Goal: Task Accomplishment & Management: Complete application form

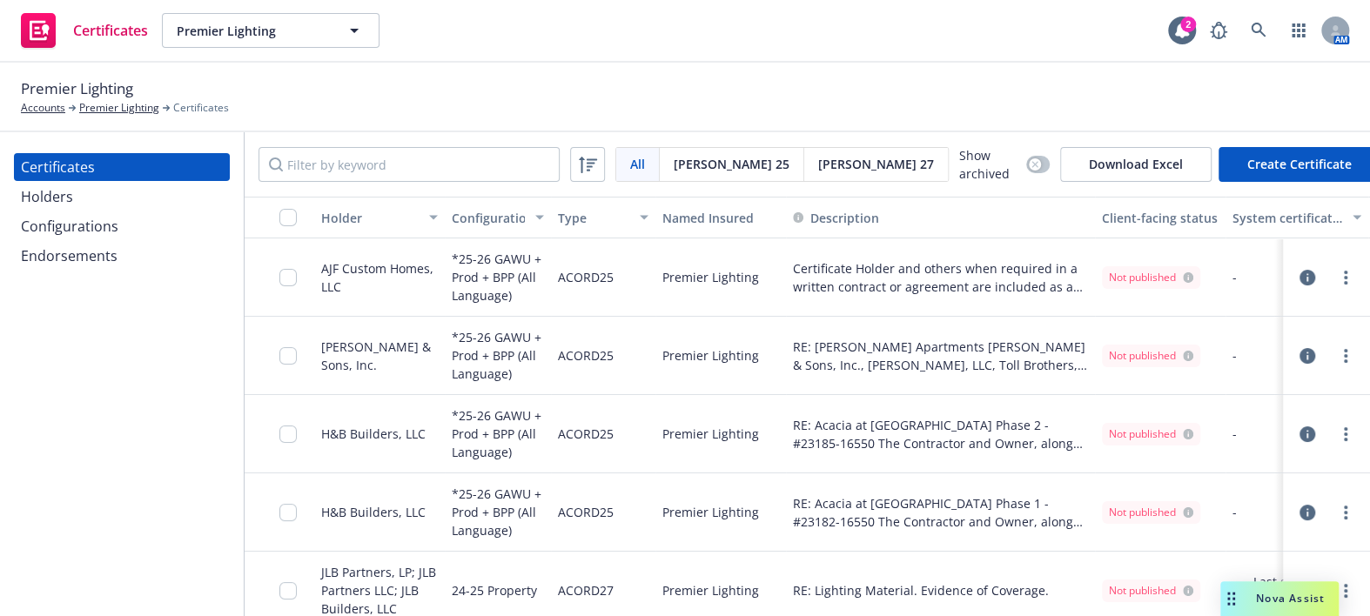
click at [126, 205] on div "Holders" at bounding box center [122, 197] width 202 height 28
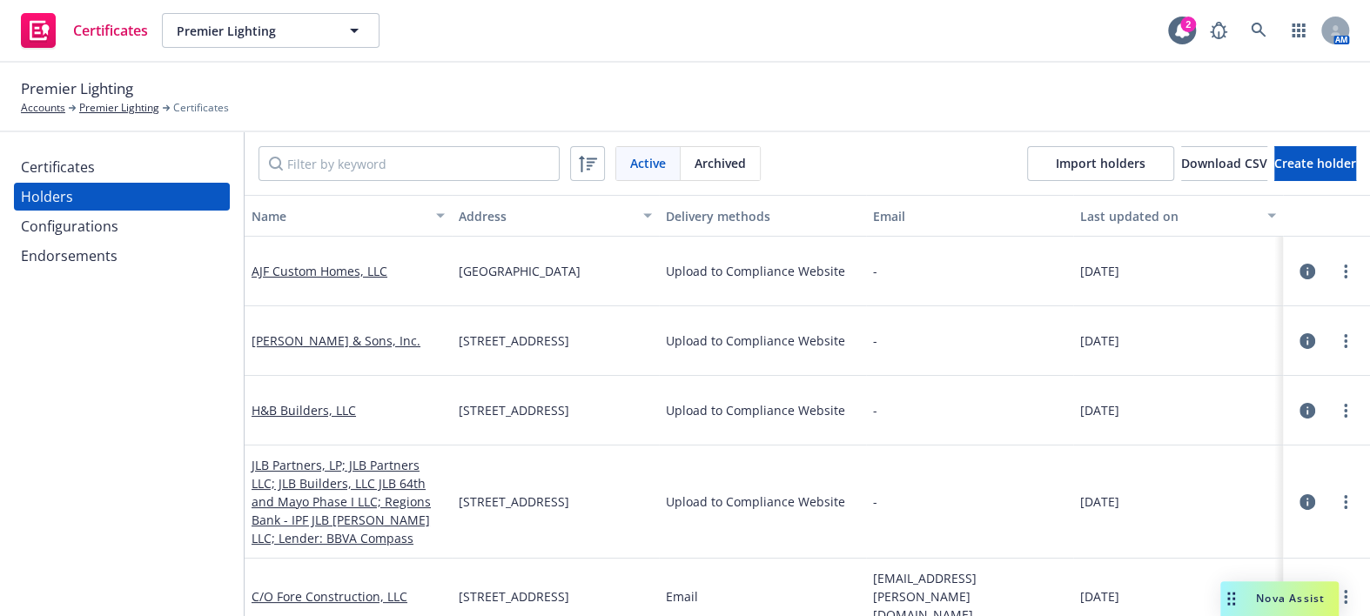
click at [318, 182] on div "Active Archived Import holders Download CSV Create holder" at bounding box center [807, 163] width 1125 height 63
click at [318, 173] on input "Filter by keyword" at bounding box center [409, 163] width 301 height 35
paste input "GS-SM Album Surprise Owner, LLC"
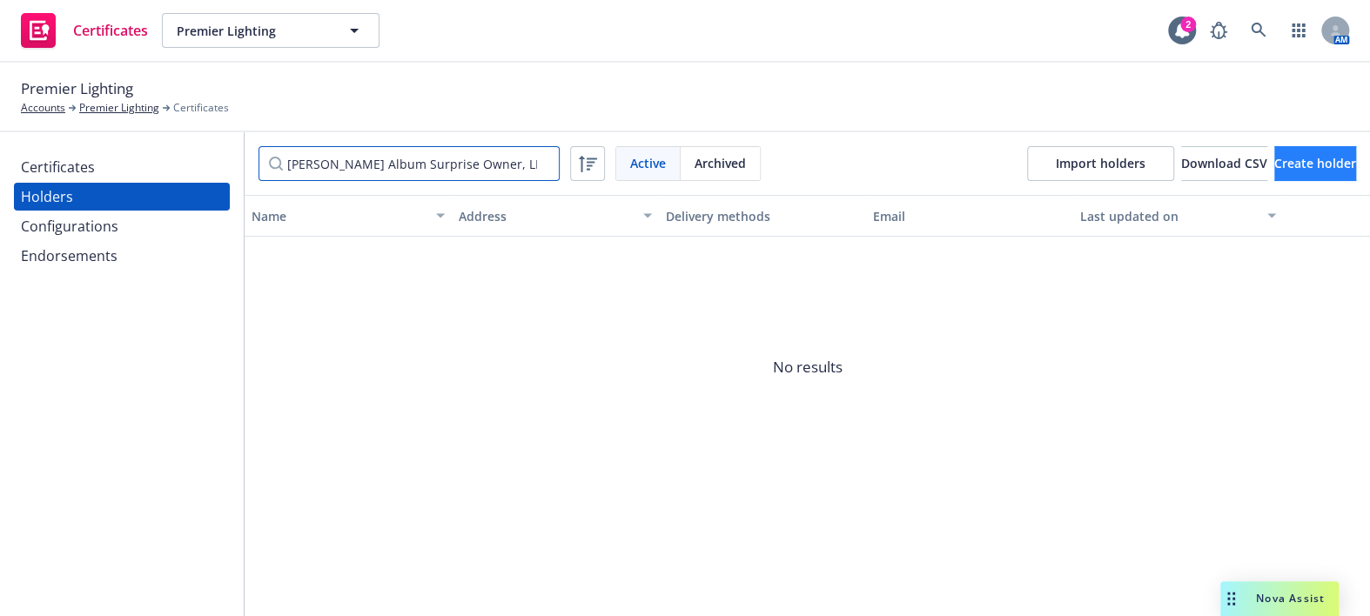
type input "GS-SM Album Surprise Owner, LLC"
click at [1274, 171] on button "Create holder" at bounding box center [1315, 163] width 82 height 35
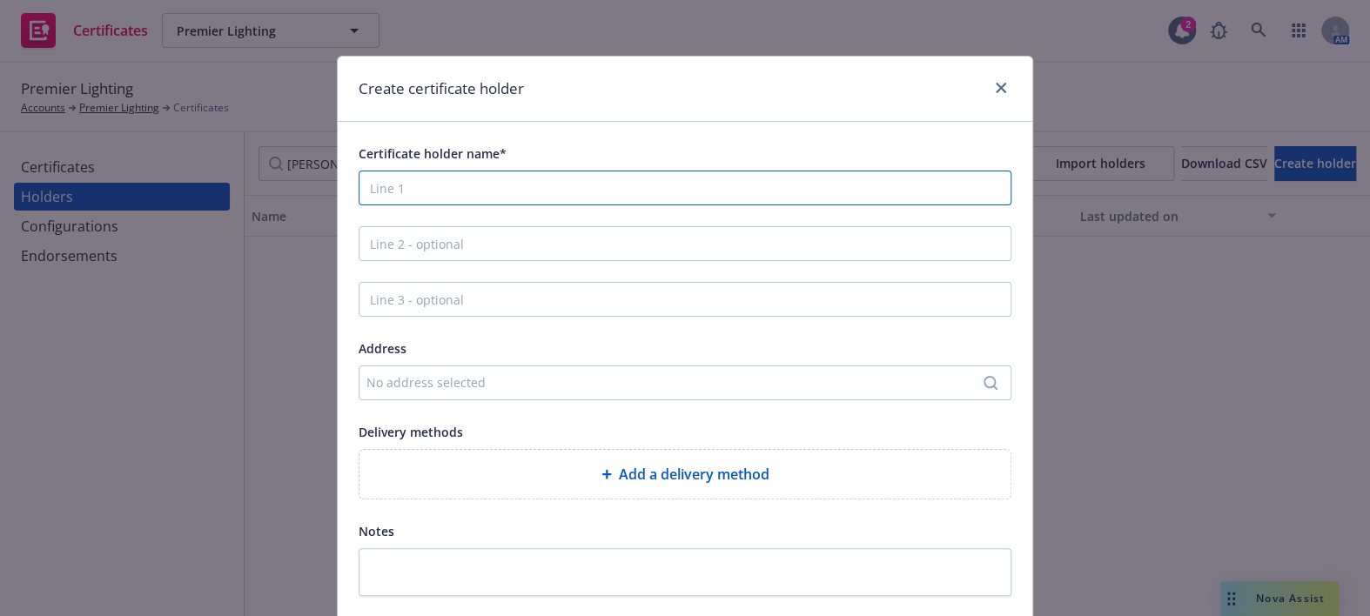
click at [479, 193] on input "Certificate holder name*" at bounding box center [685, 188] width 653 height 35
paste input "GS-SM Album Surprise Owner, LLC"
type input "GS-SM Album Surprise Owner, LLC"
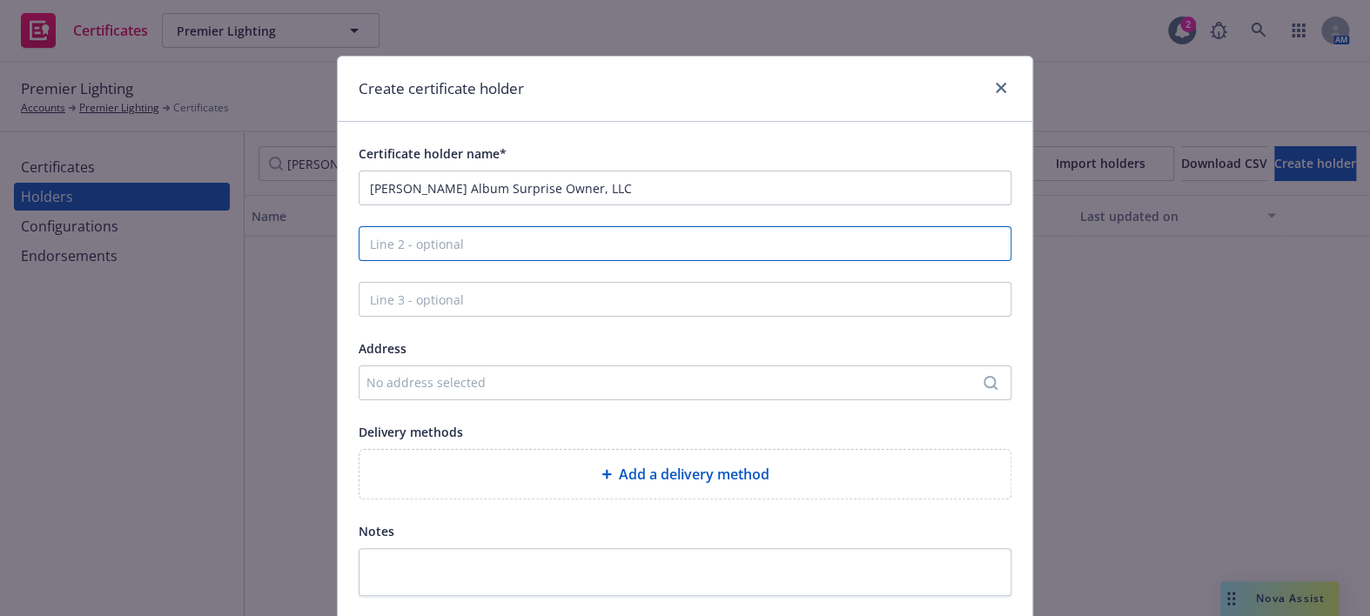
click at [499, 236] on input "Line 2 - optional" at bounding box center [685, 243] width 653 height 35
paste input "c/o Marsh Inc"
type input "c/o Marsh Inc."
click at [442, 377] on div "No address selected" at bounding box center [676, 382] width 620 height 18
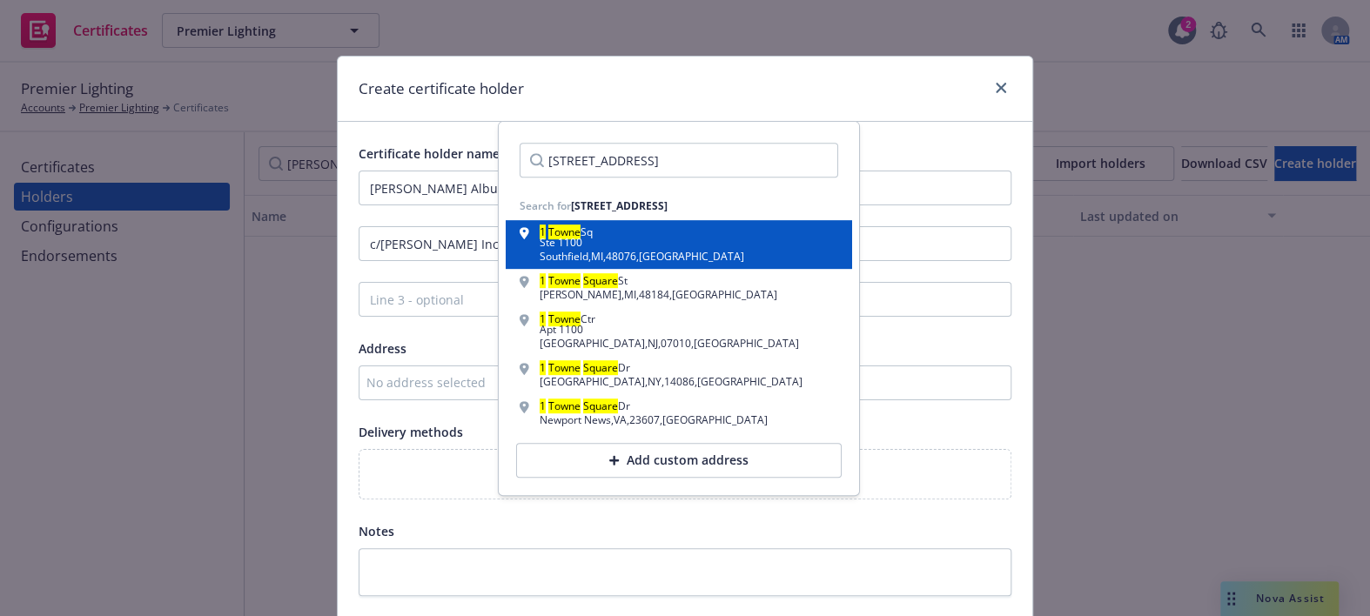
type input "1 Towne Square Suite 1100"
click at [618, 238] on div "Ste 1100" at bounding box center [642, 243] width 205 height 10
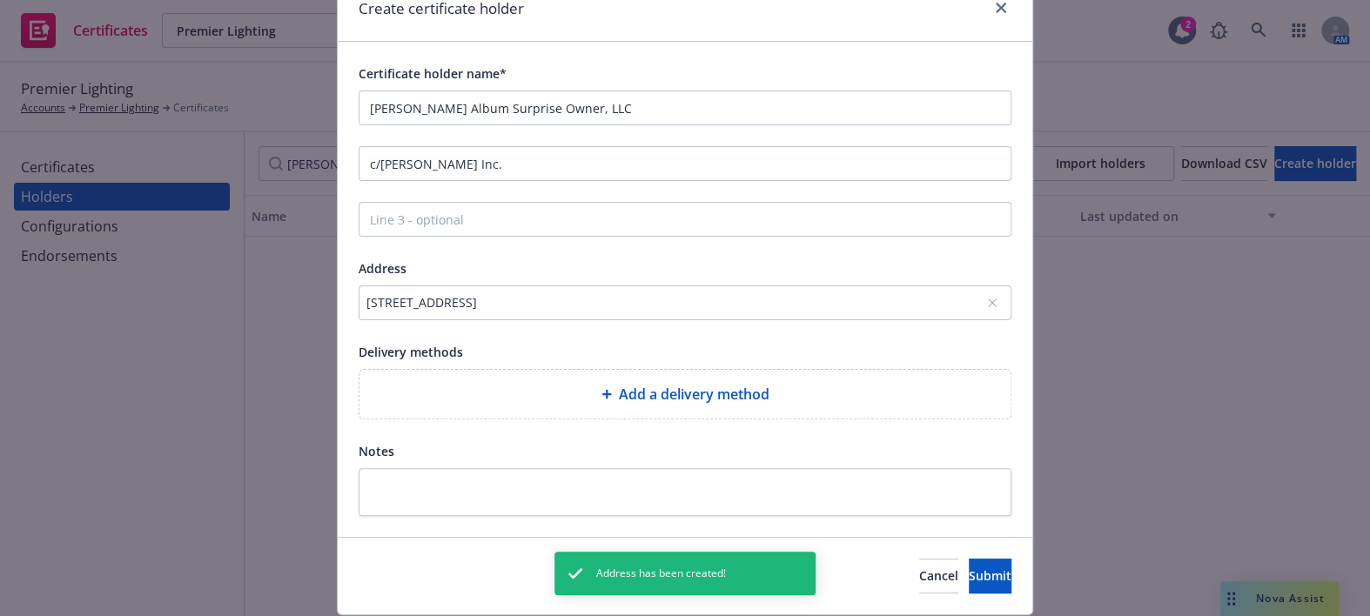
scroll to position [134, 0]
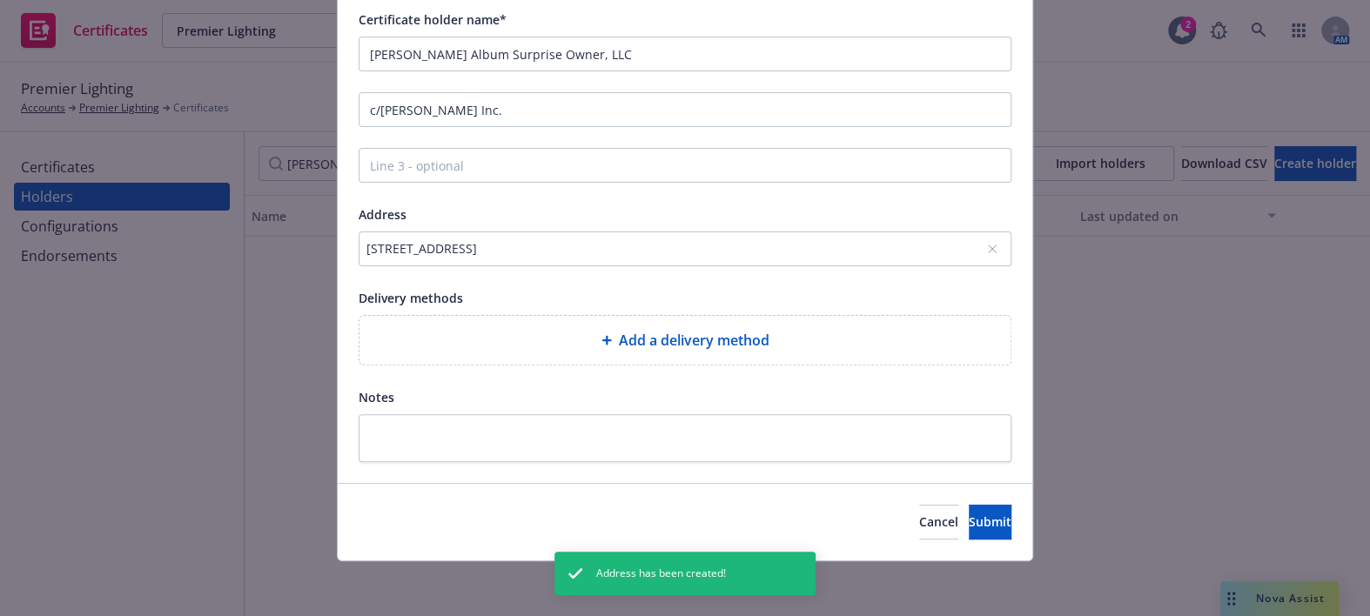
click at [517, 332] on div "Add a delivery method" at bounding box center [684, 340] width 623 height 21
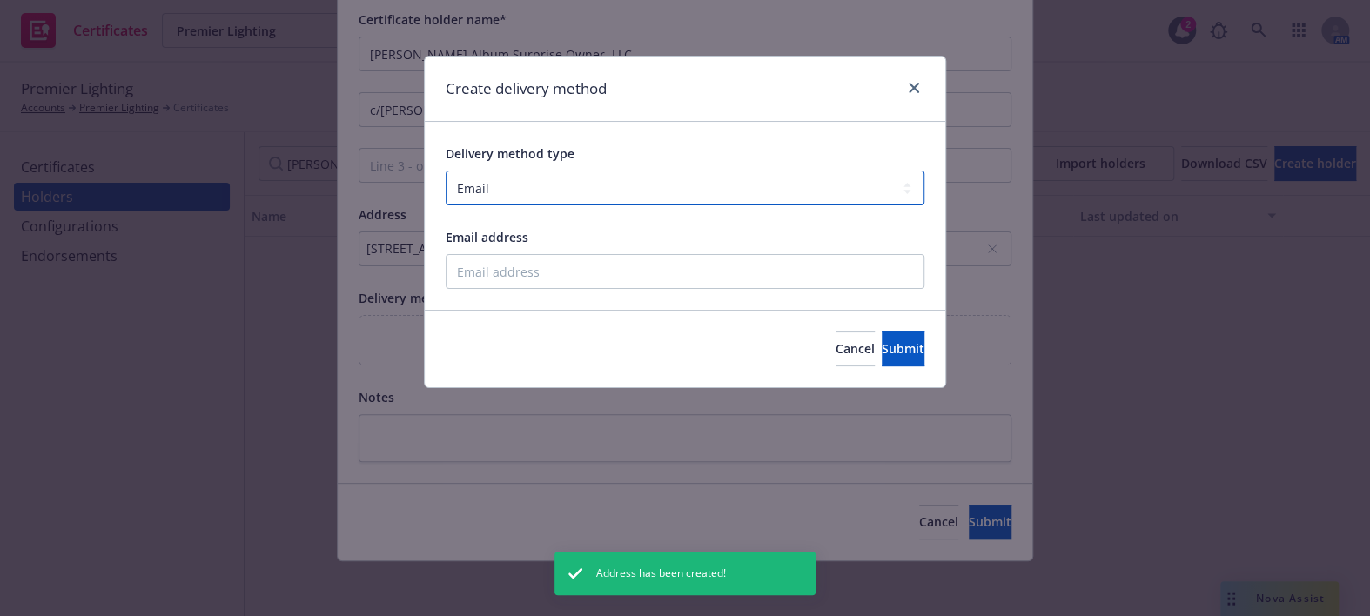
click at [557, 185] on select "Select delivery method type Email Mail Fax Upload to Compliance Website" at bounding box center [685, 188] width 479 height 35
select select "UPLOAD_TO_COMPLIANCE_WEBSITE"
click at [446, 171] on select "Select delivery method type Email Mail Fax Upload to Compliance Website" at bounding box center [685, 188] width 479 height 35
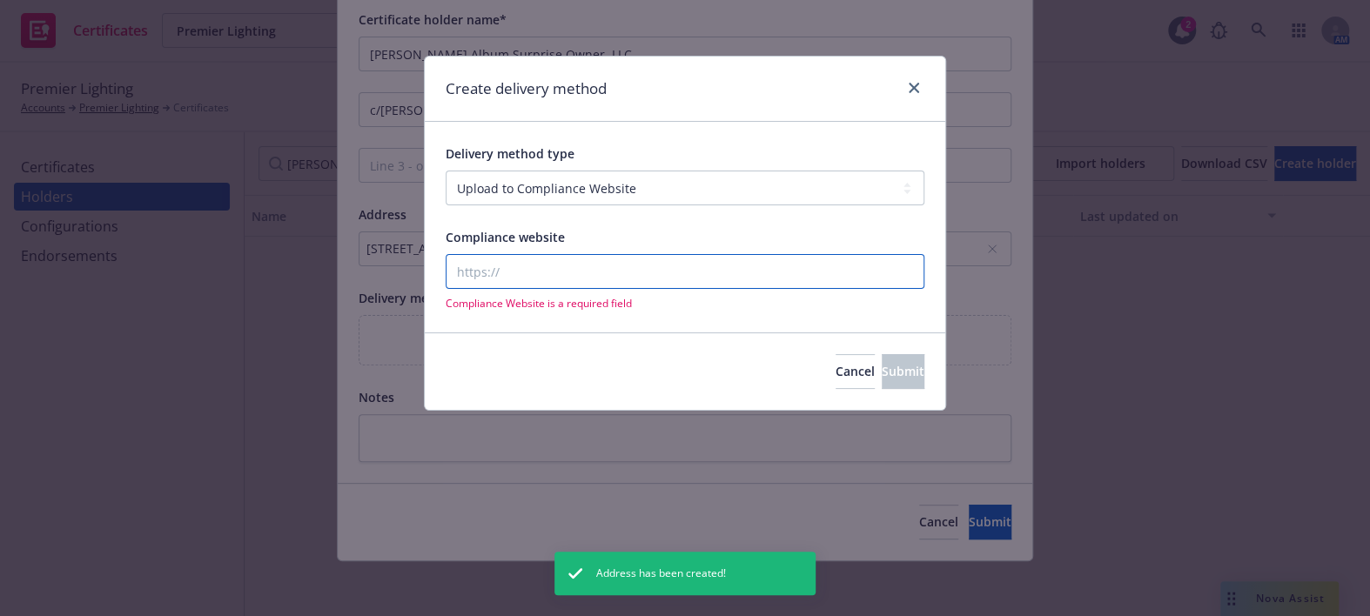
drag, startPoint x: 558, startPoint y: 204, endPoint x: 520, endPoint y: 266, distance: 73.0
click at [510, 267] on input "Compliance website" at bounding box center [685, 271] width 479 height 35
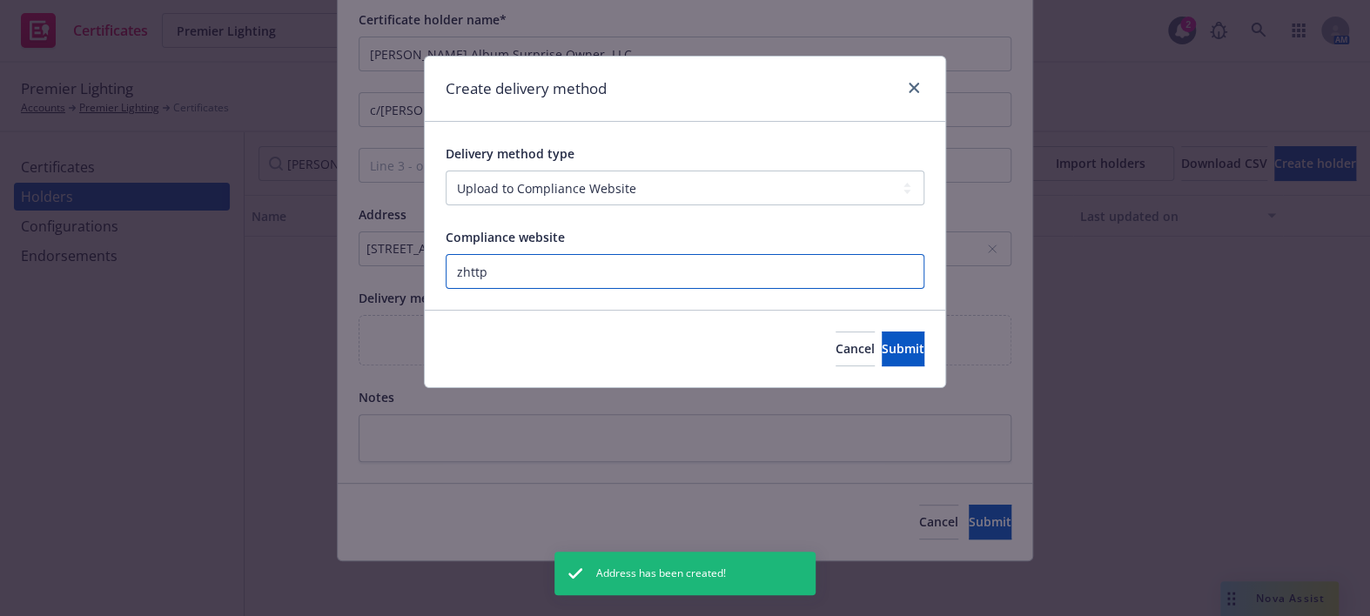
paste input "https://www.newfront.com"
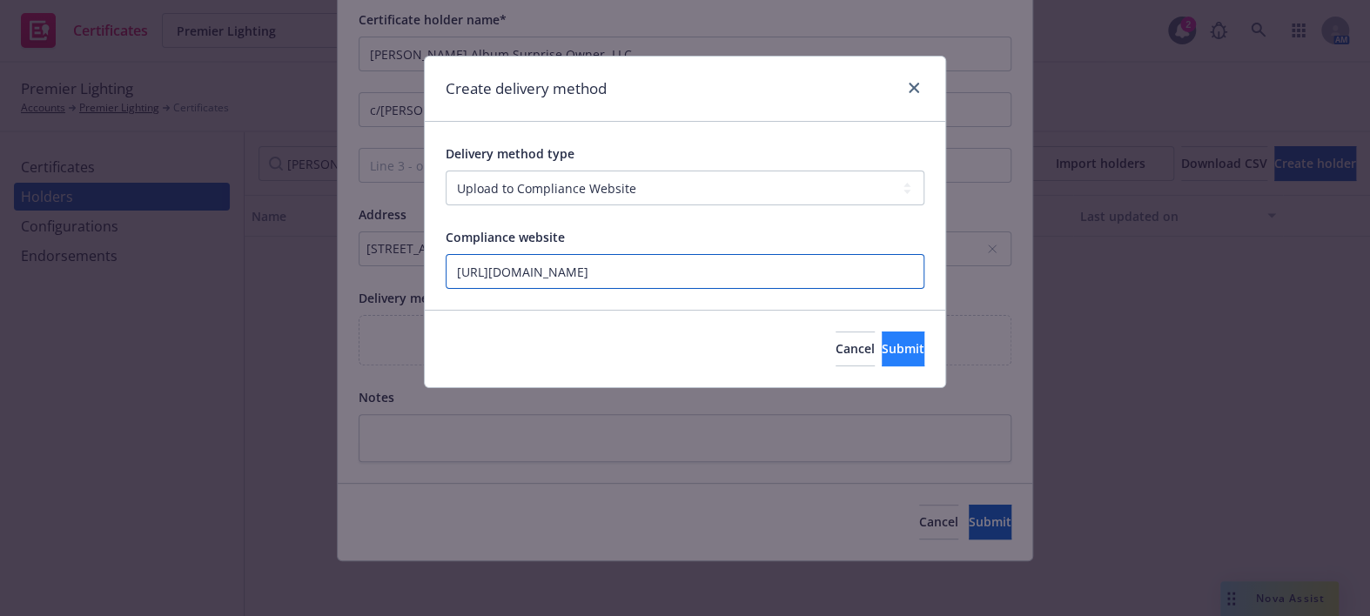
type input "https://www.newfront.com"
click at [882, 344] on span "Submit" at bounding box center [903, 348] width 43 height 17
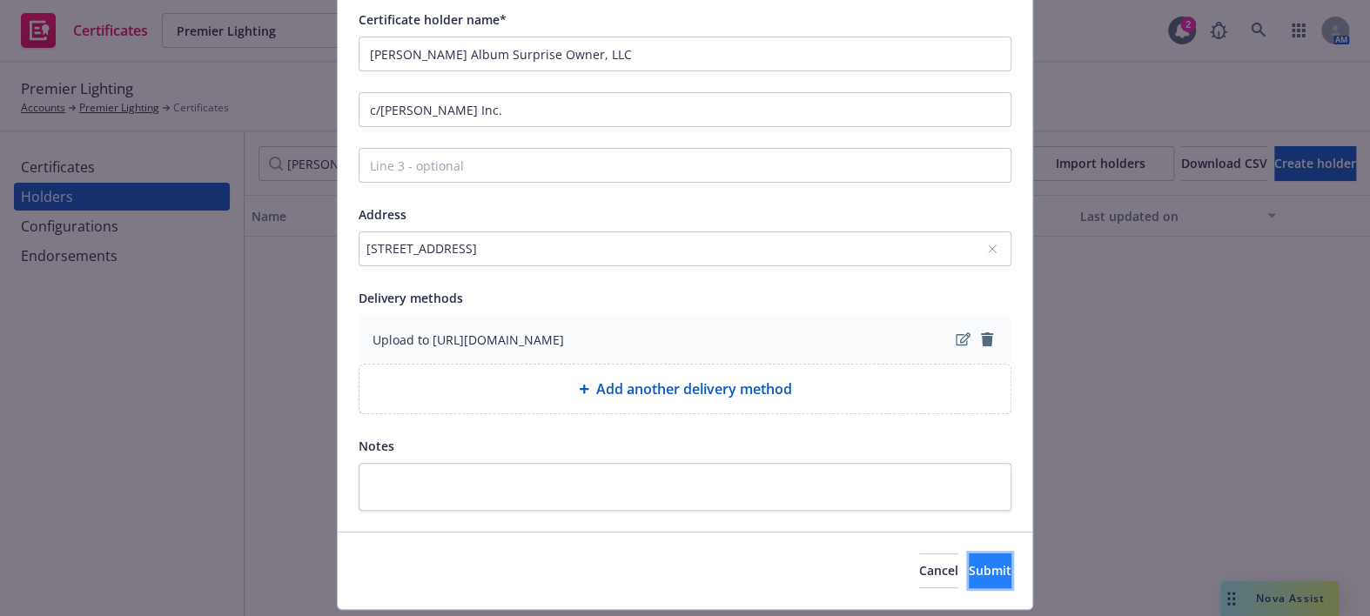
click at [969, 563] on button "Submit" at bounding box center [990, 571] width 43 height 35
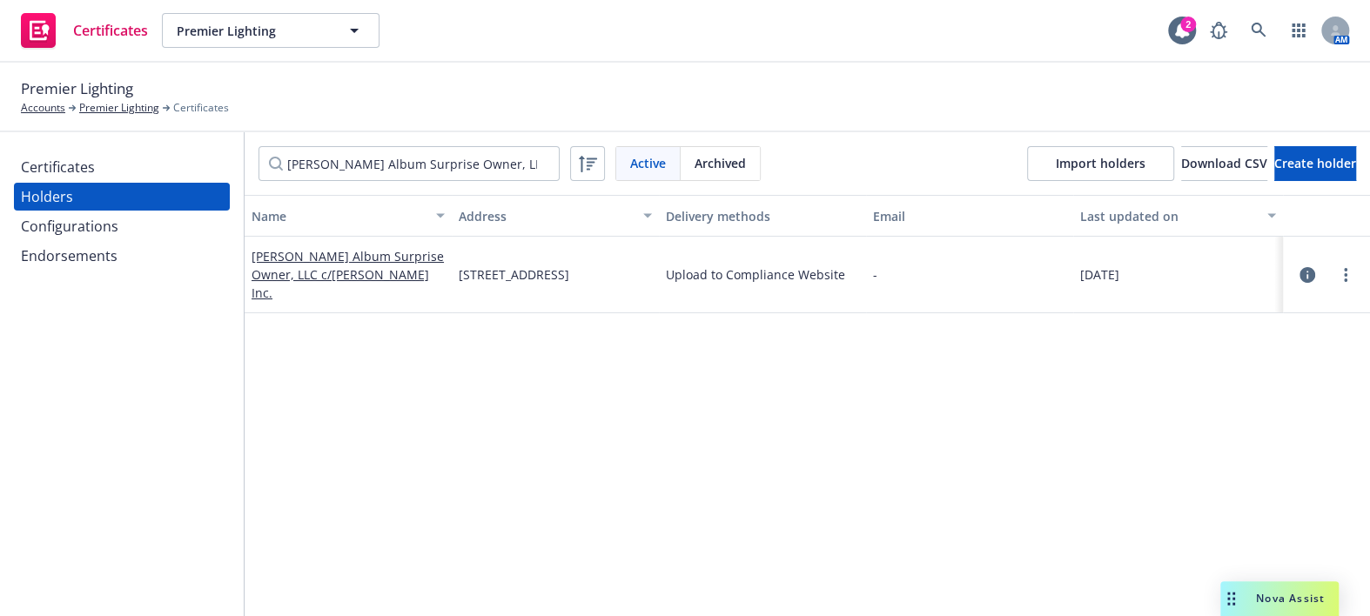
click at [119, 156] on div "Certificates" at bounding box center [122, 167] width 202 height 28
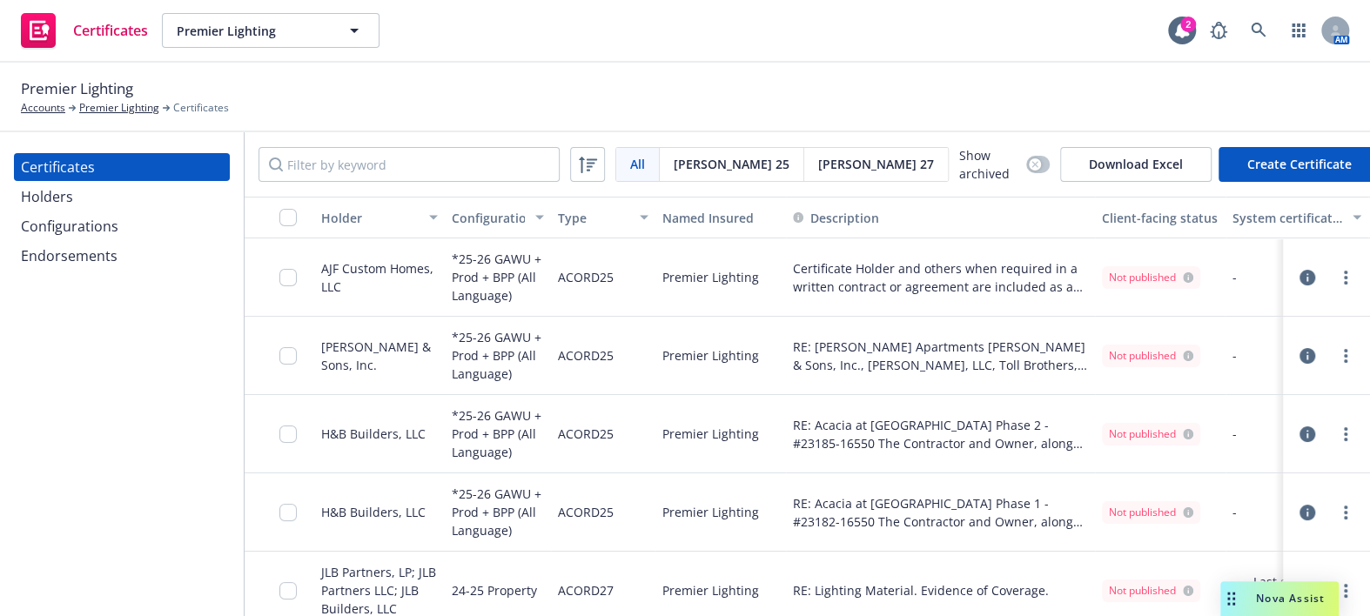
click at [1223, 177] on button "Create Certificate" at bounding box center [1300, 164] width 162 height 35
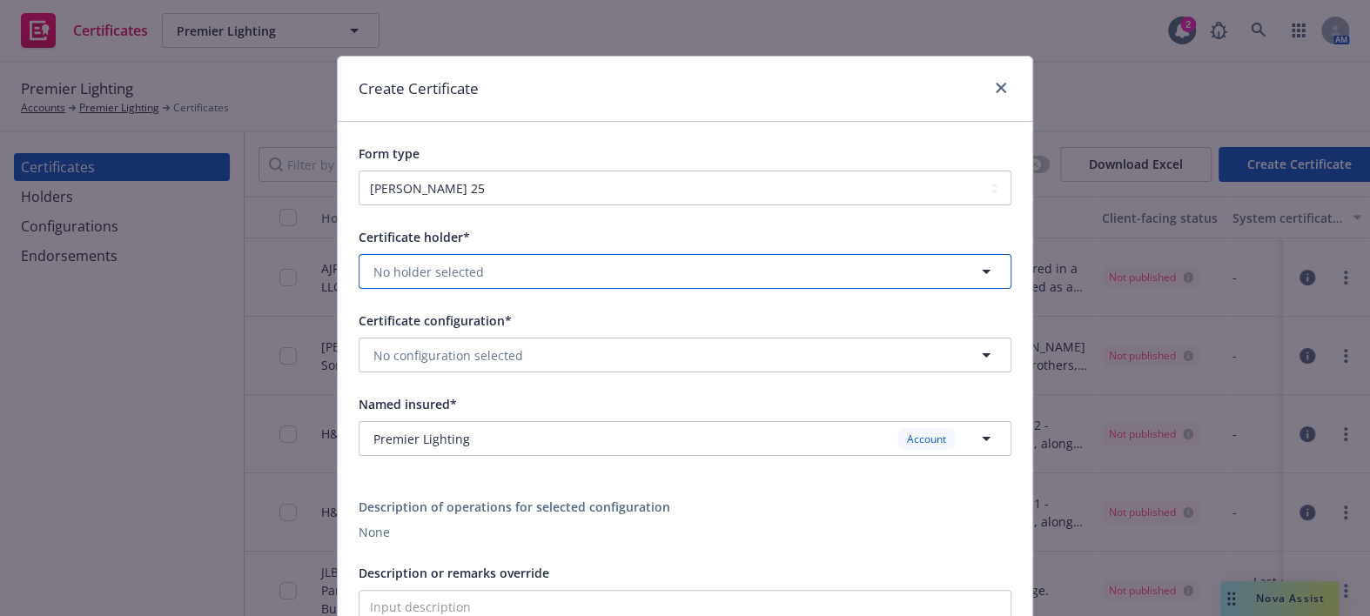
click at [450, 266] on span "No holder selected" at bounding box center [428, 272] width 111 height 18
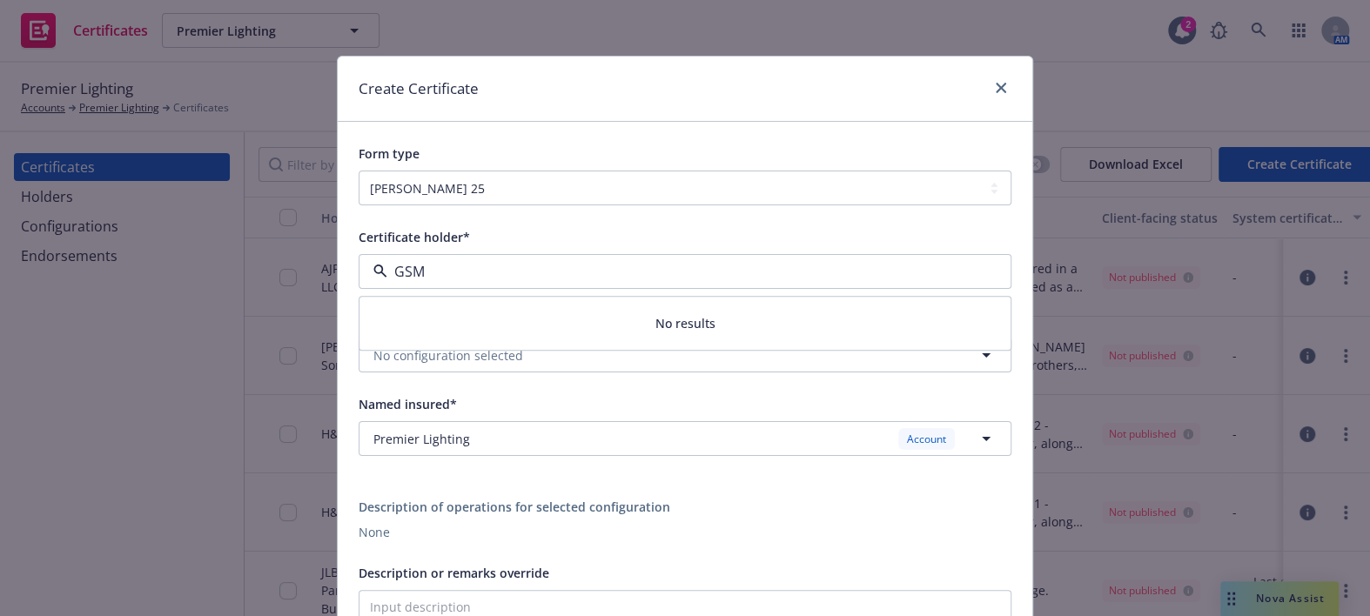
type input "GS"
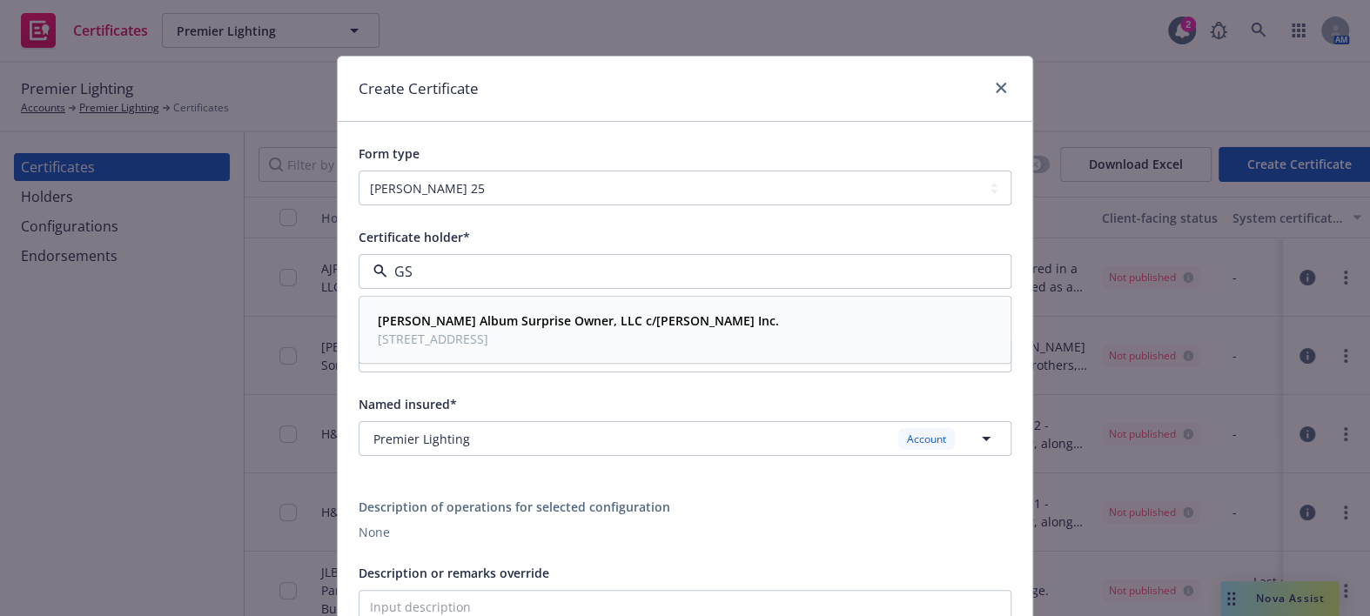
click at [494, 311] on div "GS-SM Album Surprise Owner, LLC c/o Marsh Inc. 1 Towne Sq, Ste 1100, Southfield…" at bounding box center [577, 331] width 412 height 44
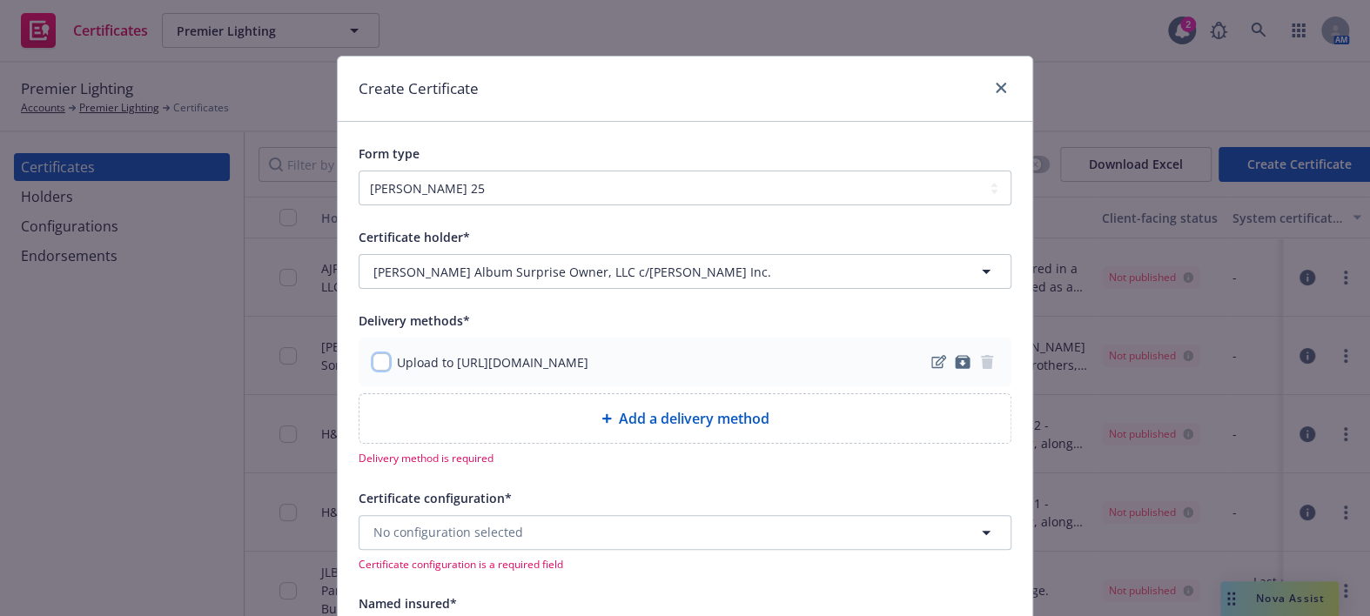
click at [374, 361] on input "checkbox" at bounding box center [381, 361] width 17 height 17
checkbox input "true"
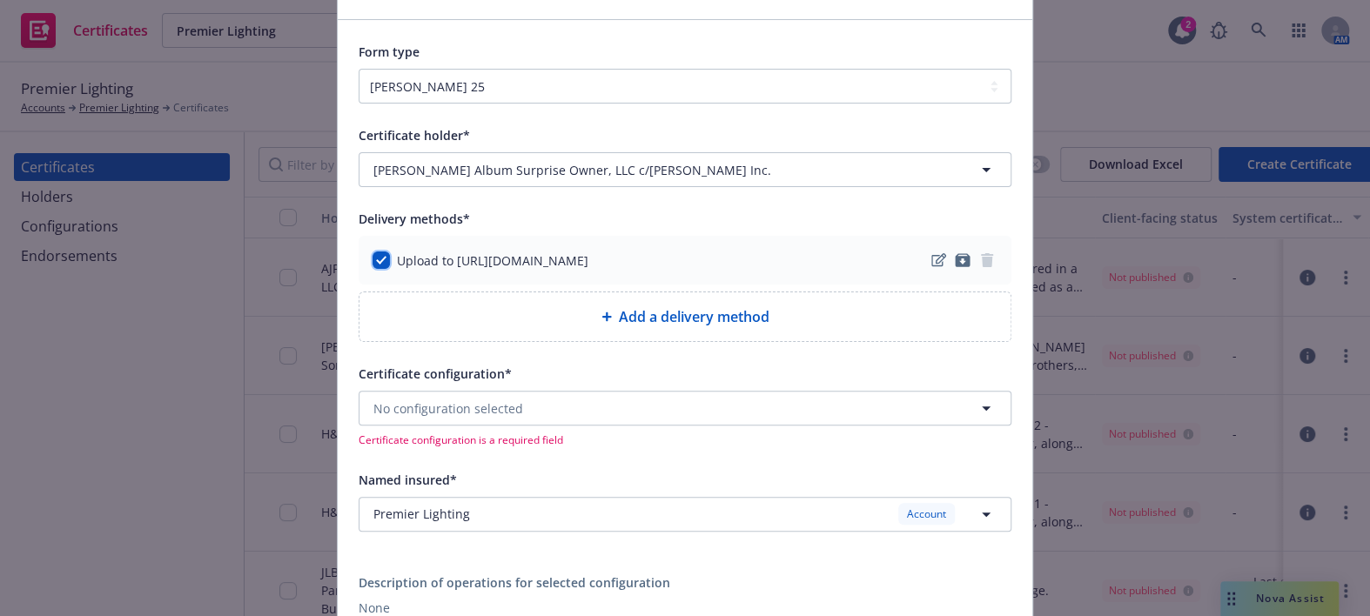
scroll to position [158, 0]
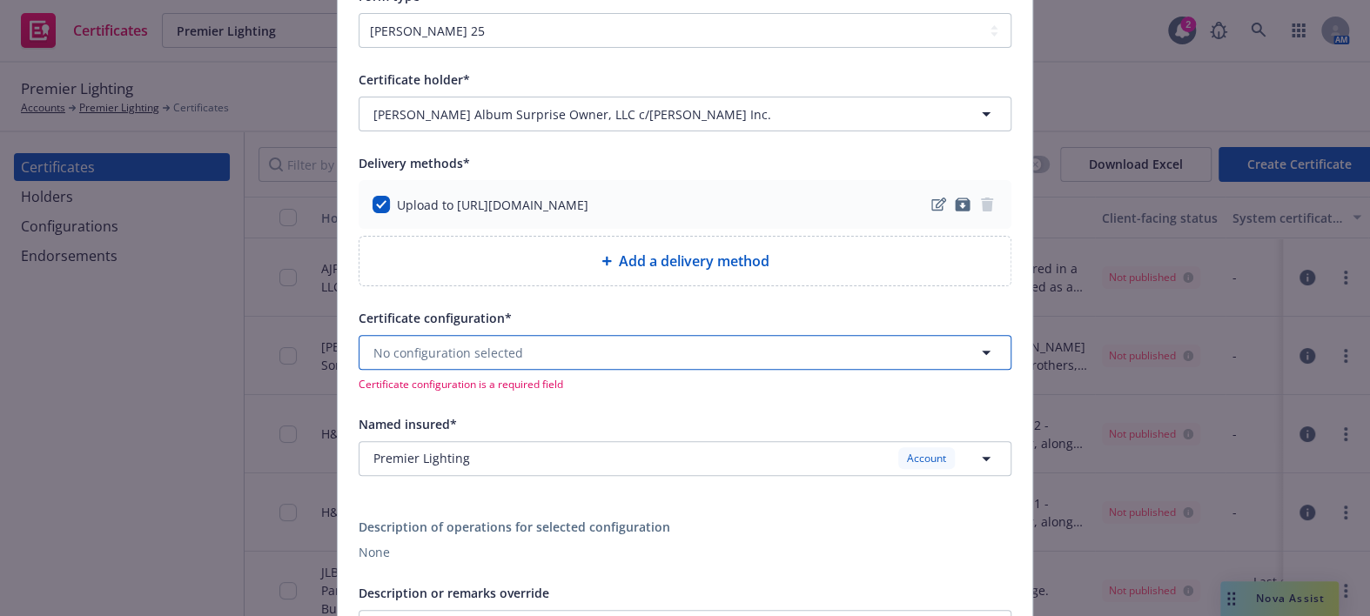
click at [455, 337] on button "No configuration selected" at bounding box center [685, 352] width 653 height 35
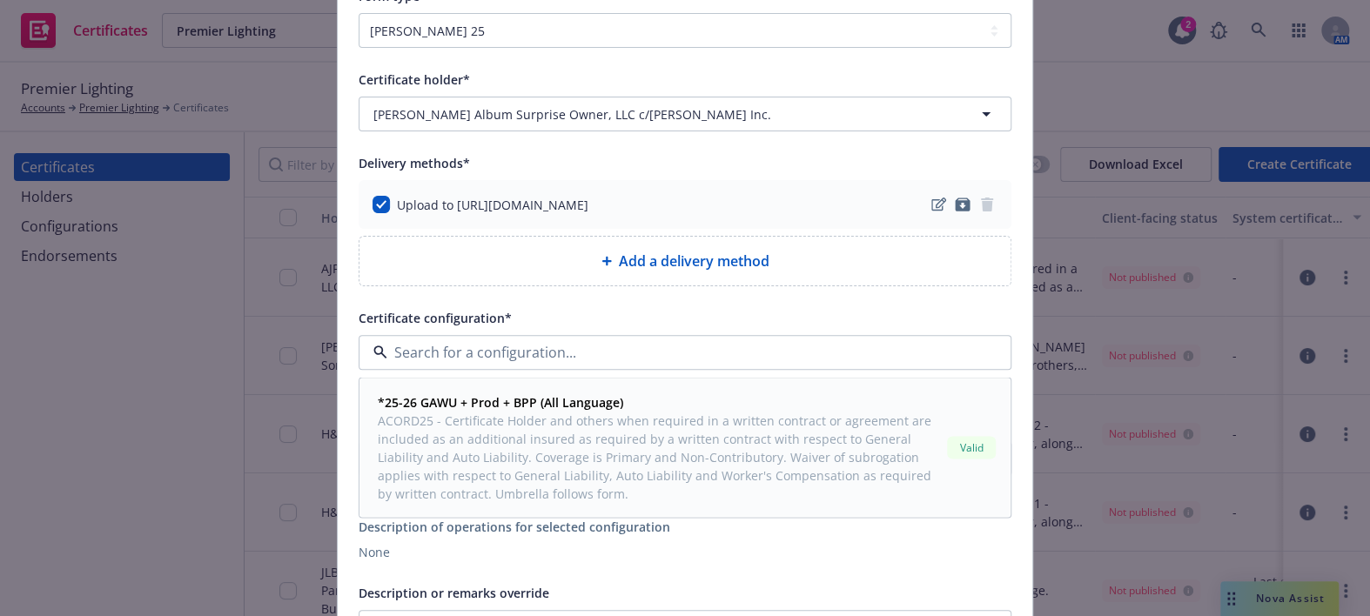
click at [441, 417] on span "ACORD25 - Certificate Holder and others when required in a written contract or …" at bounding box center [659, 457] width 562 height 91
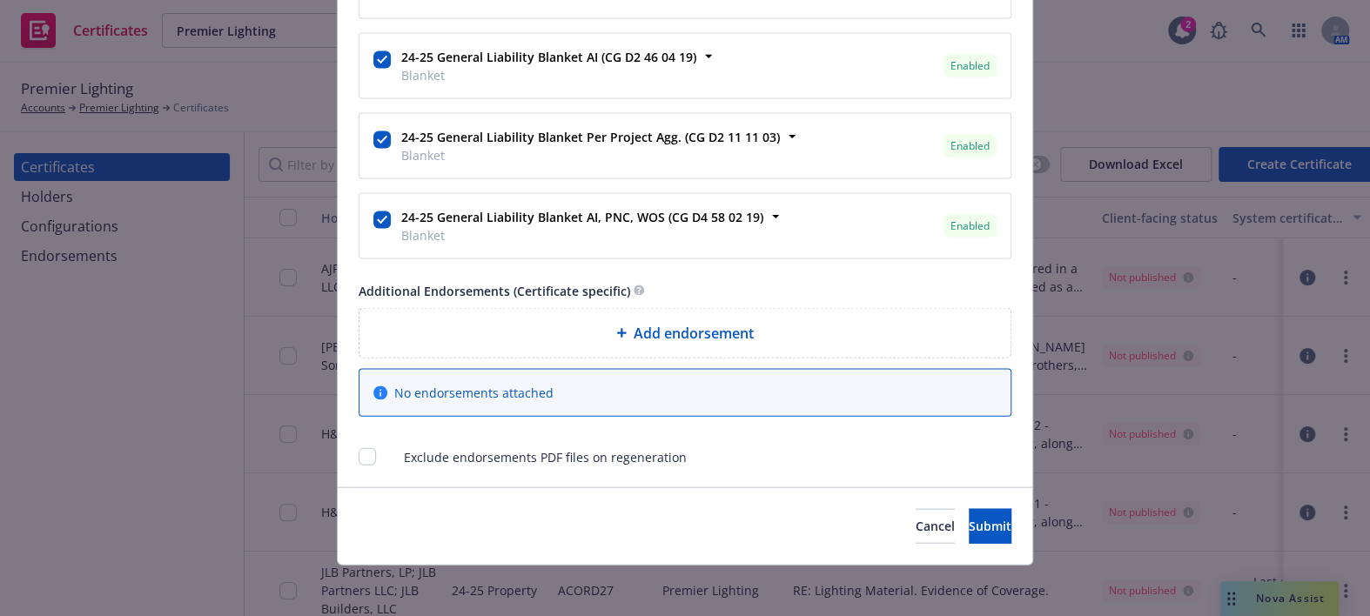
scroll to position [1388, 0]
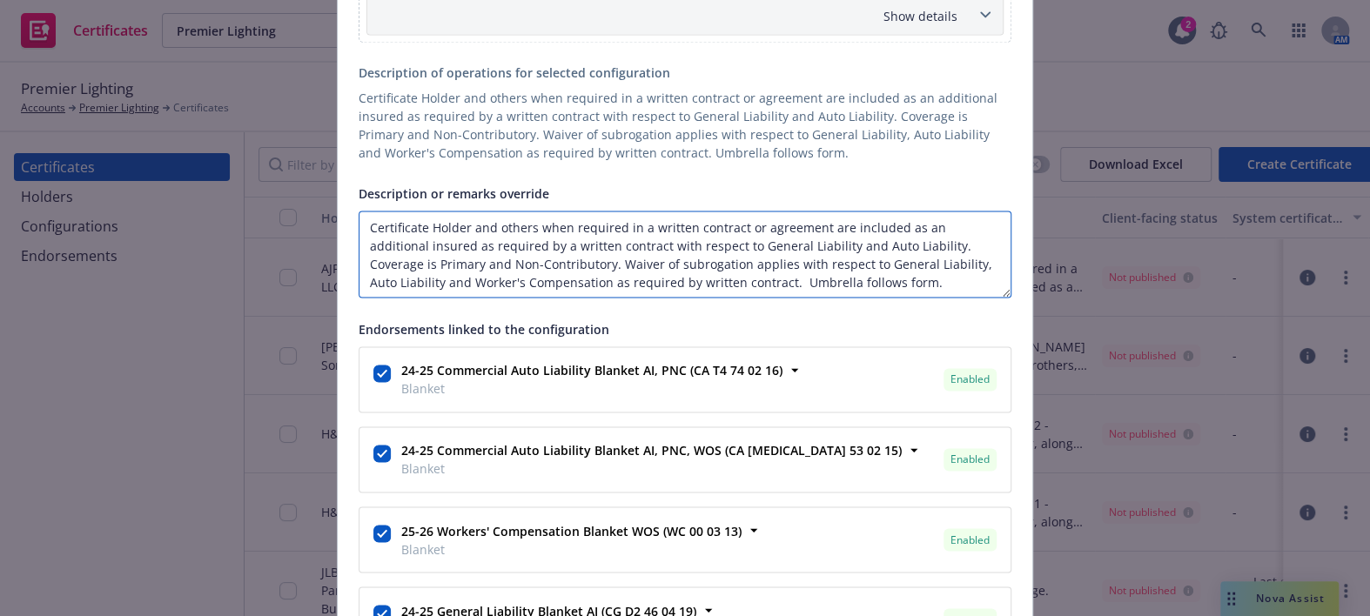
drag, startPoint x: 810, startPoint y: 227, endPoint x: 208, endPoint y: 193, distance: 603.3
click at [208, 193] on div "Create Certificate Form type ACORD 25 ACORD 27 ACORD 28 Certificate holder* No …" at bounding box center [685, 308] width 1370 height 616
paste textarea "GS-SM Album Surprise Owner, LLC, Greystar Development West LLC, GS Construction…"
click at [362, 265] on textarea "GS-SM Album Surprise Owner, LLC, Greystar Development West LLC, GS Construction…" at bounding box center [685, 254] width 653 height 87
click at [607, 259] on textarea "GS-SM Album Surprise Owner, LLC, Greystar Development West LLC, GS Construction…" at bounding box center [685, 254] width 653 height 87
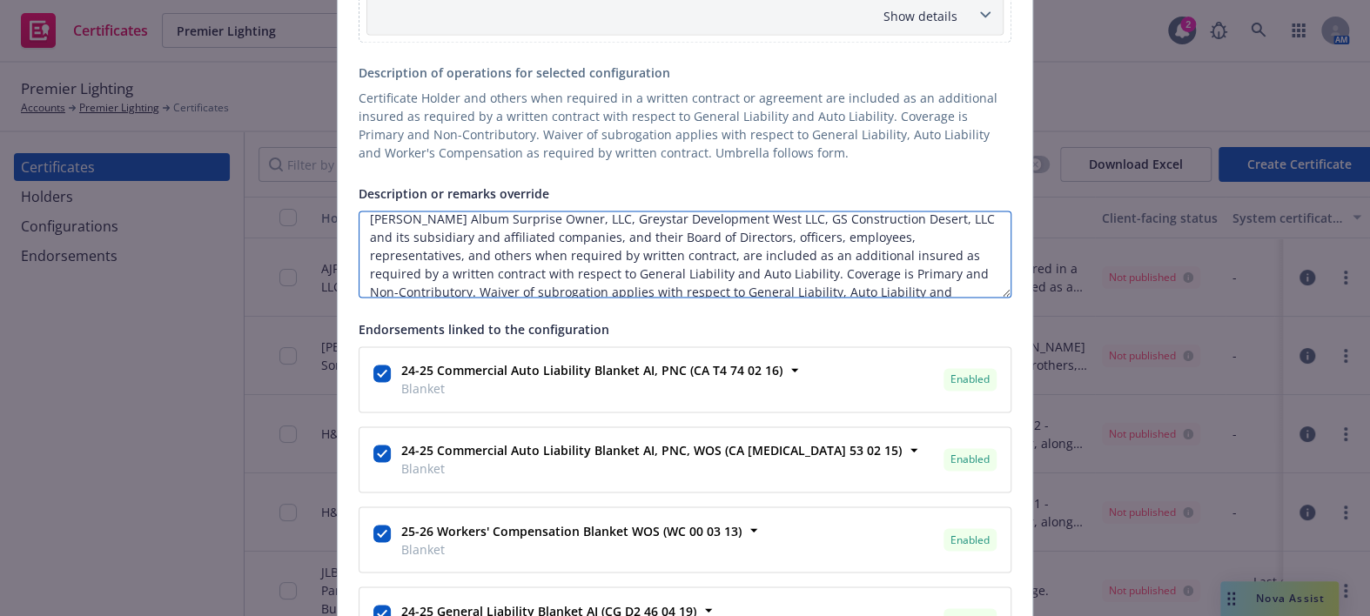
scroll to position [37, 0]
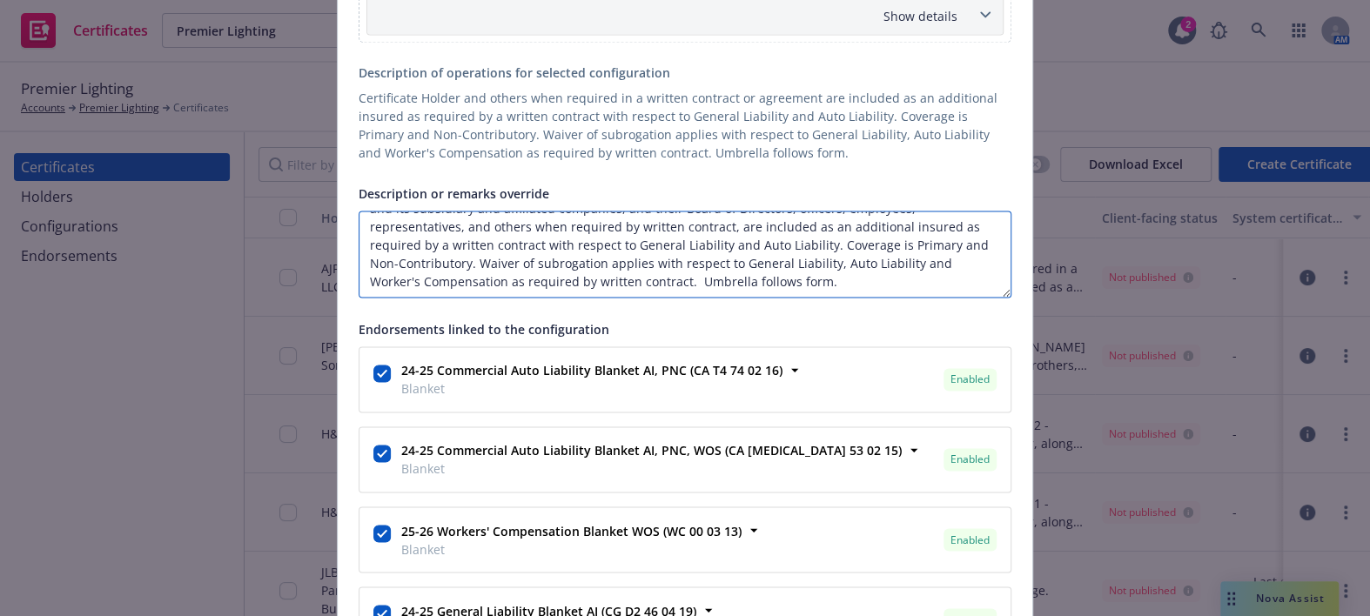
click at [728, 279] on textarea "GS-SM Album Surprise Owner, LLC, Greystar Development West LLC, GS Construction…" at bounding box center [685, 254] width 653 height 87
paste textarea "30 days prior notice of cancellation or non-renewal, 10 days notice of cancella…"
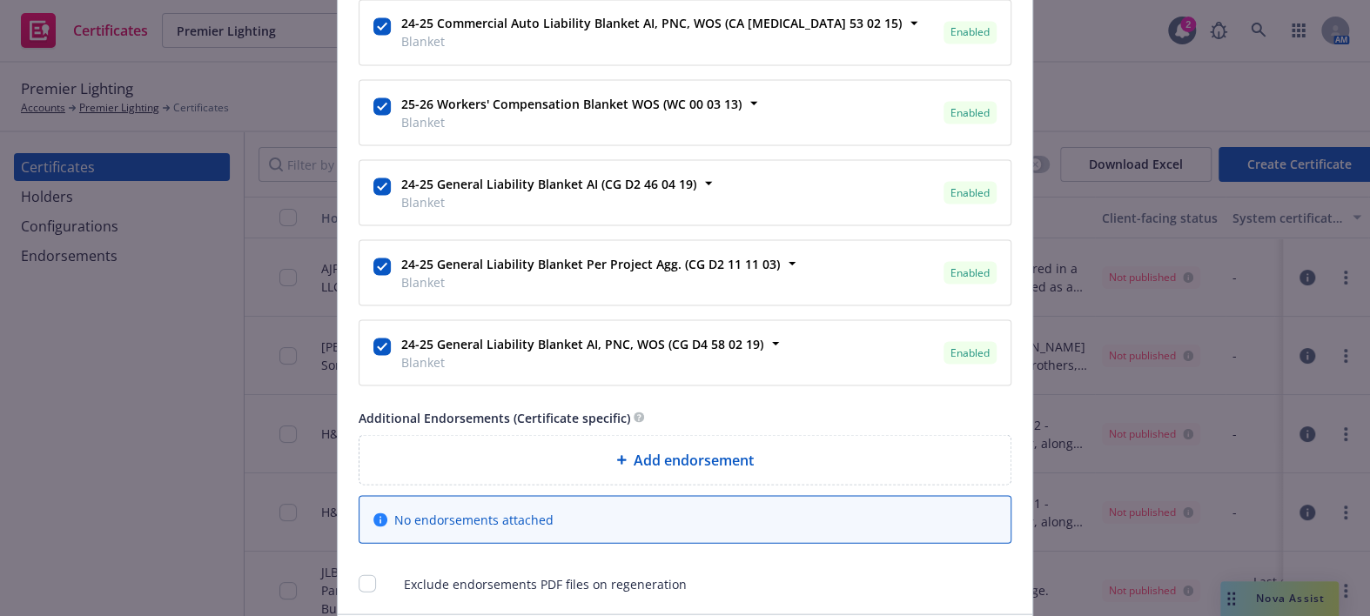
scroll to position [1942, 0]
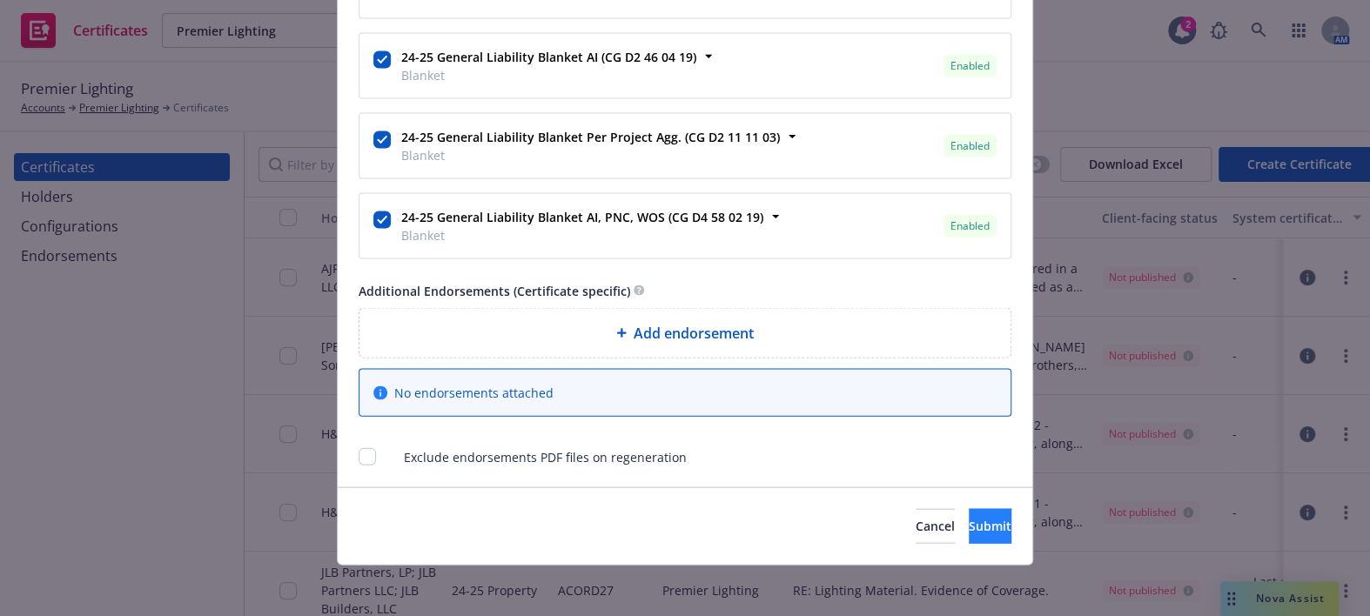
type textarea "GS-SM Album Surprise Owner, LLC, Greystar Development West LLC, GS Construction…"
click at [969, 518] on span "Submit" at bounding box center [990, 526] width 43 height 17
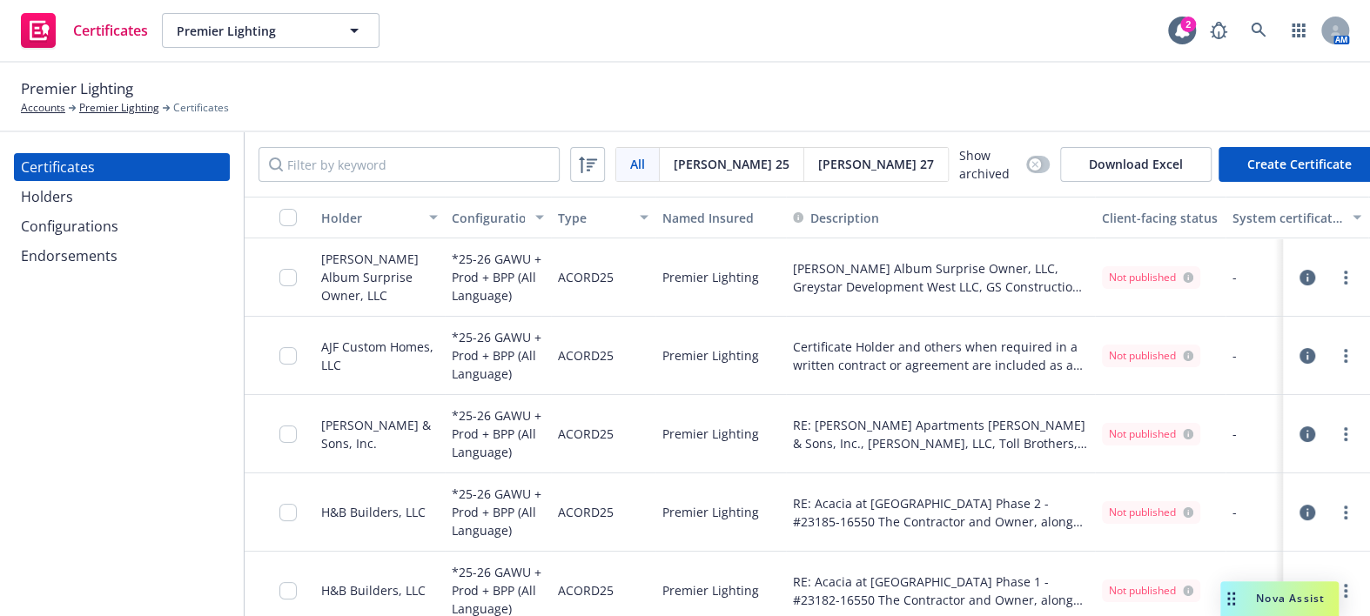
click at [148, 198] on div "Holders" at bounding box center [122, 197] width 202 height 28
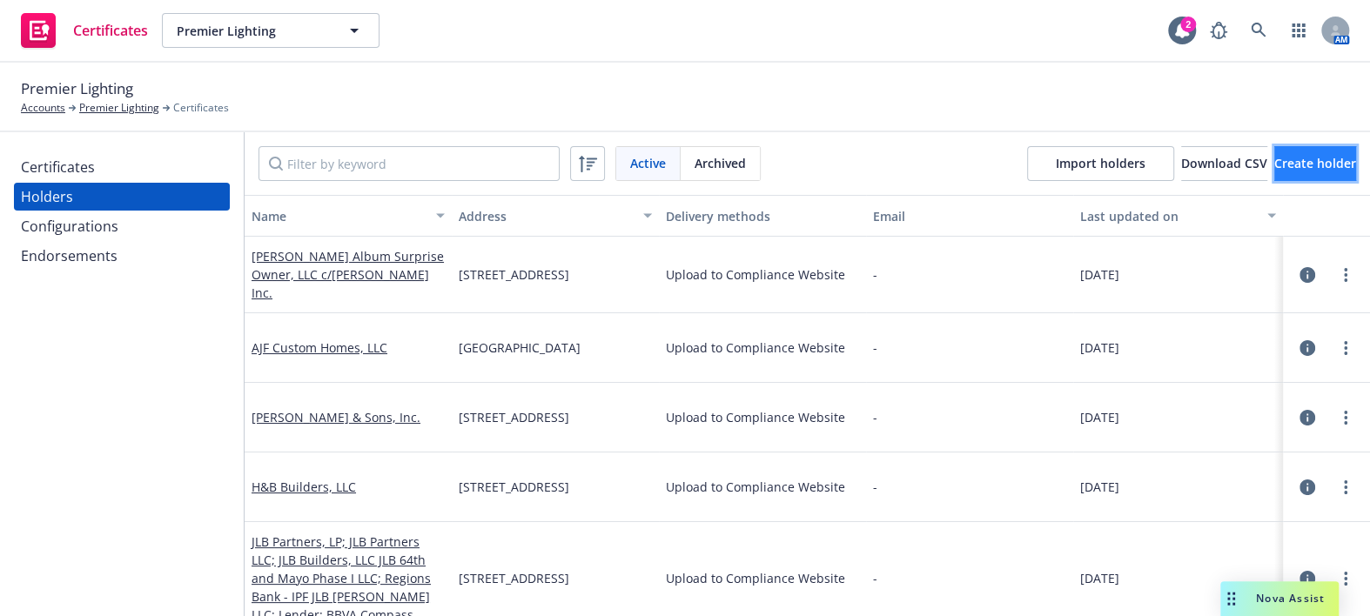
click at [1274, 149] on button "Create holder" at bounding box center [1315, 163] width 82 height 35
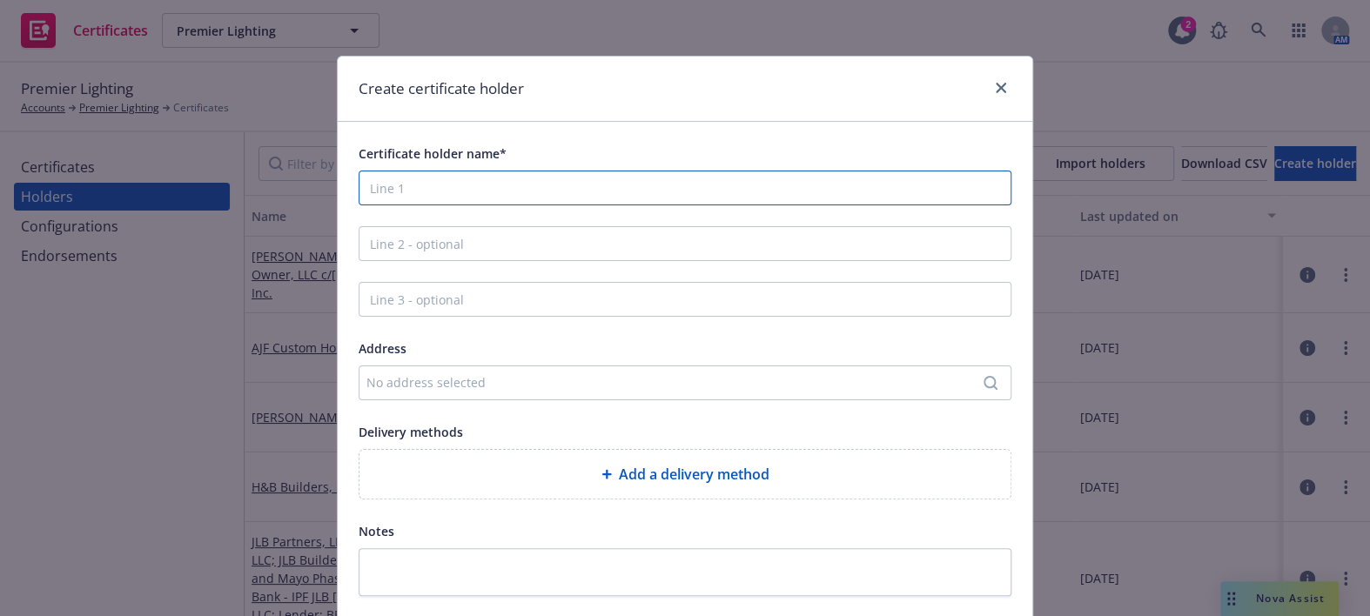
click at [420, 183] on input "Certificate holder name*" at bounding box center [685, 188] width 653 height 35
paste input "Alliance Residential, LLC"
type input "Alliance Residential, LLC"
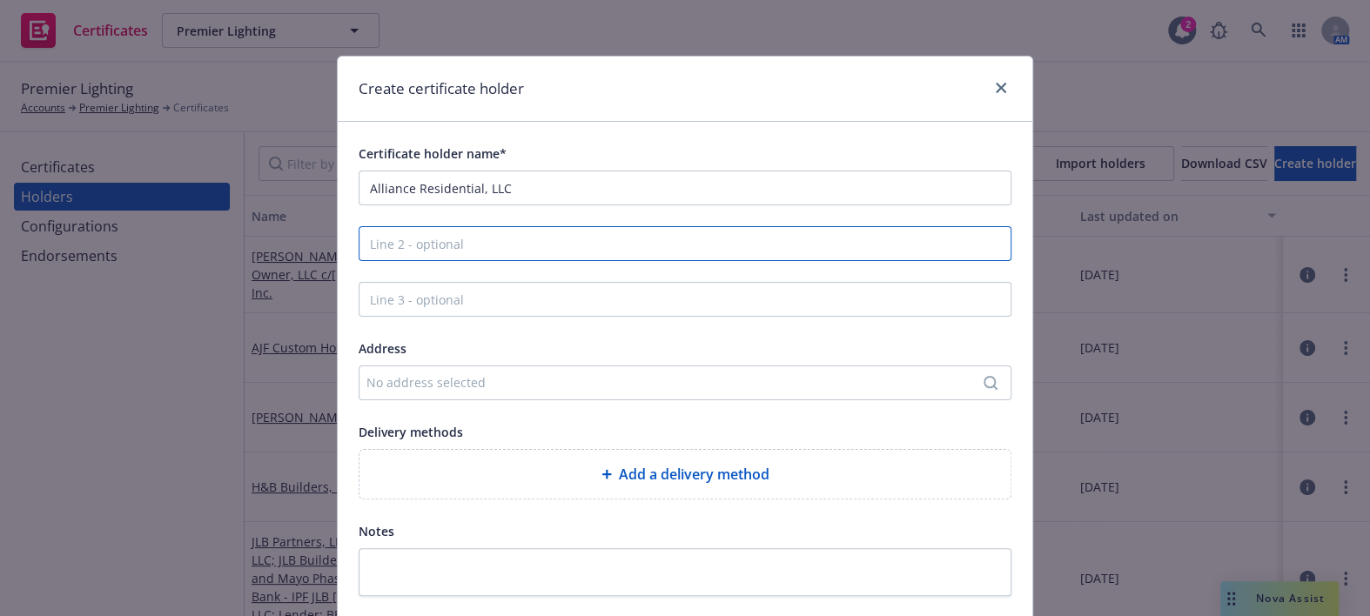
click at [408, 246] on input "Line 2 - optional" at bounding box center [685, 243] width 653 height 35
paste input "c/o NetVendor"
type input "c/o NetVendor"
click at [386, 381] on div "No address selected" at bounding box center [676, 382] width 620 height 18
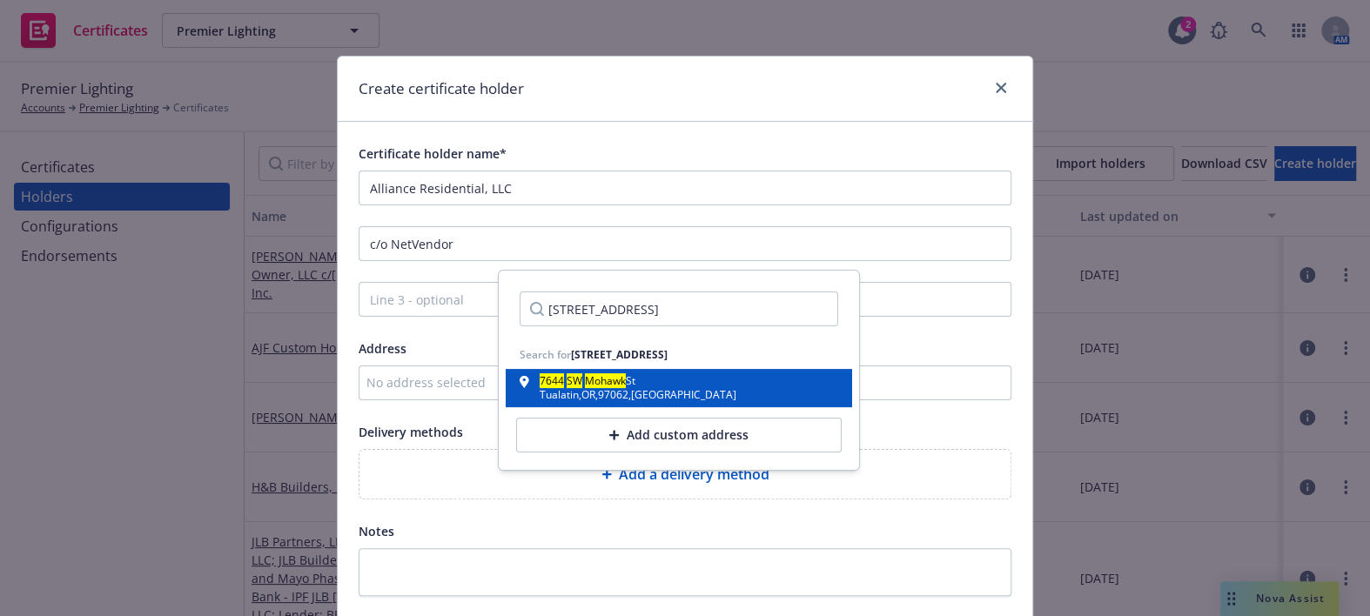
type input "7644 SW Mohawk St. #J"
click at [609, 391] on div "Tualatin , OR , 97062 , USA" at bounding box center [638, 395] width 197 height 10
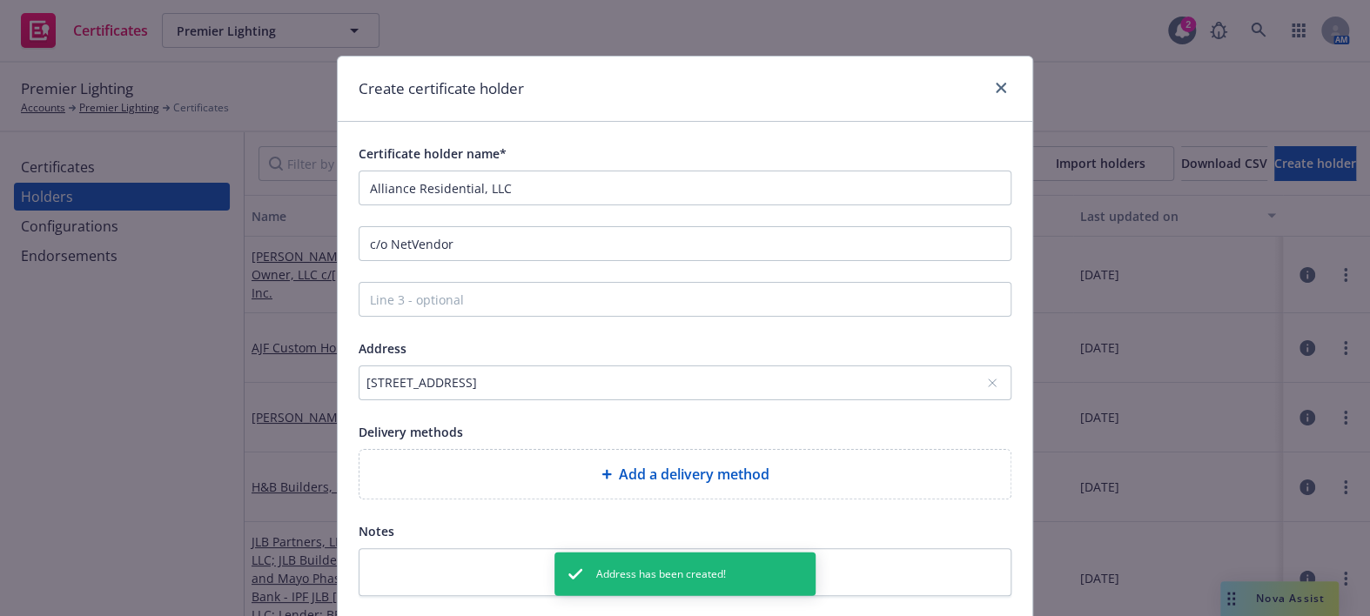
click at [560, 480] on div "Add a delivery method" at bounding box center [684, 474] width 623 height 21
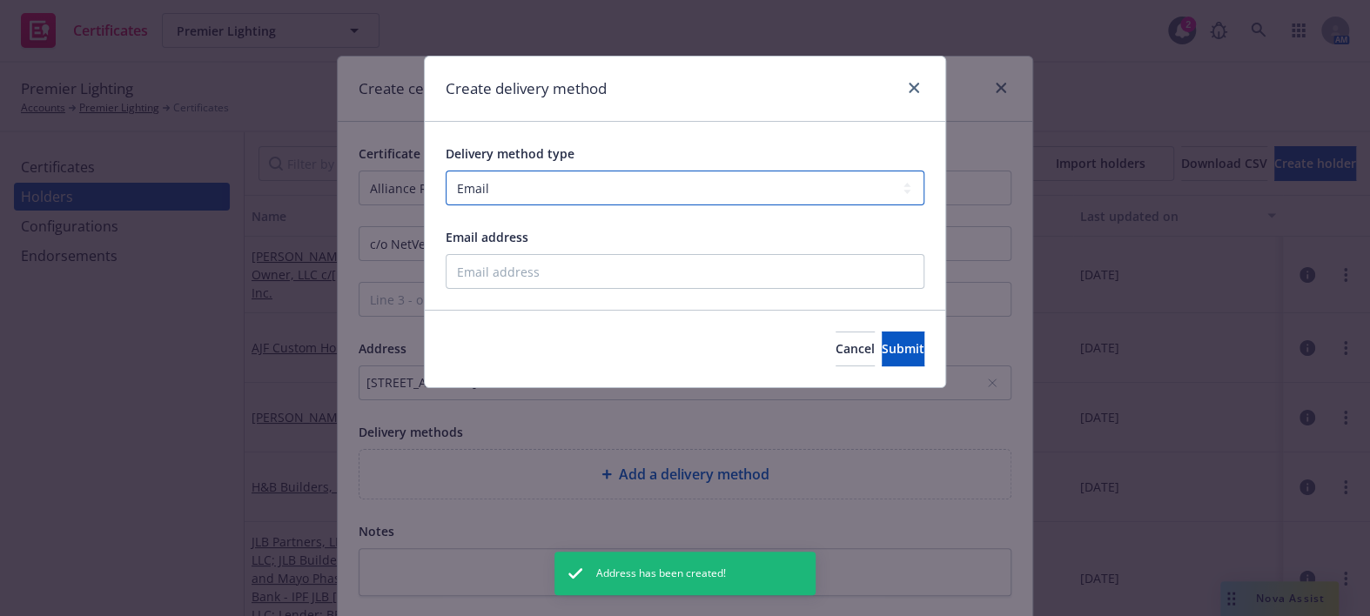
drag, startPoint x: 590, startPoint y: 179, endPoint x: 590, endPoint y: 203, distance: 23.5
click at [590, 179] on select "Select delivery method type Email Mail Fax Upload to Compliance Website" at bounding box center [685, 188] width 479 height 35
select select "UPLOAD_TO_COMPLIANCE_WEBSITE"
click at [446, 171] on select "Select delivery method type Email Mail Fax Upload to Compliance Website" at bounding box center [685, 188] width 479 height 35
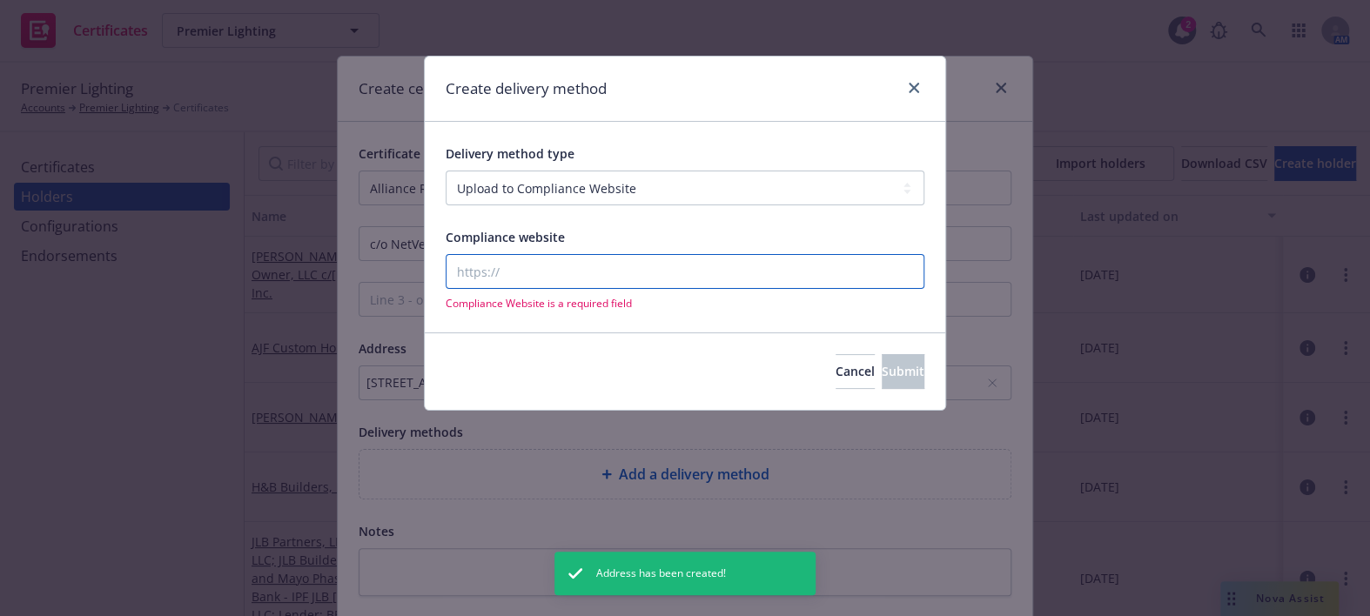
drag, startPoint x: 526, startPoint y: 288, endPoint x: 522, endPoint y: 272, distance: 16.0
click at [526, 287] on input "Compliance website" at bounding box center [685, 271] width 479 height 35
drag, startPoint x: 522, startPoint y: 269, endPoint x: 507, endPoint y: 256, distance: 20.4
click at [521, 269] on input "Compliance website" at bounding box center [685, 271] width 479 height 35
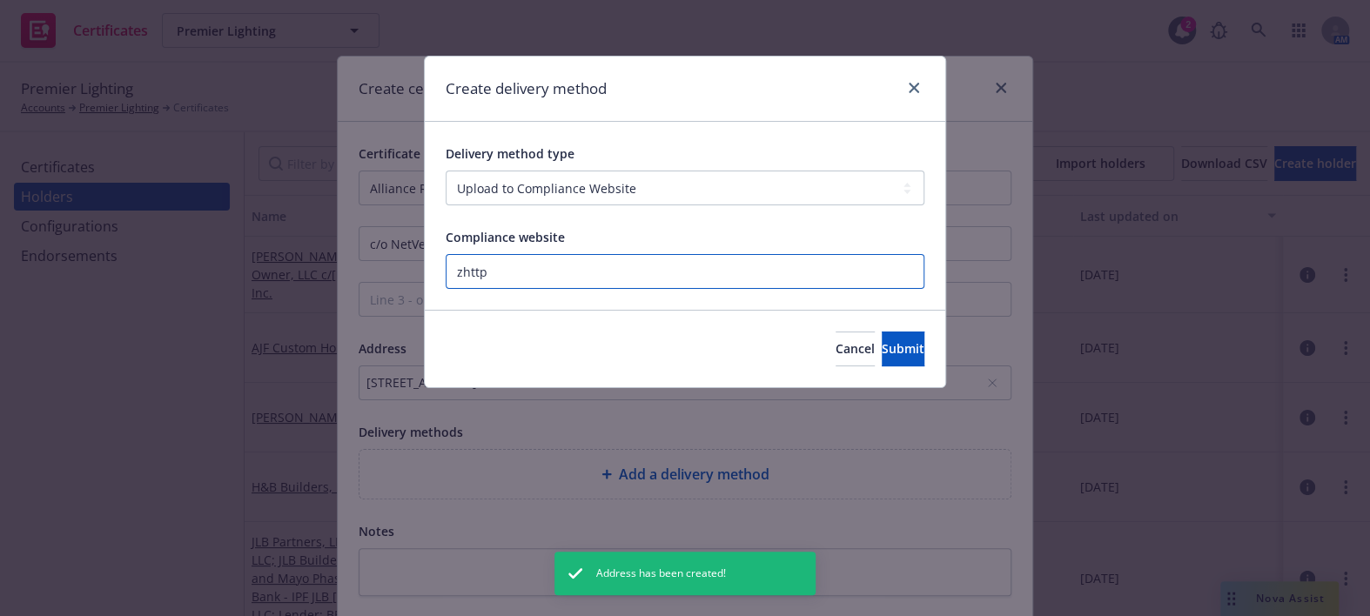
paste input "https://www.newfront.com"
type input "https://www.newfront.com"
click at [882, 354] on span "Submit" at bounding box center [903, 348] width 43 height 17
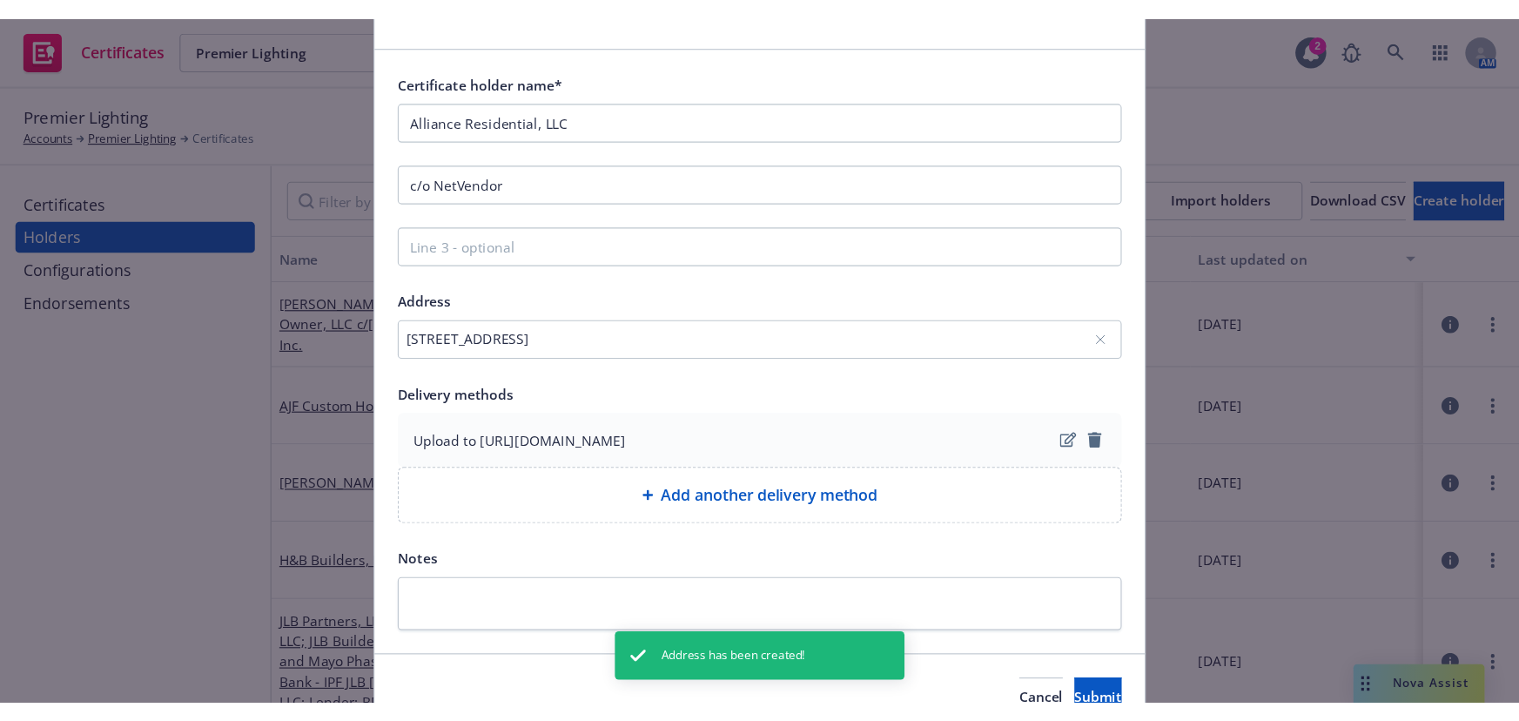
scroll to position [183, 0]
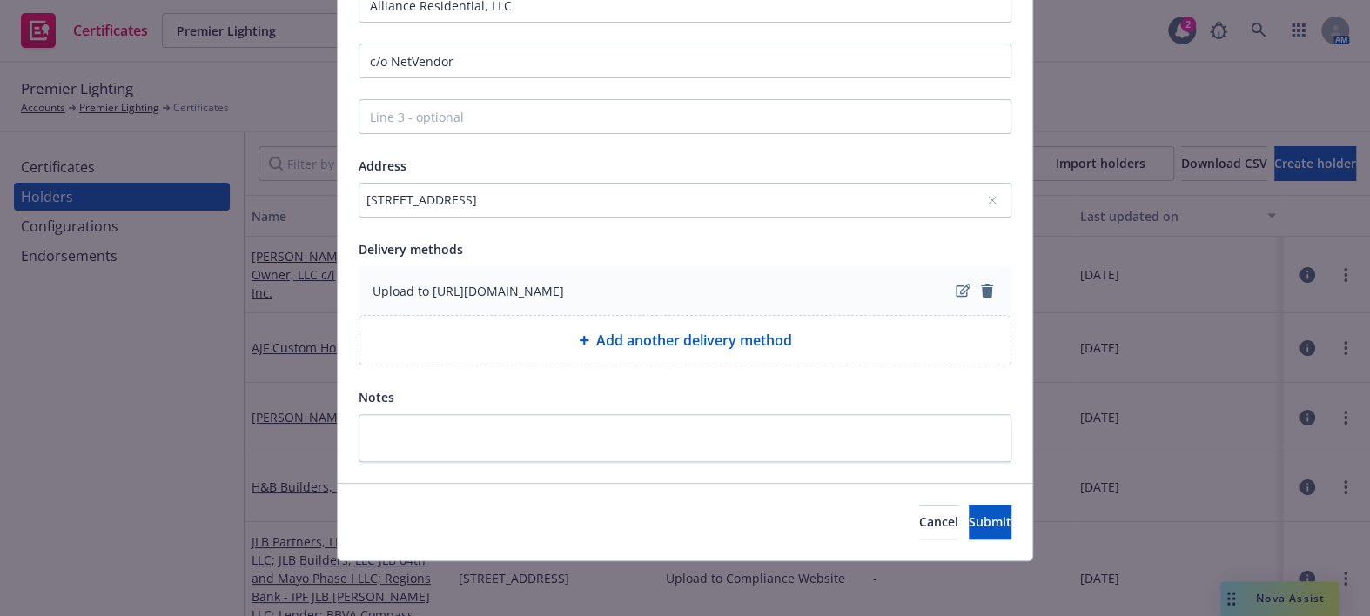
click at [951, 502] on div "Cancel Submit" at bounding box center [685, 521] width 695 height 77
click at [969, 518] on span "Submit" at bounding box center [990, 522] width 43 height 17
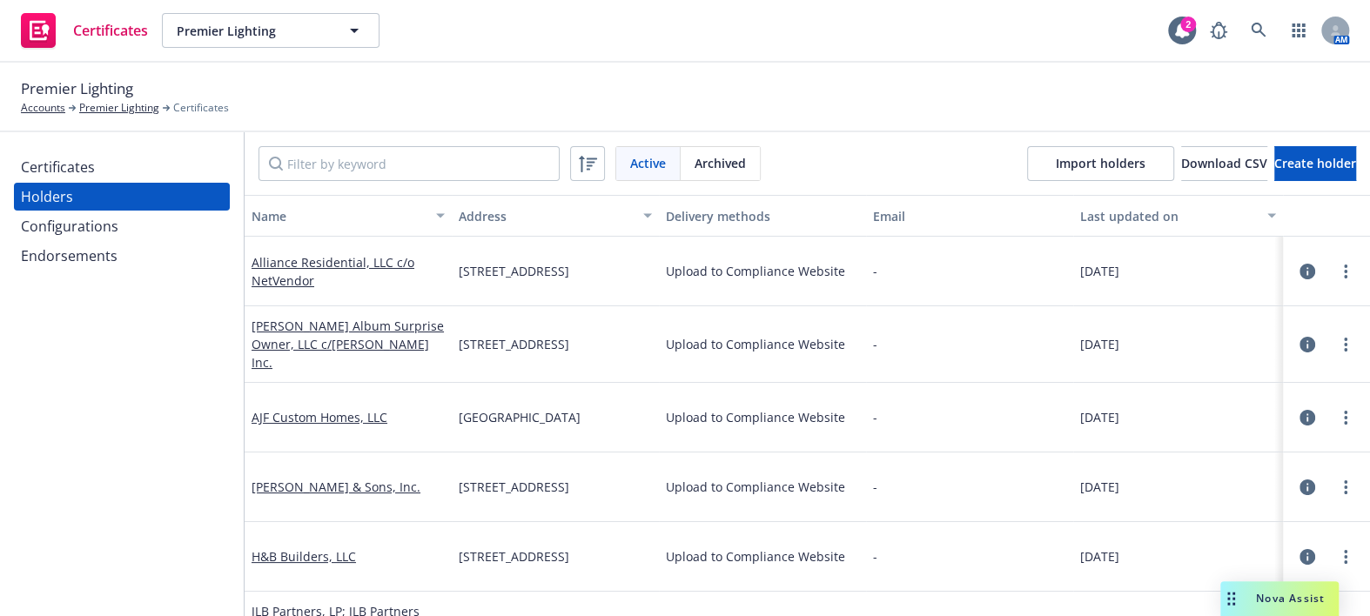
click at [113, 169] on div "Certificates" at bounding box center [122, 167] width 202 height 28
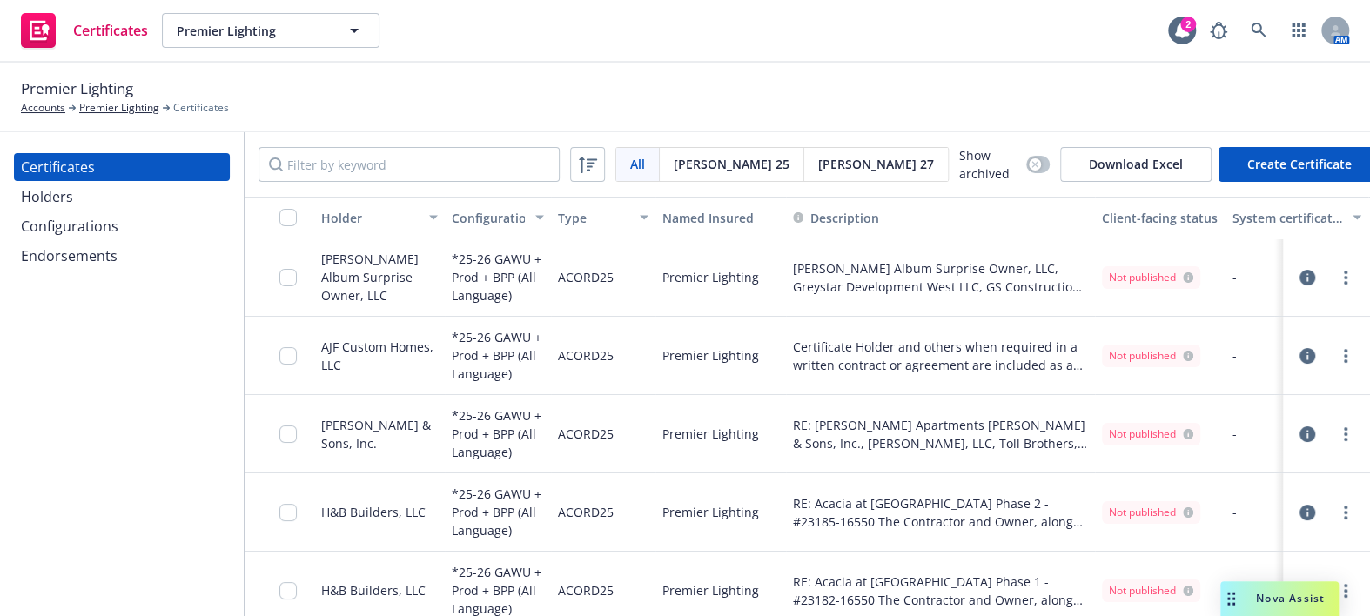
click at [1269, 174] on button "Create Certificate" at bounding box center [1300, 164] width 162 height 35
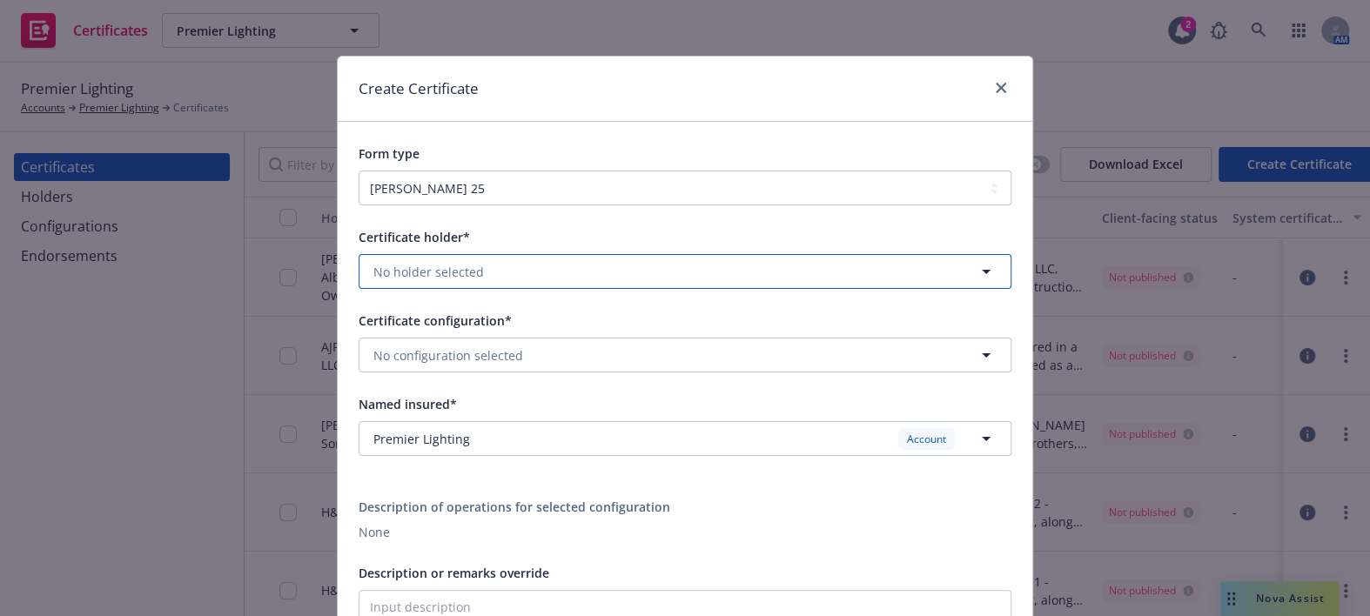
click at [411, 274] on span "No holder selected" at bounding box center [428, 272] width 111 height 18
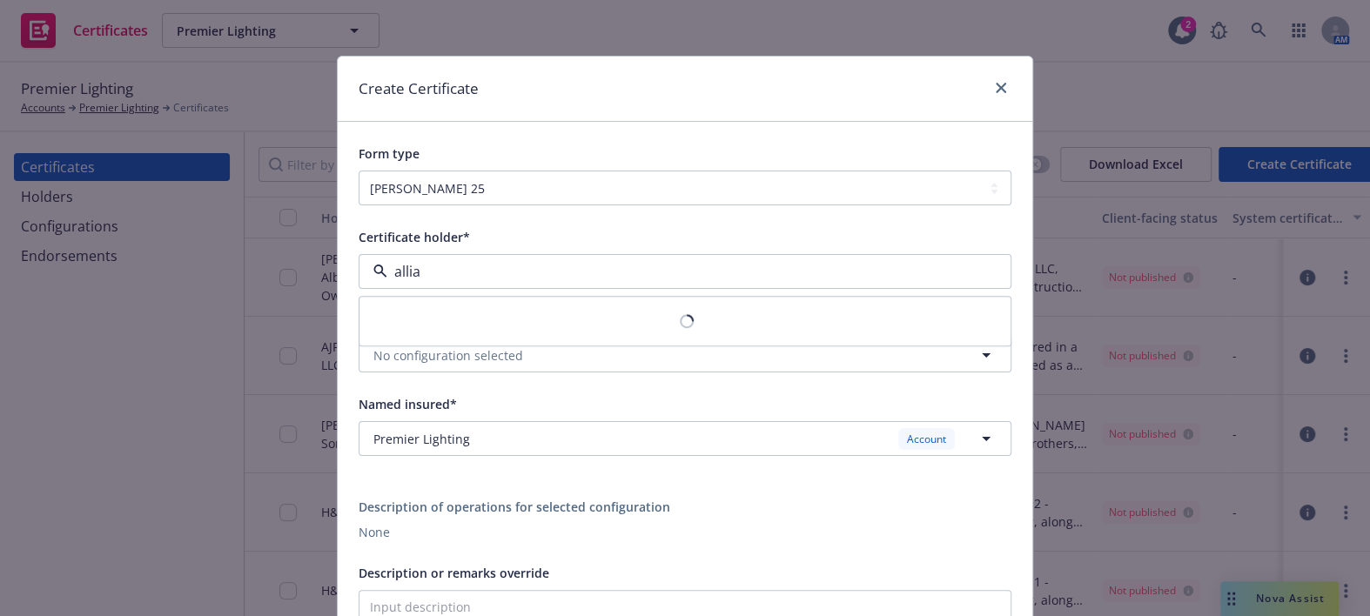
type input "allian"
click at [397, 322] on strong "Alliance Residential, LLC c/o NetVendor" at bounding box center [495, 321] width 235 height 17
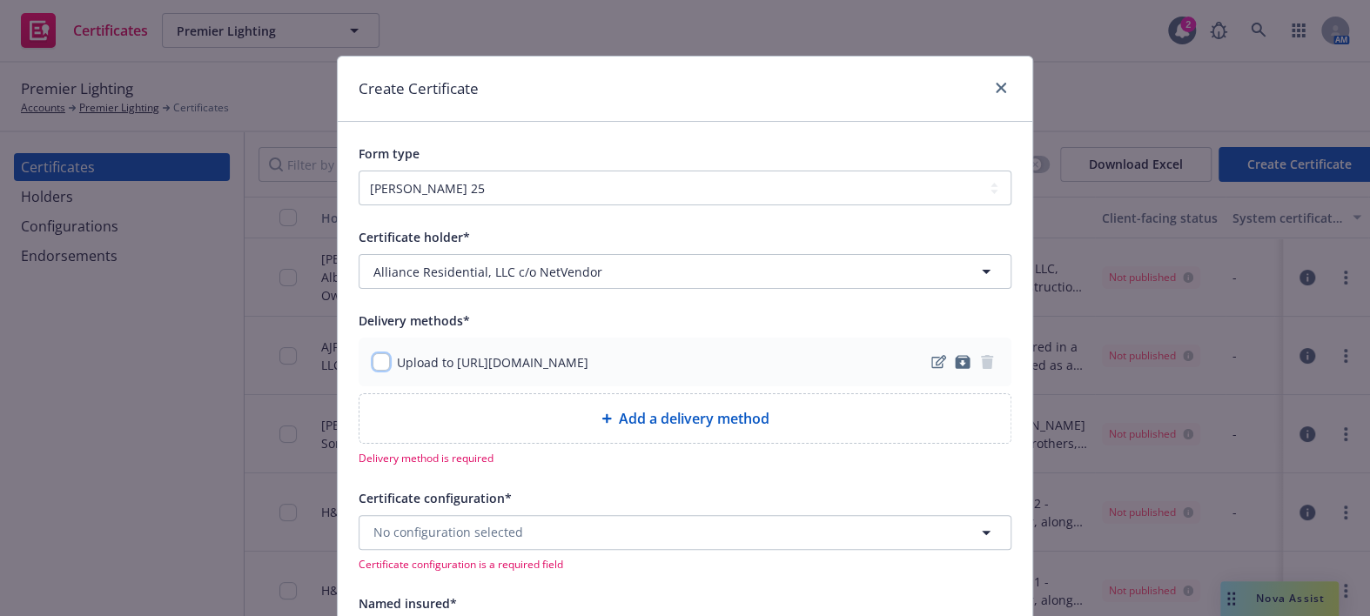
click at [378, 366] on input "checkbox" at bounding box center [381, 361] width 17 height 17
checkbox input "true"
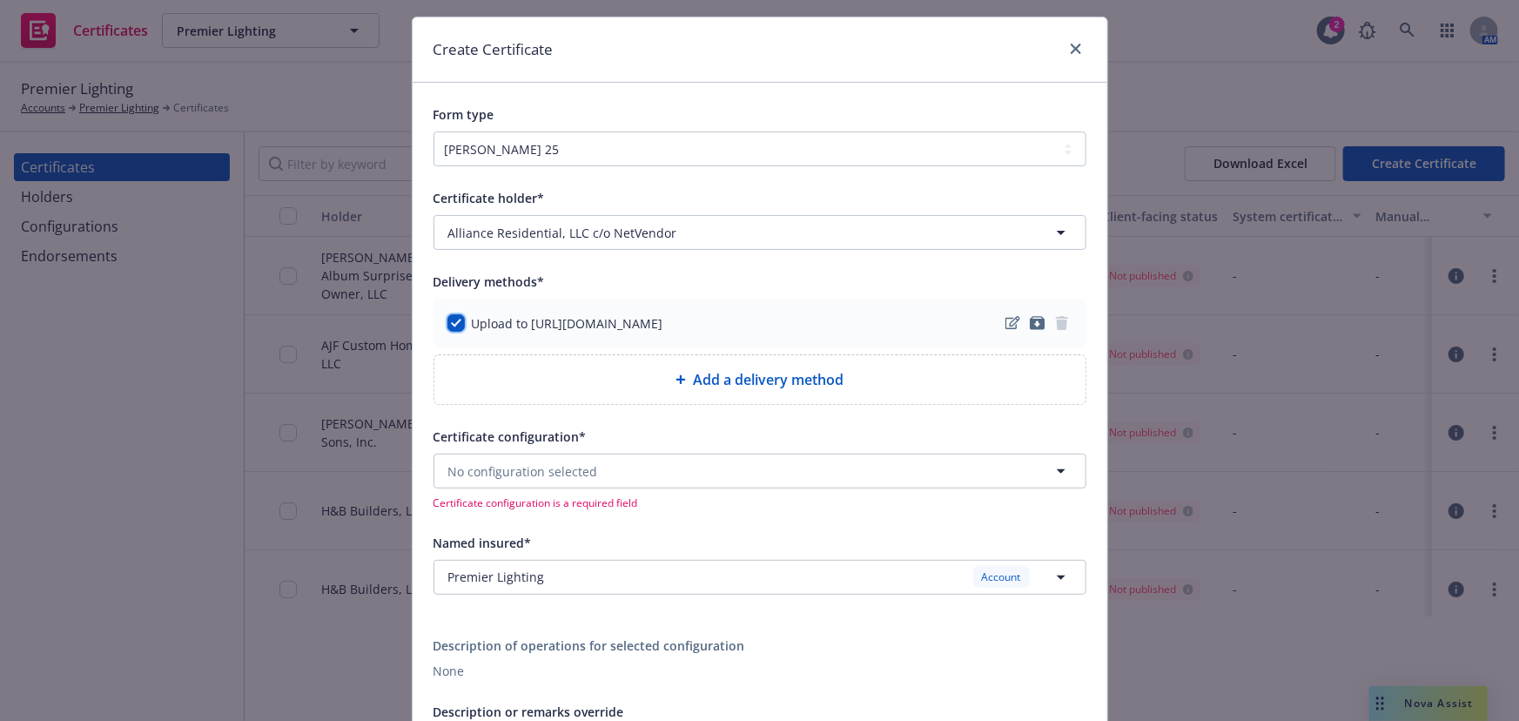
scroll to position [78, 0]
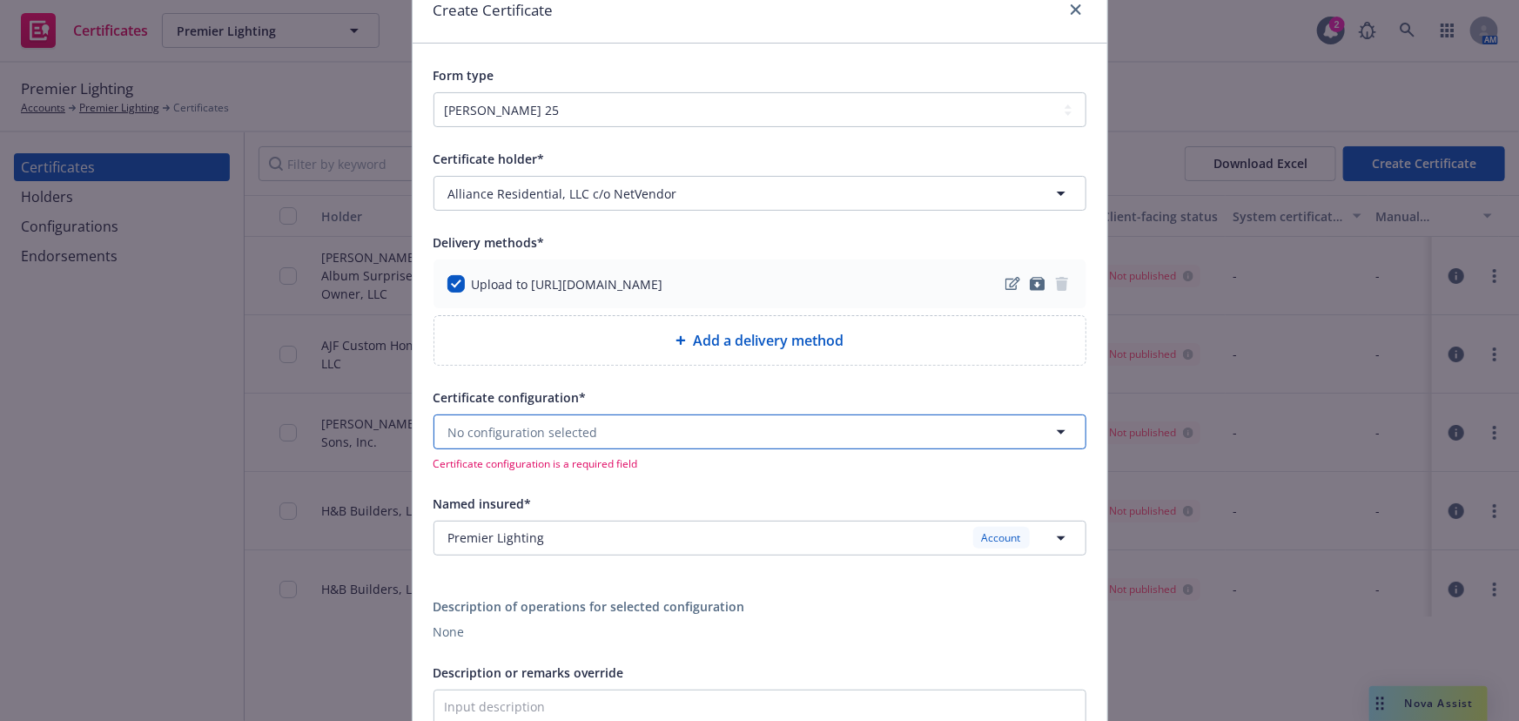
click at [512, 433] on span "No configuration selected" at bounding box center [523, 432] width 150 height 18
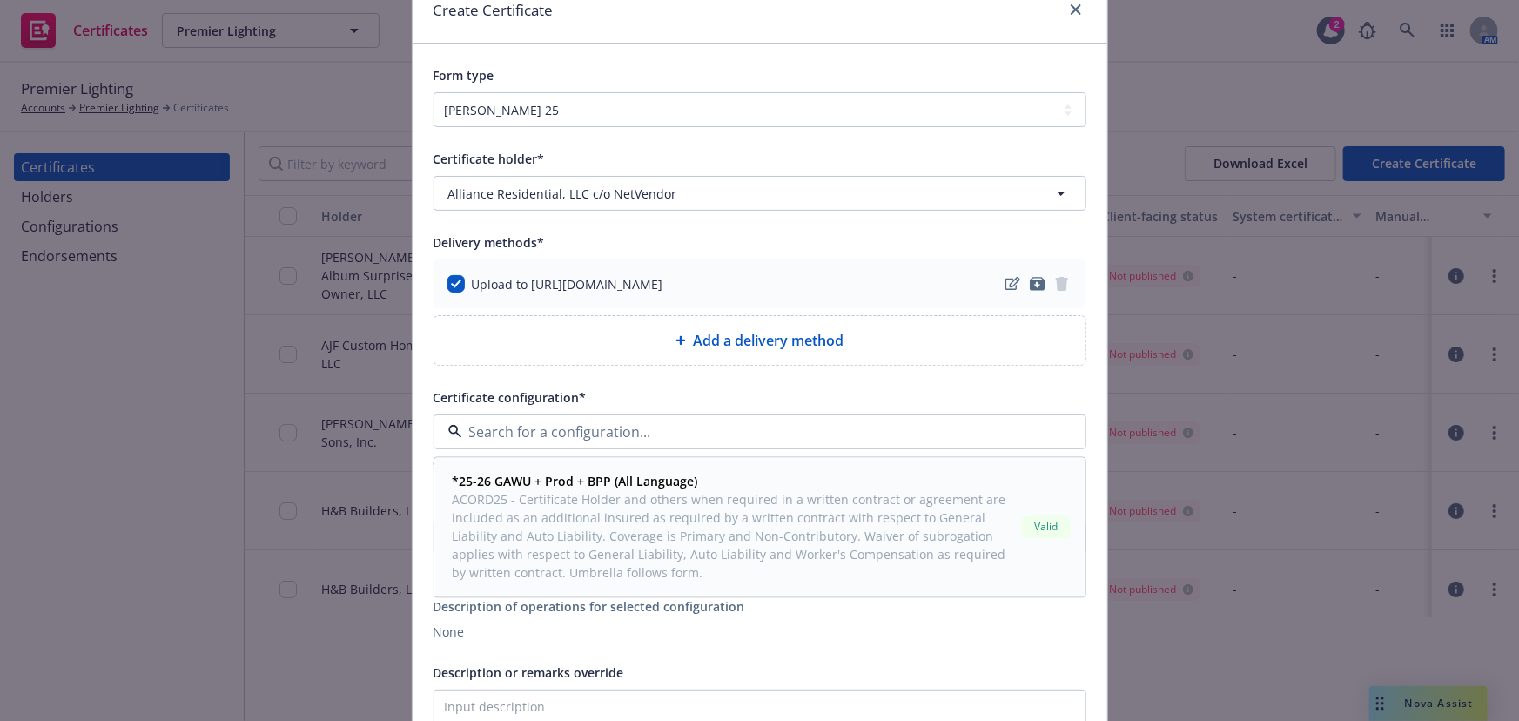
click at [501, 501] on span "ACORD25 - Certificate Holder and others when required in a written contract or …" at bounding box center [734, 536] width 562 height 91
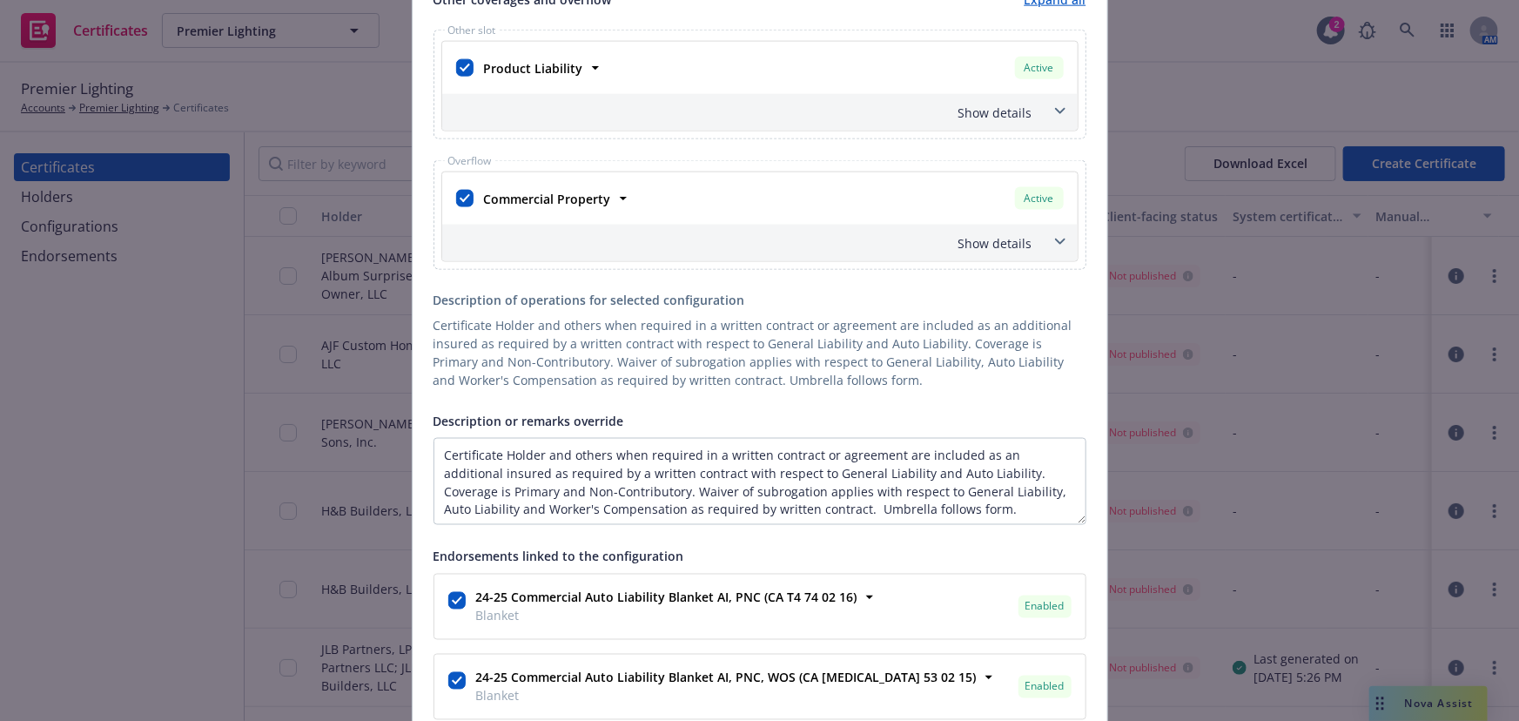
scroll to position [1186, 0]
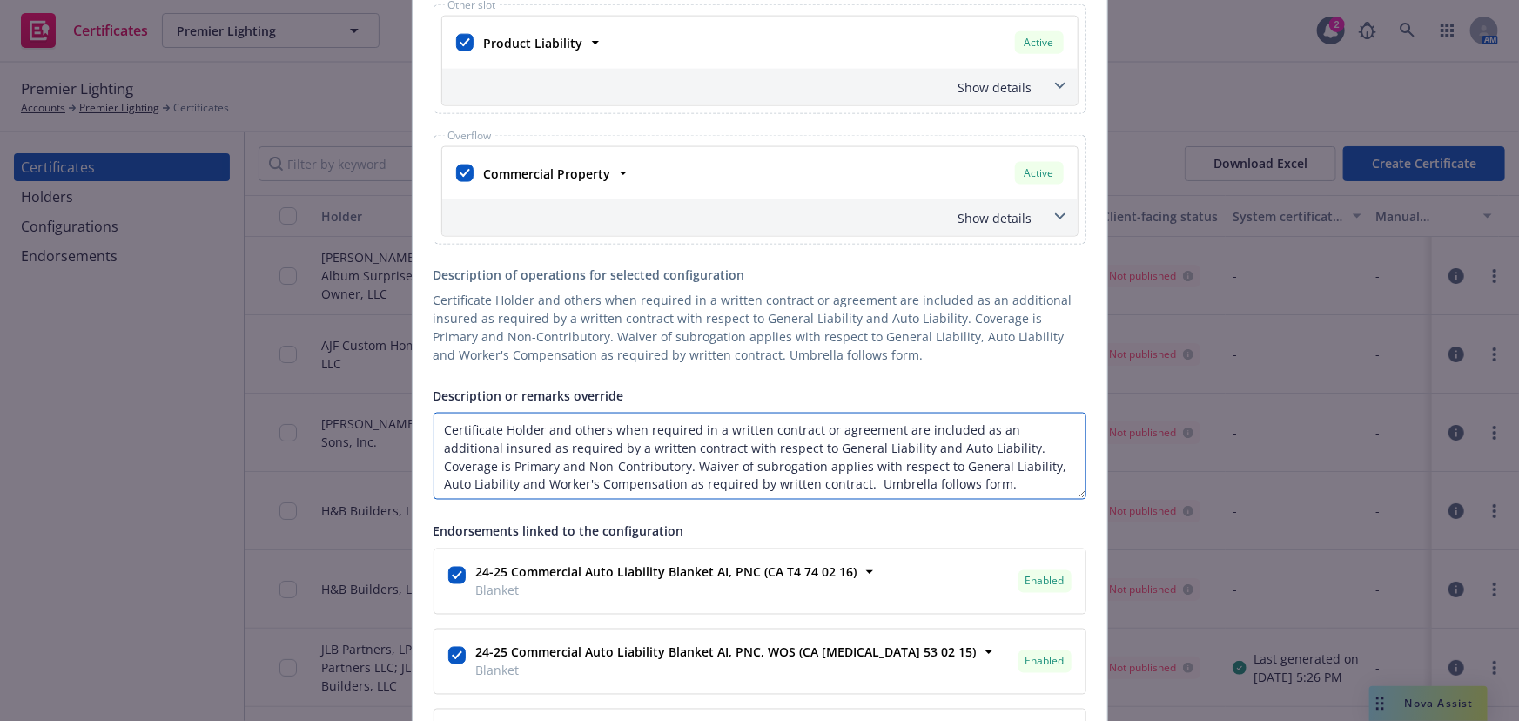
drag, startPoint x: 881, startPoint y: 423, endPoint x: 835, endPoint y: 419, distance: 46.3
click at [813, 420] on textarea "Certificate Holder and others when required in a written contract or agreement …" at bounding box center [759, 456] width 653 height 87
drag, startPoint x: 891, startPoint y: 419, endPoint x: 283, endPoint y: 412, distance: 608.4
click at [283, 412] on div "Create Certificate Form type ACORD 25 ACORD 27 ACORD 28 Certificate holder* [ob…" at bounding box center [759, 360] width 1519 height 721
paste textarea "Document-Code 5FA476EA96460587096913. Alliance Residential, LLC and its Affilia…"
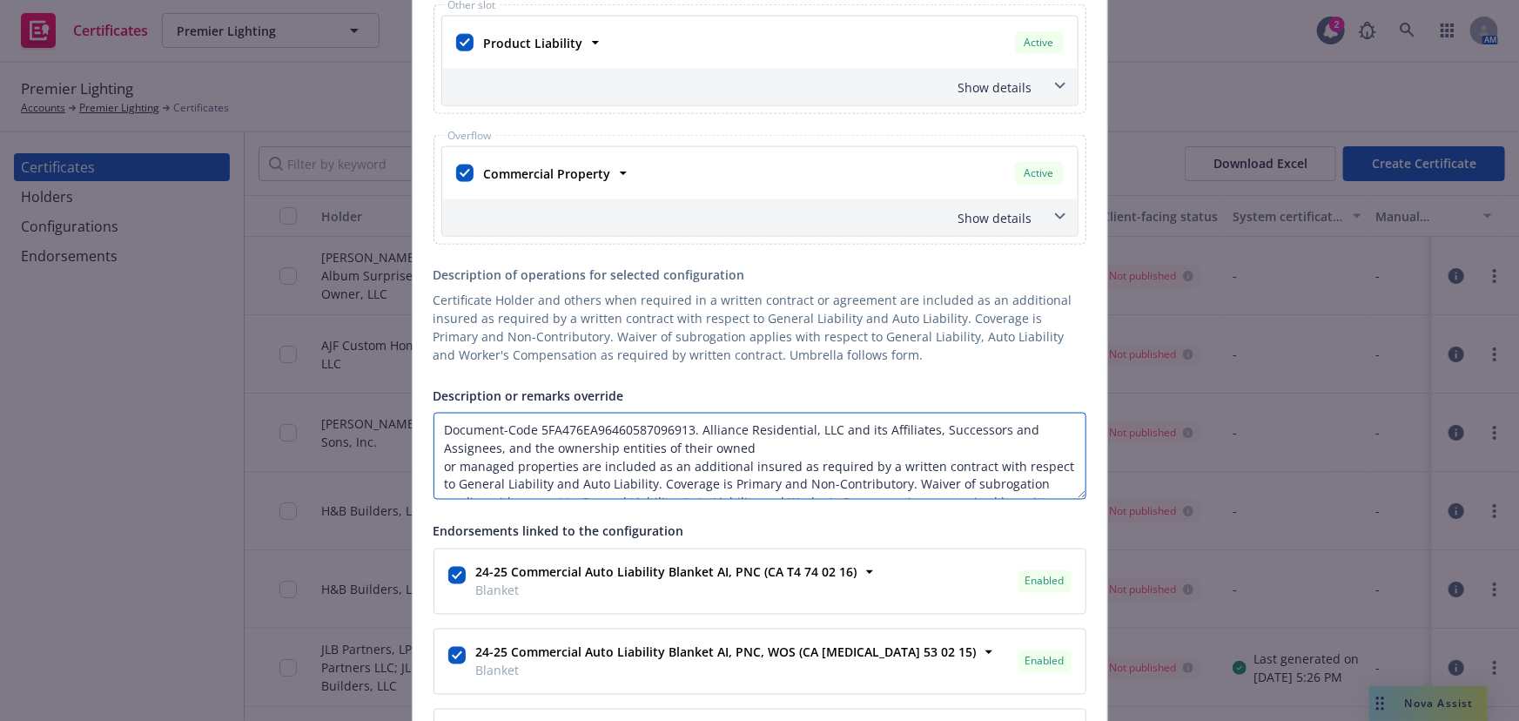
click at [439, 467] on textarea "Document-Code 5FA476EA96460587096913. Alliance Residential, LLC and its Affilia…" at bounding box center [759, 456] width 653 height 87
click at [693, 426] on textarea "Document-Code 5FA476EA96460587096913. Alliance Residential, LLC and its Affilia…" at bounding box center [759, 456] width 653 height 87
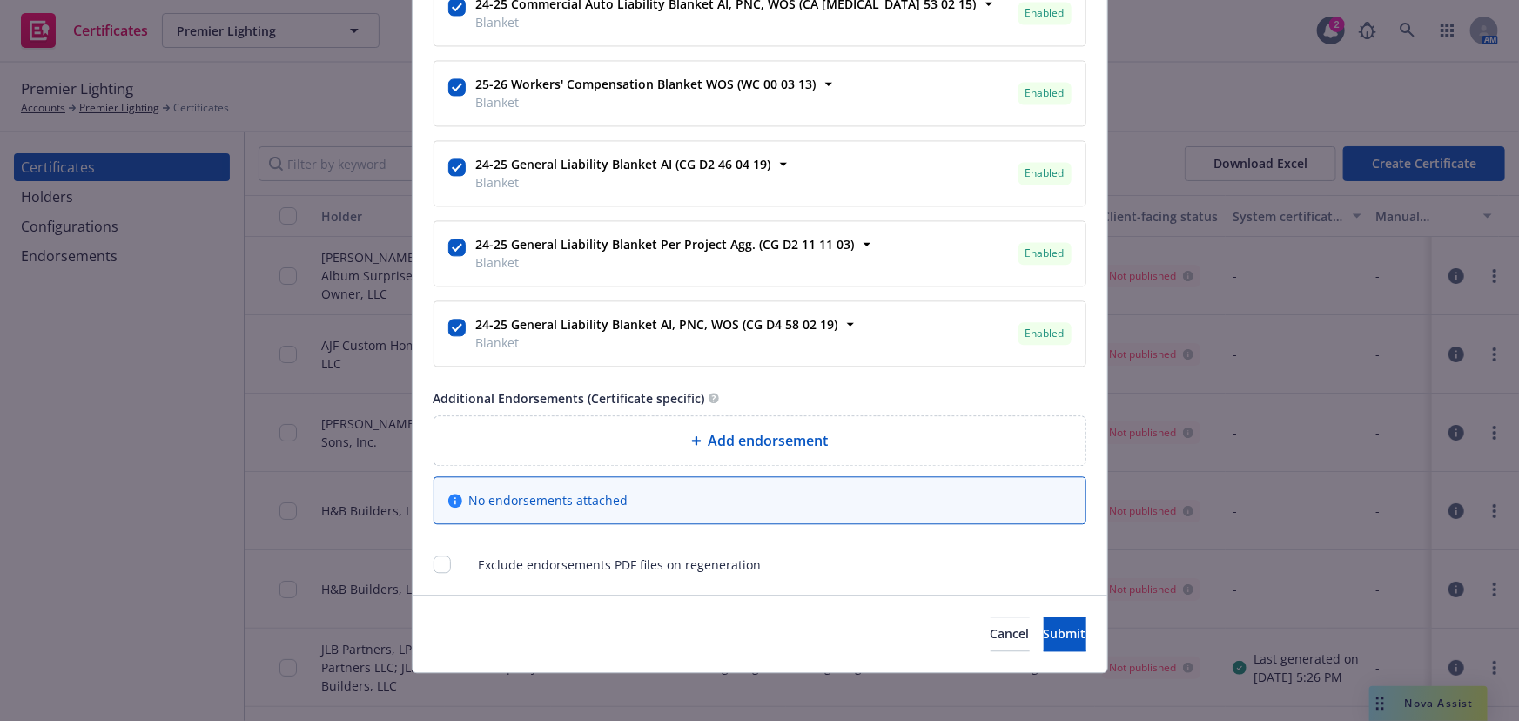
scroll to position [1837, 0]
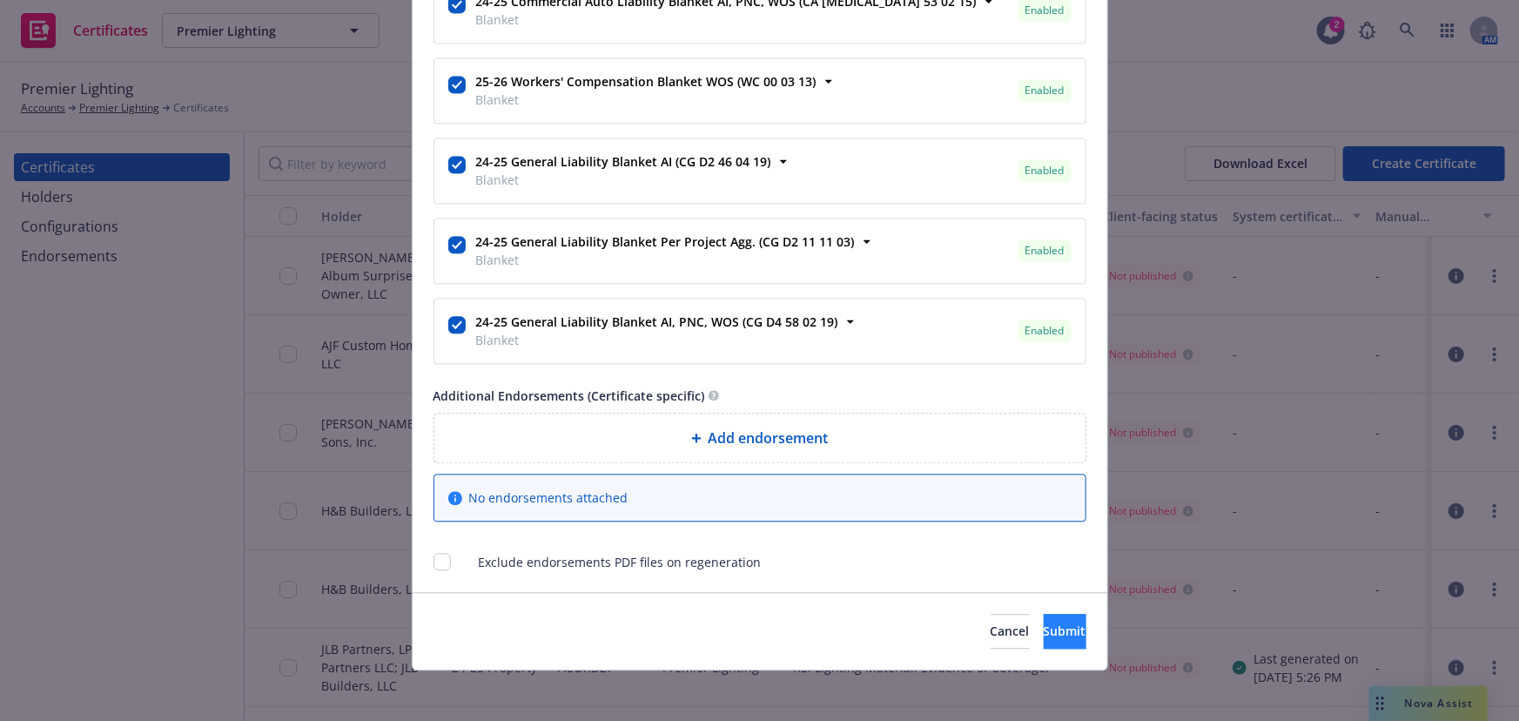
type textarea "Document-Code 5FA476EA96460587096913. Alliance Residential, LLC and its Affilia…"
click at [1044, 615] on span "Submit" at bounding box center [1065, 630] width 43 height 17
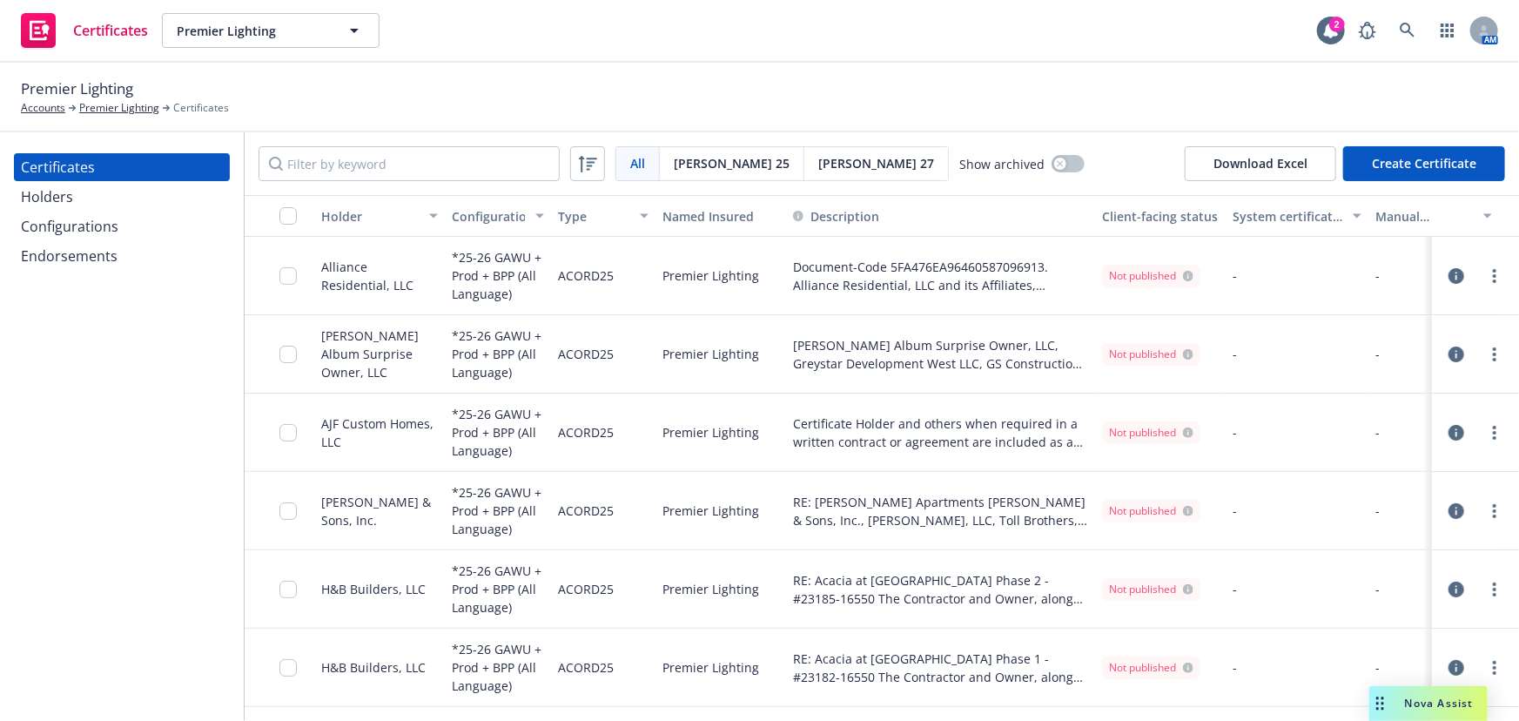
click at [75, 191] on div "Holders" at bounding box center [122, 197] width 202 height 28
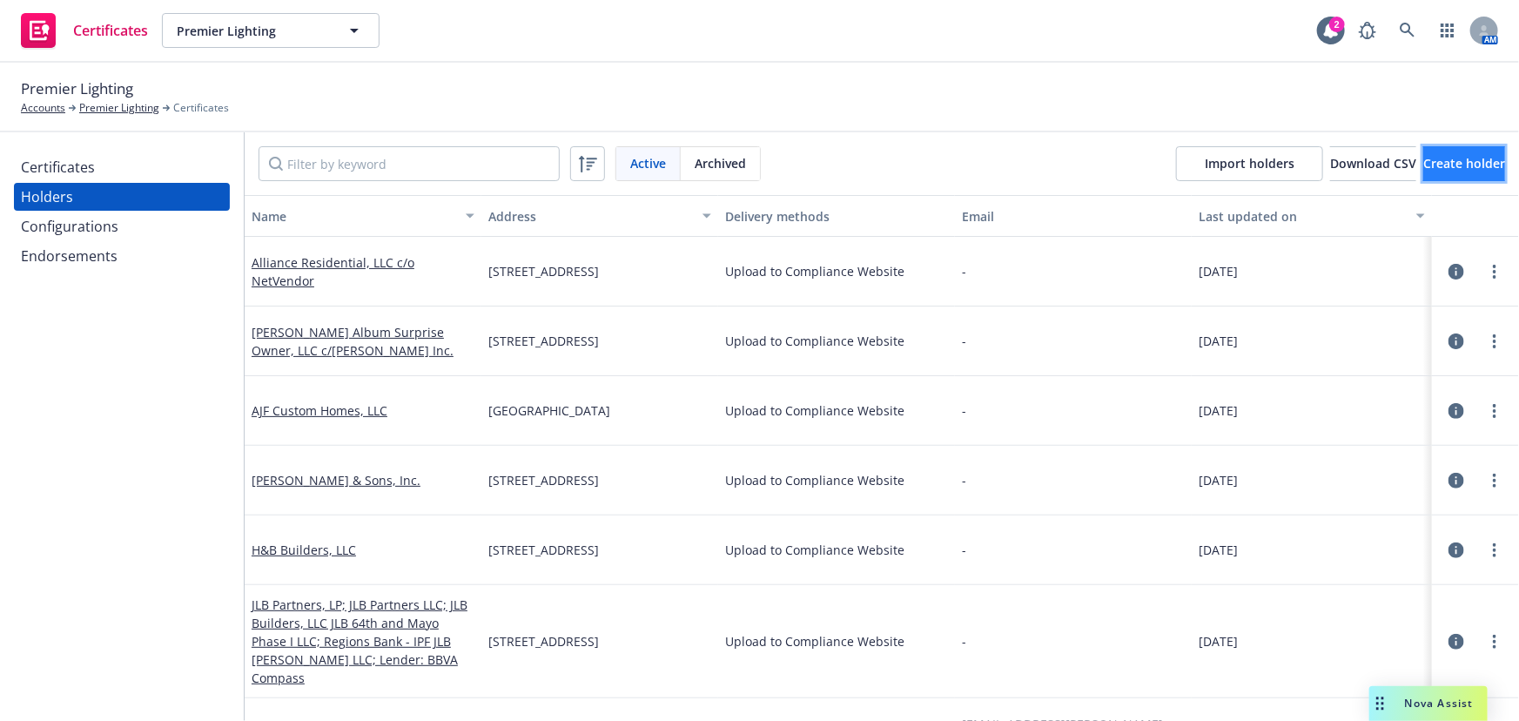
click at [1369, 158] on span "Create holder" at bounding box center [1464, 163] width 82 height 17
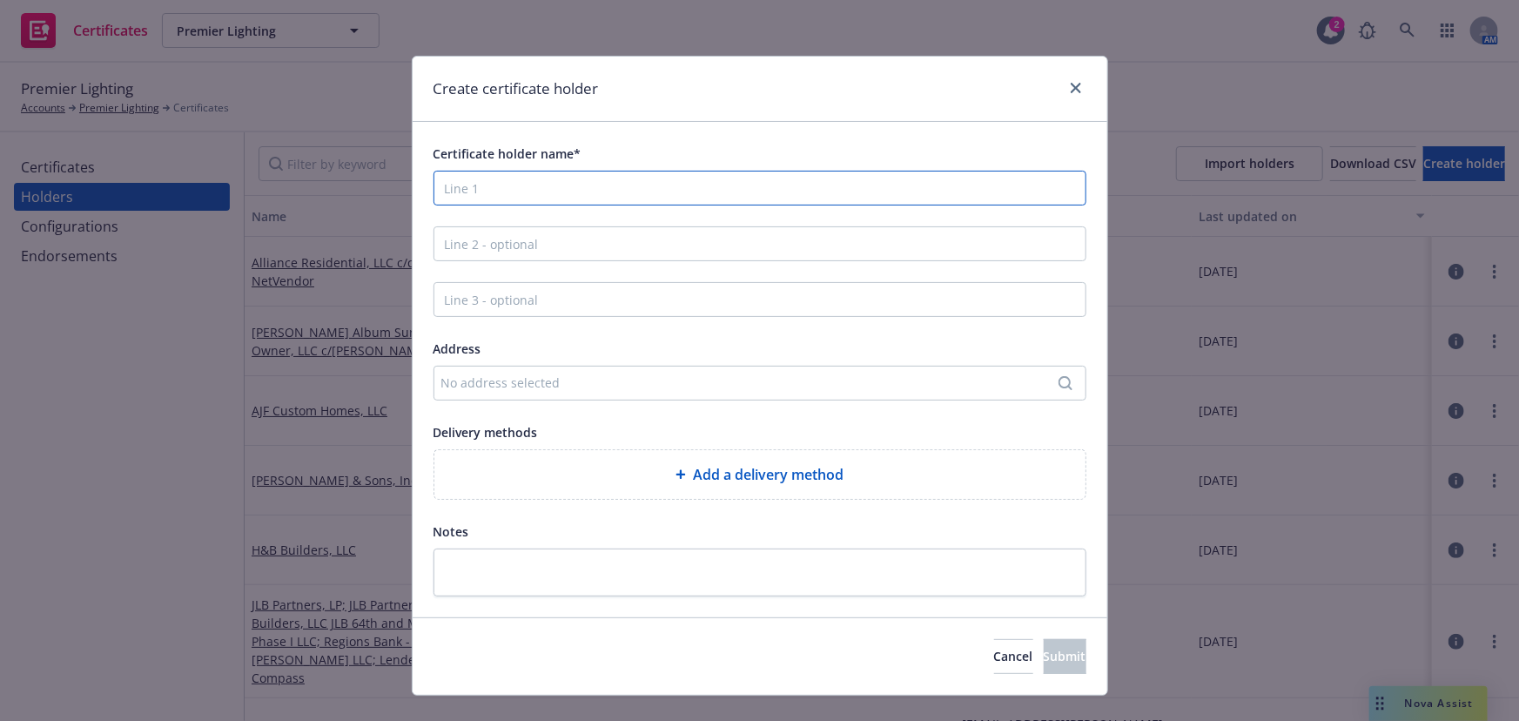
click at [580, 191] on input "Certificate holder name*" at bounding box center [759, 188] width 653 height 35
paste input "87 Apartments Owner, LLC, WP West Builders Arizona, LLC"
type input "87 Apartments Owner, LLC, WP West Builders Arizona, LLC"
click at [514, 367] on div "No address selected" at bounding box center [759, 383] width 653 height 35
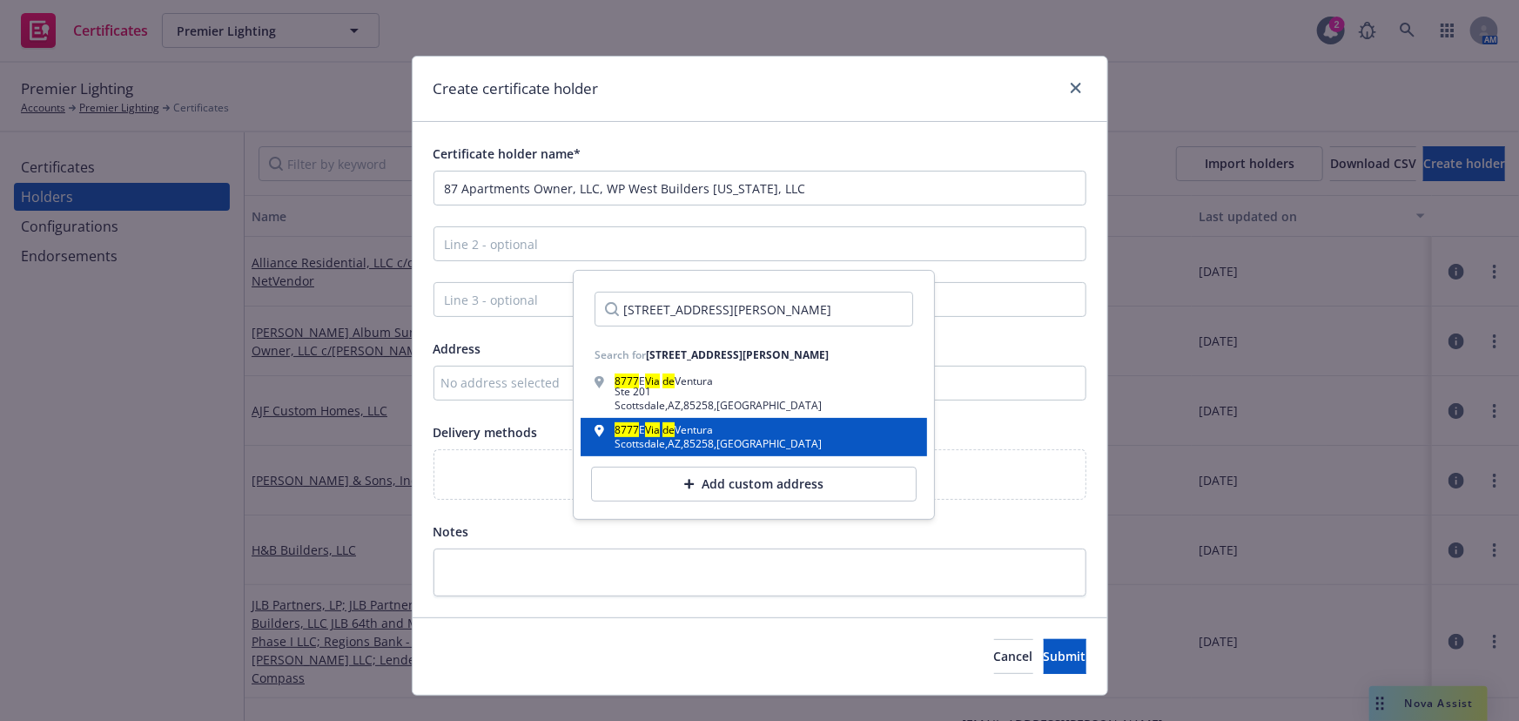
type input "8777 E. Via De Ventura, Suite 201"
click at [677, 441] on div "Scottsdale , AZ , 85258 , USA" at bounding box center [718, 444] width 207 height 10
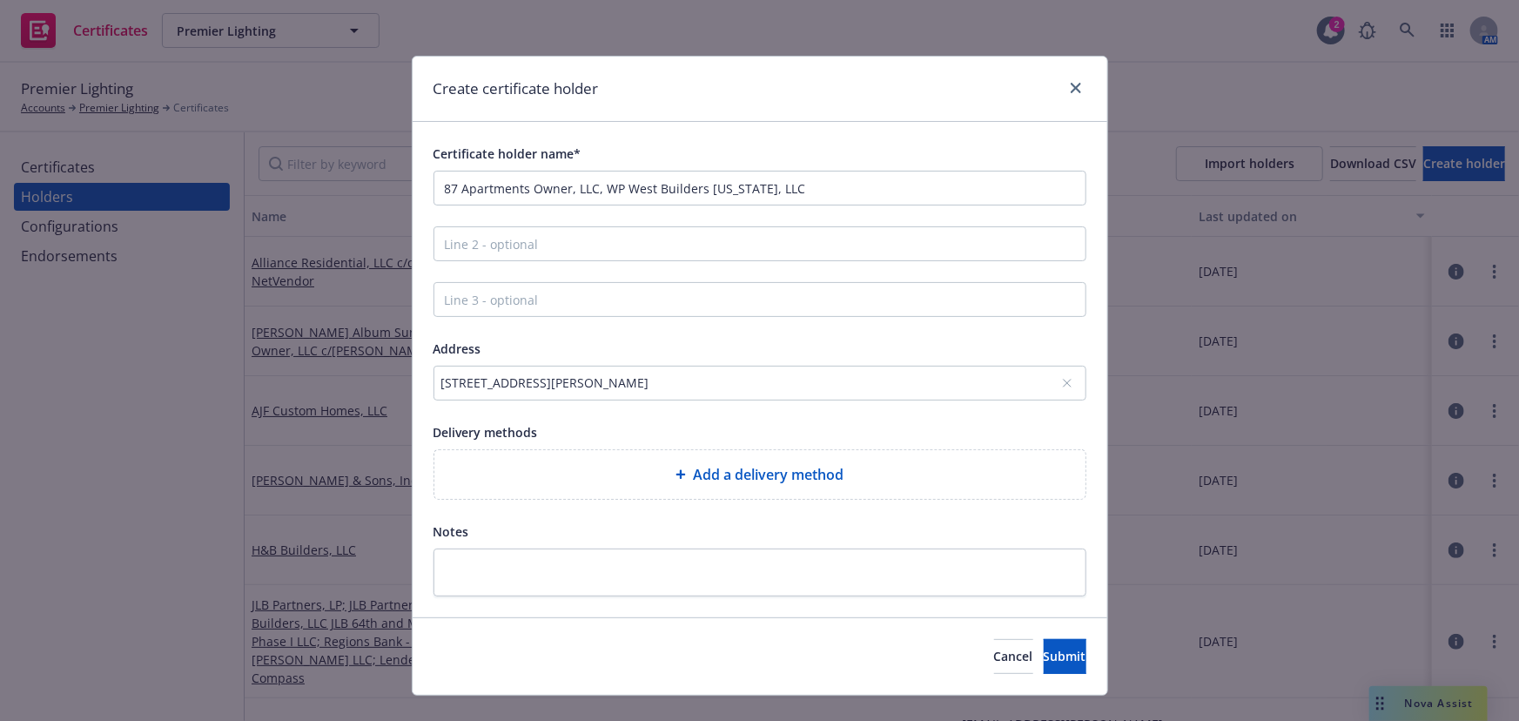
drag, startPoint x: 622, startPoint y: 500, endPoint x: 605, endPoint y: 487, distance: 21.8
click at [622, 499] on div "Certificate holder name* 87 Apartments Owner, LLC, WP West Builders Arizona, LL…" at bounding box center [759, 369] width 653 height 453
click at [603, 479] on div "Add a delivery method" at bounding box center [759, 474] width 623 height 21
select select "EMAIL"
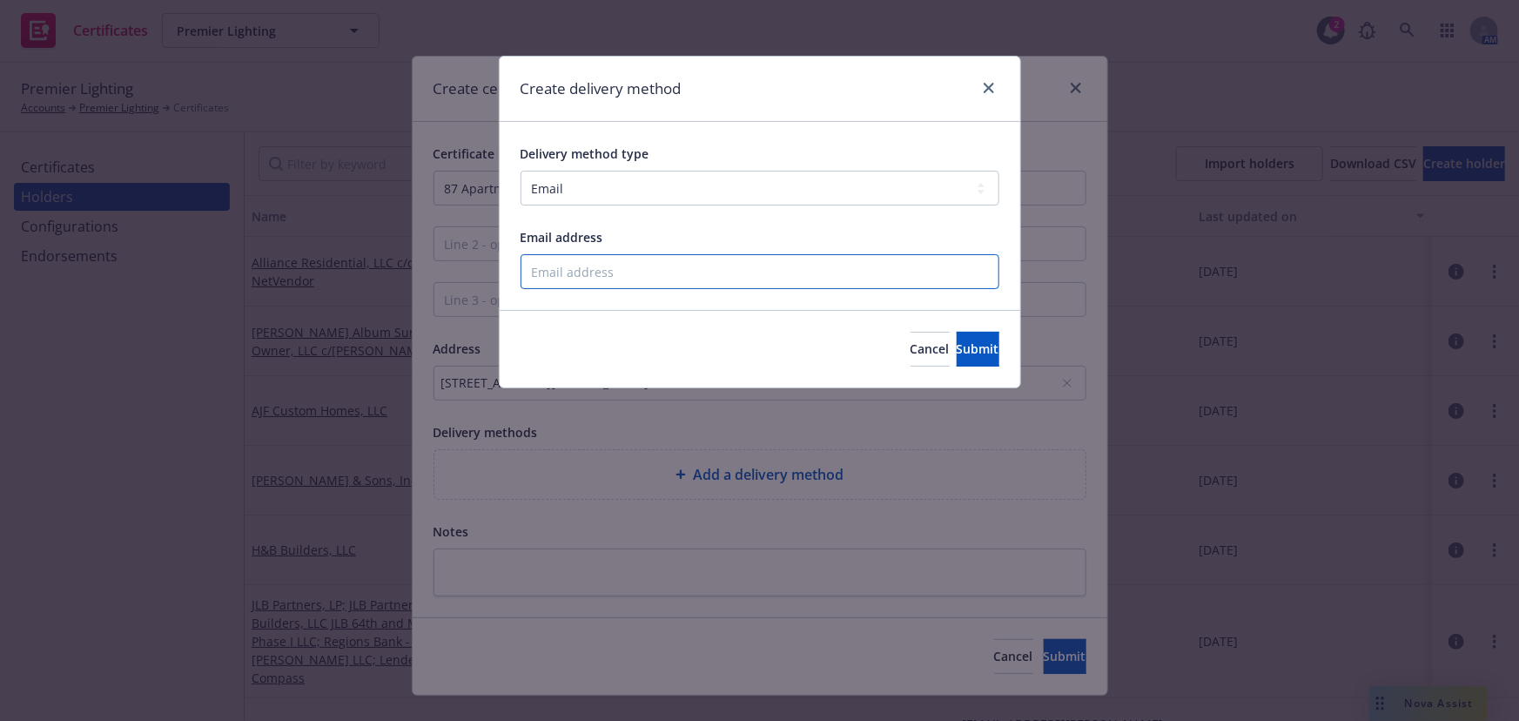
click at [588, 274] on input "Email address" at bounding box center [759, 271] width 479 height 35
paste input "crinsurance@woodpartners.com"
type input "crinsurance@woodpartners.com"
click at [957, 367] on div "Cancel Submit" at bounding box center [760, 348] width 520 height 77
click at [962, 351] on span "Submit" at bounding box center [978, 348] width 43 height 17
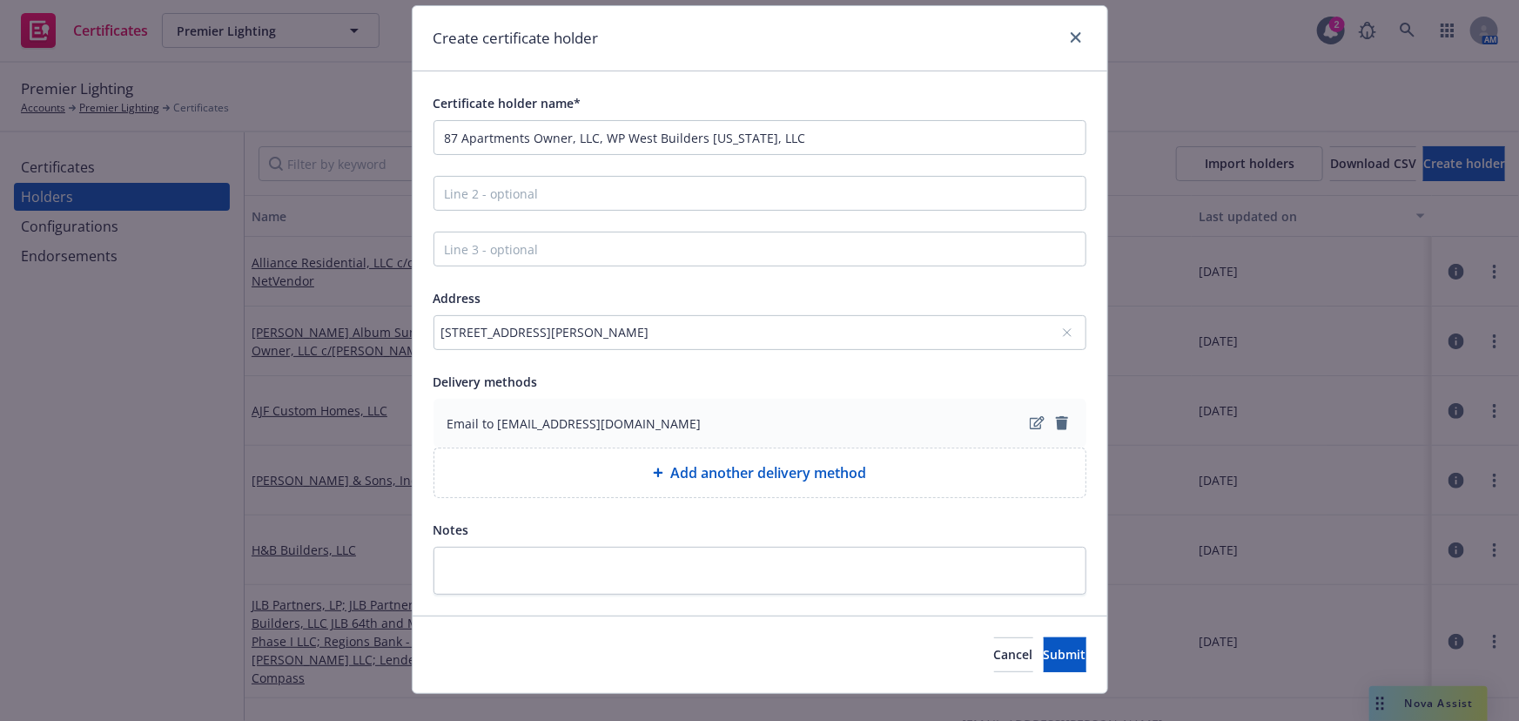
scroll to position [78, 0]
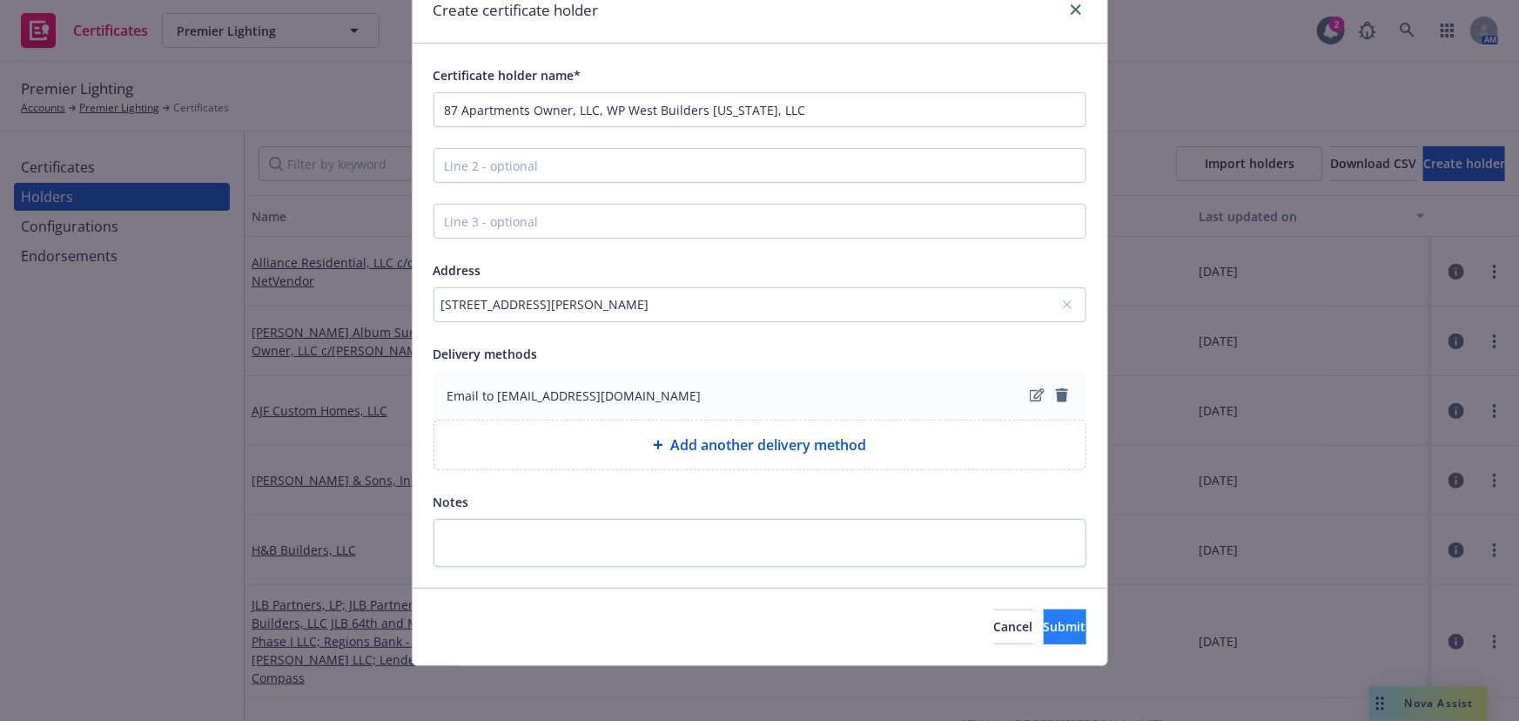
drag, startPoint x: 1014, startPoint y: 650, endPoint x: 1018, endPoint y: 627, distance: 23.9
click at [1018, 615] on div "Cancel Submit" at bounding box center [760, 626] width 695 height 77
click at [1044, 615] on span "Submit" at bounding box center [1065, 626] width 43 height 17
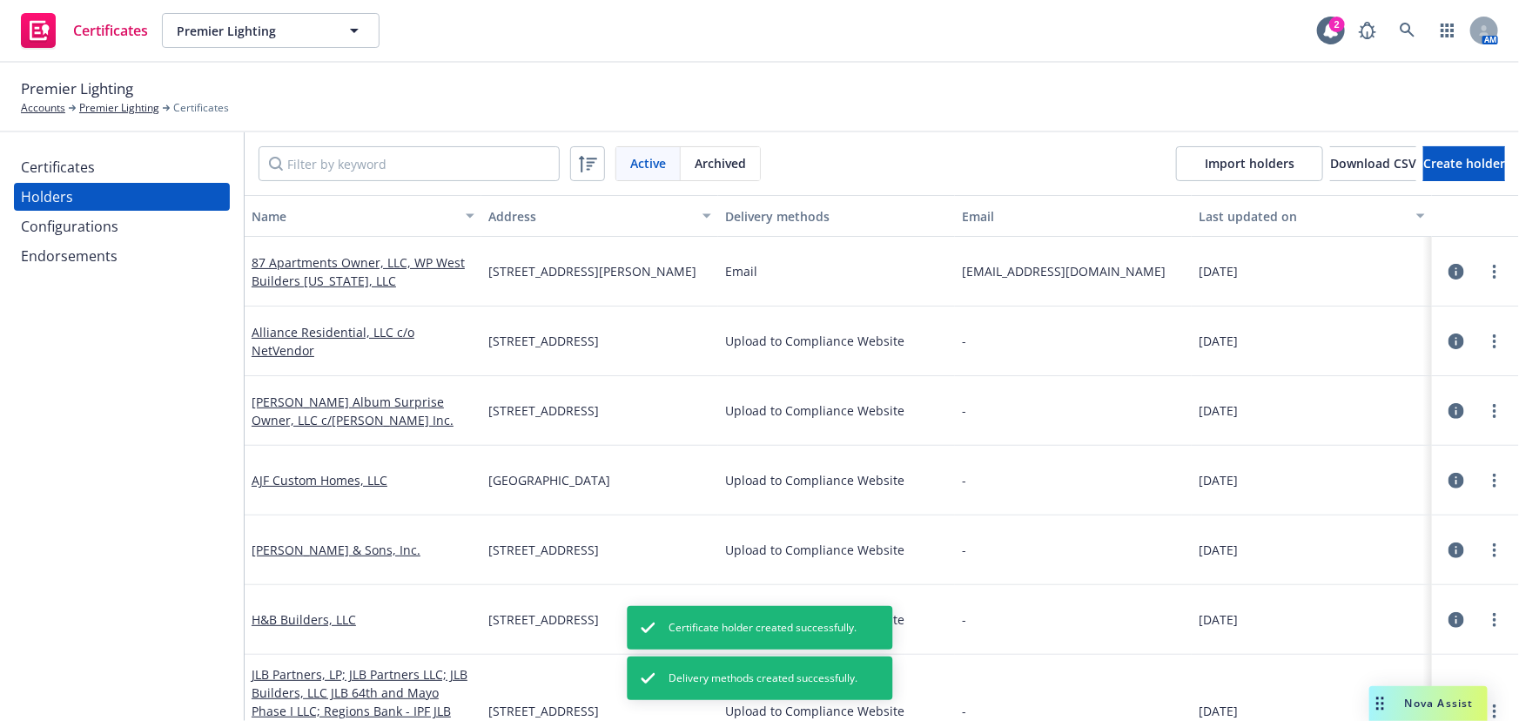
click at [75, 178] on div "Certificates" at bounding box center [58, 167] width 74 height 28
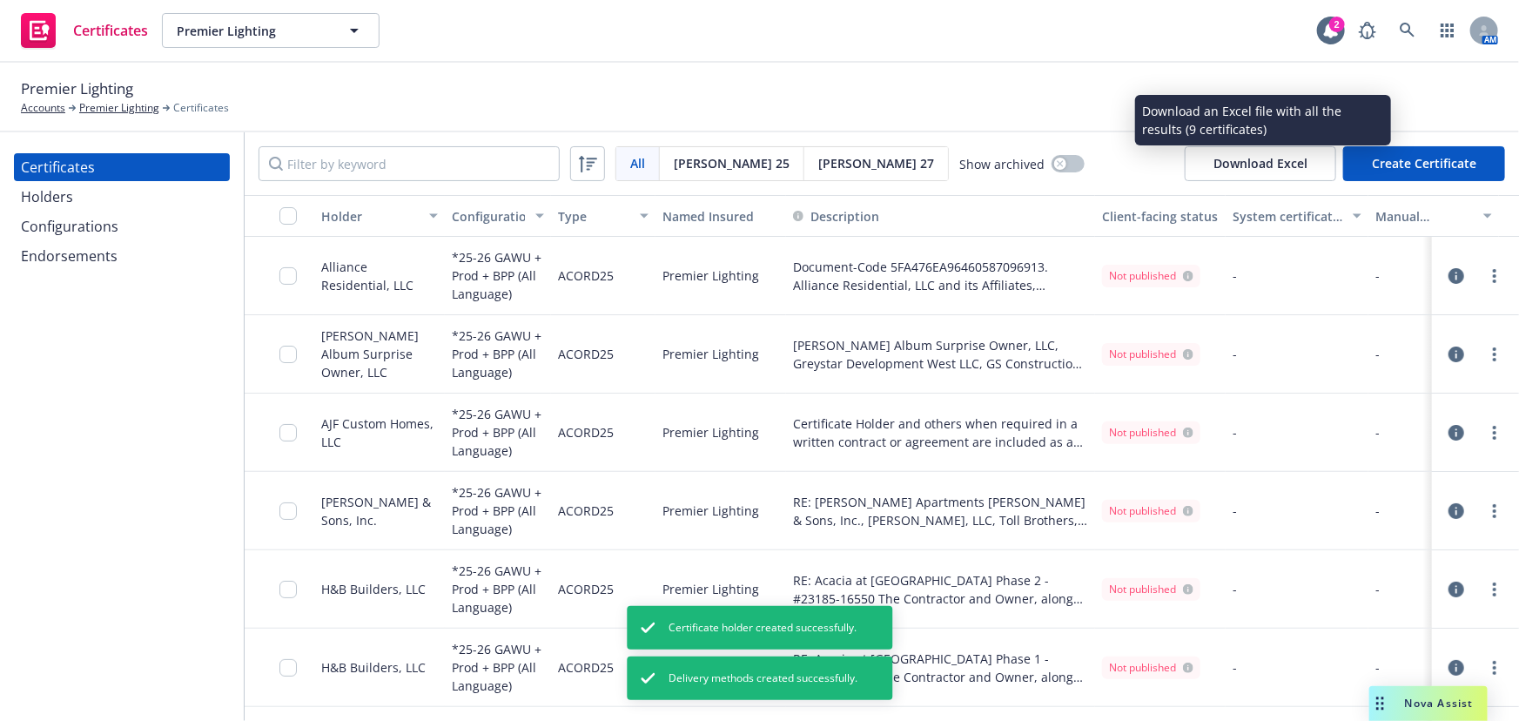
click at [1369, 151] on button "Create Certificate" at bounding box center [1424, 163] width 162 height 35
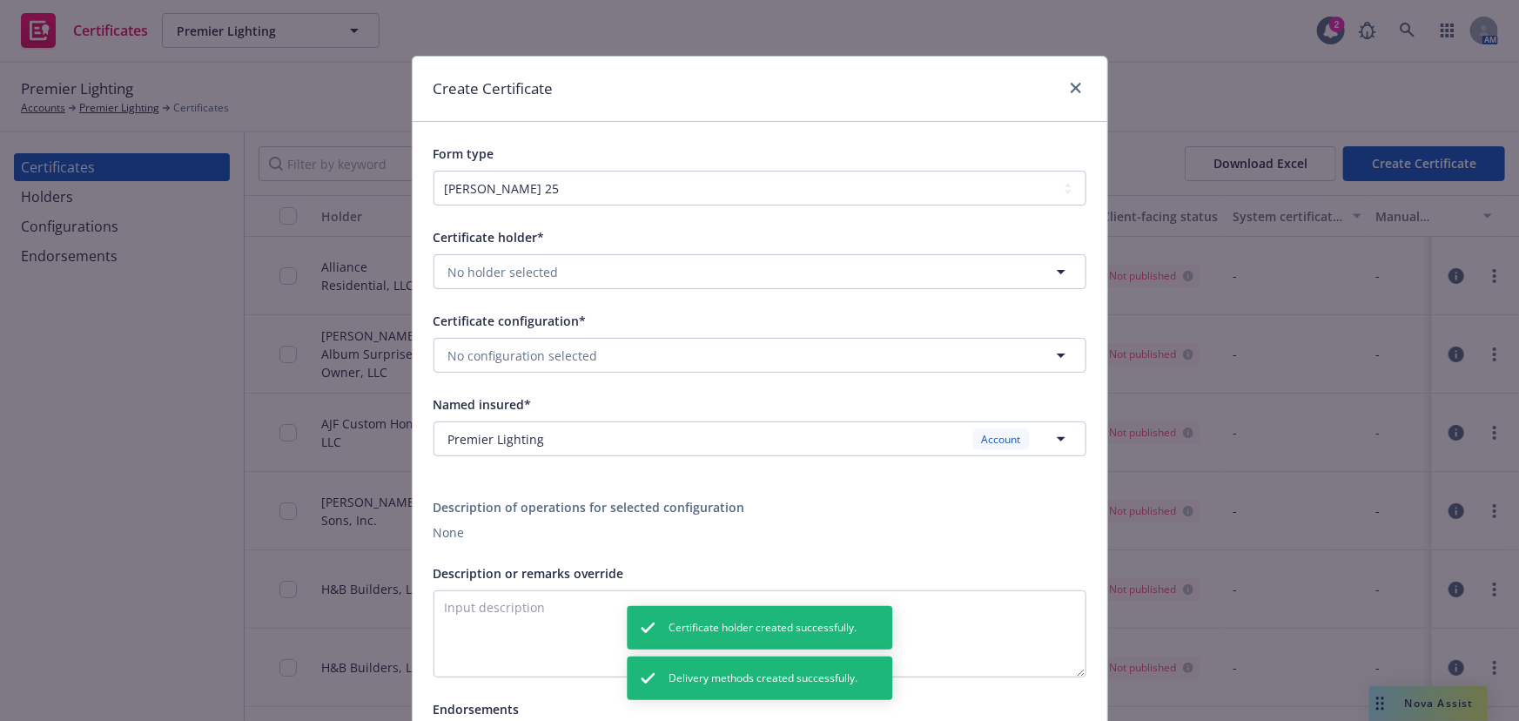
click at [466, 242] on span "Certificate holder*" at bounding box center [488, 237] width 111 height 17
click at [516, 252] on div "Certificate holder* No holder selected" at bounding box center [759, 257] width 653 height 63
click at [541, 287] on button "No holder selected" at bounding box center [759, 271] width 653 height 35
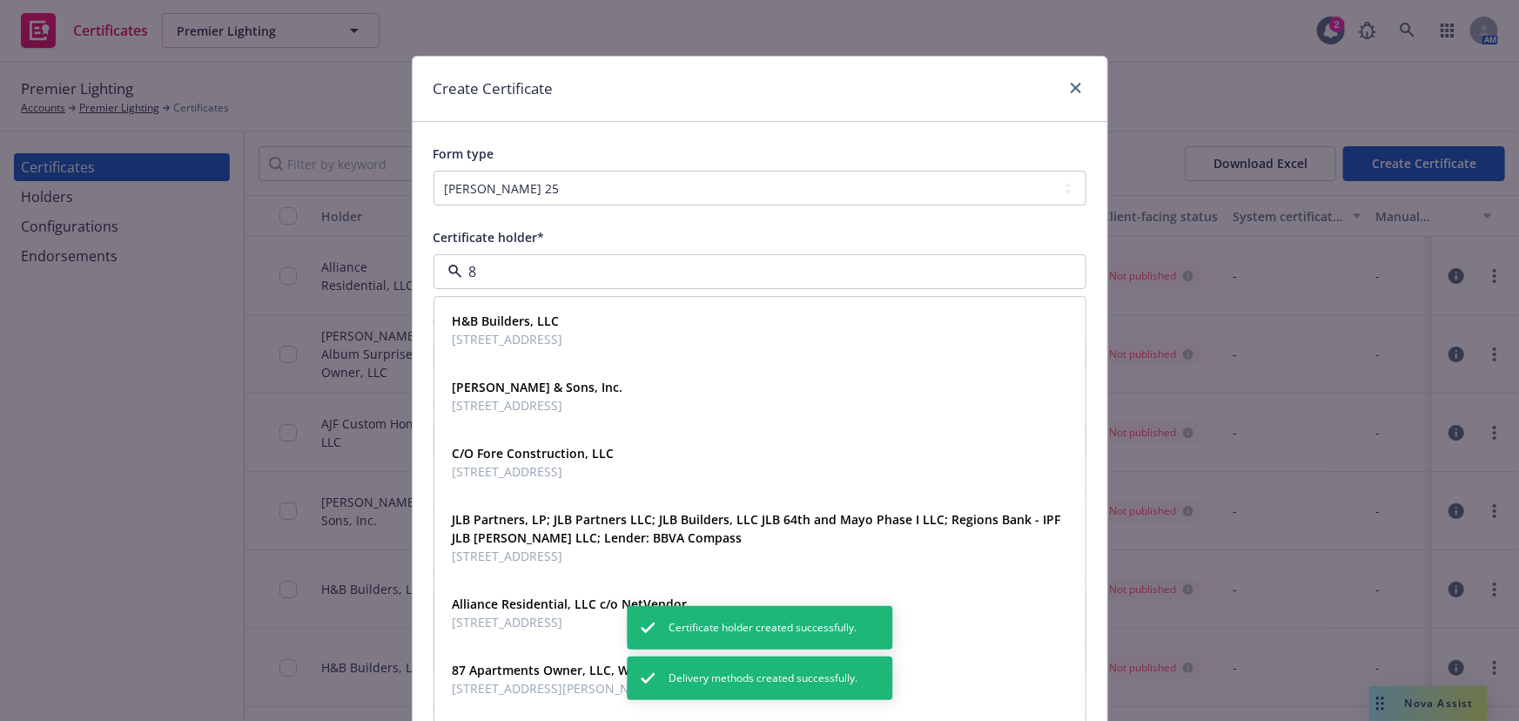
type input "87"
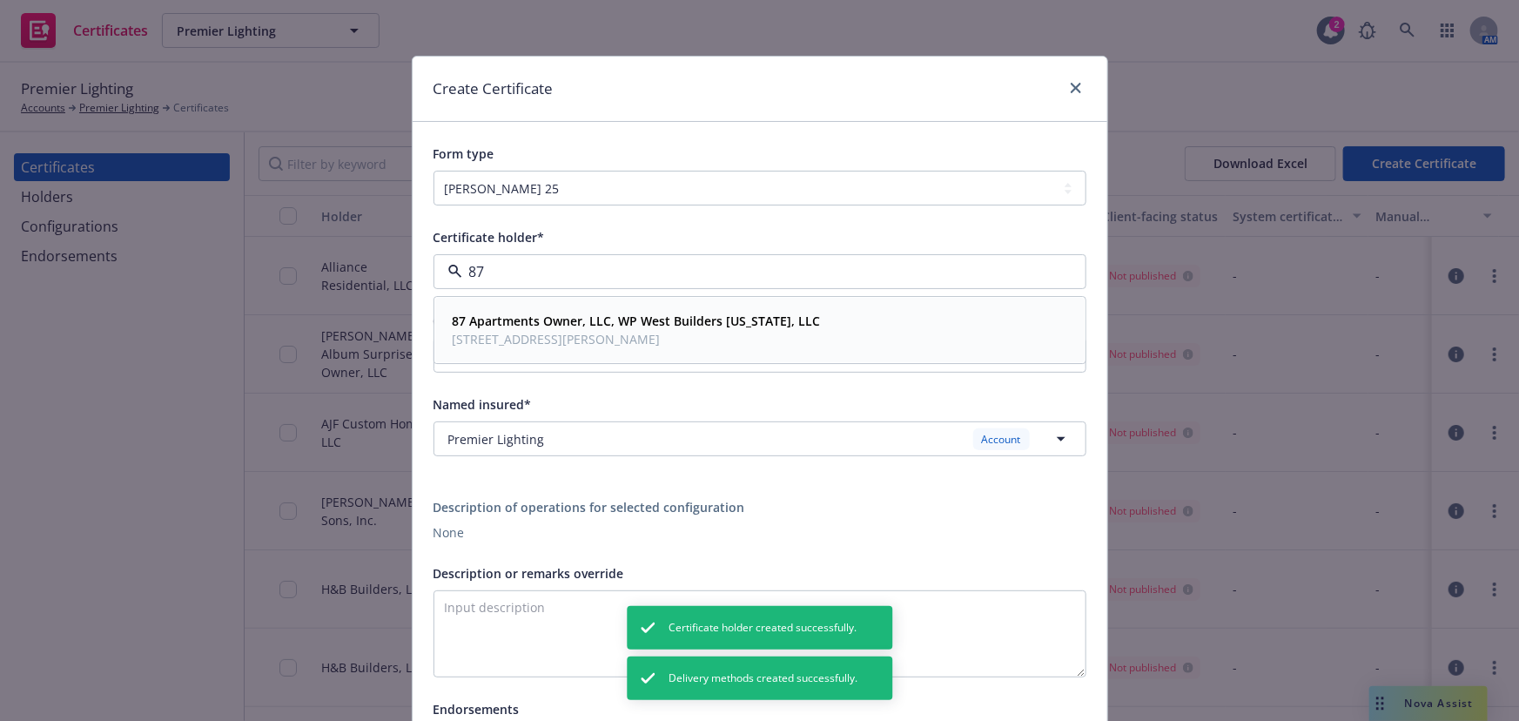
click at [548, 320] on strong "87 Apartments Owner, LLC, WP West Builders Arizona, LLC" at bounding box center [637, 321] width 368 height 17
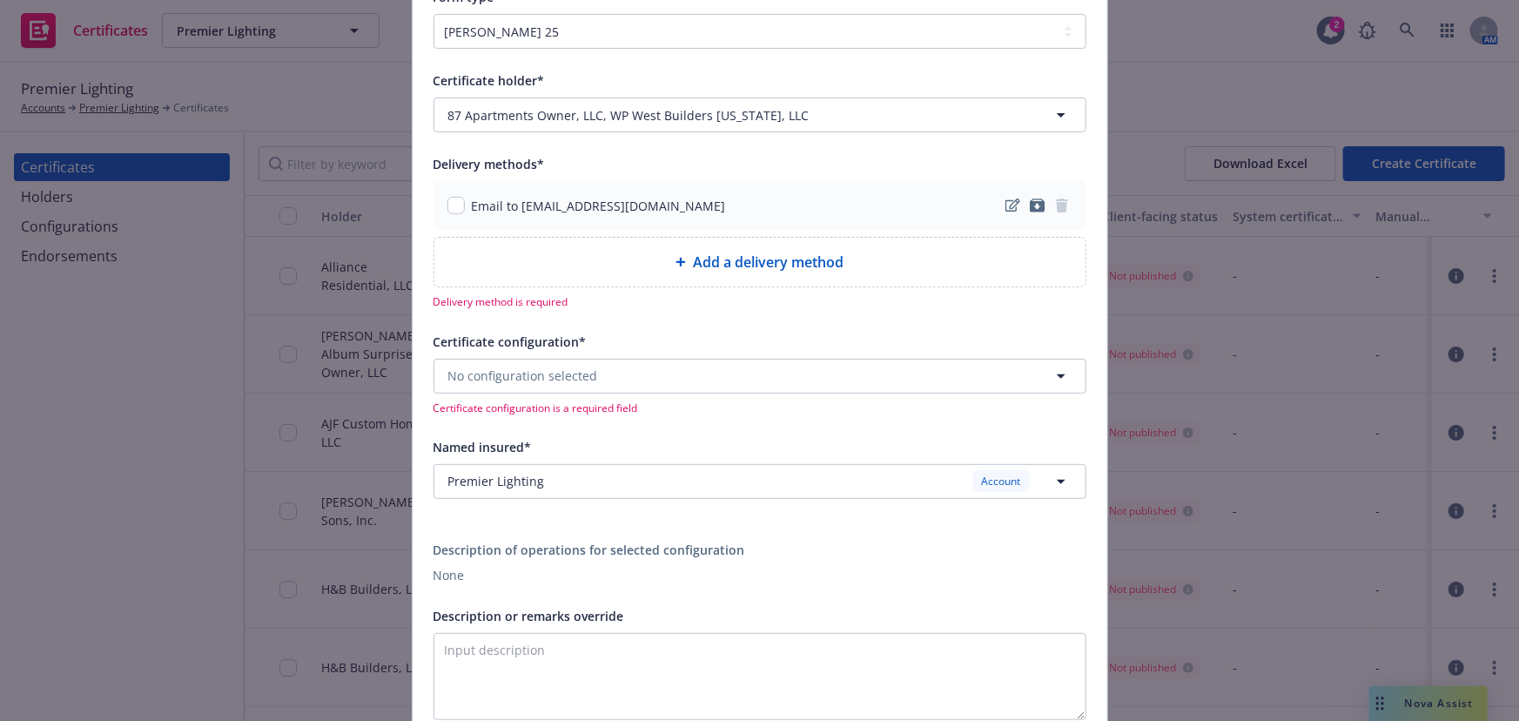
scroll to position [158, 0]
click at [452, 218] on div "Email to crinsurance@woodpartners.com" at bounding box center [759, 204] width 653 height 49
click at [452, 206] on input "checkbox" at bounding box center [455, 204] width 17 height 17
checkbox input "true"
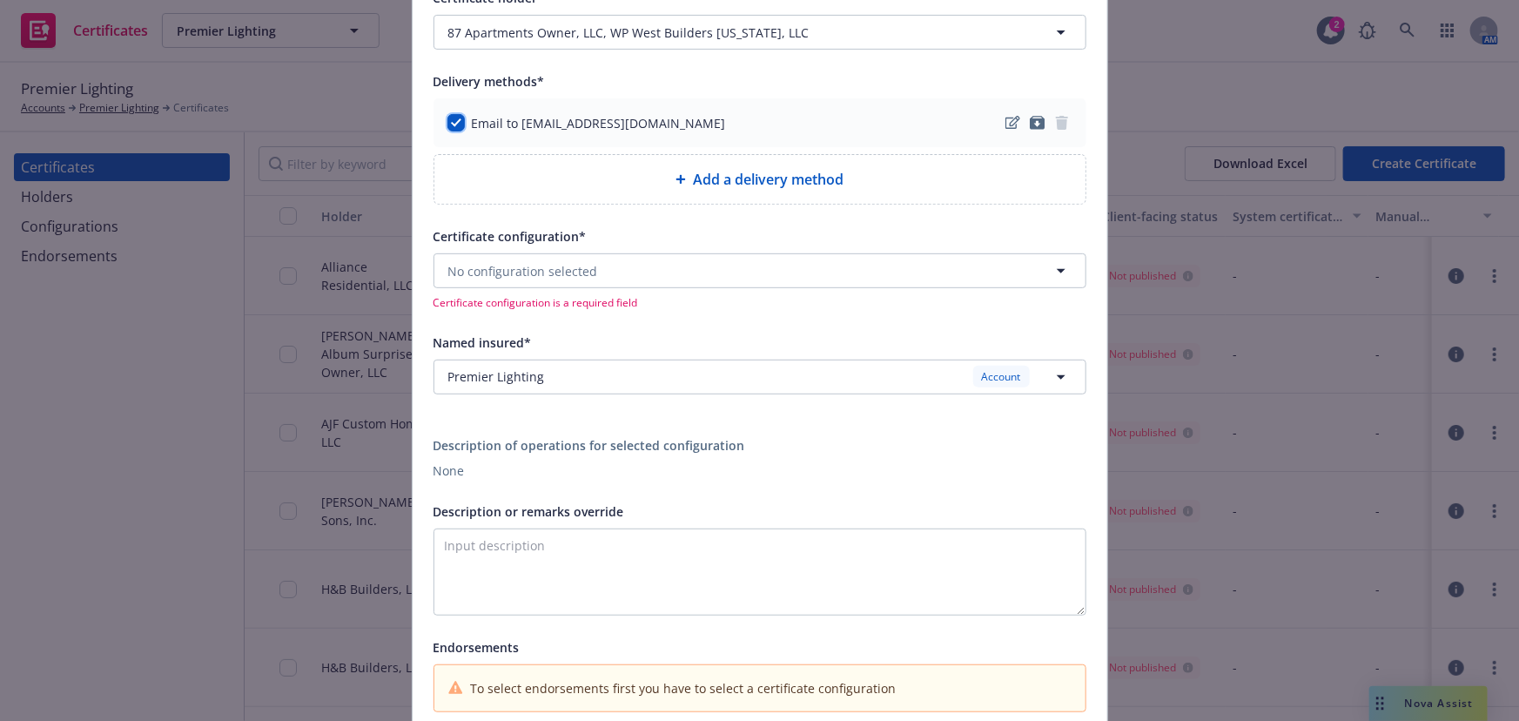
scroll to position [316, 0]
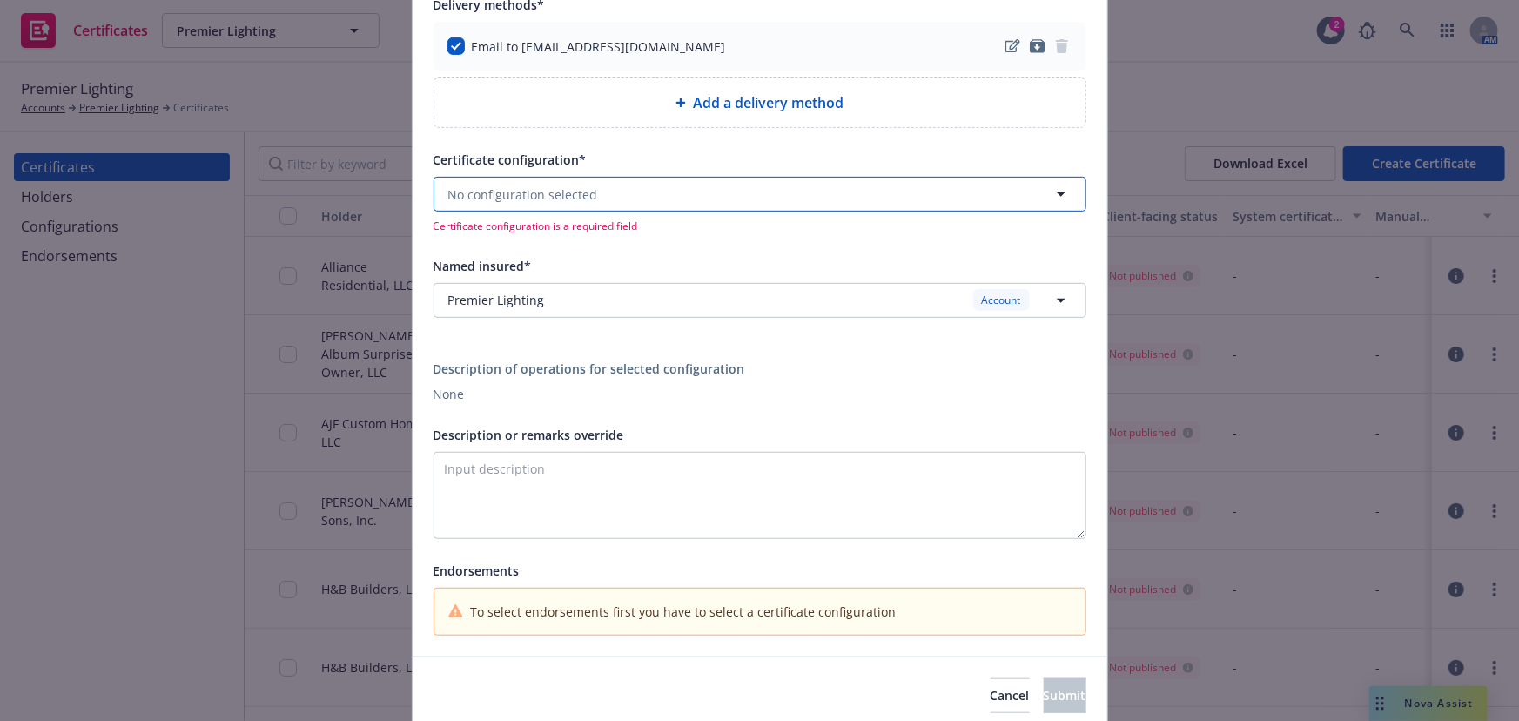
click at [507, 188] on span "No configuration selected" at bounding box center [523, 194] width 150 height 18
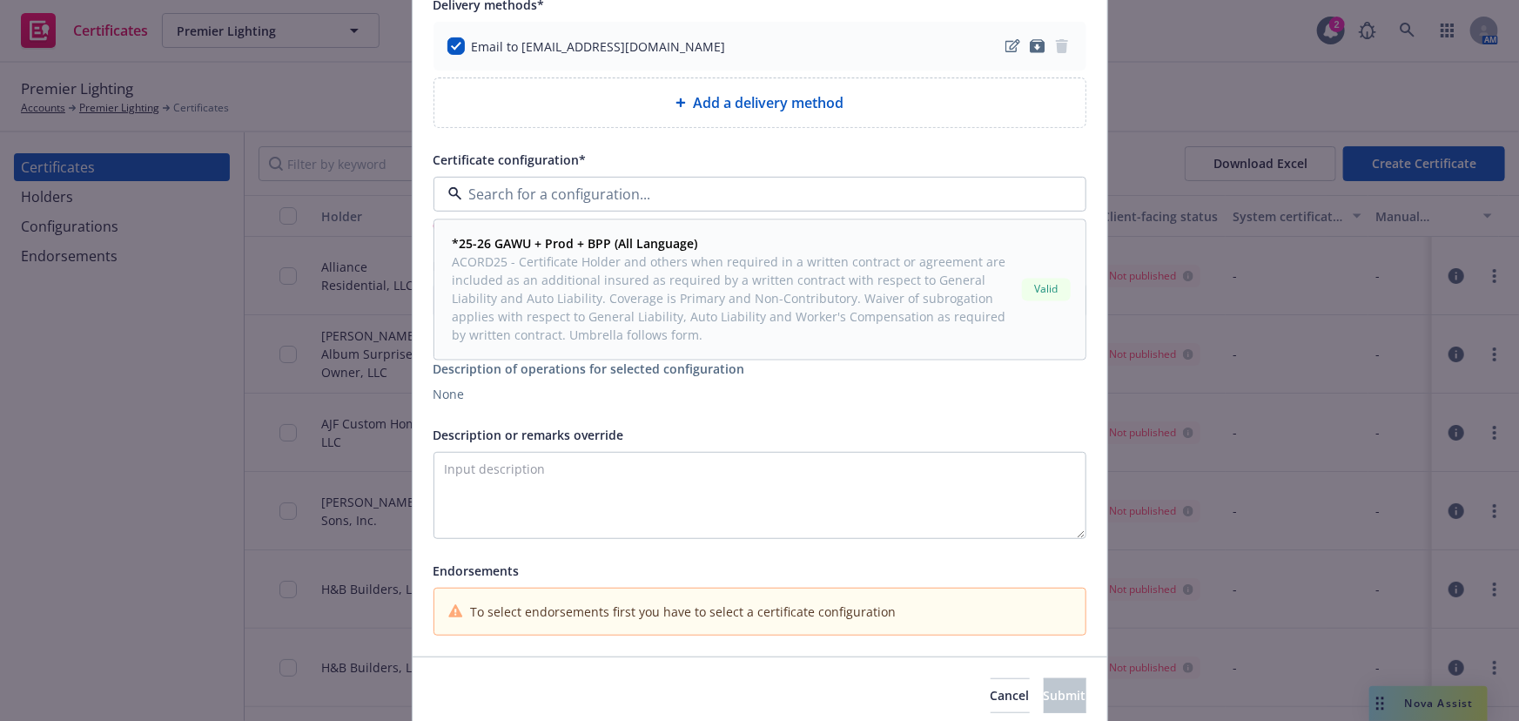
click at [501, 258] on span "ACORD25 - Certificate Holder and others when required in a written contract or …" at bounding box center [734, 298] width 562 height 91
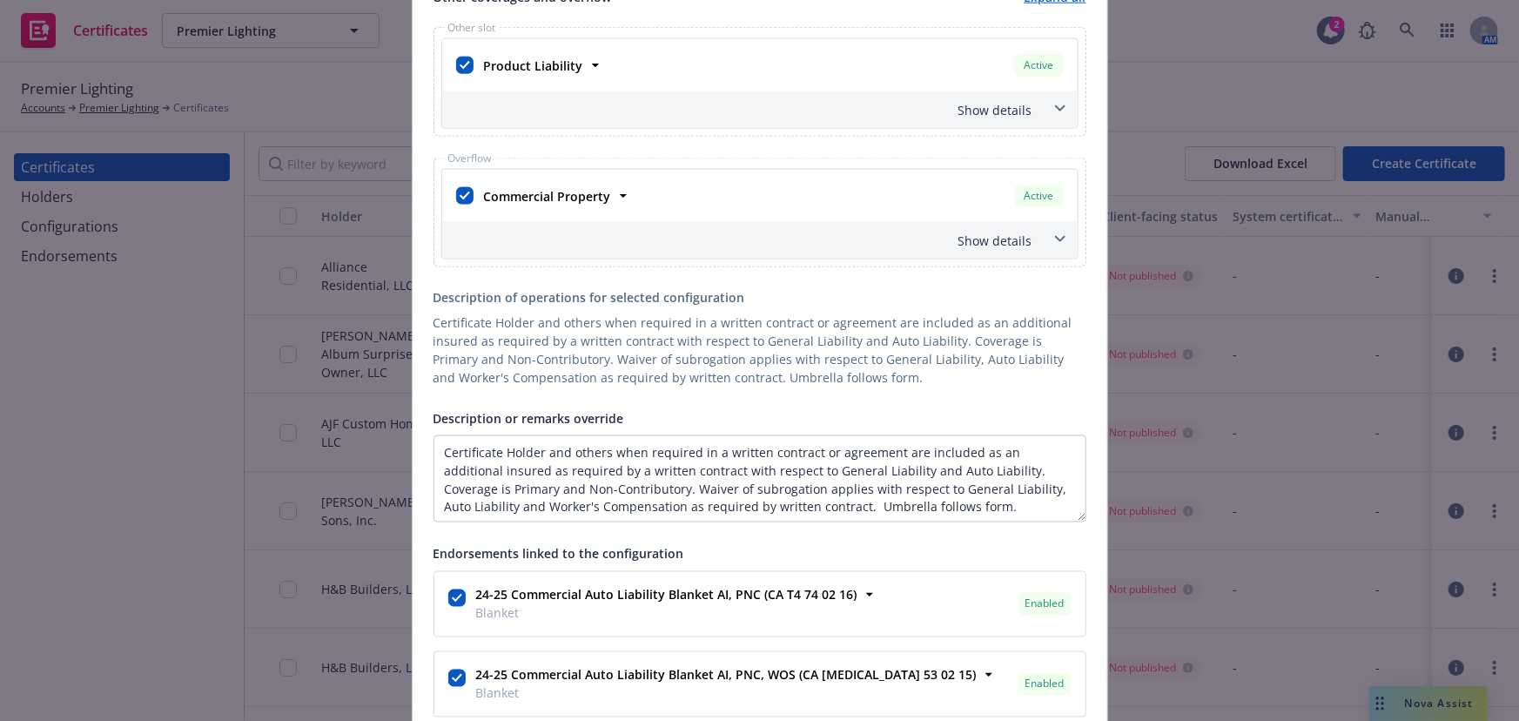
scroll to position [1266, 0]
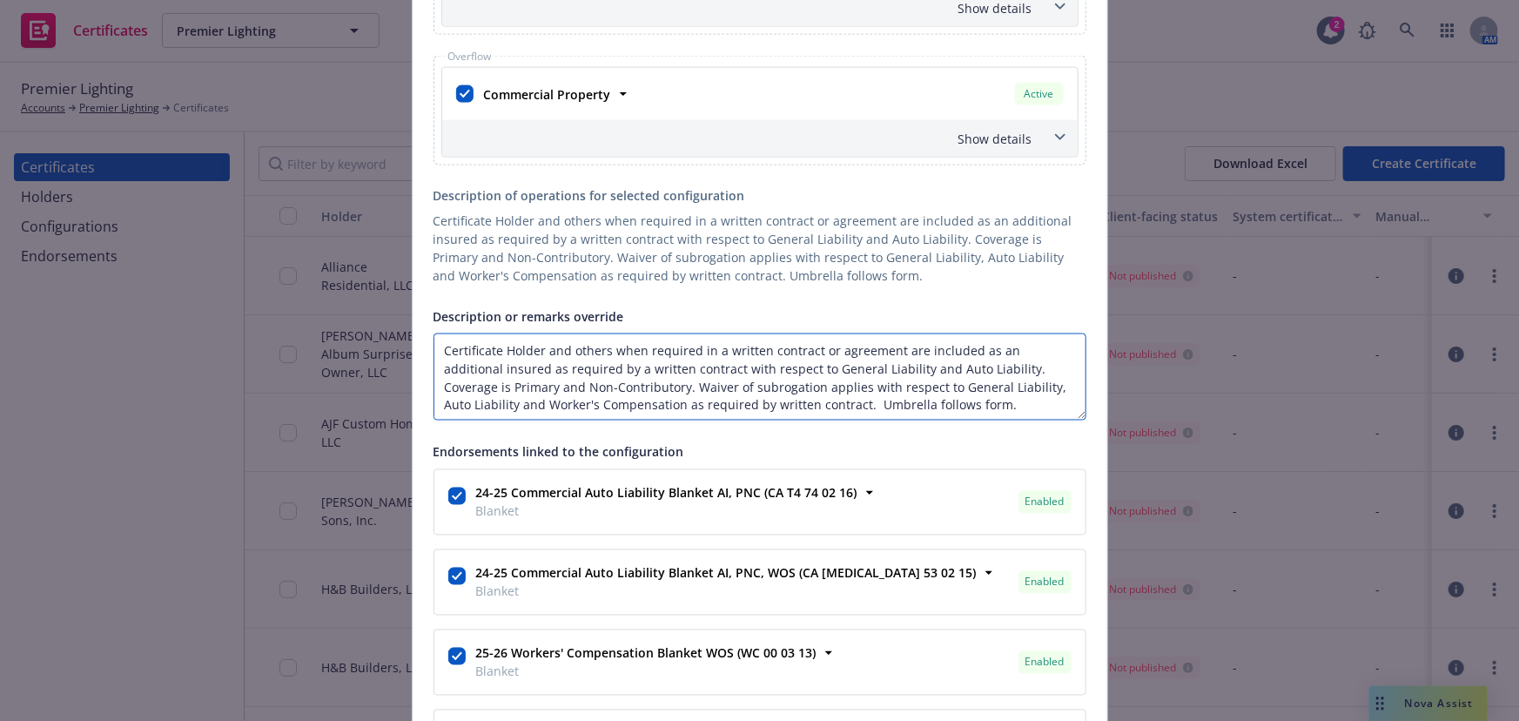
drag, startPoint x: 888, startPoint y: 348, endPoint x: 381, endPoint y: 303, distance: 508.6
click at [381, 303] on div "Create Certificate Form type ACORD 25 ACORD 27 ACORD 28 Certificate holder* [ob…" at bounding box center [759, 360] width 1519 height 721
paste textarea "RE: Aldi/Alta 87 West Lot, Alta 87, 1225 N. Arizona Ave., Gilbert, AZ 85233 87 …"
click at [433, 387] on textarea "RE: Aldi/Alta 87 West Lot, Alta 87, 1225 N. Arizona Ave., Gilbert, AZ 85233 87 …" at bounding box center [759, 376] width 653 height 87
click at [433, 402] on textarea "RE: Aldi/Alta 87 West Lot, Alta 87, 1225 N. Arizona Ave., Gilbert, AZ 85233 87 …" at bounding box center [759, 376] width 653 height 87
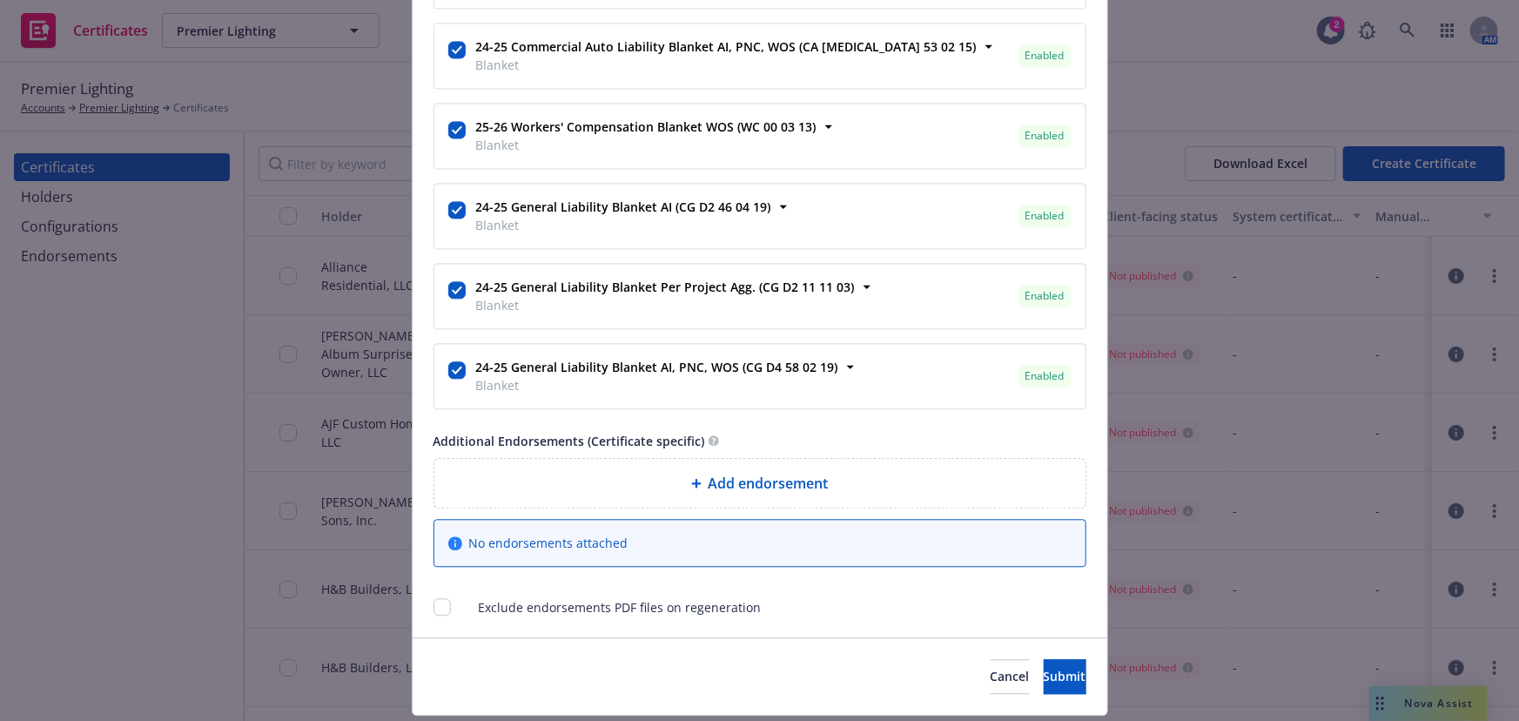
scroll to position [1837, 0]
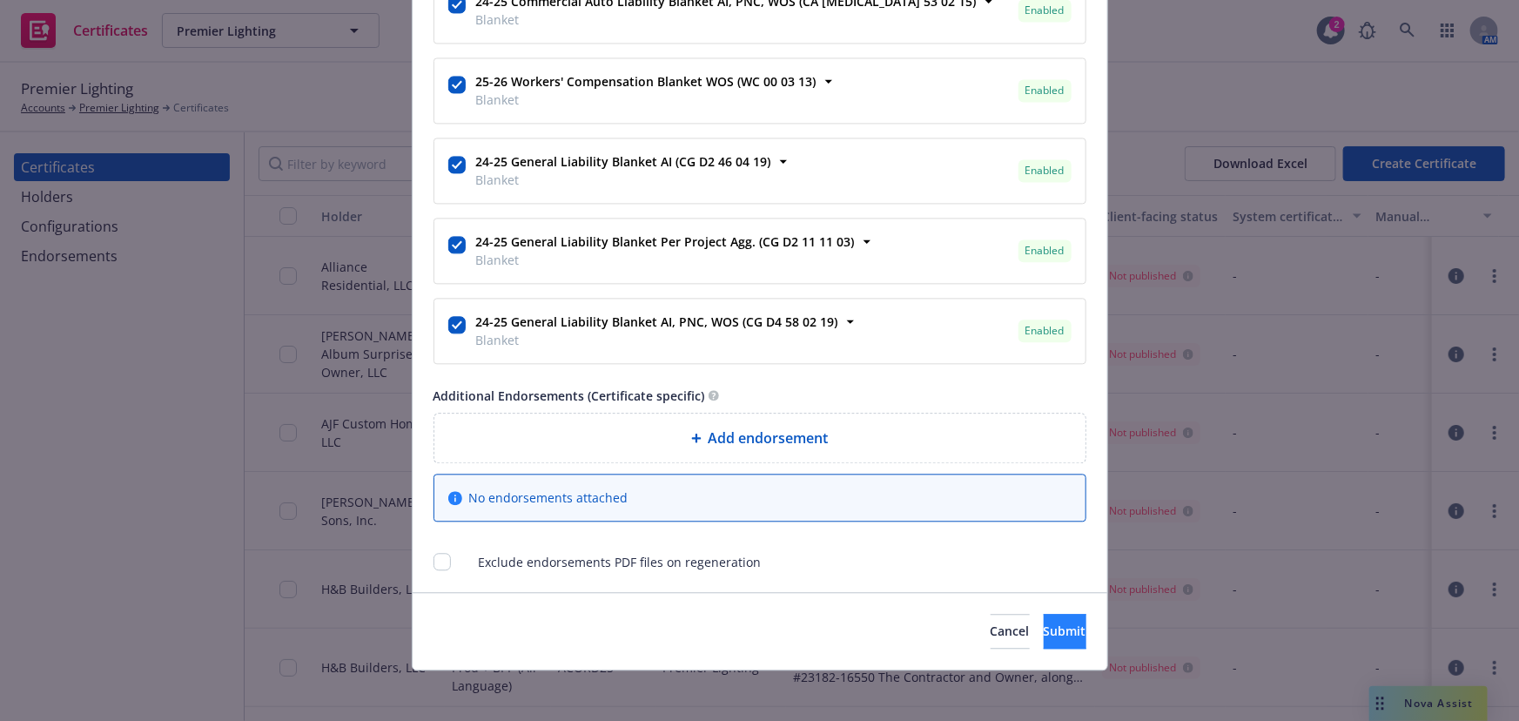
type textarea "RE: Aldi/Alta 87 West Lot, Alta 87, 1225 N. Arizona Ave., Gilbert, AZ 85233 87 …"
drag, startPoint x: 1004, startPoint y: 624, endPoint x: 896, endPoint y: 407, distance: 242.5
click at [1044, 615] on button "Submit" at bounding box center [1065, 631] width 43 height 35
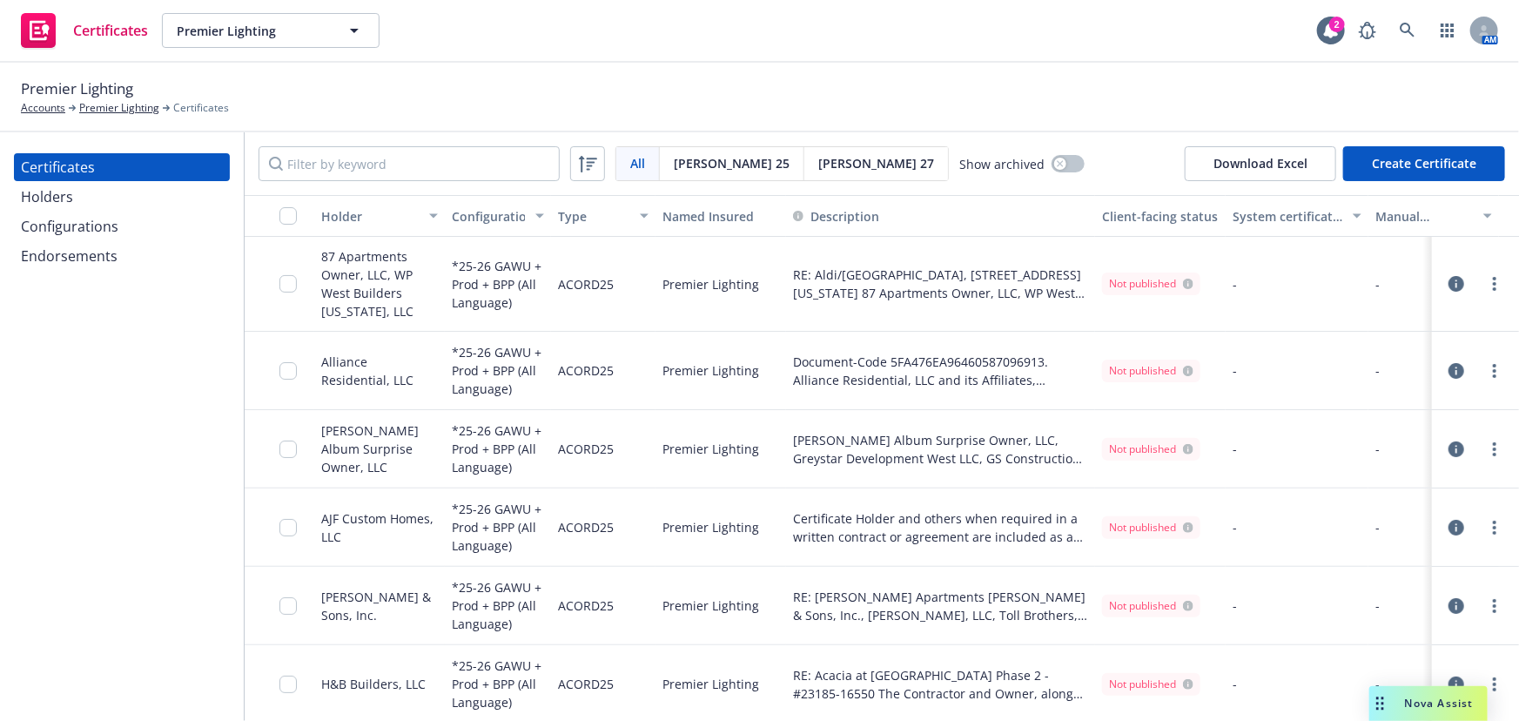
click at [64, 197] on div "Holders" at bounding box center [47, 197] width 52 height 28
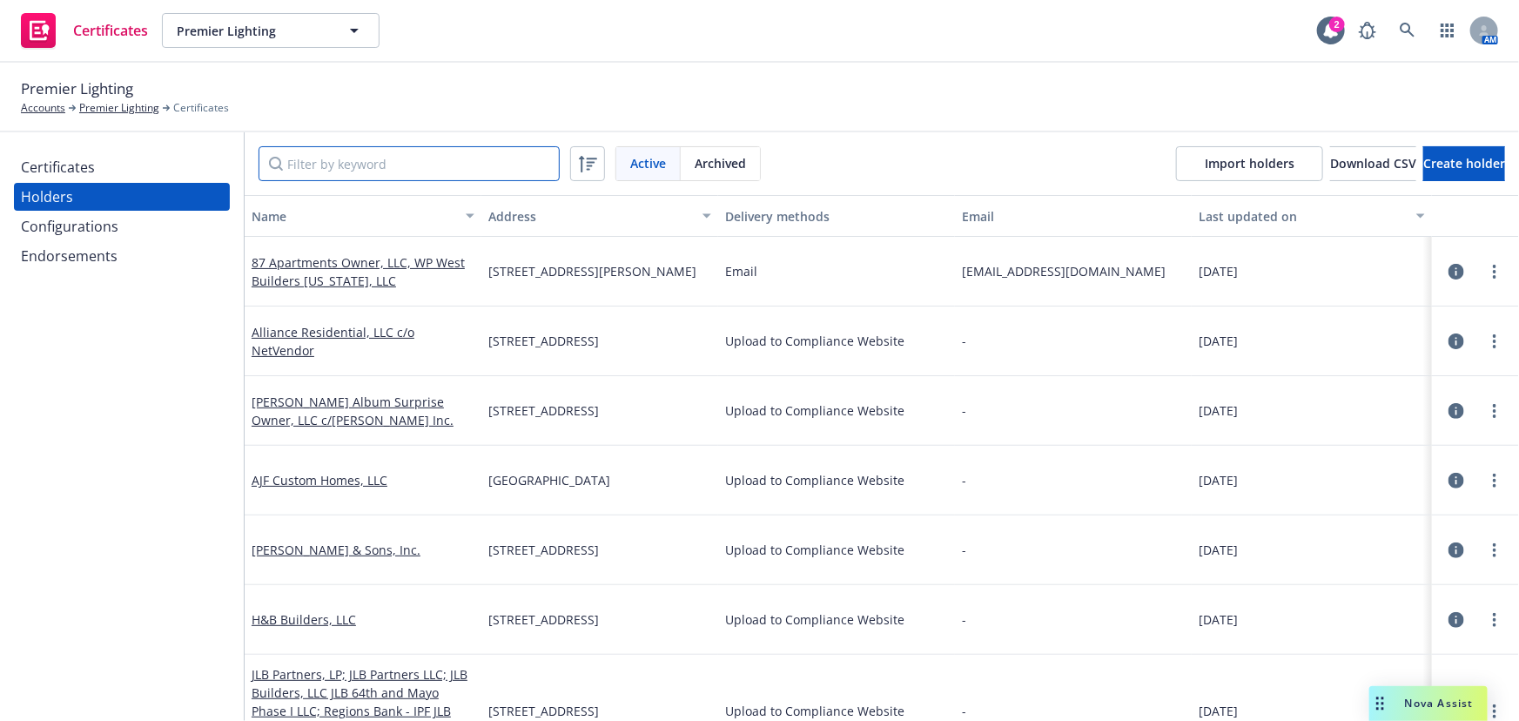
click at [279, 157] on input "Filter by keyword" at bounding box center [409, 163] width 301 height 35
click at [1369, 171] on button "Create holder" at bounding box center [1464, 163] width 82 height 35
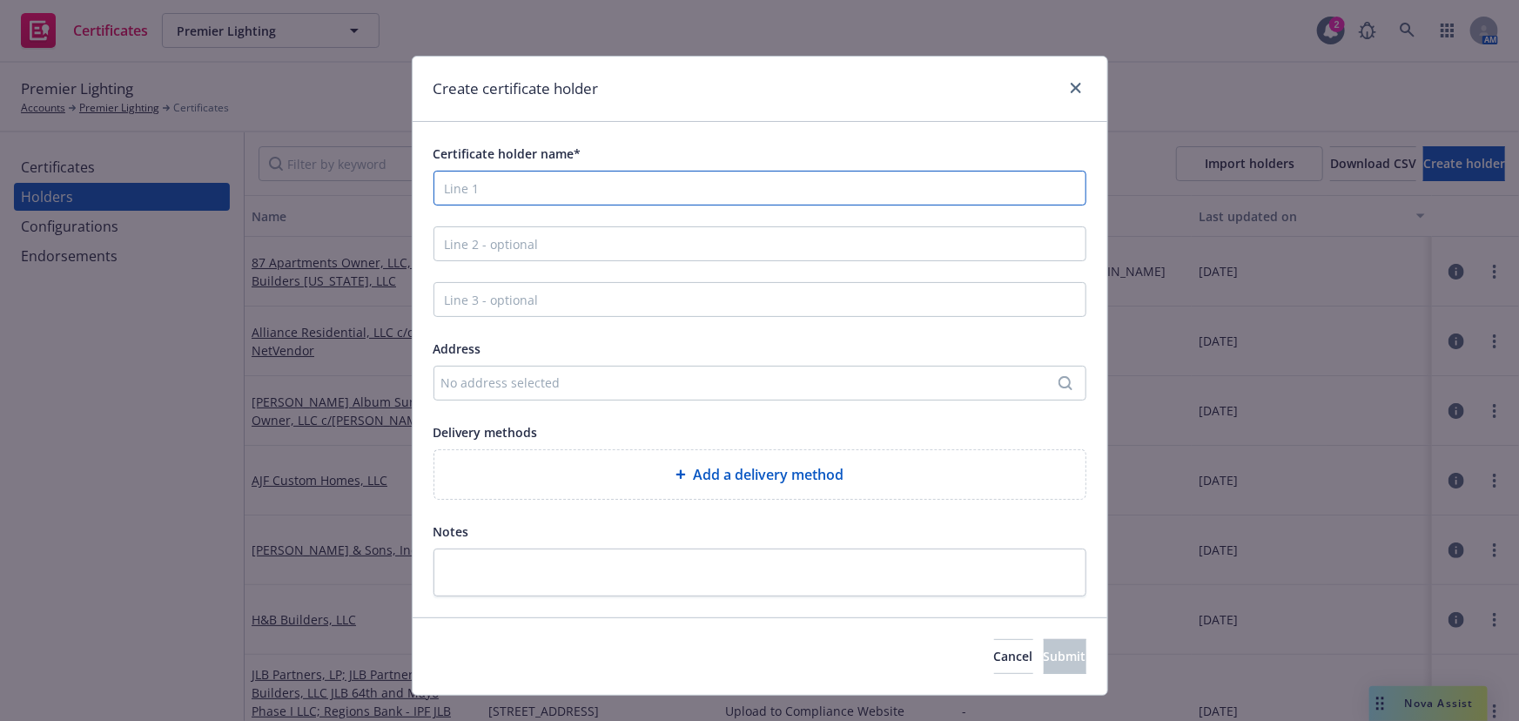
click at [494, 184] on input "Certificate holder name*" at bounding box center [759, 188] width 653 height 35
paste input "Alta 99th Ave, LP, WP West Builders Arizona, LLC"
type input "Alta 99th Ave, LP, WP West Builders Arizona, LLC"
click at [496, 374] on div "No address selected" at bounding box center [751, 382] width 620 height 18
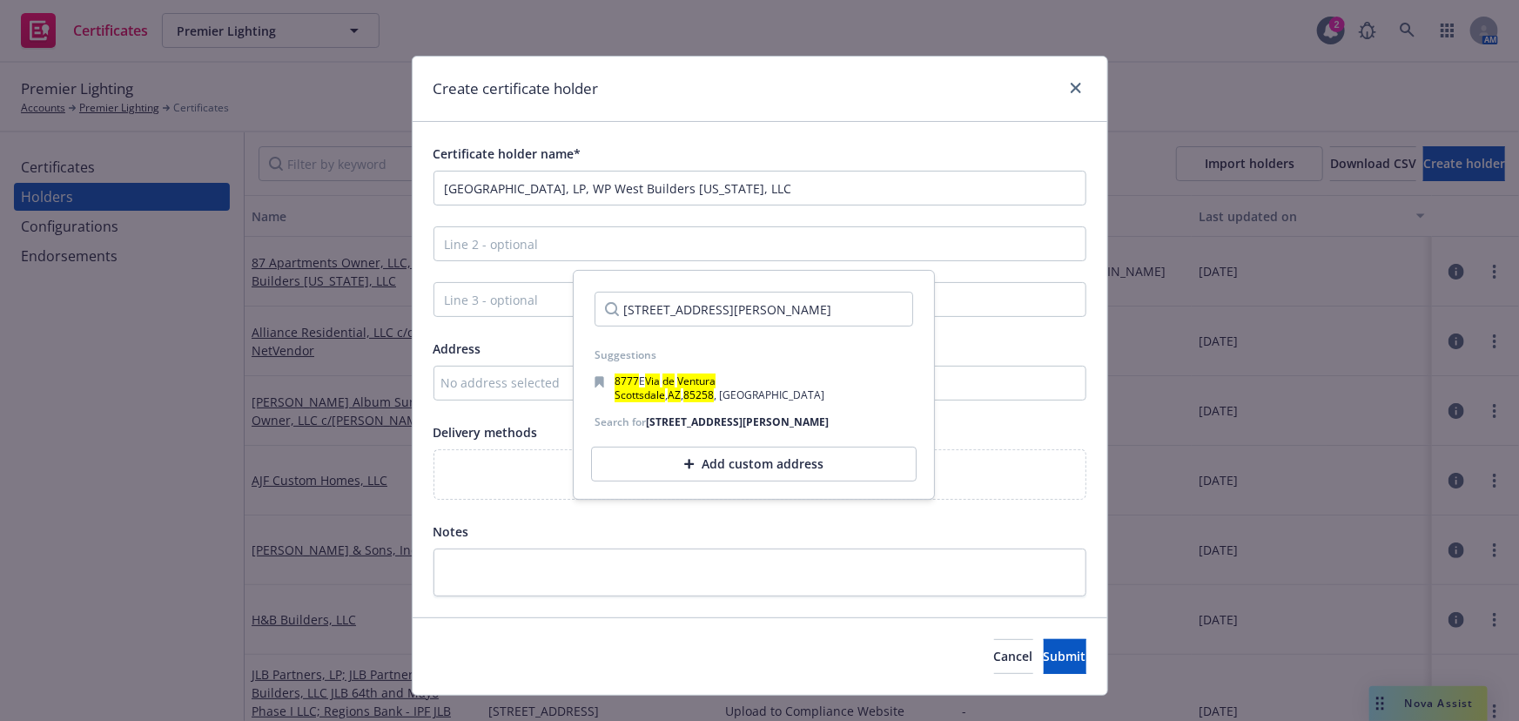
scroll to position [0, 45]
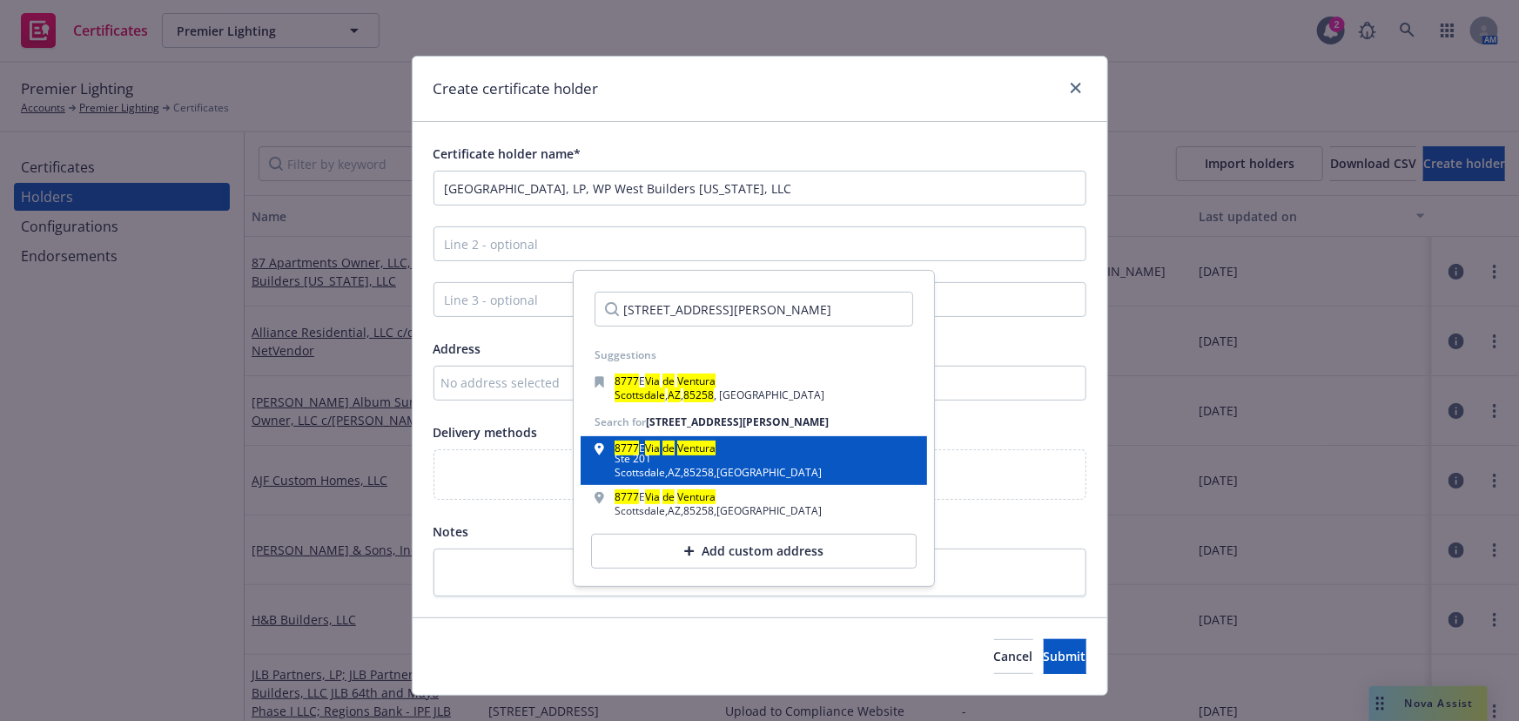
type input "8777 E. Via De Ventura Suite 201 Scottsdale AZ 85258"
click at [641, 455] on span "E" at bounding box center [642, 447] width 6 height 15
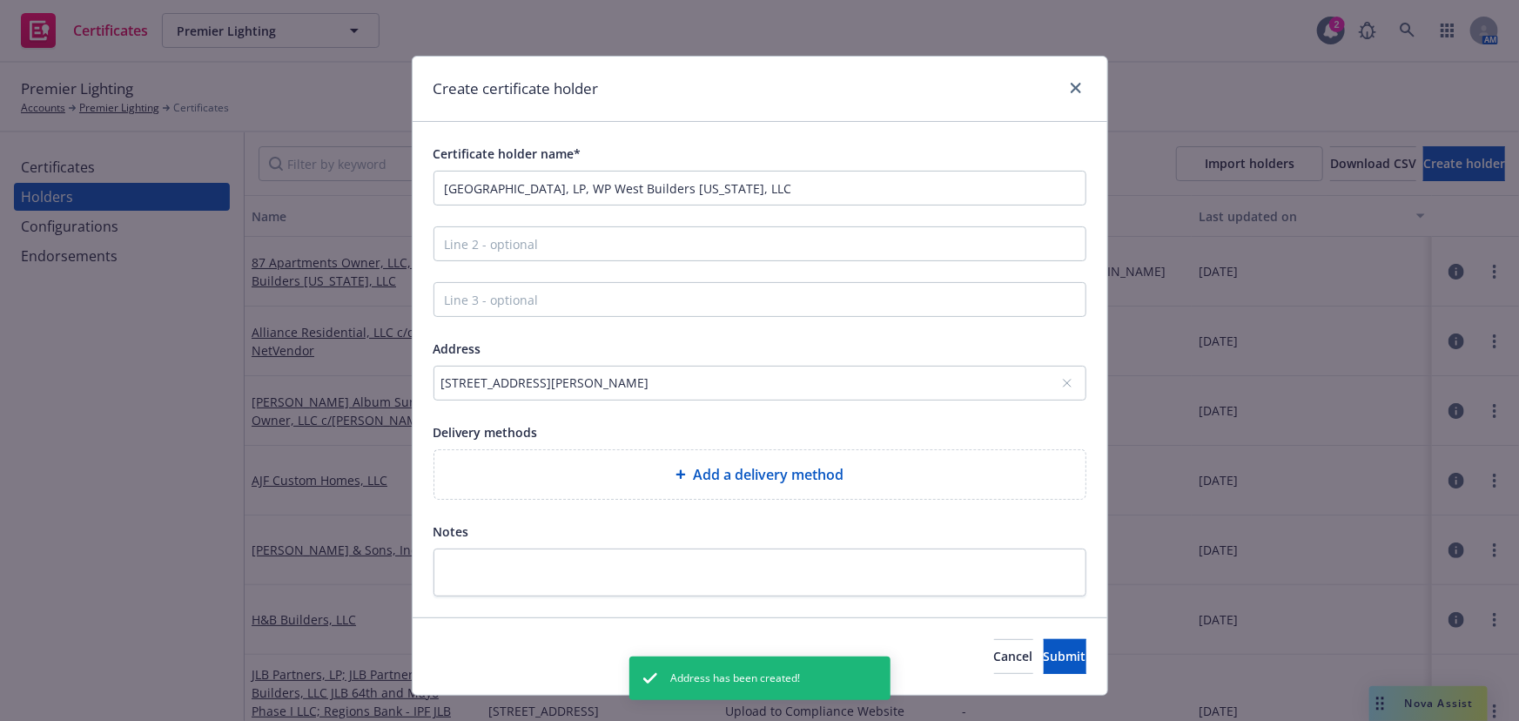
click at [675, 473] on icon at bounding box center [680, 474] width 10 height 10
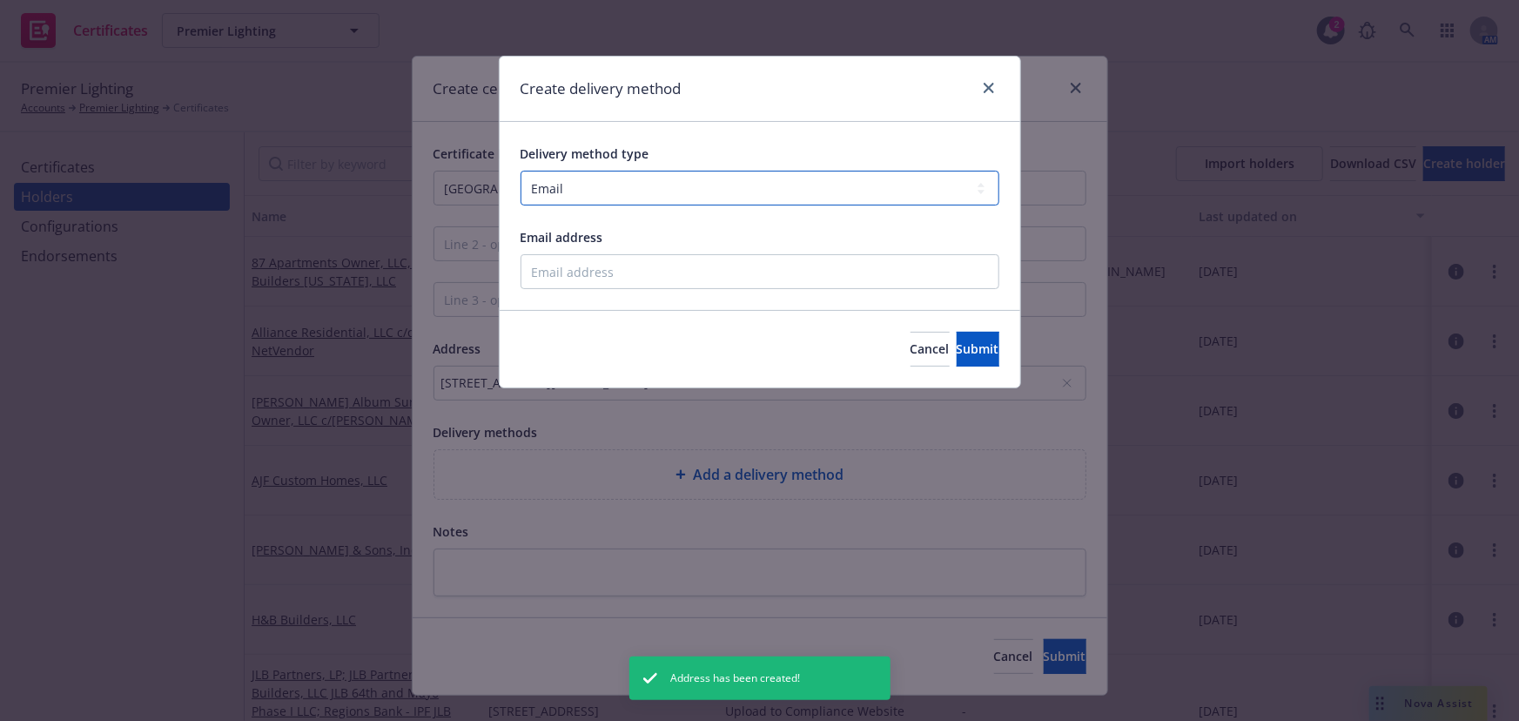
click at [601, 190] on select "Select delivery method type Email Mail Fax Upload to Compliance Website" at bounding box center [759, 188] width 479 height 35
select select "UPLOAD_TO_COMPLIANCE_WEBSITE"
click at [520, 171] on select "Select delivery method type Email Mail Fax Upload to Compliance Website" at bounding box center [759, 188] width 479 height 35
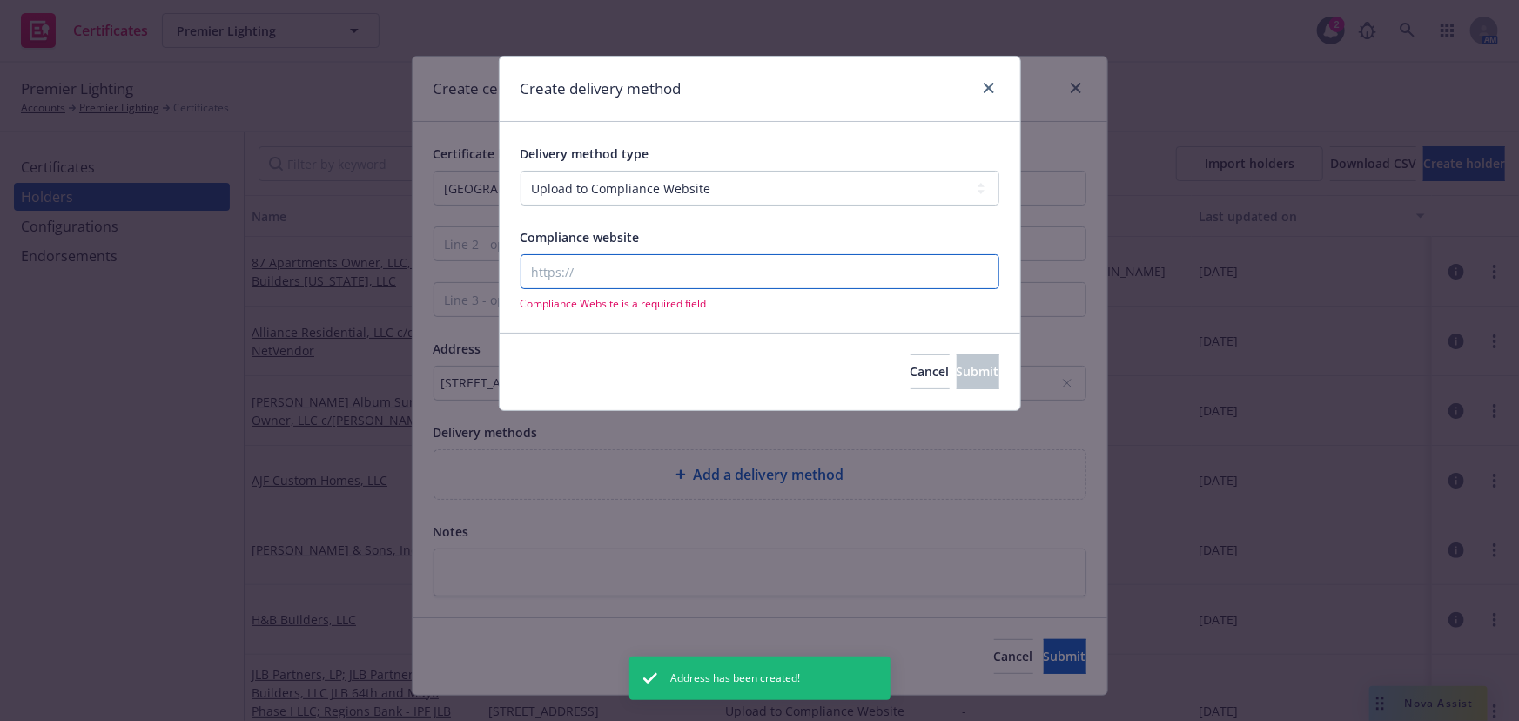
click at [591, 263] on input "Compliance website" at bounding box center [759, 271] width 479 height 35
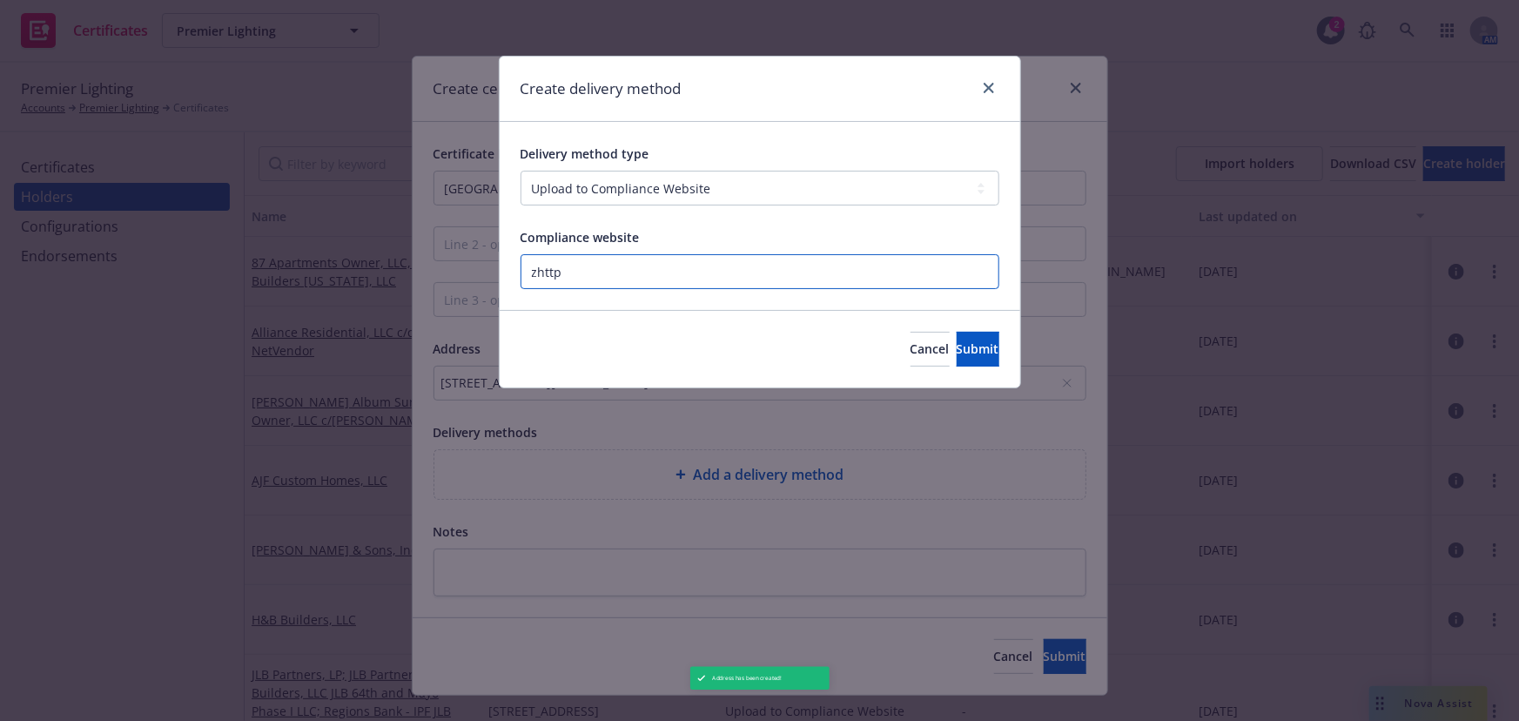
paste input "https://www.newfront.com"
type input "https://www.newfront.com"
click at [957, 347] on span "Submit" at bounding box center [978, 348] width 43 height 17
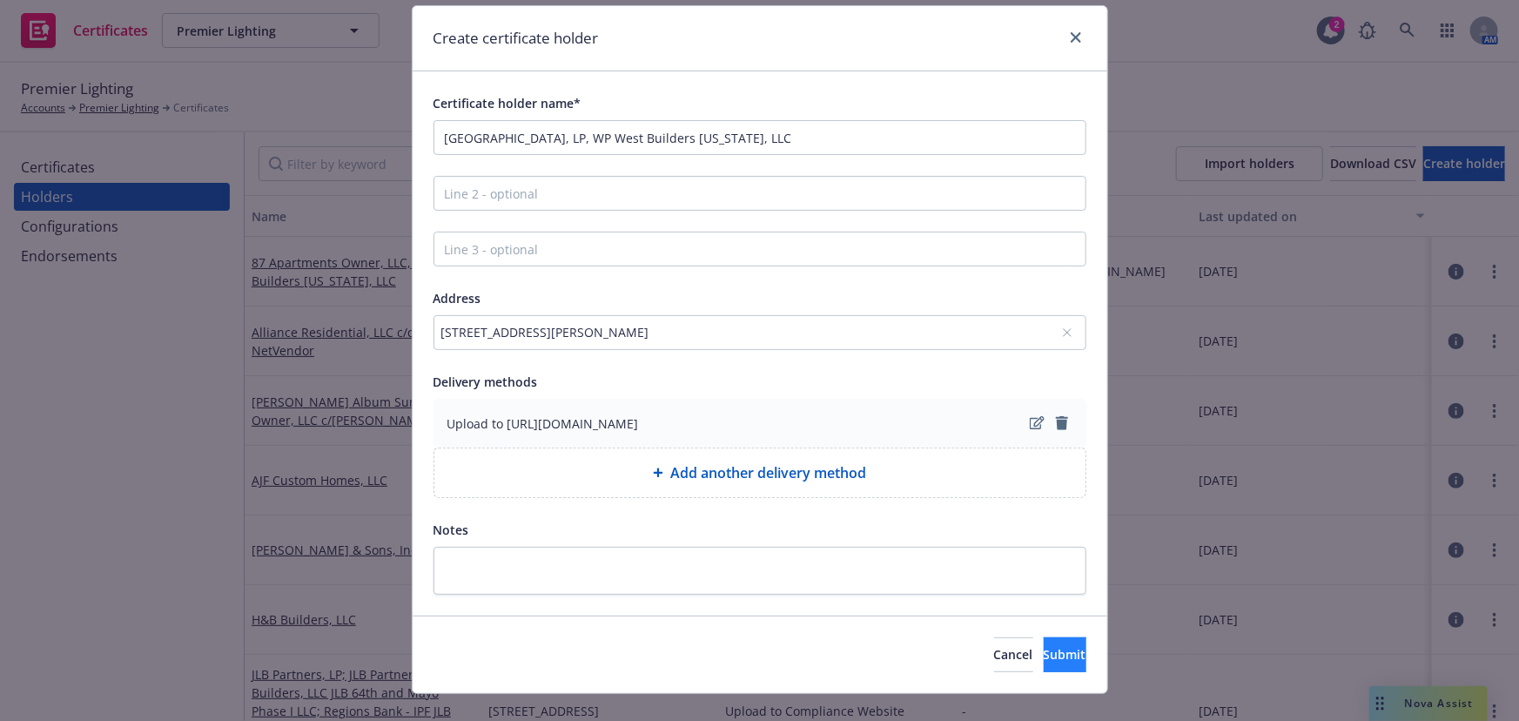
scroll to position [78, 0]
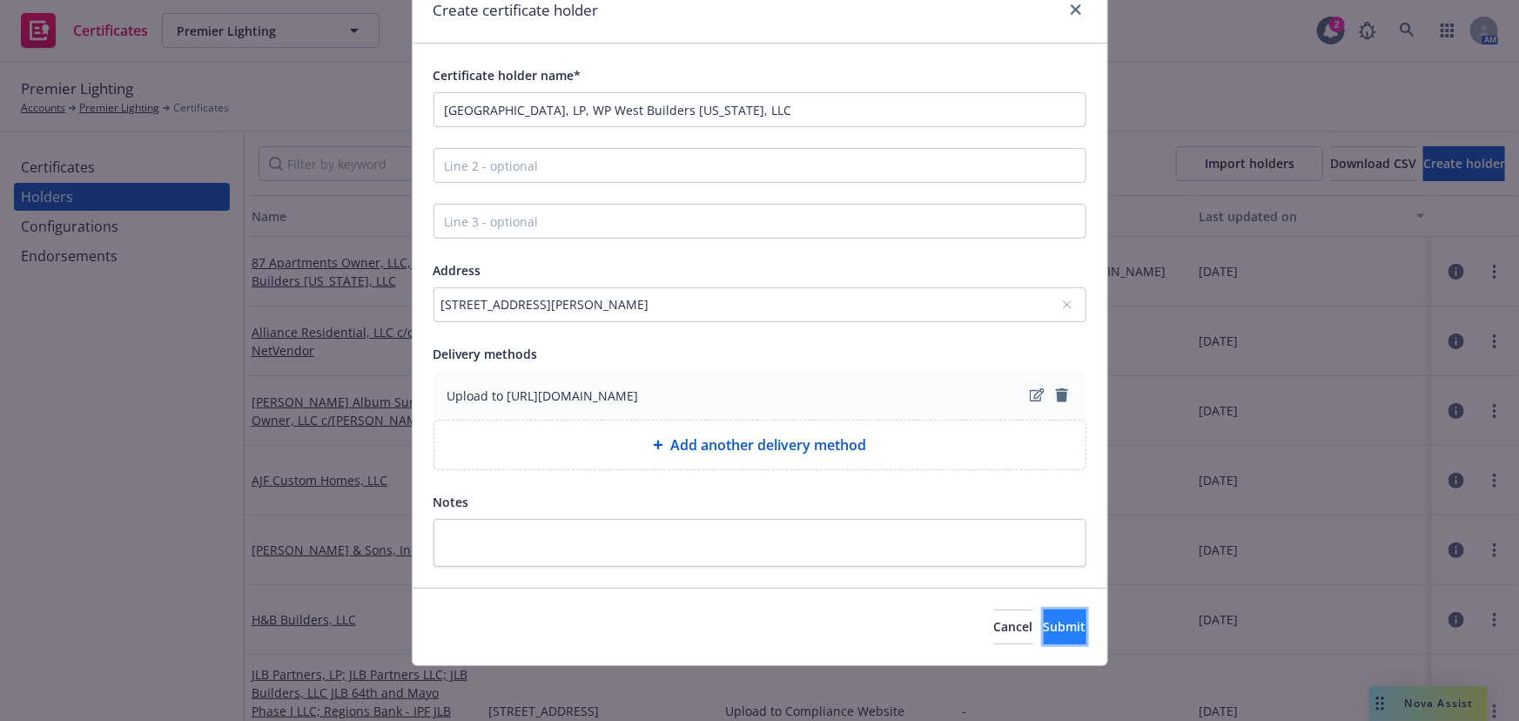
click at [1044, 615] on span "Submit" at bounding box center [1065, 626] width 43 height 17
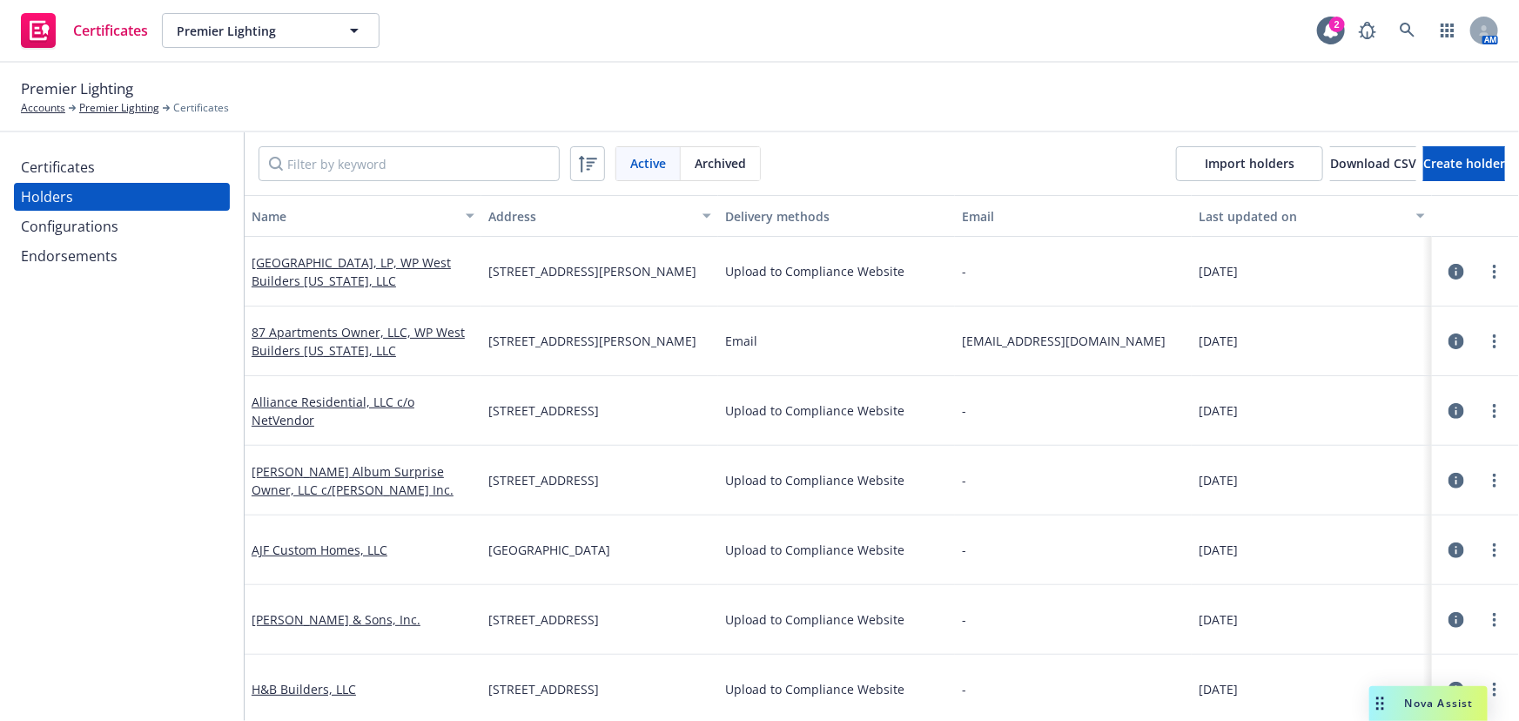
click at [165, 166] on div "Certificates" at bounding box center [122, 167] width 202 height 28
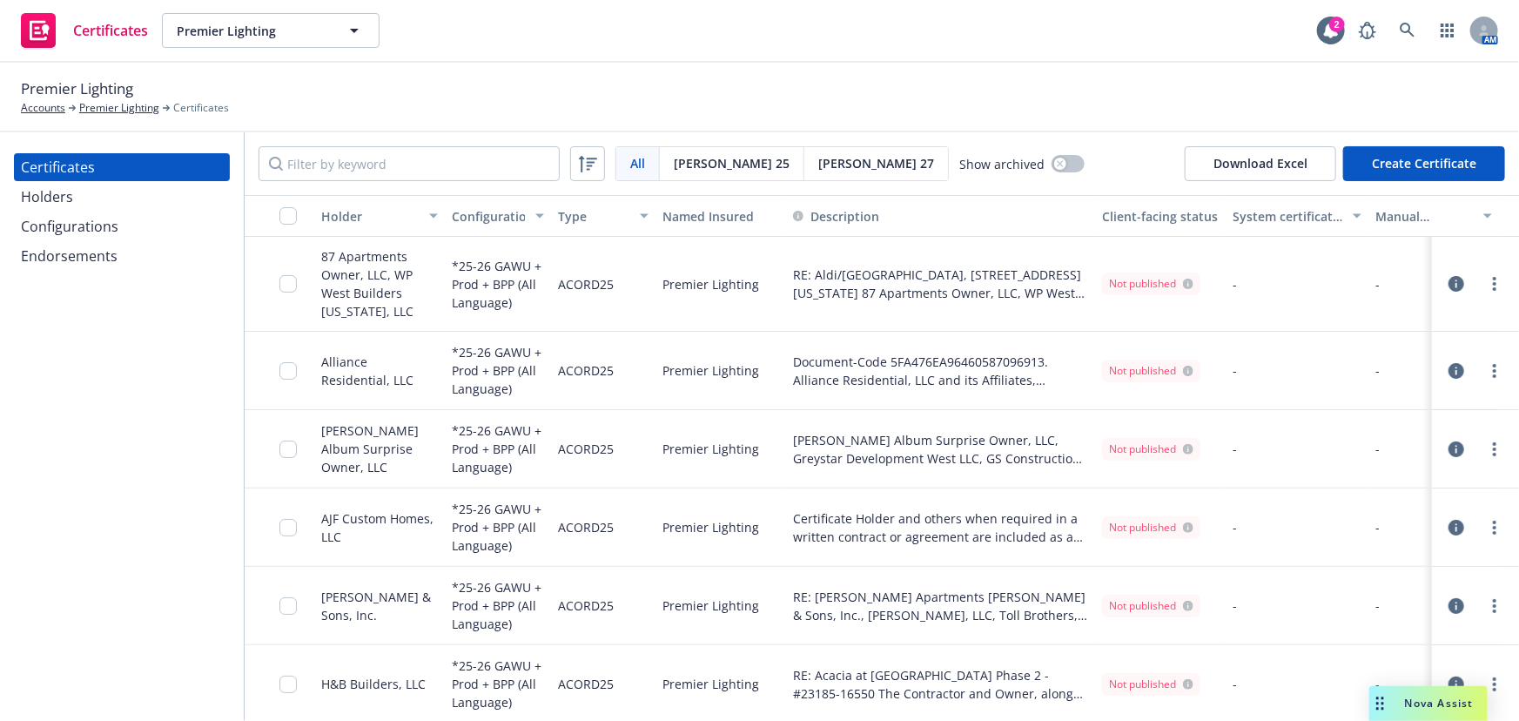
click at [1369, 155] on button "Create Certificate" at bounding box center [1424, 163] width 162 height 35
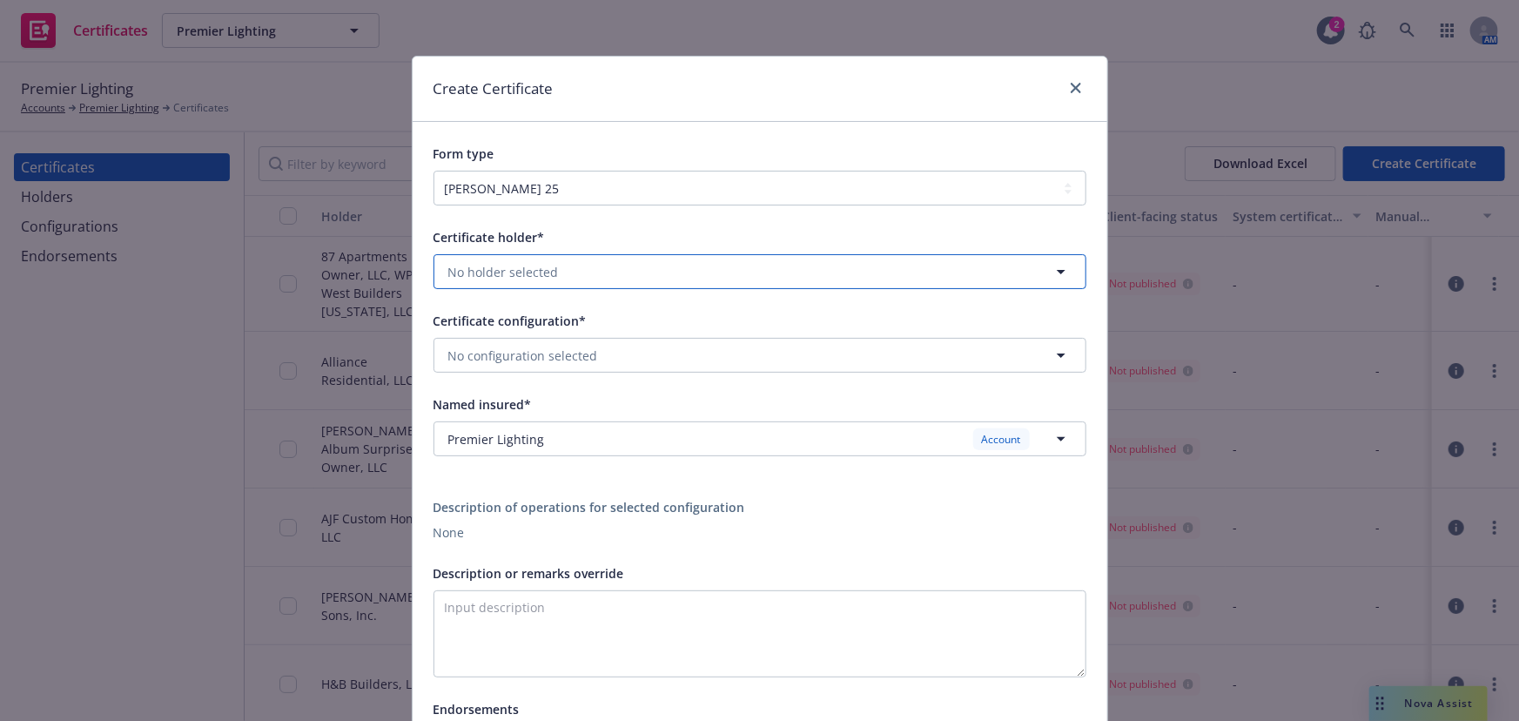
click at [548, 272] on button "No holder selected" at bounding box center [759, 271] width 653 height 35
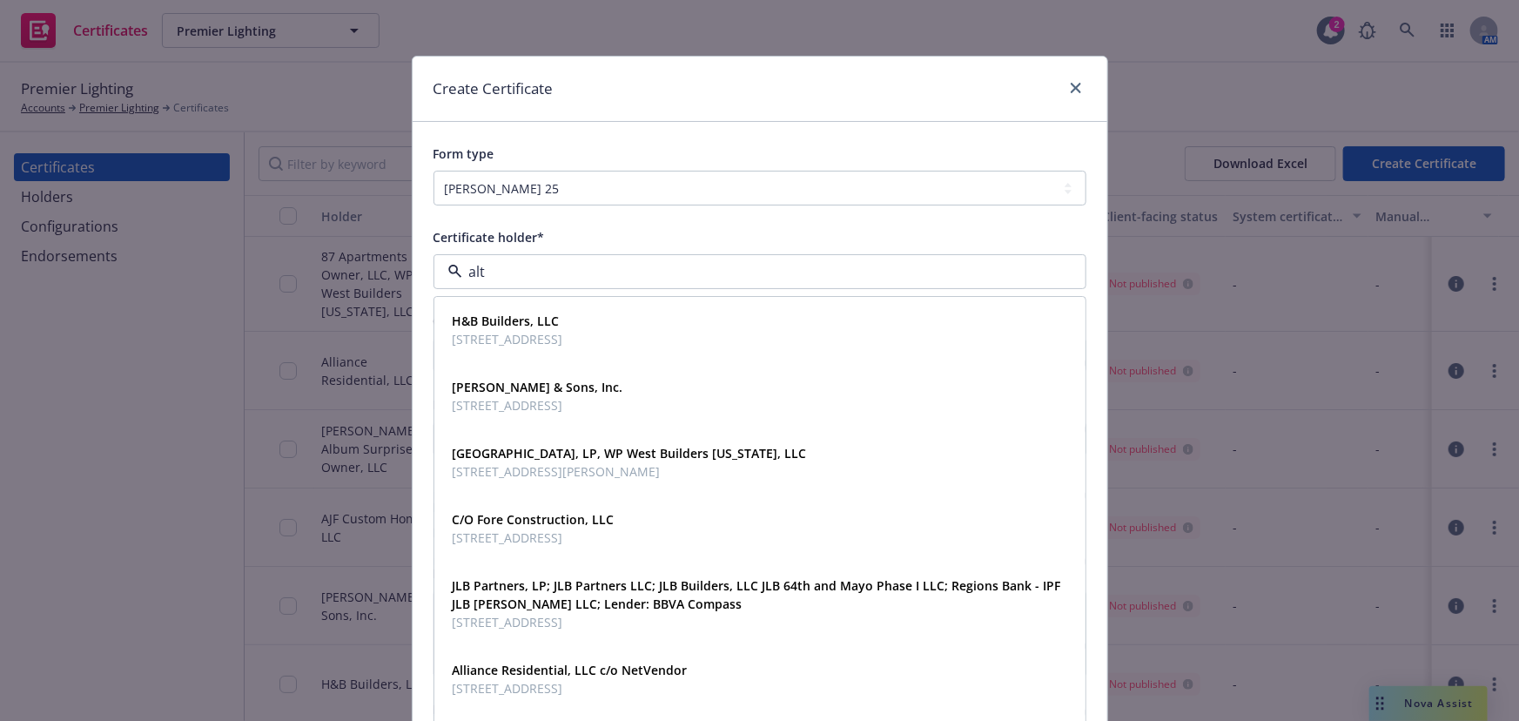
type input "alta"
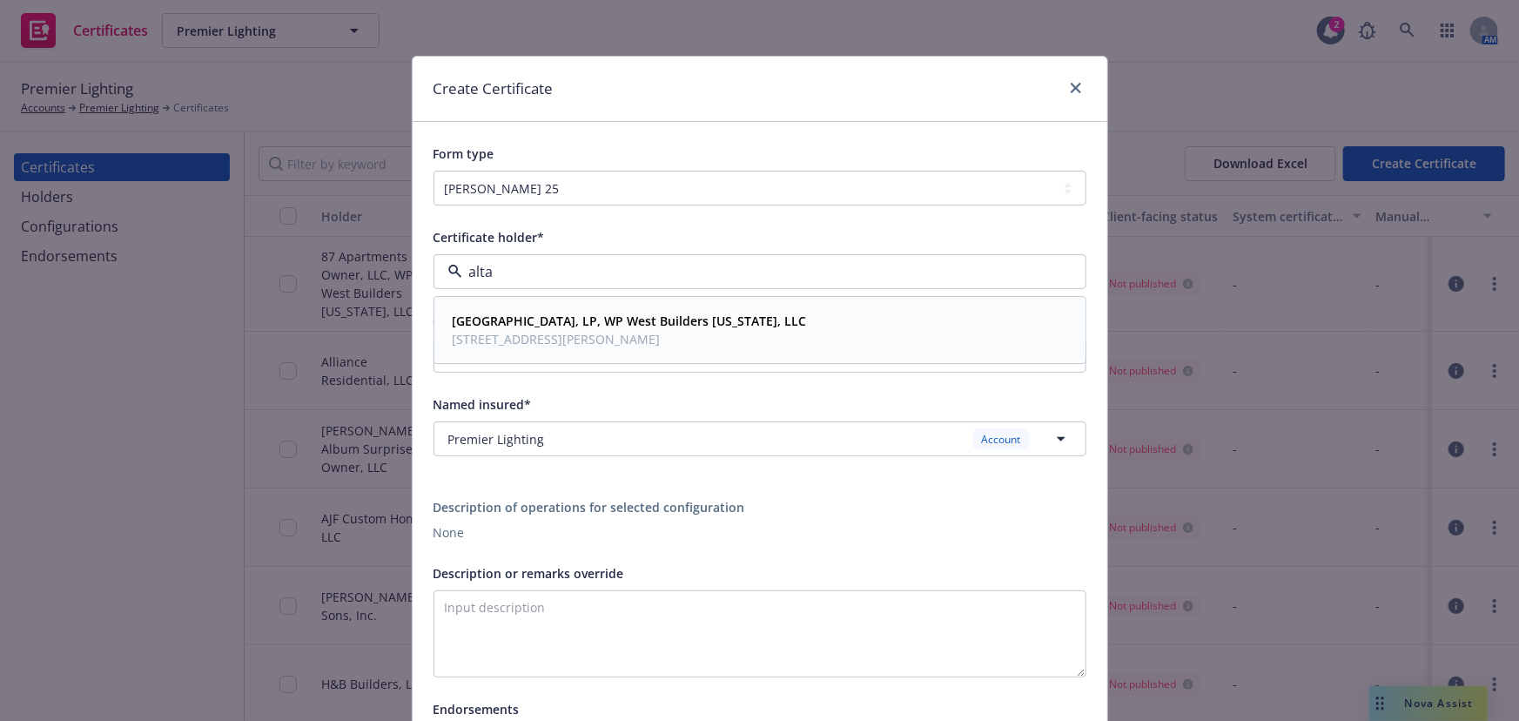
click at [512, 330] on span "Alta 99th Ave, LP, WP West Builders Arizona, LLC" at bounding box center [630, 321] width 354 height 18
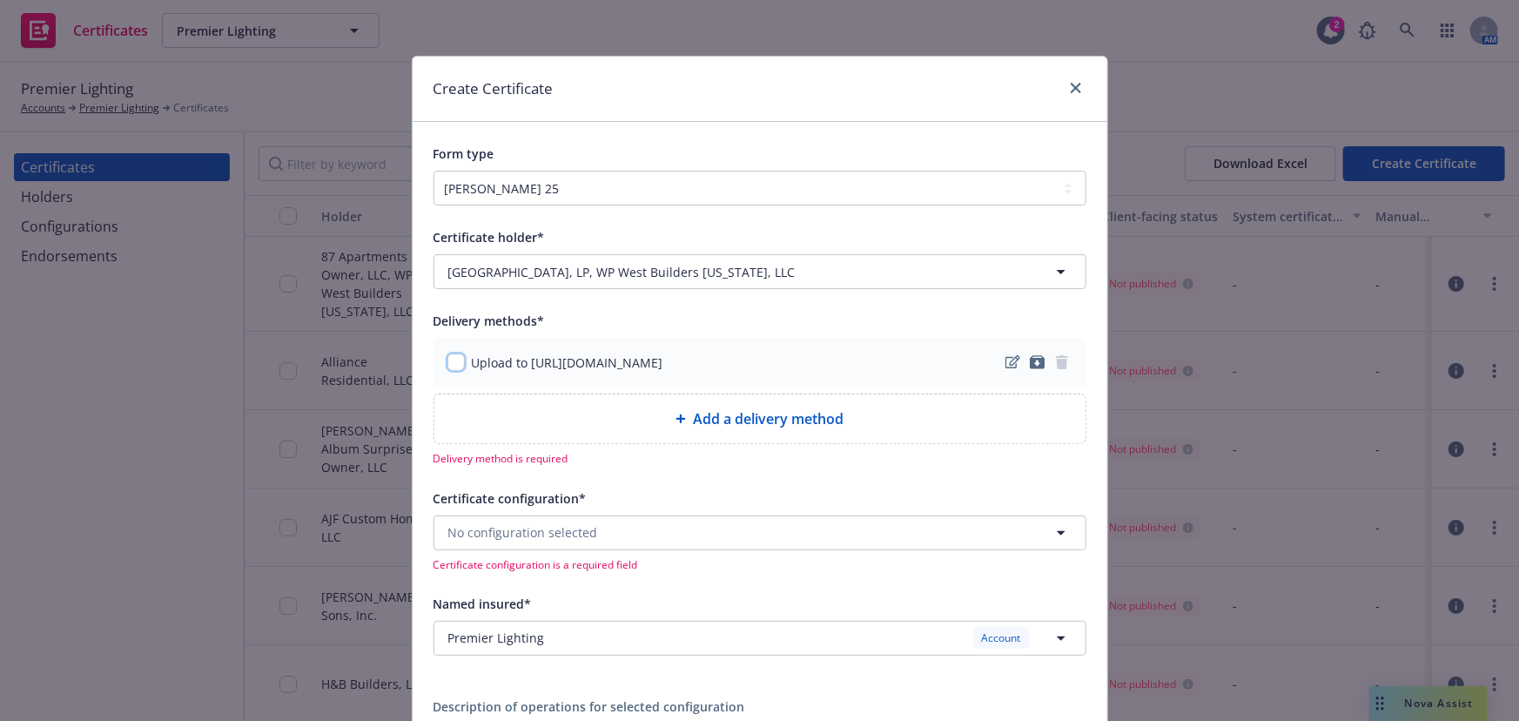
drag, startPoint x: 444, startPoint y: 357, endPoint x: 482, endPoint y: 408, distance: 64.1
click at [447, 357] on input "checkbox" at bounding box center [455, 361] width 17 height 17
checkbox input "true"
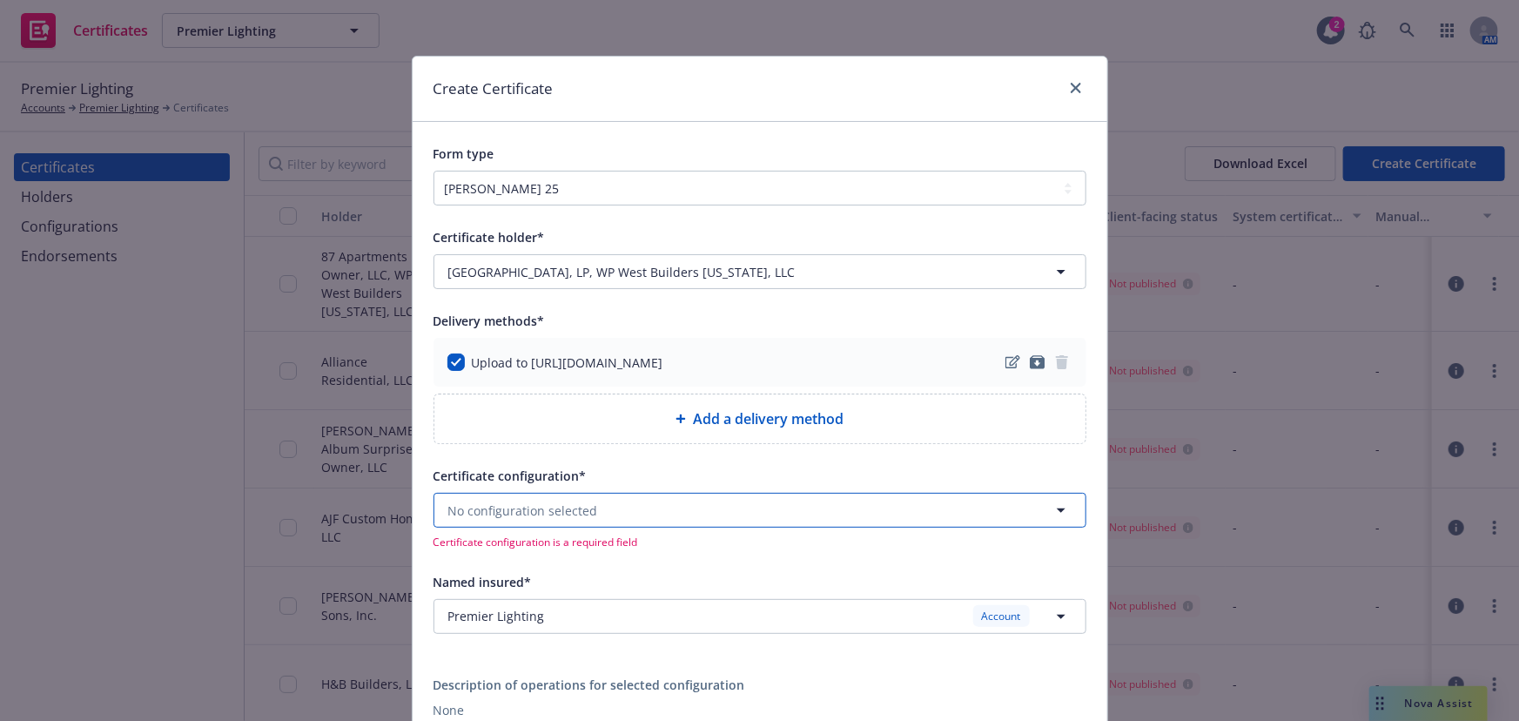
drag, startPoint x: 508, startPoint y: 503, endPoint x: 527, endPoint y: 526, distance: 29.1
click at [510, 503] on span "No configuration selected" at bounding box center [523, 510] width 150 height 18
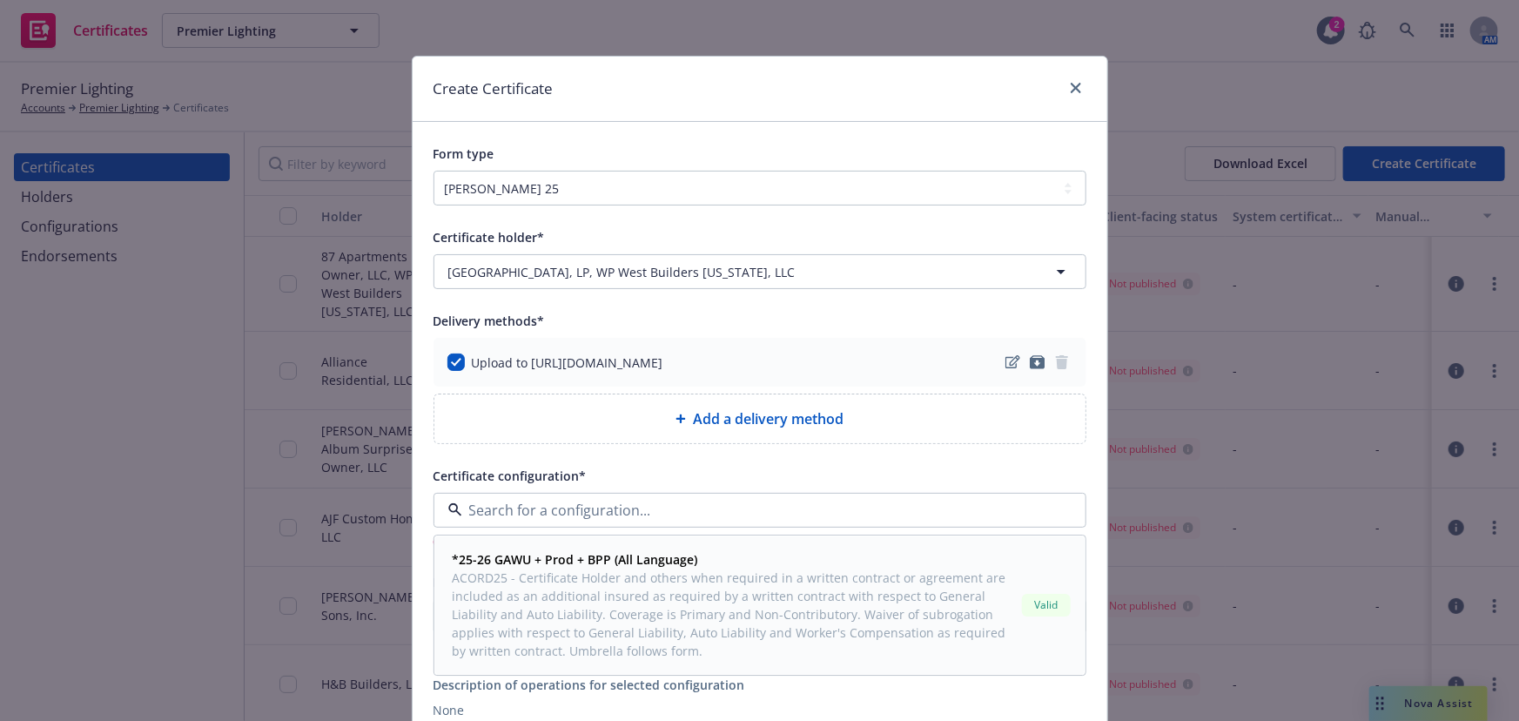
drag, startPoint x: 504, startPoint y: 556, endPoint x: 520, endPoint y: 533, distance: 28.2
click at [505, 556] on strong "*25-26 GAWU + Prod + BPP (All Language)" at bounding box center [575, 560] width 245 height 17
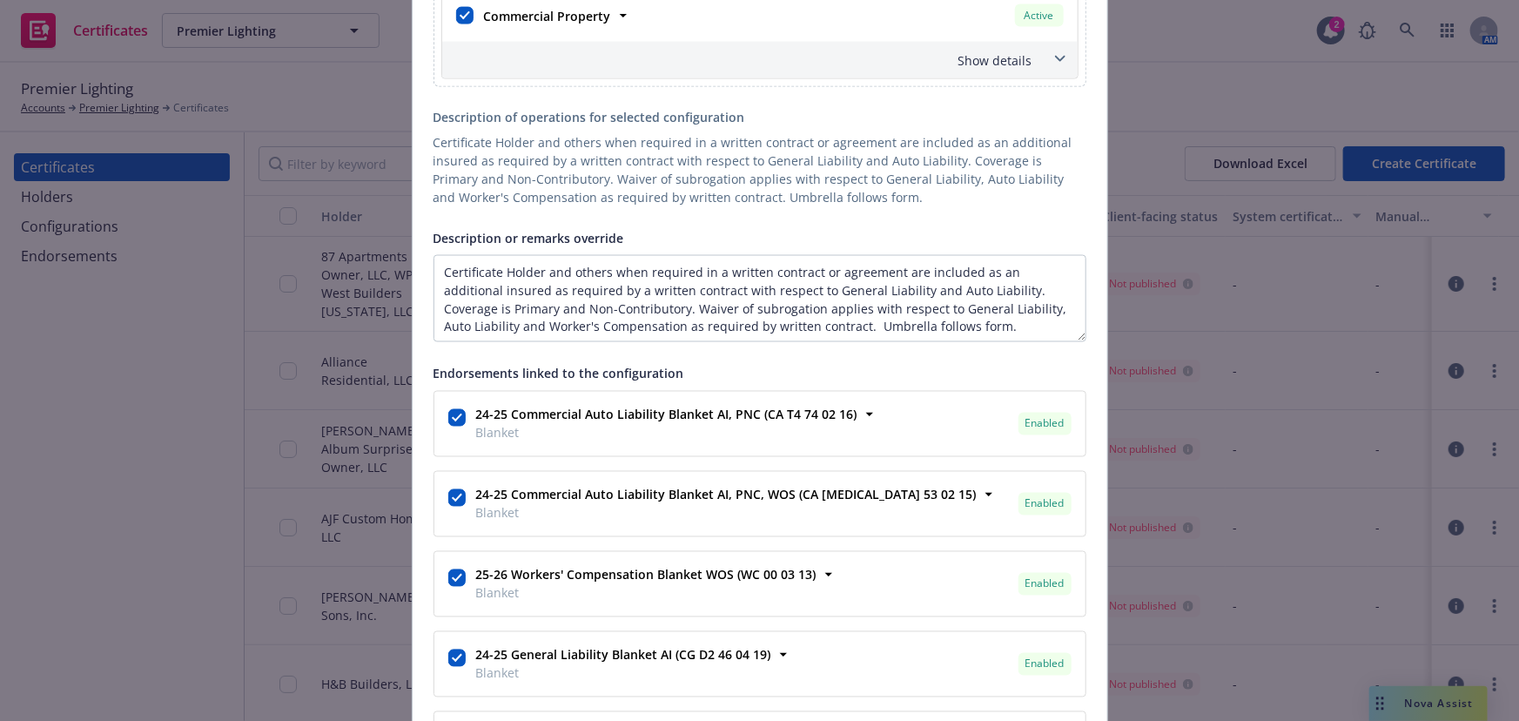
scroll to position [1345, 0]
drag, startPoint x: 897, startPoint y: 257, endPoint x: 863, endPoint y: 251, distance: 33.6
click at [863, 254] on textarea "Certificate Holder and others when required in a written contract or agreement …" at bounding box center [759, 297] width 653 height 87
click at [875, 257] on textarea "Certificate Holder and others when required in a written contract or agreement …" at bounding box center [759, 297] width 653 height 87
drag, startPoint x: 889, startPoint y: 271, endPoint x: 283, endPoint y: 252, distance: 606.1
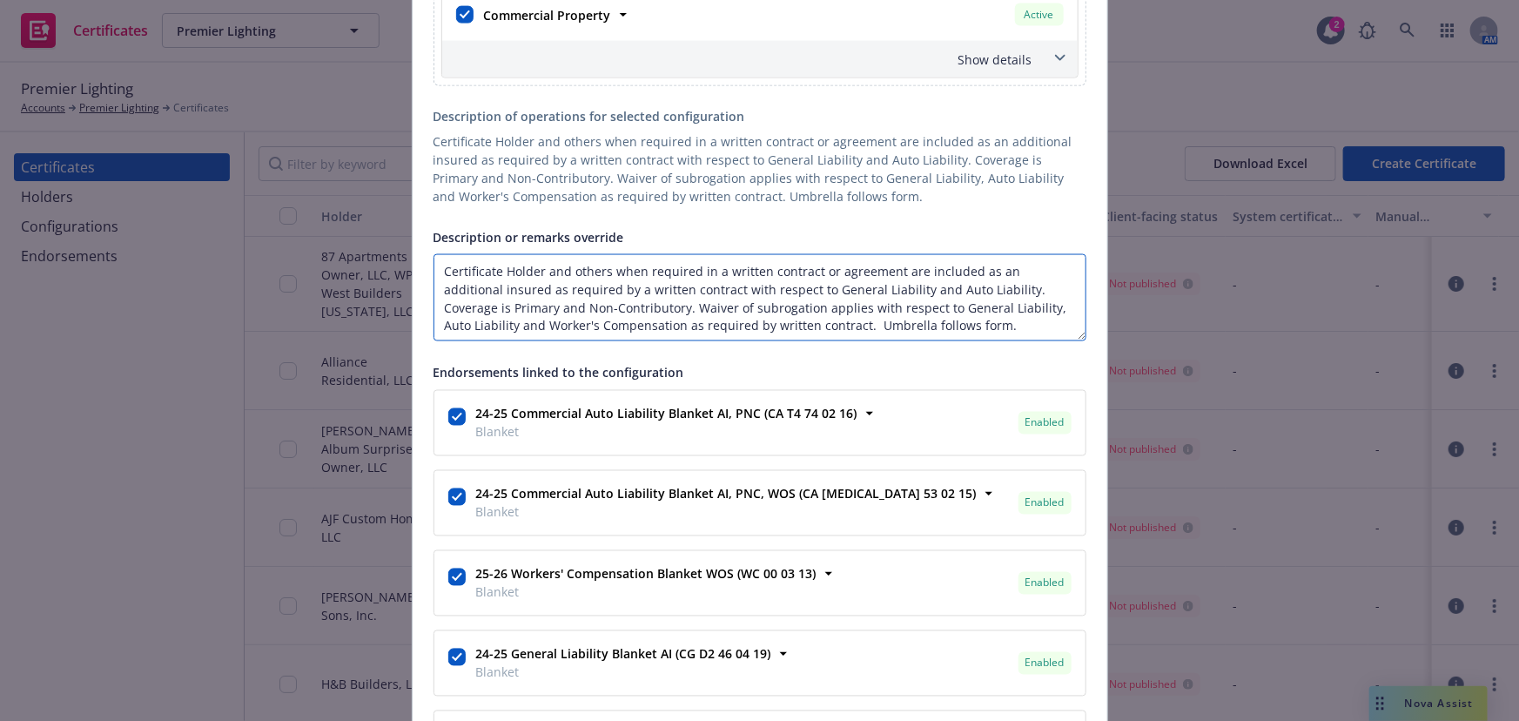
click at [283, 252] on div "Create Certificate Form type ACORD 25 ACORD 27 ACORD 28 Certificate holder* [ob…" at bounding box center [759, 360] width 1519 height 721
paste textarea "Alta 99th Ave 4411 North 99th Ave., Phoenix, AZ 85037 Alta 99th Ave, LP, WP Wes…"
click at [437, 331] on textarea "Alta 99th Ave 4411 North 99th Ave., Phoenix, AZ 85037 Alta 99th Ave, LP, WP Wes…" at bounding box center [759, 297] width 653 height 87
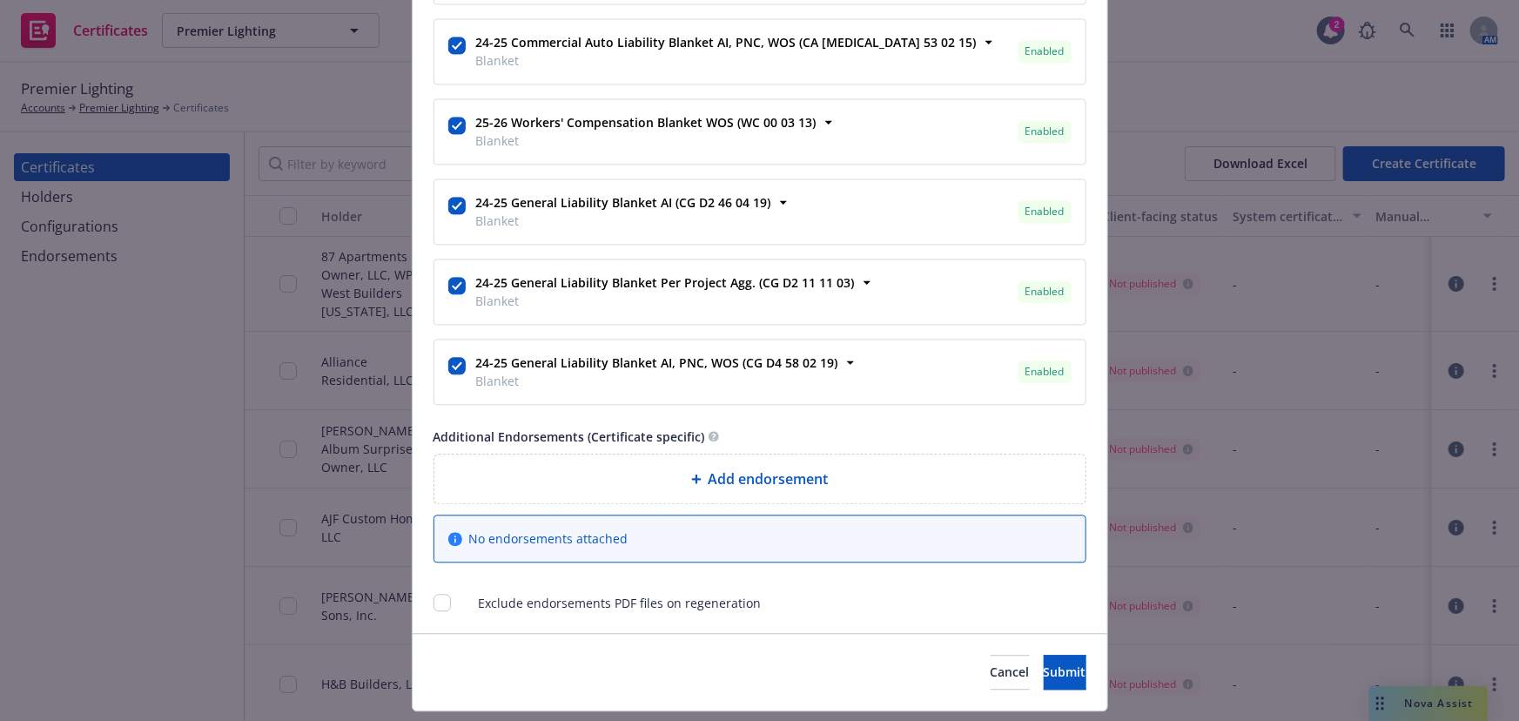
scroll to position [1837, 0]
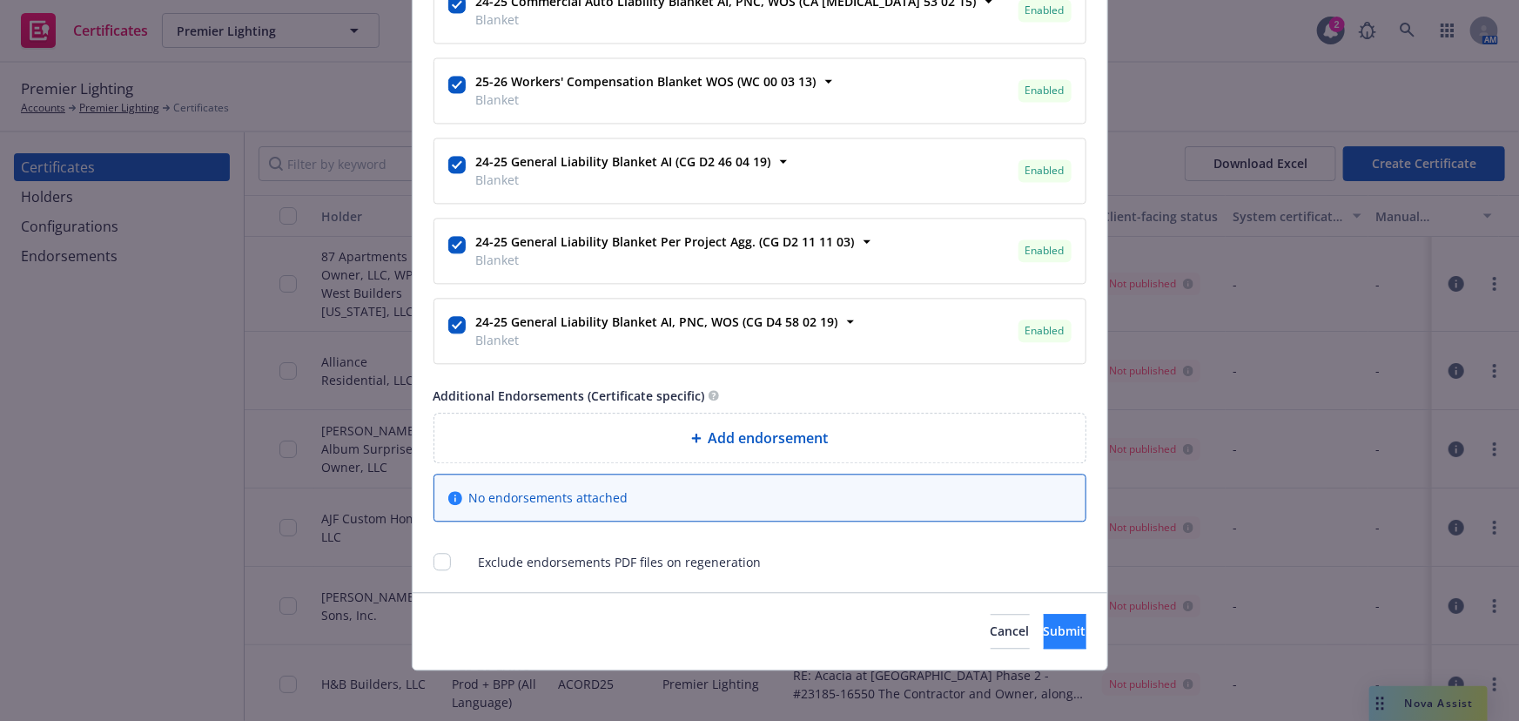
type textarea "Alta 99th Ave 4411 North 99th Ave., Phoenix, AZ 85037 Alta 99th Ave, LP, WP Wes…"
click at [1044, 615] on span "Submit" at bounding box center [1065, 630] width 43 height 17
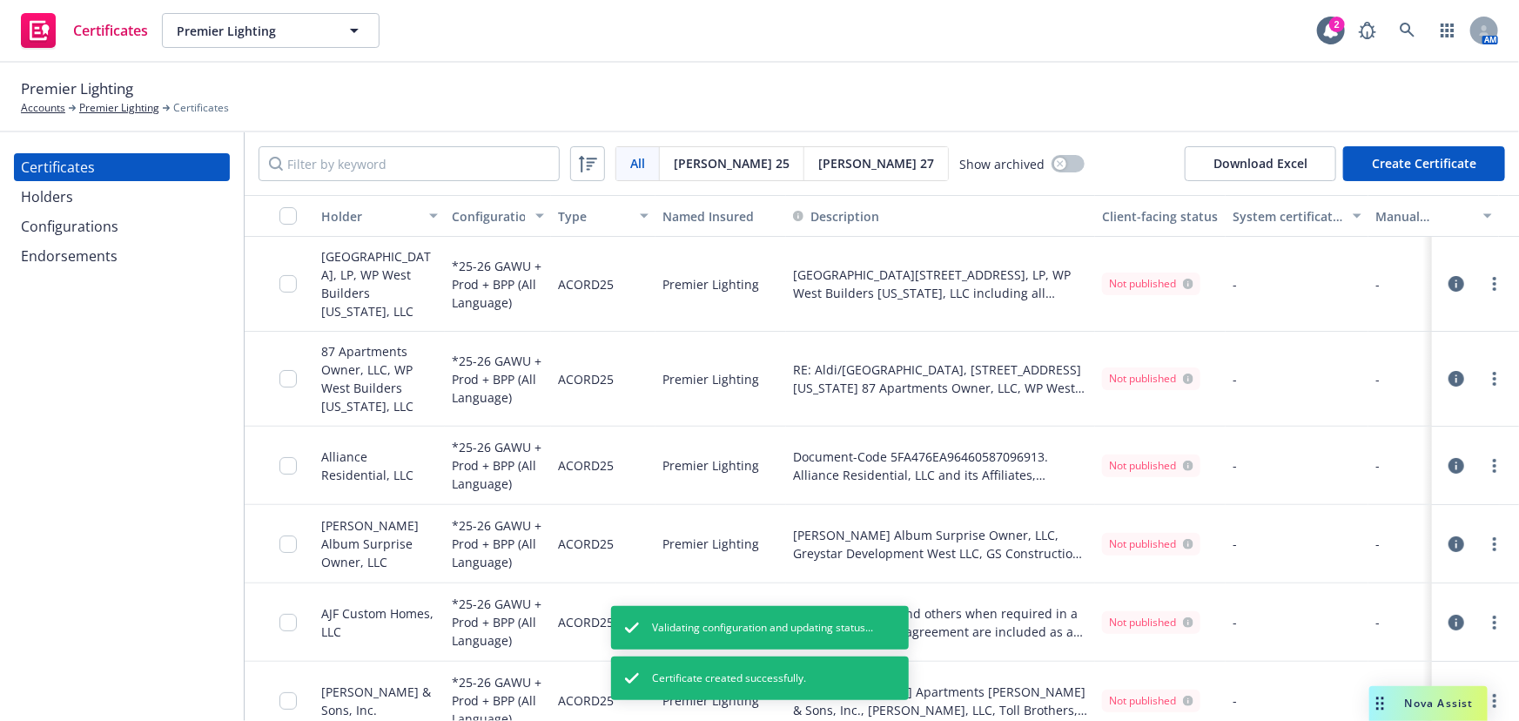
click at [118, 192] on div "Holders" at bounding box center [122, 197] width 202 height 28
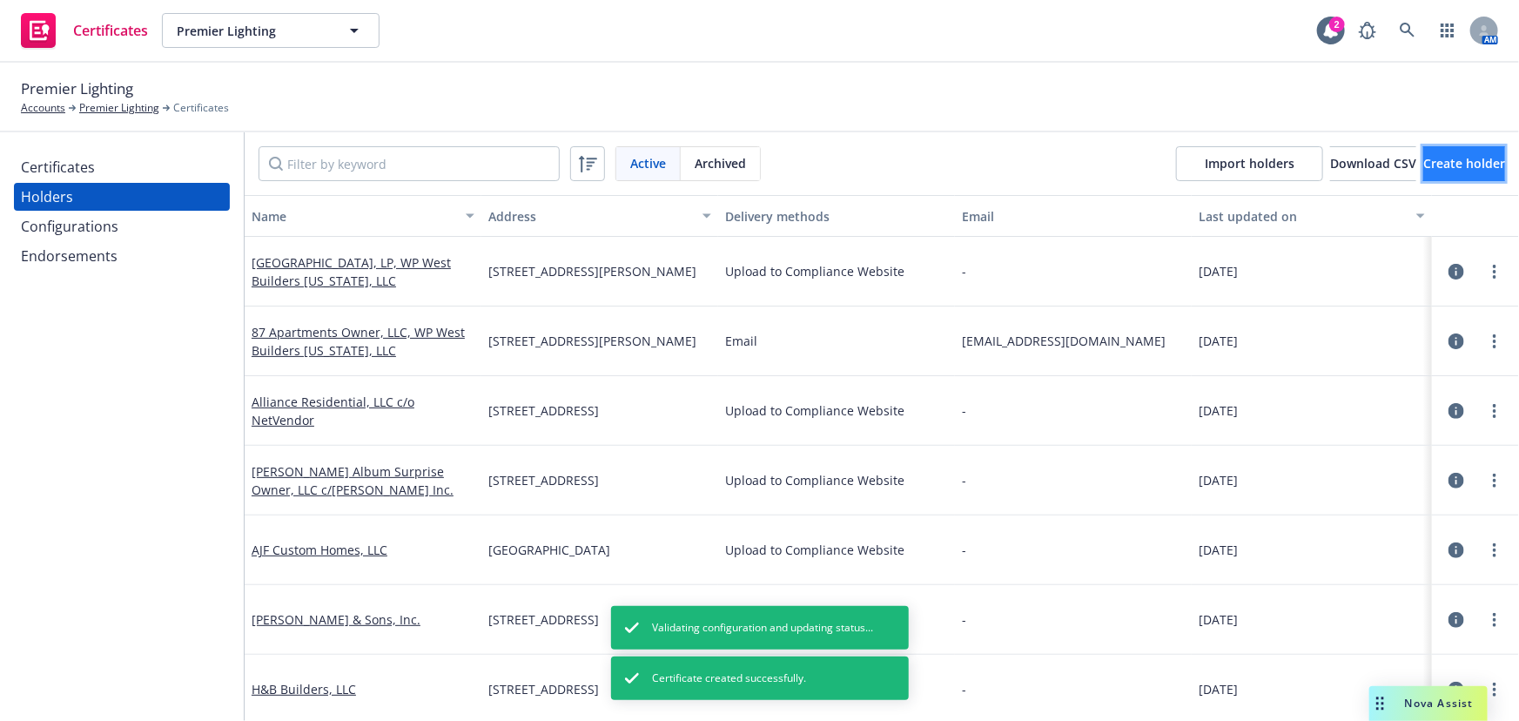
click at [1369, 173] on button "Create holder" at bounding box center [1464, 163] width 82 height 35
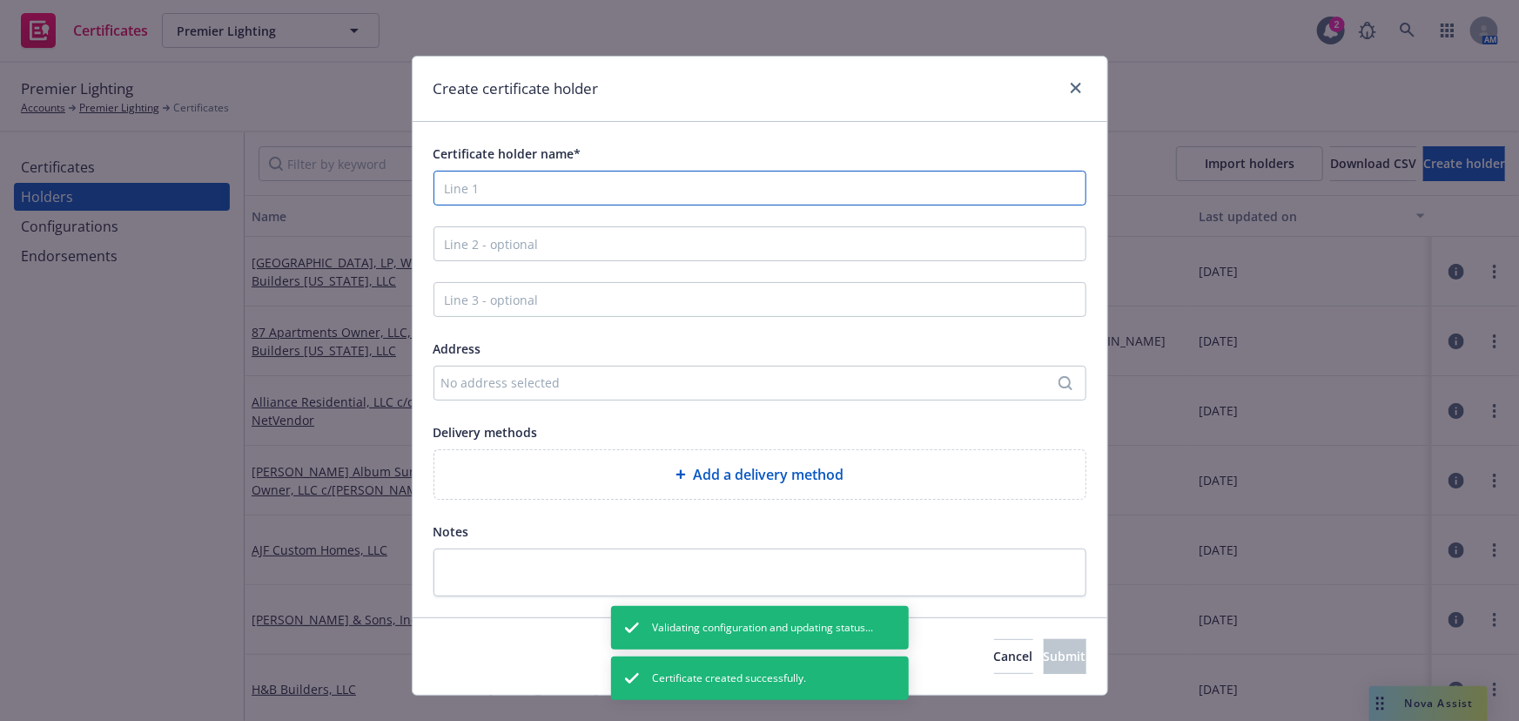
drag, startPoint x: 484, startPoint y: 189, endPoint x: 470, endPoint y: 185, distance: 14.4
click at [485, 187] on input "Certificate holder name*" at bounding box center [759, 188] width 653 height 35
paste input "Alta Avondale, LLC, WP West Builders Arizona, LLC"
type input "Alta Avondale, LLC, WP West Builders Arizona, LLC"
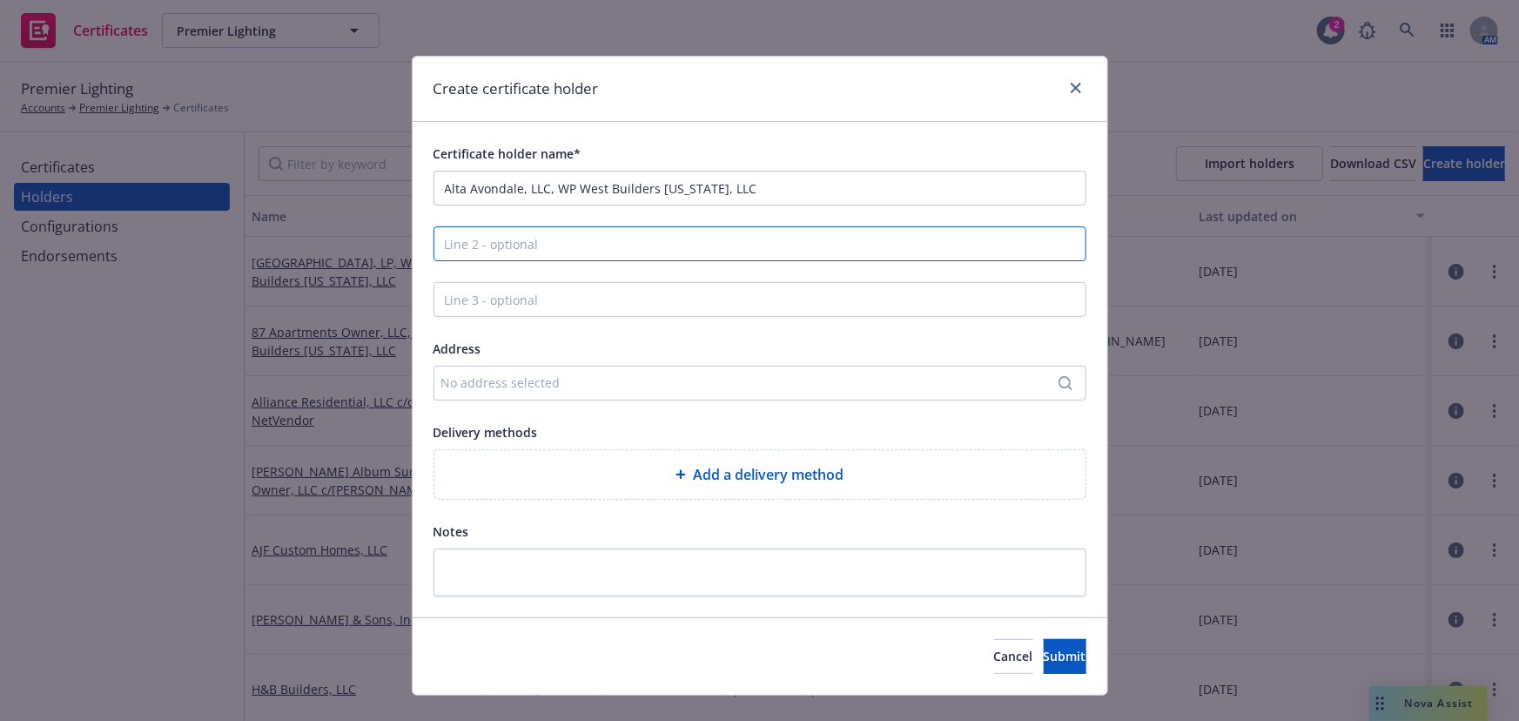
click at [449, 260] on input "Line 2 - optional" at bounding box center [759, 243] width 653 height 35
paste input "US Bank,"
type input "US Bank"
click at [479, 379] on div "No address selected" at bounding box center [751, 382] width 620 height 18
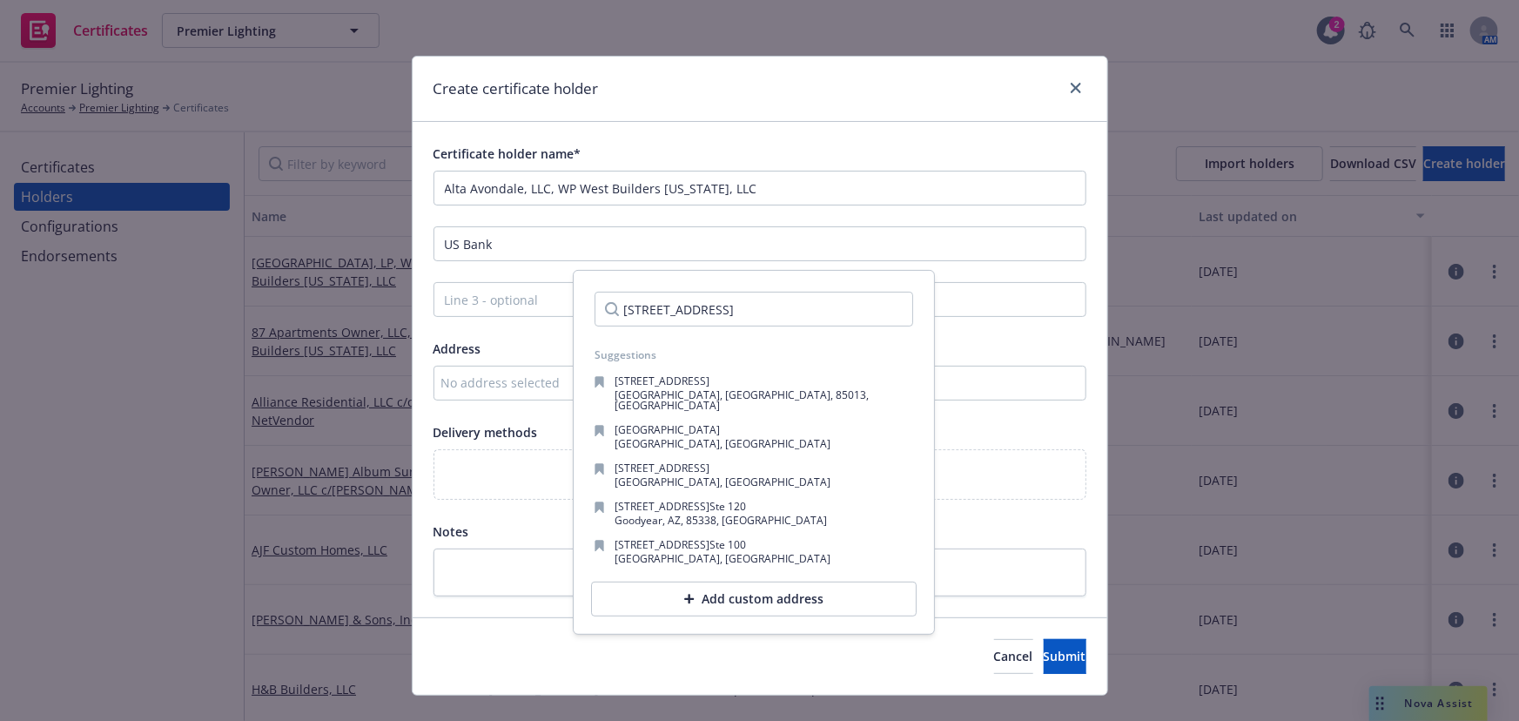
scroll to position [0, 4]
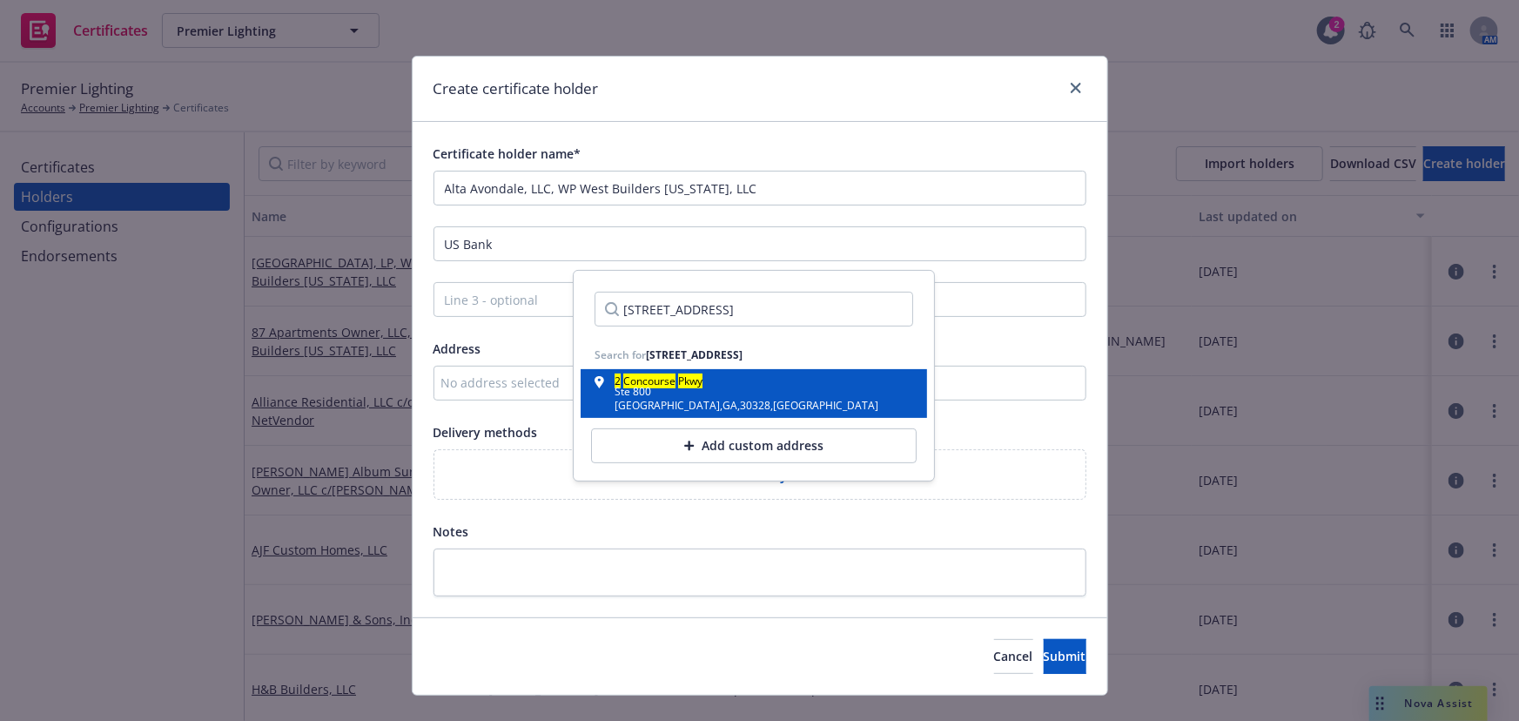
type input "2 Concourse Pkwy Suite 800 Atlanta GA 30328"
click at [662, 416] on div "2 Concourse Pkwy Ste 800 Atlanta , GA , 30328 , USA" at bounding box center [754, 393] width 346 height 49
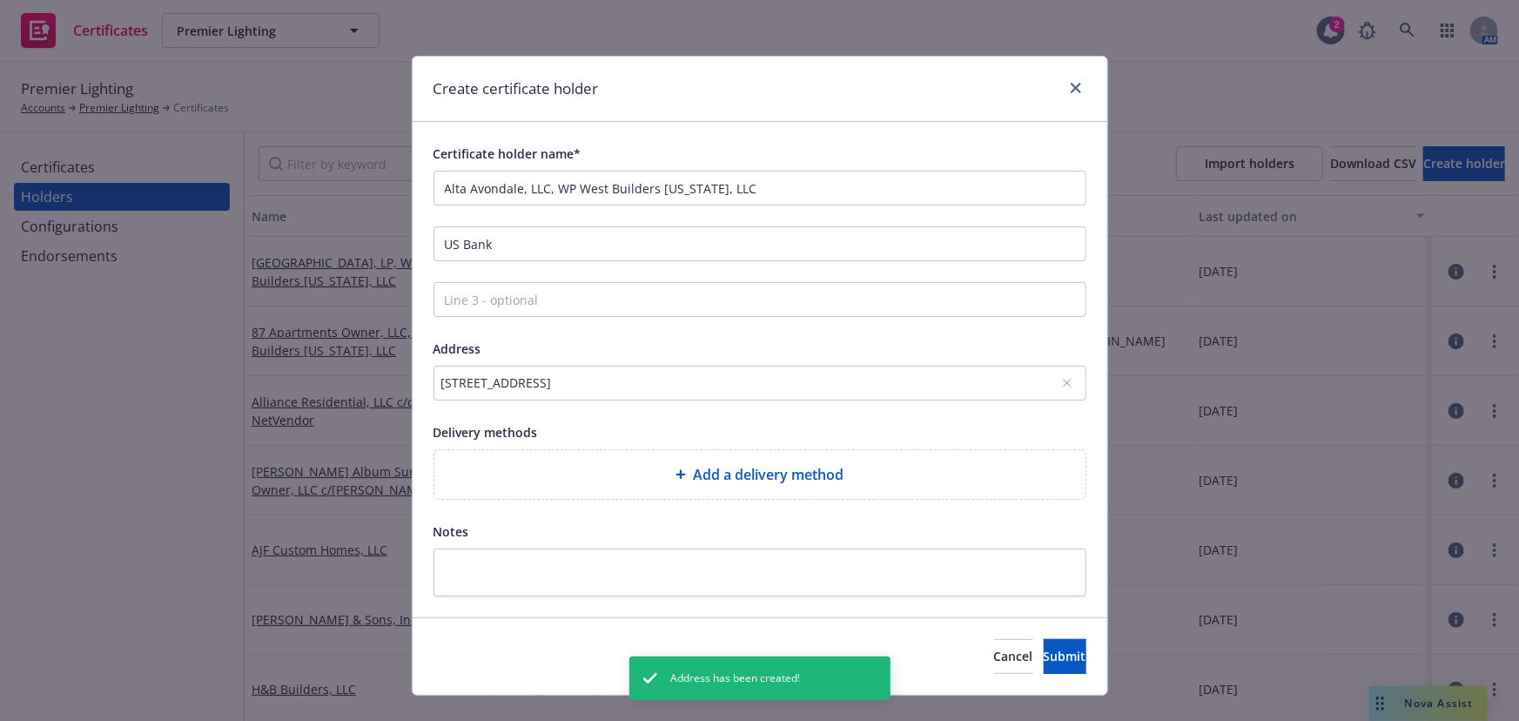
click at [643, 459] on div "Add a delivery method" at bounding box center [759, 474] width 651 height 49
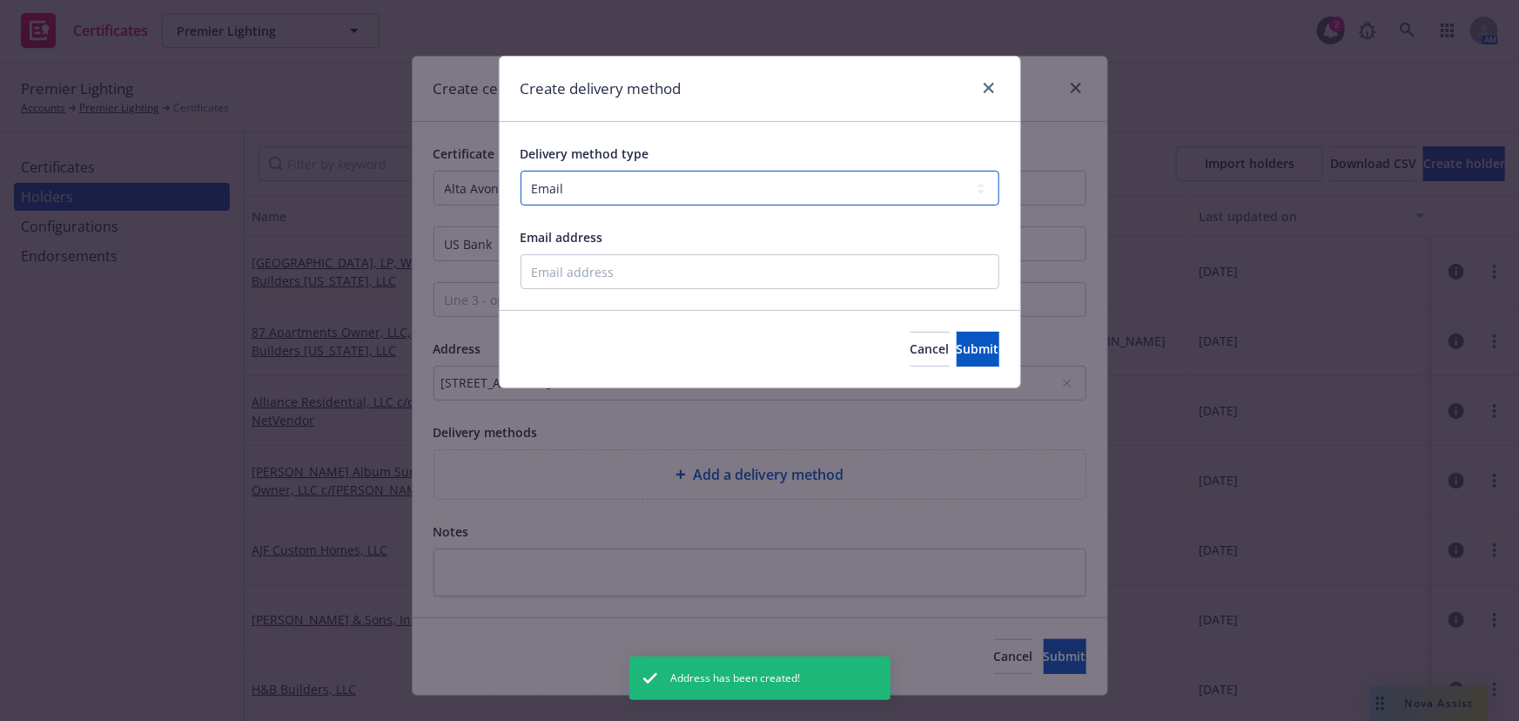
click at [594, 193] on select "Select delivery method type Email Mail Fax Upload to Compliance Website" at bounding box center [759, 188] width 479 height 35
select select "UPLOAD_TO_COMPLIANCE_WEBSITE"
click at [520, 171] on select "Select delivery method type Email Mail Fax Upload to Compliance Website" at bounding box center [759, 188] width 479 height 35
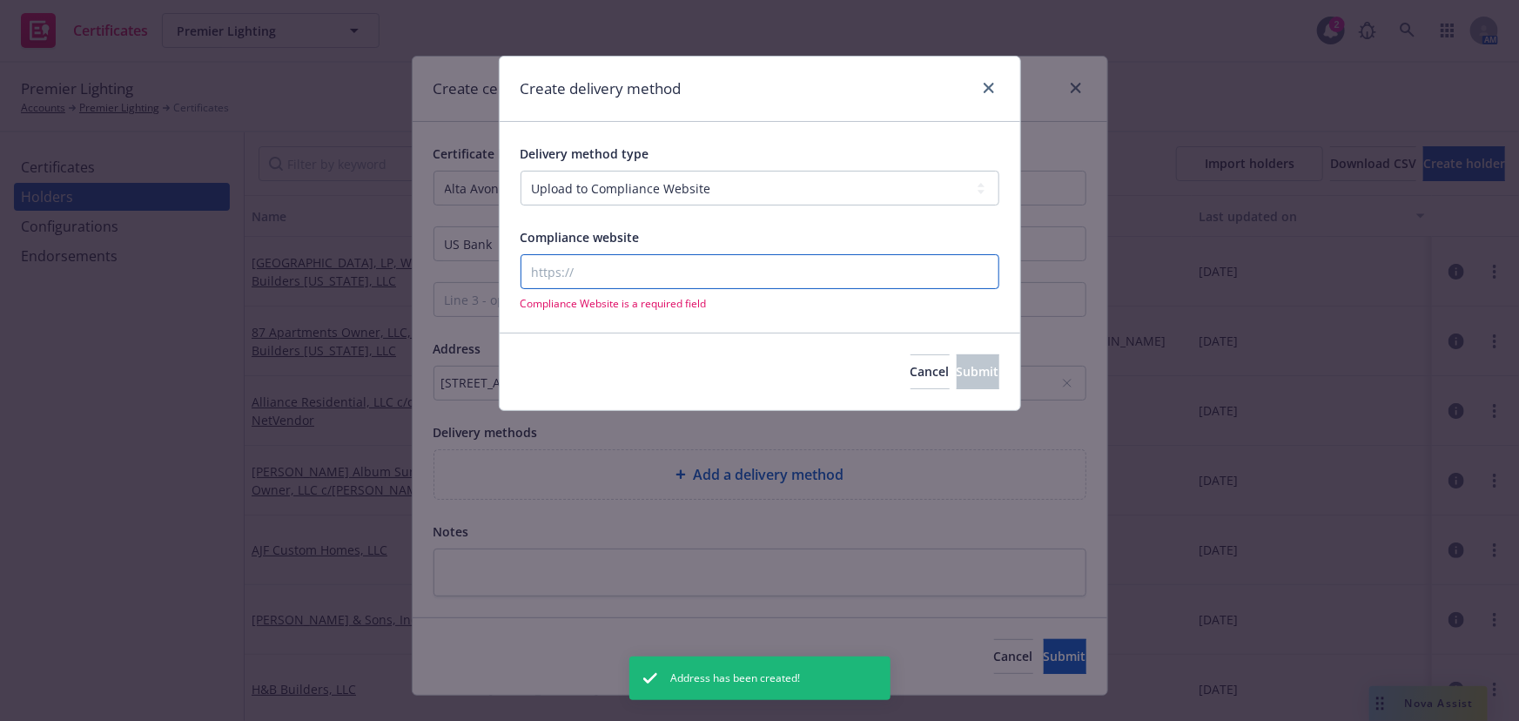
click at [581, 270] on input "Compliance website" at bounding box center [759, 271] width 479 height 35
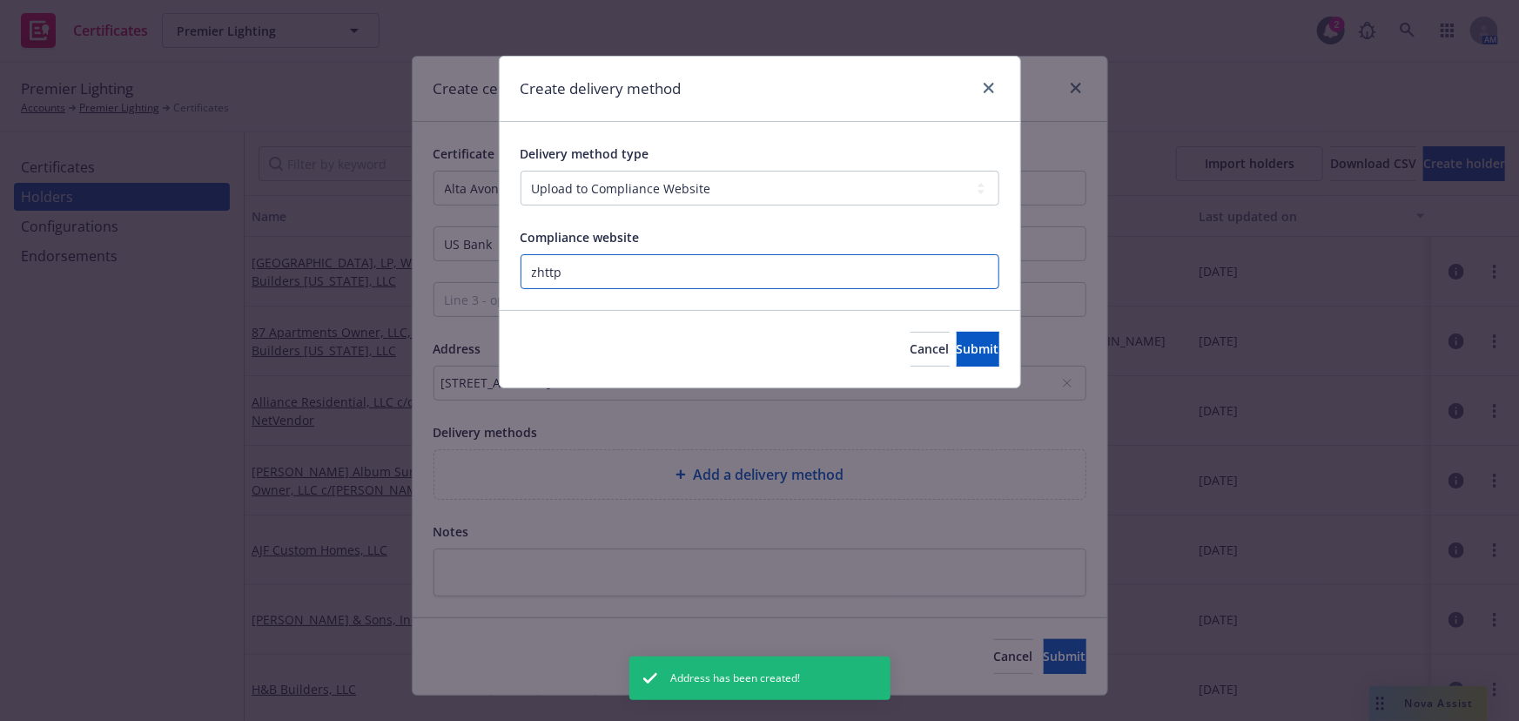
paste input "https://www.newfront.com"
type input "https://www.newfront.com"
drag, startPoint x: 957, startPoint y: 346, endPoint x: 1028, endPoint y: 539, distance: 204.9
click at [957, 347] on span "Submit" at bounding box center [978, 348] width 43 height 17
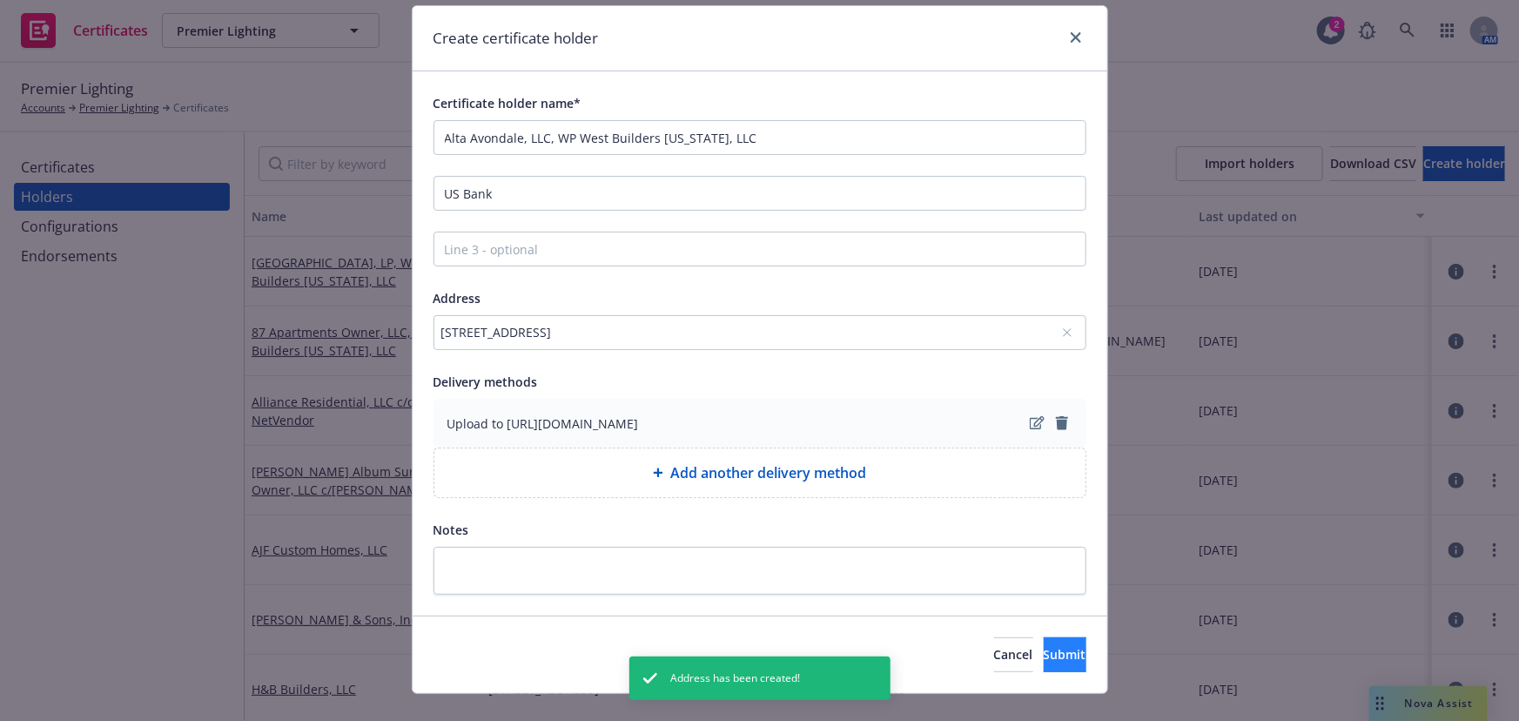
scroll to position [78, 0]
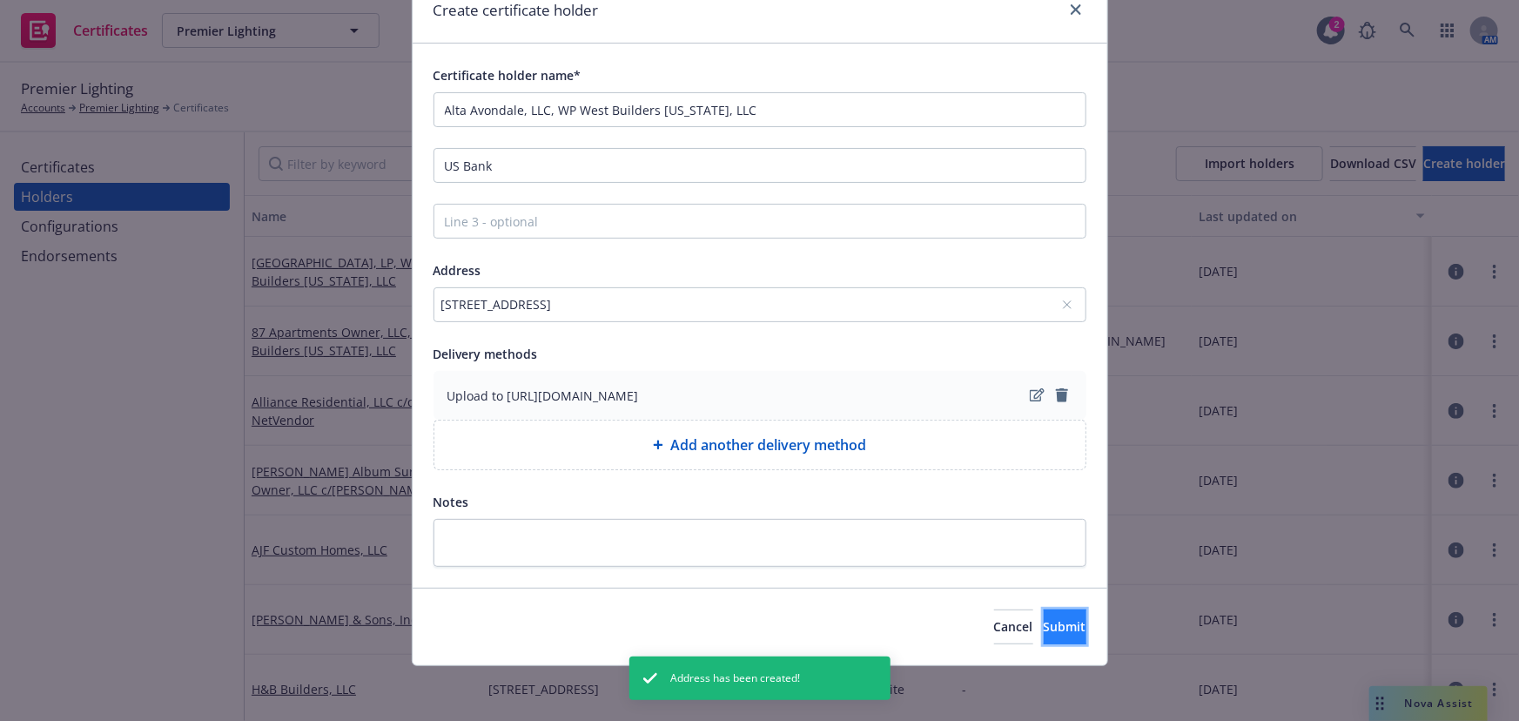
click at [1044, 615] on span "Submit" at bounding box center [1065, 626] width 43 height 17
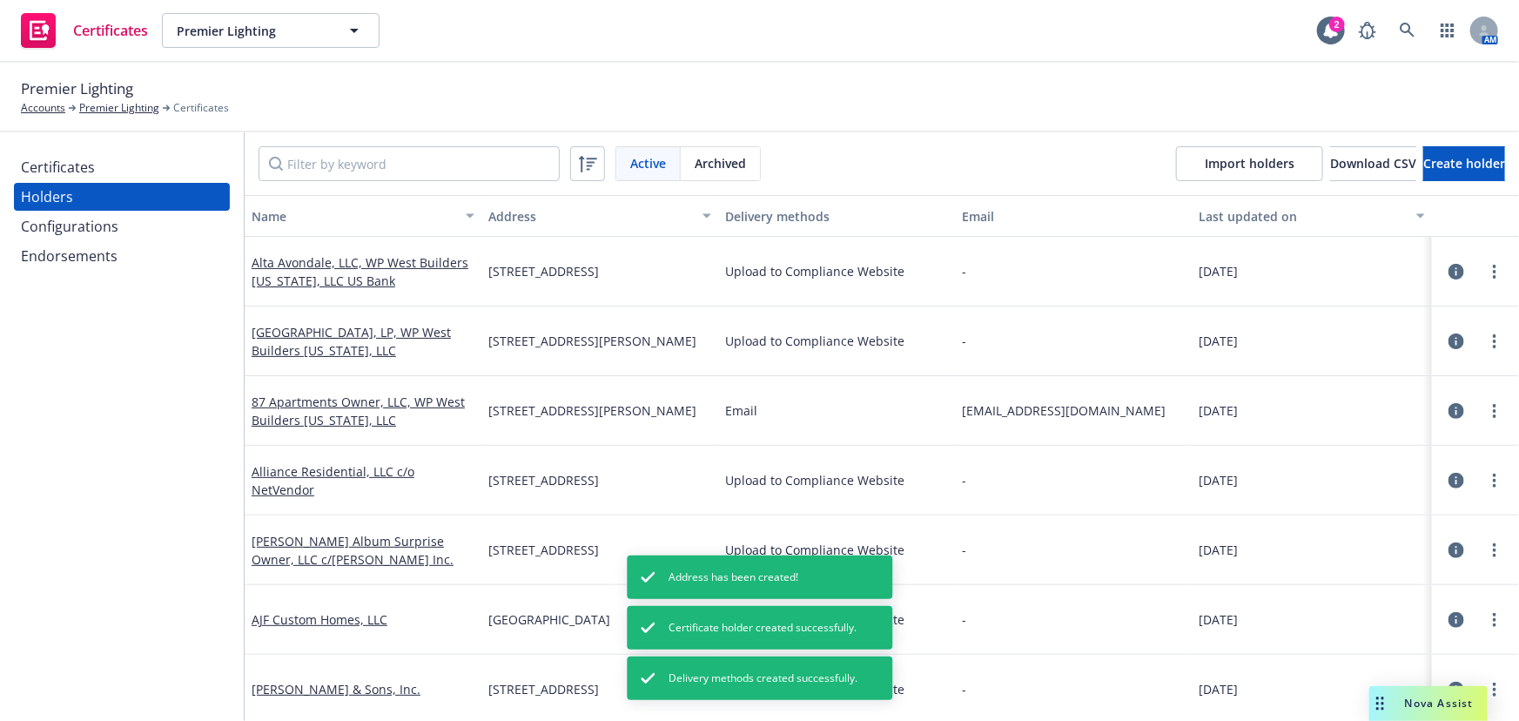
click at [114, 180] on div "Certificates" at bounding box center [122, 167] width 202 height 28
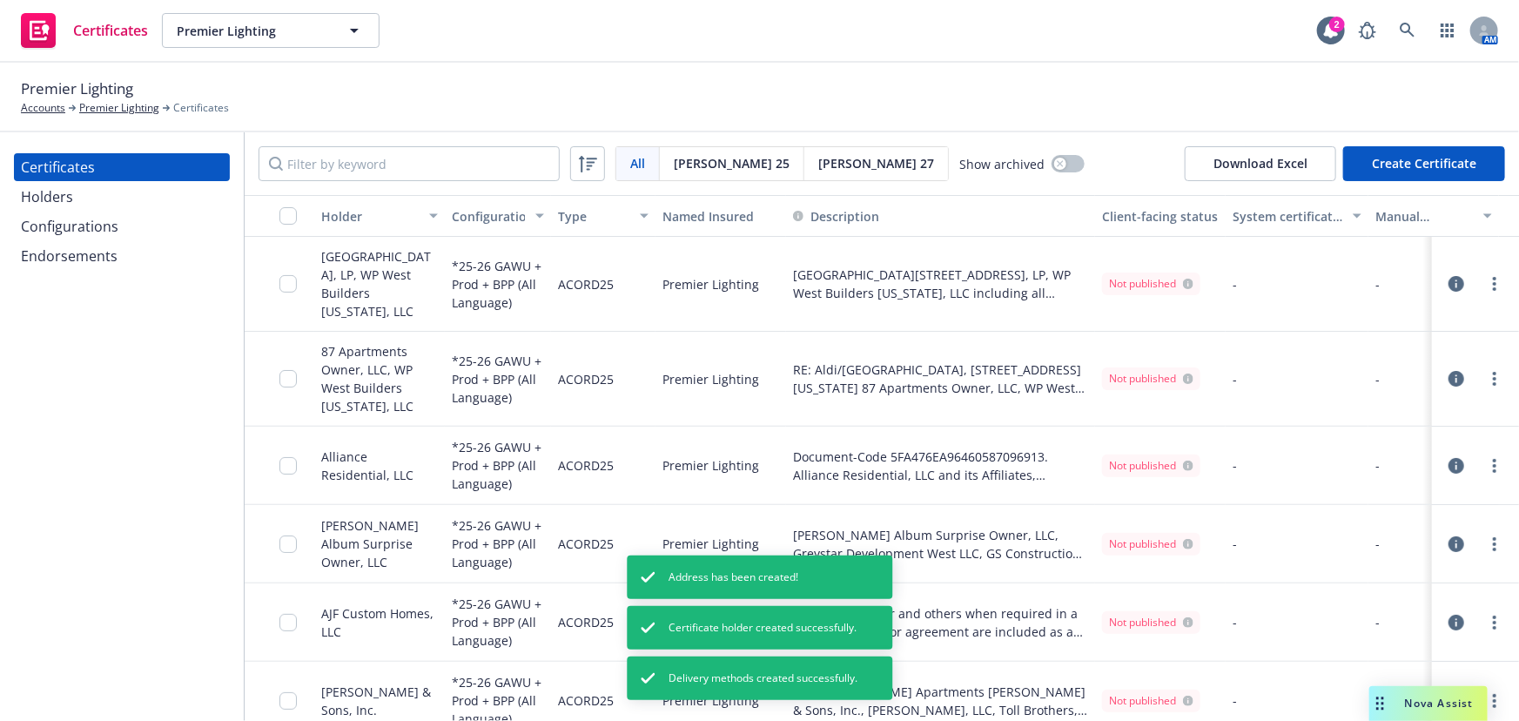
click at [1369, 165] on button "Create Certificate" at bounding box center [1424, 163] width 162 height 35
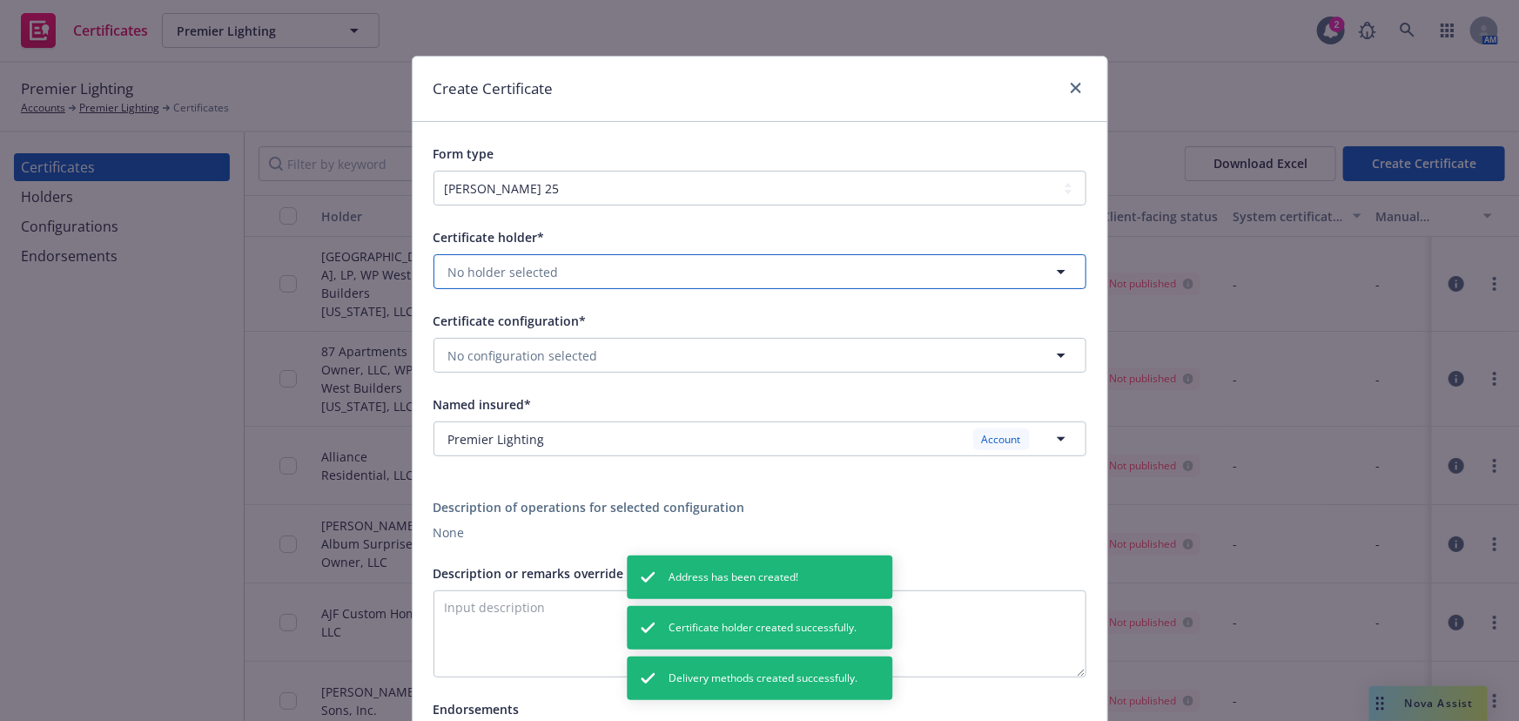
click at [491, 260] on button "No holder selected" at bounding box center [759, 271] width 653 height 35
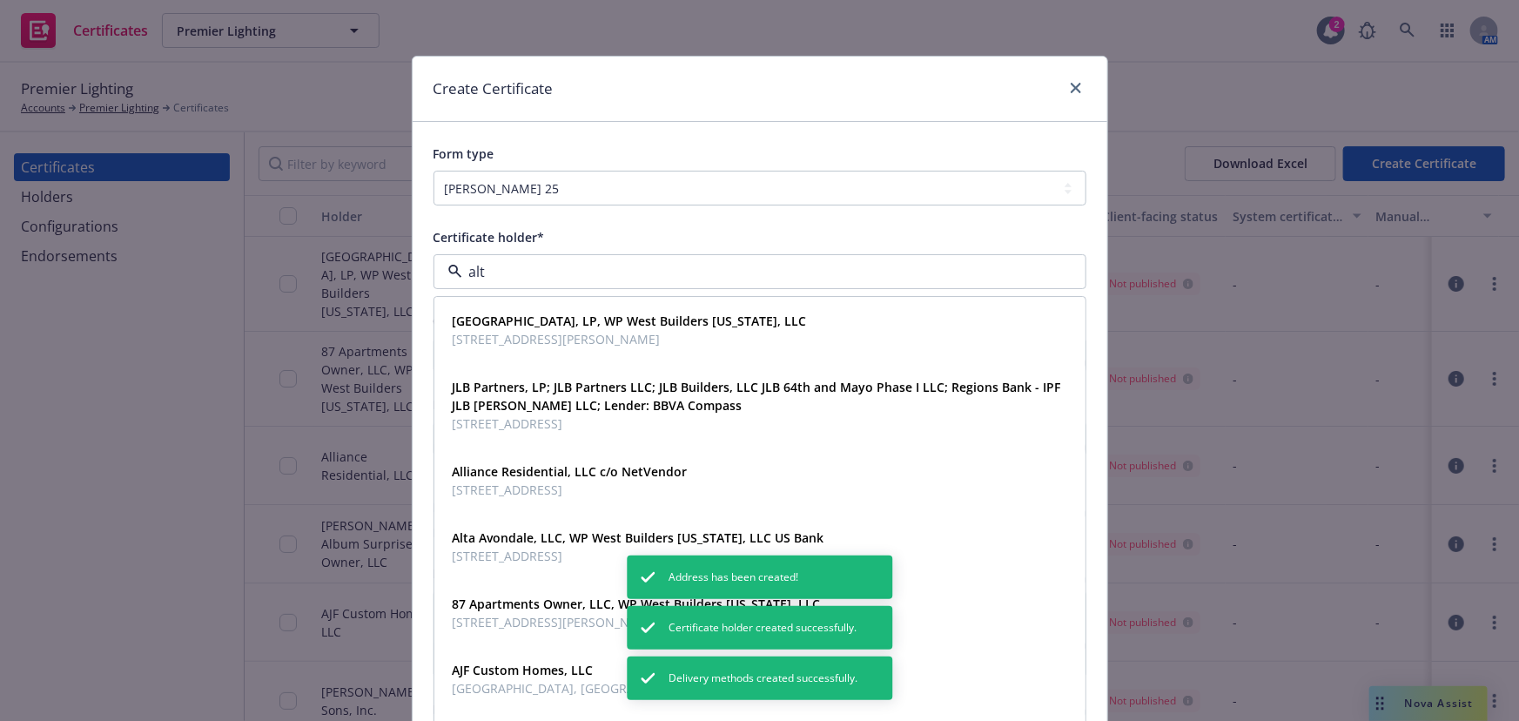
type input "alta"
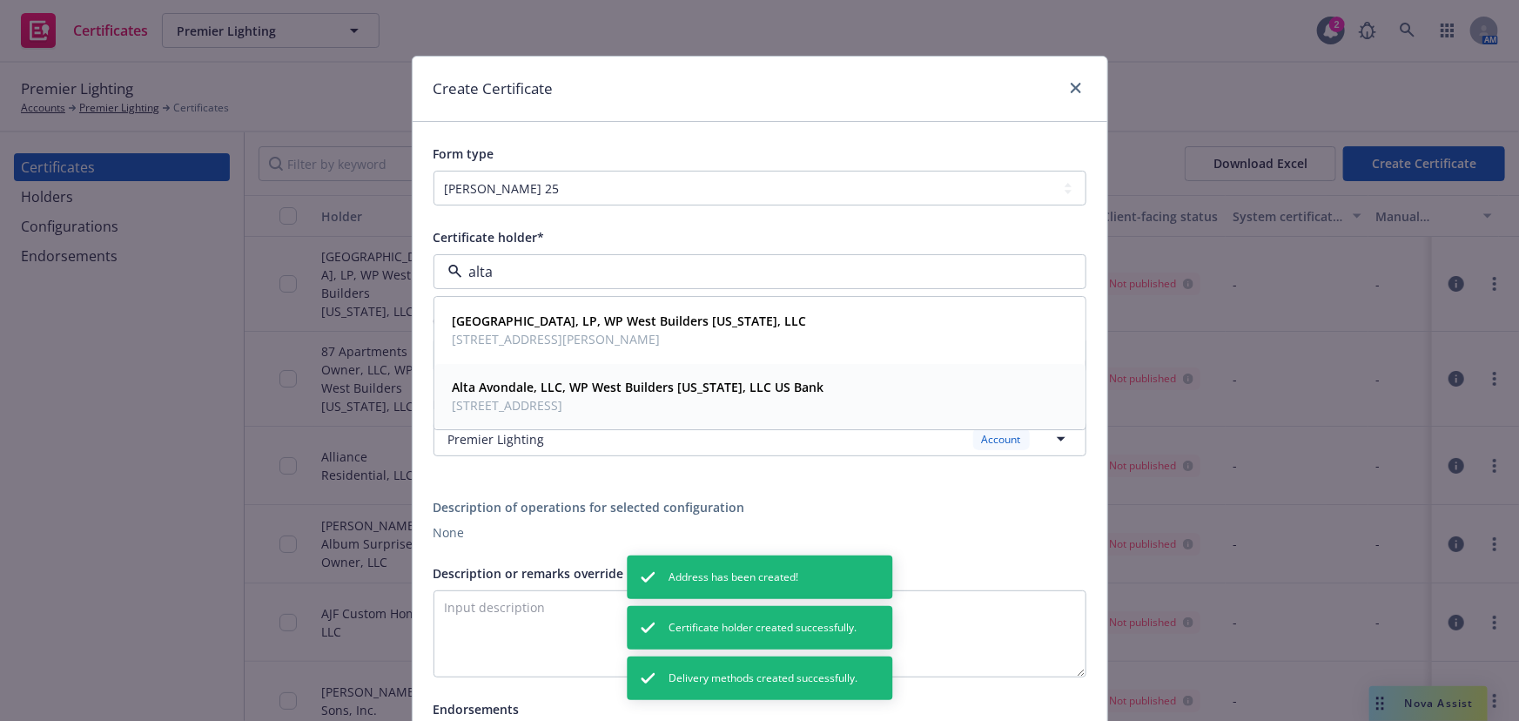
click at [486, 387] on strong "Alta Avondale, LLC, WP West Builders Arizona, LLC US Bank" at bounding box center [639, 387] width 372 height 17
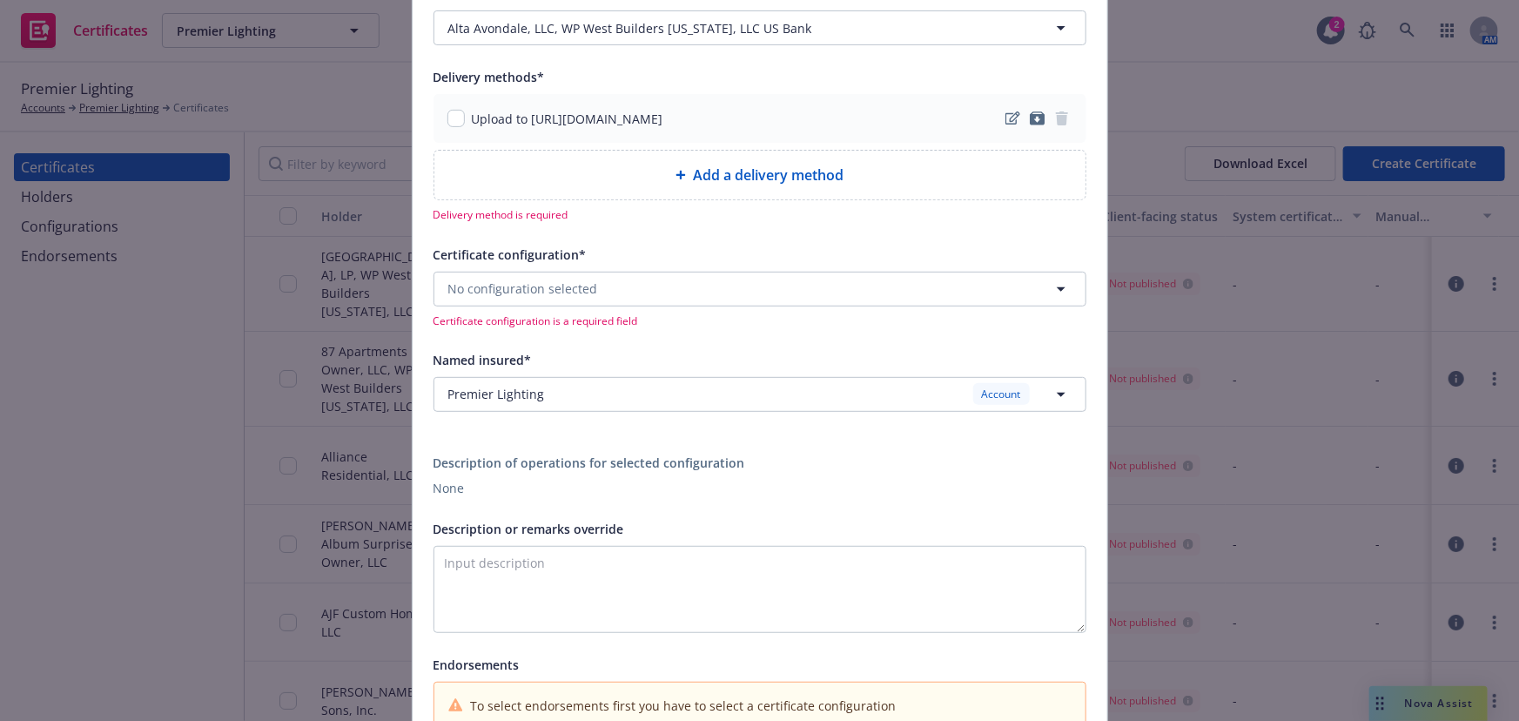
scroll to position [237, 0]
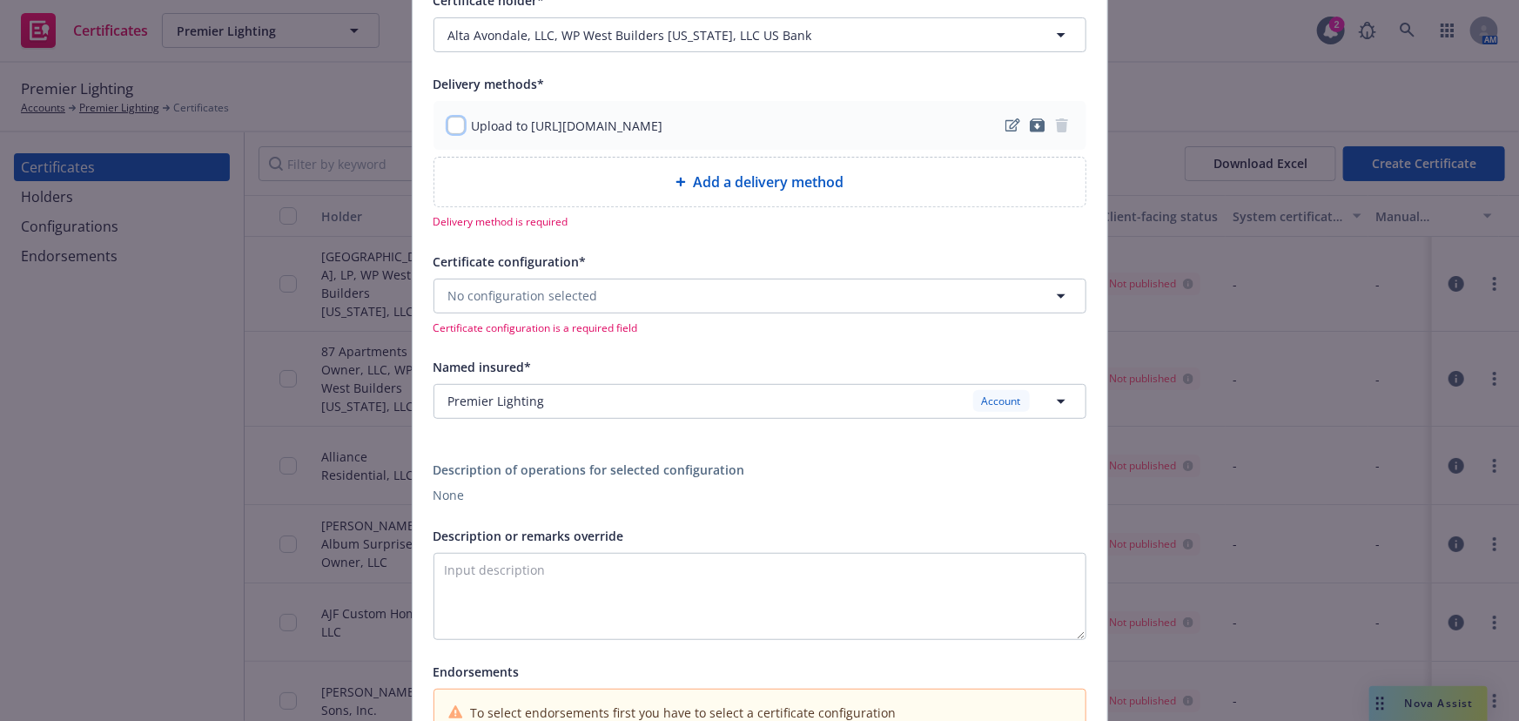
click at [453, 131] on input "checkbox" at bounding box center [455, 125] width 17 height 17
checkbox input "true"
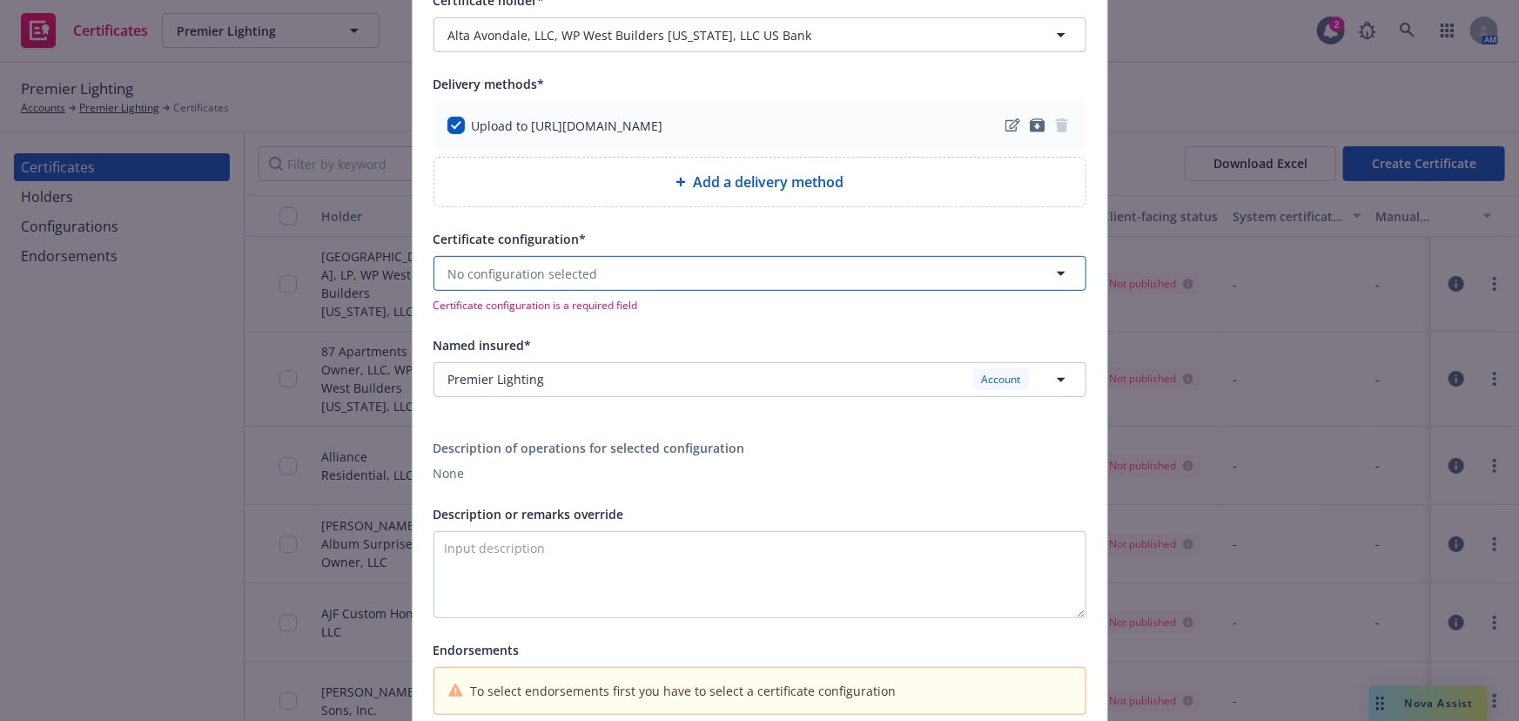
click at [493, 278] on span "No configuration selected" at bounding box center [523, 274] width 150 height 18
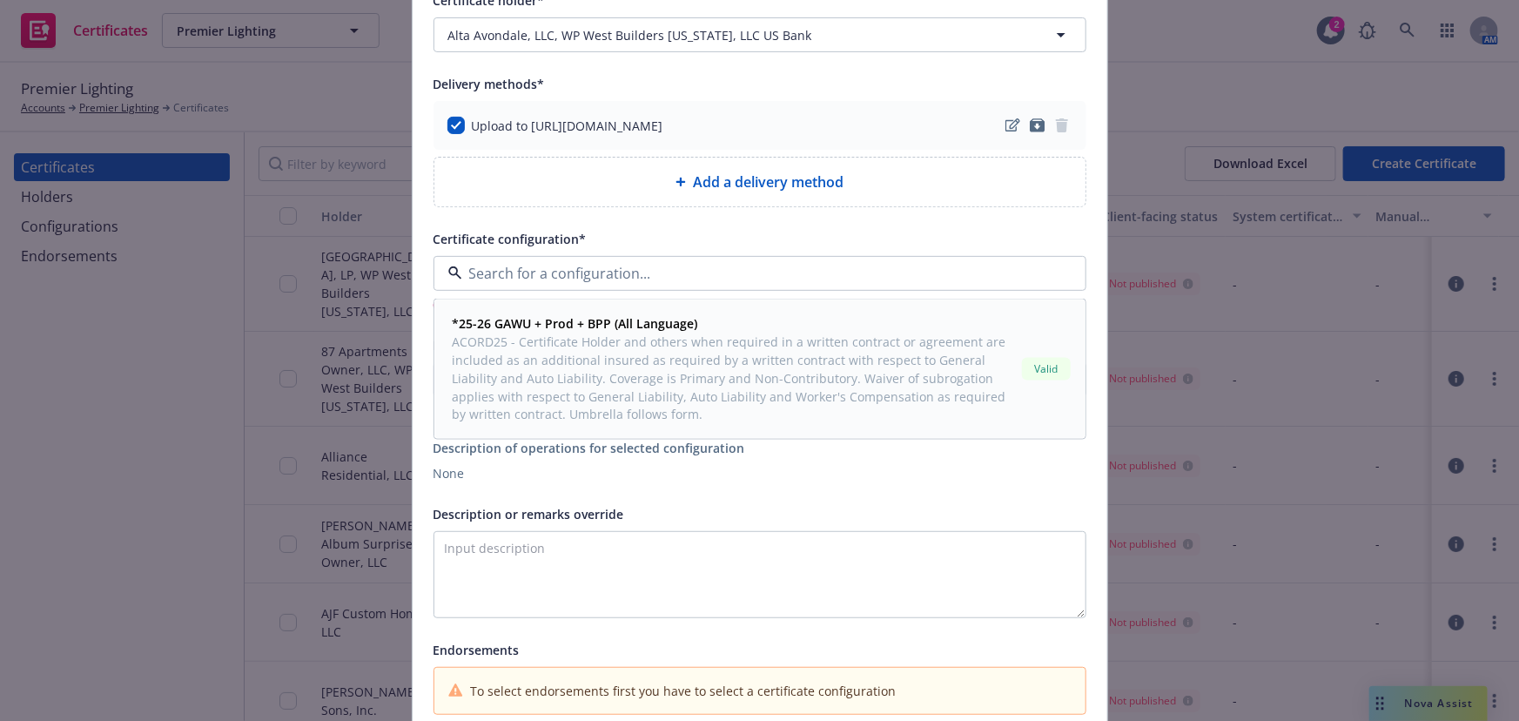
click at [522, 331] on div "*25-26 GAWU + Prod + BPP (All Language) ACORD25 - Certificate Holder and others…" at bounding box center [734, 369] width 562 height 110
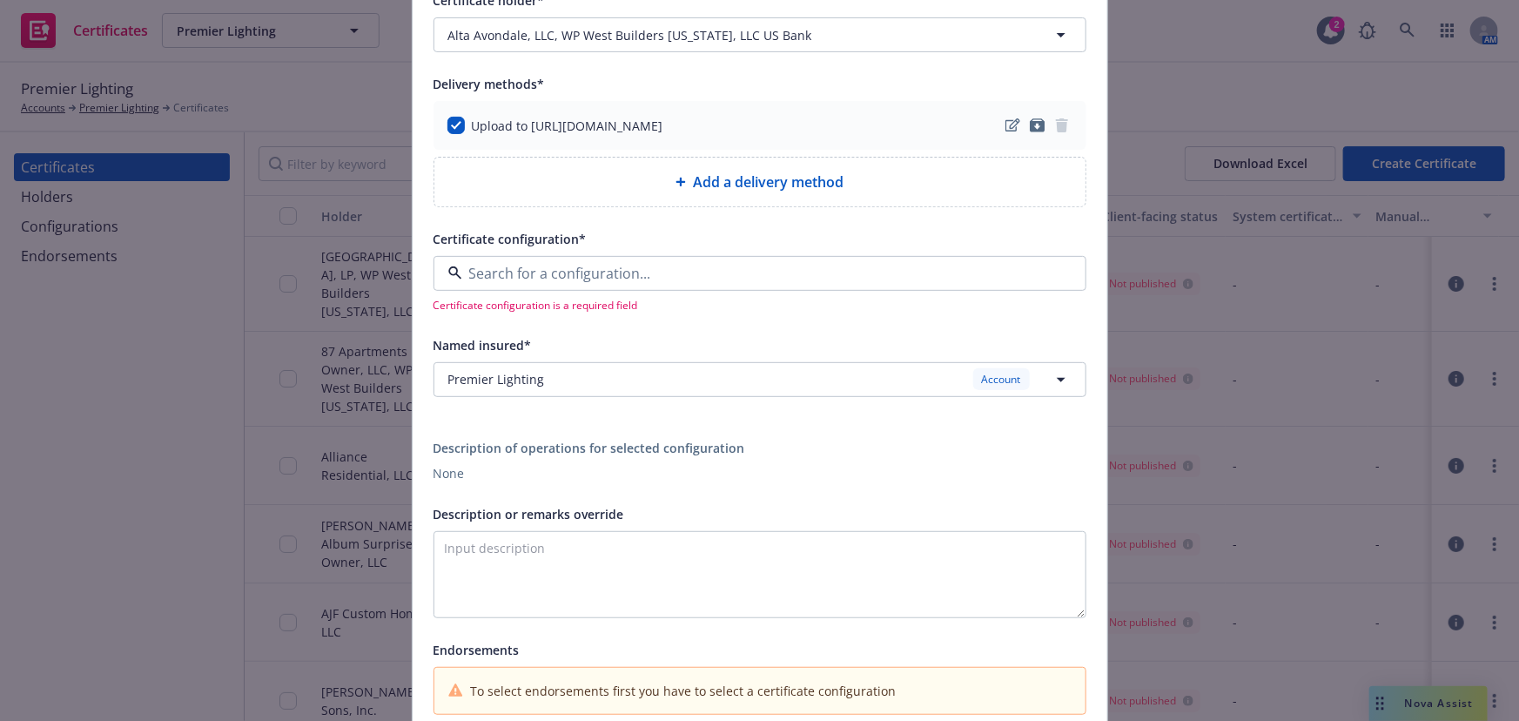
type textarea "Certificate Holder and others when required in a written contract or agreement …"
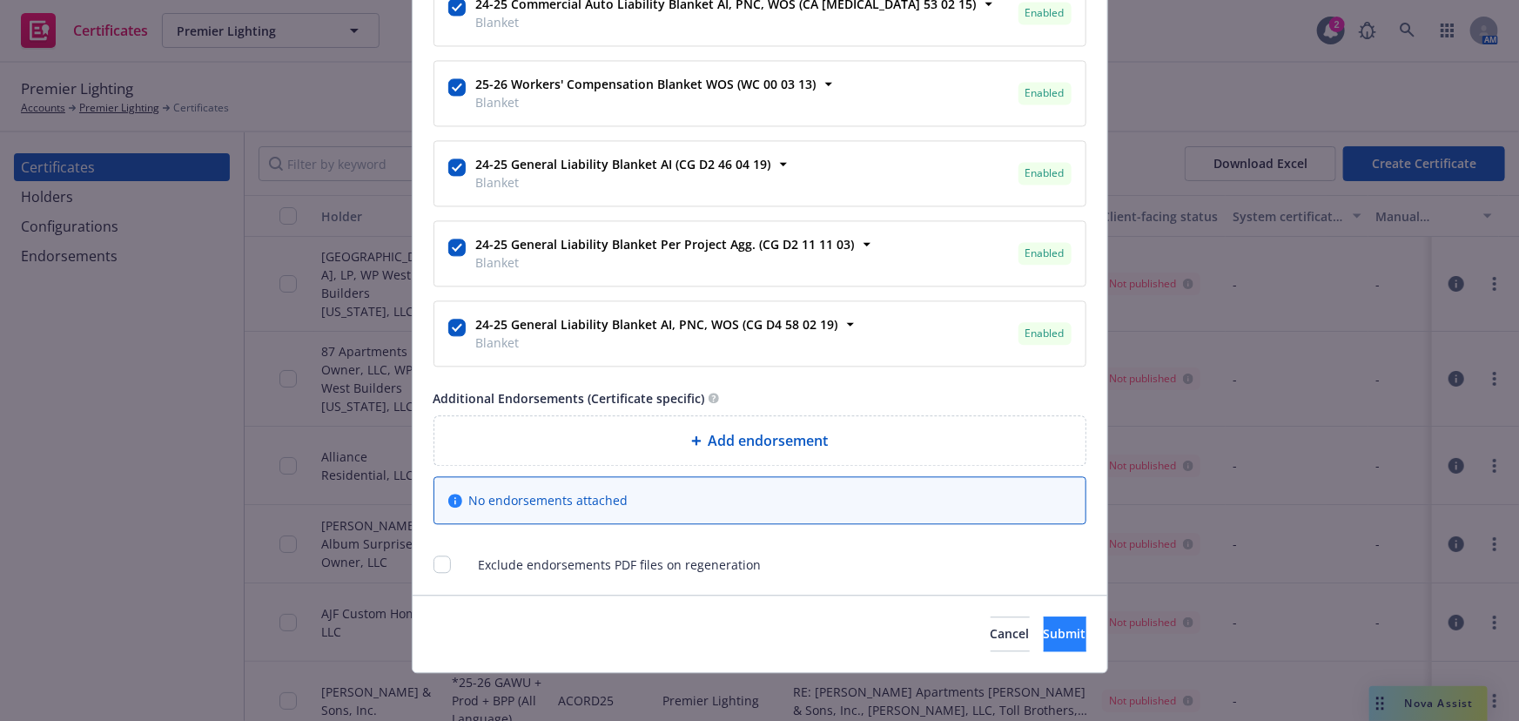
scroll to position [1837, 0]
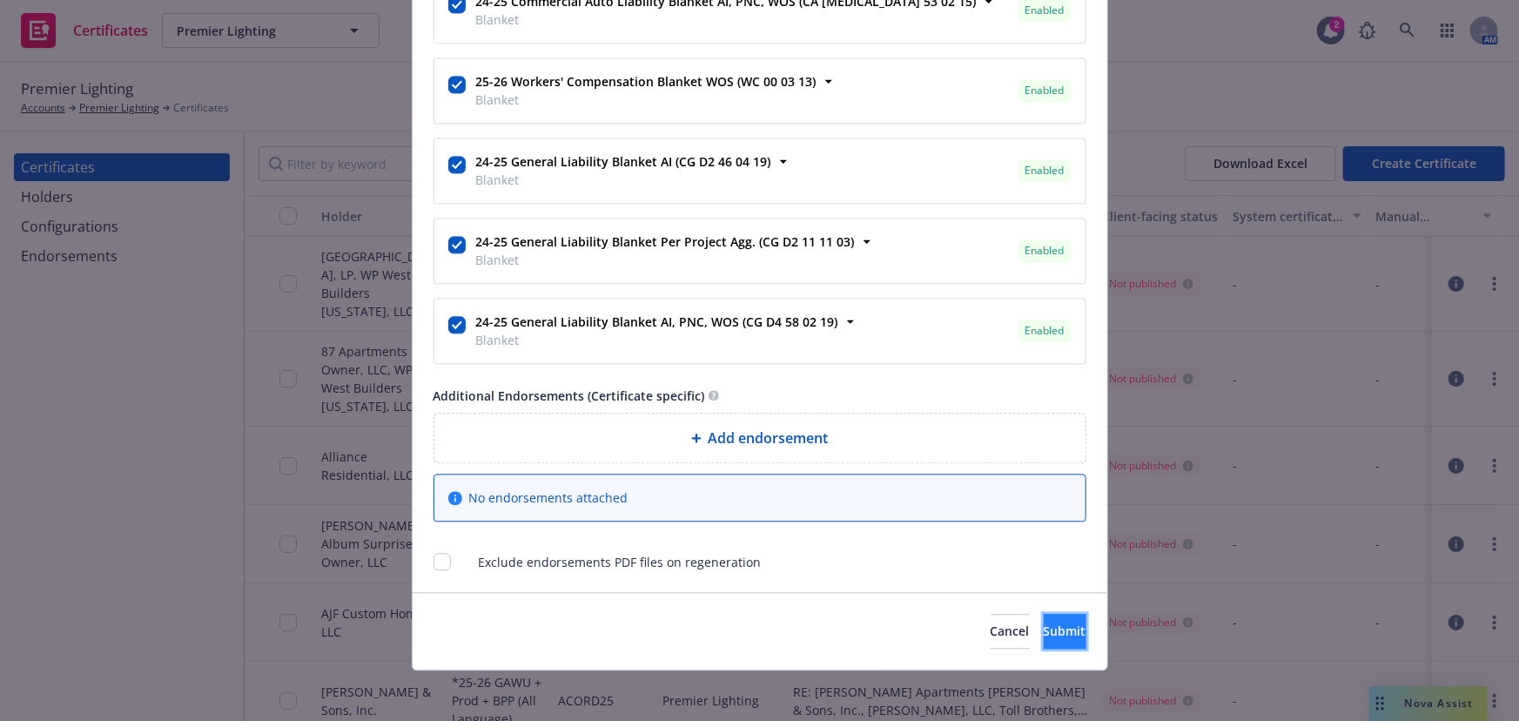
click at [1044, 615] on button "Submit" at bounding box center [1065, 631] width 43 height 35
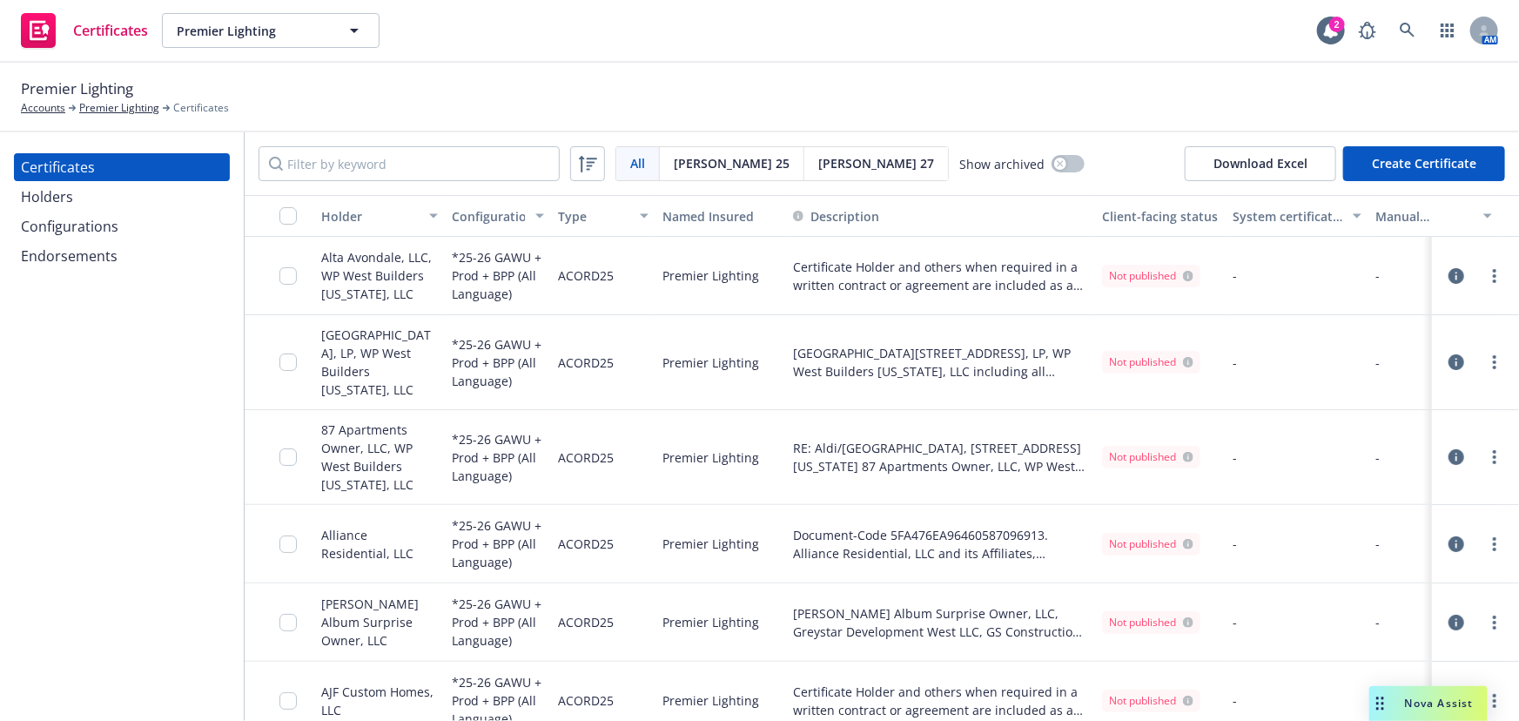
click at [55, 195] on div "Holders" at bounding box center [47, 197] width 52 height 28
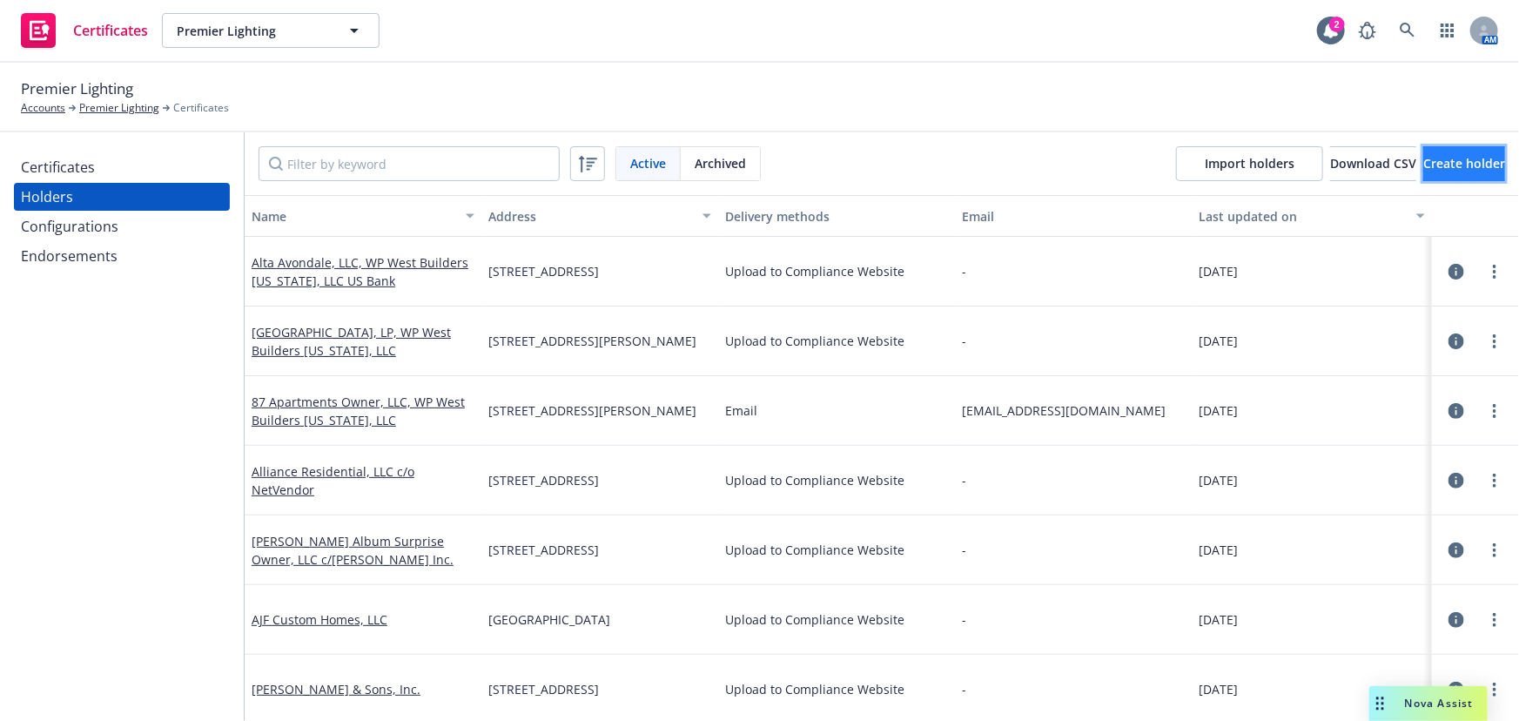
click at [1369, 155] on span "Create holder" at bounding box center [1464, 163] width 82 height 17
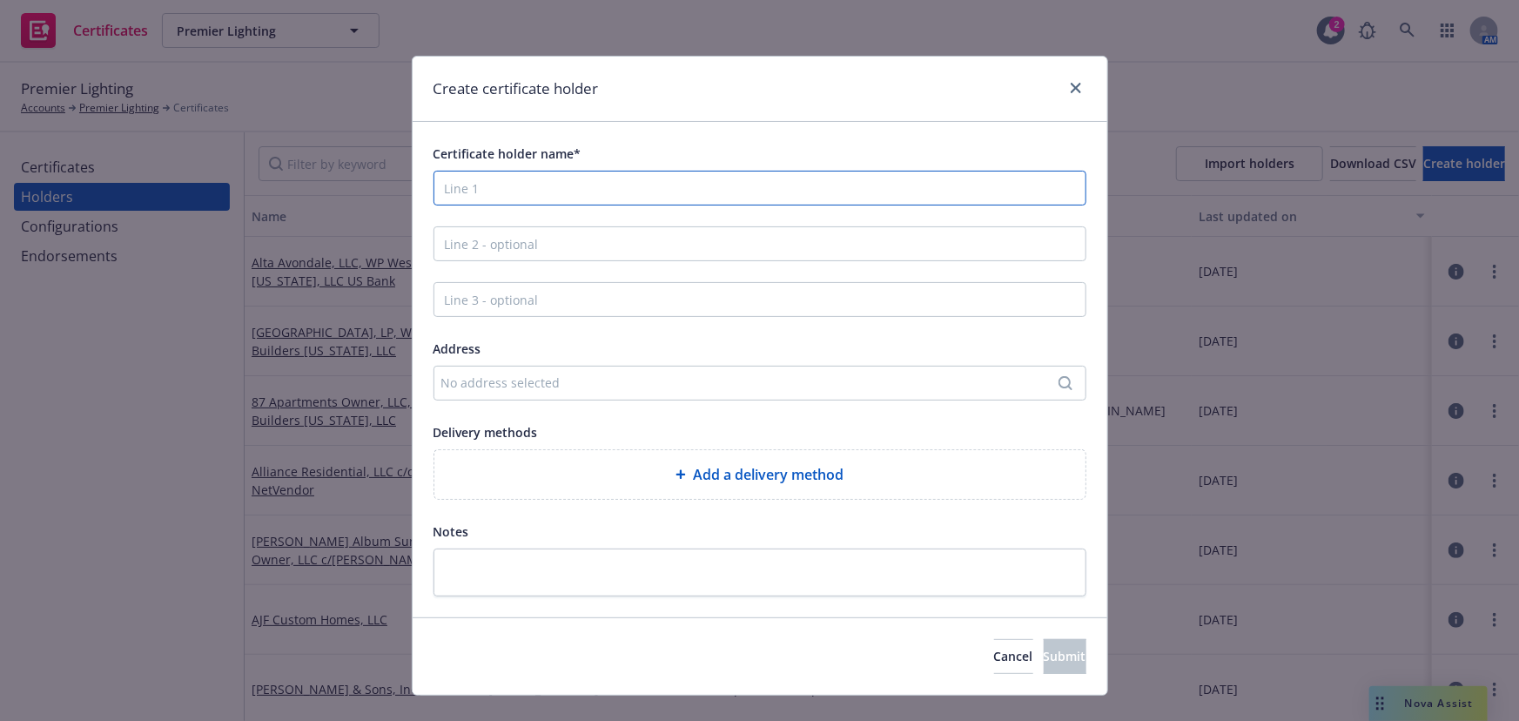
click at [440, 191] on input "Certificate holder name*" at bounding box center [759, 188] width 653 height 35
paste input "Dove Valley Apartments Owner"
type input "Dove Valley Apartments Owner"
click at [596, 285] on input "Line 3 - optional" at bounding box center [759, 299] width 653 height 35
click at [579, 232] on input "Line 2 - optional" at bounding box center [759, 243] width 653 height 35
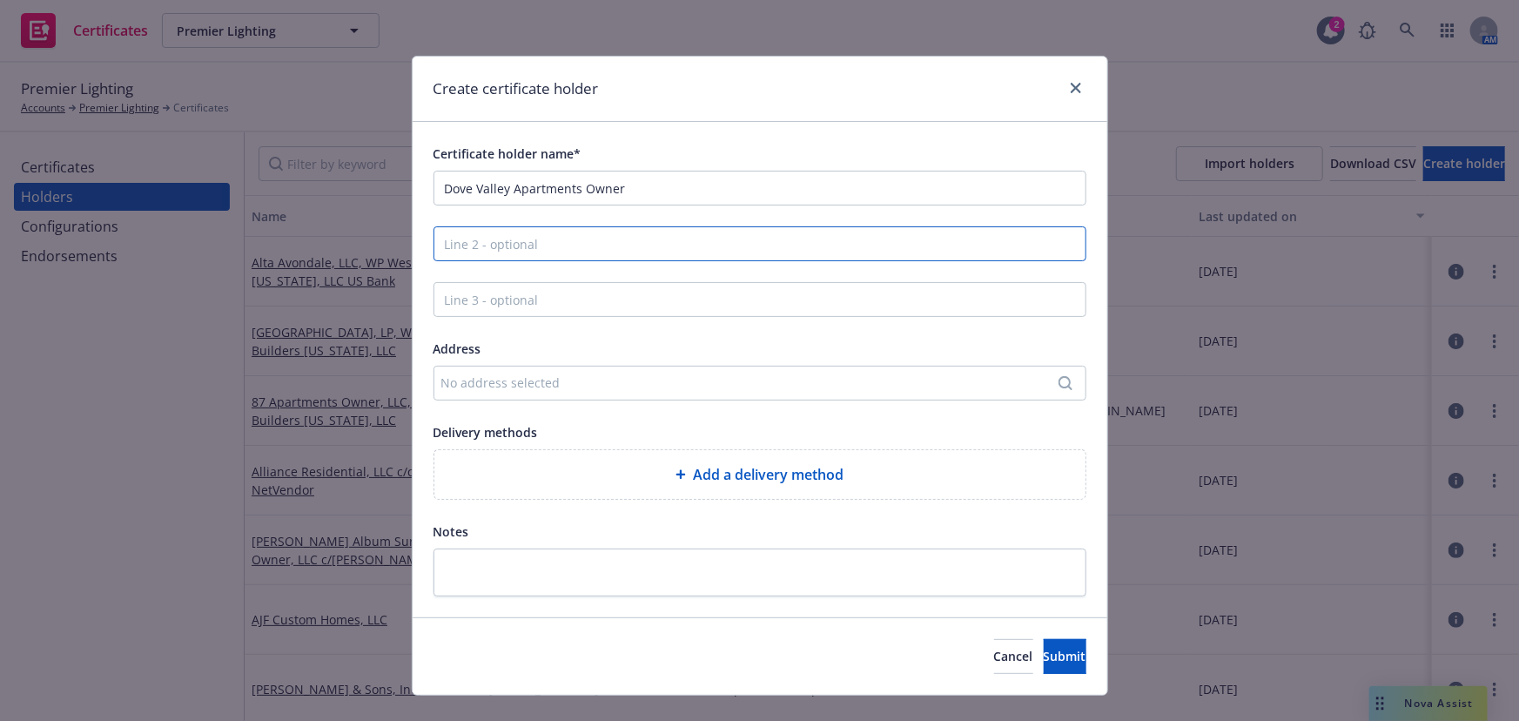
paste input "WP West Builders Arizona, LLC"
type input "WP West Builders Arizona, LLC"
click at [482, 378] on div "No address selected" at bounding box center [751, 382] width 620 height 18
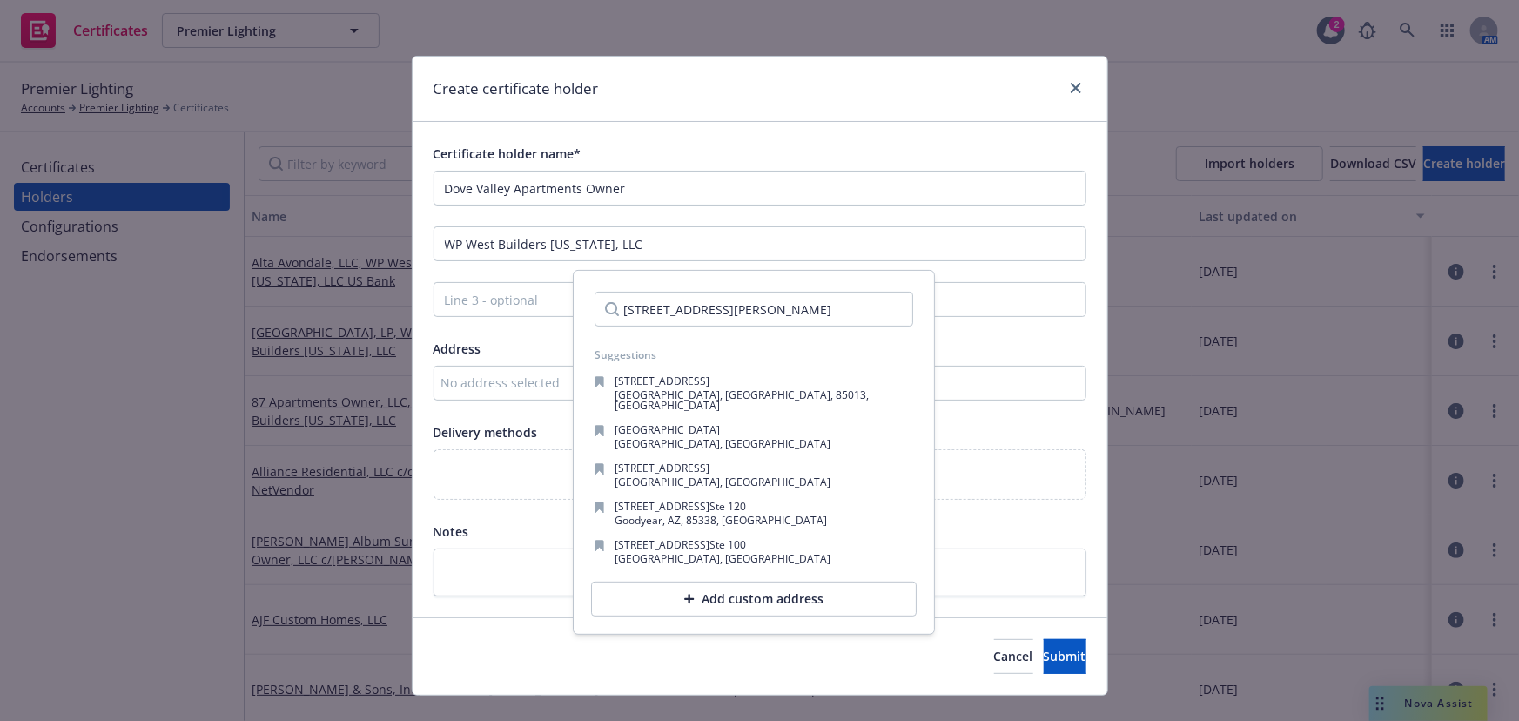
scroll to position [0, 49]
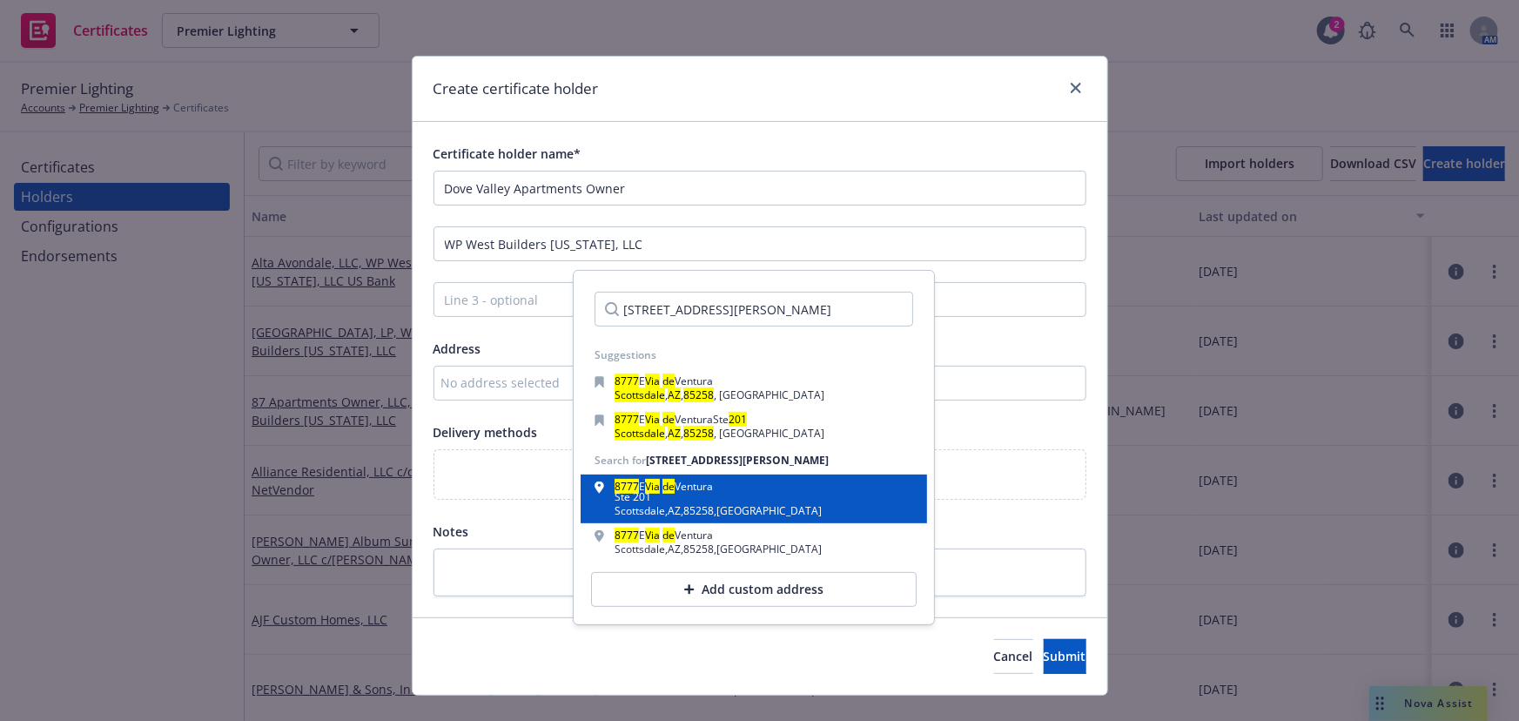
type input "8777 E. Via De Ventura, Suite 201 Scottsdale AZ 85258"
click at [626, 504] on div "8777 E Via de Ventura Ste 201" at bounding box center [718, 493] width 207 height 24
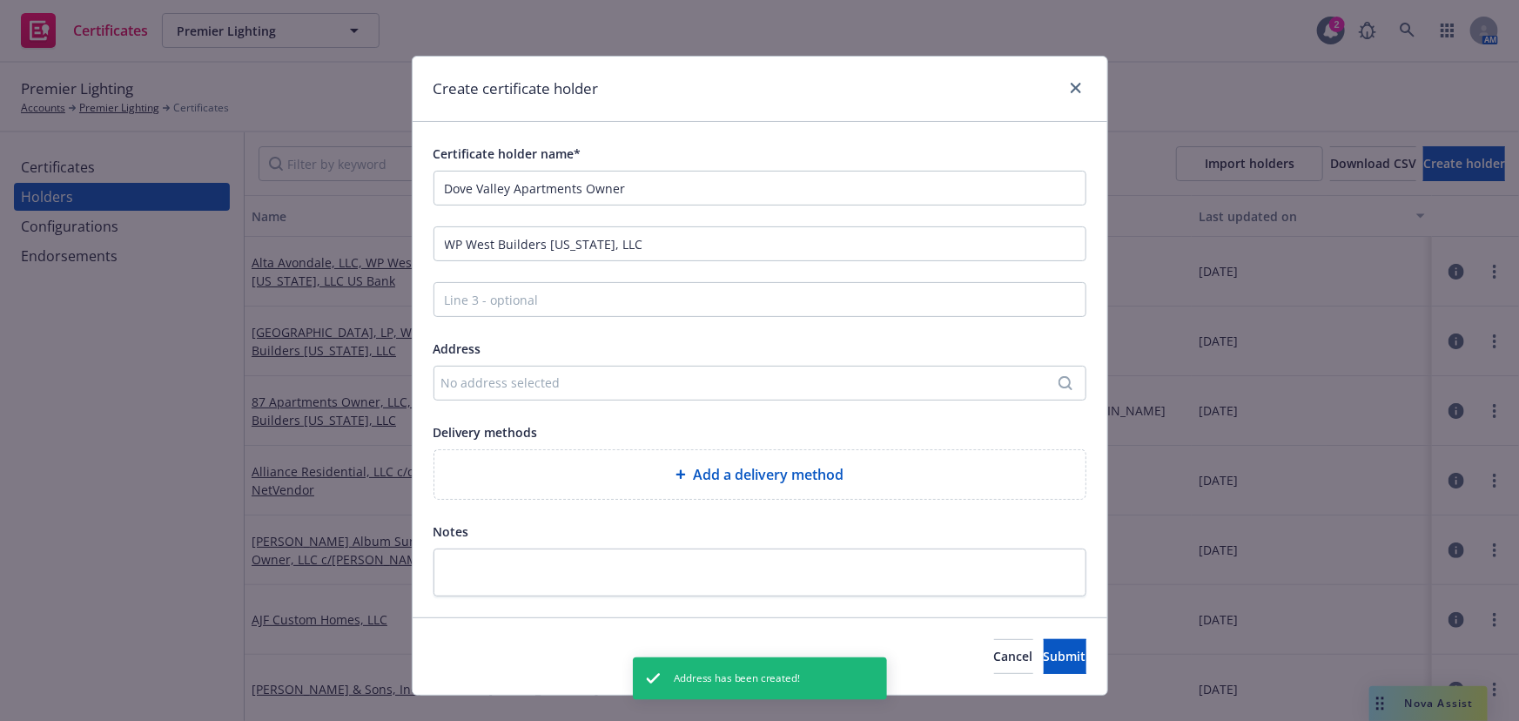
click at [635, 487] on div "Add a delivery method" at bounding box center [759, 474] width 651 height 49
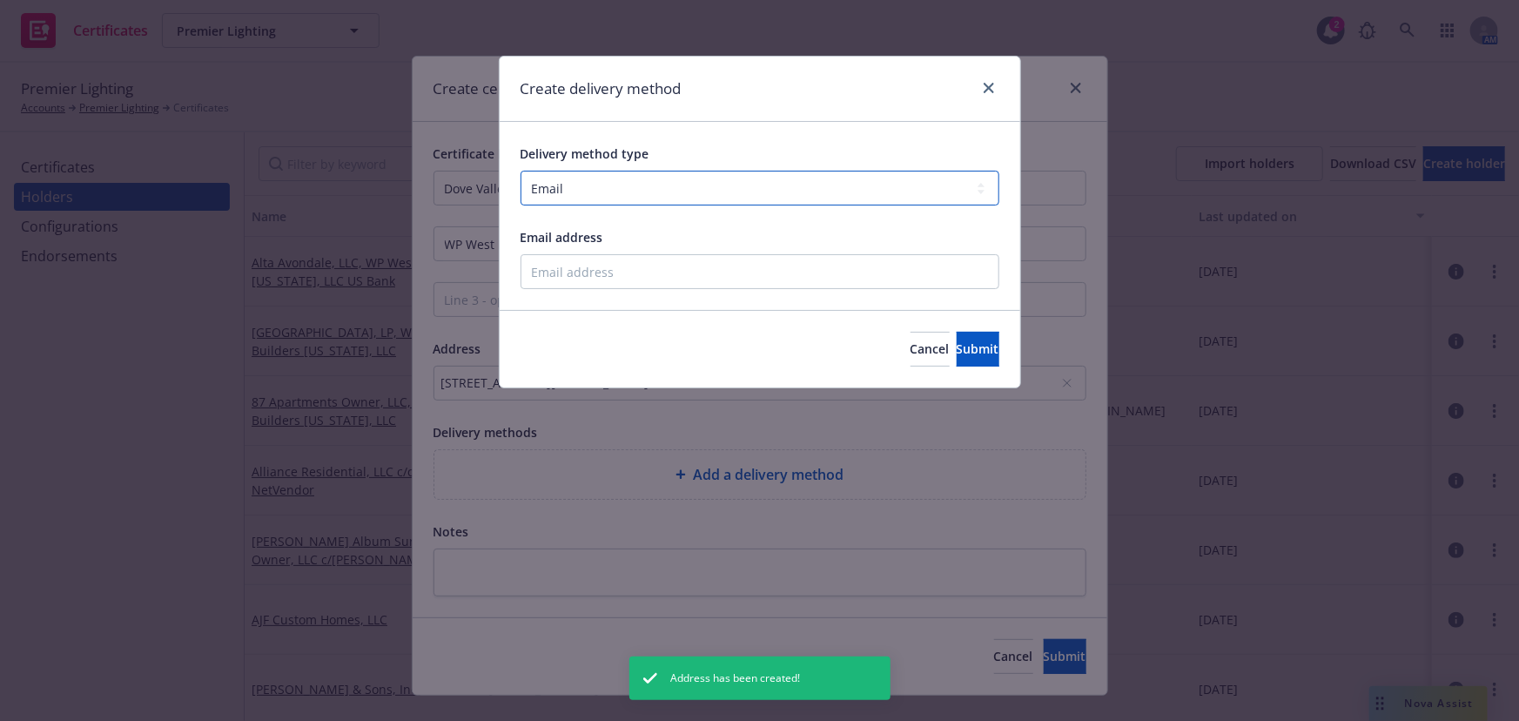
click at [646, 192] on select "Select delivery method type Email Mail Fax Upload to Compliance Website" at bounding box center [759, 188] width 479 height 35
select select "UPLOAD_TO_COMPLIANCE_WEBSITE"
click at [520, 171] on select "Select delivery method type Email Mail Fax Upload to Compliance Website" at bounding box center [759, 188] width 479 height 35
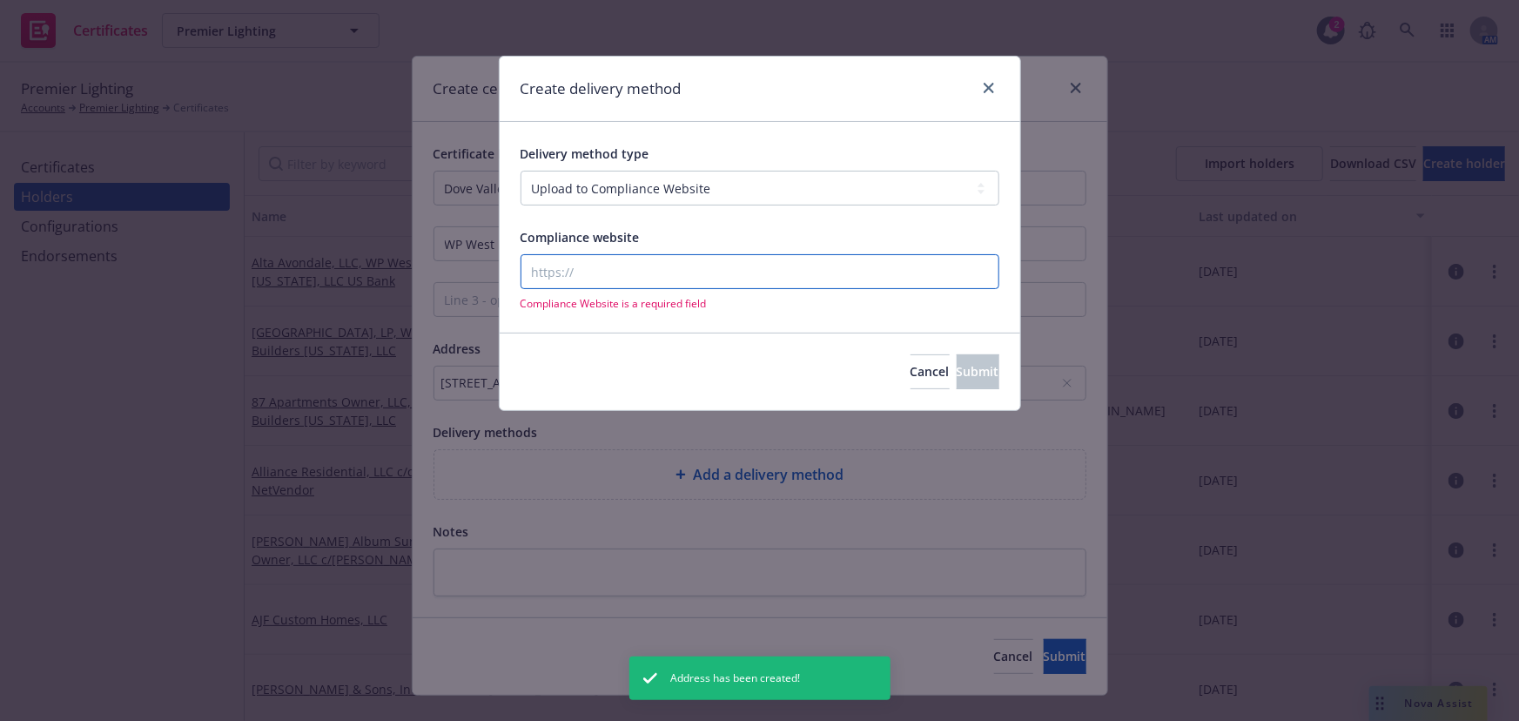
click at [581, 283] on input "Compliance website" at bounding box center [759, 271] width 479 height 35
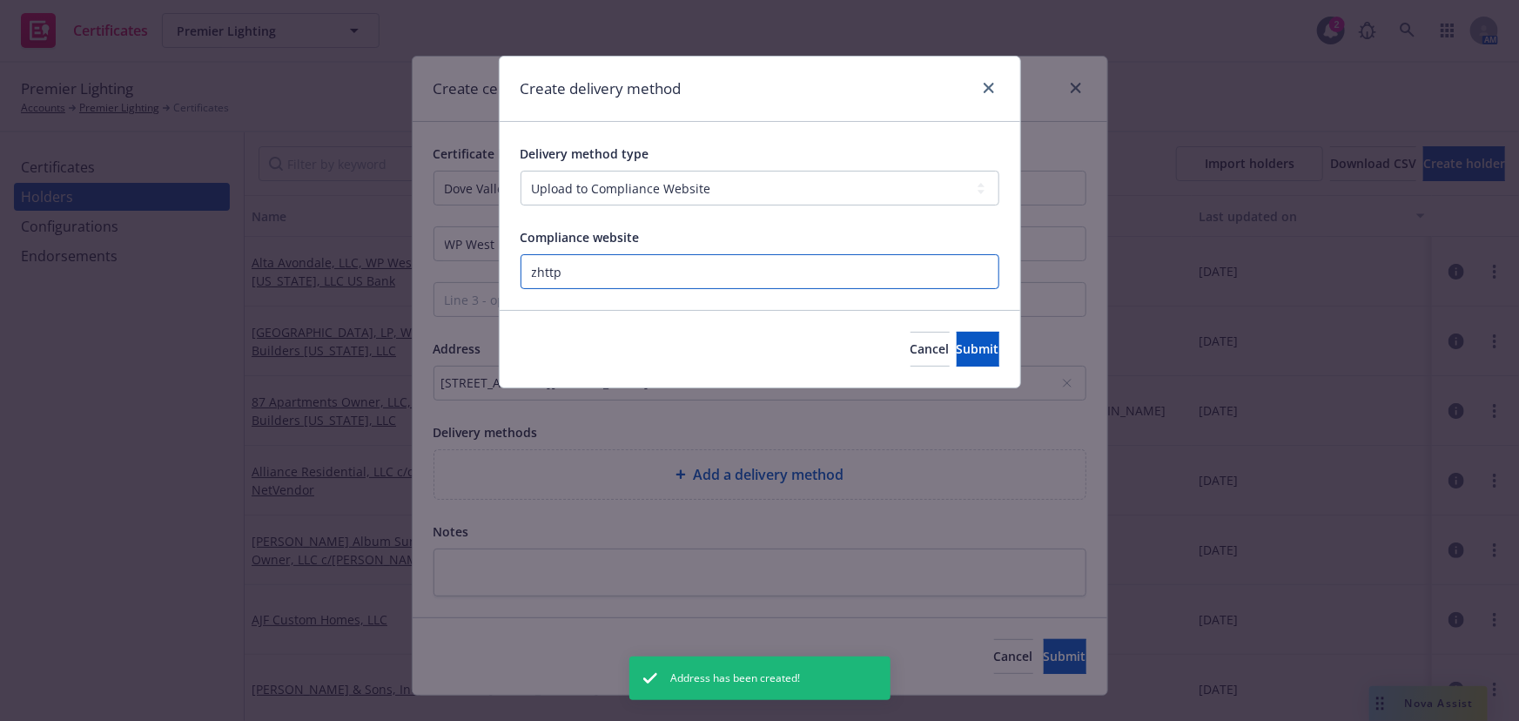
paste input "https://www.newfront.com"
type input "https://www.newfront.com"
click at [970, 336] on button "Submit" at bounding box center [978, 349] width 43 height 35
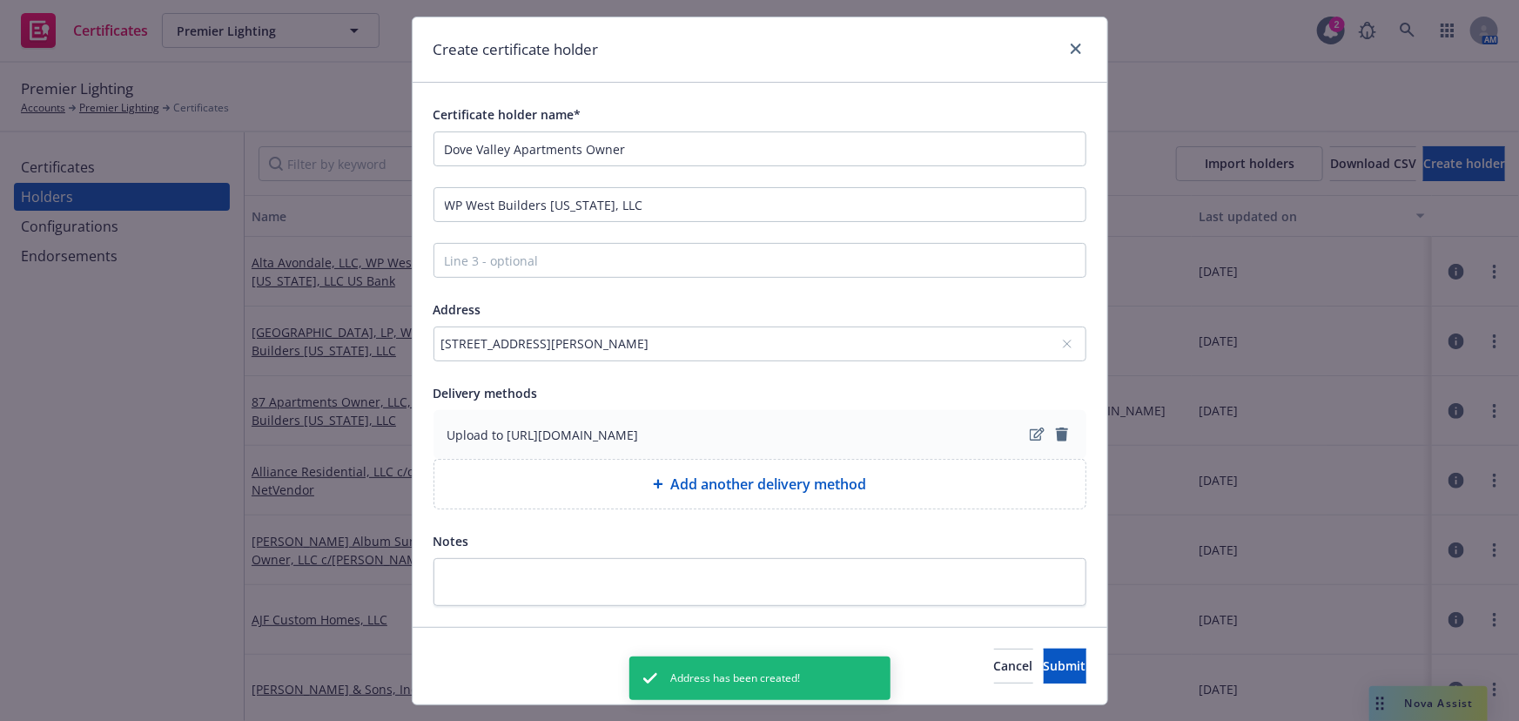
scroll to position [78, 0]
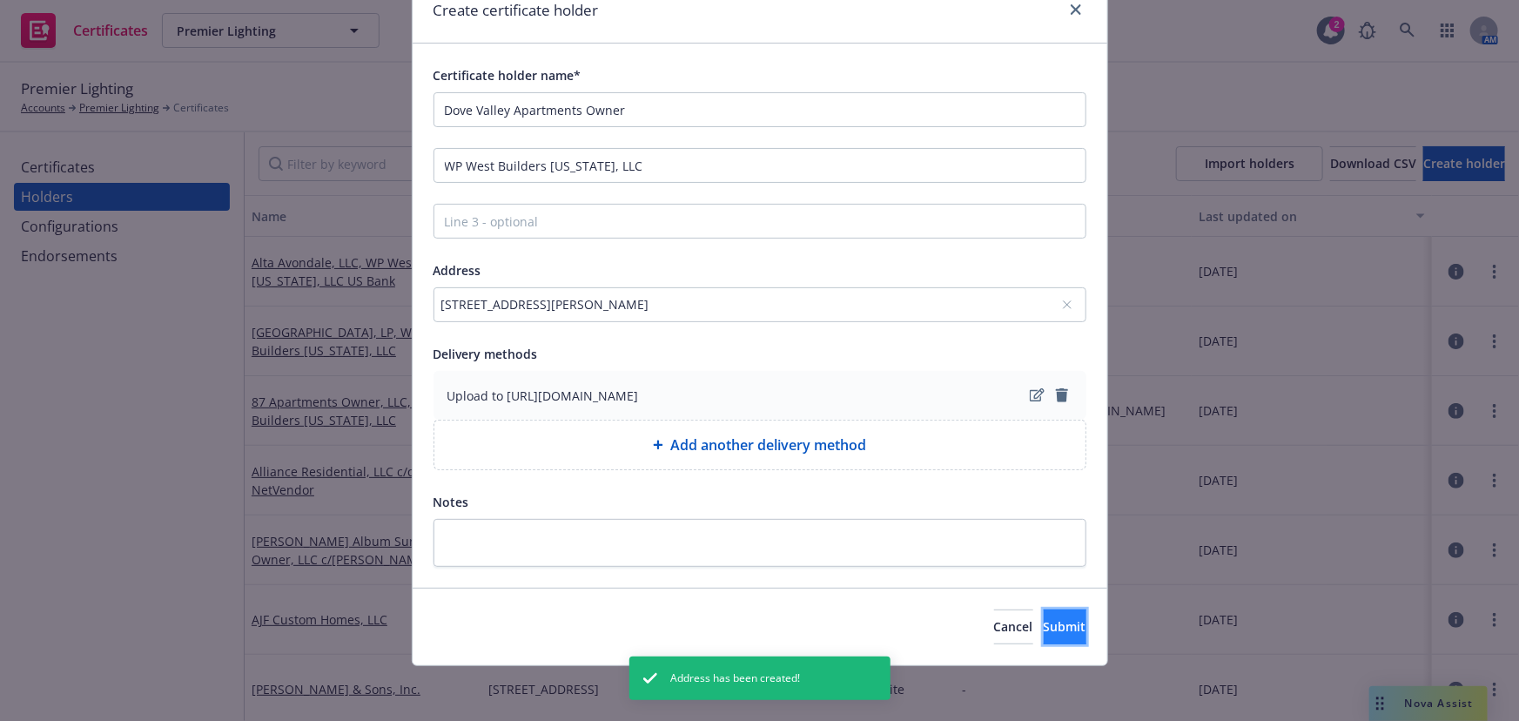
click at [1044, 615] on span "Submit" at bounding box center [1065, 626] width 43 height 17
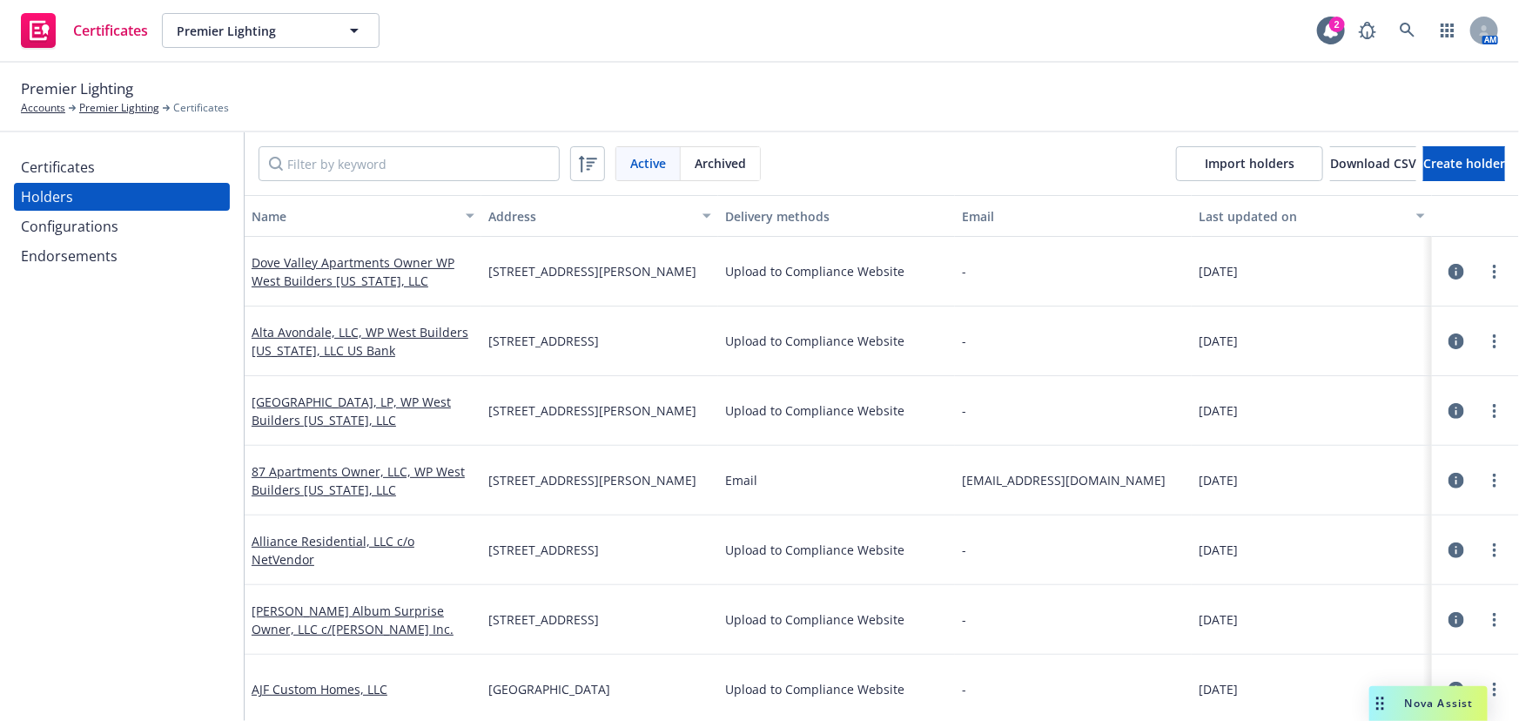
click at [87, 164] on div "Certificates" at bounding box center [58, 167] width 74 height 28
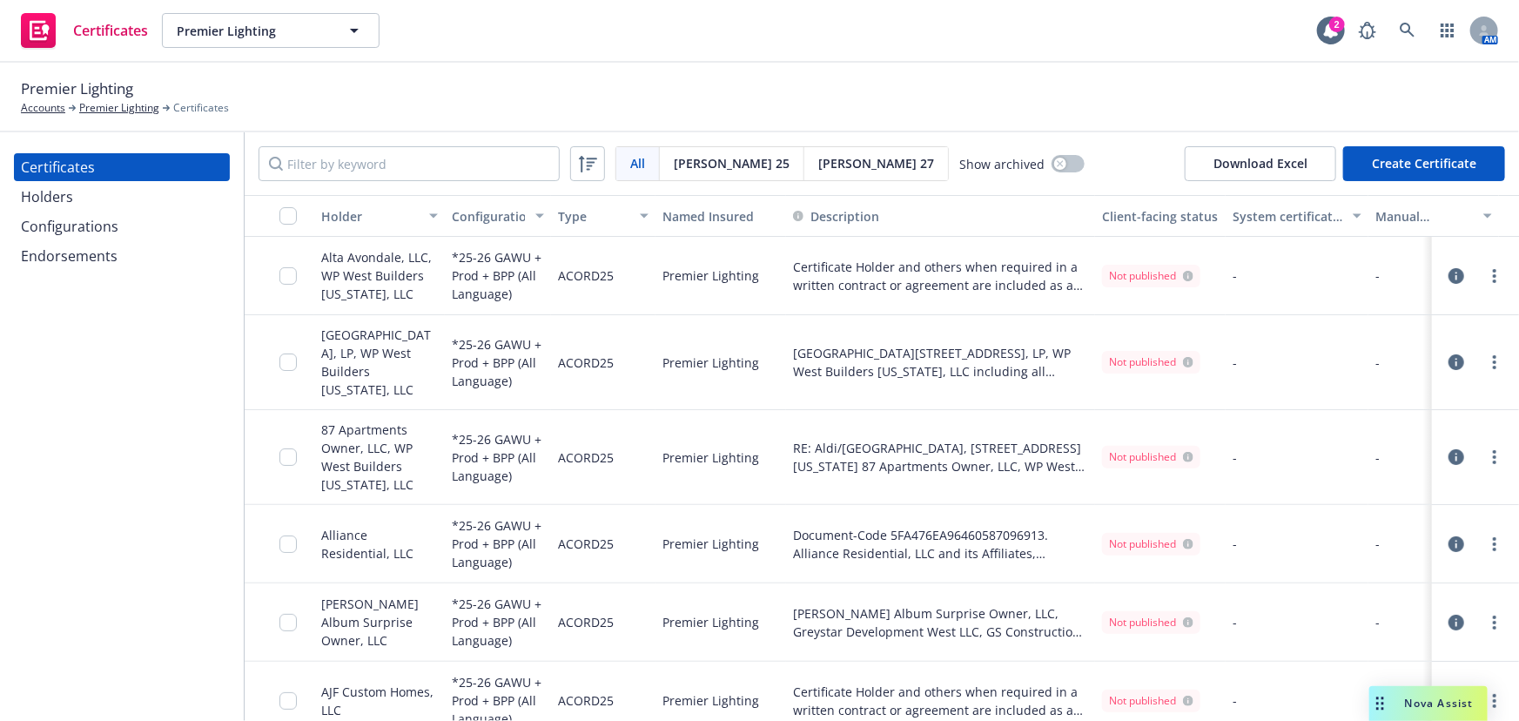
drag, startPoint x: 1416, startPoint y: 150, endPoint x: 1360, endPoint y: 157, distance: 56.1
click at [1369, 143] on div "All All Acord 25 Acord 27 Show archived Download Excel Create Certificate" at bounding box center [882, 163] width 1274 height 63
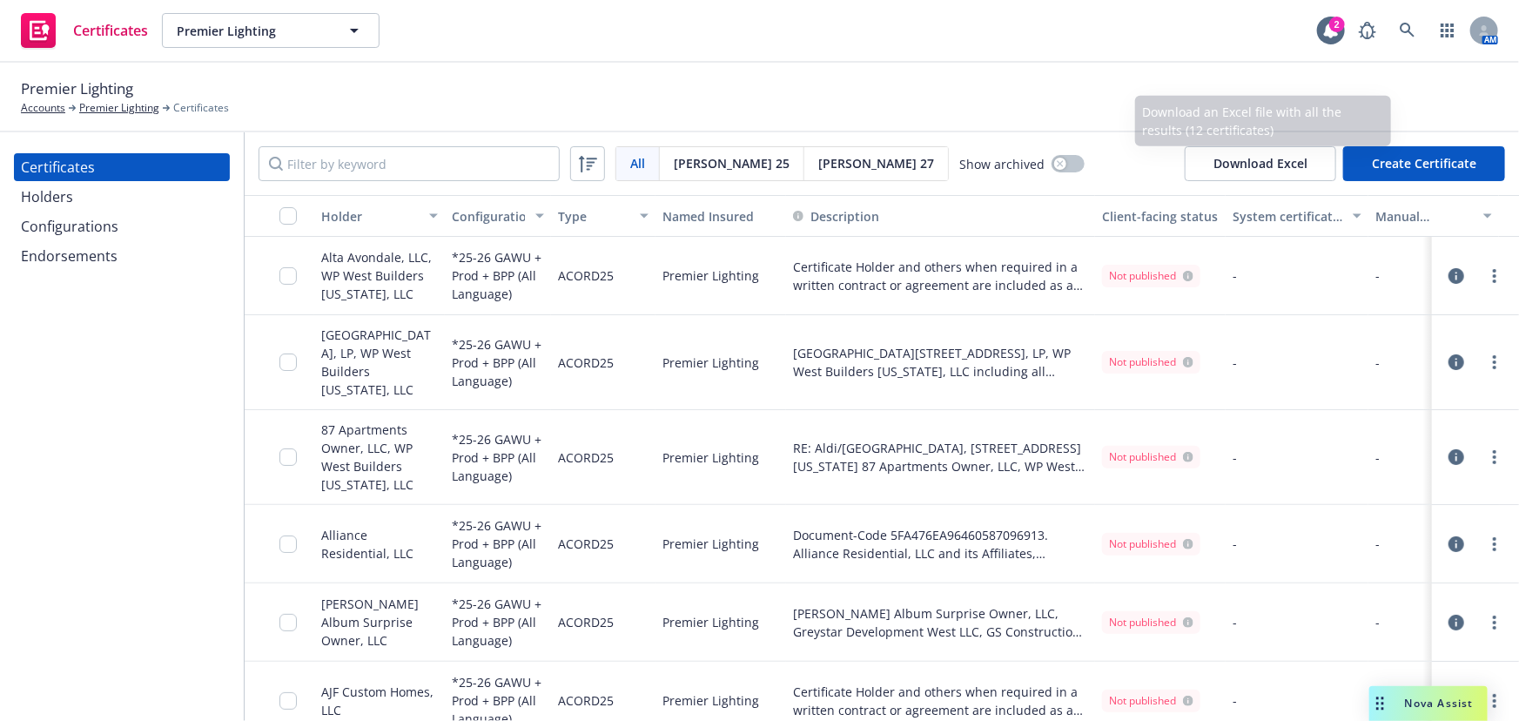
click at [1369, 160] on button "Create Certificate" at bounding box center [1424, 163] width 162 height 35
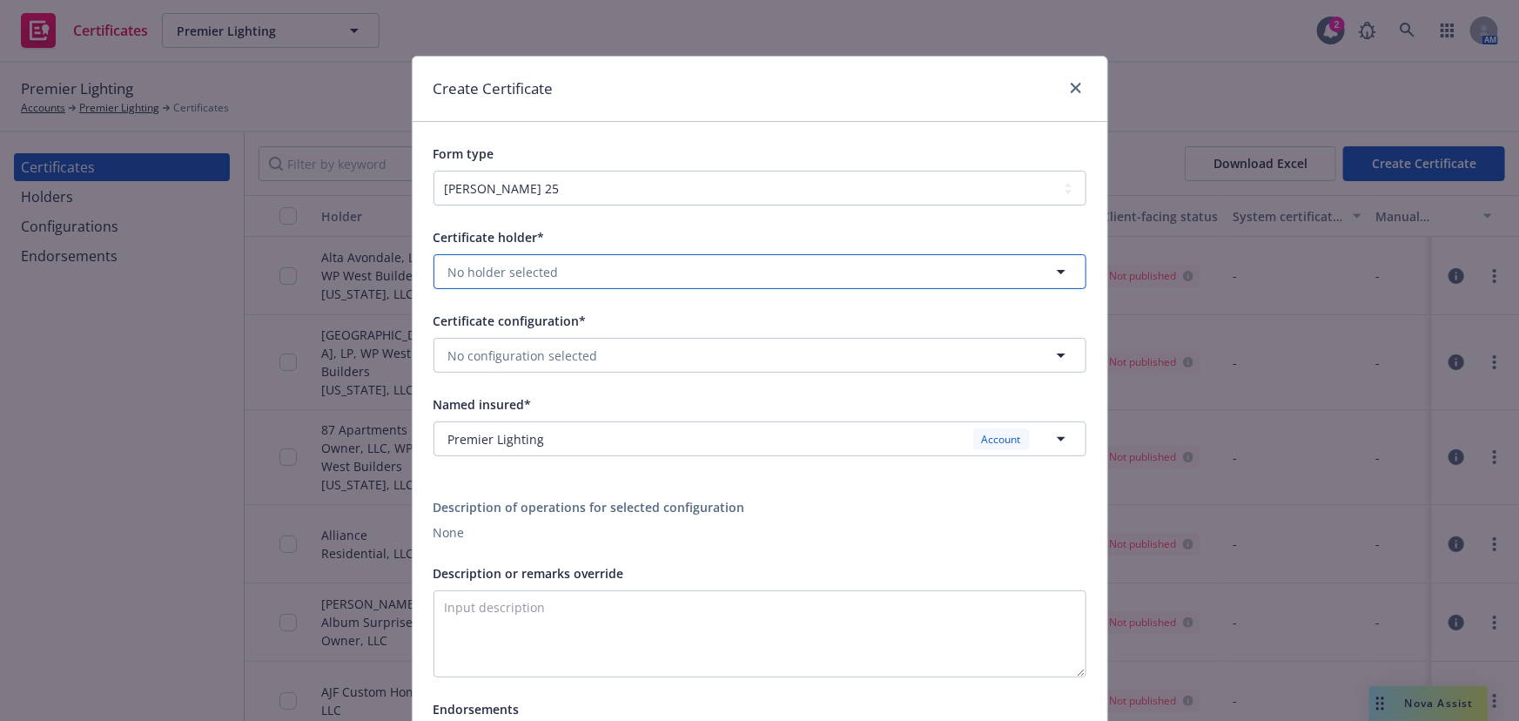
click at [523, 270] on span "No holder selected" at bounding box center [503, 272] width 111 height 18
type input "dove"
click at [482, 326] on strong "Dove Valley Apartments Owner WP West Builders Arizona, LLC" at bounding box center [648, 321] width 391 height 17
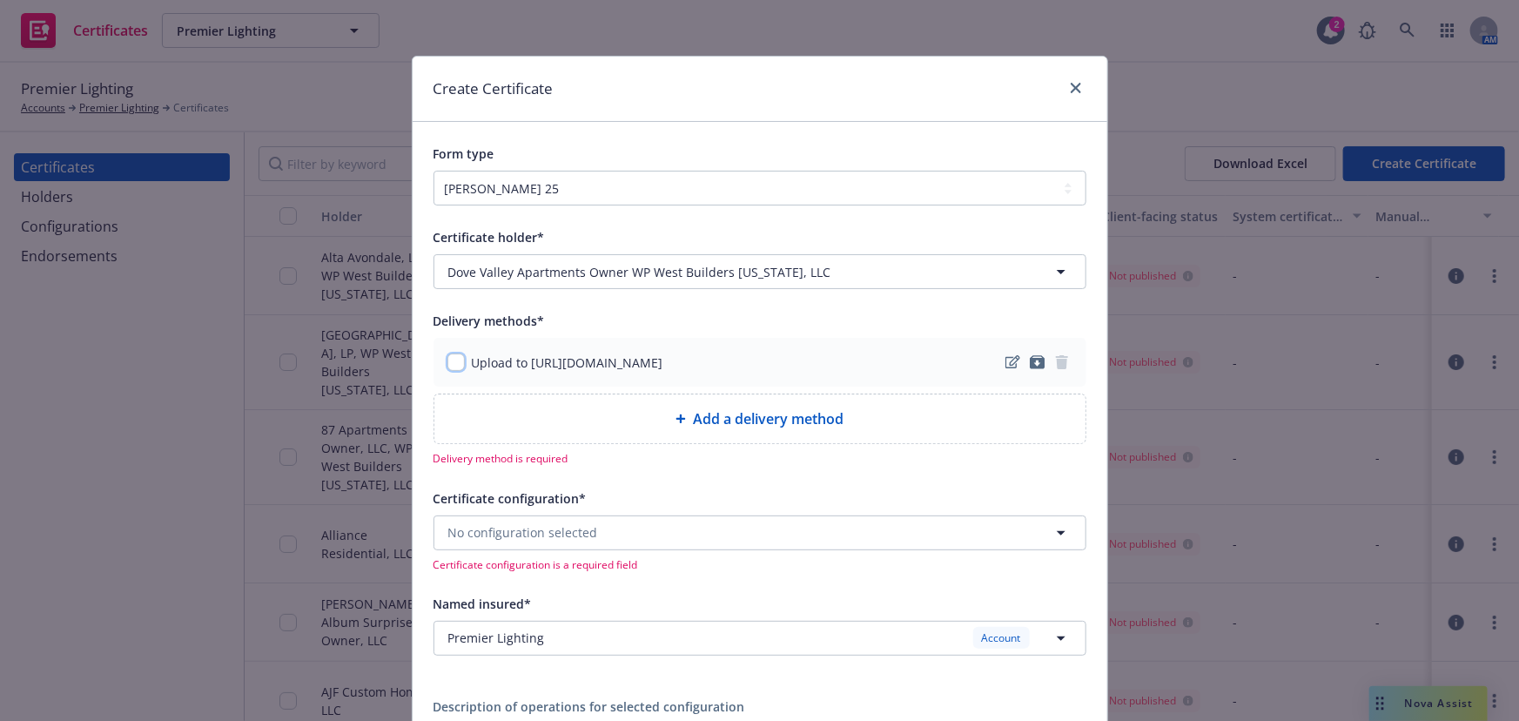
click at [449, 364] on input "checkbox" at bounding box center [455, 361] width 17 height 17
checkbox input "true"
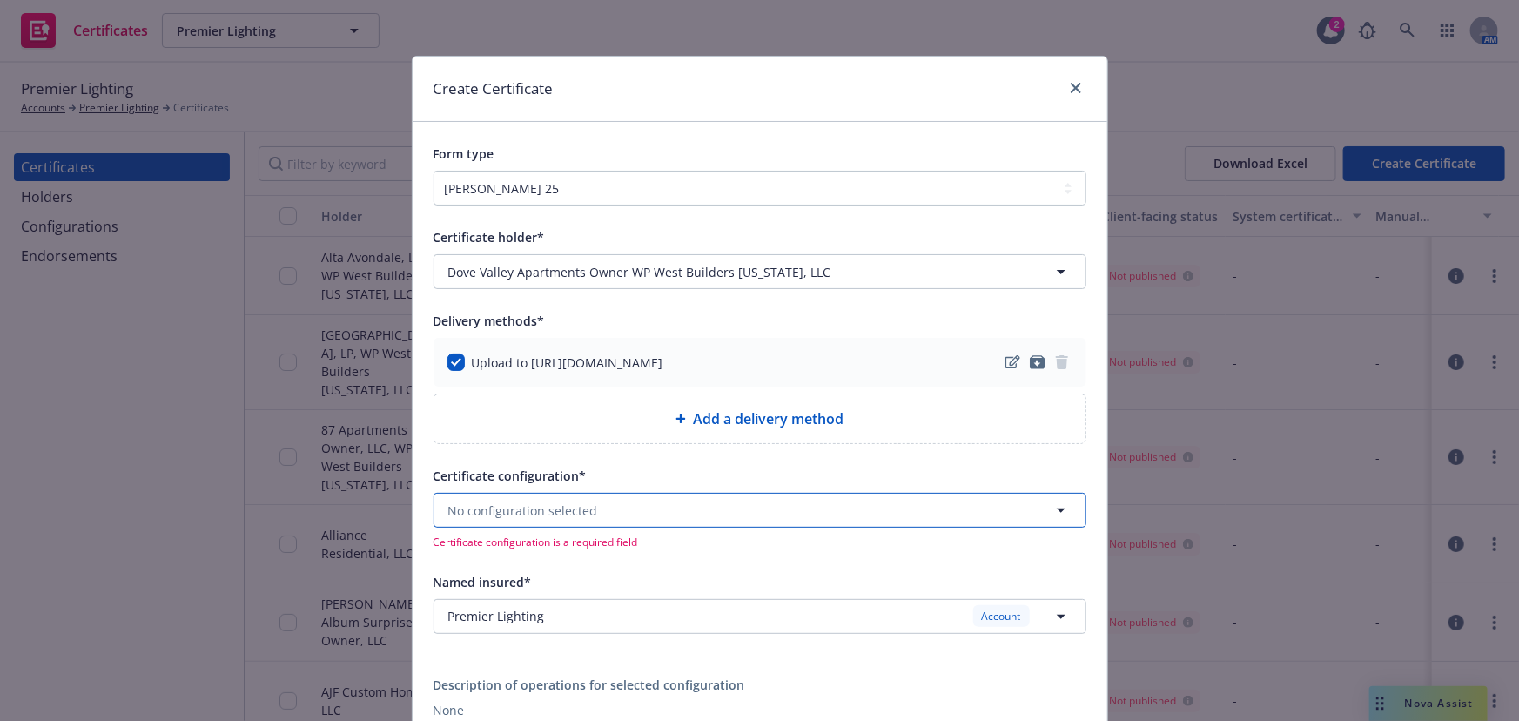
click at [468, 515] on span "No configuration selected" at bounding box center [523, 510] width 150 height 18
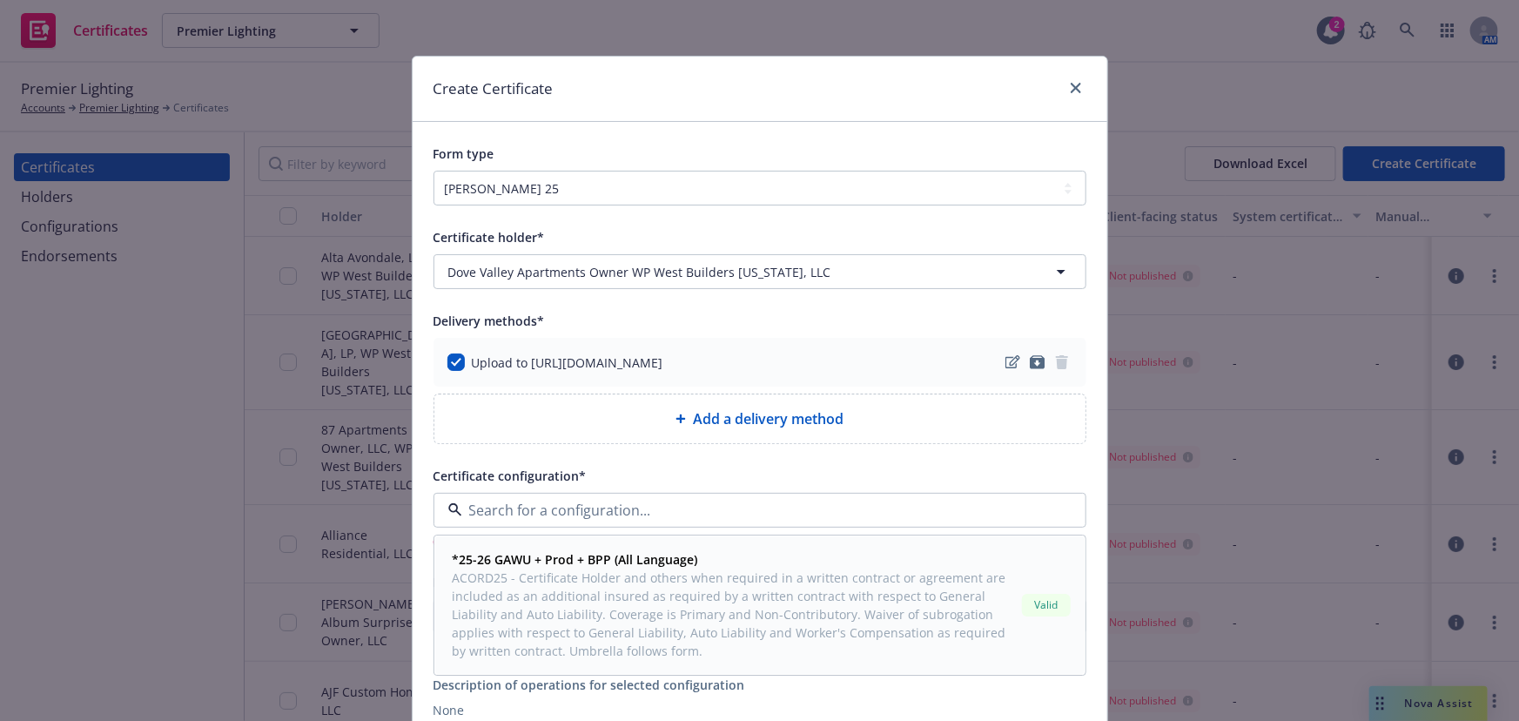
drag, startPoint x: 490, startPoint y: 557, endPoint x: 508, endPoint y: 574, distance: 25.2
click at [493, 557] on strong "*25-26 GAWU + Prod + BPP (All Language)" at bounding box center [575, 560] width 245 height 17
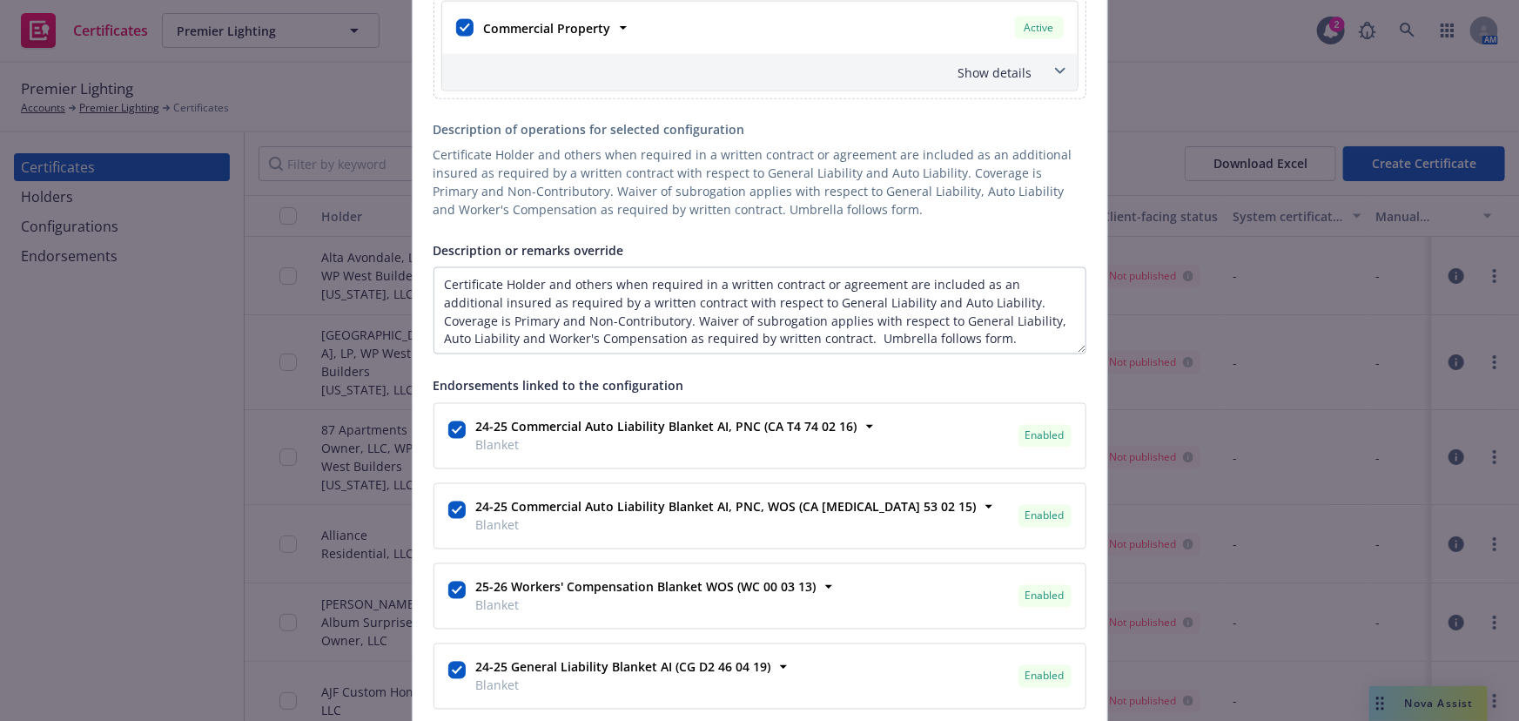
scroll to position [1345, 0]
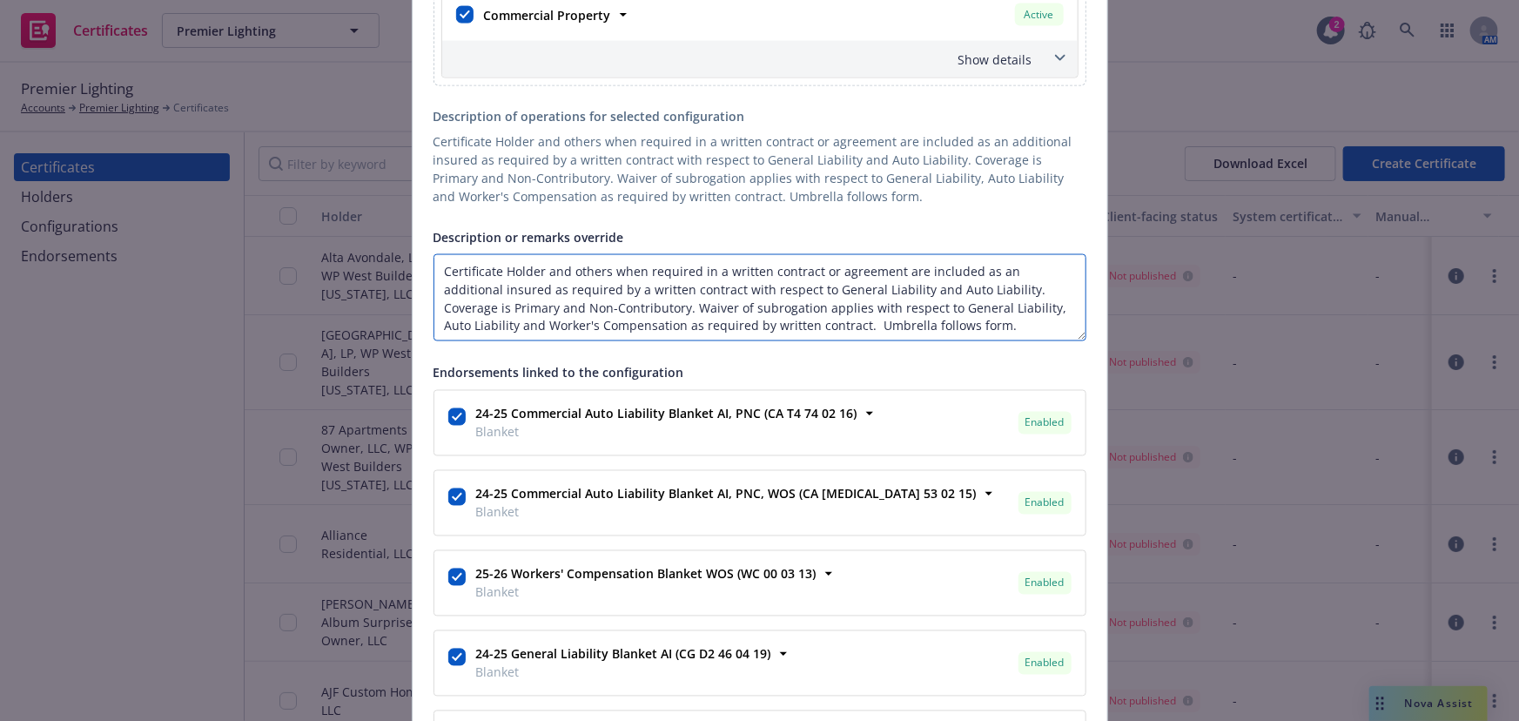
drag, startPoint x: 883, startPoint y: 264, endPoint x: 132, endPoint y: 240, distance: 751.5
click at [132, 240] on div "Create Certificate Form type ACORD 25 ACORD 27 ACORD 28 Certificate holder* [ob…" at bounding box center [759, 360] width 1519 height 721
paste textarea "RE: Alta Dove Valley, 32900 N. Valley Pkwy, Phoenix, AZ 85085 Dove Valley Apart…"
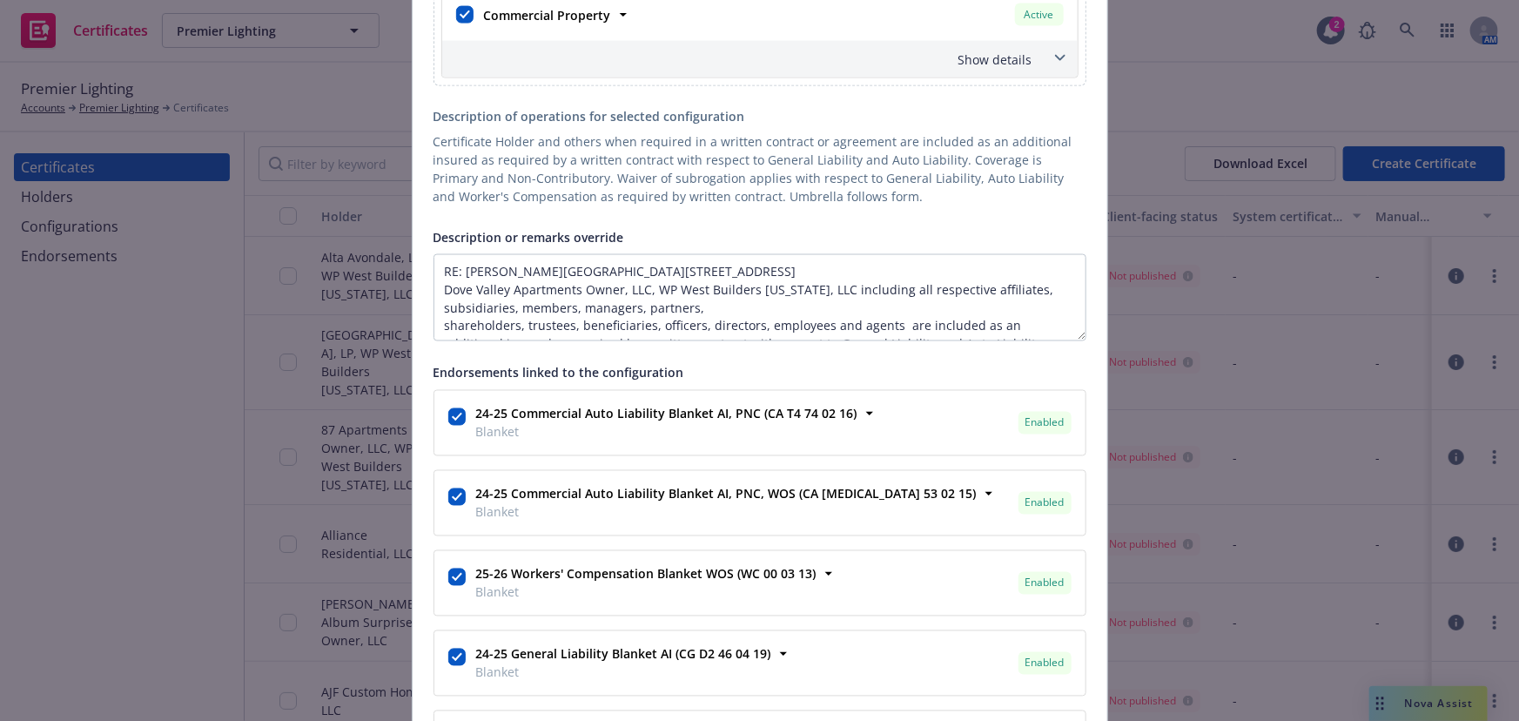
click at [434, 325] on textarea "RE: Alta Dove Valley, 32900 N. Valley Pkwy, Phoenix, AZ 85085 Dove Valley Apart…" at bounding box center [759, 297] width 653 height 87
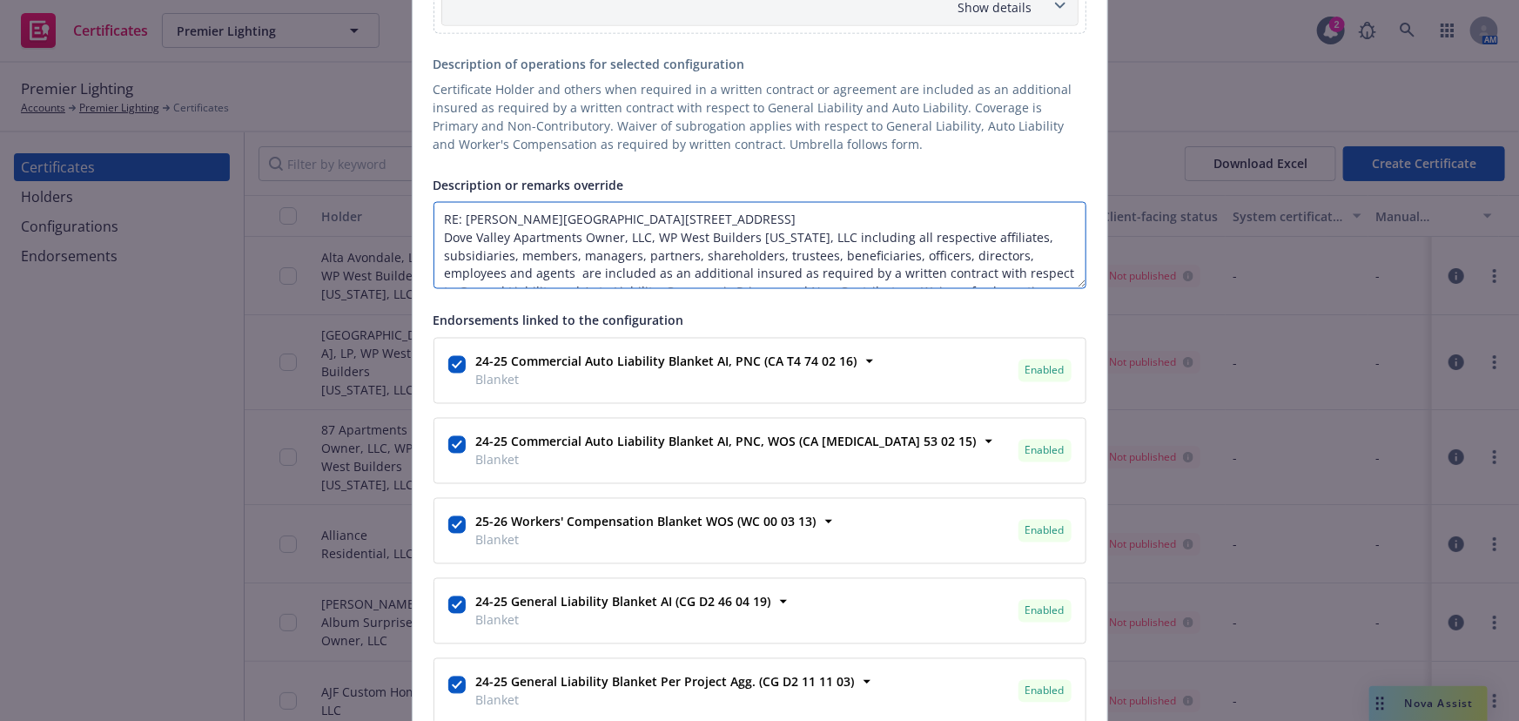
scroll to position [1424, 0]
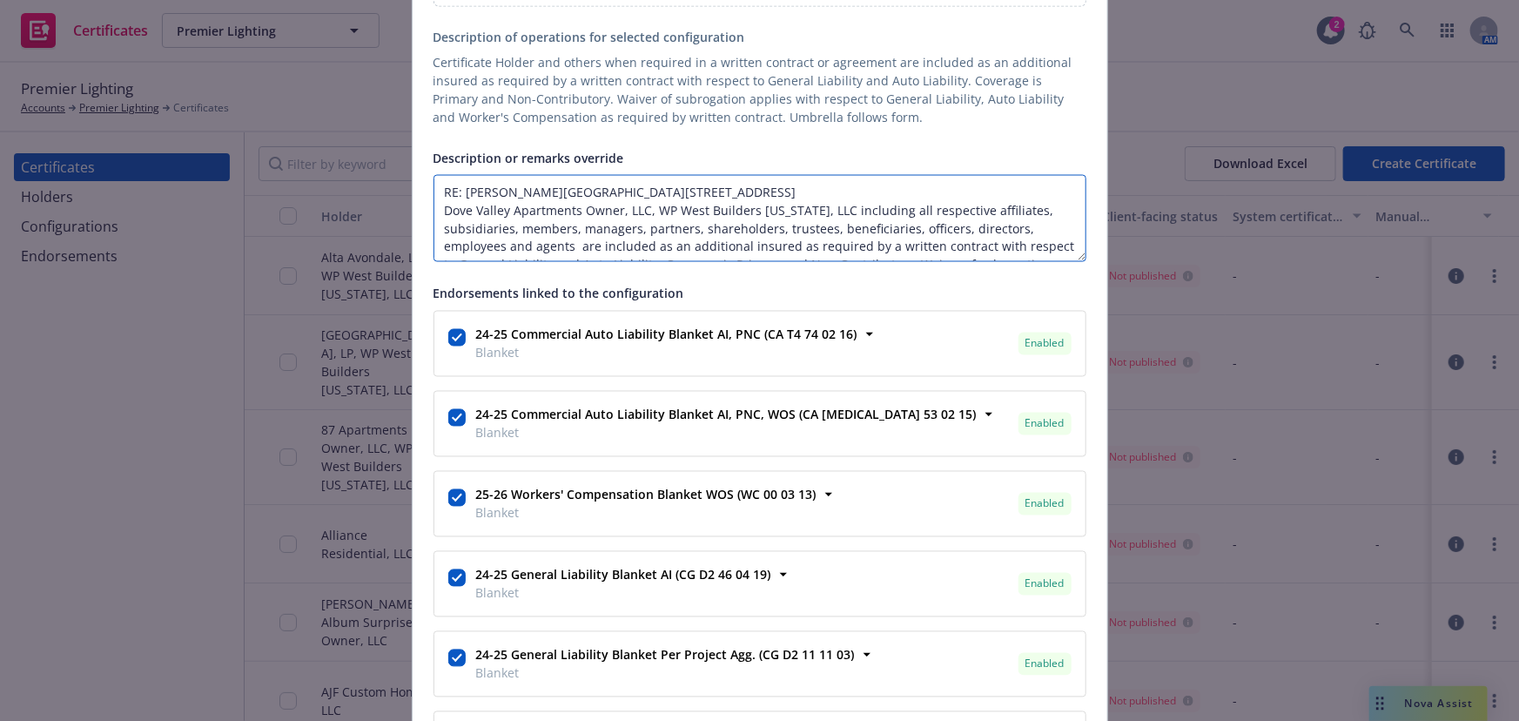
click at [572, 240] on textarea "RE: Alta Dove Valley, 32900 N. Valley Pkwy, Phoenix, AZ 85085 Dove Valley Apart…" at bounding box center [759, 218] width 653 height 87
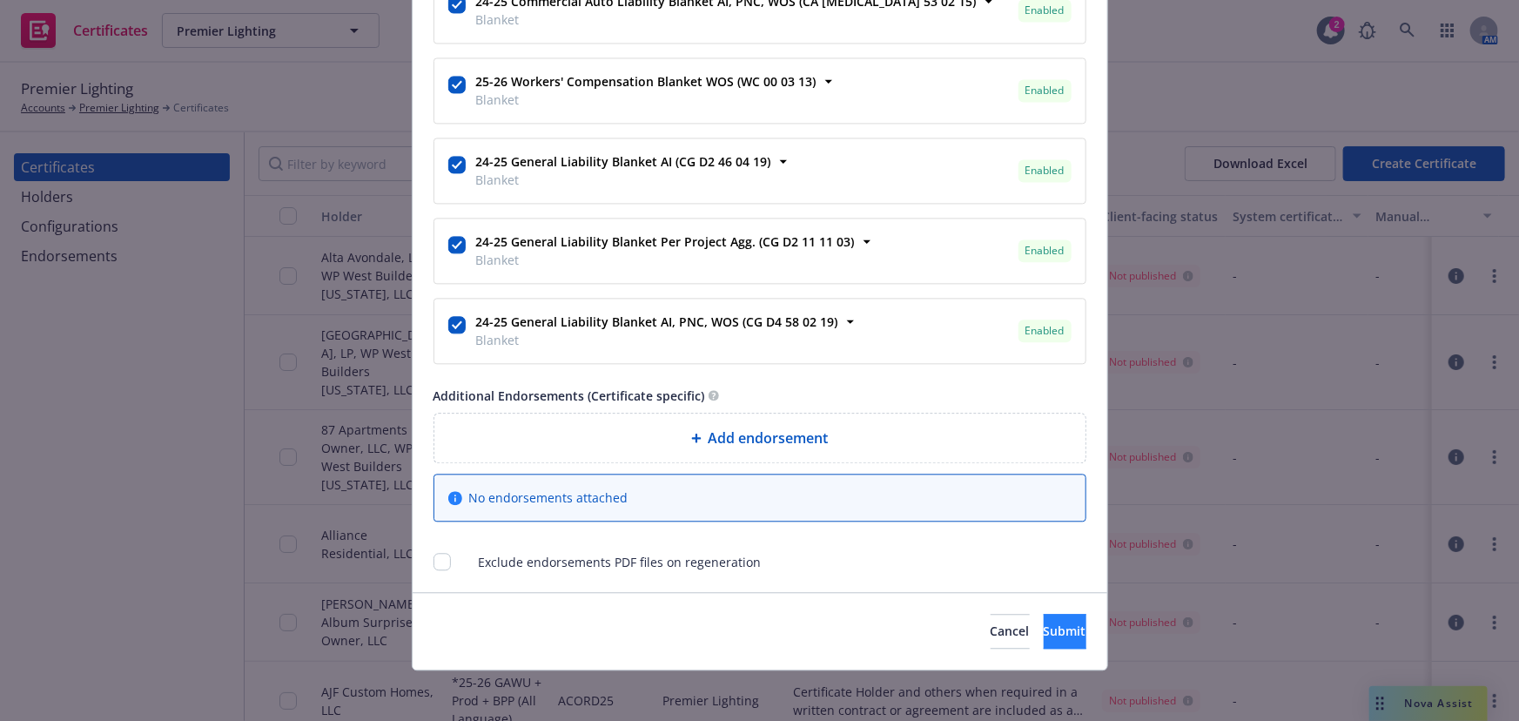
type textarea "RE: Alta Dove Valley, 32900 N. Valley Pkwy, Phoenix, AZ 85085 Dove Valley Apart…"
click at [1044, 615] on button "Submit" at bounding box center [1065, 631] width 43 height 35
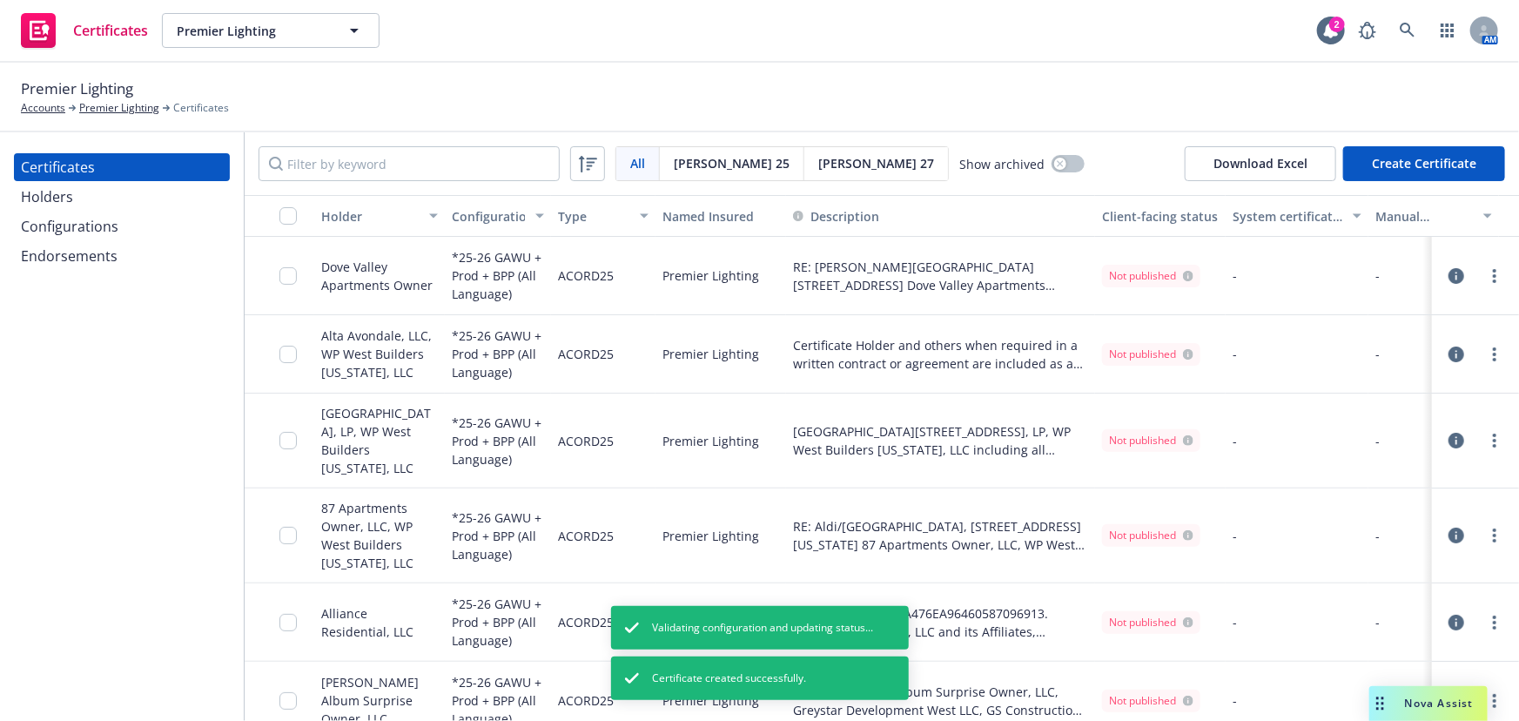
click at [85, 194] on div "Holders" at bounding box center [122, 197] width 202 height 28
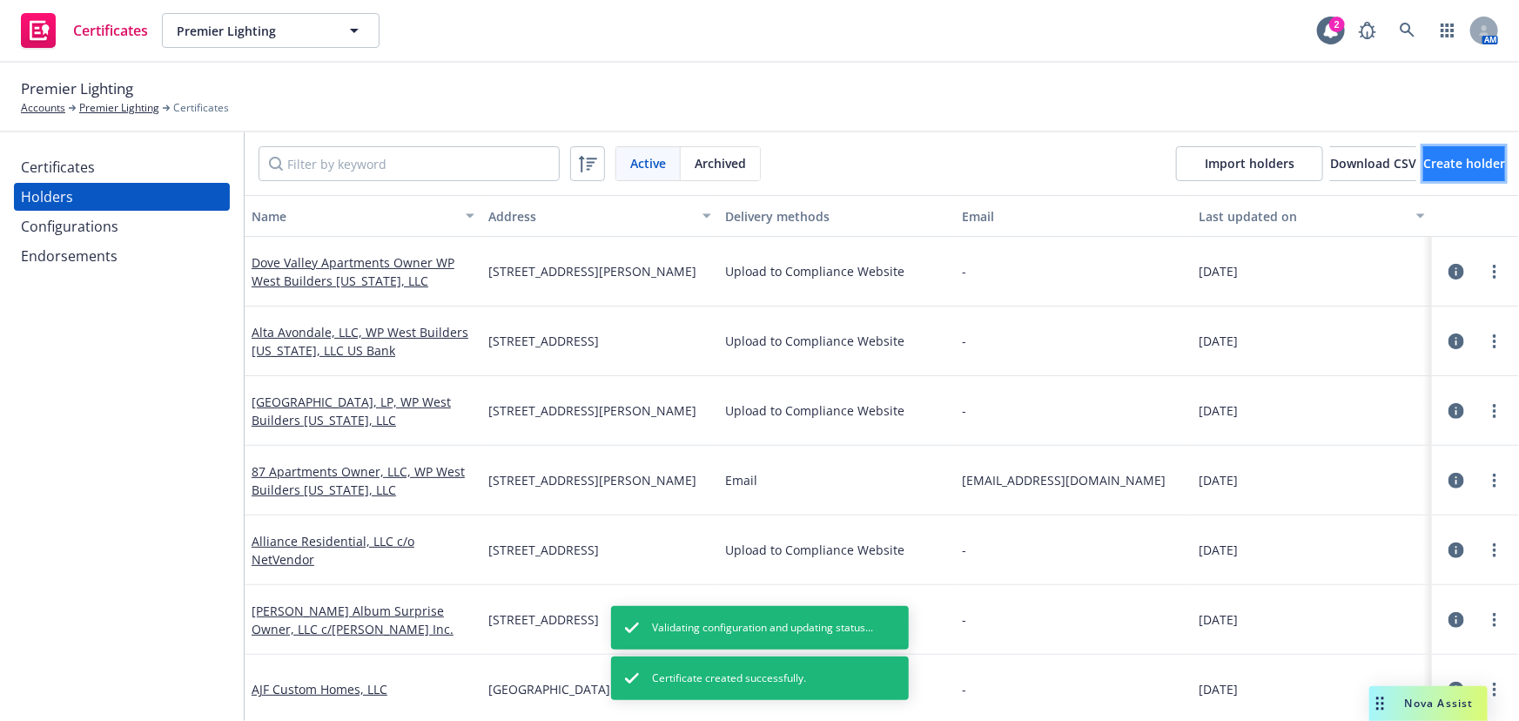
click at [1369, 171] on button "Create holder" at bounding box center [1464, 163] width 82 height 35
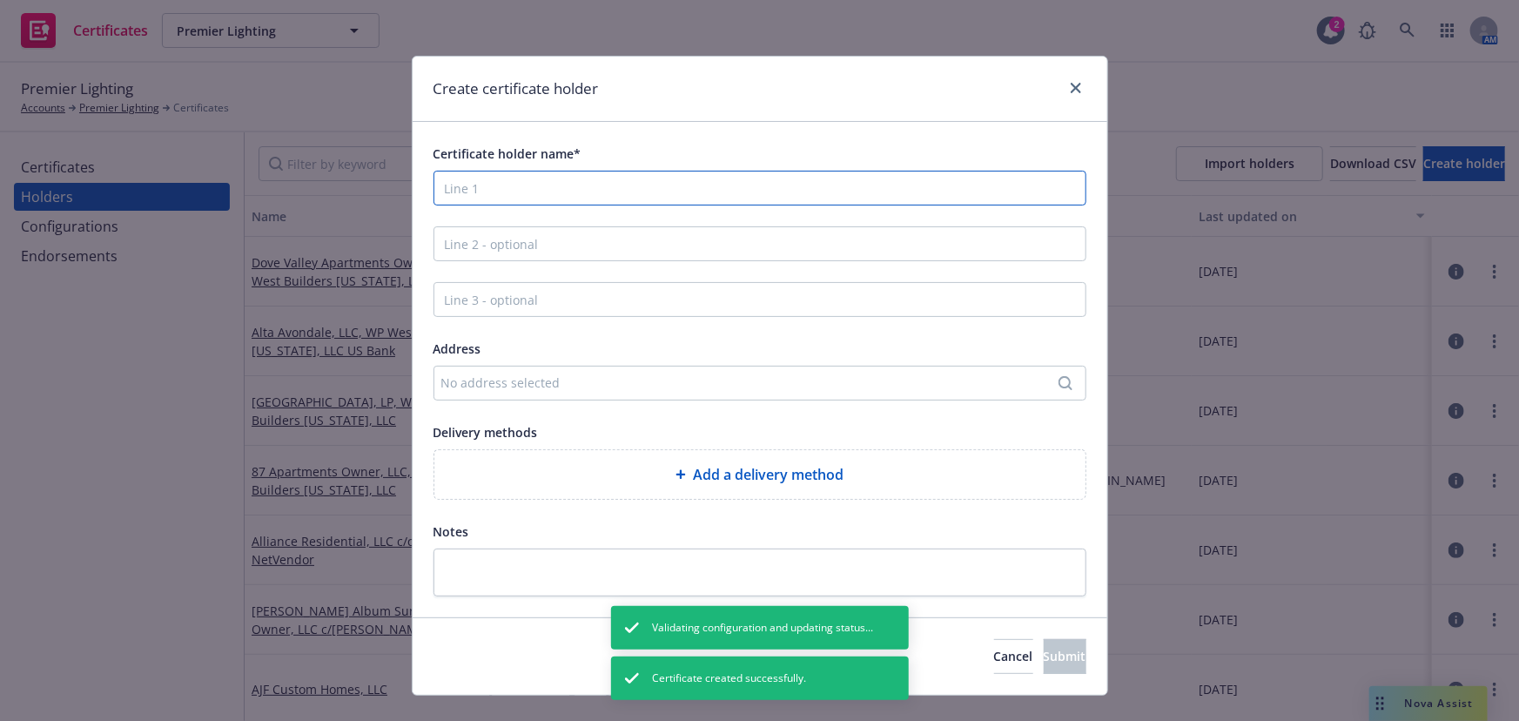
click at [484, 190] on input "Certificate holder name*" at bounding box center [759, 188] width 653 height 35
paste input "CRP/WP Alta Elliot IX Owner, LLC"
type input "CRP/WP Alta Elliot IX Owner, LLC"
click at [547, 274] on div "Certificate holder name* CRP/WP Alta Elliot IX Owner, LLC Address No address se…" at bounding box center [759, 369] width 653 height 453
click at [507, 235] on input "Line 2 - optional" at bounding box center [759, 243] width 653 height 35
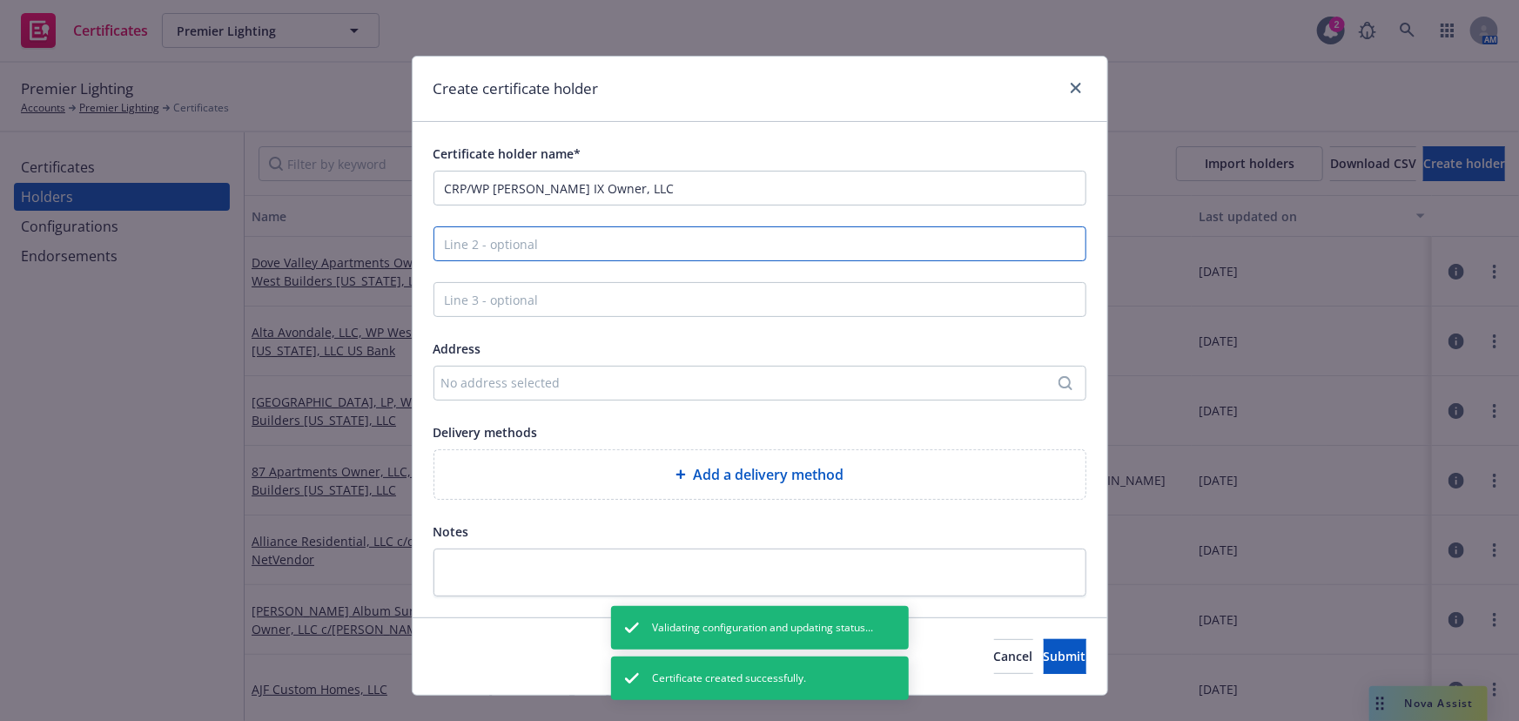
paste input "WP West Builders Arizona, LLC"
type input "WP West Builders Arizona, LLC"
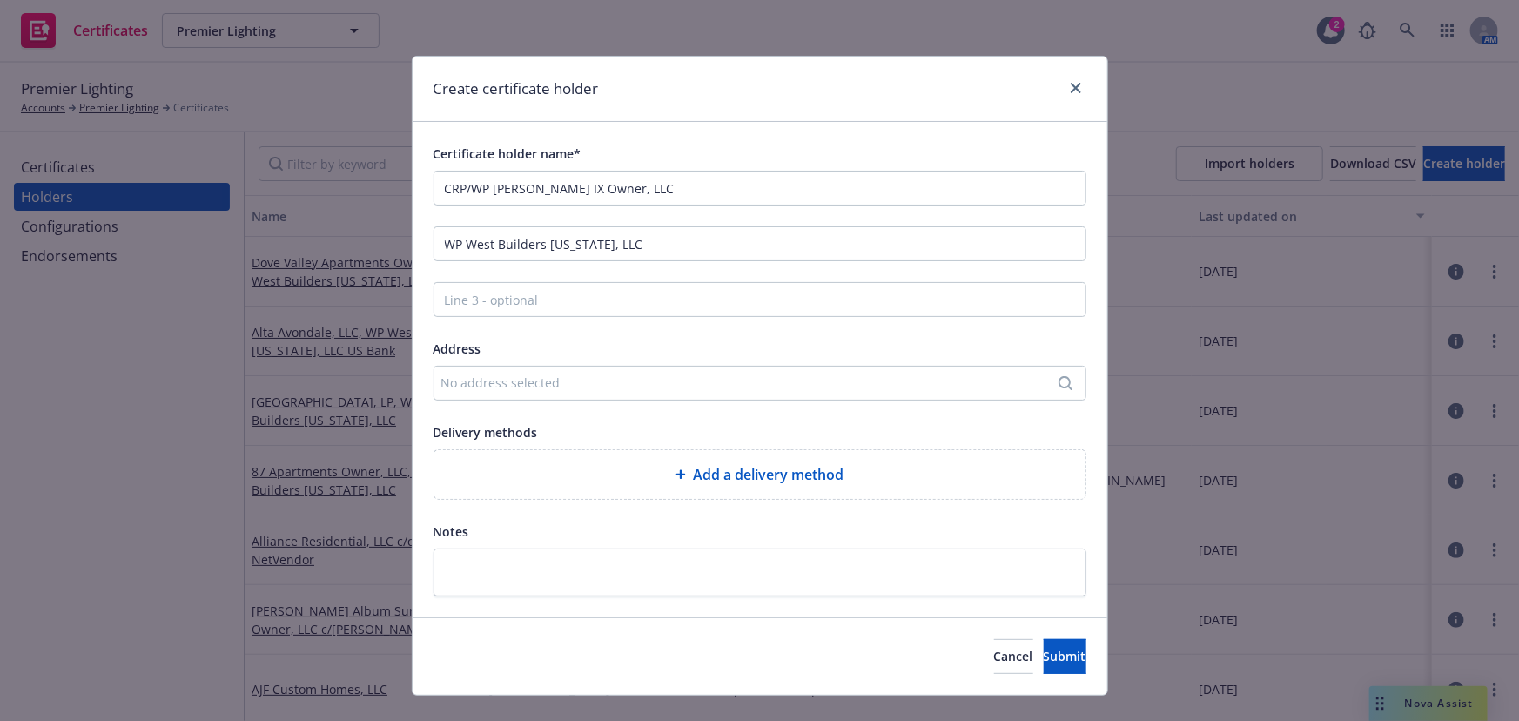
click at [479, 373] on div "No address selected" at bounding box center [759, 383] width 653 height 35
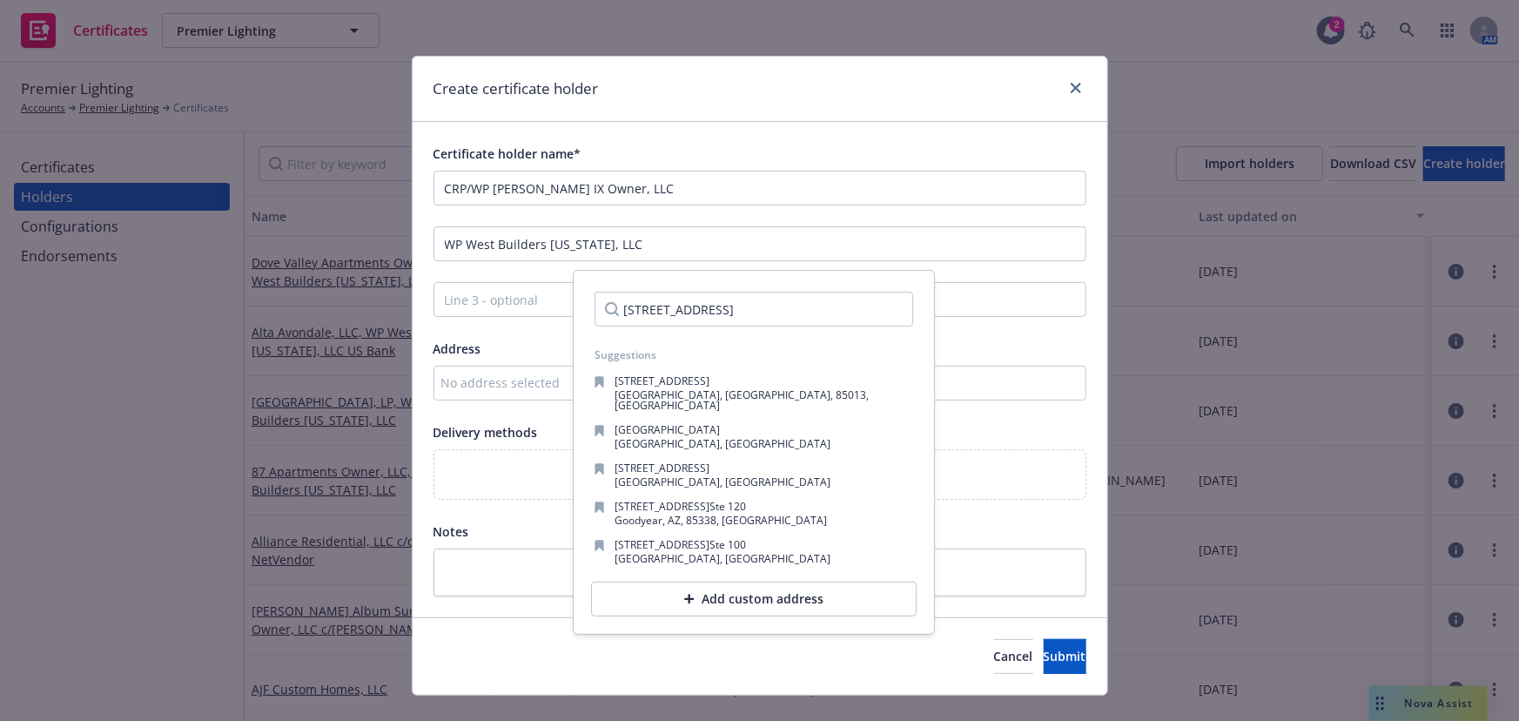
scroll to position [0, 40]
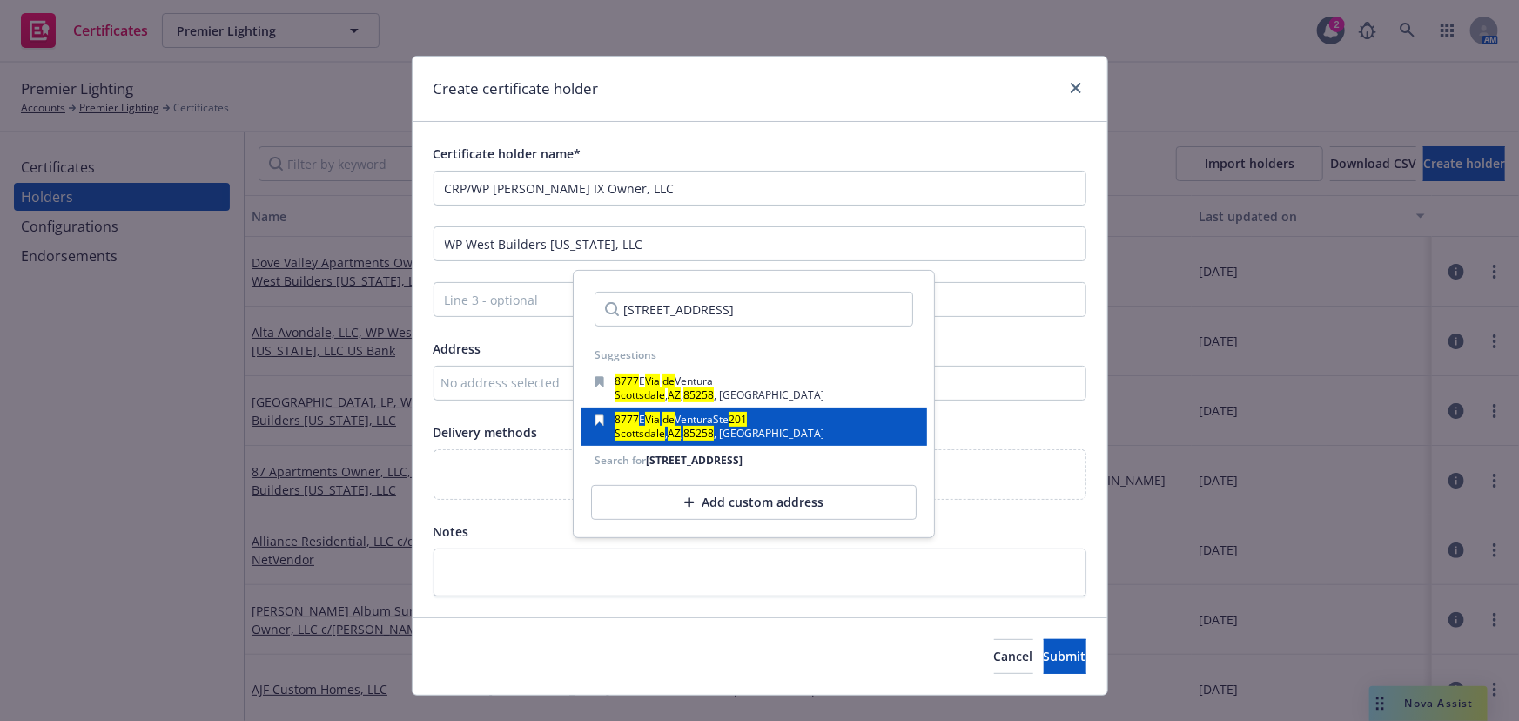
type input "8777 E. Via De Ventua Suite 201 Scottsdale AZ 85258"
click at [670, 408] on div "8777 E Via de Ventura Ste 201 Scottsdale , AZ , 85258 , USA" at bounding box center [754, 426] width 346 height 38
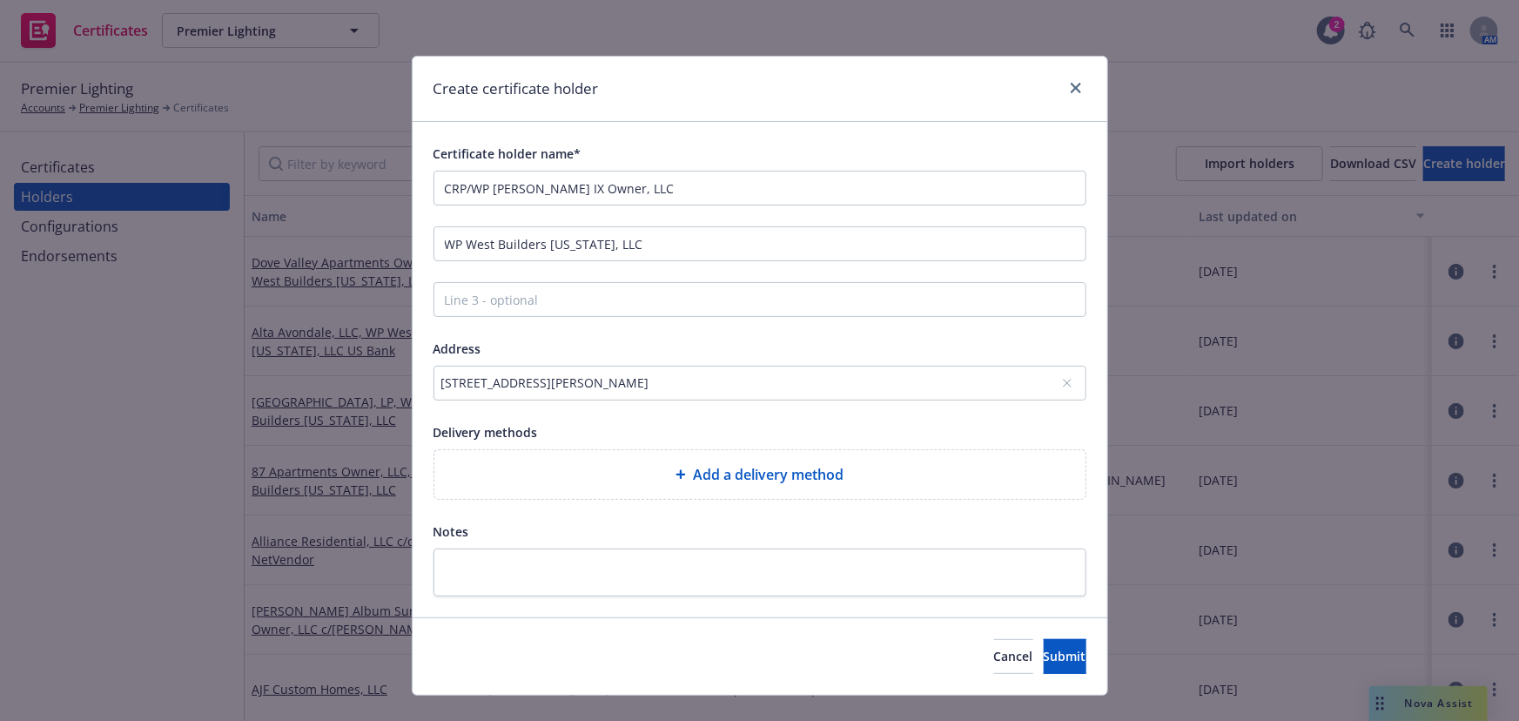
click at [629, 472] on div "Add a delivery method" at bounding box center [759, 474] width 623 height 21
select select "EMAIL"
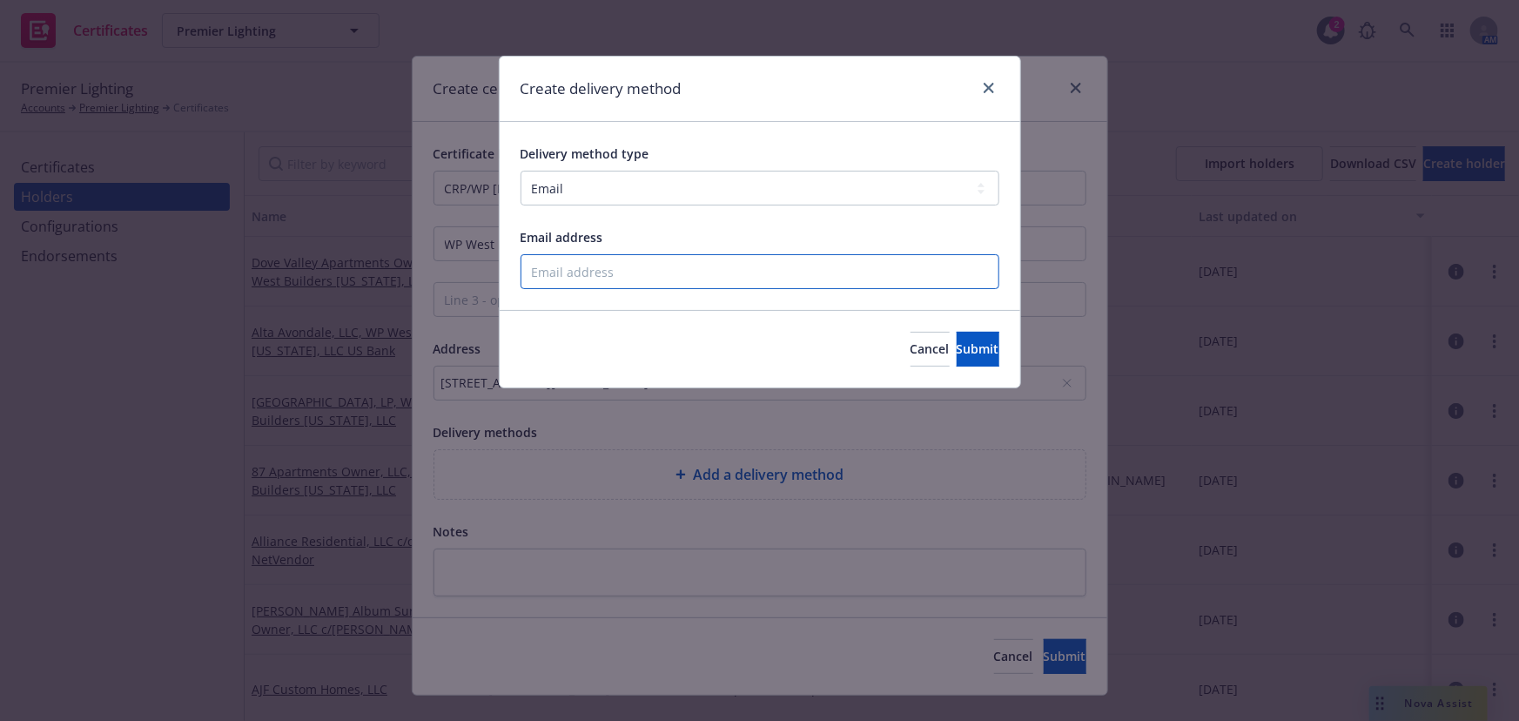
click at [578, 261] on input "Email address" at bounding box center [759, 271] width 479 height 35
paste input "crinsurance@woodpartners.com"
type input "crinsurance@woodpartners.com"
click at [957, 354] on span "Submit" at bounding box center [978, 348] width 43 height 17
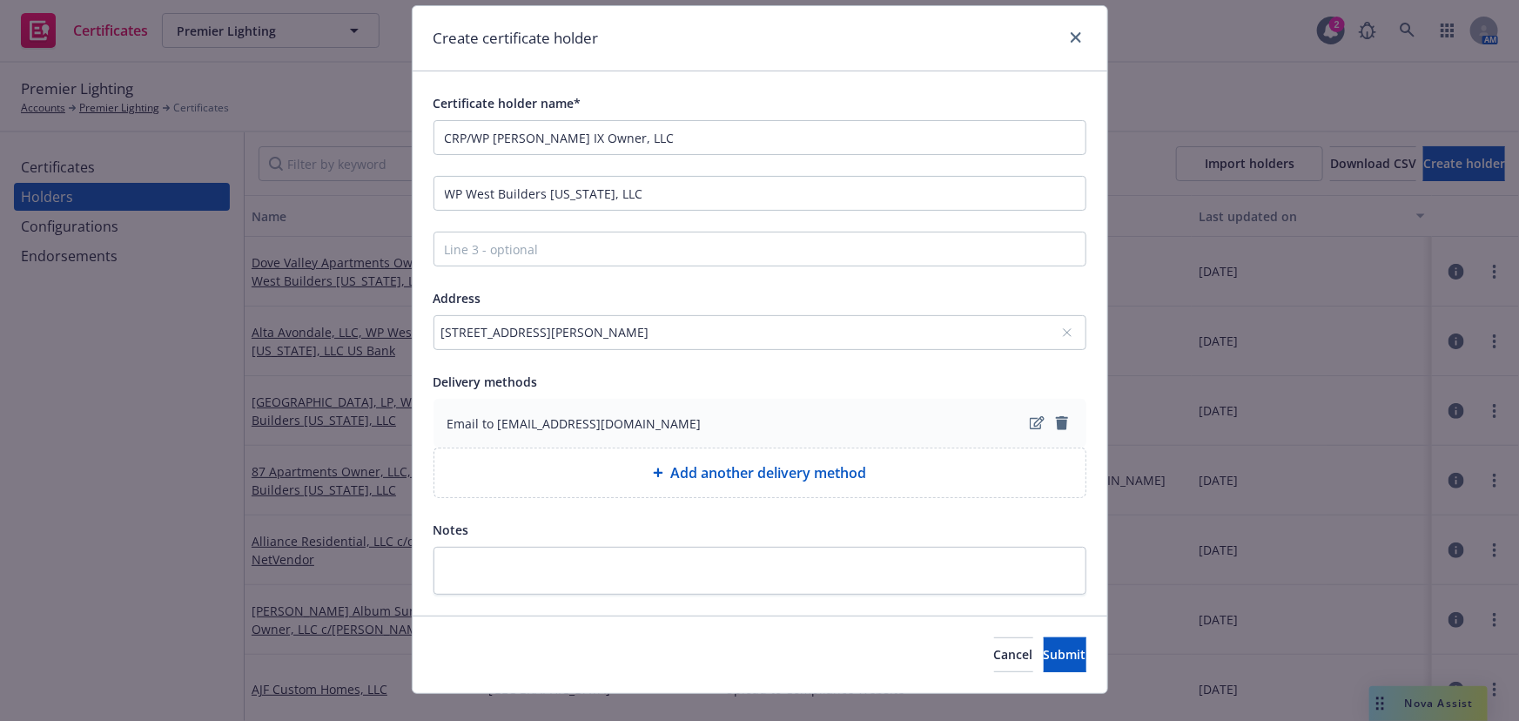
scroll to position [78, 0]
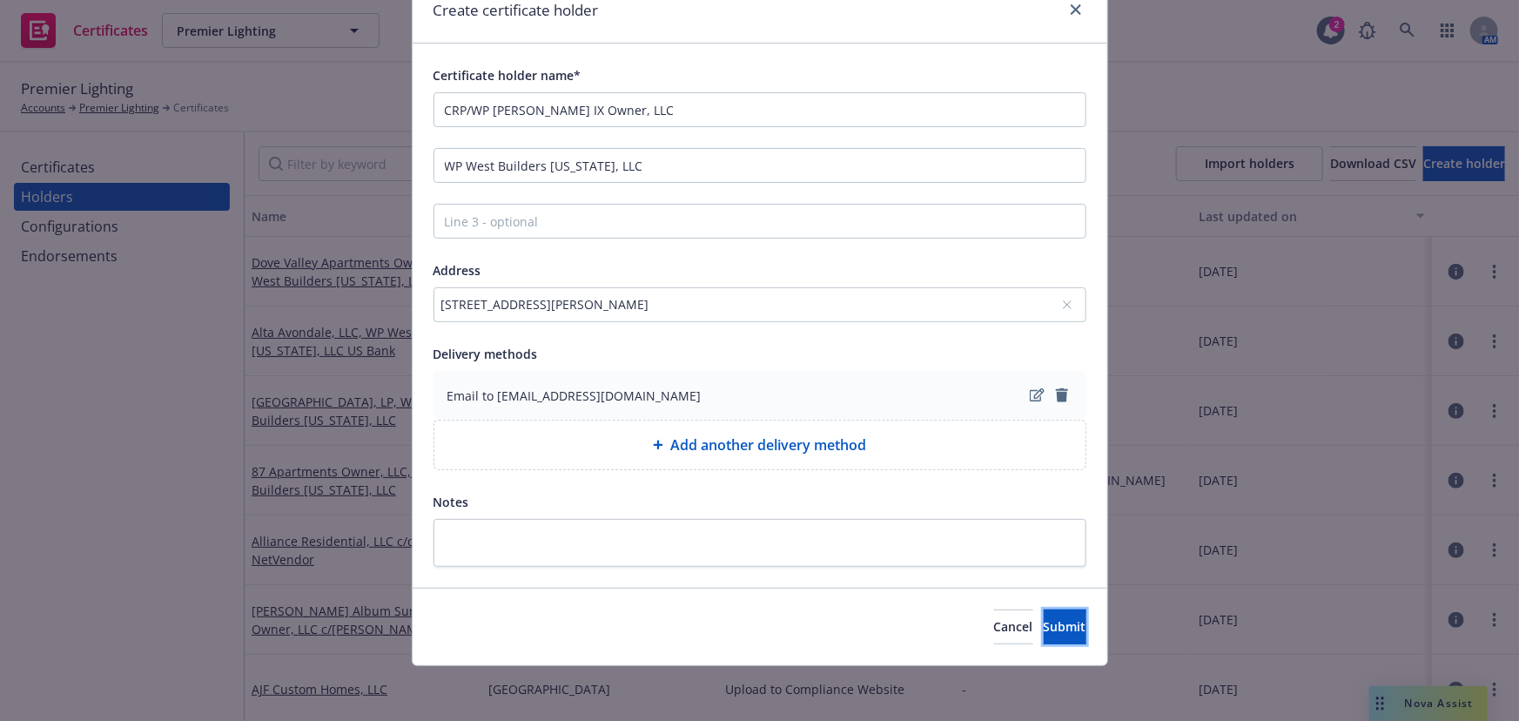
drag, startPoint x: 1033, startPoint y: 625, endPoint x: 974, endPoint y: 589, distance: 69.1
click at [1044, 615] on span "Submit" at bounding box center [1065, 626] width 43 height 17
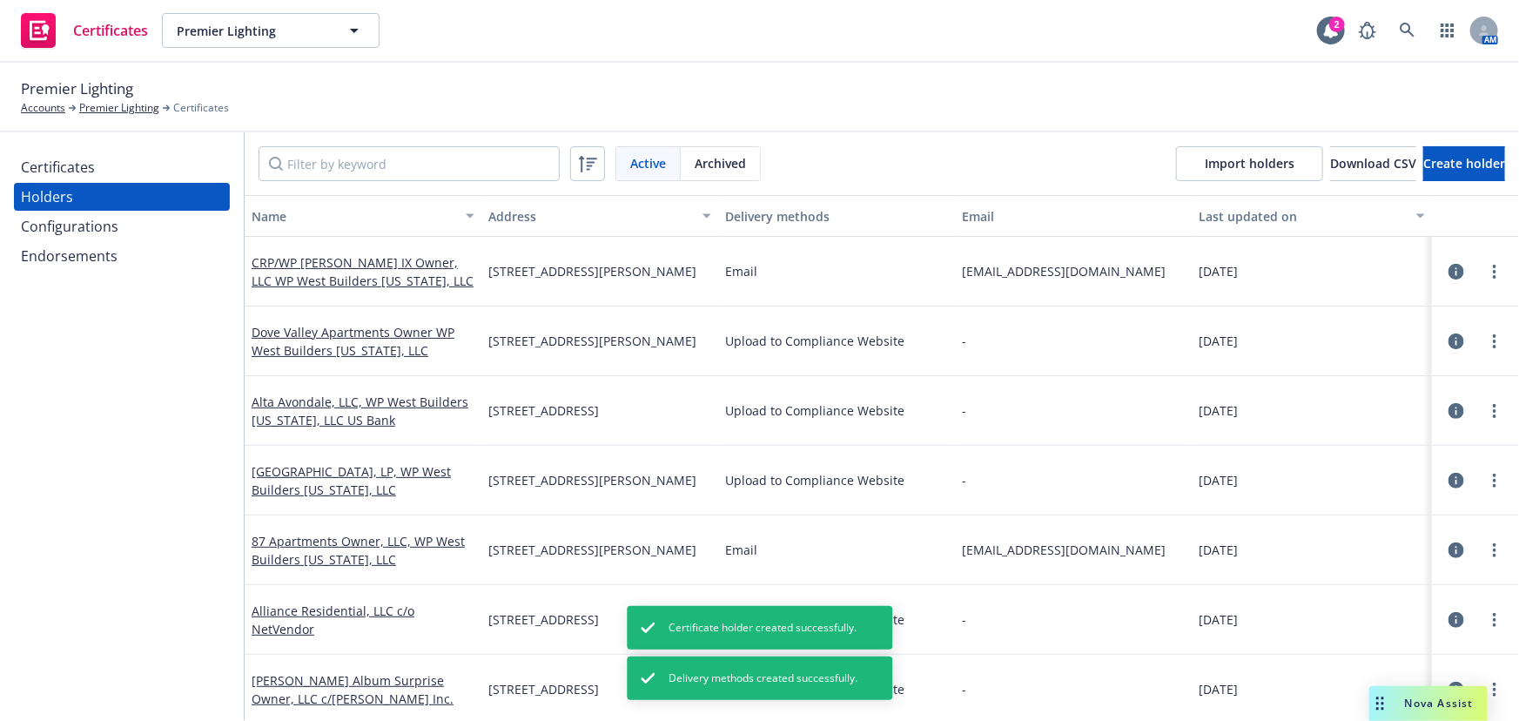
click at [109, 175] on div "Certificates" at bounding box center [122, 167] width 202 height 28
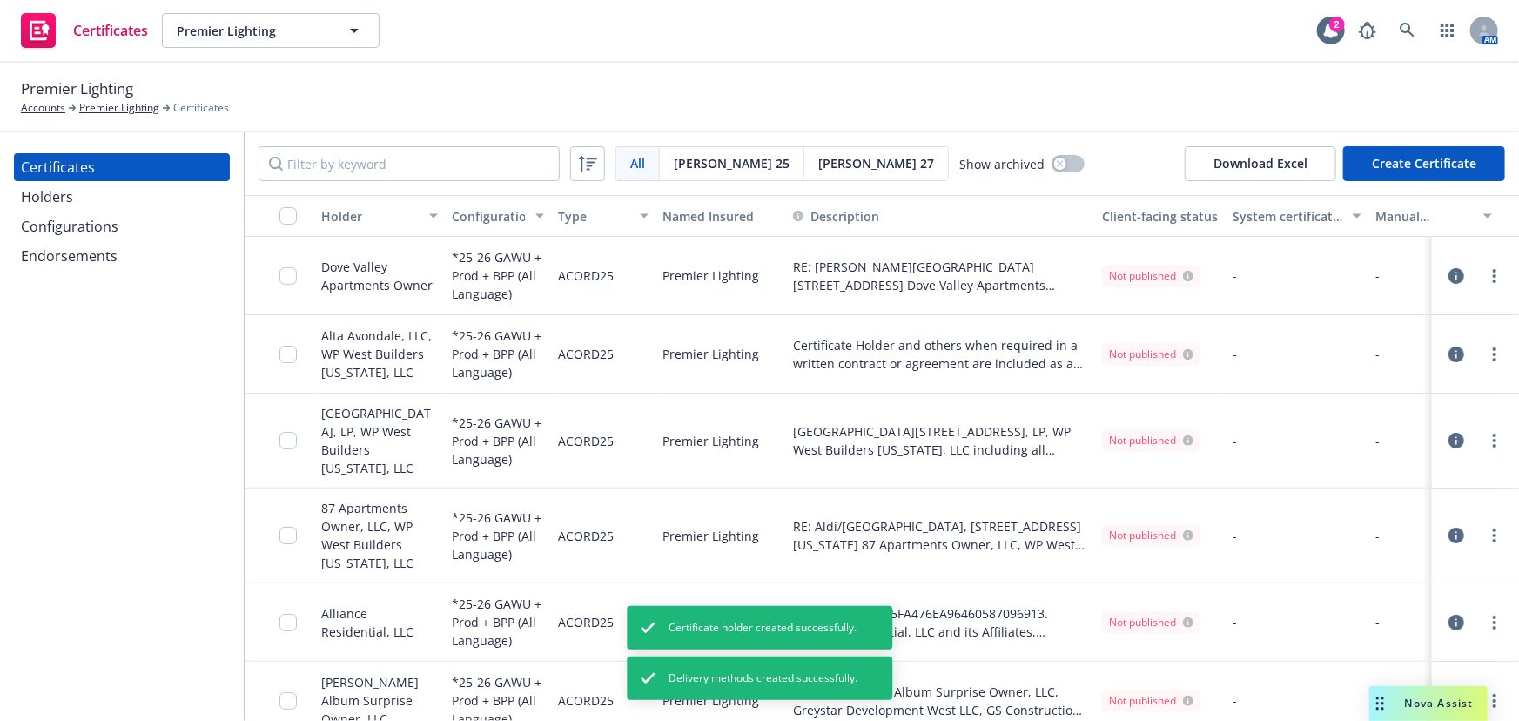
click at [1369, 165] on button "Create Certificate" at bounding box center [1424, 163] width 162 height 35
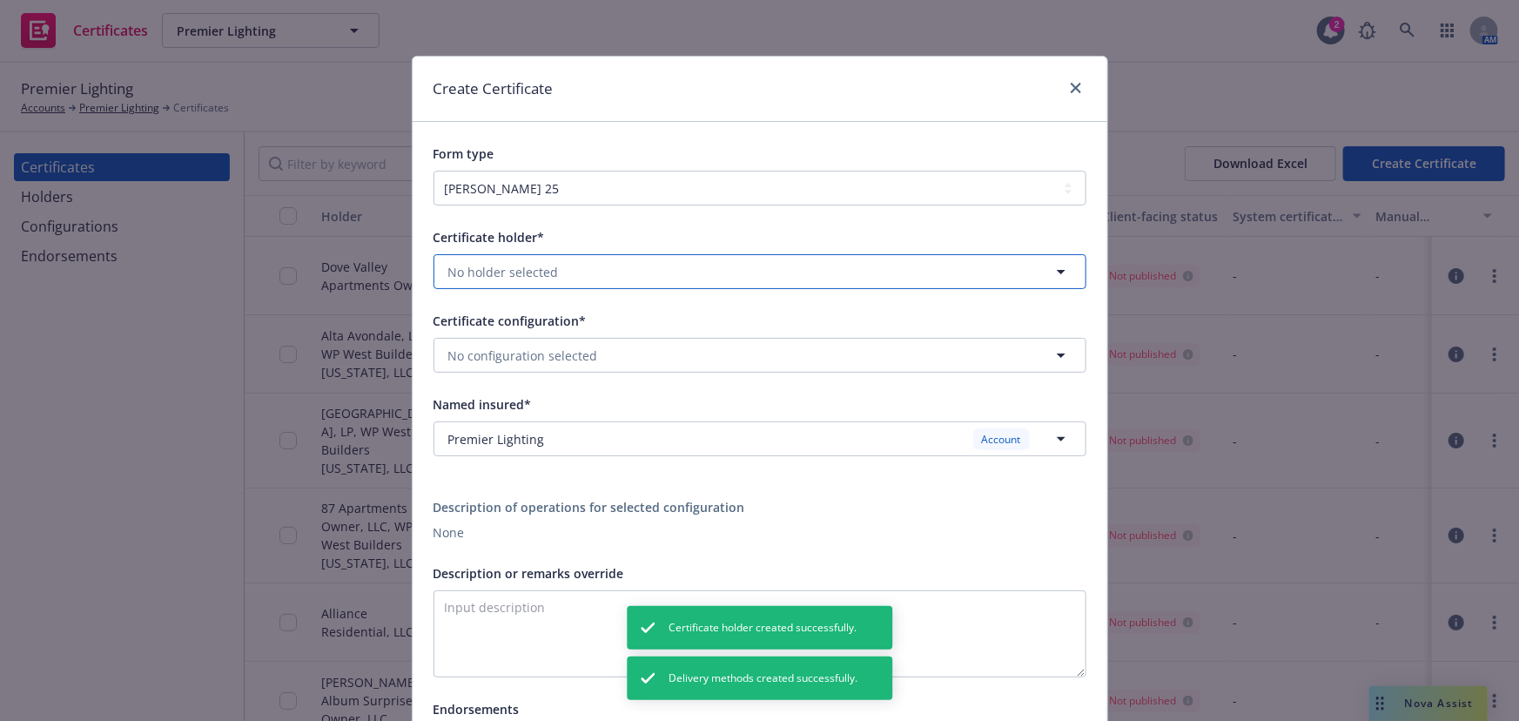
click at [557, 275] on button "No holder selected" at bounding box center [759, 271] width 653 height 35
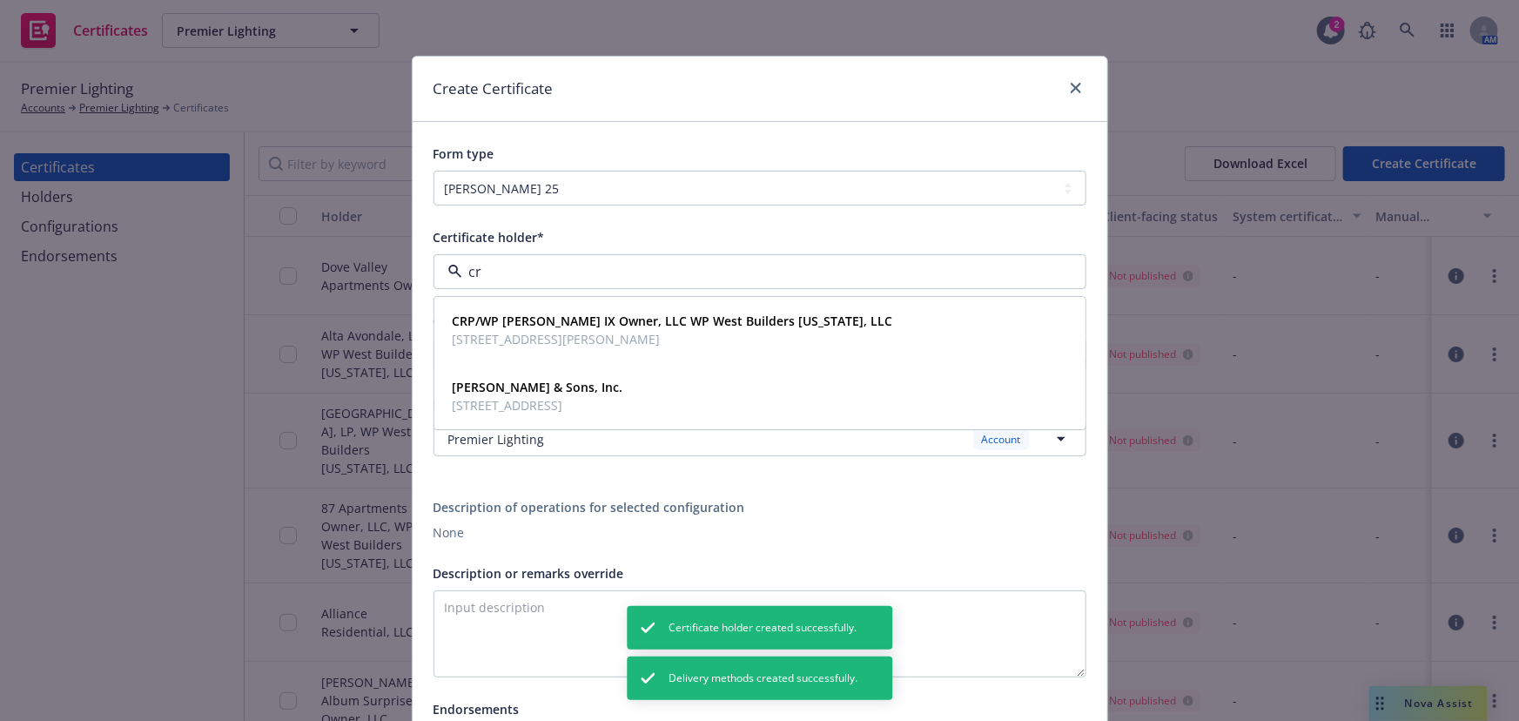
type input "crp"
click at [520, 332] on span "8777 E Via de Ventura, Ste 201, Scottsdale, AZ, 85258, USA" at bounding box center [673, 340] width 440 height 18
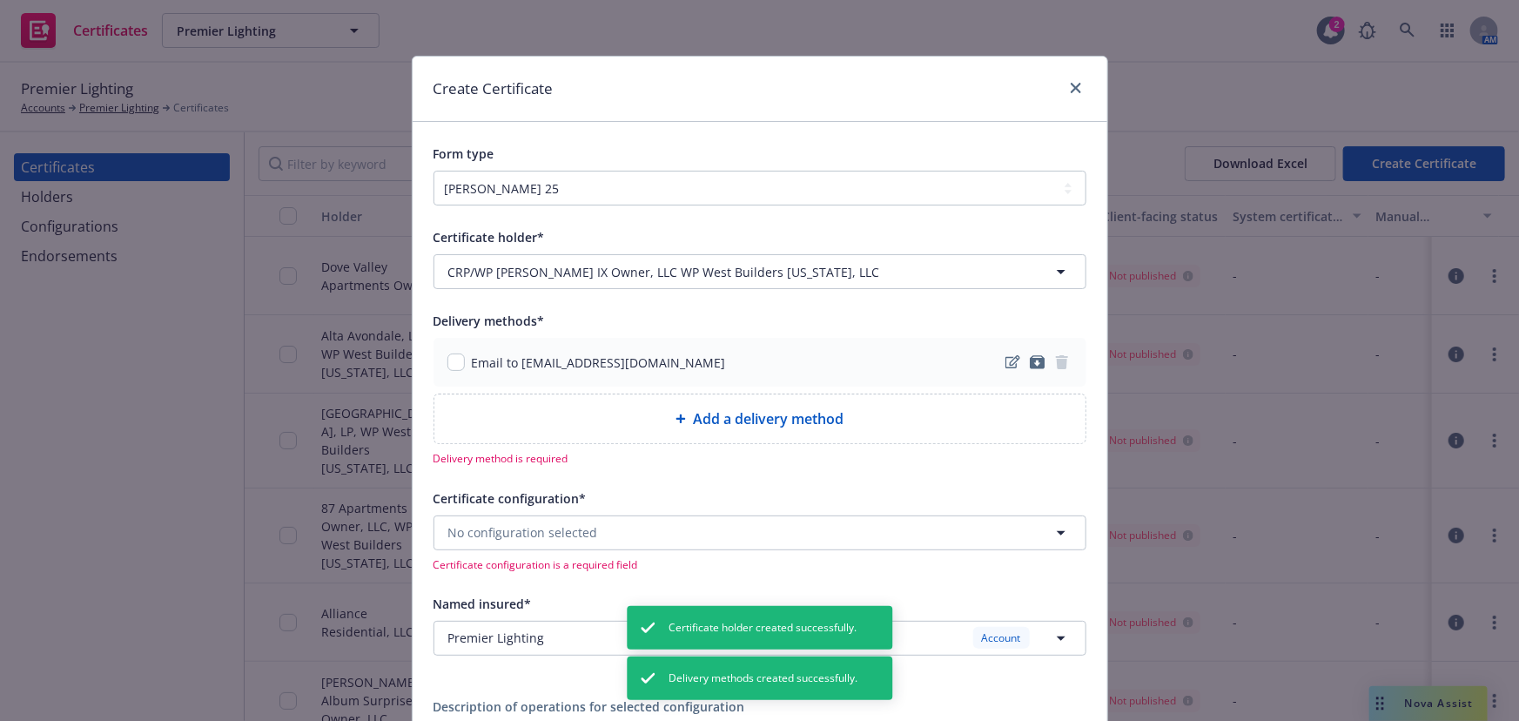
drag, startPoint x: 437, startPoint y: 363, endPoint x: 449, endPoint y: 363, distance: 12.2
click at [440, 363] on div "Email to crinsurance@woodpartners.com" at bounding box center [759, 362] width 653 height 49
click at [449, 363] on input "checkbox" at bounding box center [455, 361] width 17 height 17
checkbox input "true"
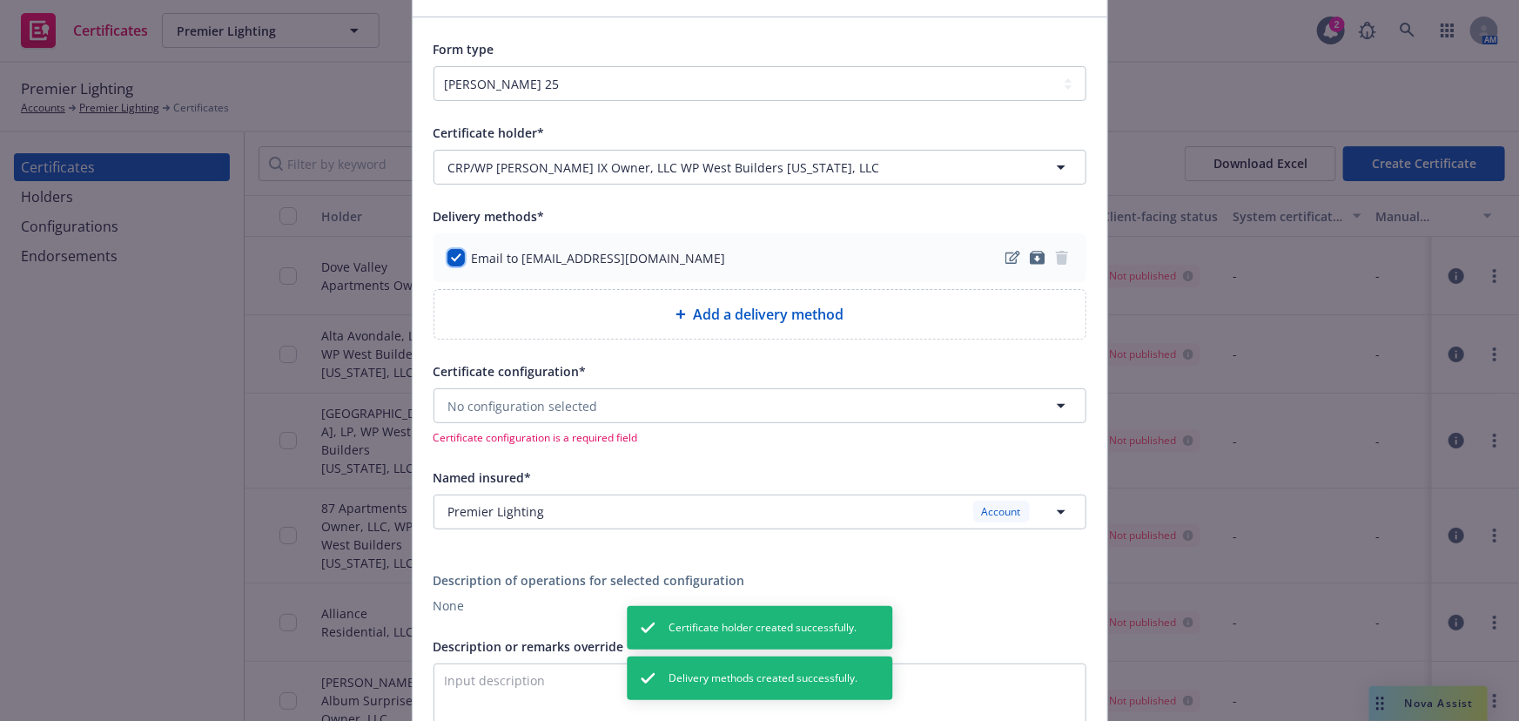
scroll to position [158, 0]
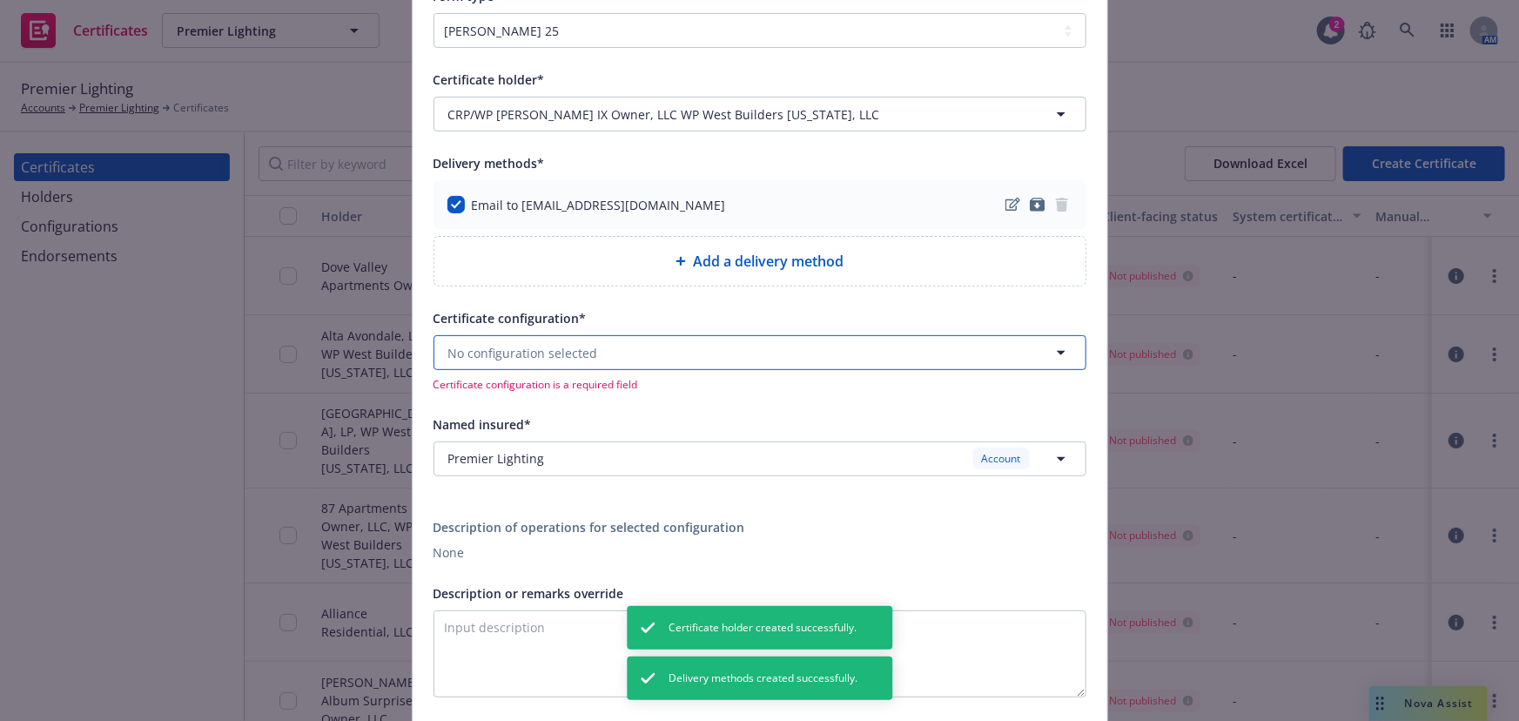
click at [499, 359] on span "No configuration selected" at bounding box center [523, 353] width 150 height 18
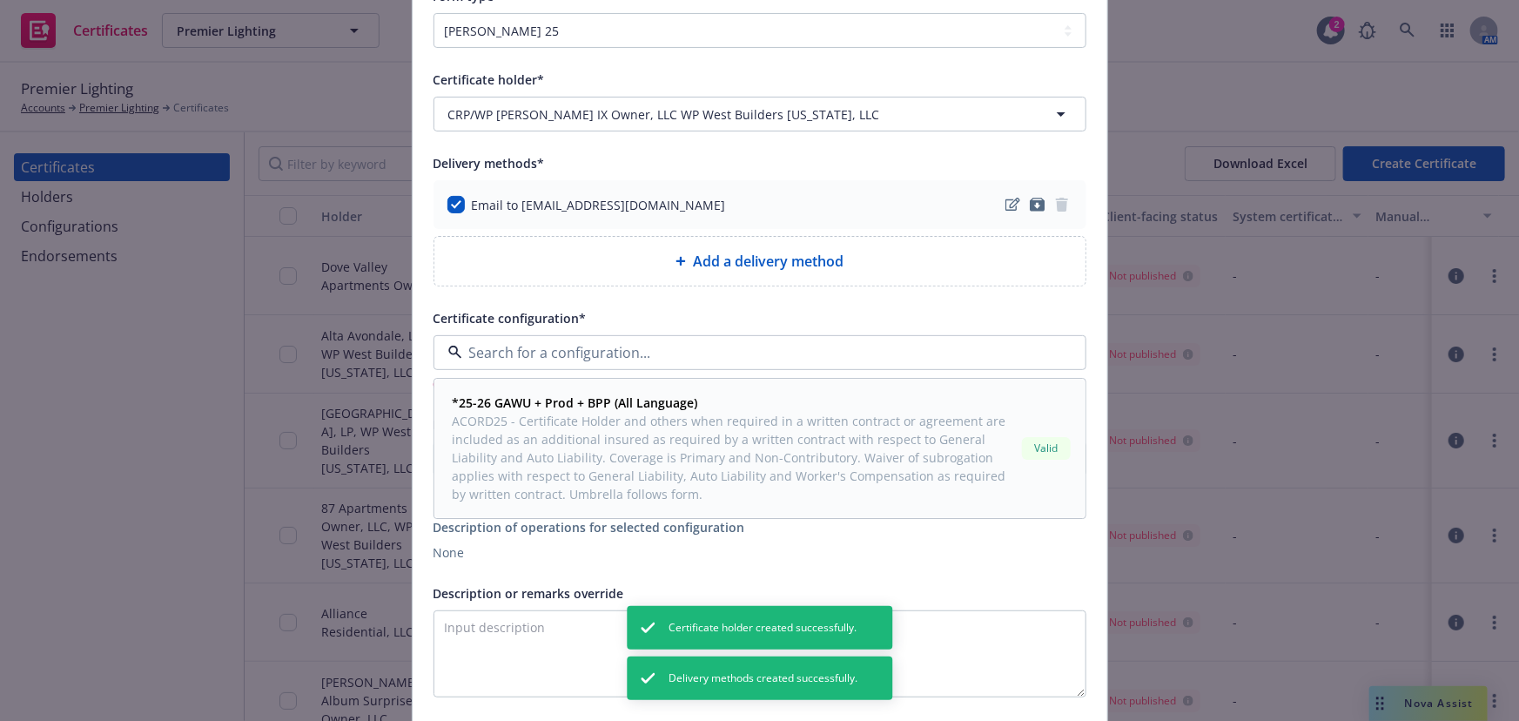
click at [515, 421] on span "ACORD25 - Certificate Holder and others when required in a written contract or …" at bounding box center [734, 458] width 562 height 91
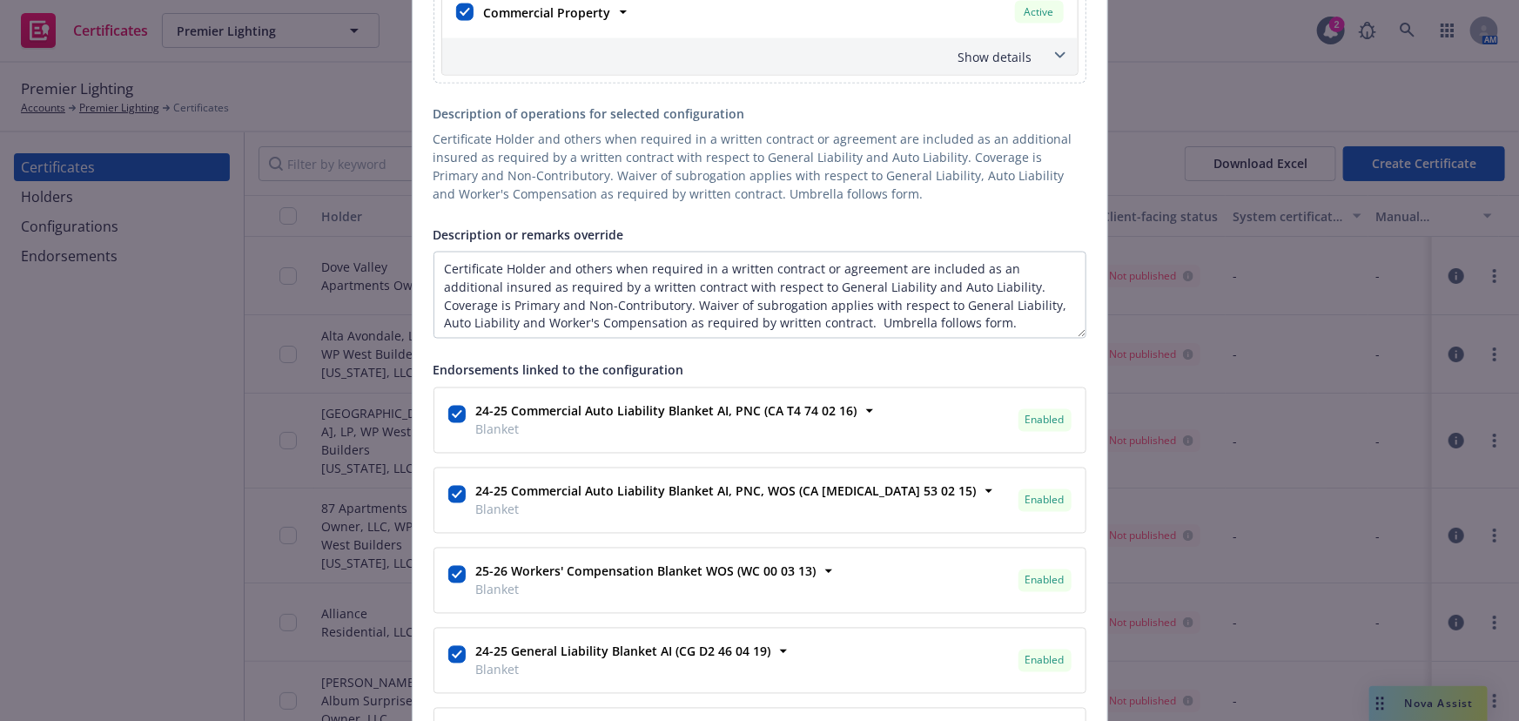
scroll to position [1424, 0]
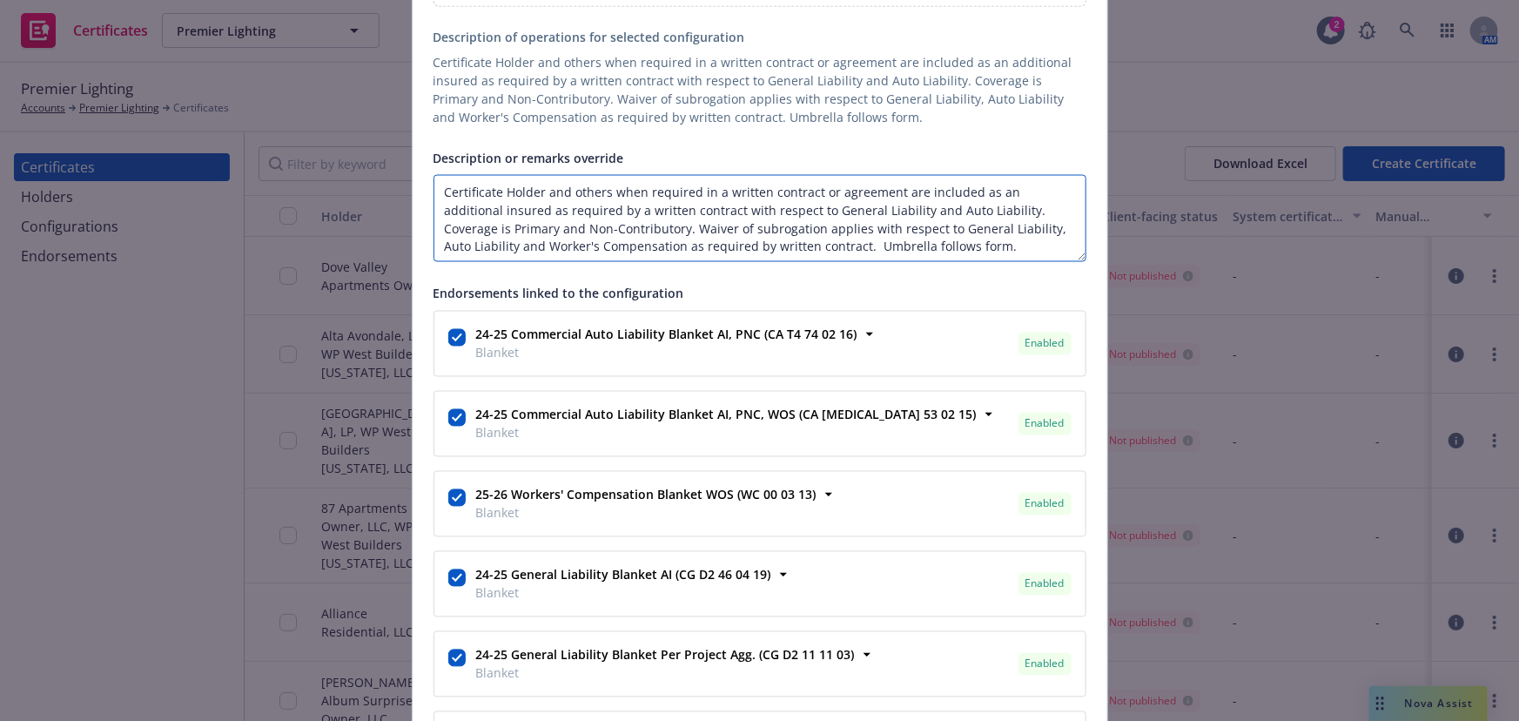
click at [883, 187] on textarea "Certificate Holder and others when required in a written contract or agreement …" at bounding box center [759, 218] width 653 height 87
drag, startPoint x: 890, startPoint y: 186, endPoint x: 538, endPoint y: 206, distance: 352.2
click at [359, 175] on div "Create Certificate Form type ACORD 25 ACORD 27 ACORD 28 Certificate holder* [ob…" at bounding box center [759, 360] width 1519 height 721
paste textarea "Alta Elliot, 50 North McQueen Rd., Gilbert, AZ 85233 CRP/WP Alta Elliot IX Owne…"
click at [438, 252] on textarea "Alta Elliot, 50 North McQueen Rd., Gilbert, AZ 85233 CRP/WP Alta Elliot IX Owne…" at bounding box center [759, 218] width 653 height 87
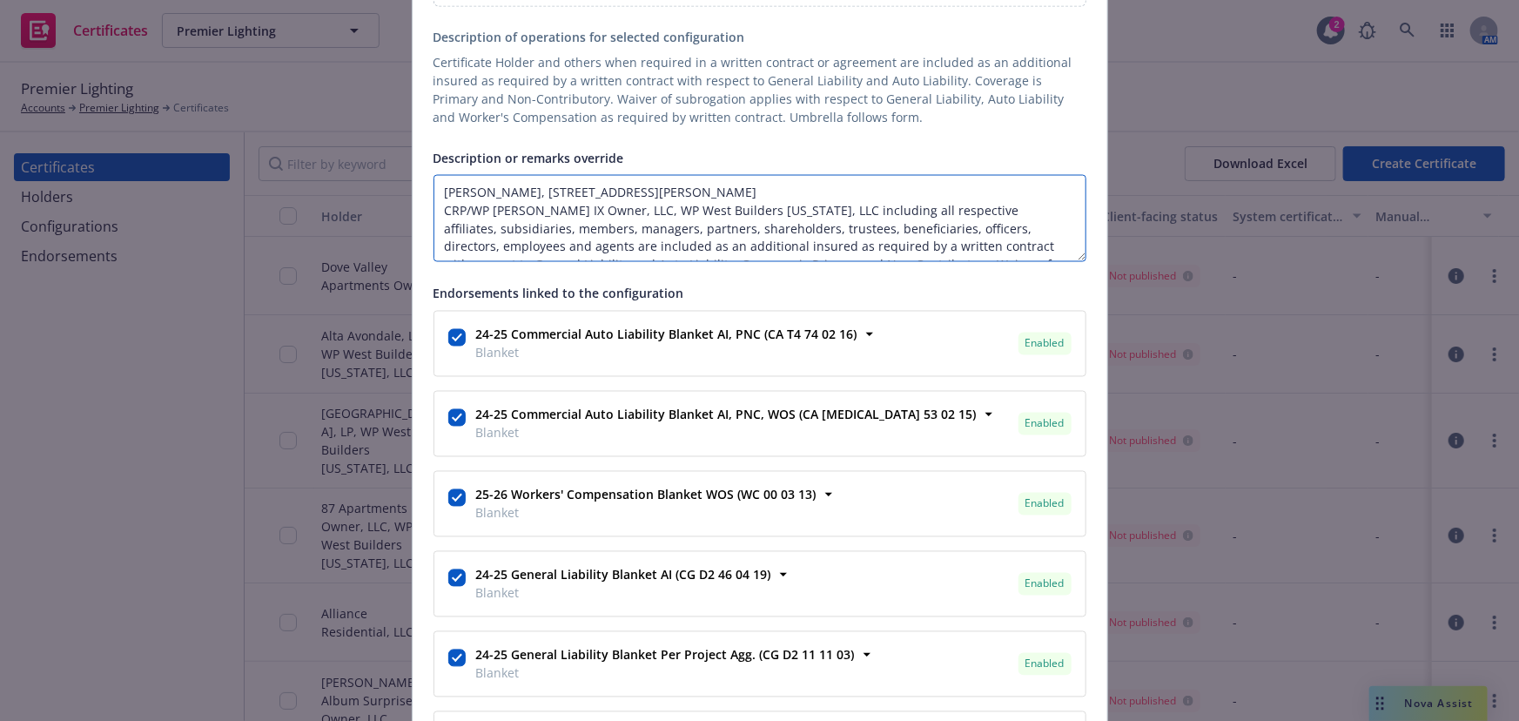
click at [433, 226] on textarea "Alta Elliot, 50 North McQueen Rd., Gilbert, AZ 85233 CRP/WP Alta Elliot IX Owne…" at bounding box center [759, 218] width 653 height 87
click at [434, 187] on textarea "Alta Elliot, 50 North McQueen Rd., Gilbert, AZ 85233 CRP/WP Alta Elliot IX Owne…" at bounding box center [759, 218] width 653 height 87
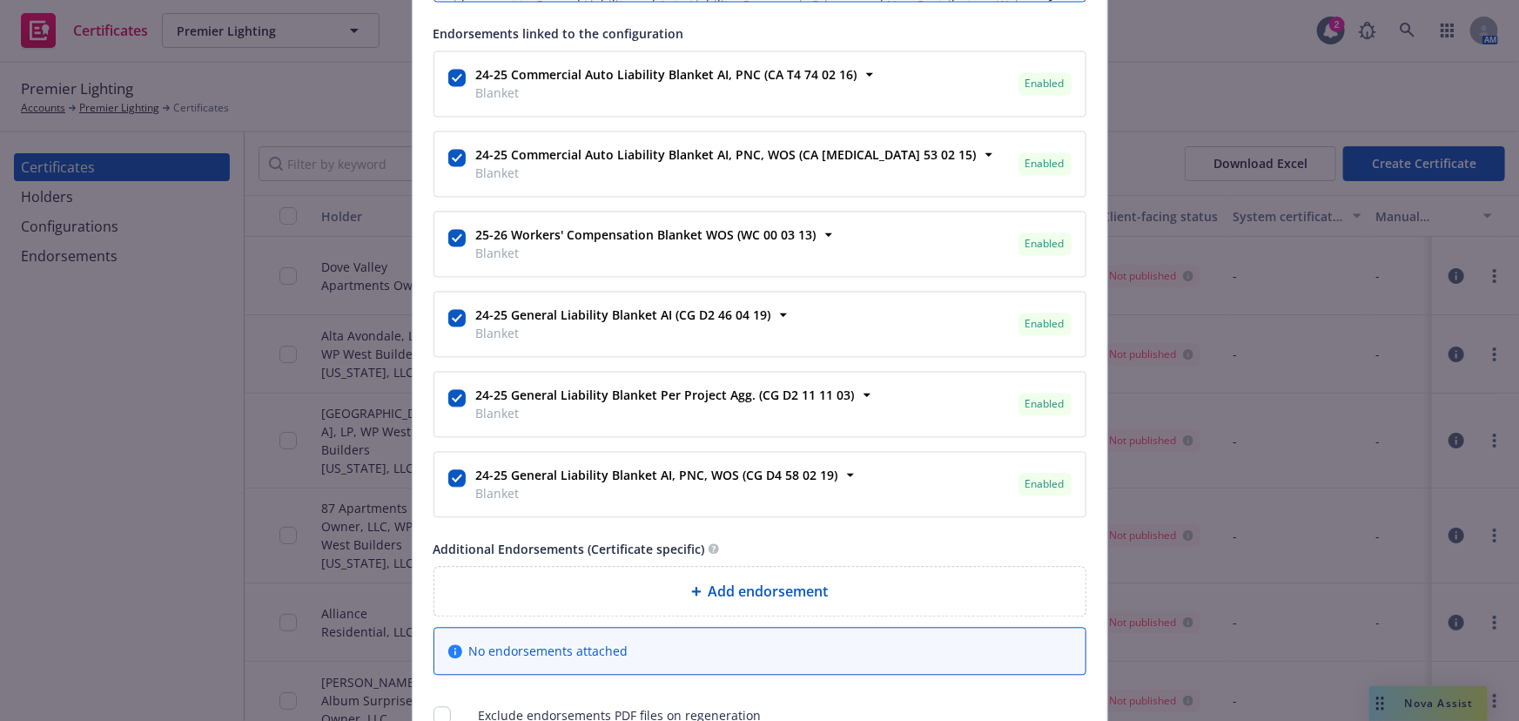
scroll to position [1837, 0]
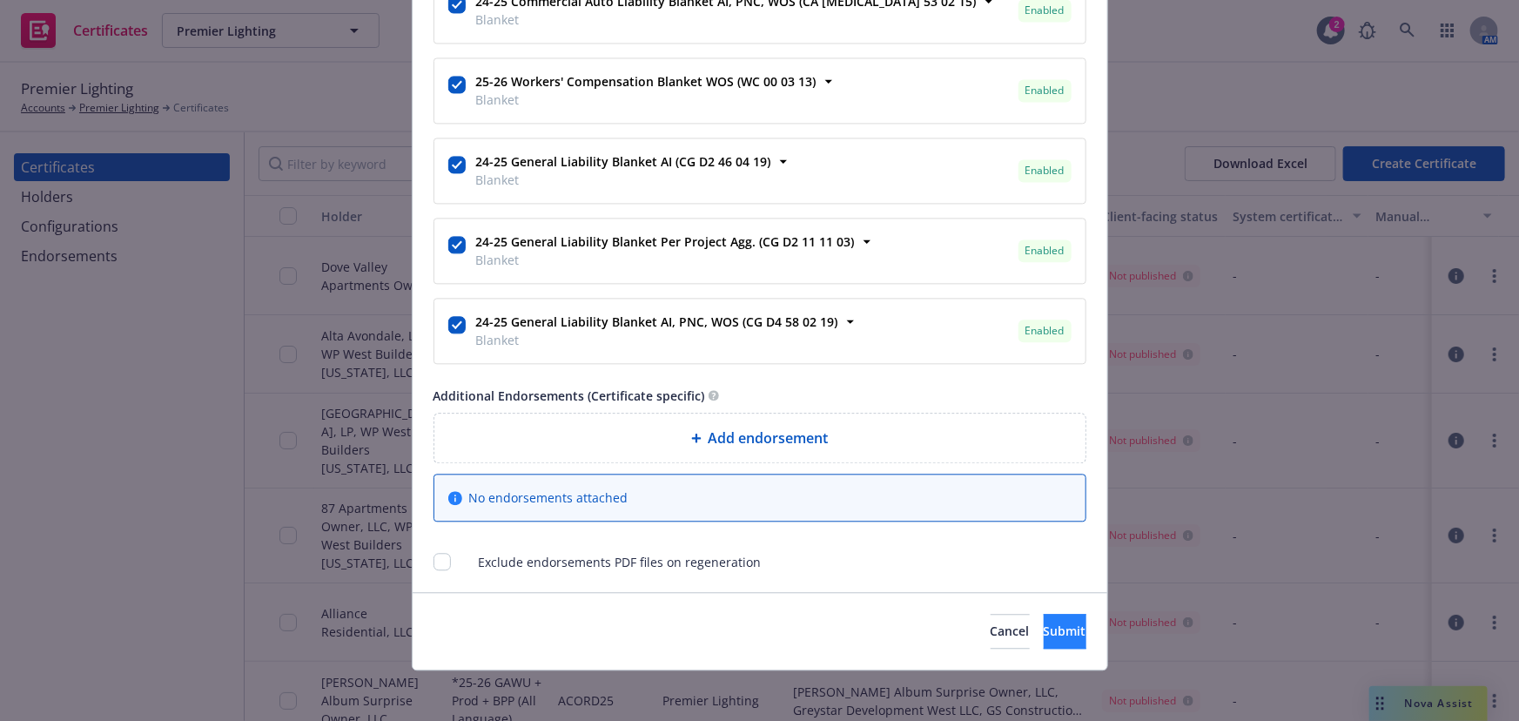
type textarea "RE: Alta Elliot, 50 North McQueen Rd., Gilbert, AZ 85233 CRP/WP Alta Elliot IX …"
drag, startPoint x: 1025, startPoint y: 633, endPoint x: 944, endPoint y: 698, distance: 104.7
click at [1044, 615] on span "Submit" at bounding box center [1065, 630] width 43 height 17
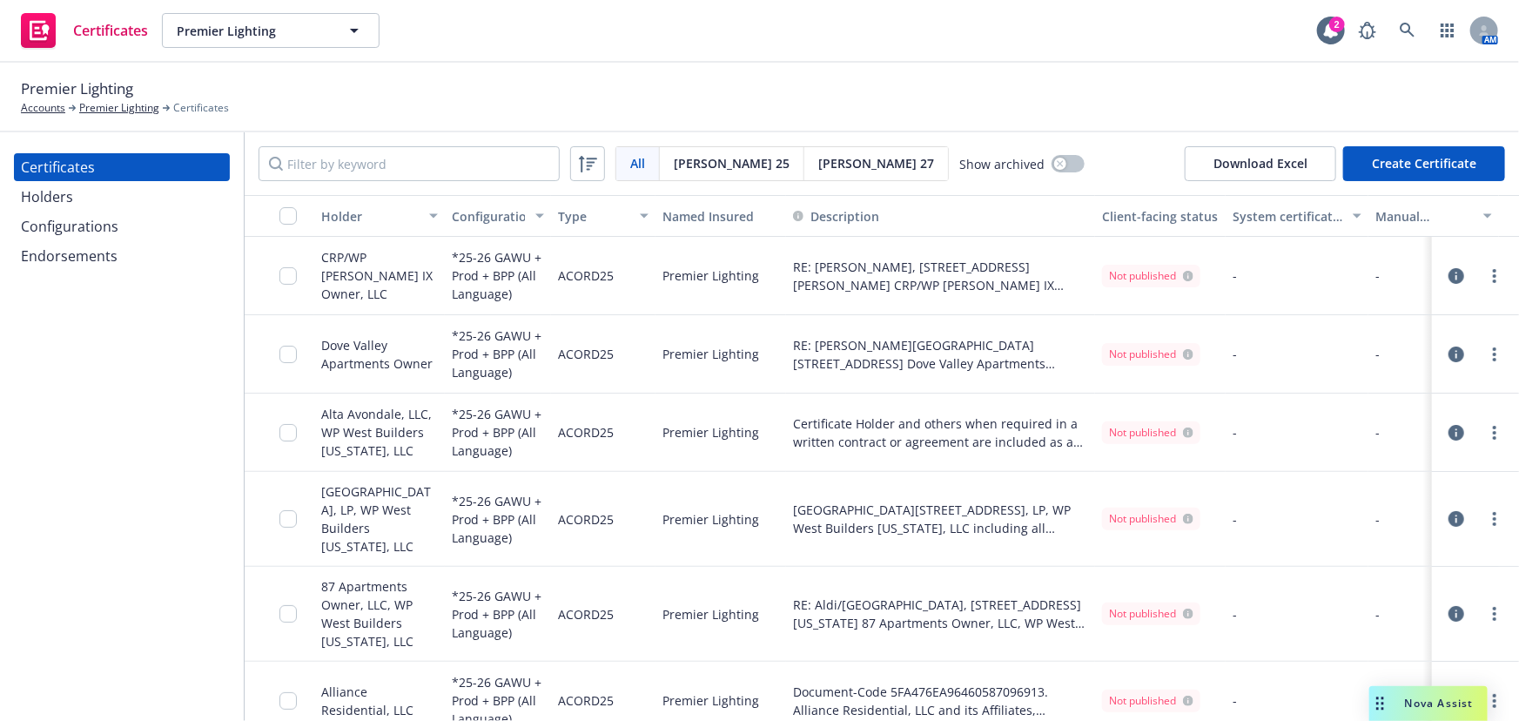
click at [117, 206] on div "Holders" at bounding box center [122, 197] width 202 height 28
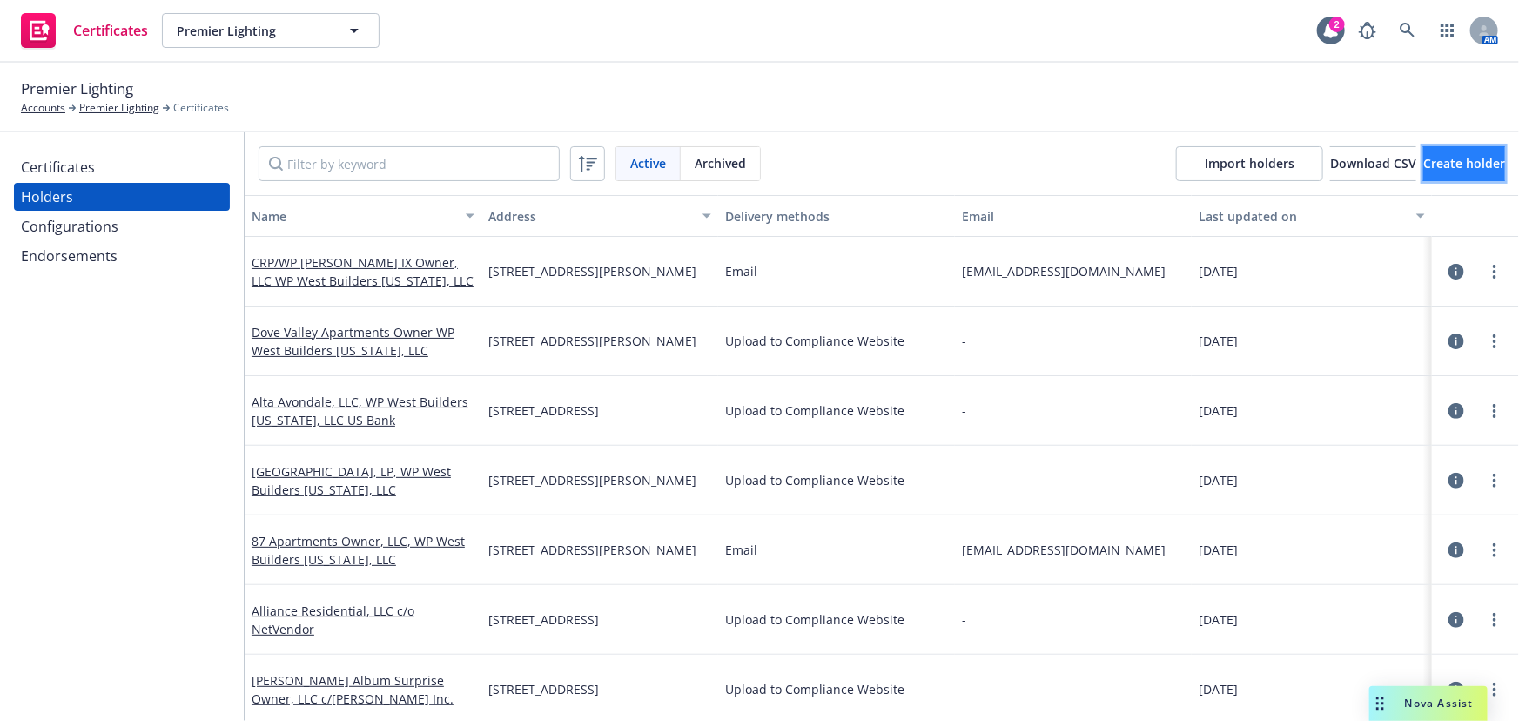
click at [1369, 171] on button "Create holder" at bounding box center [1464, 163] width 82 height 35
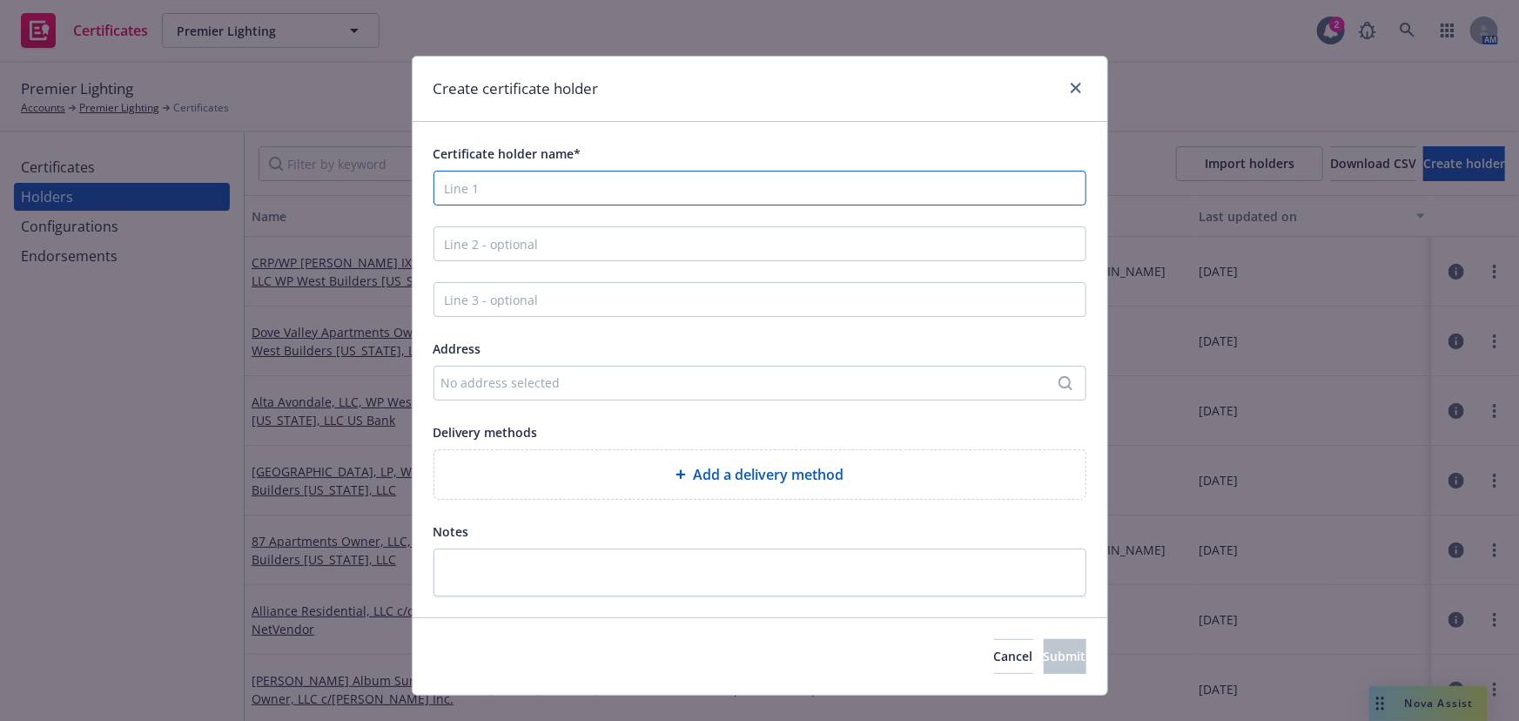
click at [498, 185] on input "Certificate holder name*" at bounding box center [759, 188] width 653 height 35
paste input "Alta Goodyear, LP"
type input "Alta Goodyear, LP"
drag, startPoint x: 483, startPoint y: 282, endPoint x: 482, endPoint y: 265, distance: 17.4
click at [483, 282] on input "Line 3 - optional" at bounding box center [759, 299] width 653 height 35
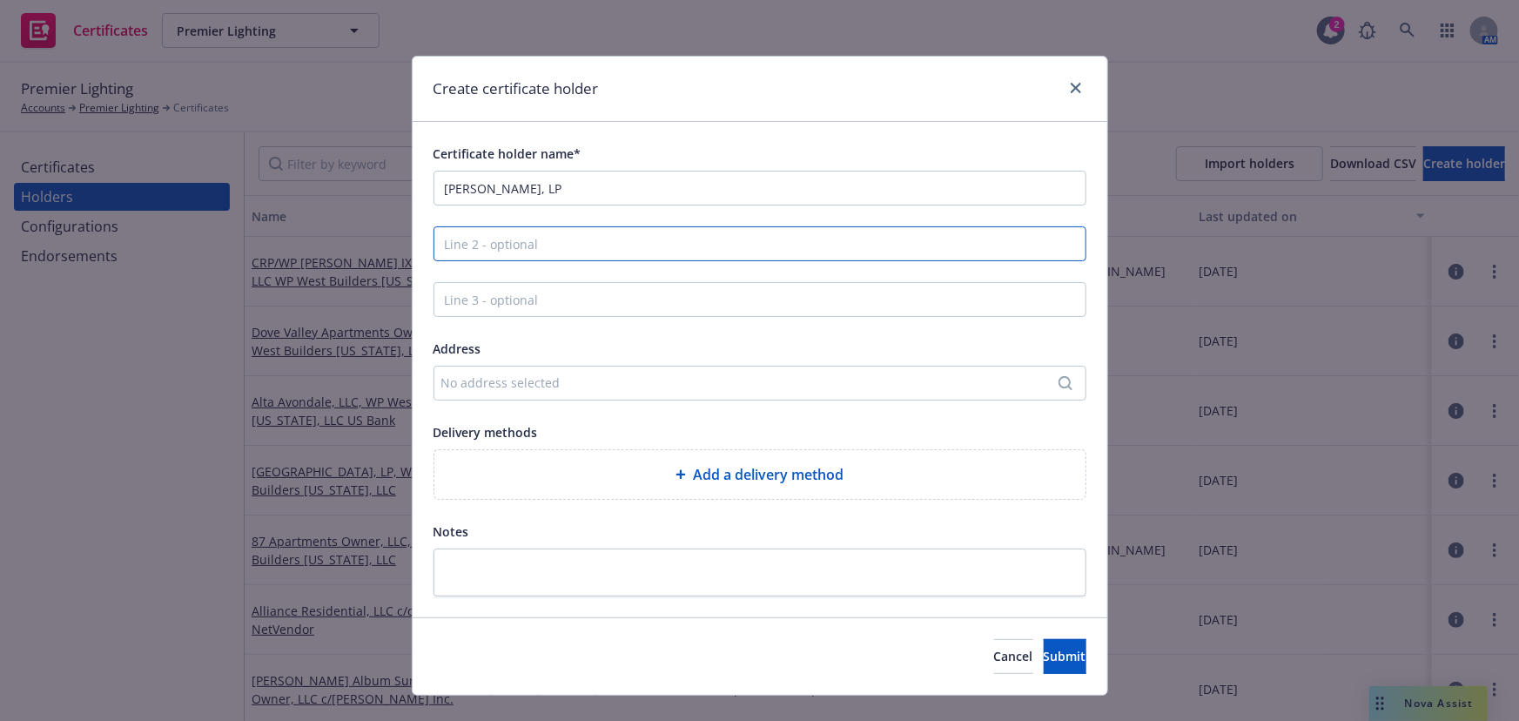
click at [482, 257] on input "Line 2 - optional" at bounding box center [759, 243] width 653 height 35
paste input "WP West Builders Arizona, LLC"
type input "WP West Builders Arizona, LLC"
click at [495, 375] on div "No address selected" at bounding box center [751, 382] width 620 height 18
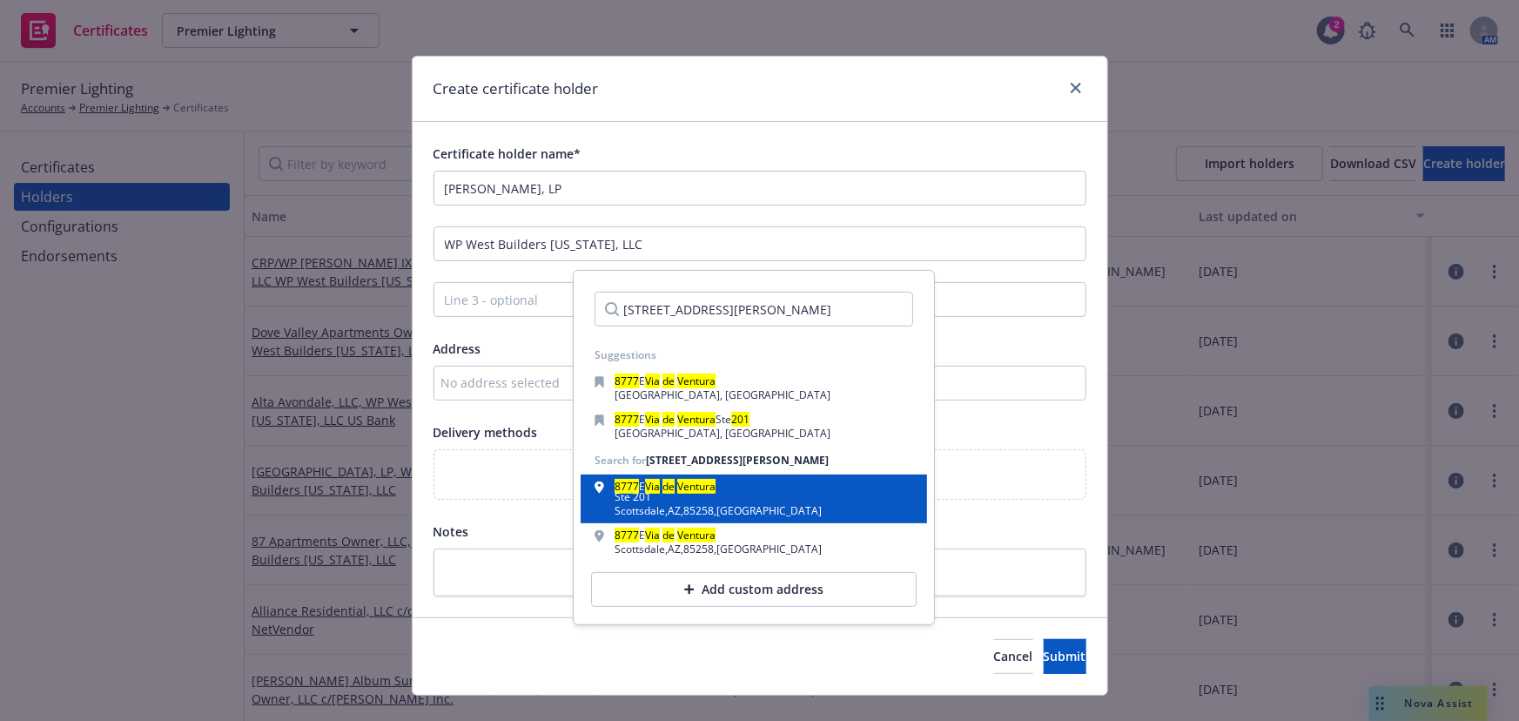
type input "8777 E. Via De Ventura Suite 201"
click at [748, 494] on div "8777 E Via de Ventura Ste 201 Scottsdale , AZ , 85258 , USA" at bounding box center [753, 498] width 319 height 35
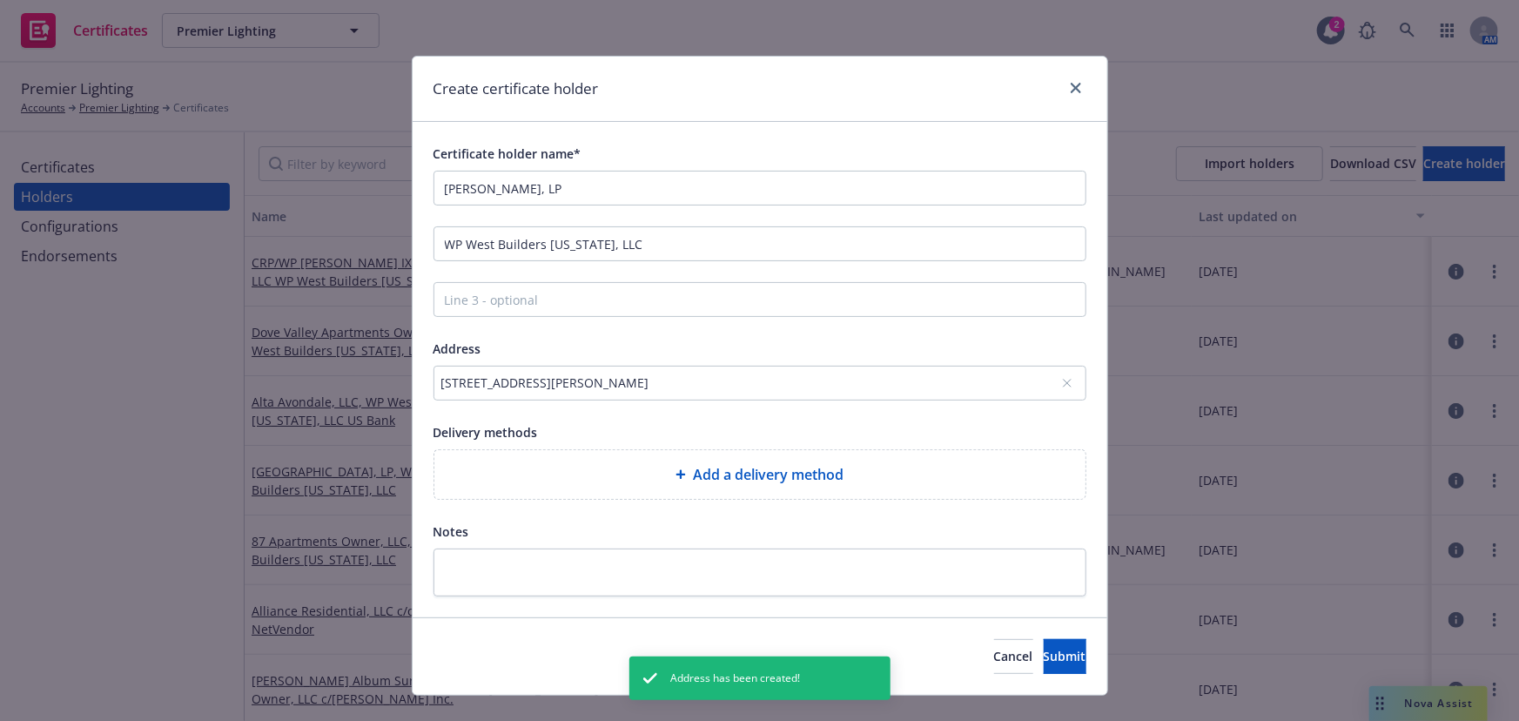
click at [594, 485] on div "Add a delivery method" at bounding box center [759, 474] width 651 height 49
select select "EMAIL"
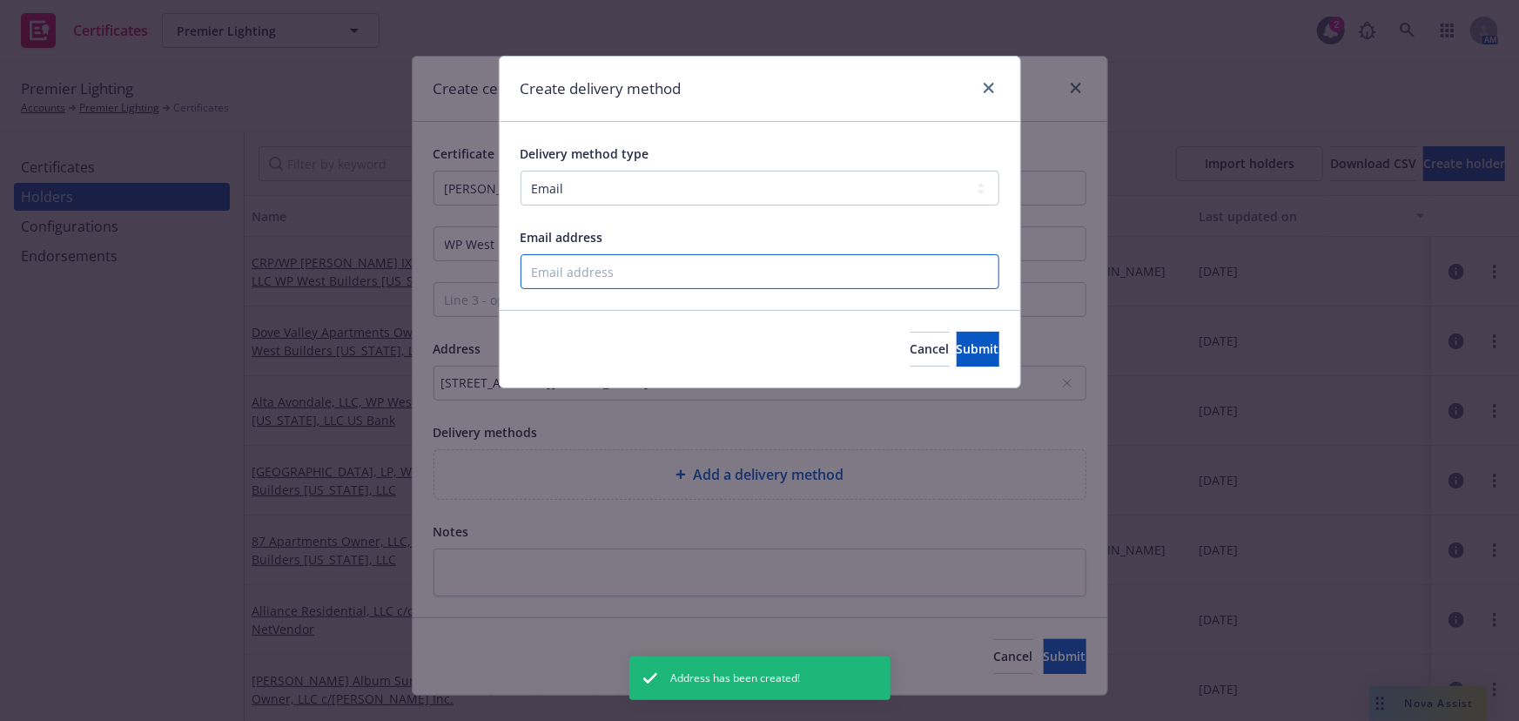
click at [604, 281] on input "Email address" at bounding box center [759, 271] width 479 height 35
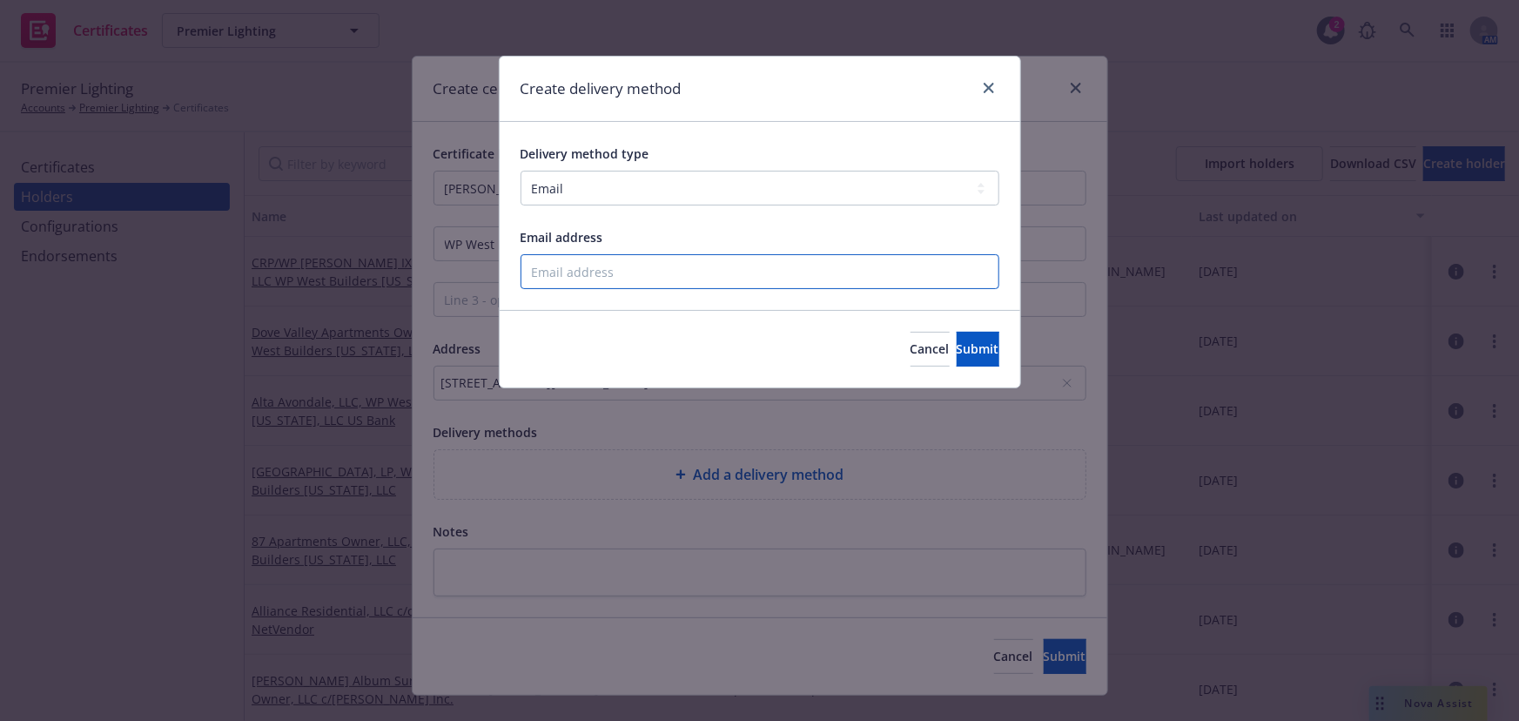
paste input "crinsurance@woodpartners.co"
type input "crinsurance@woodpartners.co"
click at [957, 366] on button "Submit" at bounding box center [978, 349] width 43 height 35
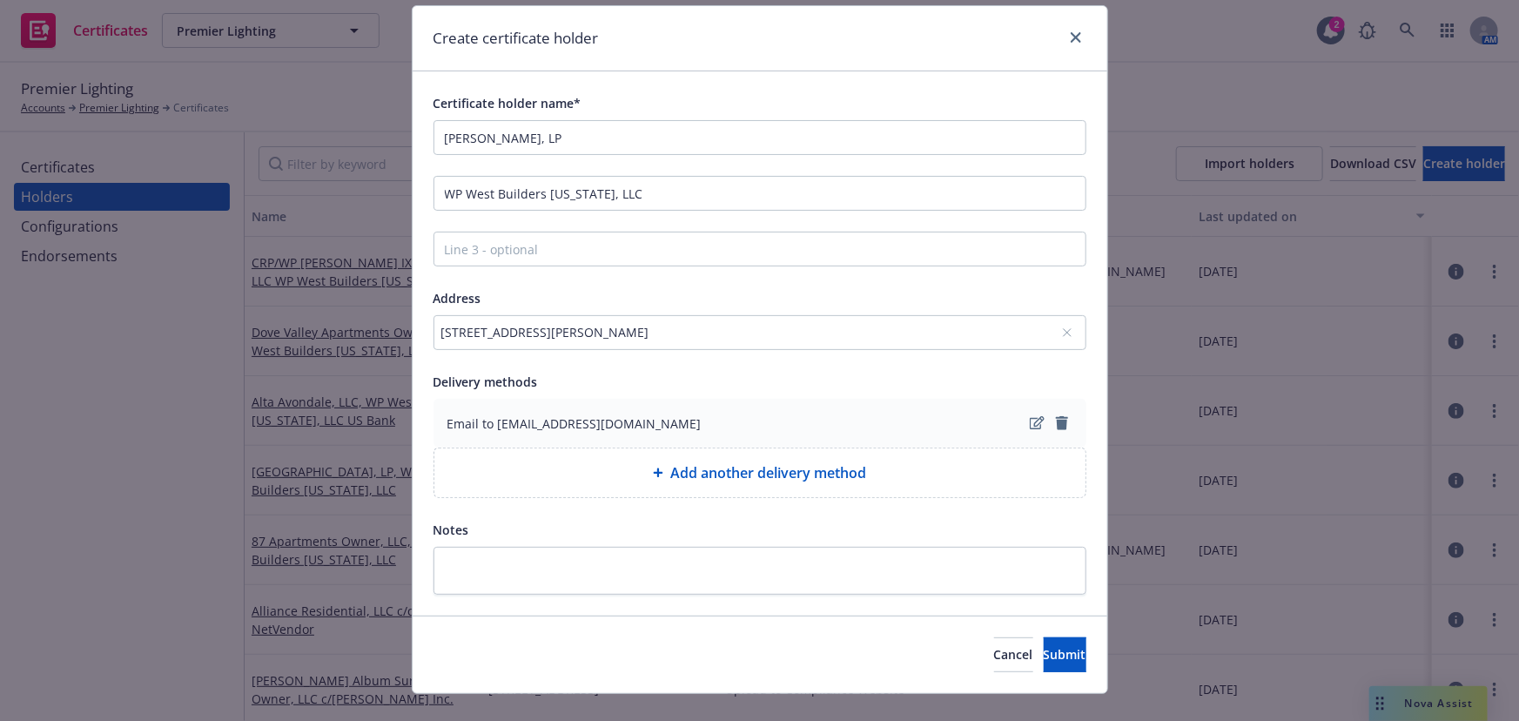
scroll to position [78, 0]
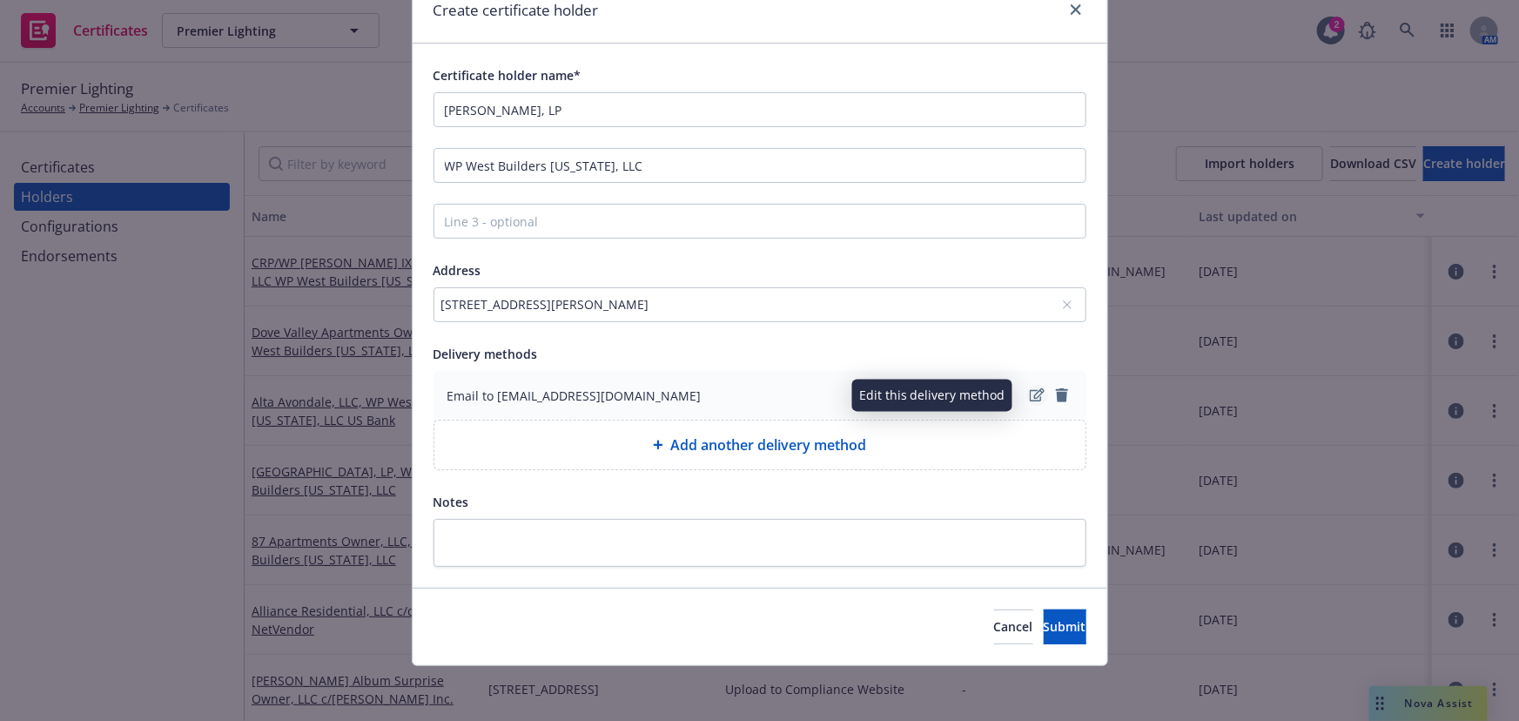
click at [1030, 392] on icon "edit" at bounding box center [1037, 395] width 15 height 14
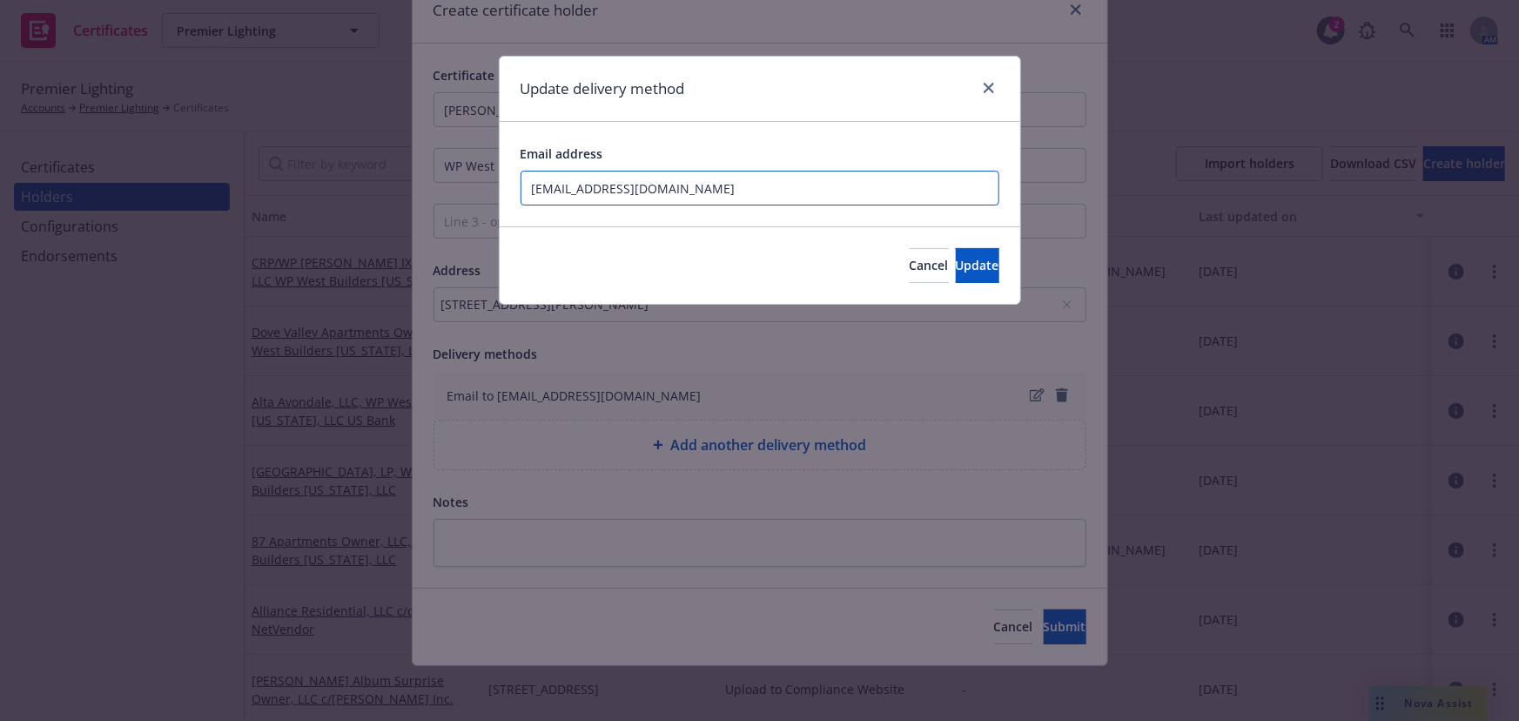
drag, startPoint x: 725, startPoint y: 197, endPoint x: 720, endPoint y: 187, distance: 10.9
click at [725, 194] on input "crinsurance@woodpartners.co" at bounding box center [759, 188] width 479 height 35
type input "crinsurance@woodpartners.com"
click at [966, 270] on span "Update" at bounding box center [978, 265] width 44 height 17
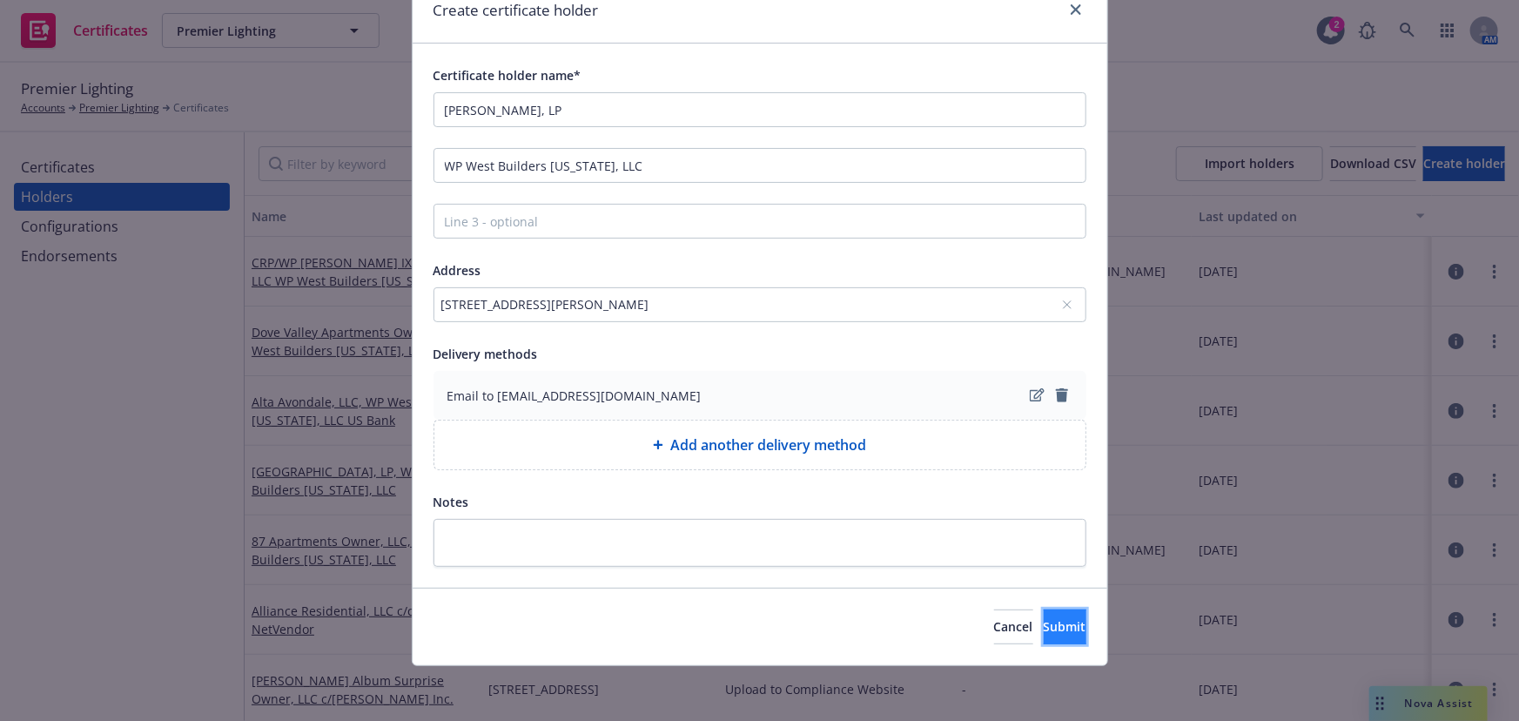
click at [1044, 615] on span "Submit" at bounding box center [1065, 626] width 43 height 17
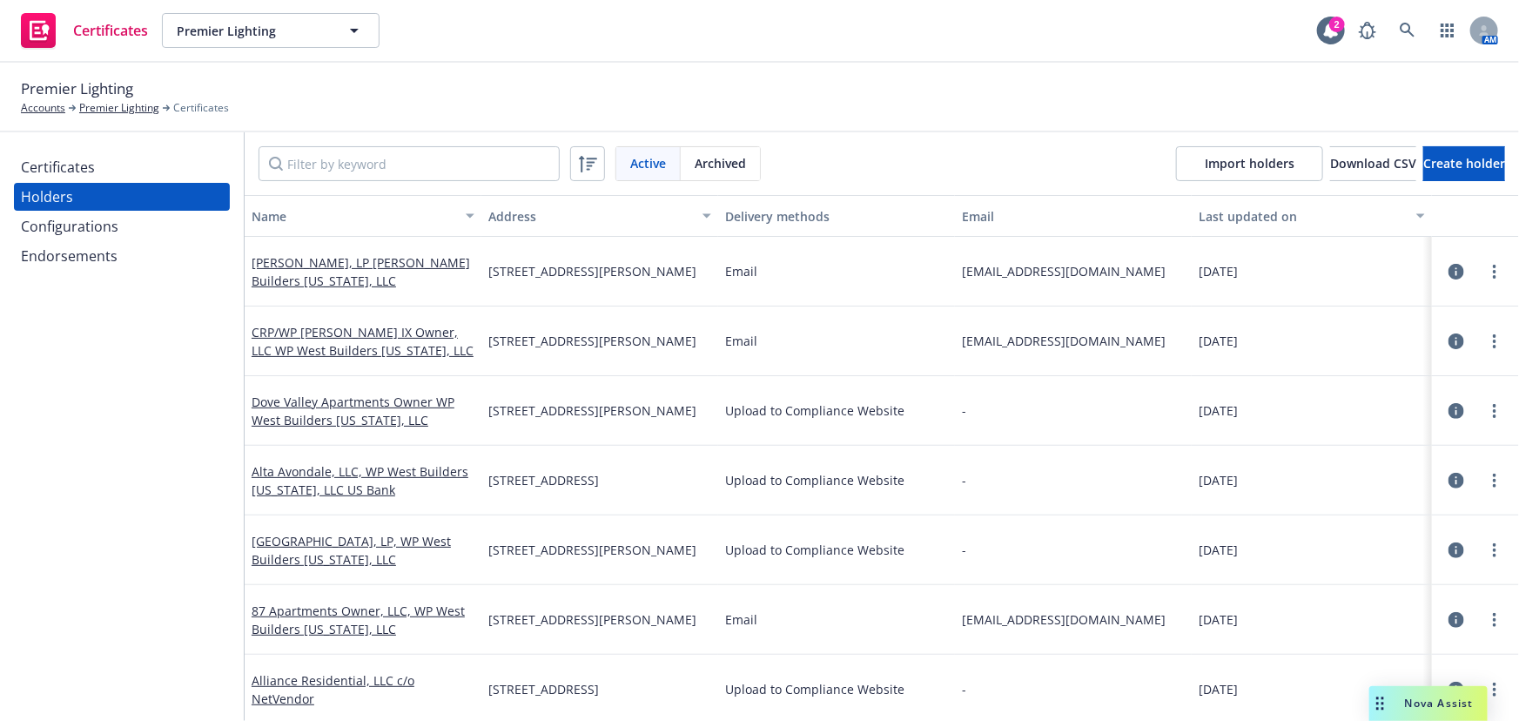
click at [95, 165] on div "Certificates" at bounding box center [122, 167] width 202 height 28
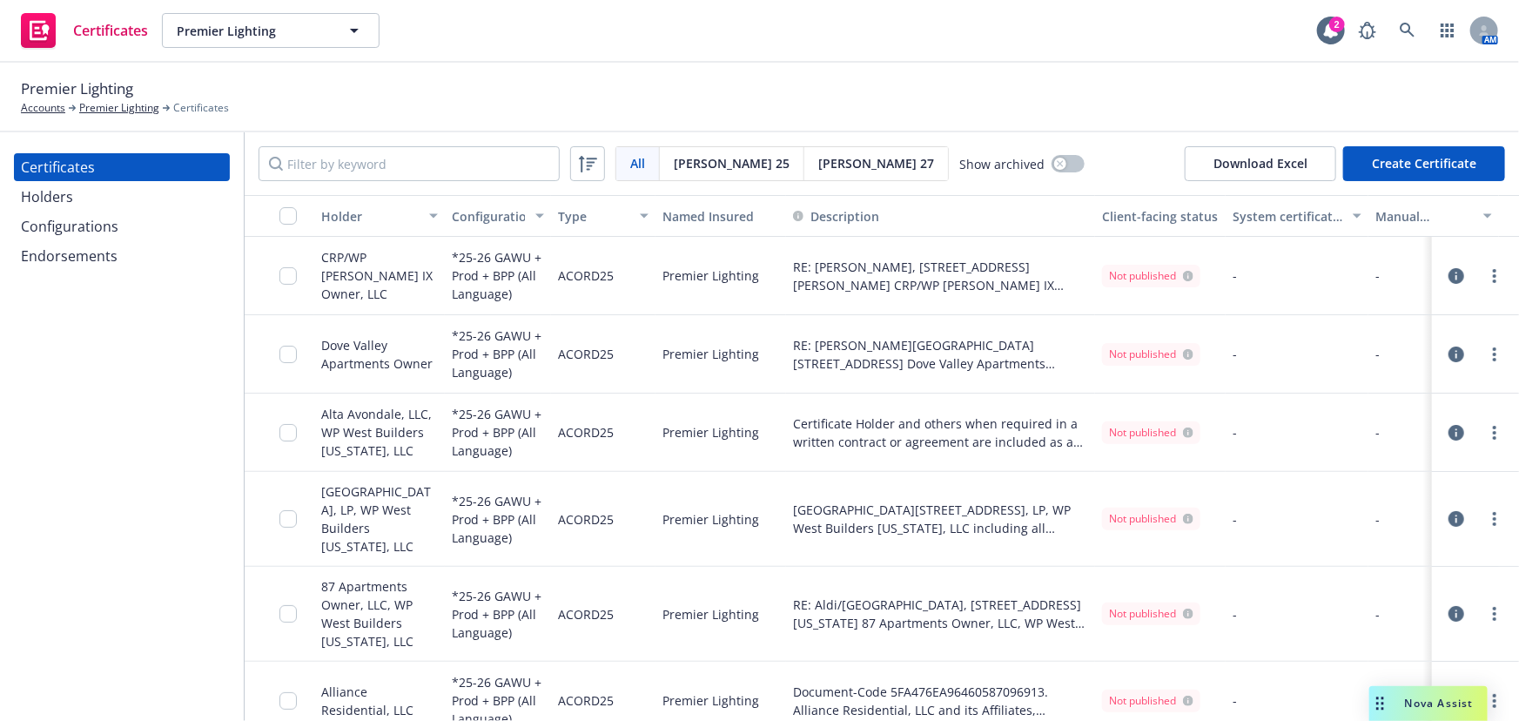
click at [1369, 147] on button "Create Certificate" at bounding box center [1424, 163] width 162 height 35
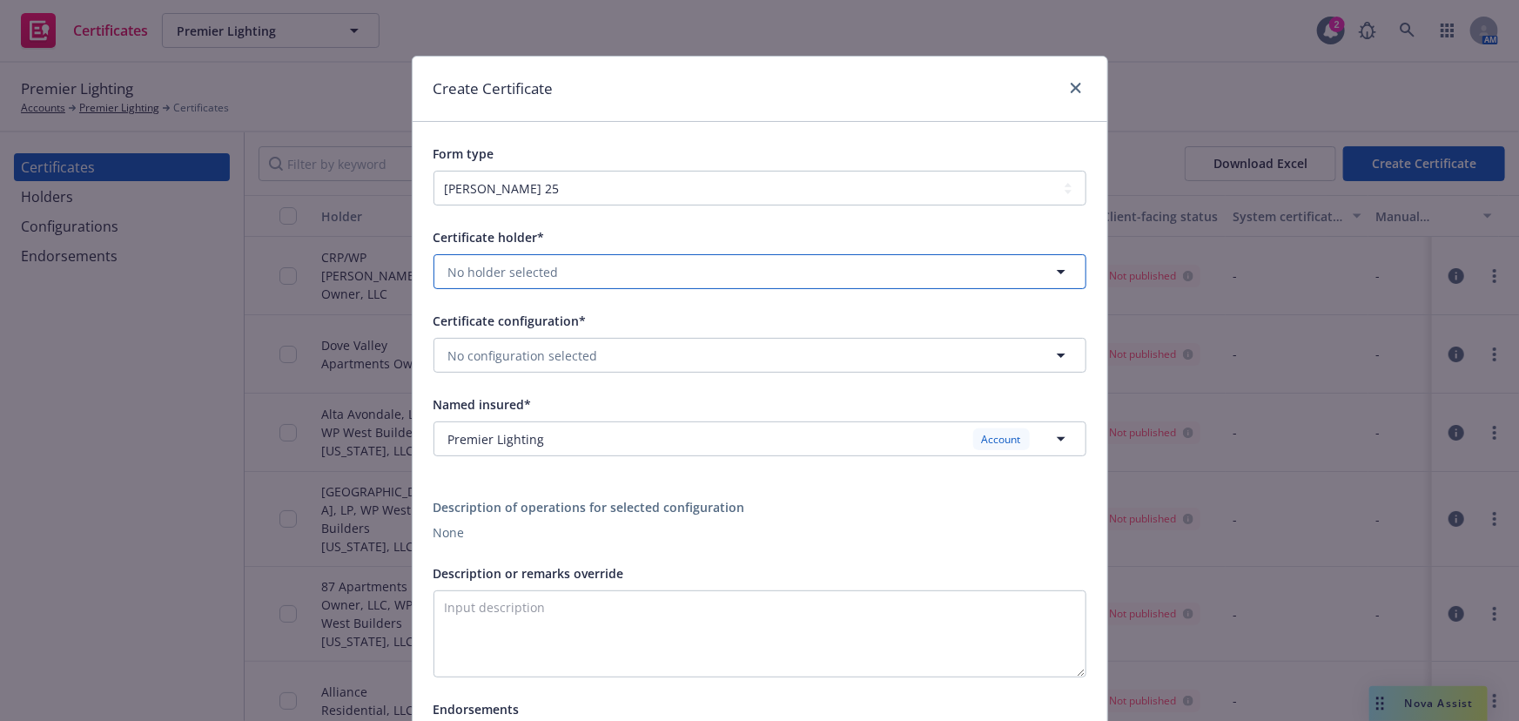
click at [569, 273] on button "No holder selected" at bounding box center [759, 271] width 653 height 35
type input "good"
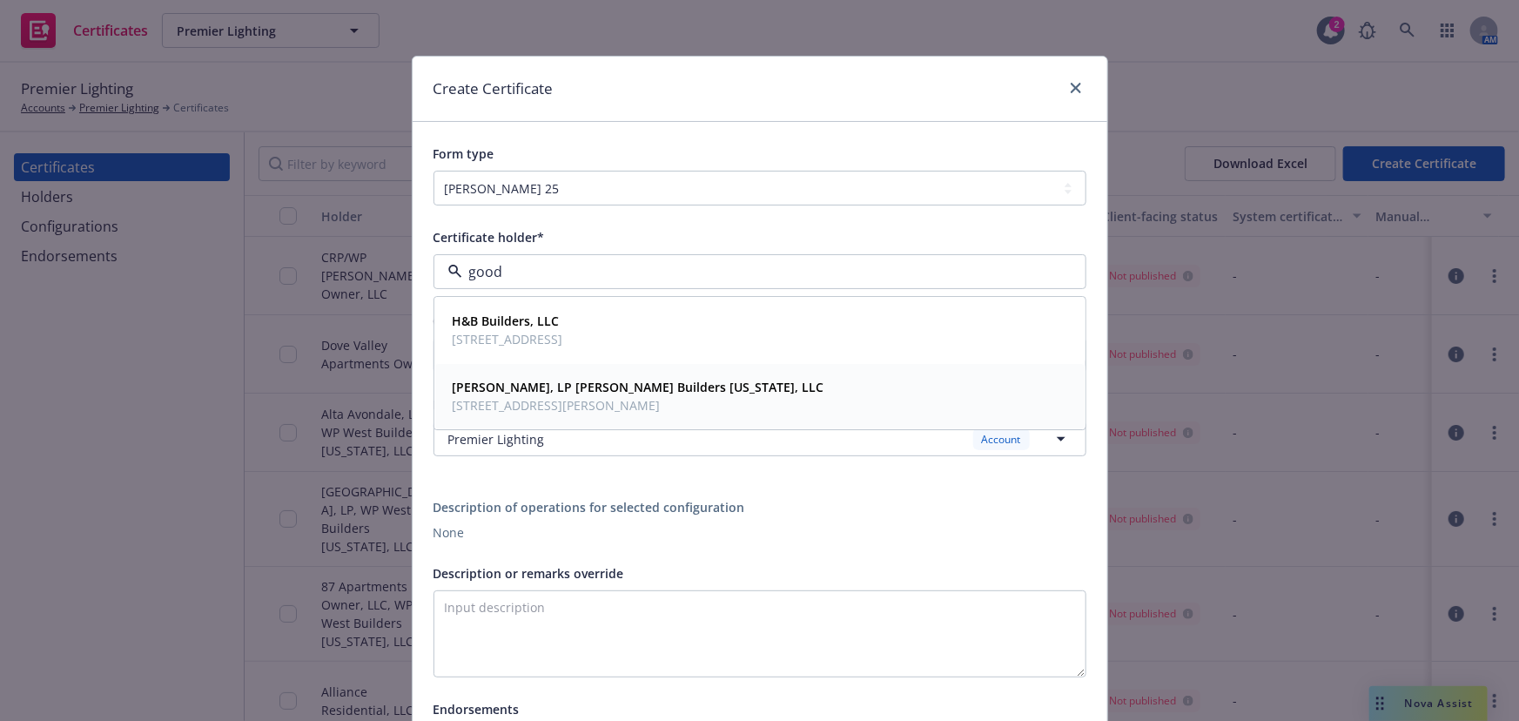
click at [546, 408] on span "8777 E Via de Ventura, Ste 201, Scottsdale, AZ, 85258, USA" at bounding box center [639, 406] width 372 height 18
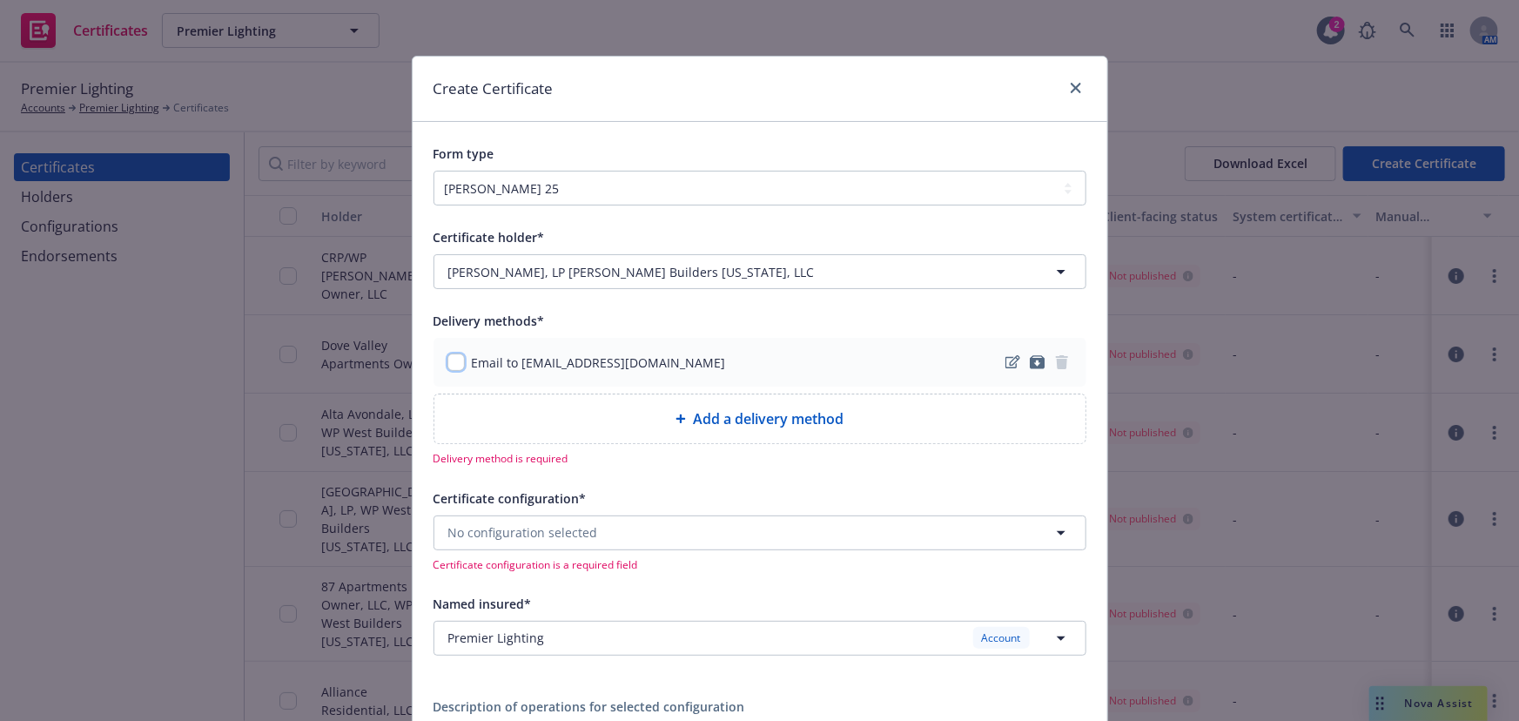
click at [447, 355] on input "checkbox" at bounding box center [455, 361] width 17 height 17
checkbox input "true"
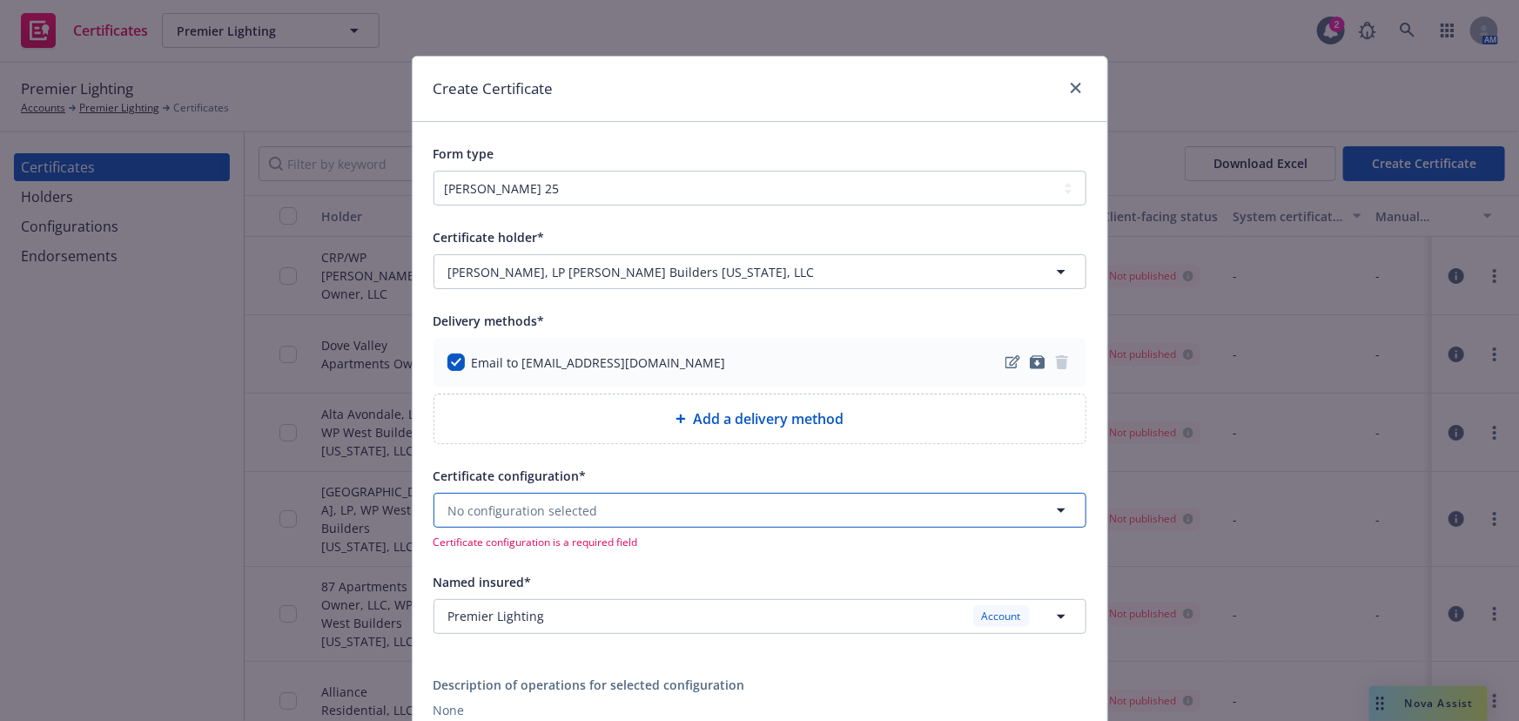
click at [502, 507] on span "No configuration selected" at bounding box center [523, 510] width 150 height 18
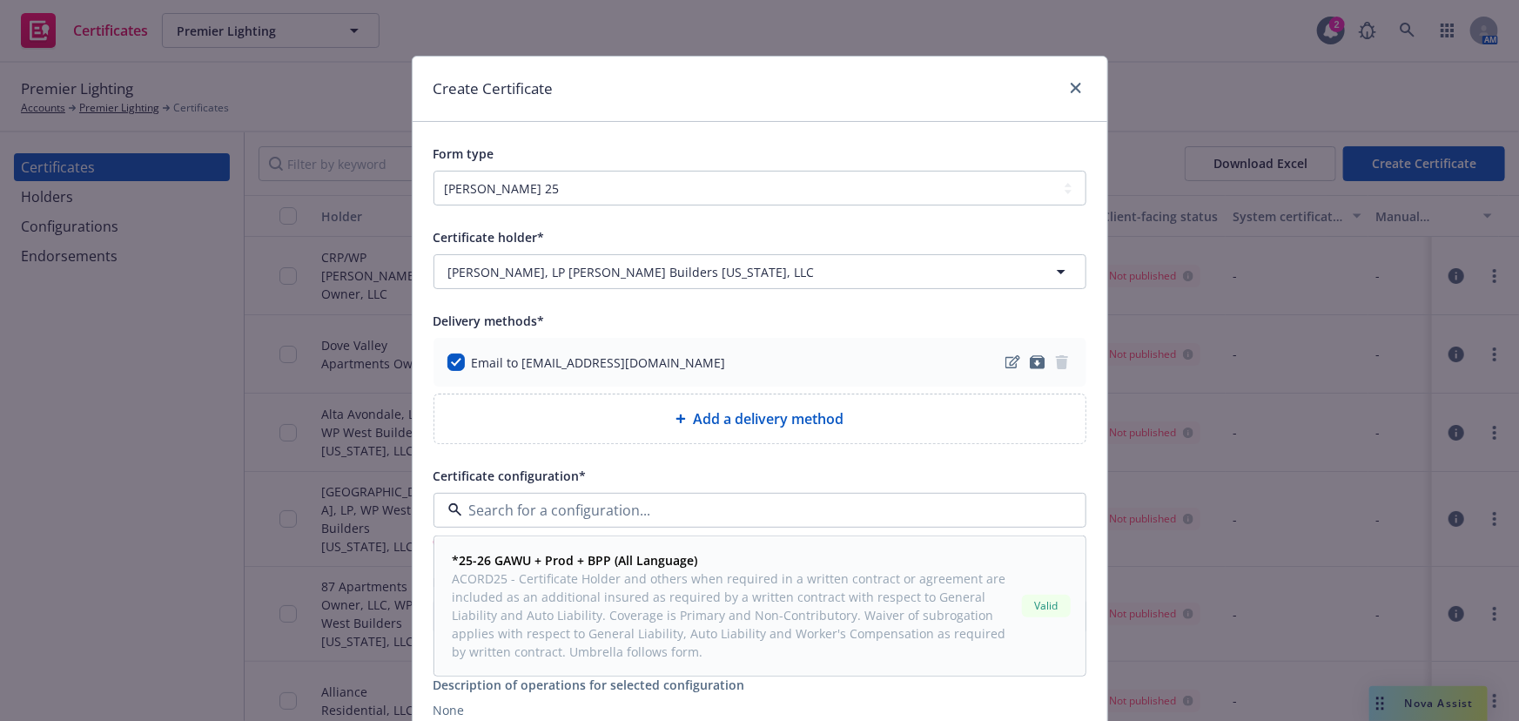
click at [514, 544] on div "*25-26 GAWU + Prod + BPP (All Language) ACORD25 - Certificate Holder and others…" at bounding box center [759, 606] width 649 height 138
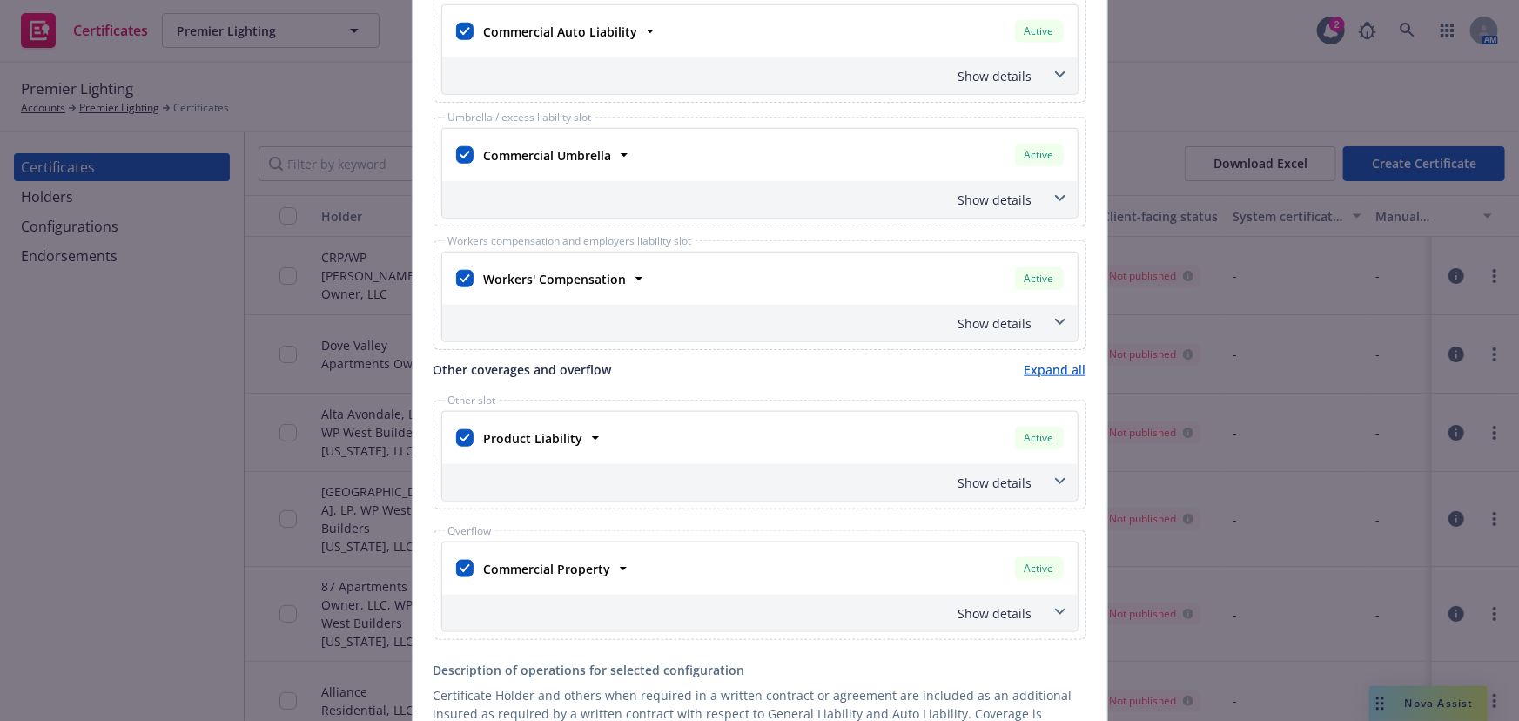
scroll to position [1345, 0]
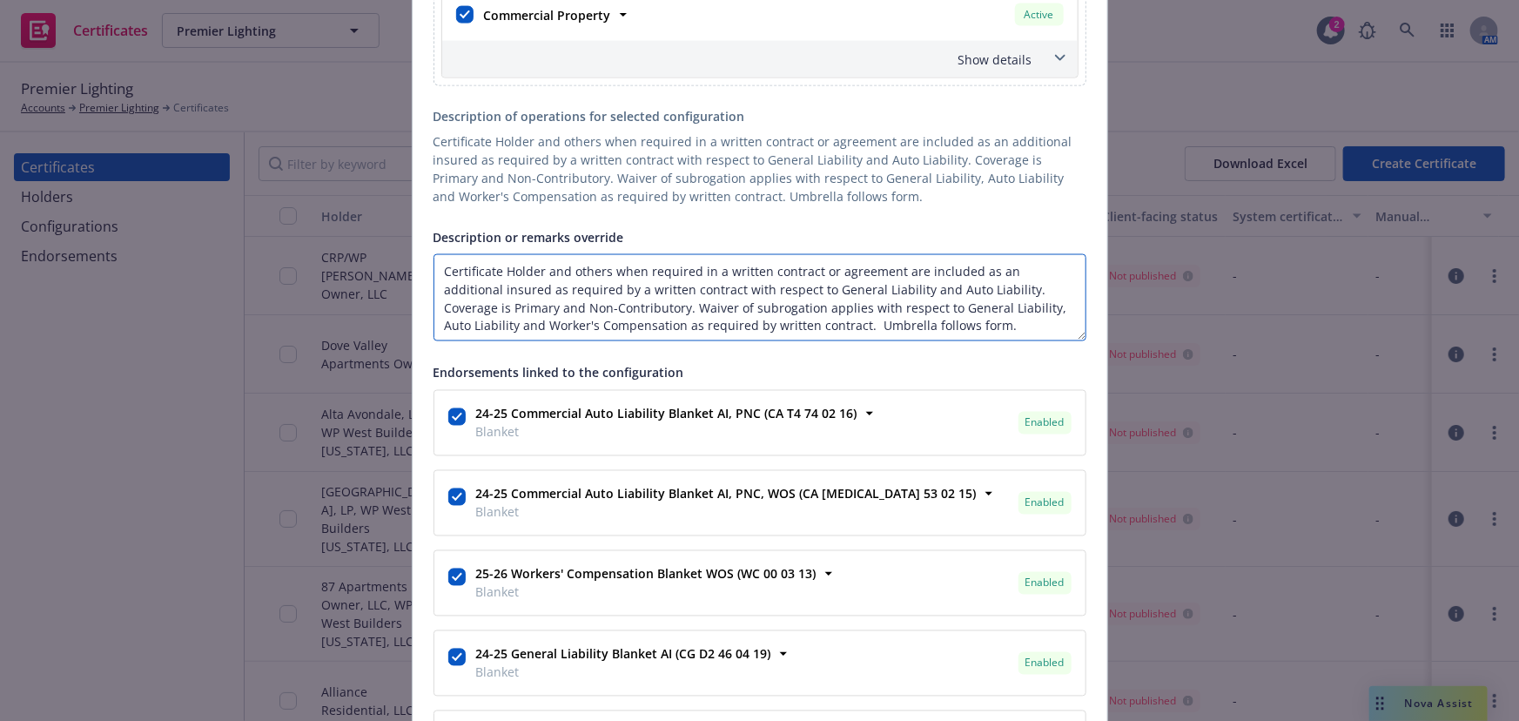
drag, startPoint x: 885, startPoint y: 269, endPoint x: 609, endPoint y: 254, distance: 276.3
click at [603, 255] on textarea "Certificate Holder and others when required in a written contract or agreement …" at bounding box center [759, 297] width 653 height 87
drag, startPoint x: 887, startPoint y: 264, endPoint x: 382, endPoint y: 245, distance: 505.2
click at [382, 245] on div "Create Certificate Form type ACORD 25 ACORD 27 ACORD 28 Certificate holder* [ob…" at bounding box center [759, 360] width 1519 height 721
paste textarea "Alta Goodyear, S.E. Corner of 150th Dr. and Encanto Blvd., Goodyear, AZ 85395 A…"
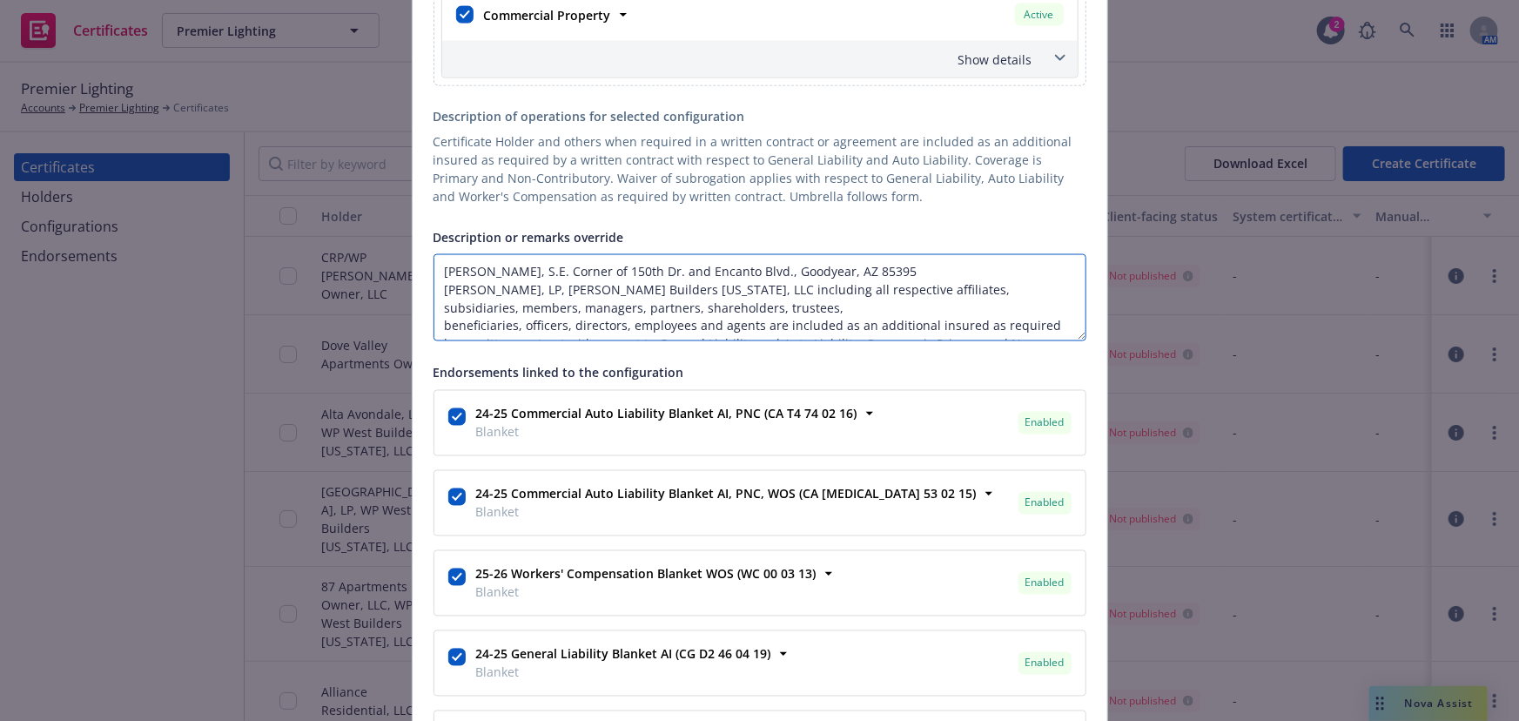
click at [433, 326] on textarea "Alta Goodyear, S.E. Corner of 150th Dr. and Encanto Blvd., Goodyear, AZ 85395 A…" at bounding box center [759, 297] width 653 height 87
click at [1053, 324] on textarea "Alta Goodyear, S.E. Corner of 150th Dr. and Encanto Blvd., Goodyear, AZ 85395 A…" at bounding box center [759, 297] width 653 height 87
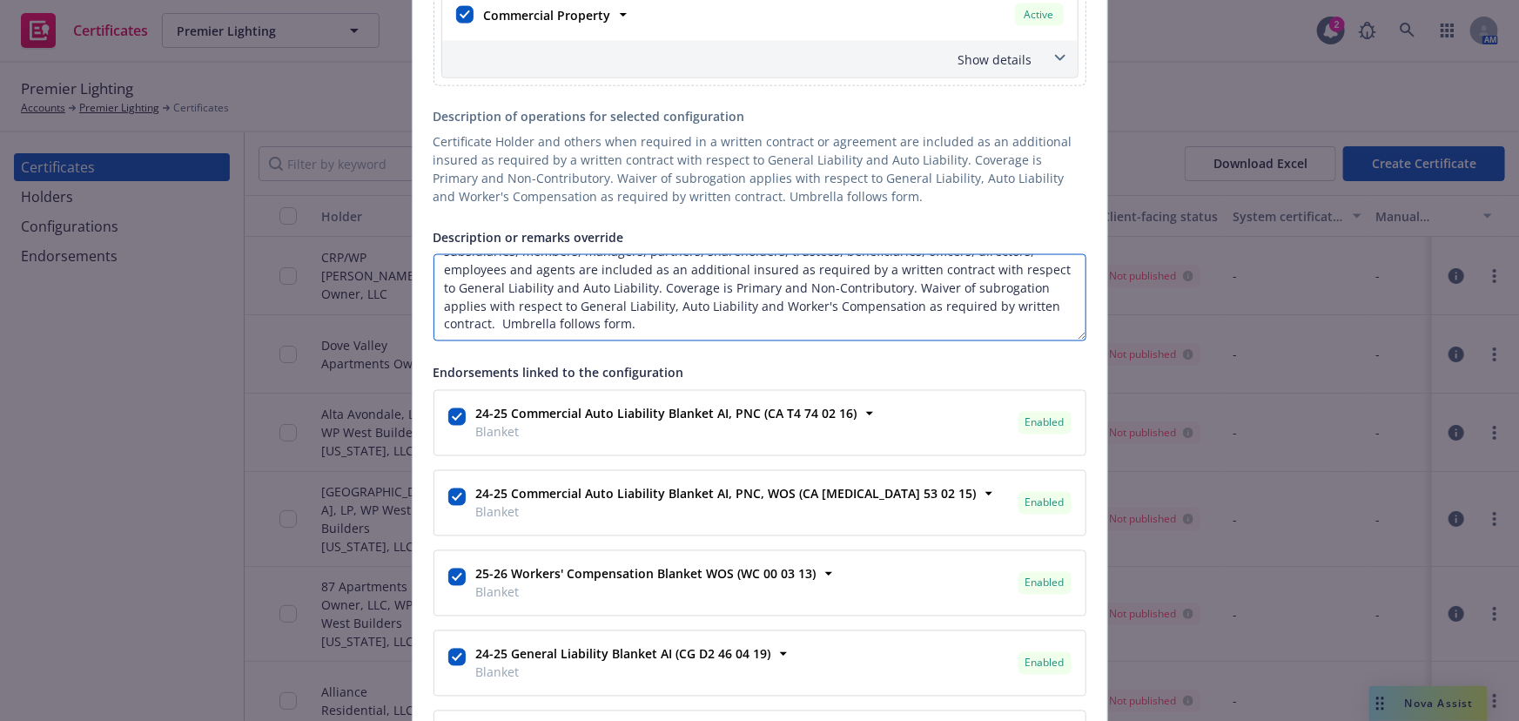
paste textarea "Loss Payee (Property) for Stored Materials: JPMorgan Chase Bank, N.A. 3424 Peac…"
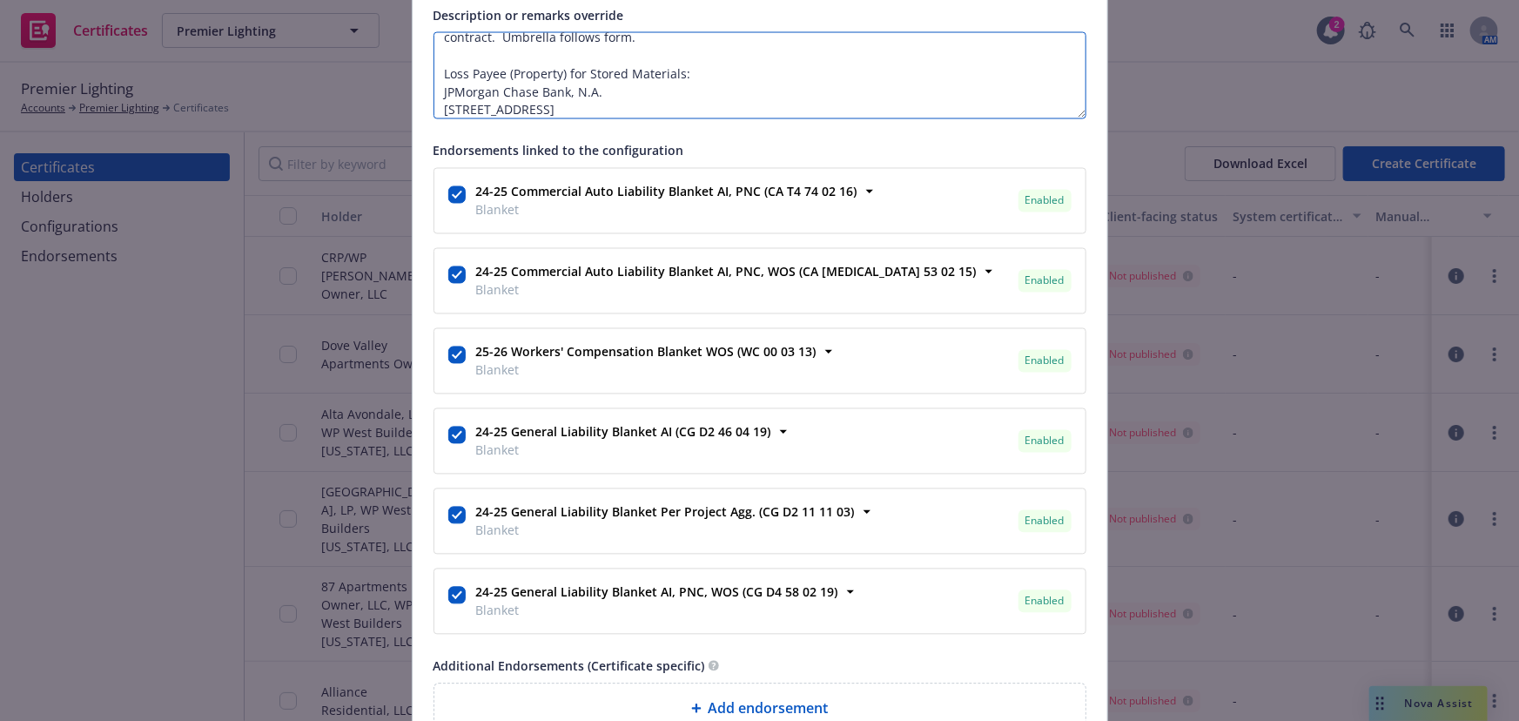
scroll to position [1837, 0]
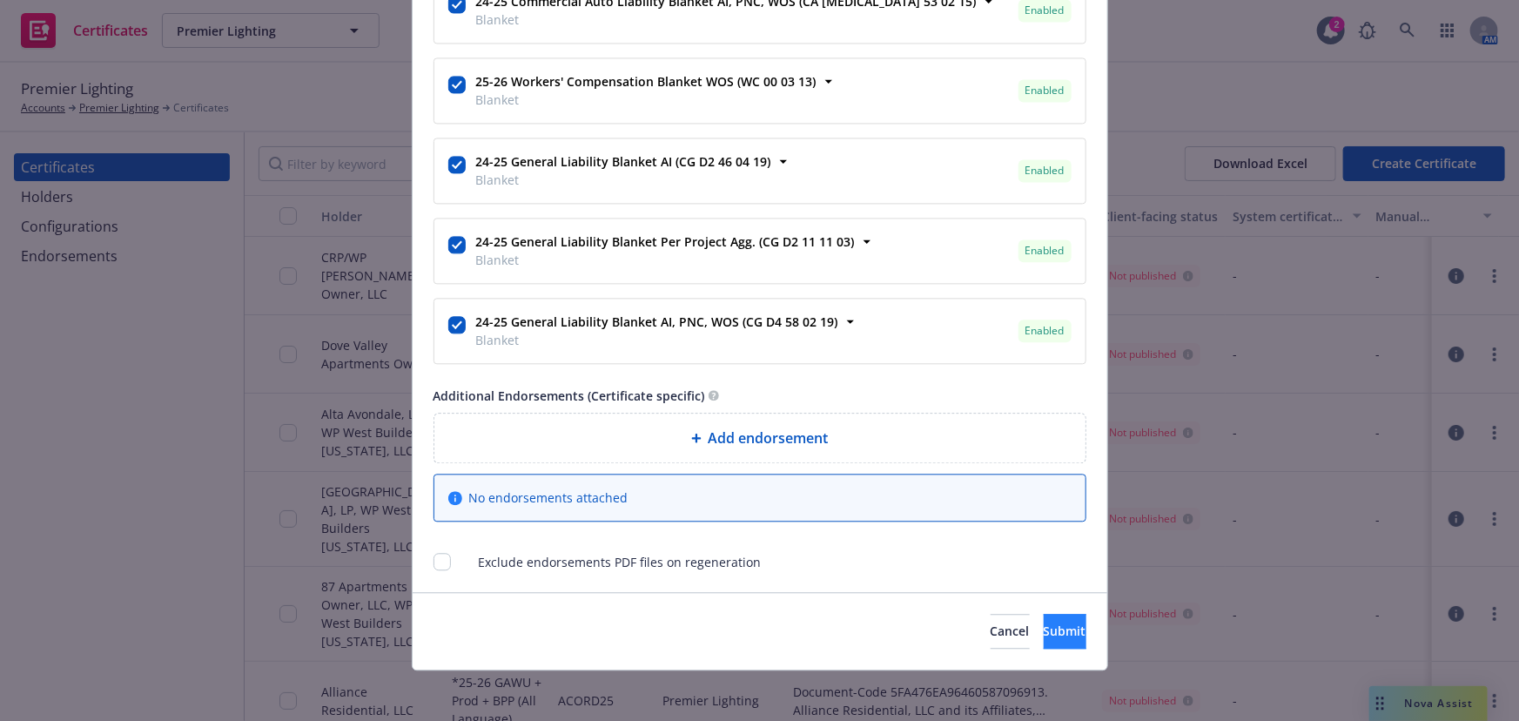
type textarea "Alta Goodyear, S.E. Corner of 150th Dr. and Encanto Blvd., Goodyear, AZ 85395 A…"
click at [1044, 615] on span "Submit" at bounding box center [1065, 630] width 43 height 17
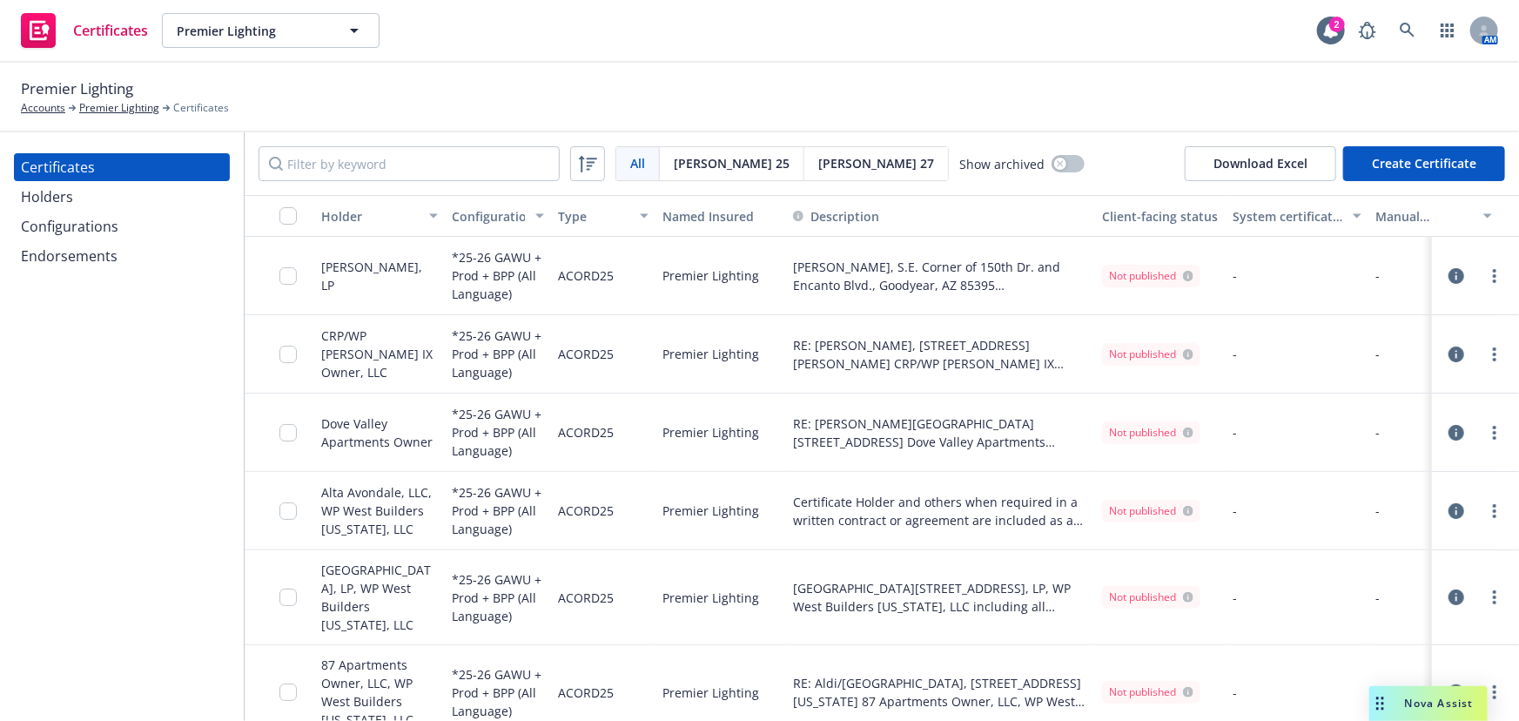
click at [79, 205] on div "Holders" at bounding box center [122, 197] width 202 height 28
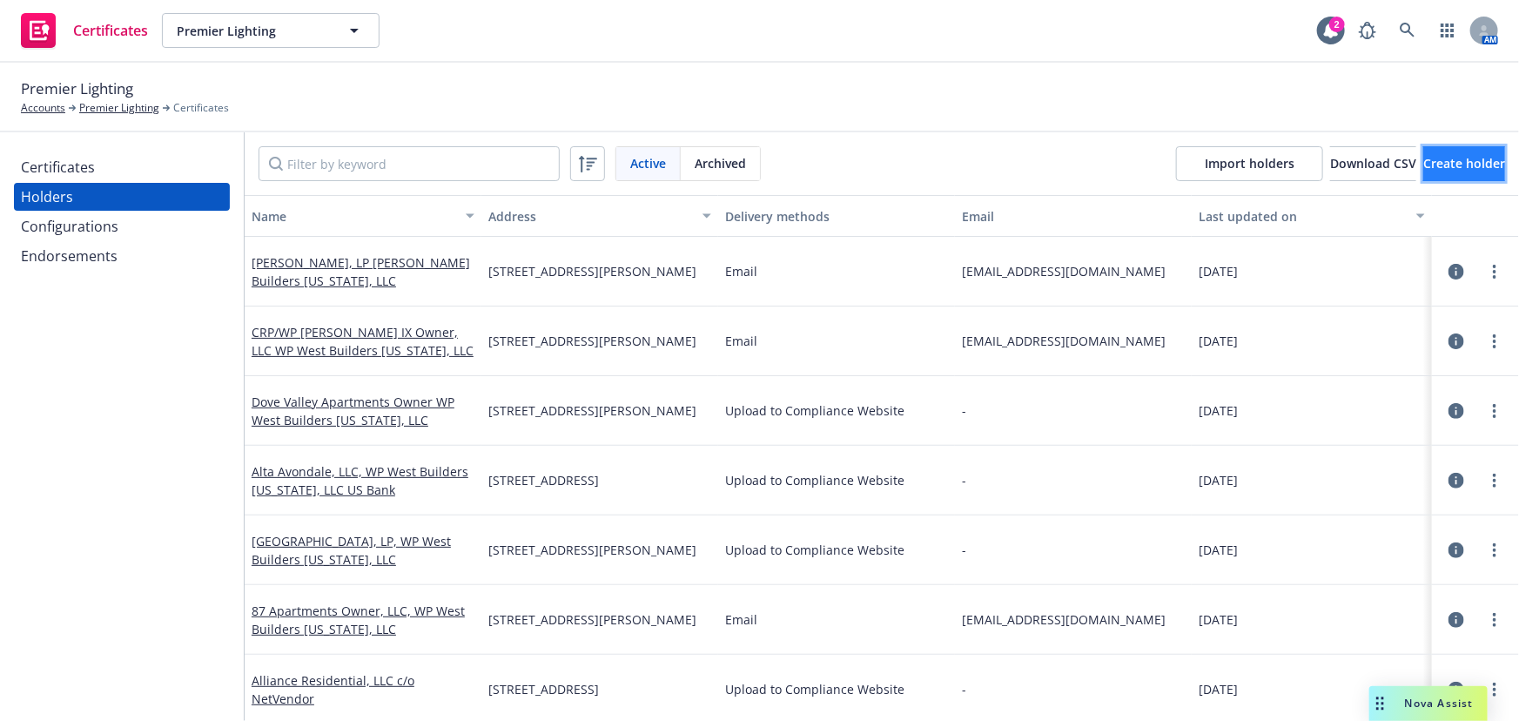
click at [1369, 157] on span "Create holder" at bounding box center [1464, 163] width 82 height 17
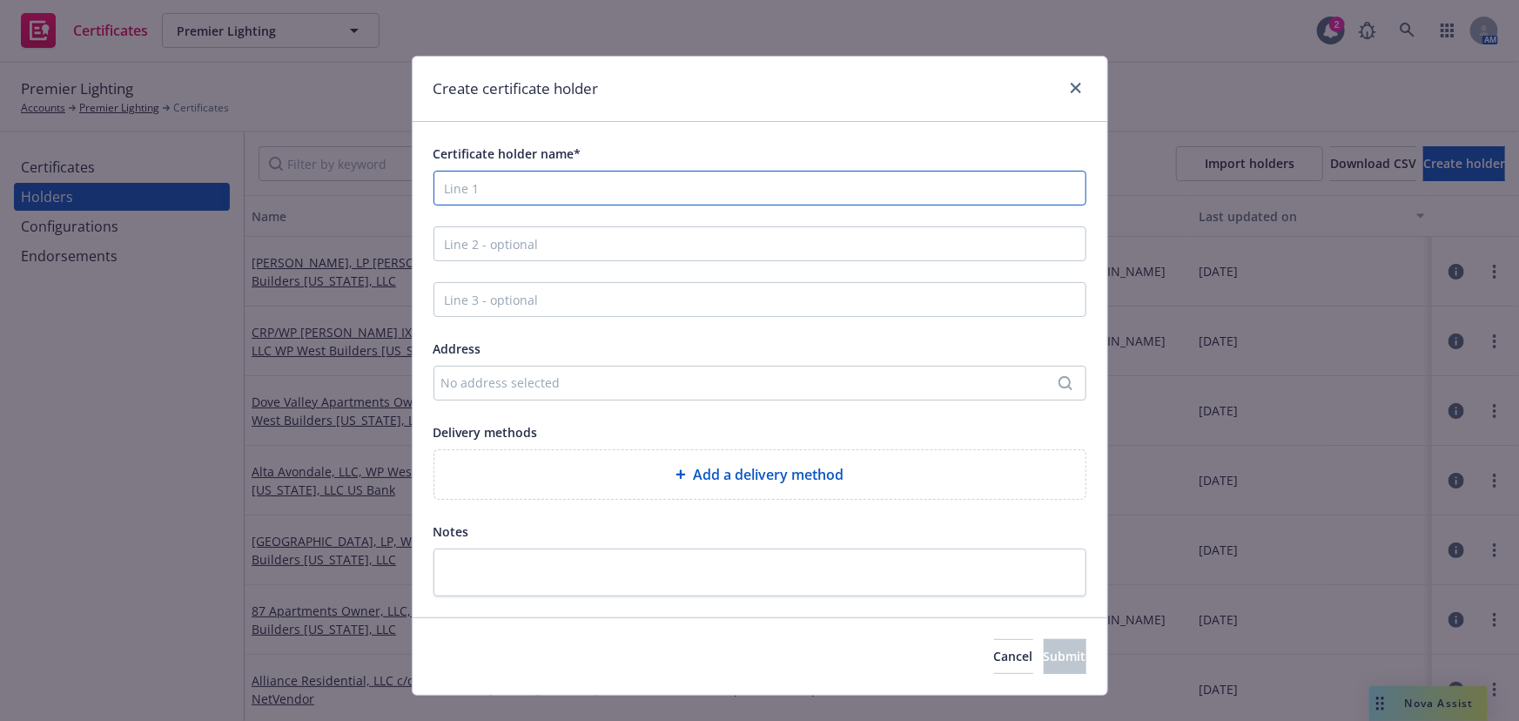
click at [444, 200] on input "Certificate holder name*" at bounding box center [759, 188] width 653 height 35
paste input "Alta Surprise Owner, LLC WP West Builders Arizona, LLC"
drag, startPoint x: 786, startPoint y: 187, endPoint x: 583, endPoint y: 183, distance: 202.9
click at [583, 183] on input "Alta Surprise Owner, LLC WP West Builders Arizona, LLC" at bounding box center [759, 188] width 653 height 35
type input "Alta Surprise Owner, LLC"
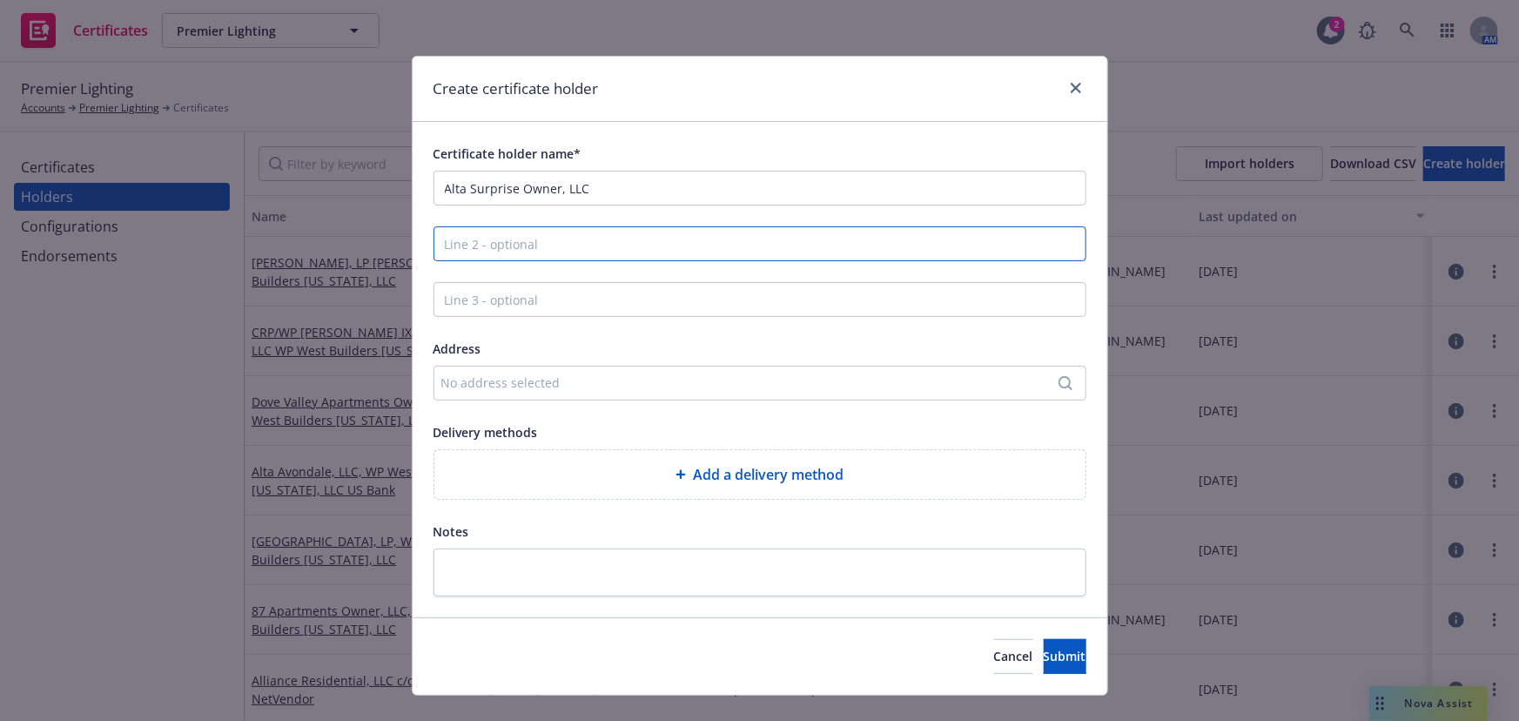
click at [743, 240] on input "Line 2 - optional" at bounding box center [759, 243] width 653 height 35
paste input "WP West Builders Arizona, LLC"
type input "WP West Builders Arizona, LLC"
click at [487, 380] on div "No address selected" at bounding box center [751, 382] width 620 height 18
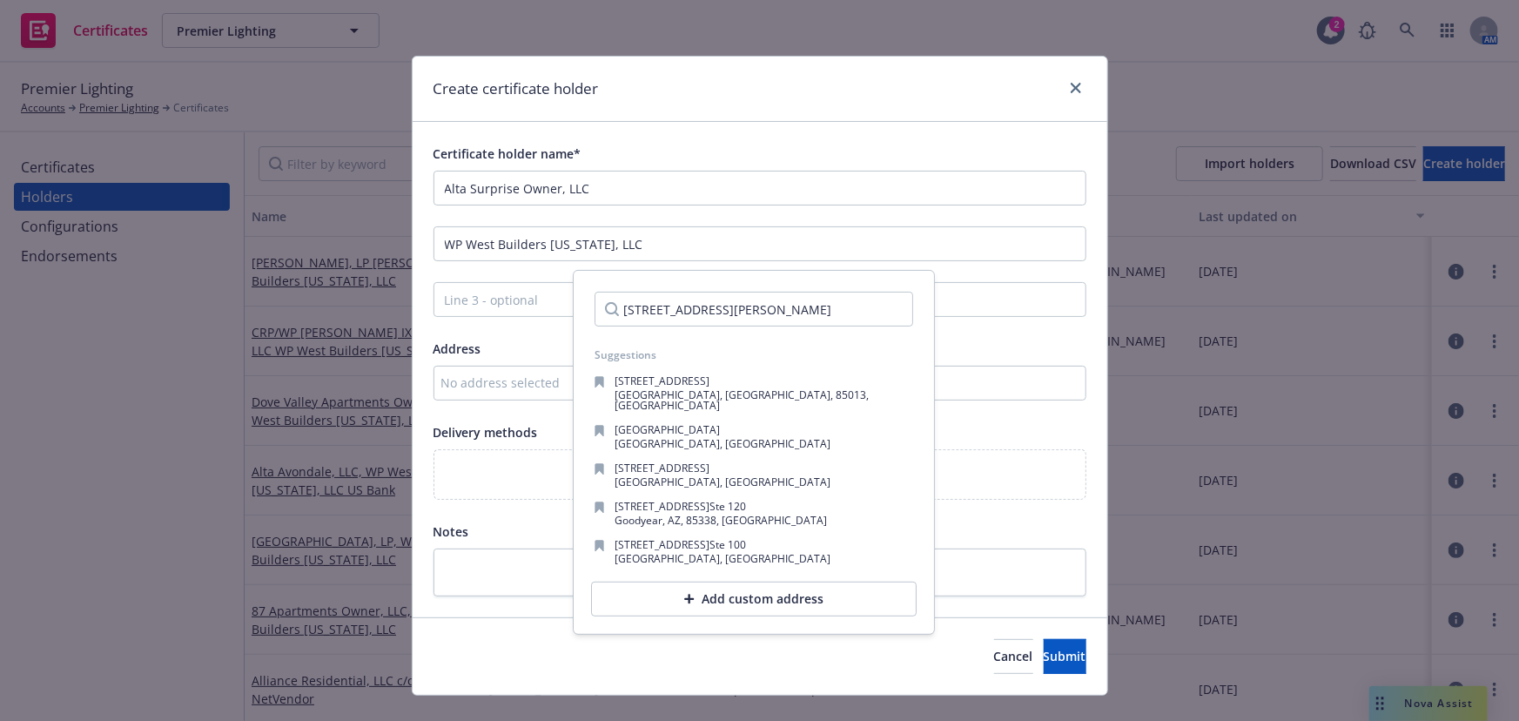
scroll to position [0, 49]
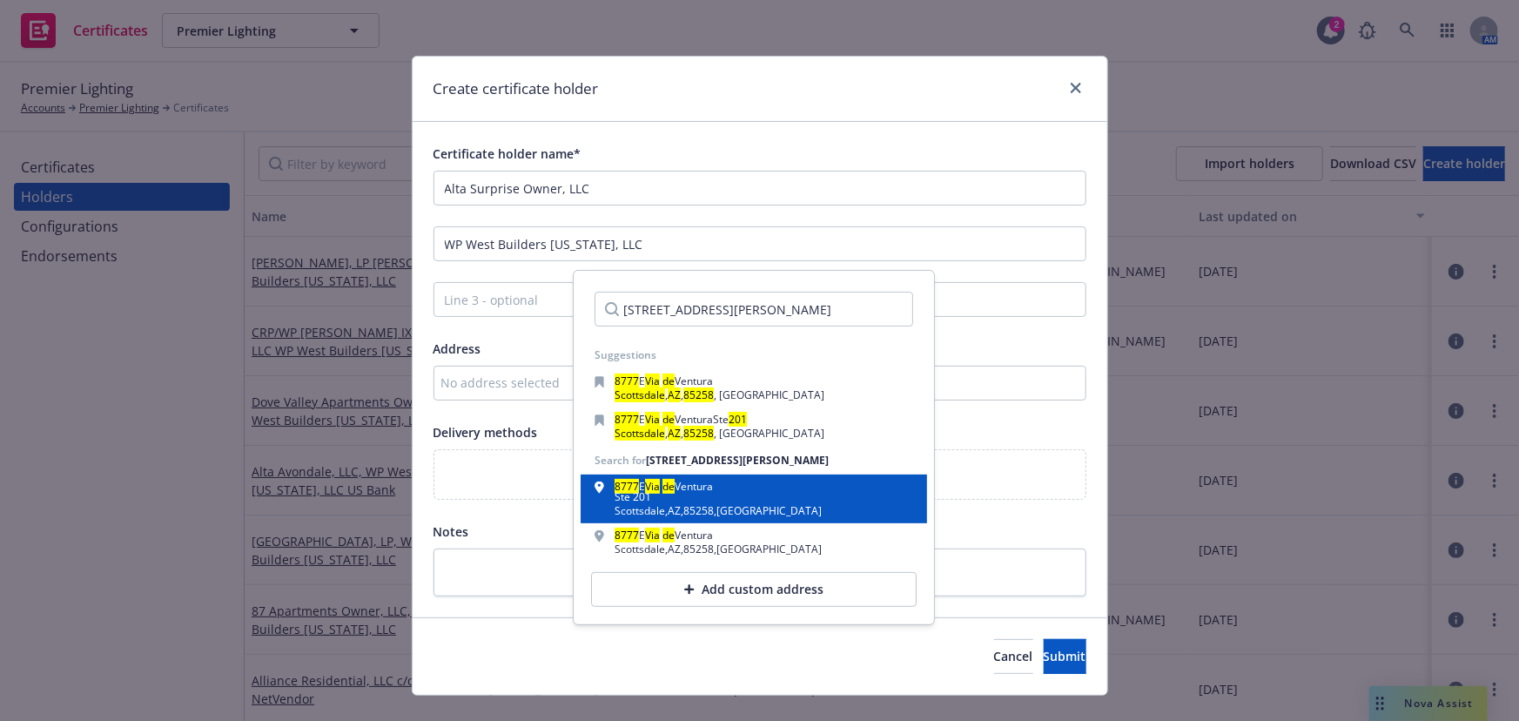
type input "8777 E. Via De Ventura, Suite 201 Scottsdale AZ 85258"
click at [711, 494] on span "Ventura" at bounding box center [694, 486] width 38 height 15
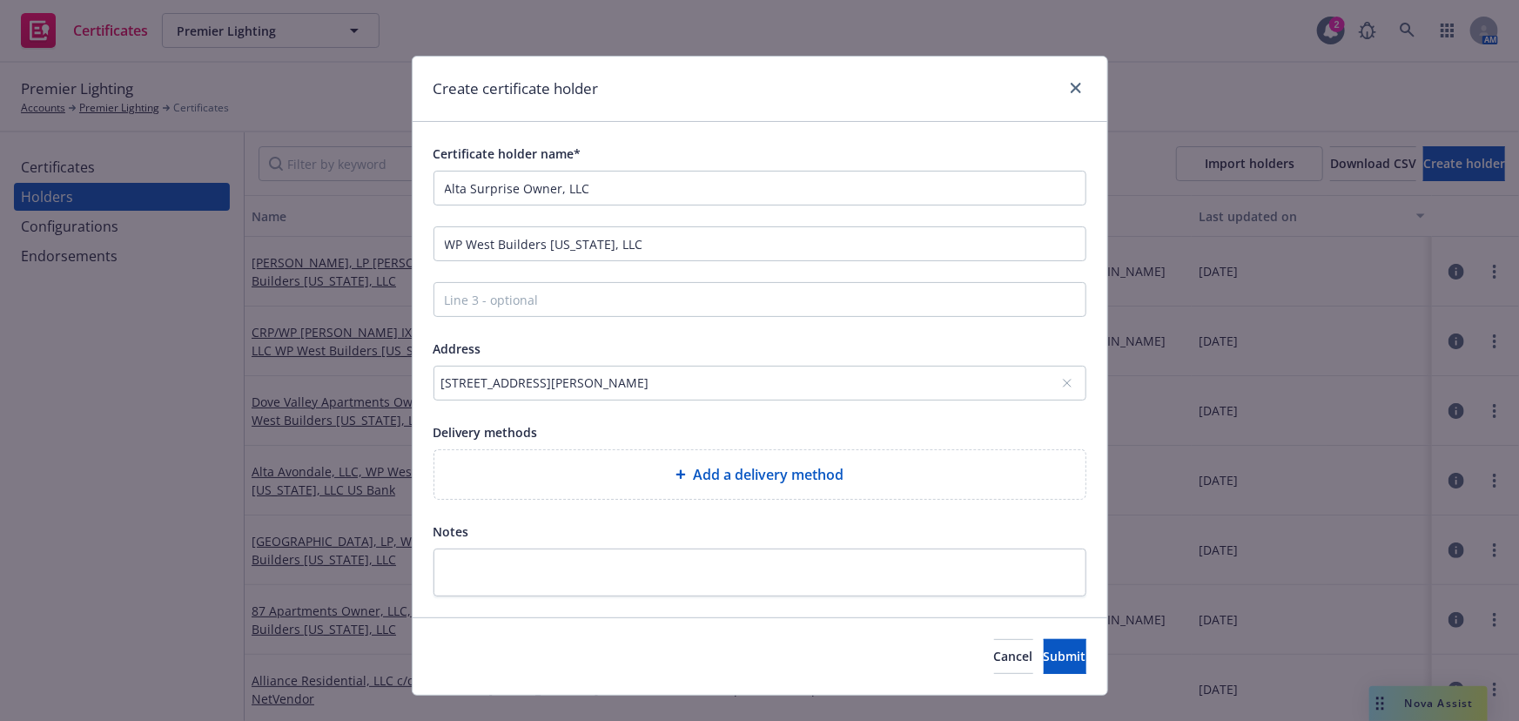
click at [659, 470] on div "Add a delivery method" at bounding box center [759, 474] width 623 height 21
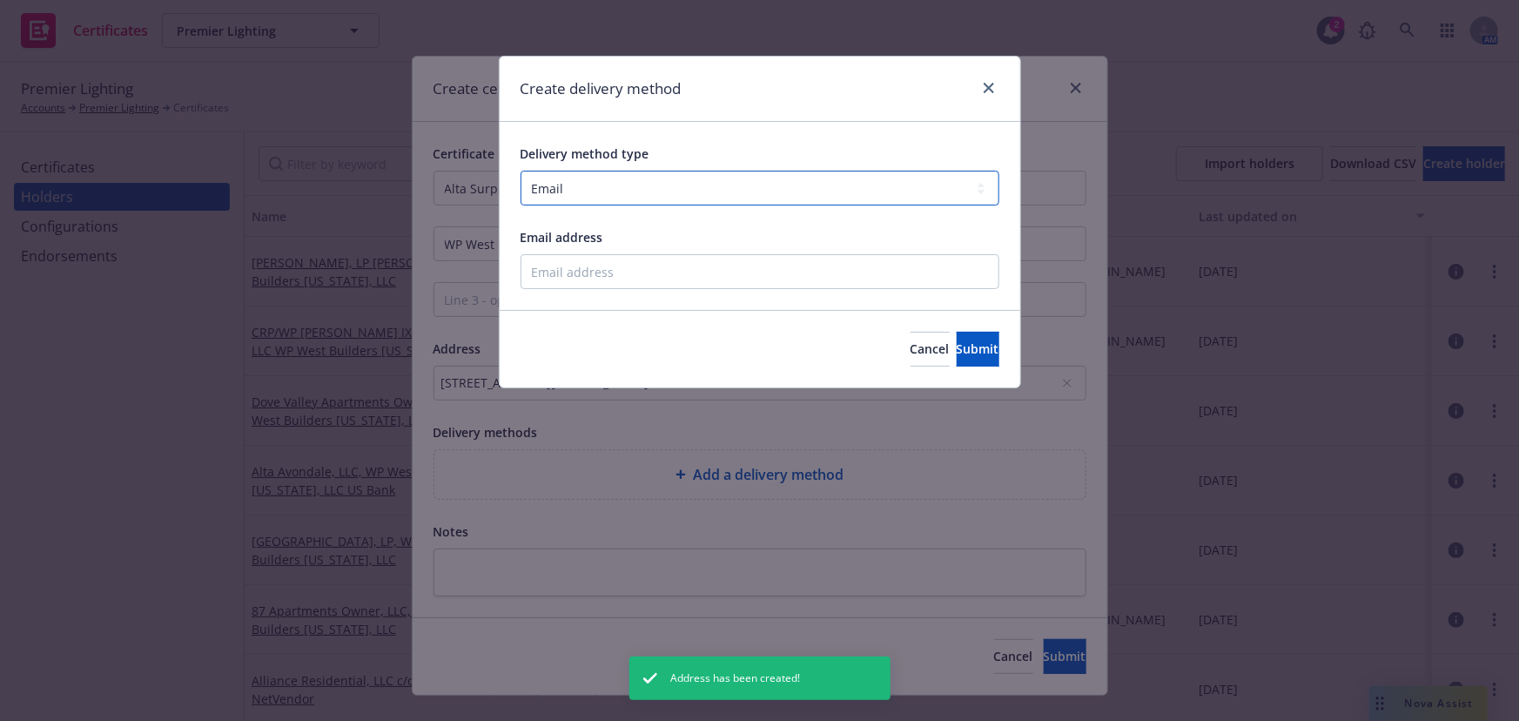
click at [581, 184] on select "Select delivery method type Email Mail Fax Upload to Compliance Website" at bounding box center [759, 188] width 479 height 35
select select "UPLOAD_TO_COMPLIANCE_WEBSITE"
click at [520, 171] on select "Select delivery method type Email Mail Fax Upload to Compliance Website" at bounding box center [759, 188] width 479 height 35
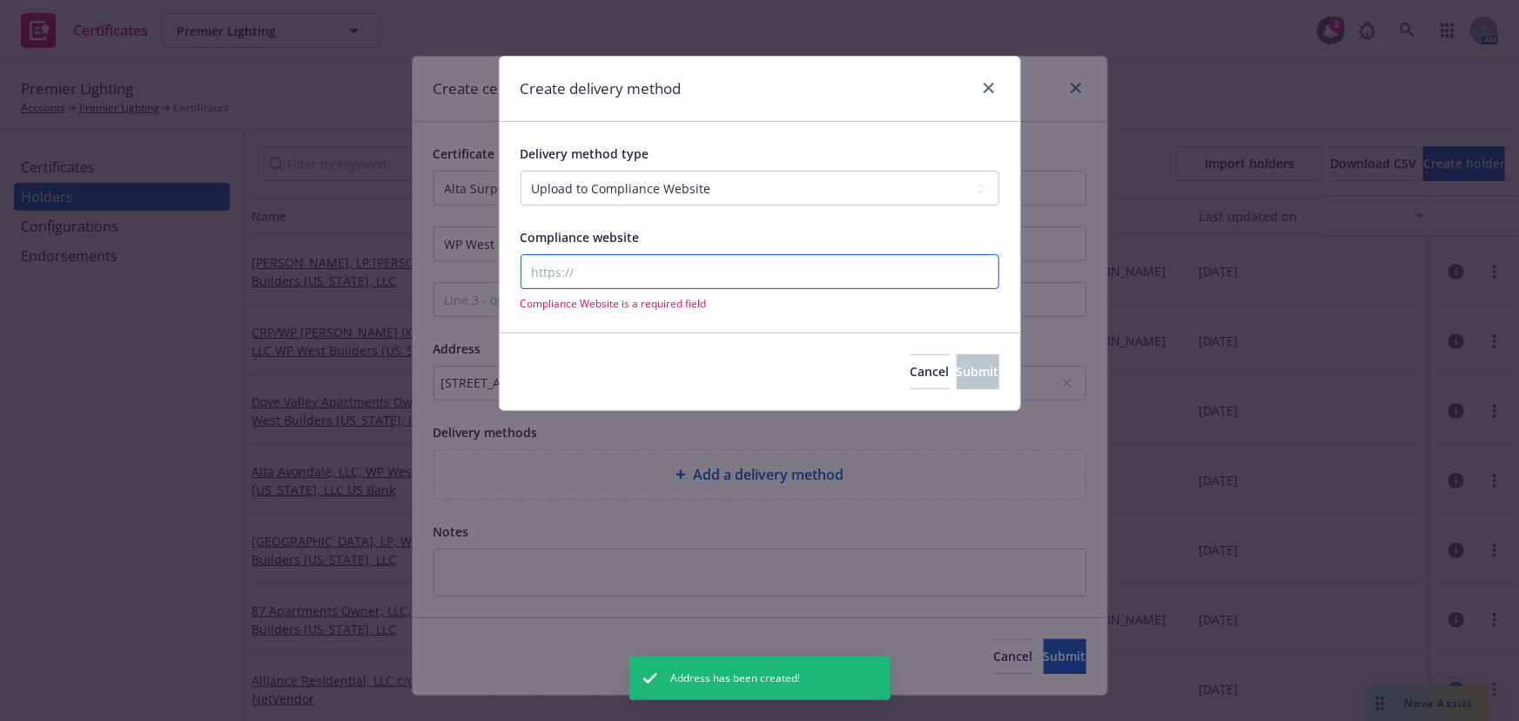
click at [565, 254] on input "Compliance website" at bounding box center [759, 271] width 479 height 35
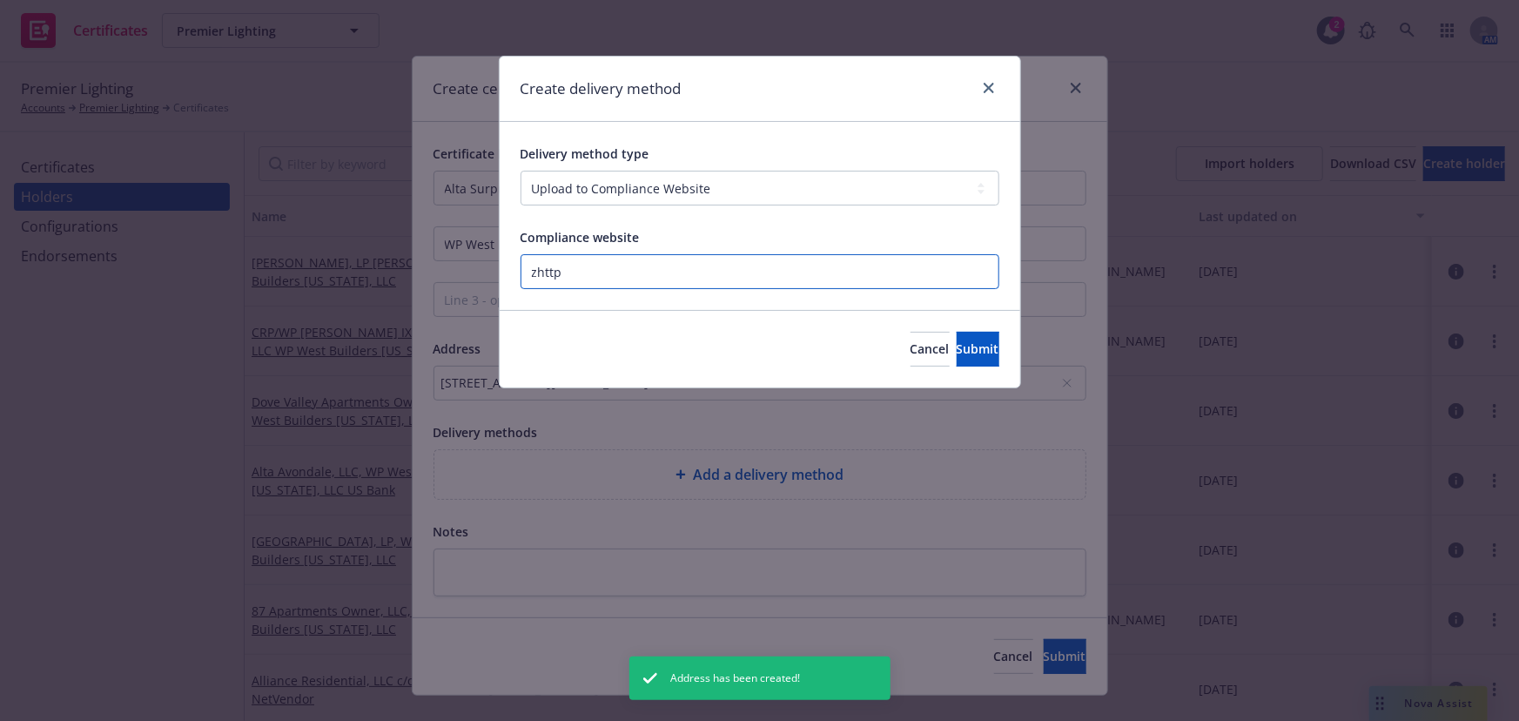
paste input "https://www.newfront.com"
type input "https://www.newfront.com"
click at [957, 359] on button "Submit" at bounding box center [978, 349] width 43 height 35
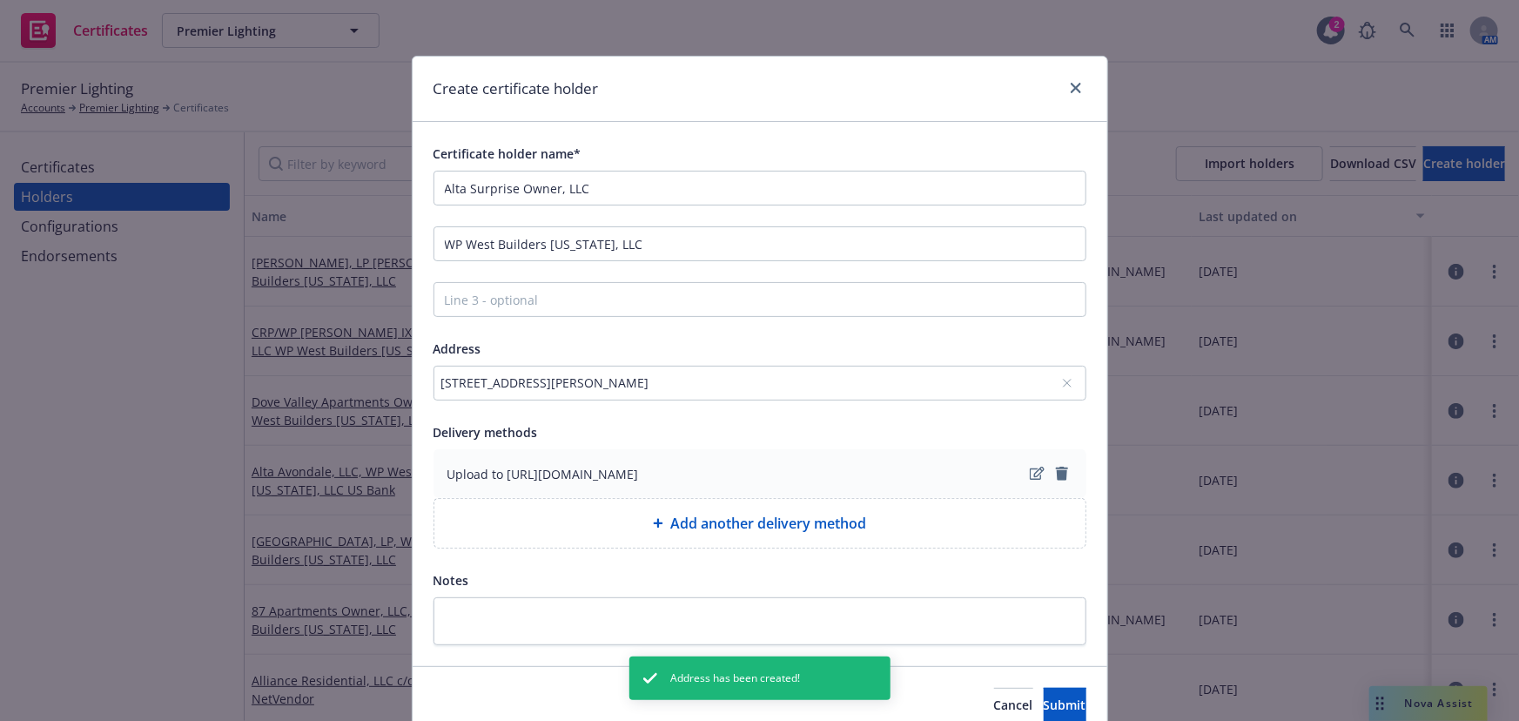
scroll to position [78, 0]
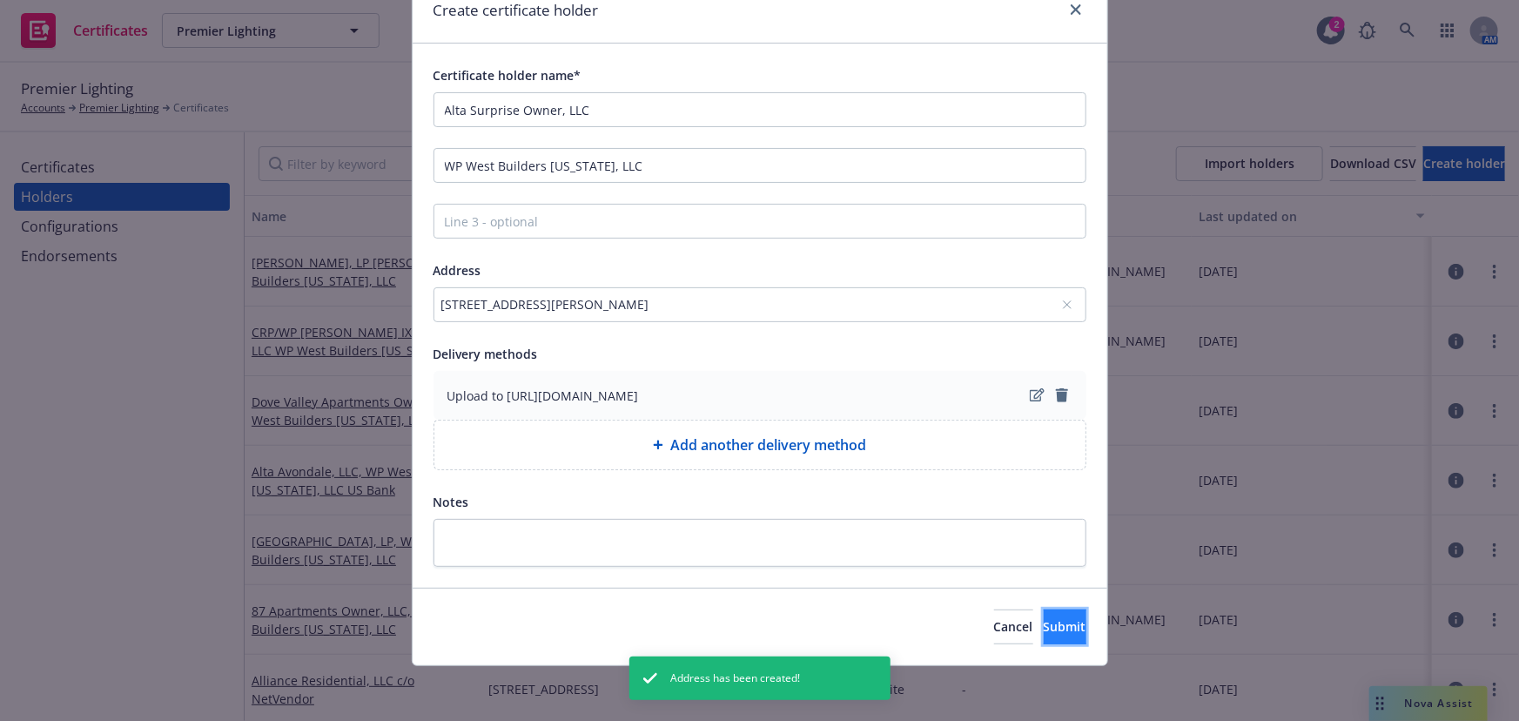
click at [1044, 615] on button "Submit" at bounding box center [1065, 626] width 43 height 35
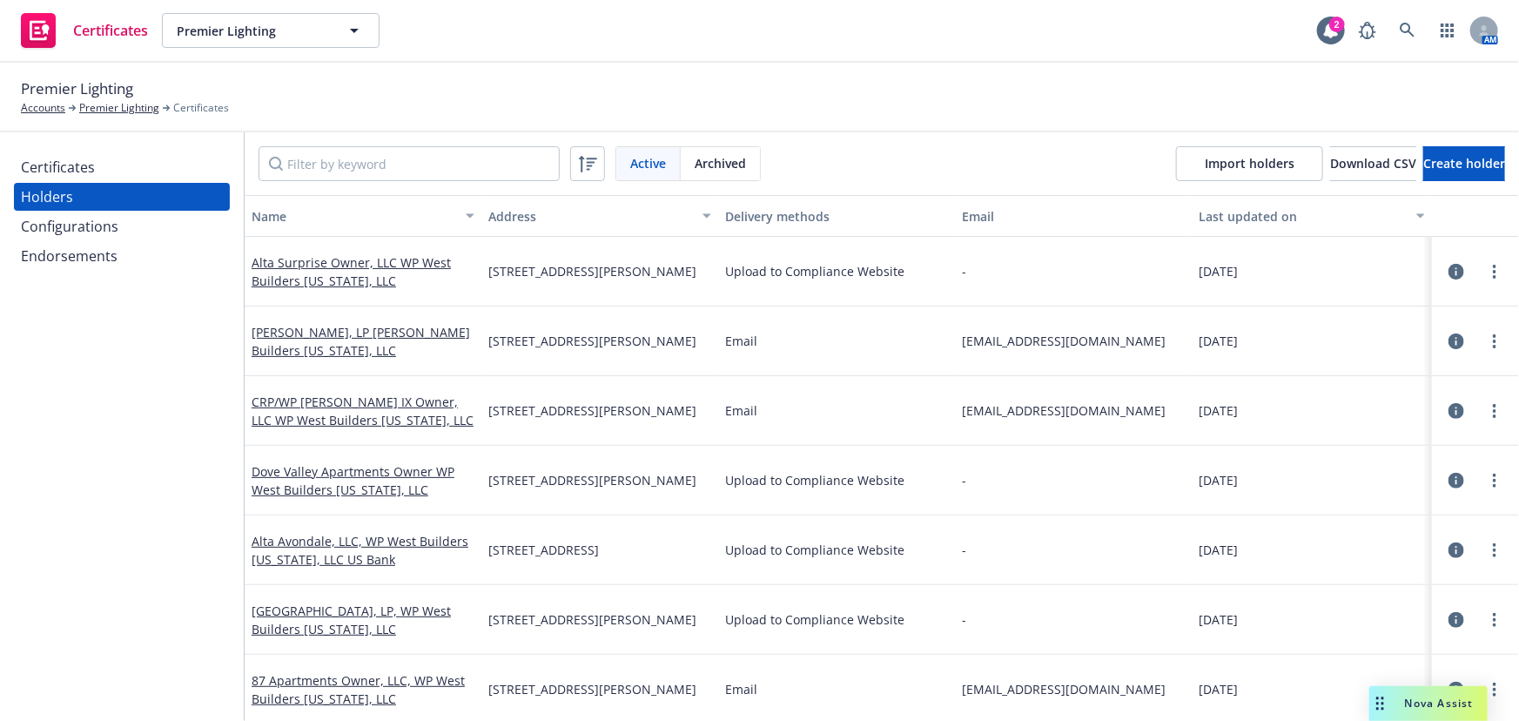
click at [122, 181] on div "Certificates Holders Configurations Endorsements" at bounding box center [122, 211] width 216 height 117
click at [118, 167] on div "Certificates" at bounding box center [122, 167] width 202 height 28
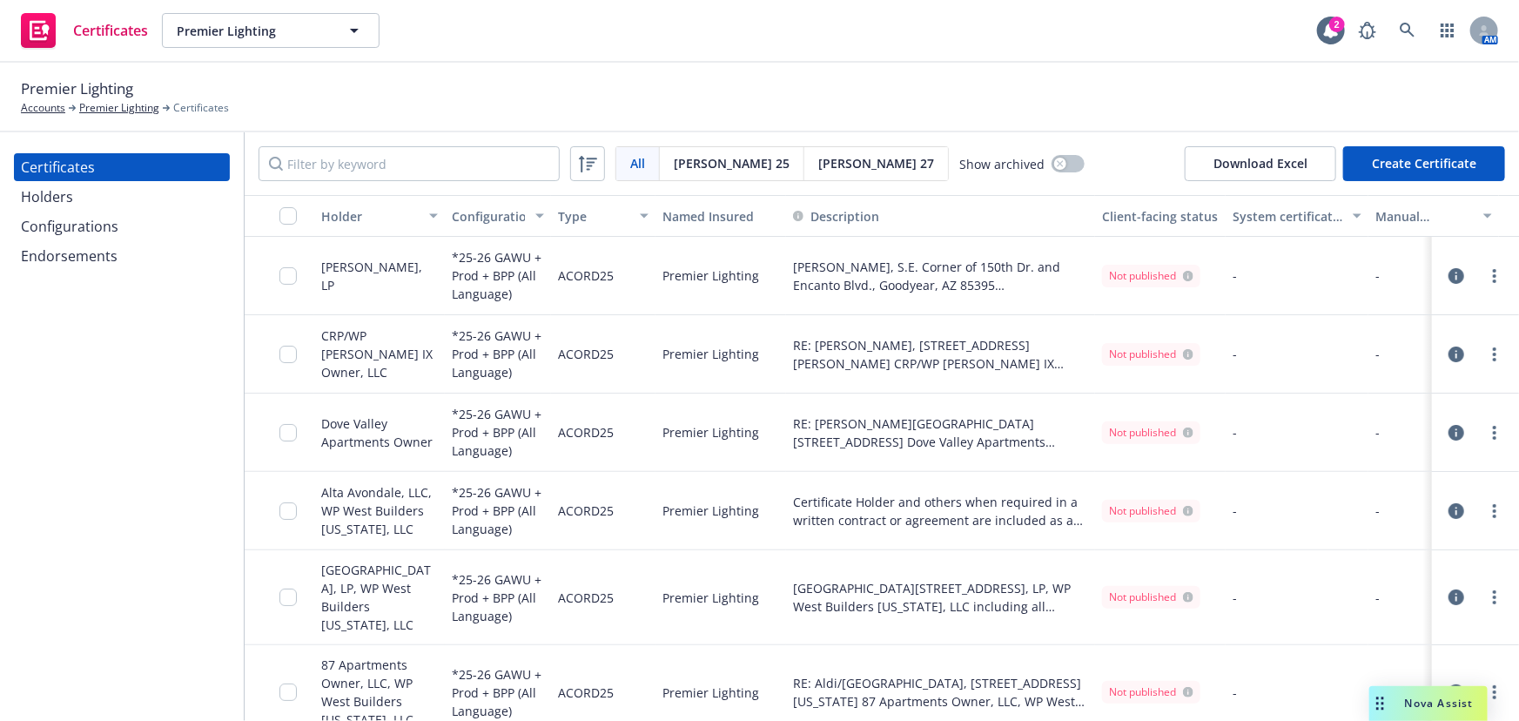
click at [1369, 152] on button "Create Certificate" at bounding box center [1424, 163] width 162 height 35
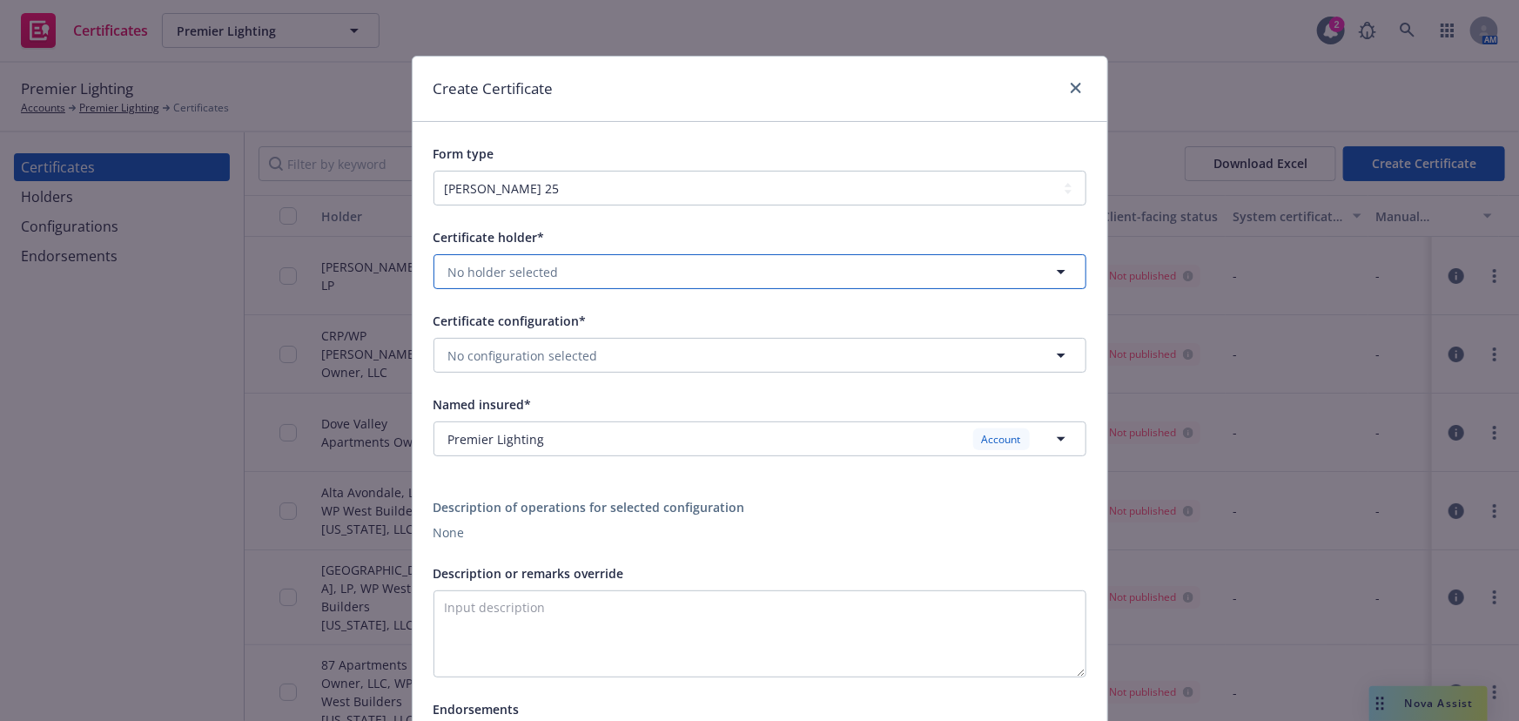
click at [496, 272] on span "No holder selected" at bounding box center [503, 272] width 111 height 18
type input "surprise"
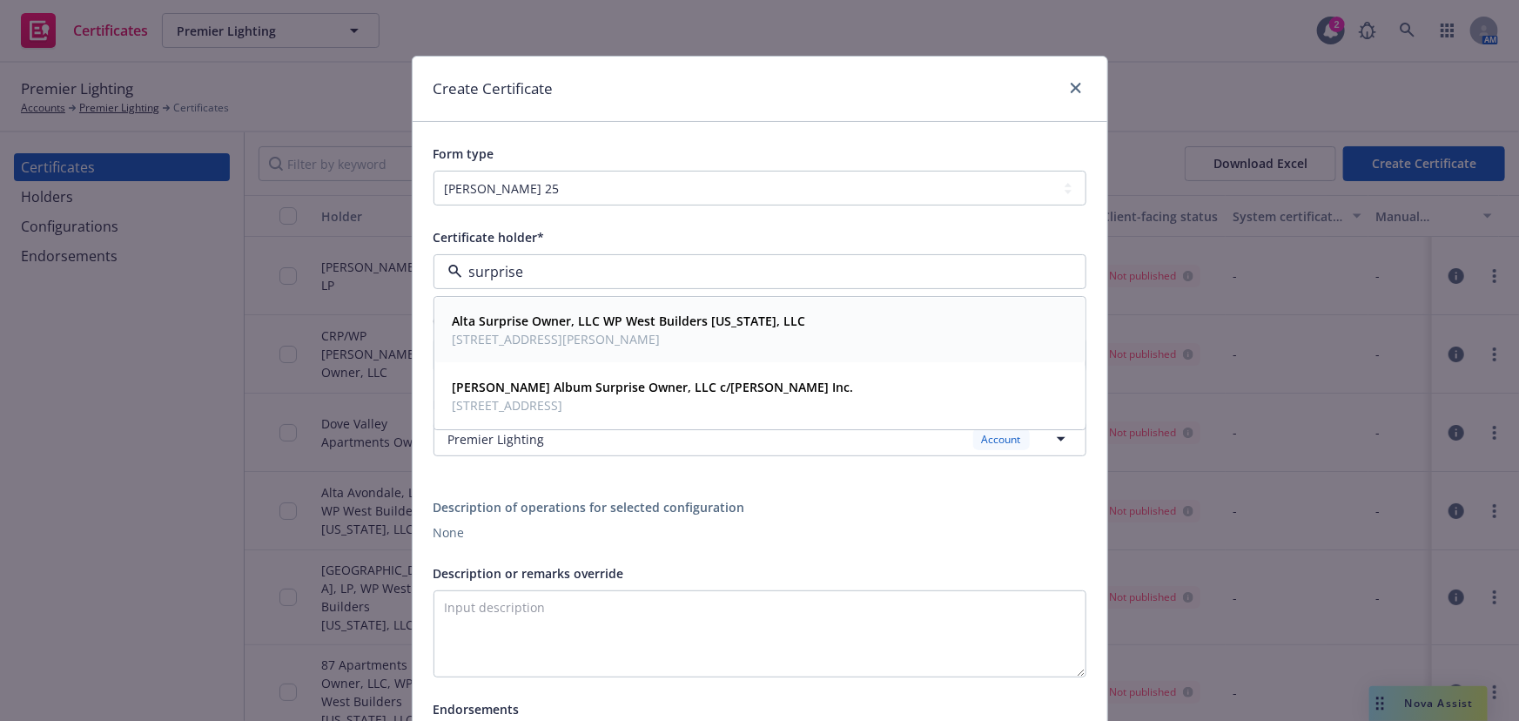
drag, startPoint x: 508, startPoint y: 315, endPoint x: 498, endPoint y: 313, distance: 10.6
click at [498, 313] on strong "Alta Surprise Owner, LLC WP West Builders Arizona, LLC" at bounding box center [629, 321] width 353 height 17
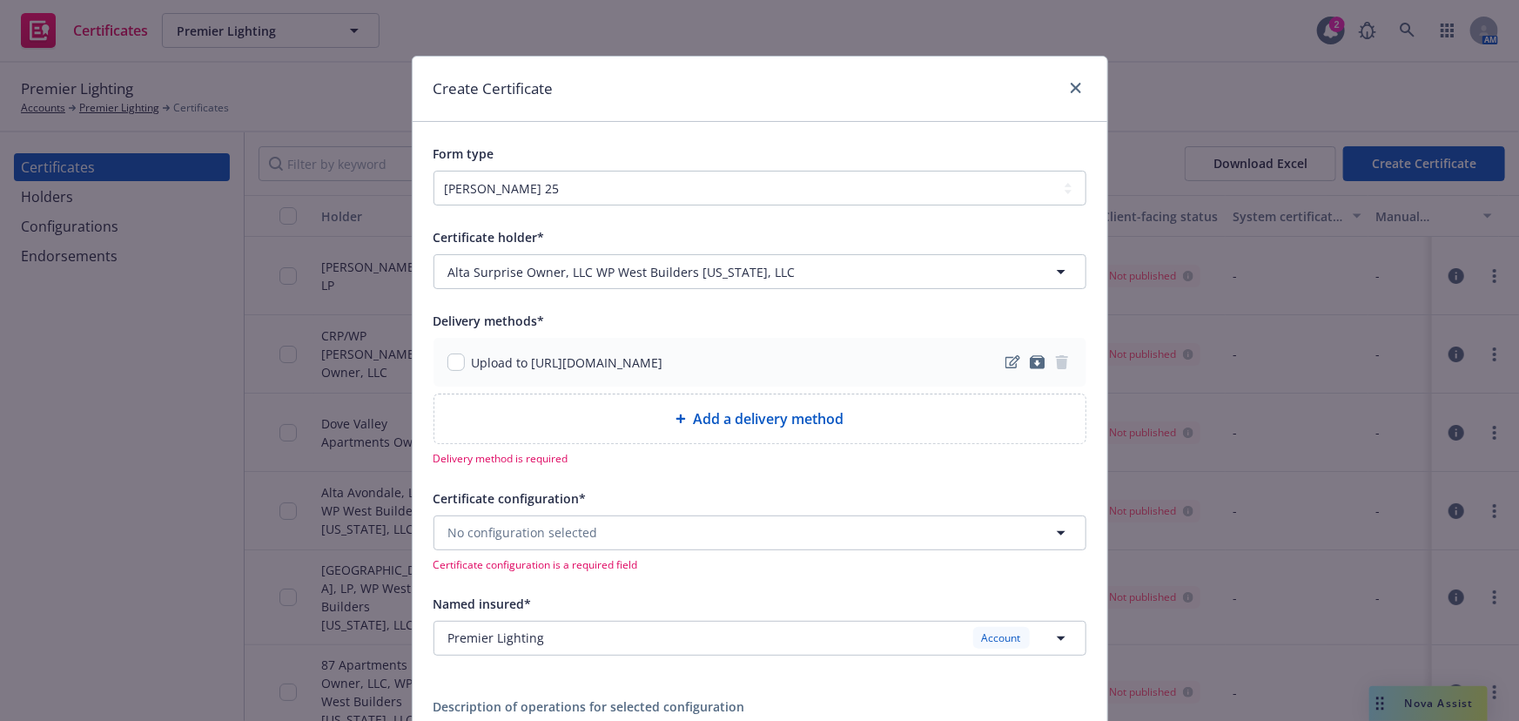
click at [458, 353] on div "Upload to https://www.newfront.com" at bounding box center [555, 362] width 216 height 18
click at [455, 357] on div "Upload to https://www.newfront.com" at bounding box center [555, 362] width 216 height 18
click at [450, 369] on input "checkbox" at bounding box center [455, 361] width 17 height 17
checkbox input "true"
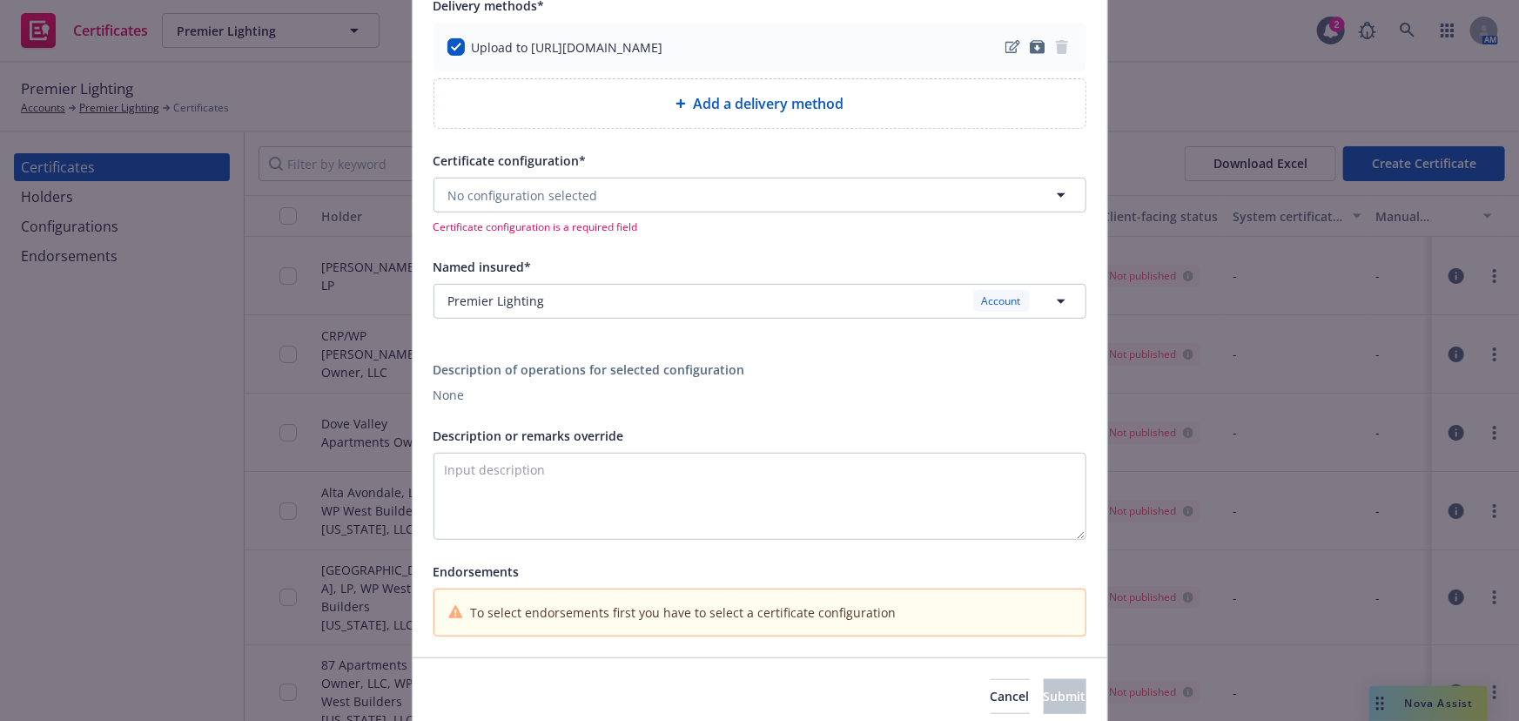
scroll to position [316, 0]
click at [511, 201] on span "No configuration selected" at bounding box center [523, 194] width 150 height 18
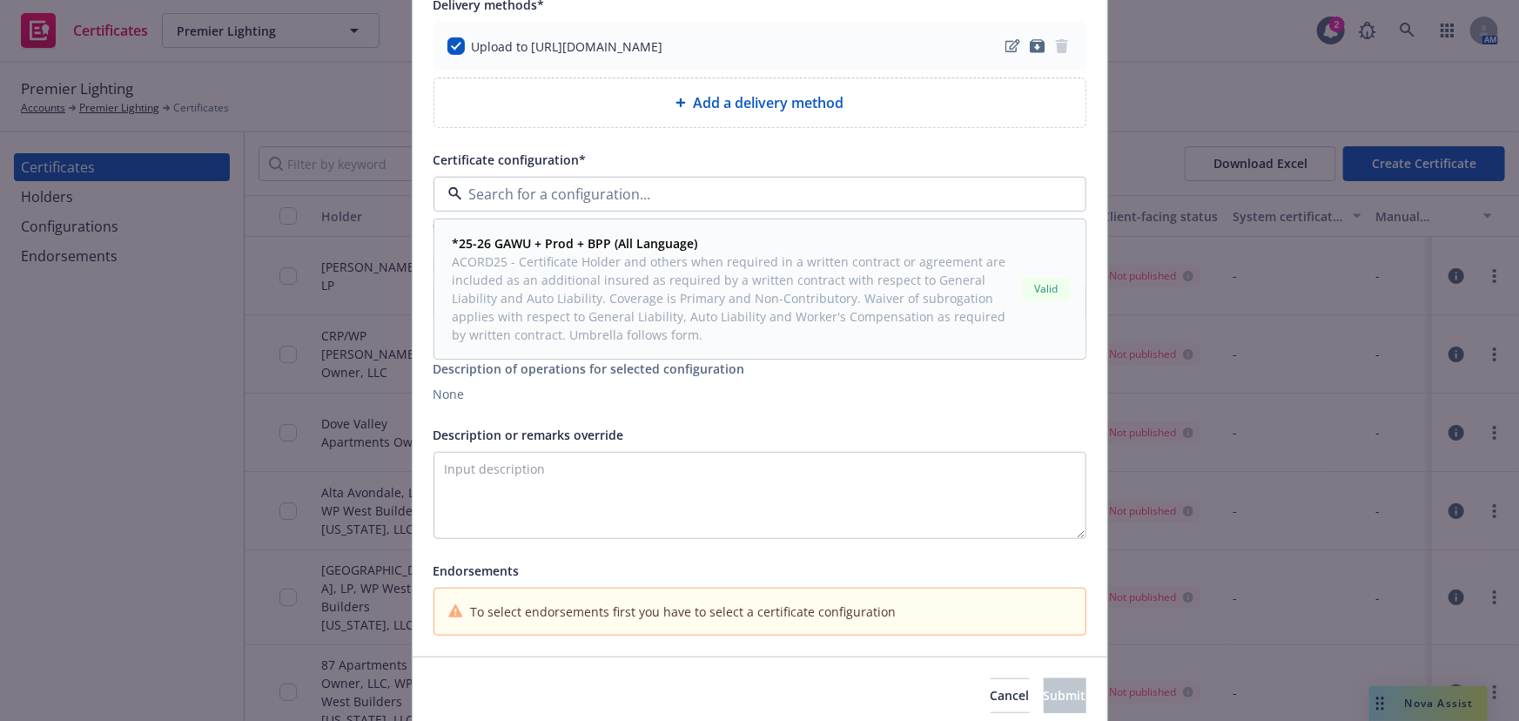
click at [508, 255] on span "ACORD25 - Certificate Holder and others when required in a written contract or …" at bounding box center [734, 298] width 562 height 91
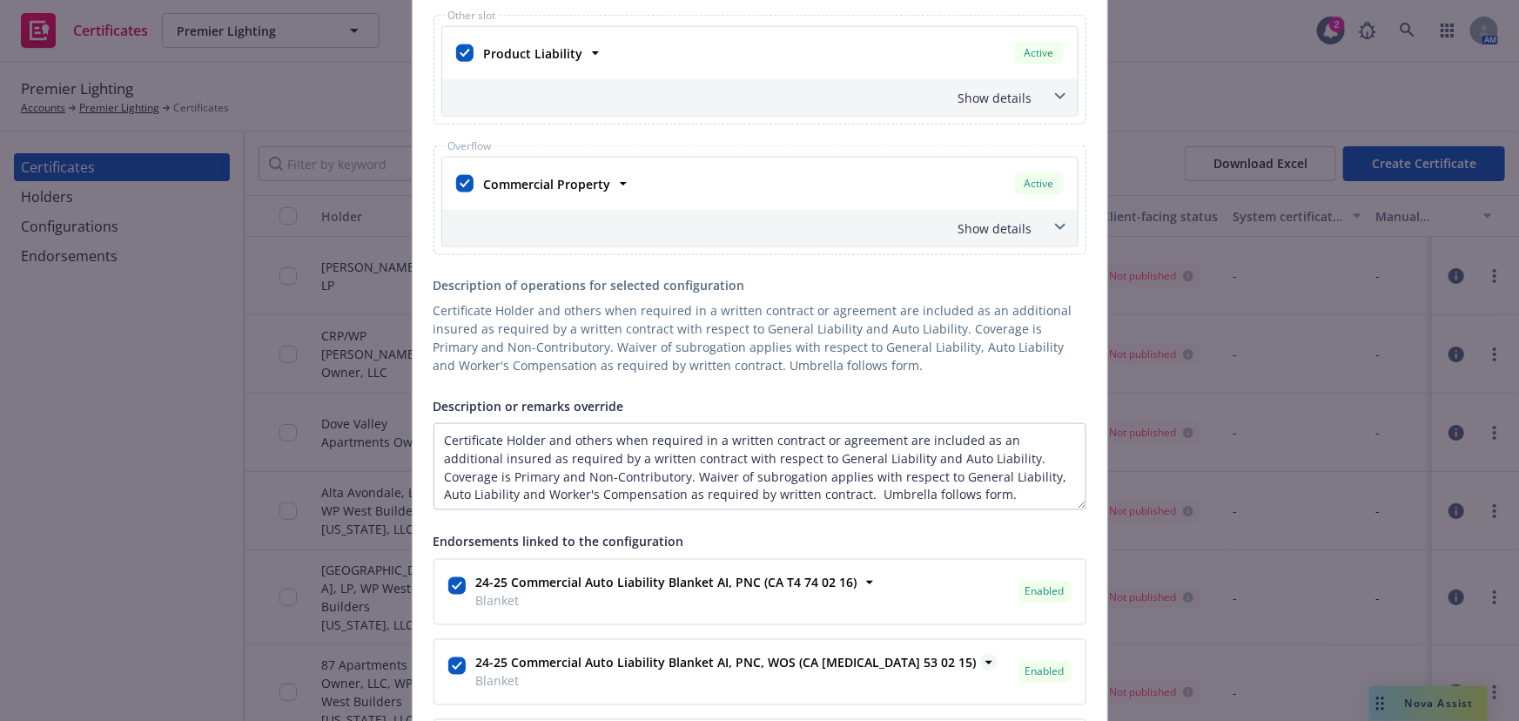
scroll to position [1424, 0]
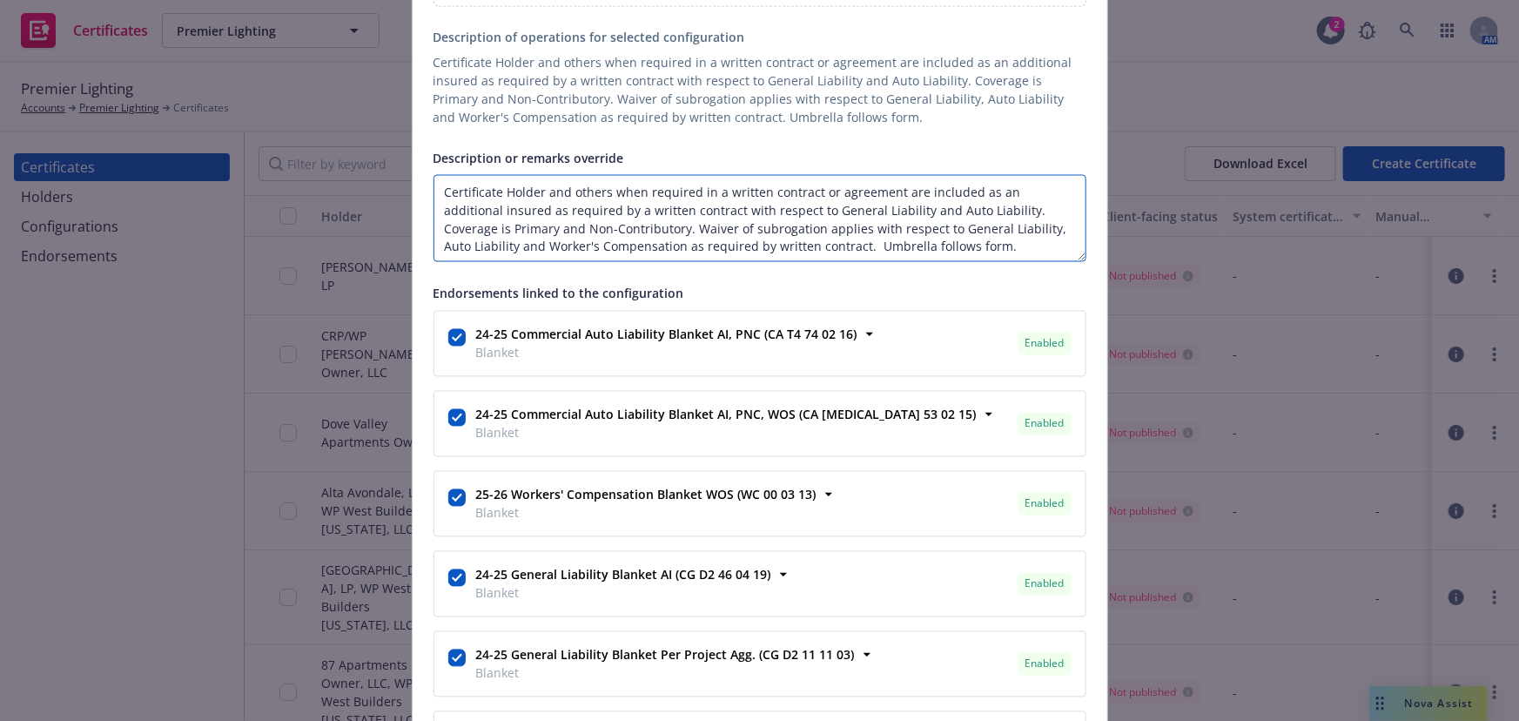
drag, startPoint x: 889, startPoint y: 187, endPoint x: 171, endPoint y: 152, distance: 718.9
click at [171, 153] on div "Create Certificate Form type ACORD 25 ACORD 27 ACORD 28 Certificate holder* [ob…" at bounding box center [759, 360] width 1519 height 721
paste textarea "Alta Surprise - 16230 N. Litchfield Rd., Surprise, AZ 85374 Alta Surprise Owner…"
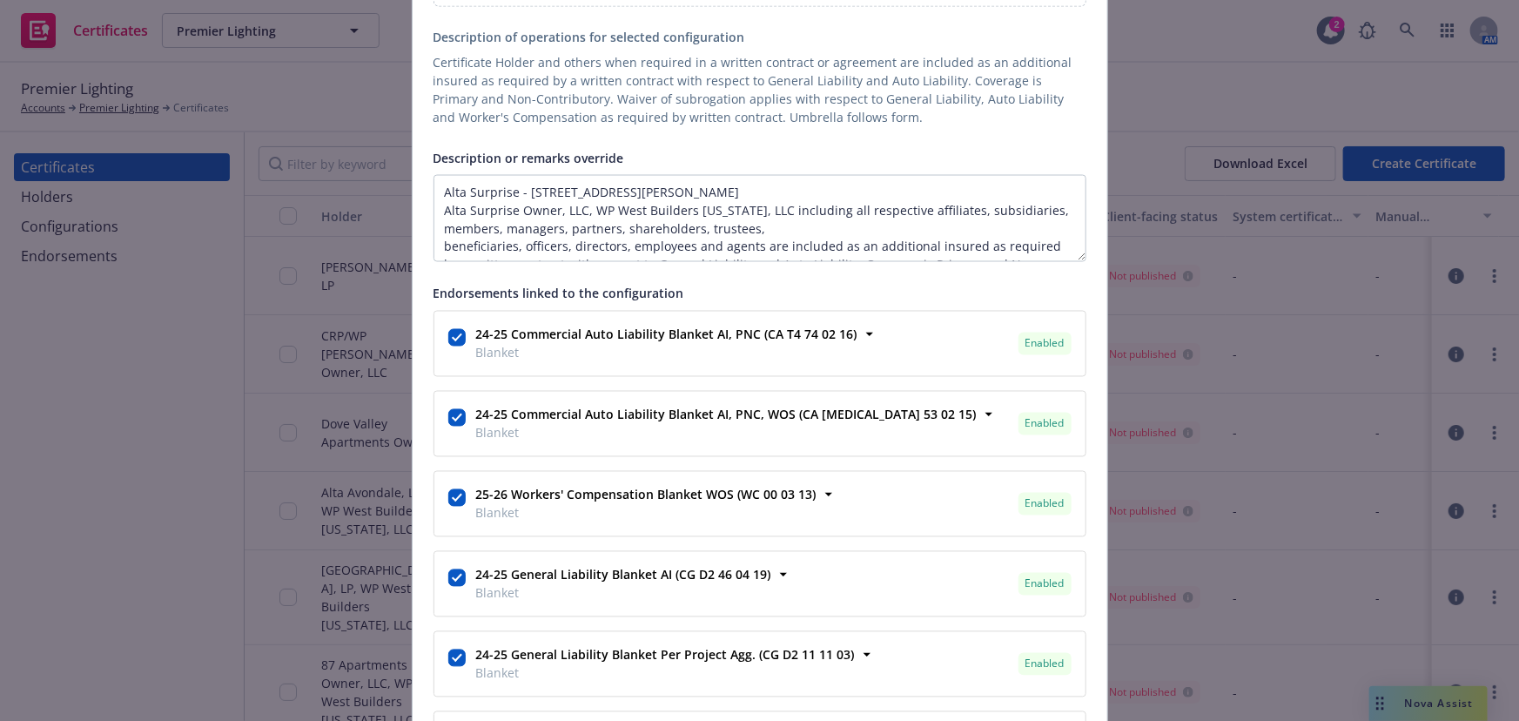
click at [442, 244] on textarea "Alta Surprise - 16230 N. Litchfield Rd., Surprise, AZ 85374 Alta Surprise Owner…" at bounding box center [759, 218] width 653 height 87
click at [446, 245] on textarea "Alta Surprise - 16230 N. Litchfield Rd., Surprise, AZ 85374 Alta Surprise Owner…" at bounding box center [759, 218] width 653 height 87
click at [433, 186] on textarea "Alta Surprise - 16230 N. Litchfield Rd., Surprise, AZ 85374 Alta Surprise Owner…" at bounding box center [759, 218] width 653 height 87
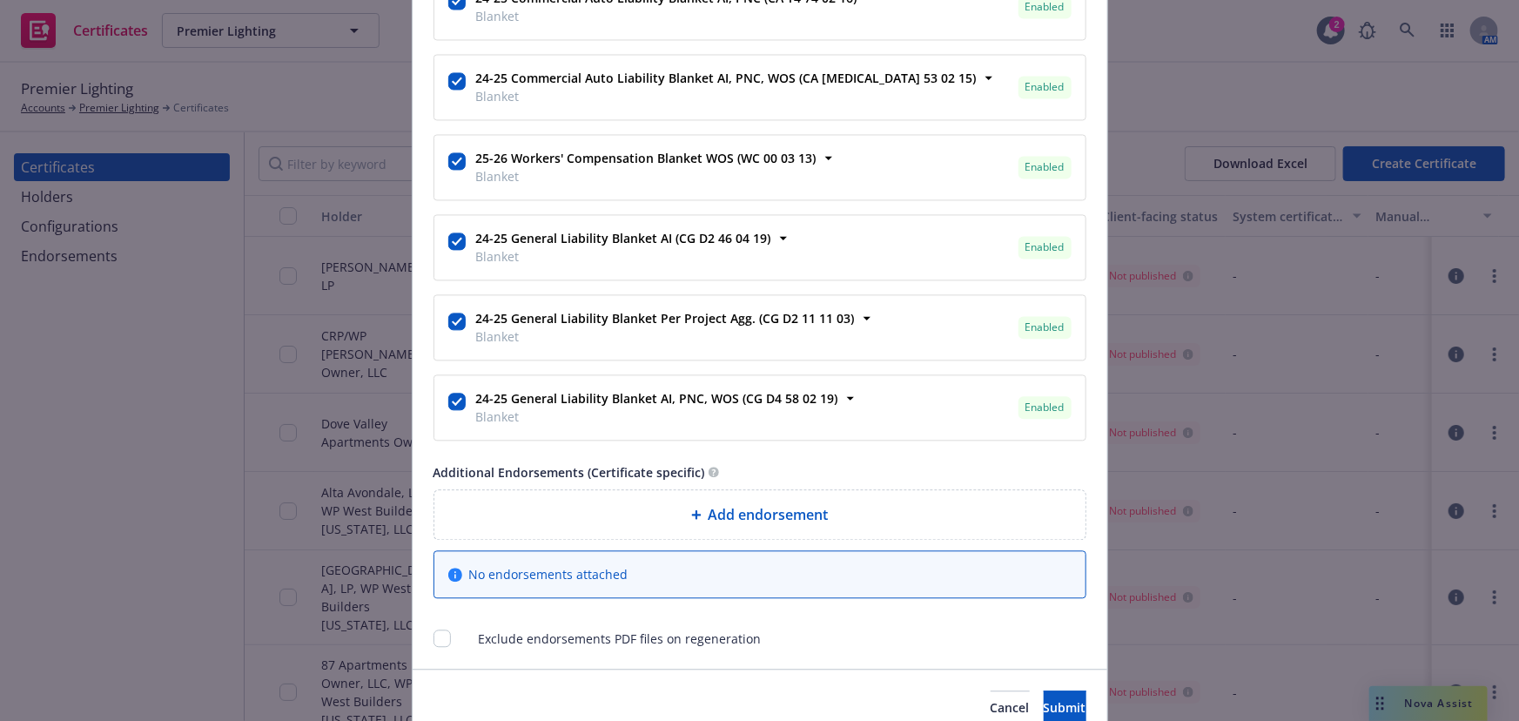
scroll to position [1837, 0]
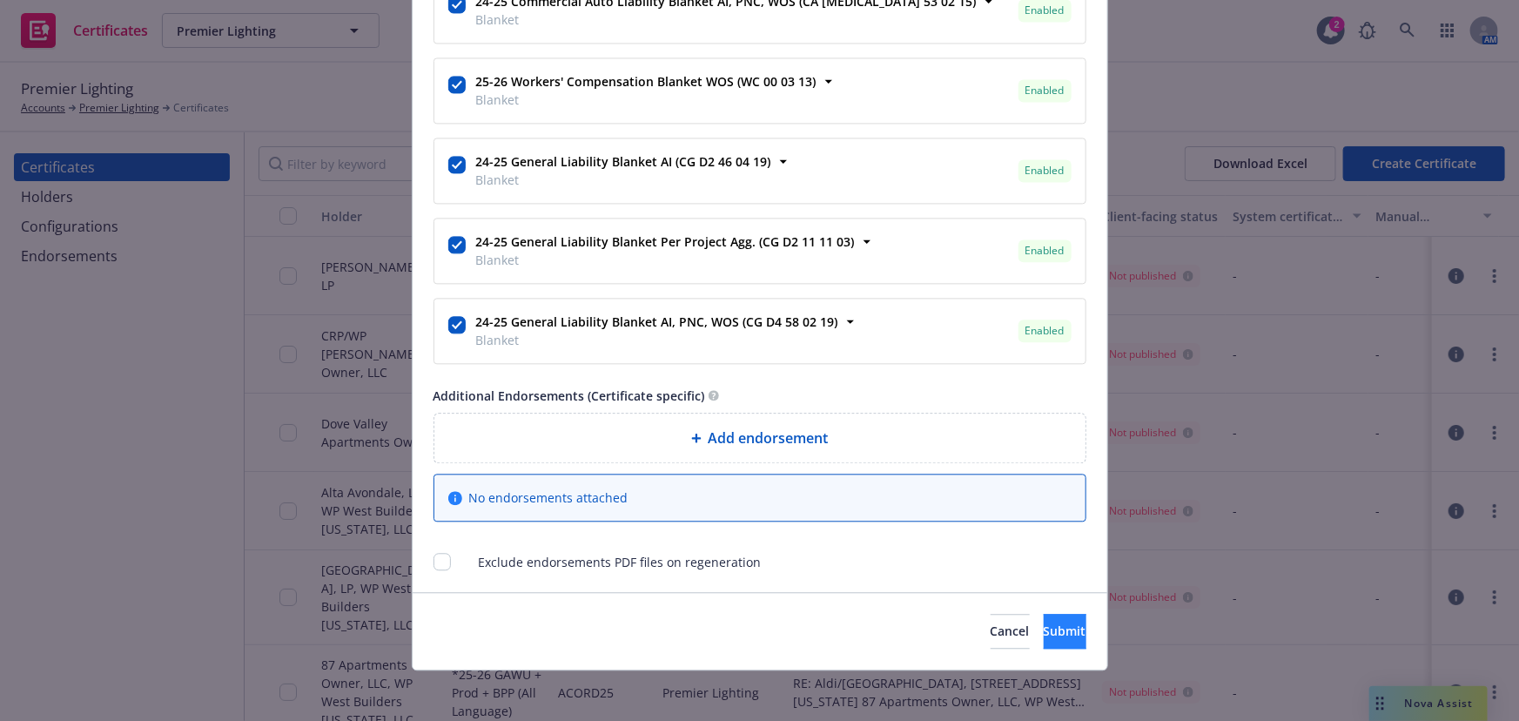
type textarea "RE: Alta Surprise - 16230 N. Litchfield Rd., Surprise, AZ 85374 Alta Surprise O…"
click at [1052, 615] on button "Submit" at bounding box center [1065, 631] width 43 height 35
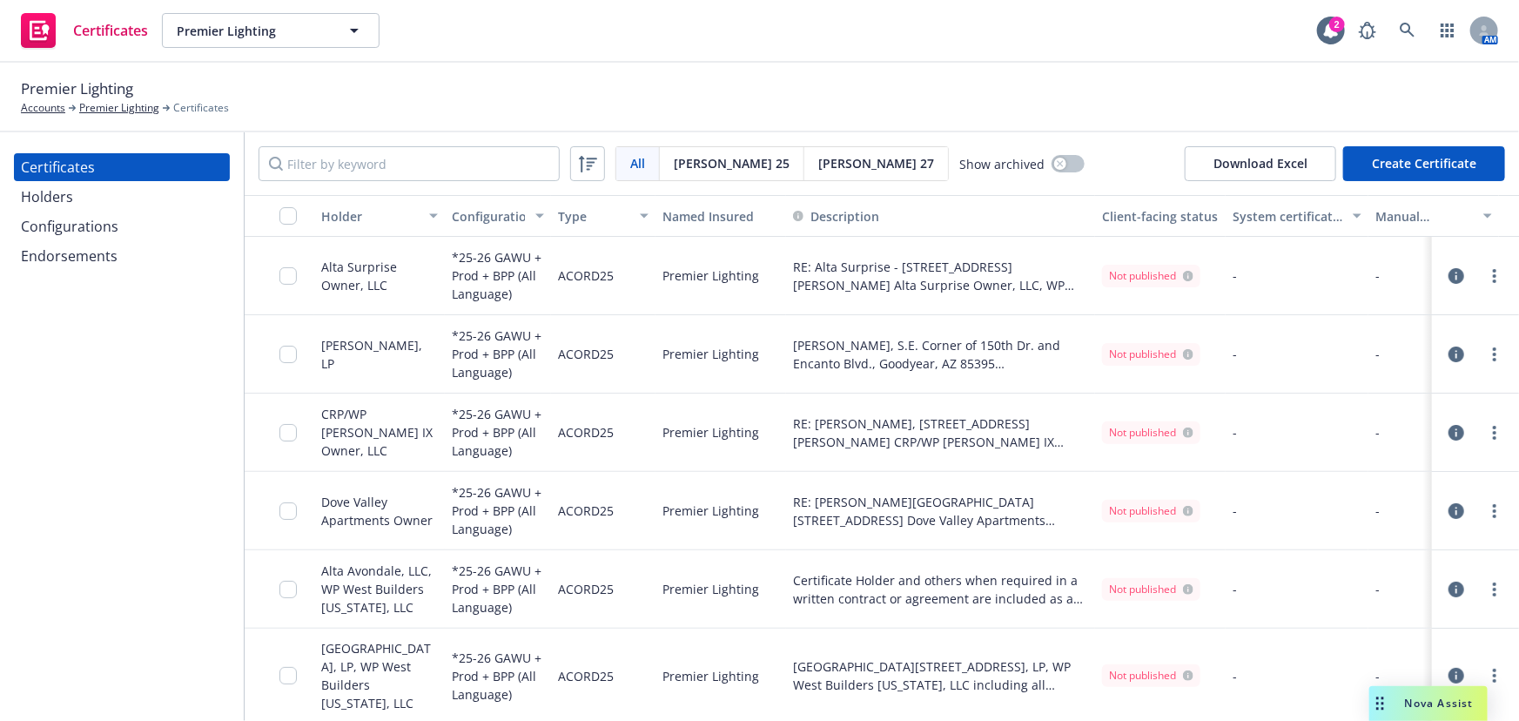
click at [35, 194] on div "Holders" at bounding box center [47, 197] width 52 height 28
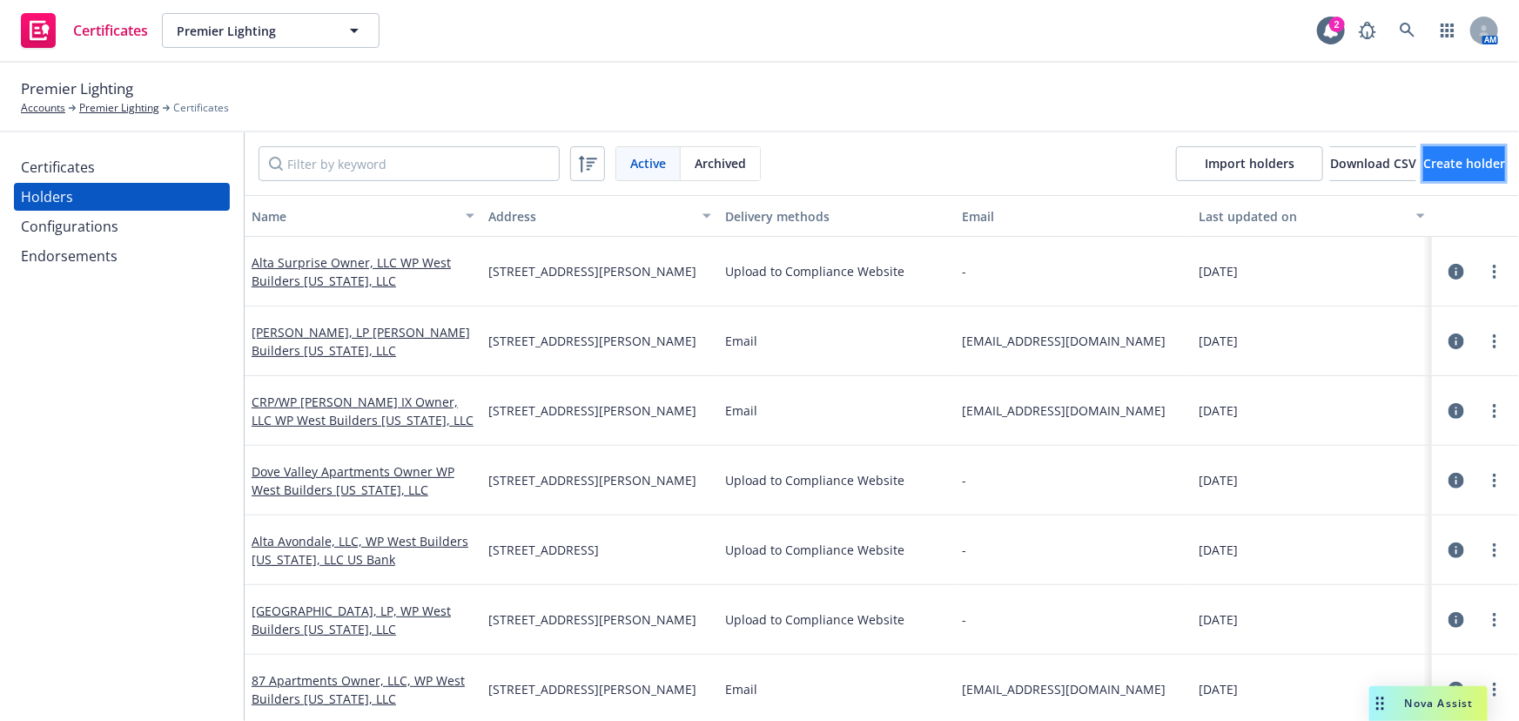
click at [1369, 151] on button "Create holder" at bounding box center [1464, 163] width 82 height 35
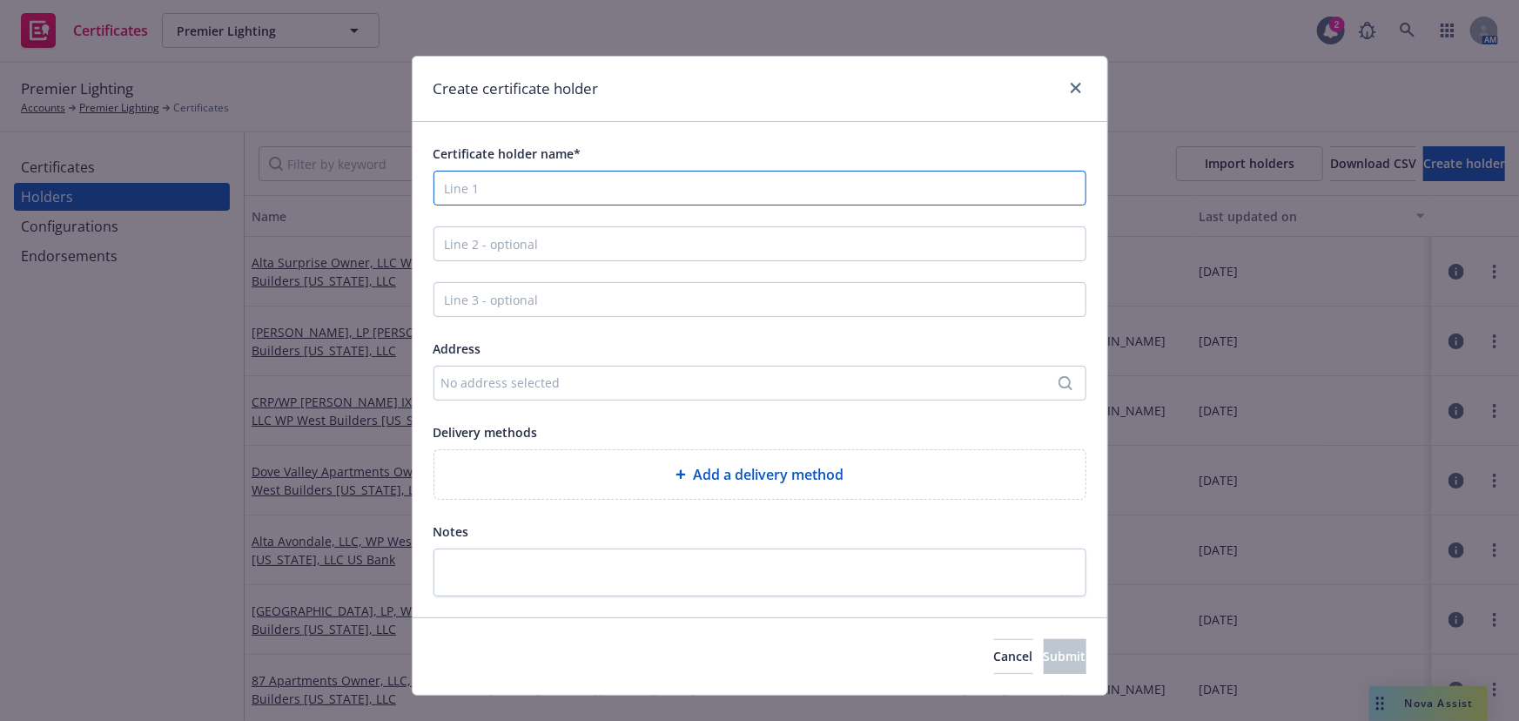
click at [453, 195] on input "Certificate holder name*" at bounding box center [759, 188] width 653 height 35
paste input "Uptown Chandler Apartments, LP"
type input "Uptown Chandler Apartments, LP"
click at [756, 253] on input "Line 2 - optional" at bounding box center [759, 243] width 653 height 35
paste input "WP West Builders Arizona, LLC"
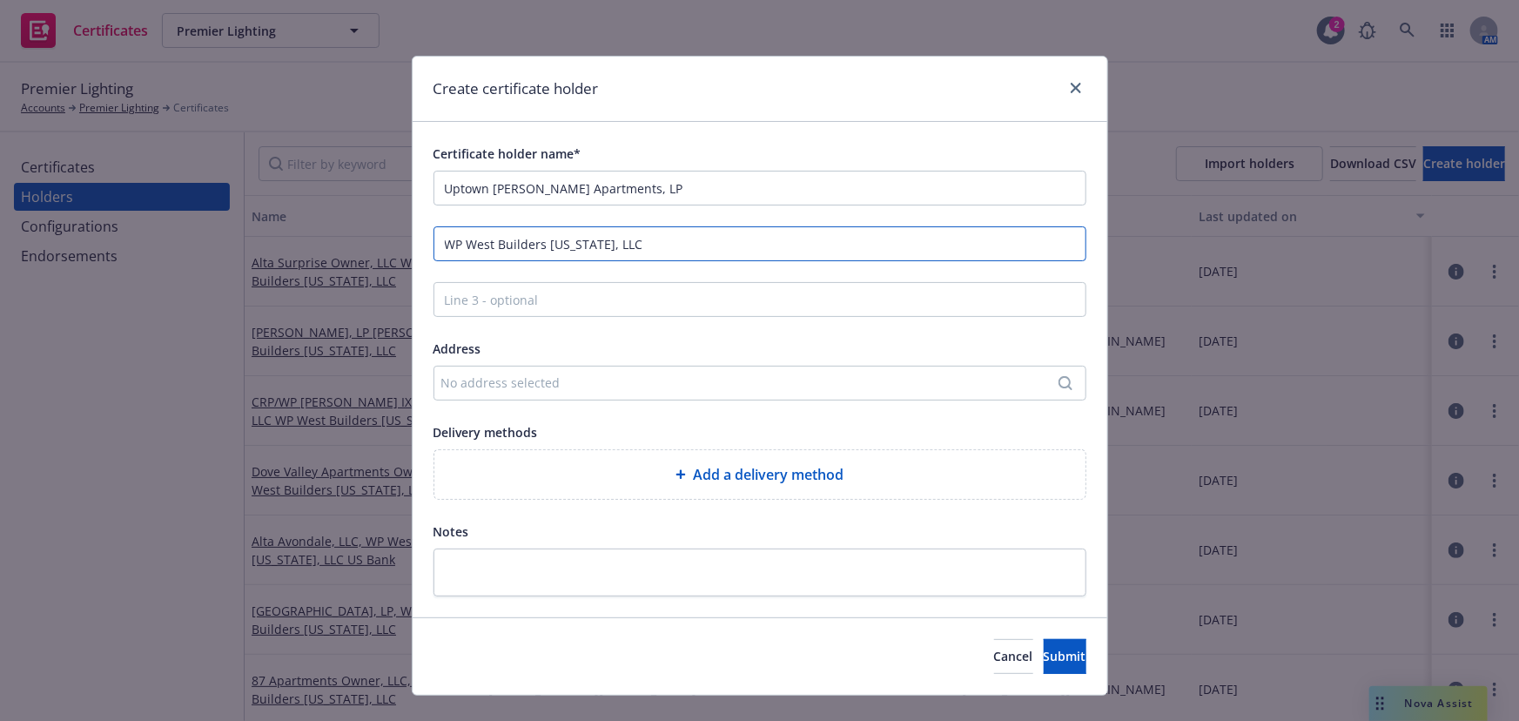
type input "WP West Builders Arizona, LLC"
click at [543, 377] on div "No address selected" at bounding box center [751, 382] width 620 height 18
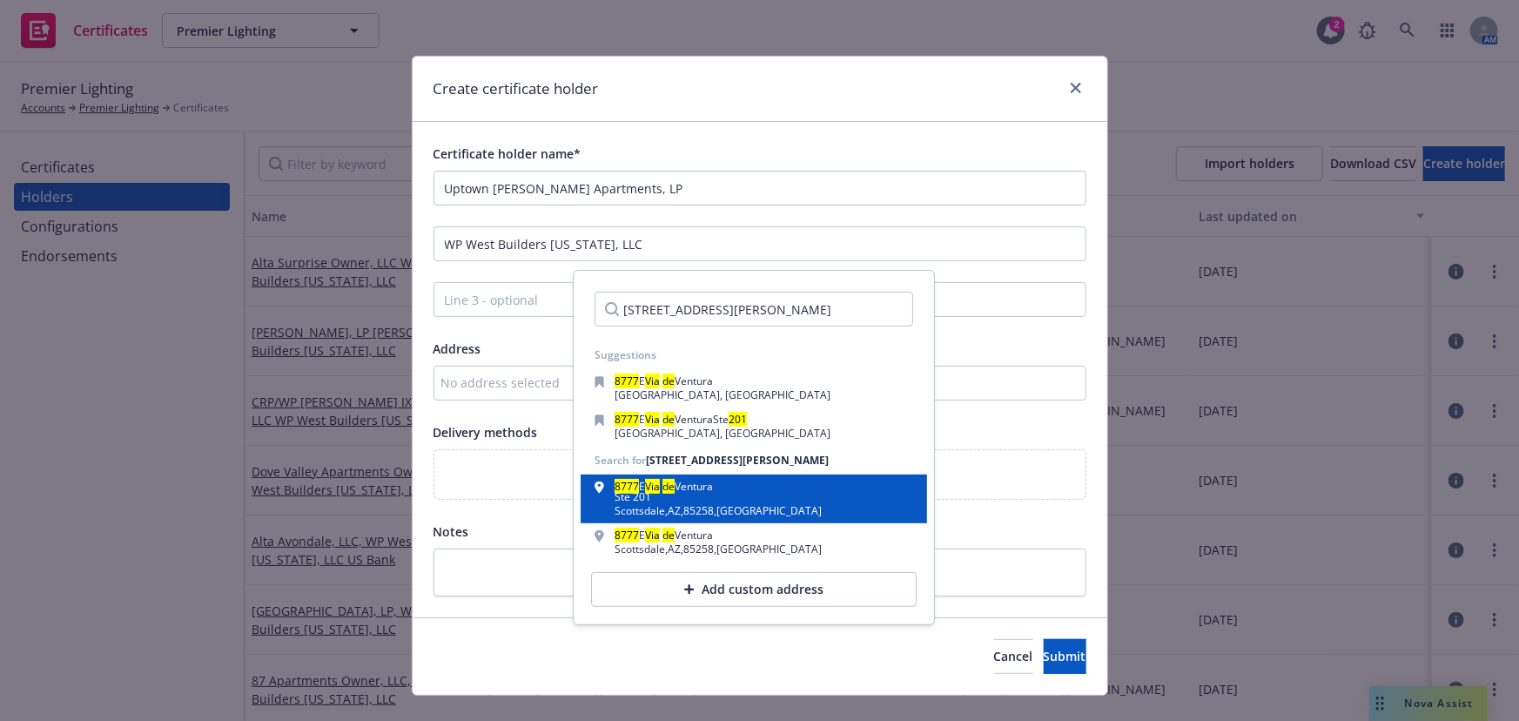
type input "8777 E. Via de Ventura, Suite 201"
click at [627, 500] on div "Ste 201" at bounding box center [718, 497] width 207 height 10
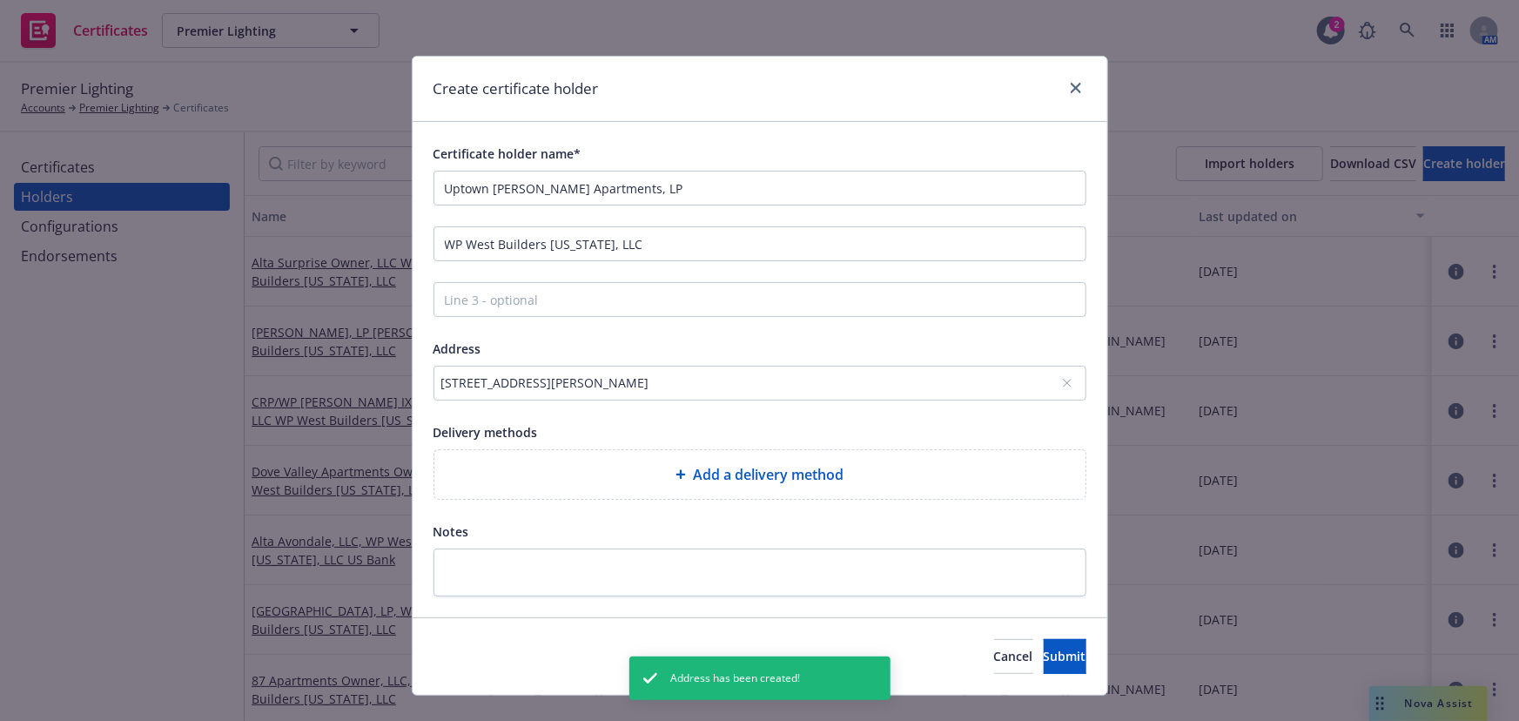
click at [636, 461] on div "Add a delivery method" at bounding box center [759, 474] width 651 height 49
select select "EMAIL"
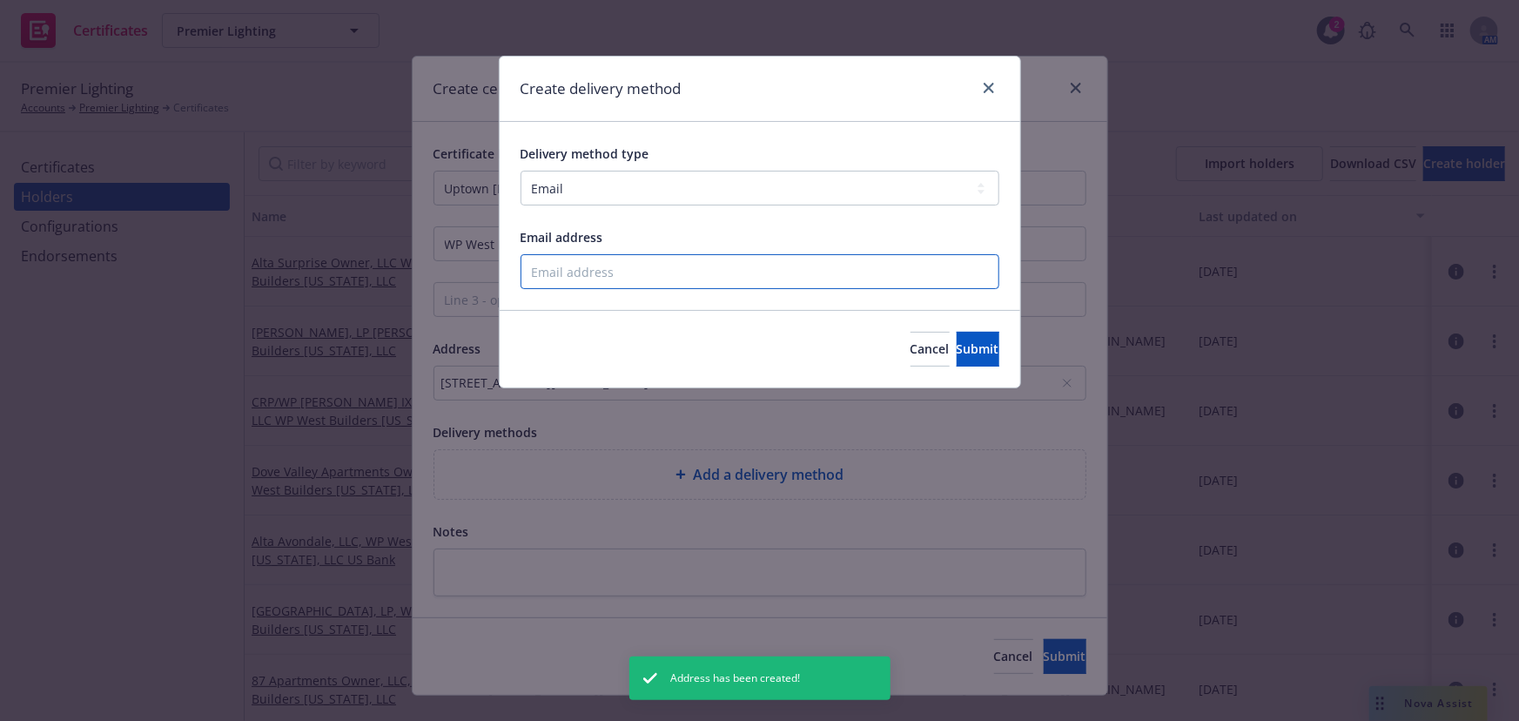
click at [594, 267] on input "Email address" at bounding box center [759, 271] width 479 height 35
paste input "crinsurance@woodpartners.com"
type input "crinsurance@woodpartners.com"
click at [957, 346] on span "Submit" at bounding box center [978, 348] width 43 height 17
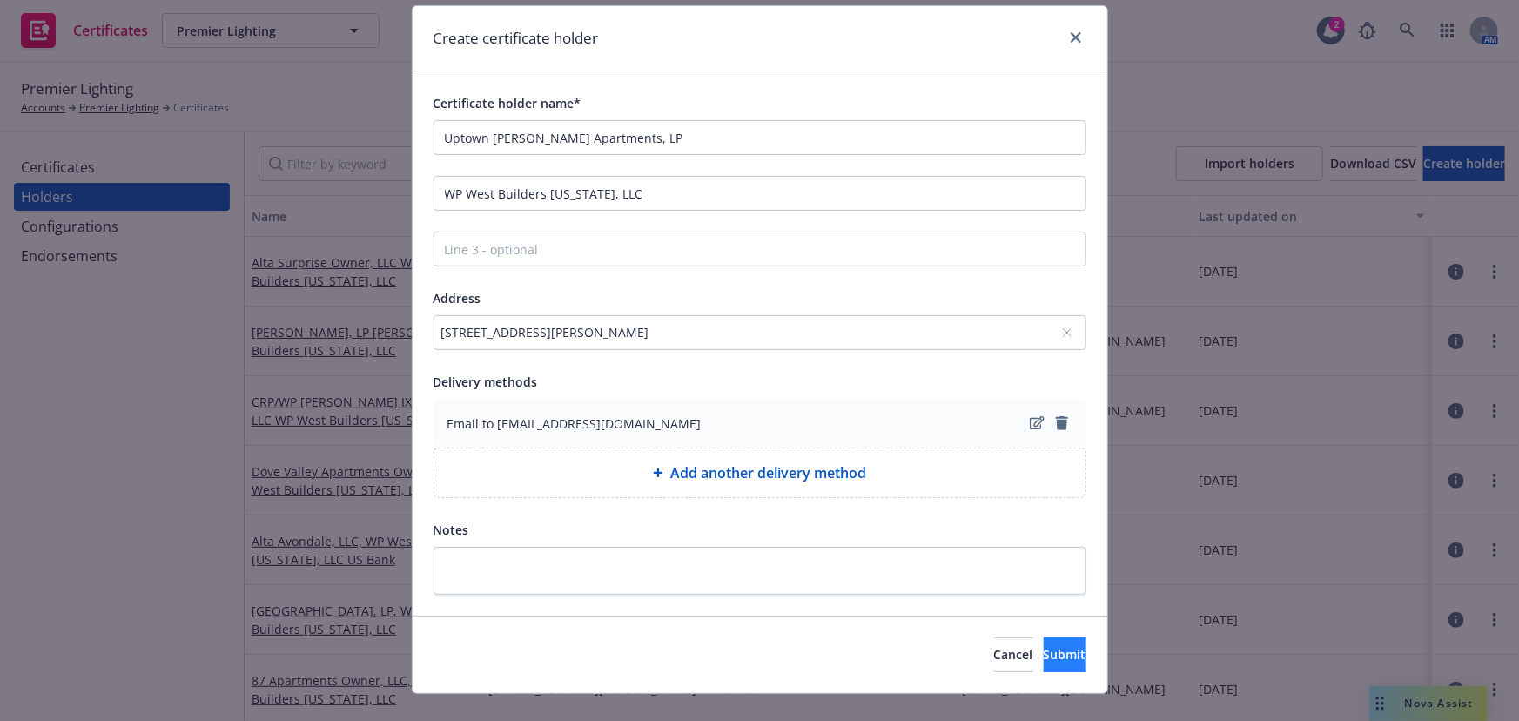
scroll to position [78, 0]
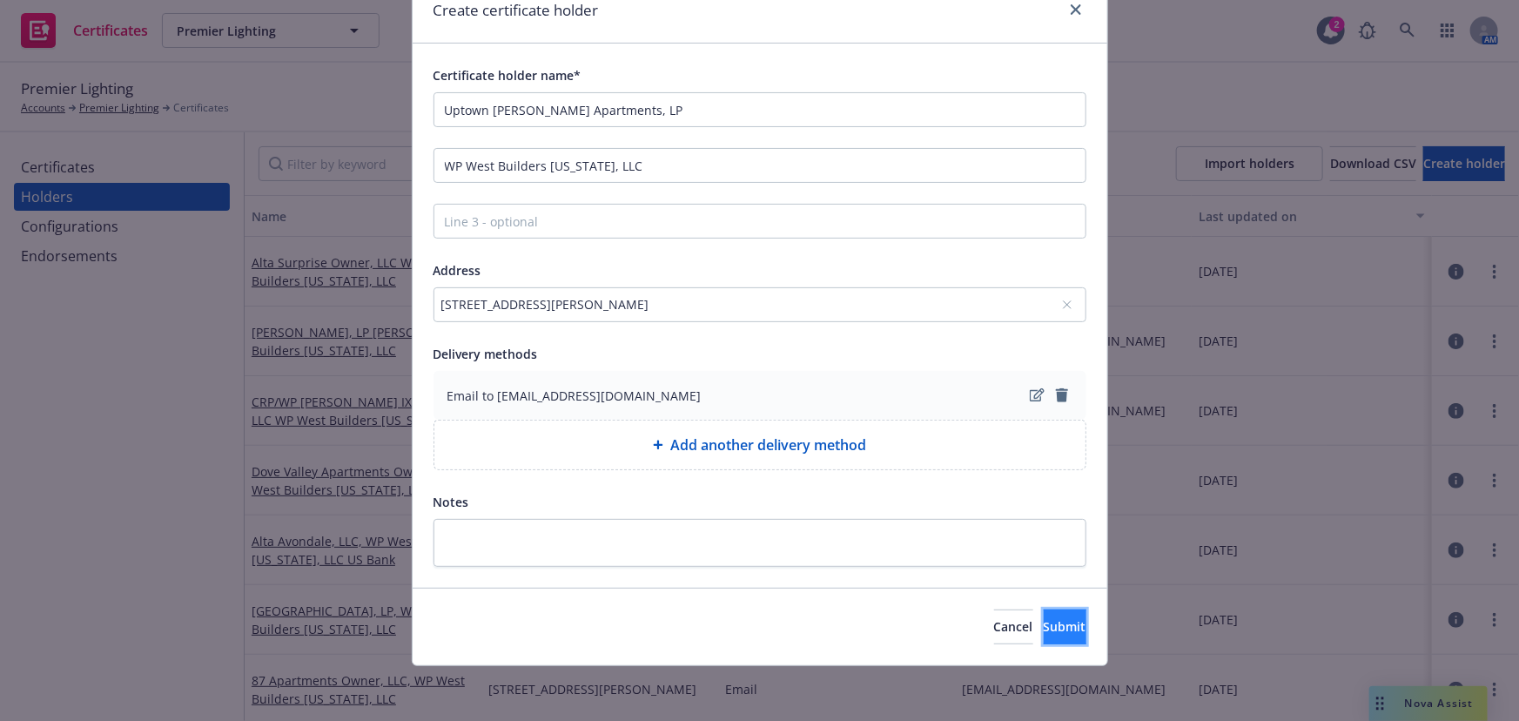
click at [1044, 615] on span "Submit" at bounding box center [1065, 626] width 43 height 17
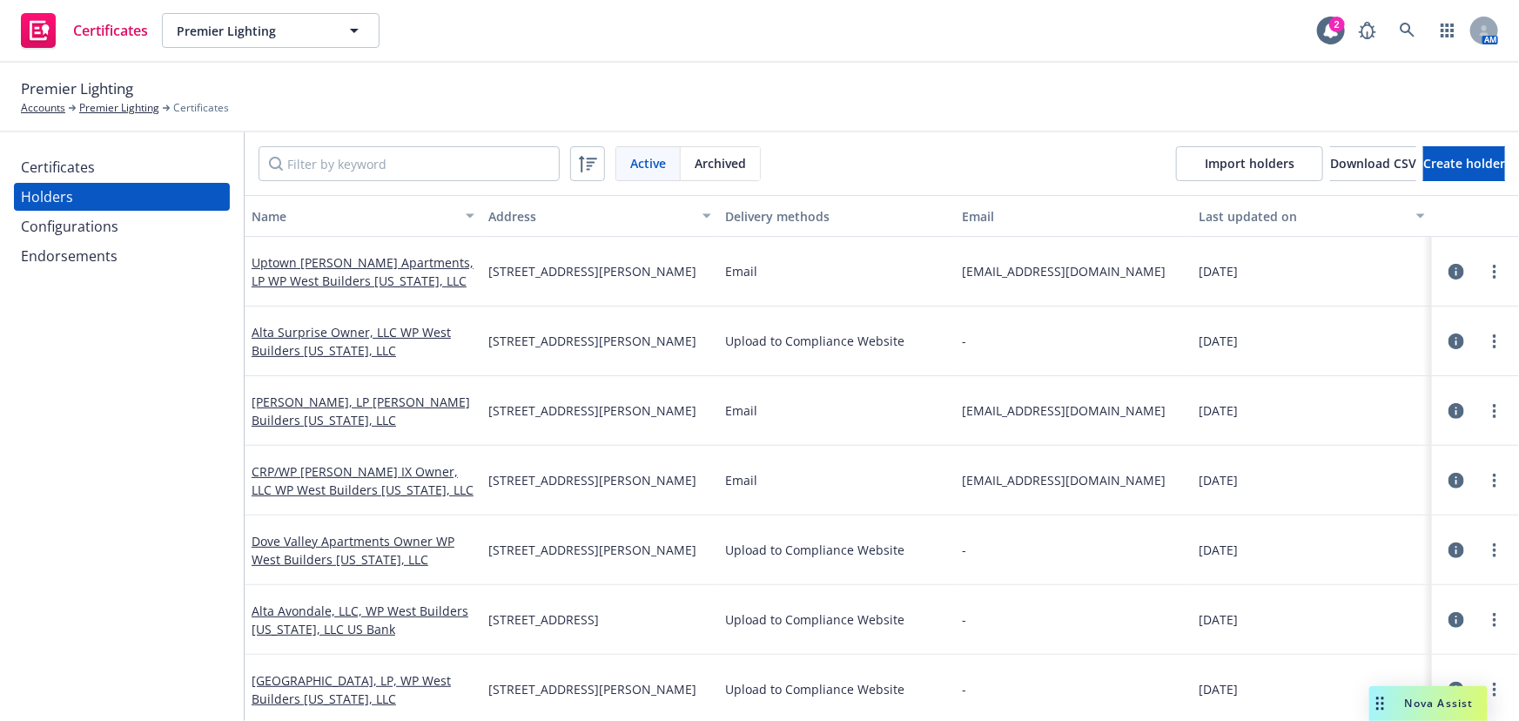
click at [113, 149] on div "Certificates Holders Configurations Endorsements" at bounding box center [122, 426] width 244 height 588
click at [120, 163] on div "Certificates" at bounding box center [122, 167] width 202 height 28
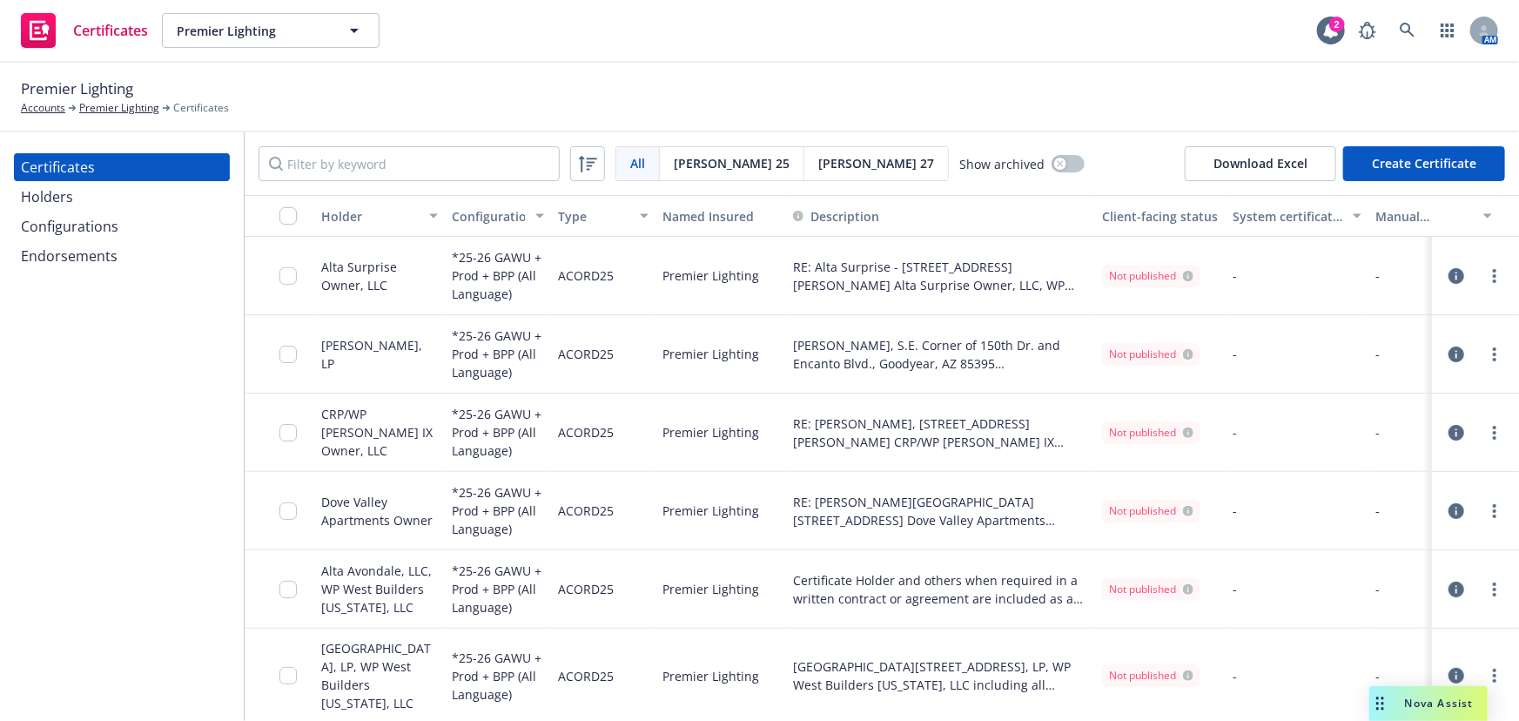
click at [1369, 169] on button "Create Certificate" at bounding box center [1424, 163] width 162 height 35
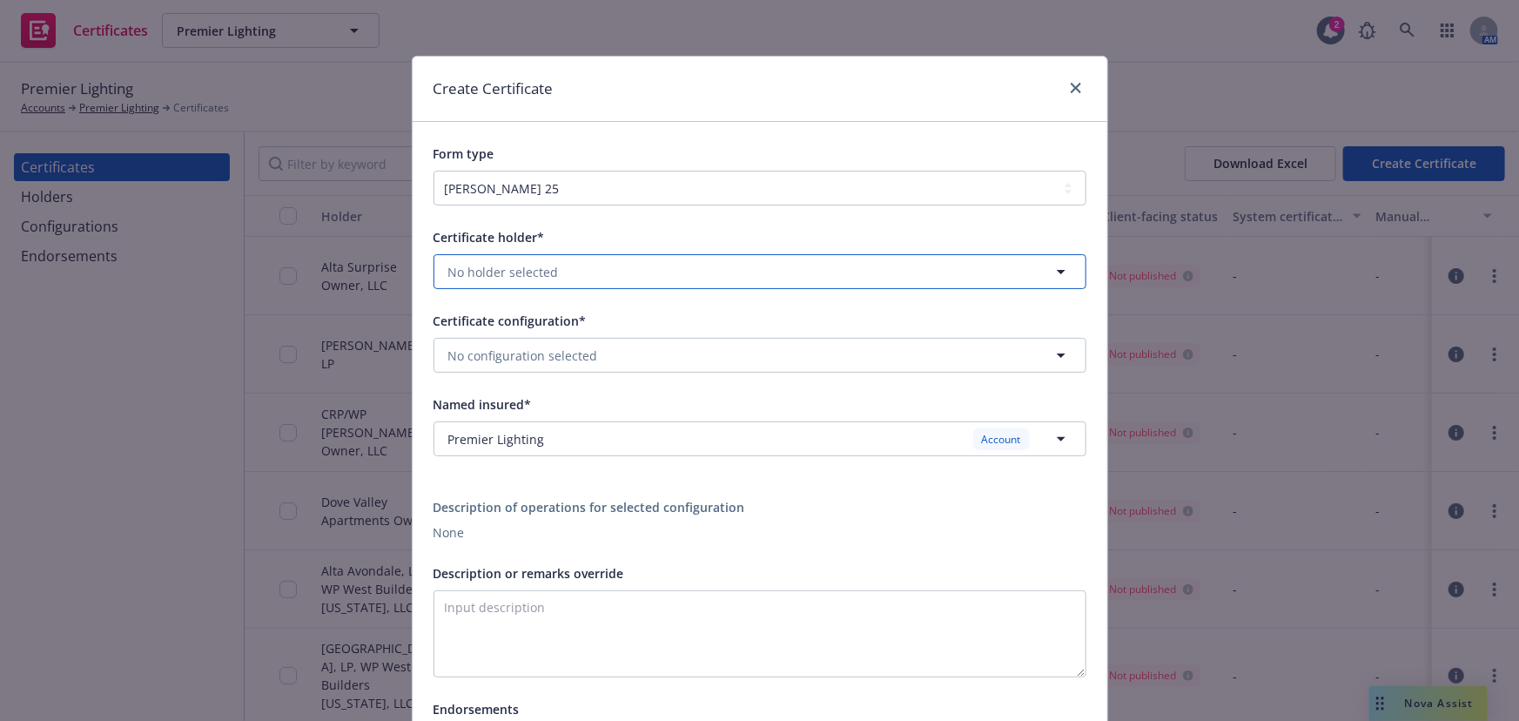
click at [529, 267] on span "No holder selected" at bounding box center [503, 272] width 111 height 18
type input "chandl"
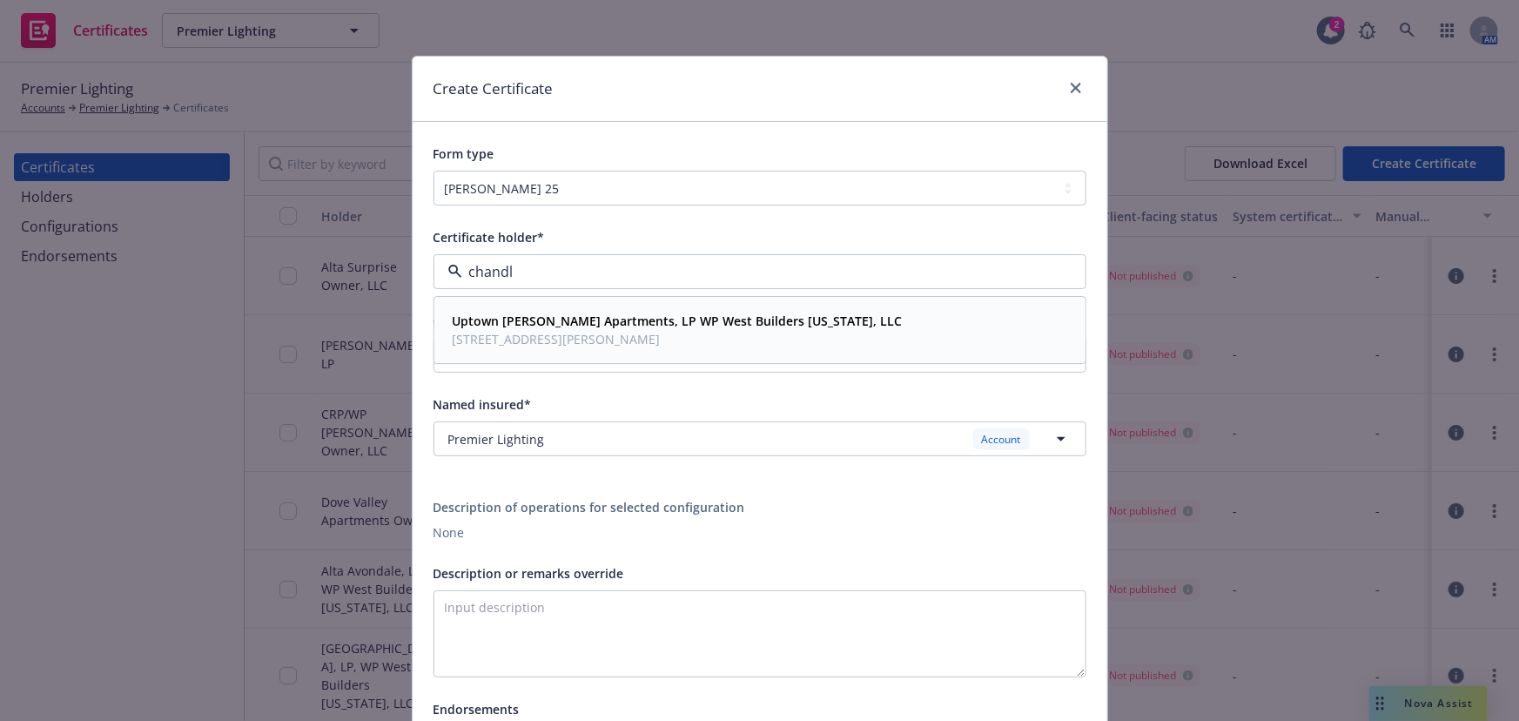
click at [550, 313] on strong "Uptown Chandler Apartments, LP WP West Builders Arizona, LLC" at bounding box center [678, 321] width 450 height 17
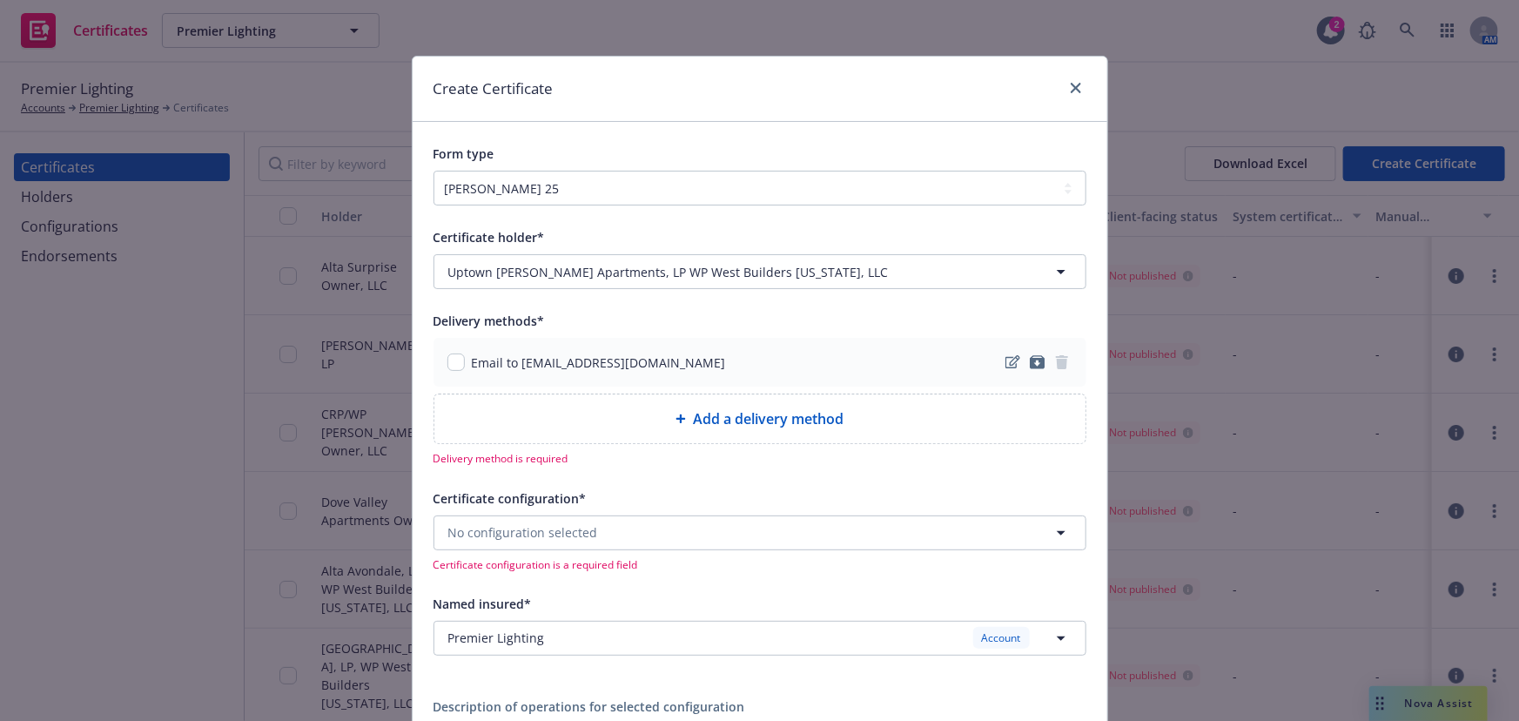
click at [440, 367] on div "Email to crinsurance@woodpartners.com" at bounding box center [759, 362] width 653 height 49
click at [447, 366] on input "checkbox" at bounding box center [455, 361] width 17 height 17
checkbox input "true"
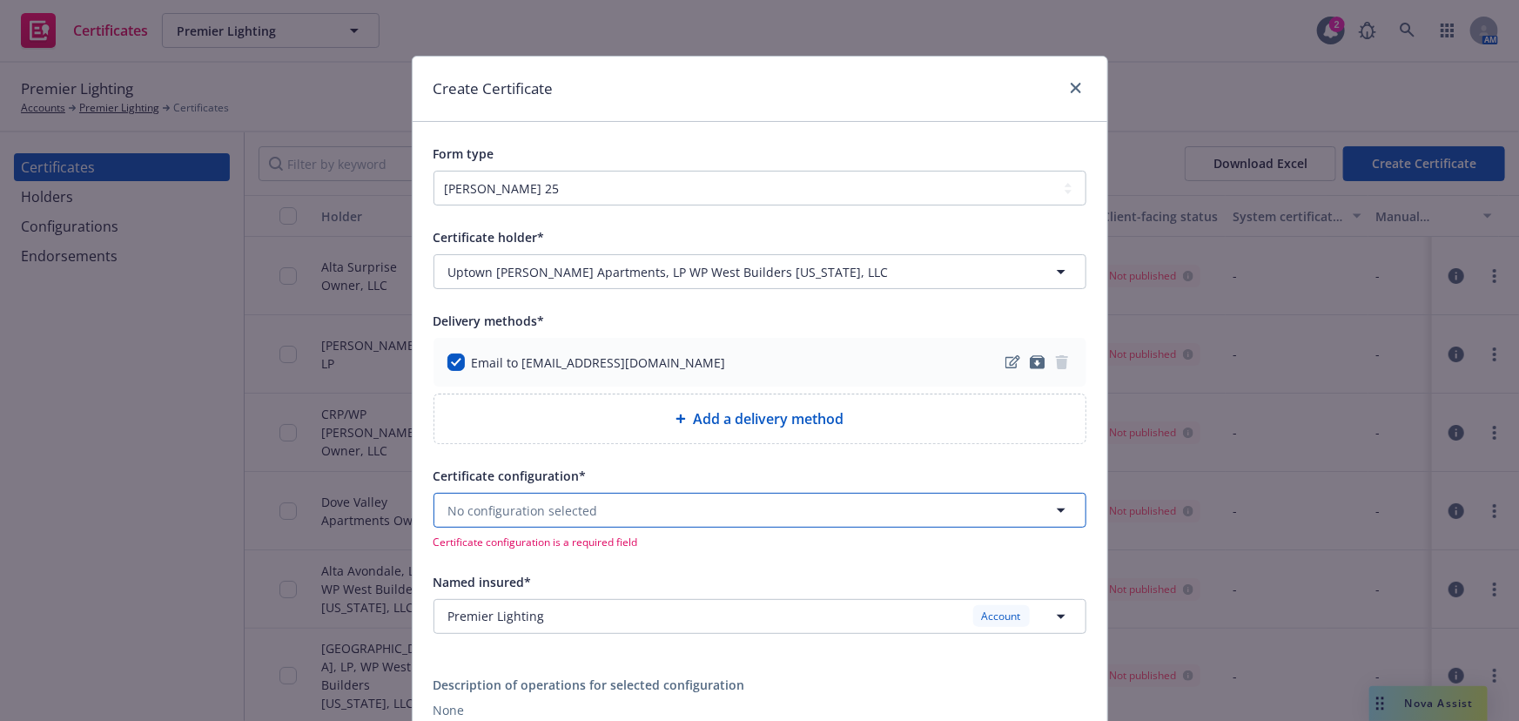
click at [541, 498] on button "No configuration selected" at bounding box center [759, 510] width 653 height 35
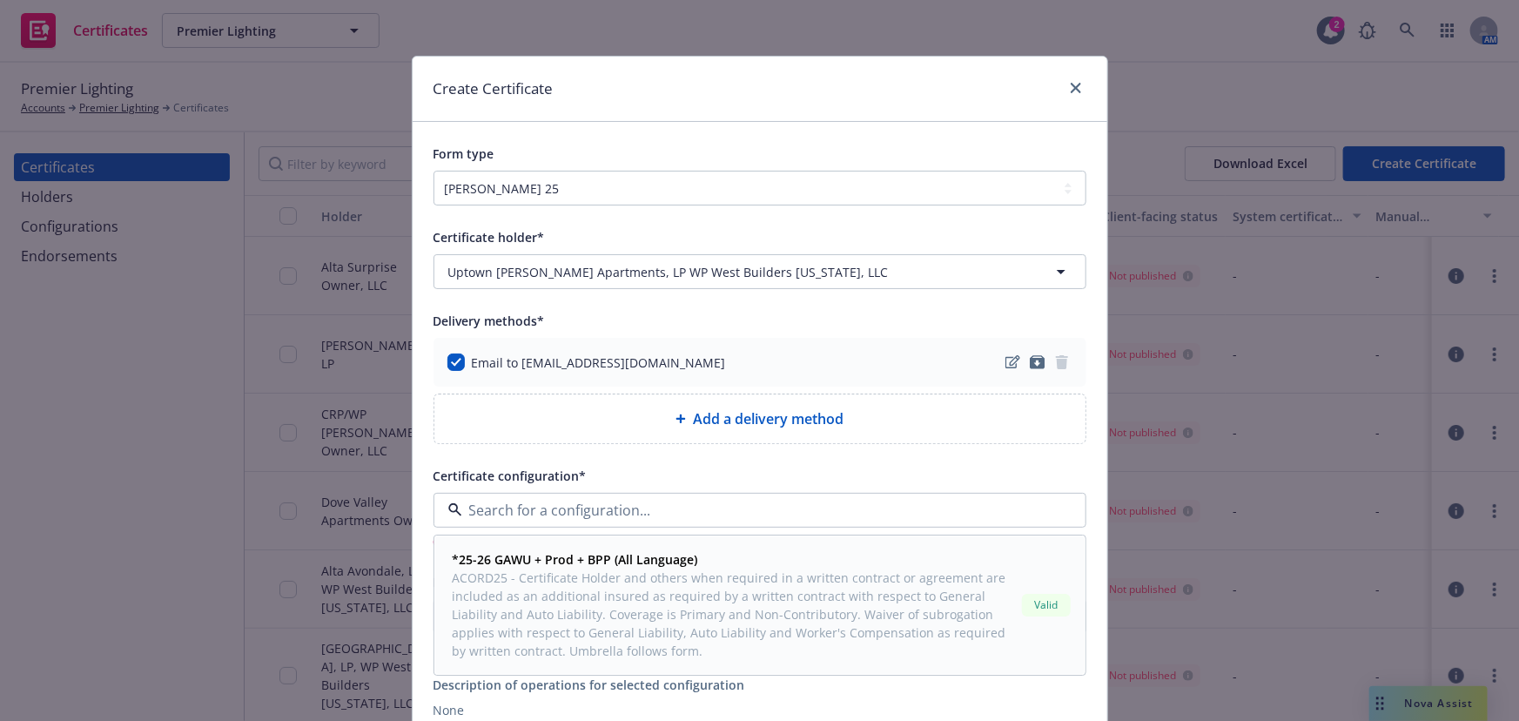
click at [540, 577] on span "ACORD25 - Certificate Holder and others when required in a written contract or …" at bounding box center [734, 614] width 562 height 91
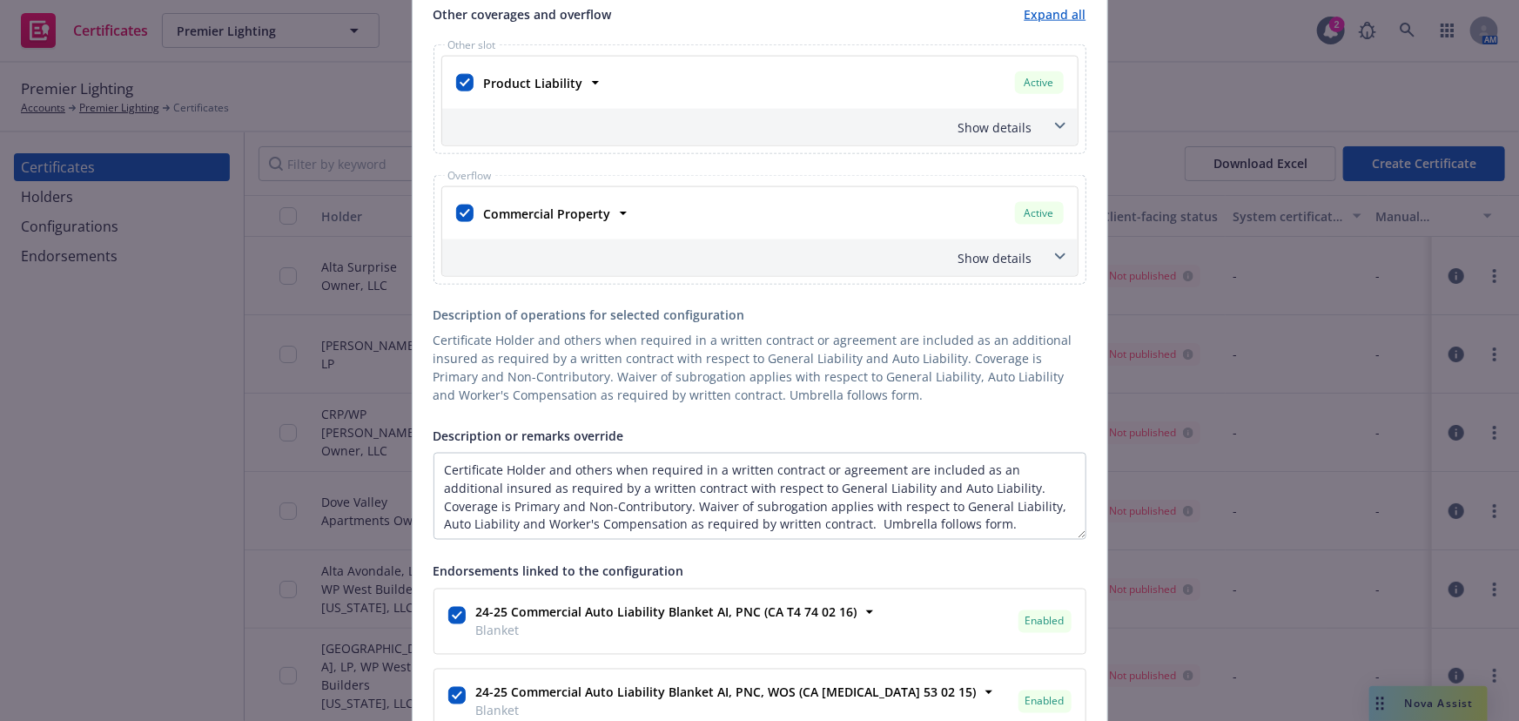
scroll to position [1345, 0]
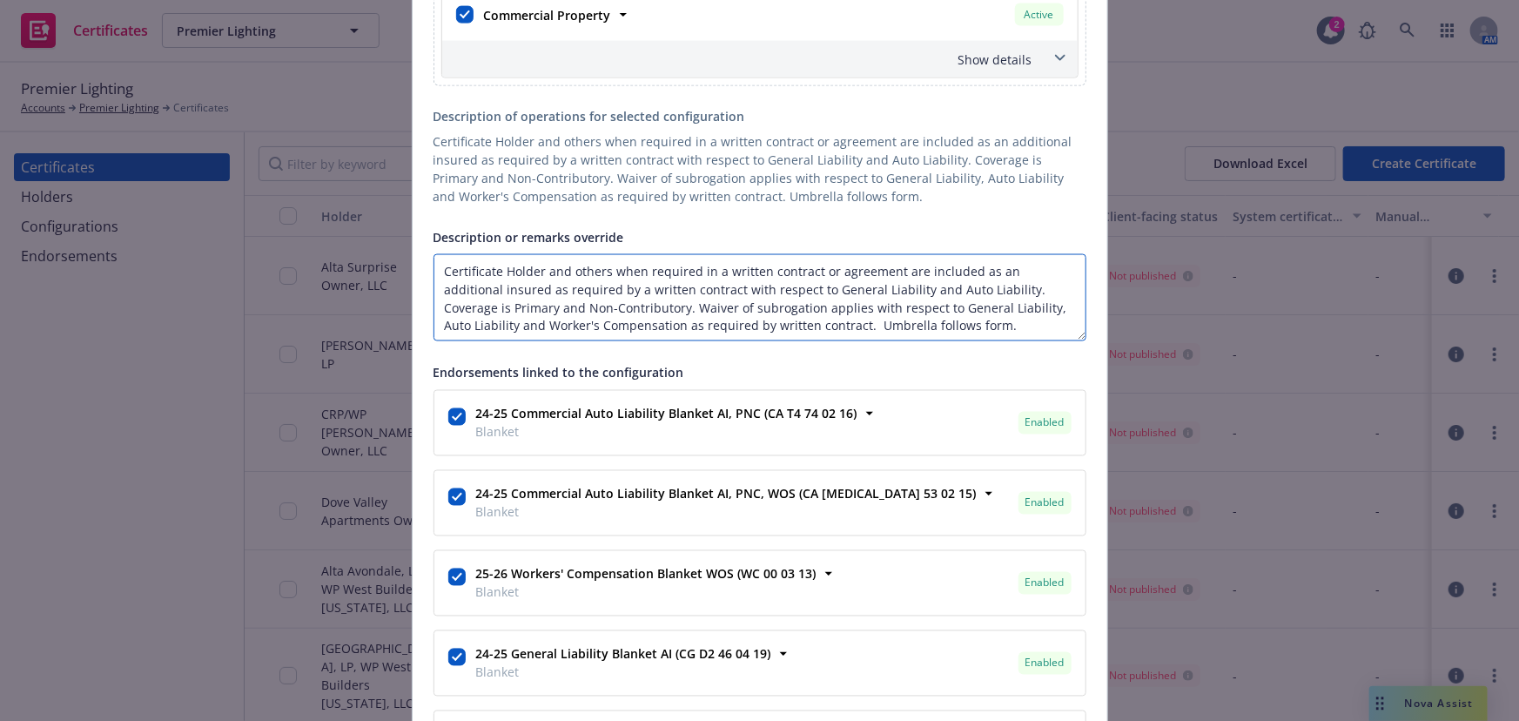
drag, startPoint x: 884, startPoint y: 262, endPoint x: 337, endPoint y: 238, distance: 548.0
click at [337, 238] on div "Create Certificate Form type ACORD 25 ACORD 27 ACORD 28 Certificate holder* [ob…" at bounding box center [759, 360] width 1519 height 721
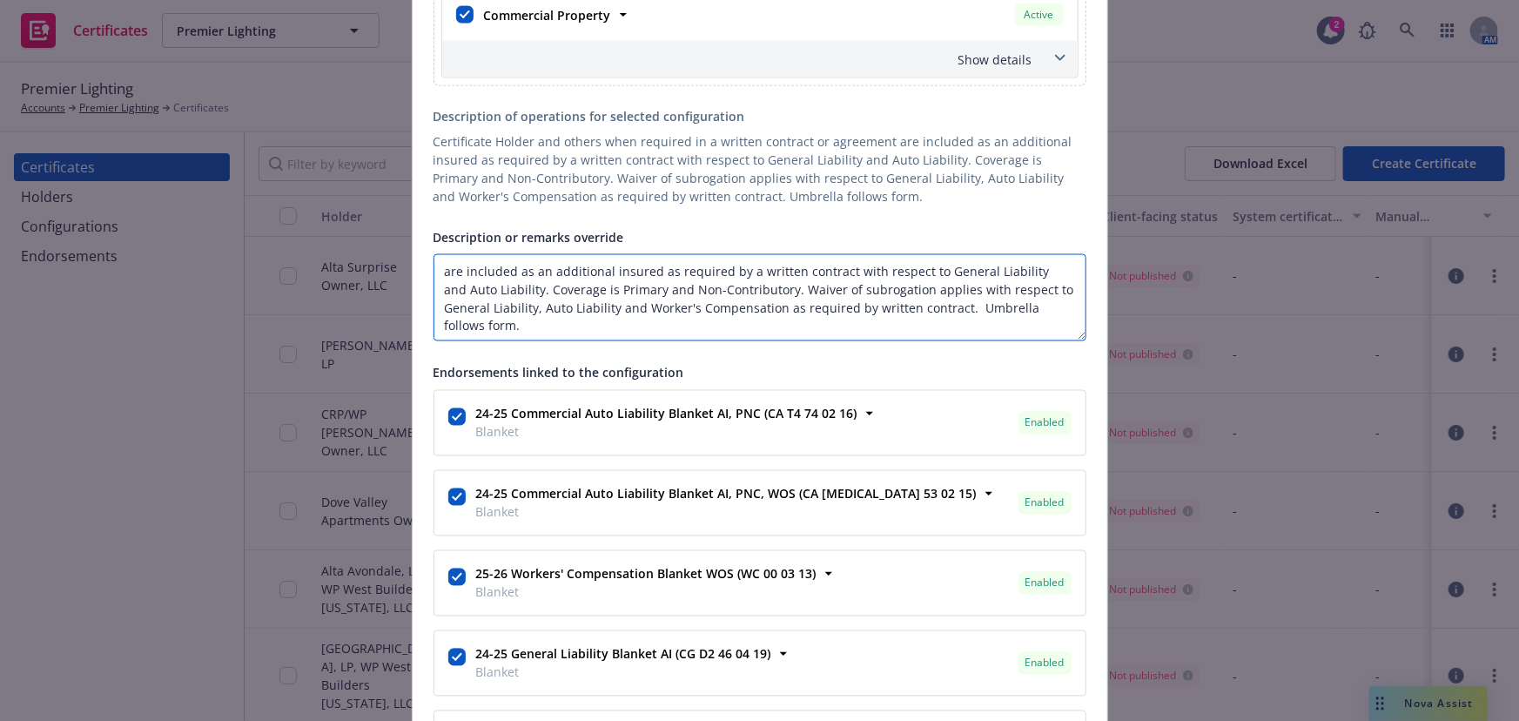
paste textarea "Alta Uptown - 123 E. Corporate Place, Chandler, AZ 85225 Uptown Chandler Apartm…"
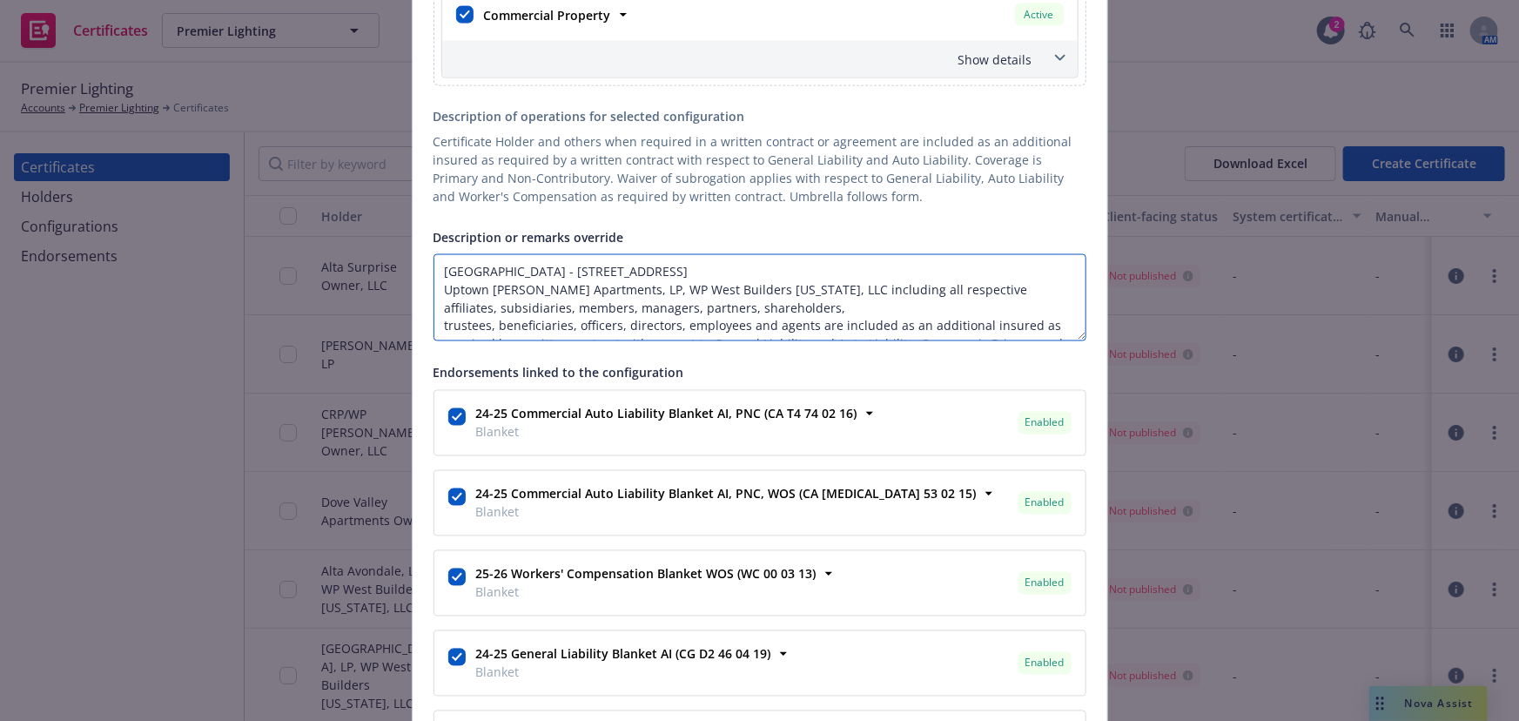
click at [434, 326] on textarea "Alta Uptown - 123 E. Corporate Place, Chandler, AZ 85225 Uptown Chandler Apartm…" at bounding box center [759, 297] width 653 height 87
click at [436, 276] on textarea "Alta Uptown - 123 E. Corporate Place, Chandler, AZ 85225 Uptown Chandler Apartm…" at bounding box center [759, 297] width 653 height 87
click at [434, 299] on textarea "RE: Alta Uptown - 123 E. Corporate Place, Chandler, AZ 85225 Uptown Chandler Ap…" at bounding box center [759, 297] width 653 height 87
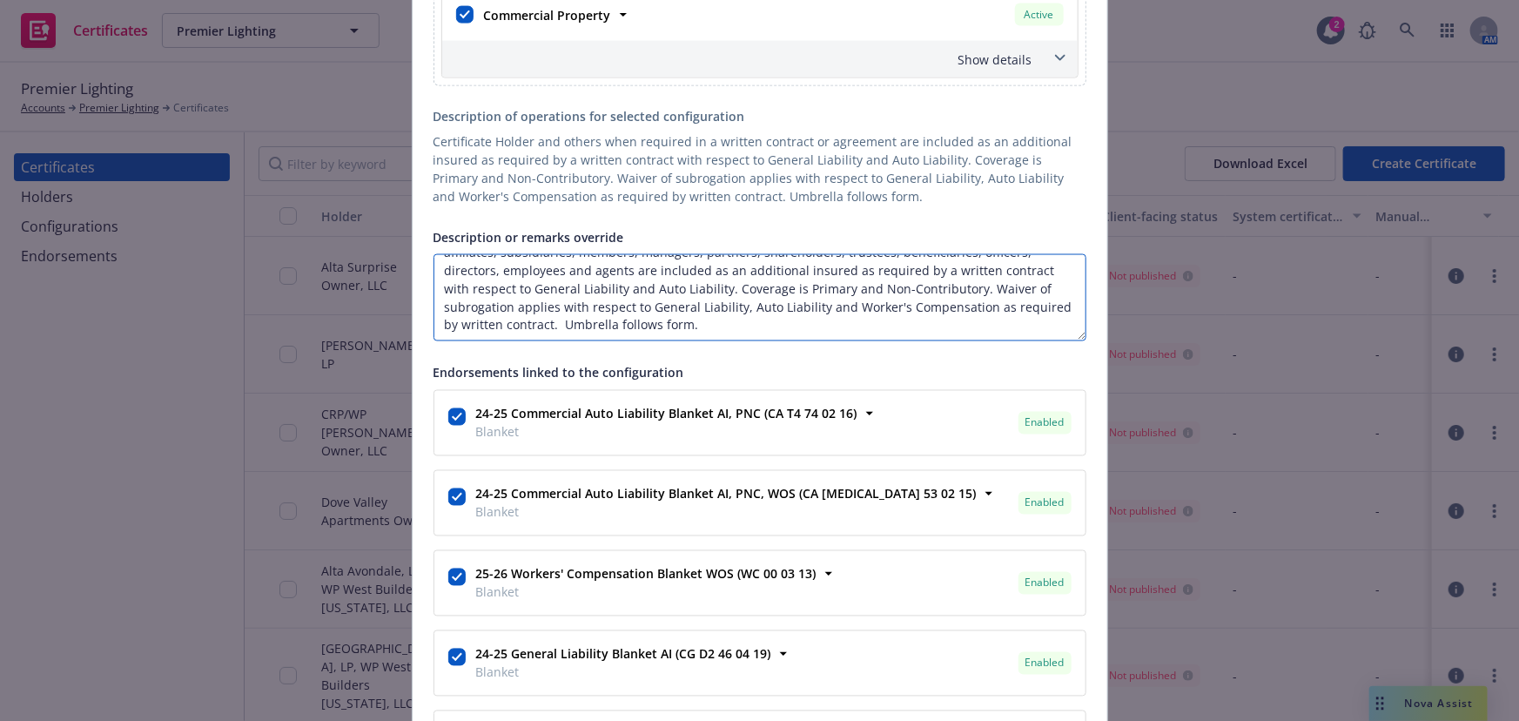
scroll to position [0, 0]
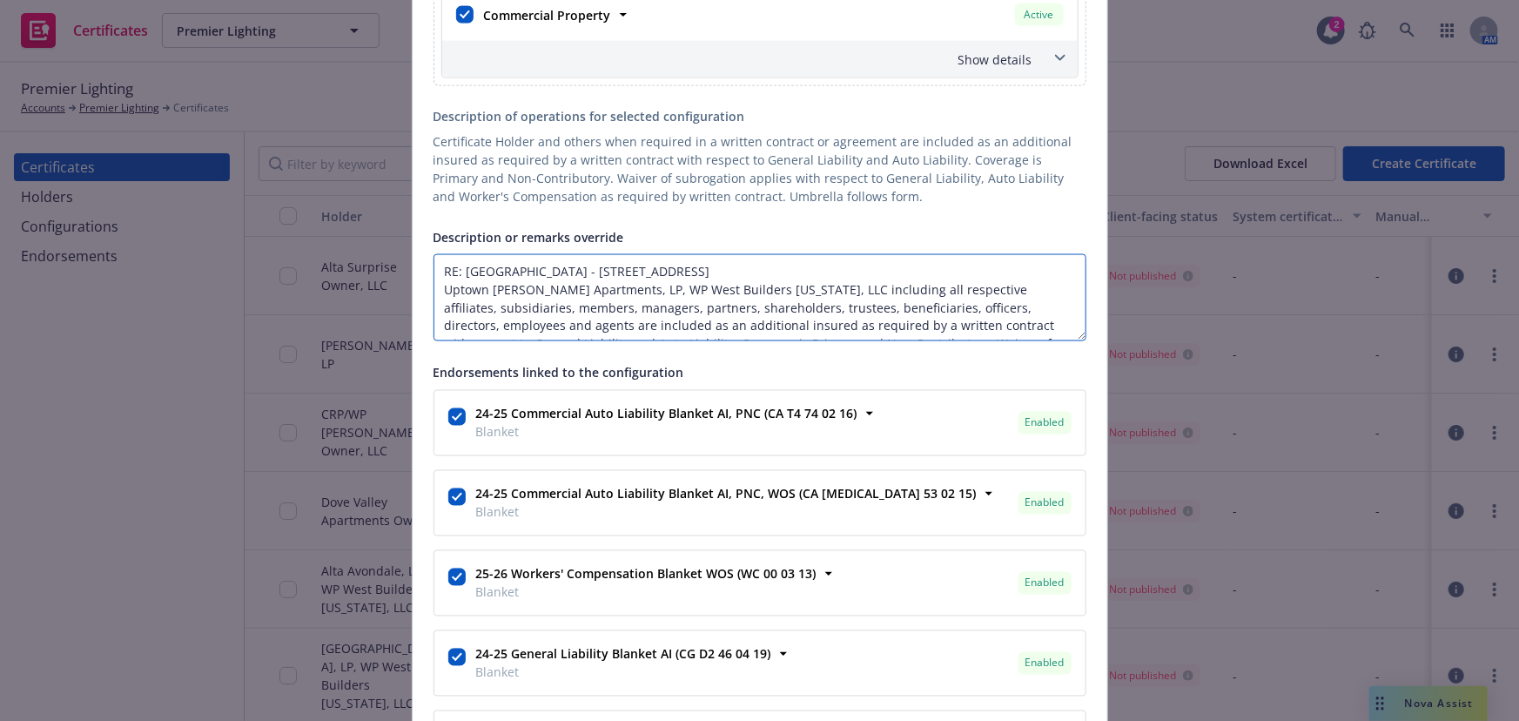
click at [442, 322] on textarea "RE: Alta Uptown - 123 E. Corporate Place, Chandler, AZ 85225 Uptown Chandler Ap…" at bounding box center [759, 297] width 653 height 87
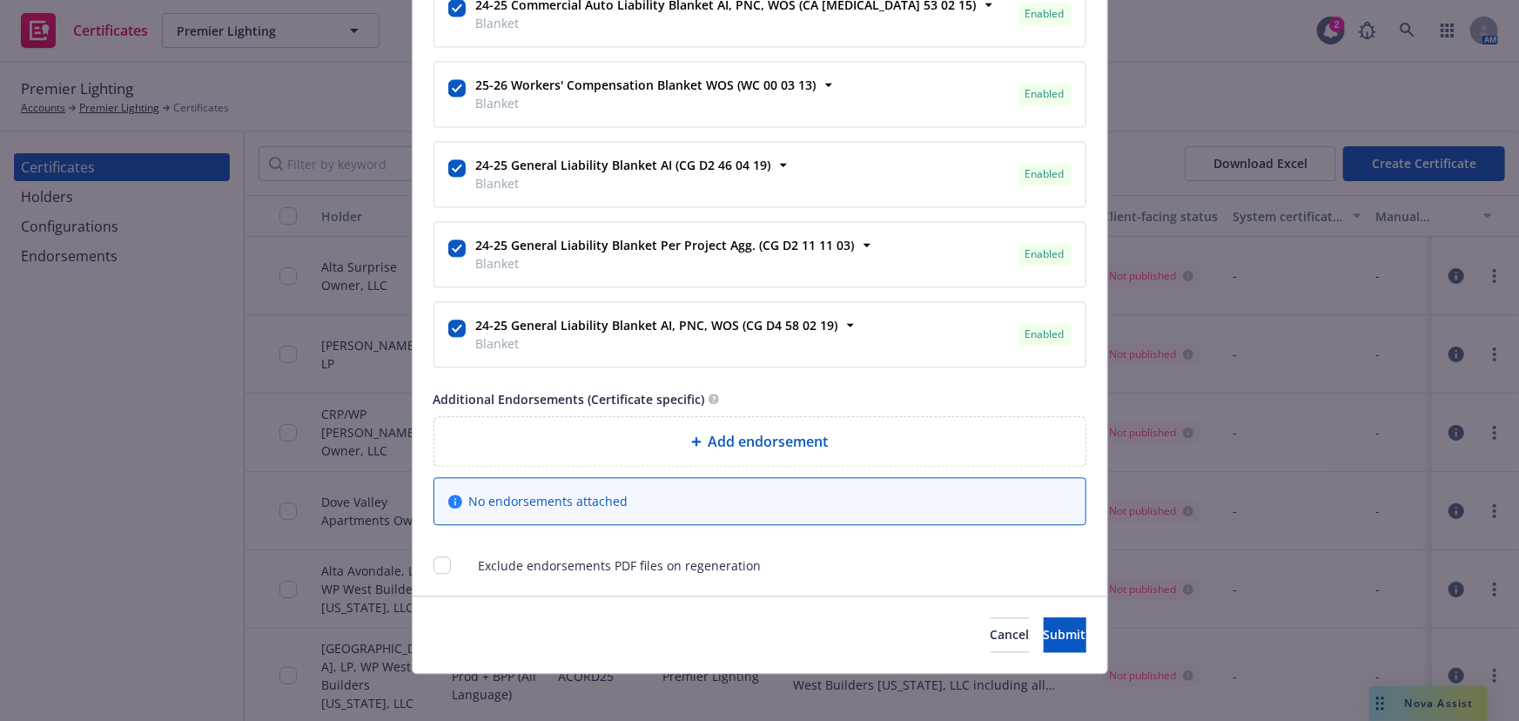
scroll to position [1837, 0]
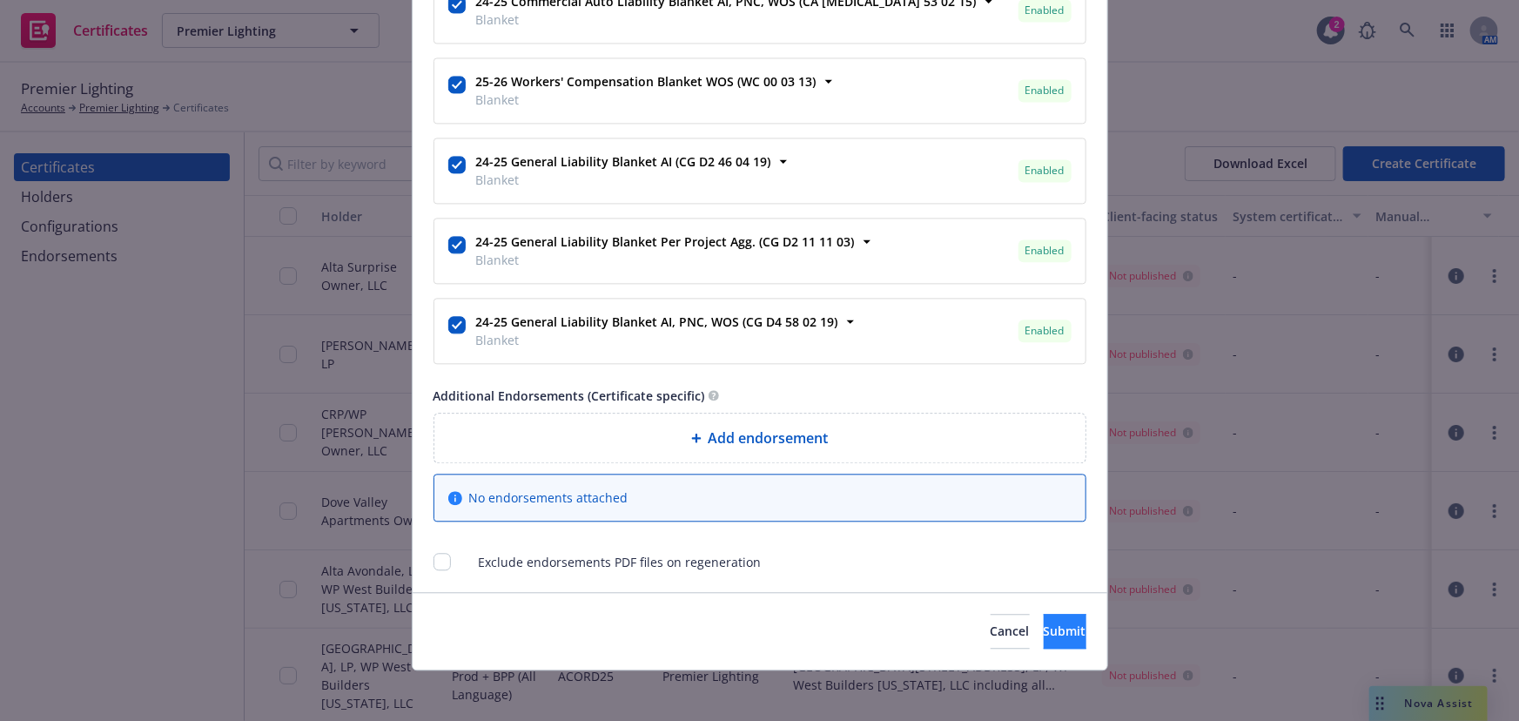
type textarea "RE: Alta Uptown - 123 E. Corporate Place, Chandler, AZ 85225 Uptown Chandler Ap…"
click at [1044, 615] on button "Submit" at bounding box center [1065, 631] width 43 height 35
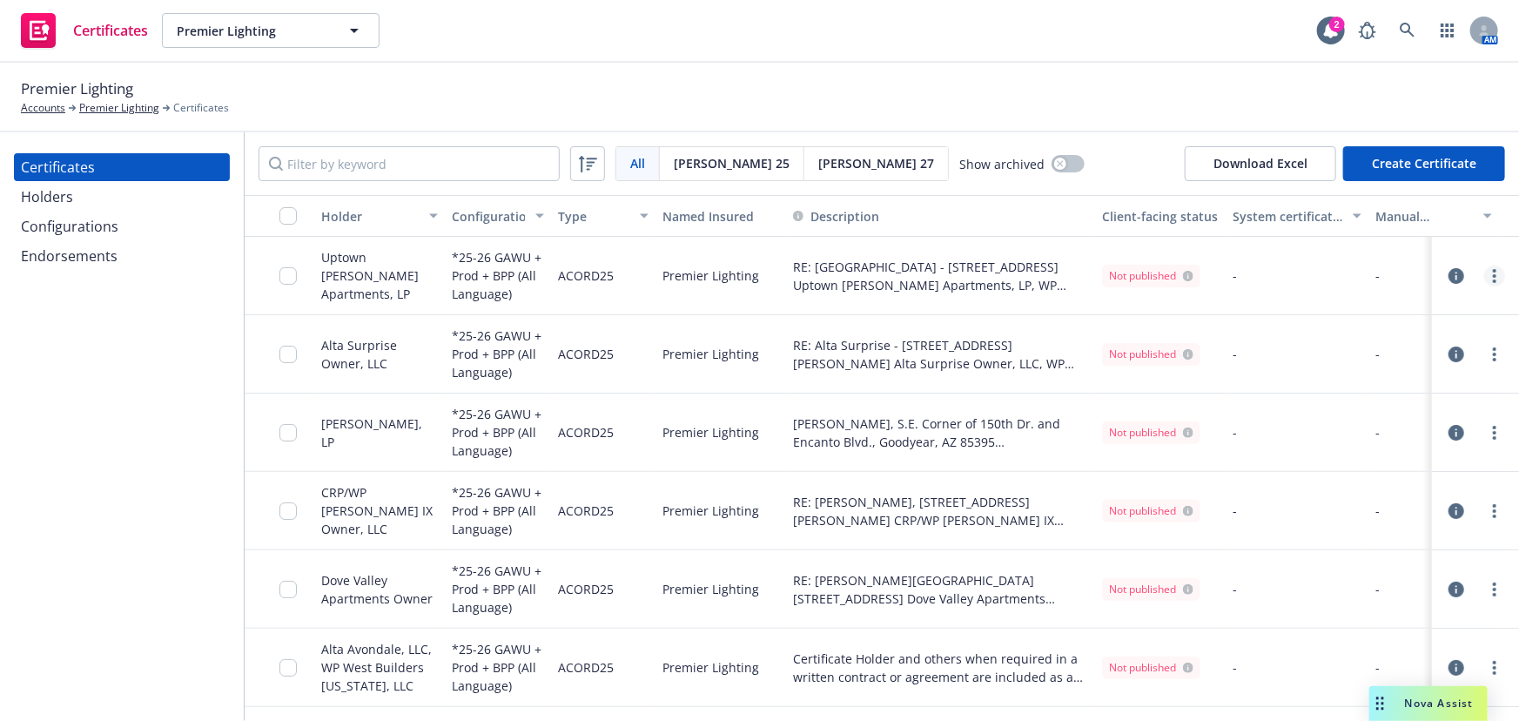
click at [1369, 281] on link "more" at bounding box center [1494, 275] width 21 height 21
click at [1256, 306] on link "Edit" at bounding box center [1353, 310] width 279 height 35
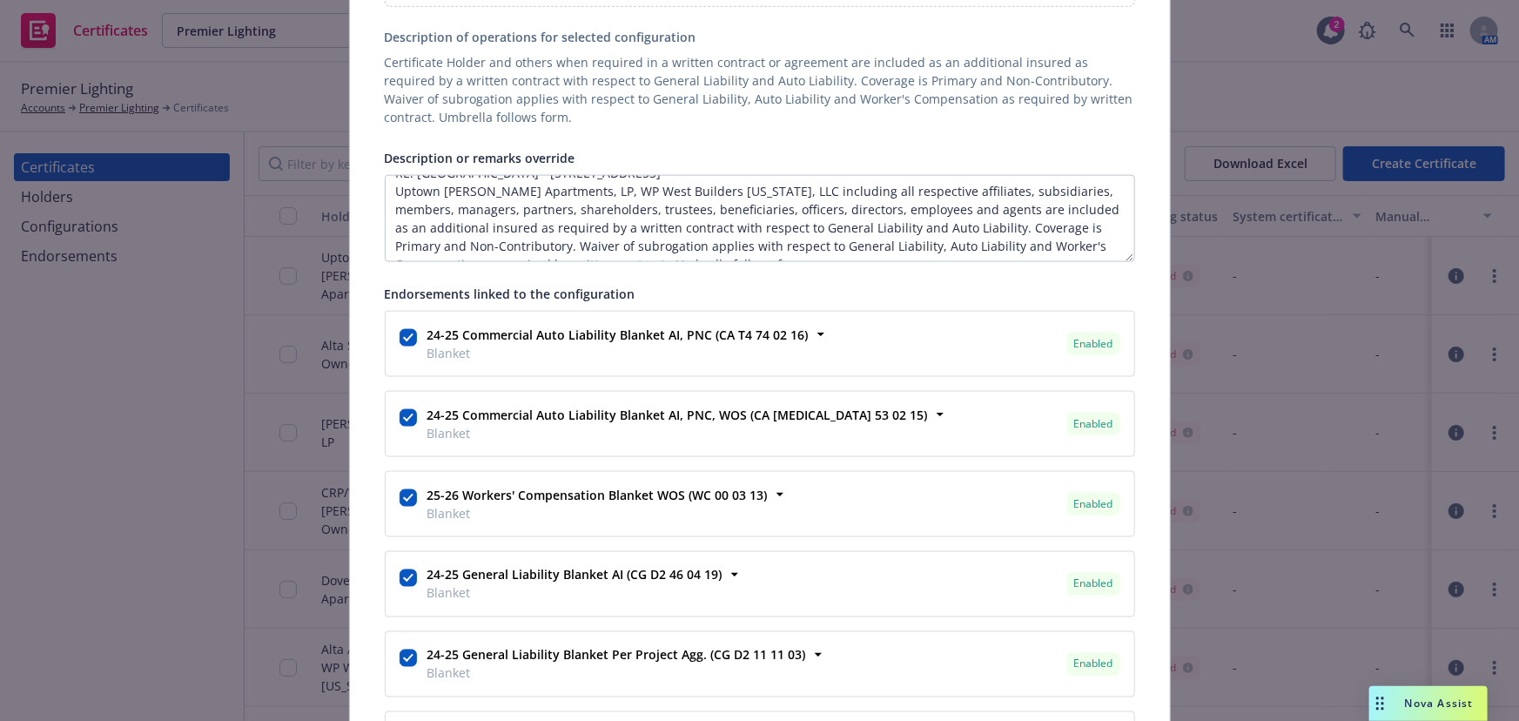
scroll to position [37, 0]
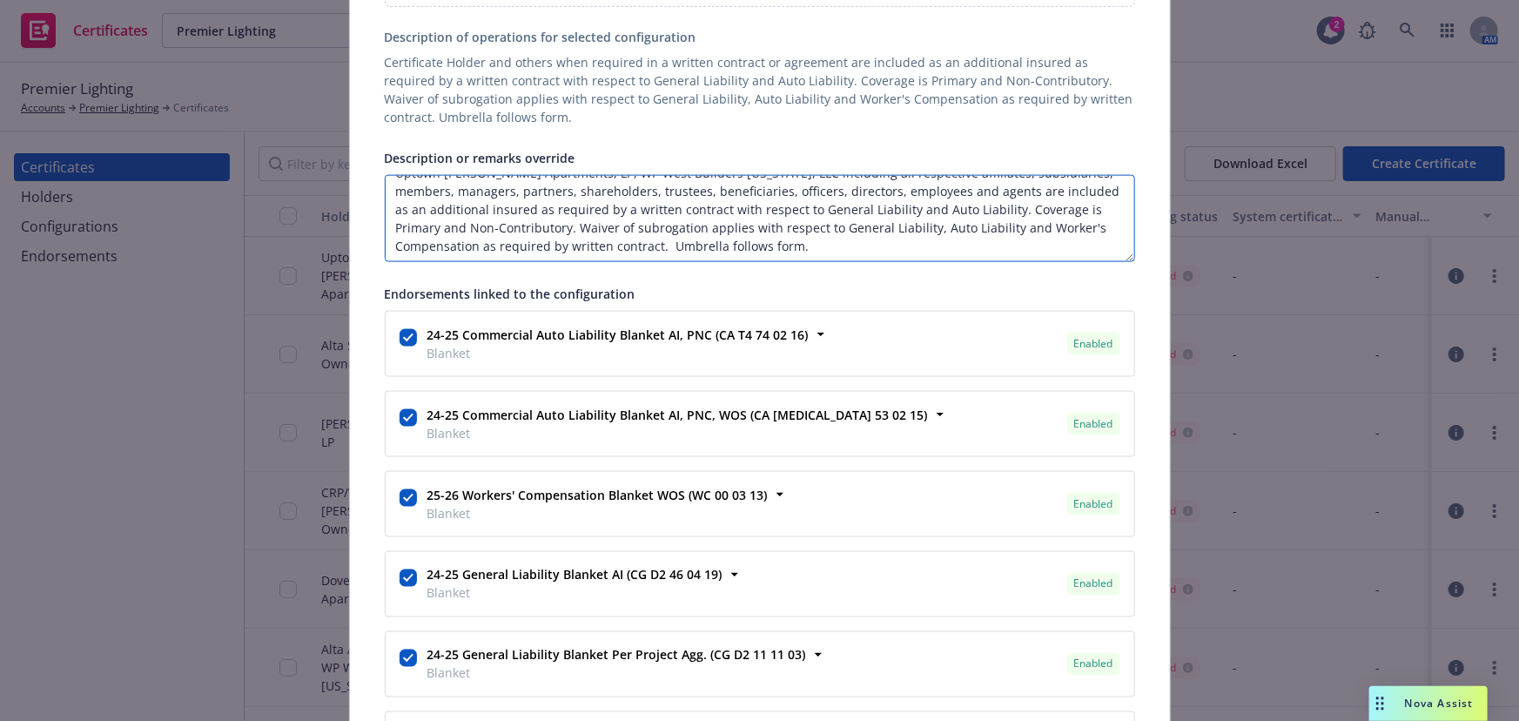
click at [803, 252] on textarea "RE: Alta Uptown - 123 E. Corporate Place, Chandler, AZ 85225 Uptown Chandler Ap…" at bounding box center [760, 218] width 750 height 87
paste textarea "PNC Bank is included as a Loss Payee (Property) when required by written contra…"
type textarea "RE: Alta Uptown - 123 E. Corporate Place, Chandler, AZ 85225 Uptown Chandler Ap…"
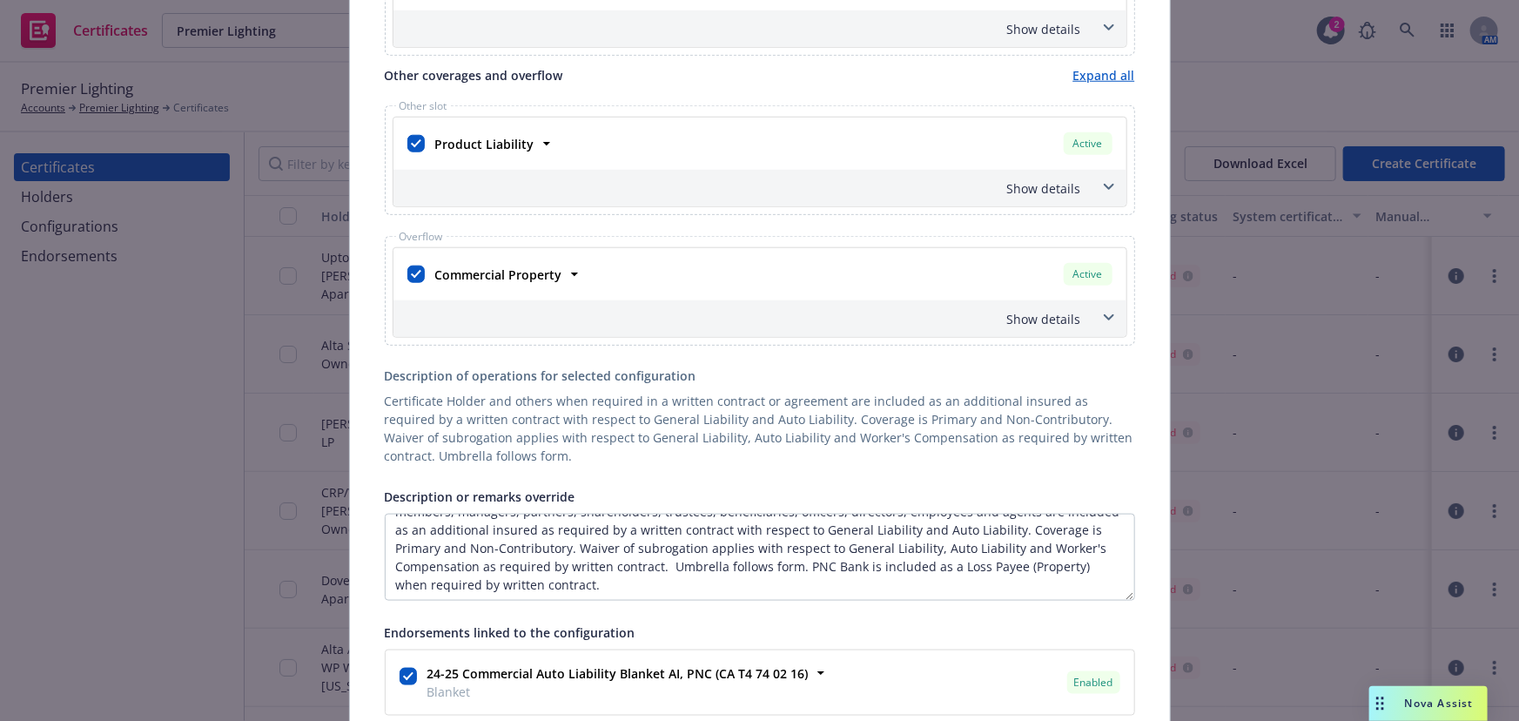
scroll to position [0, 0]
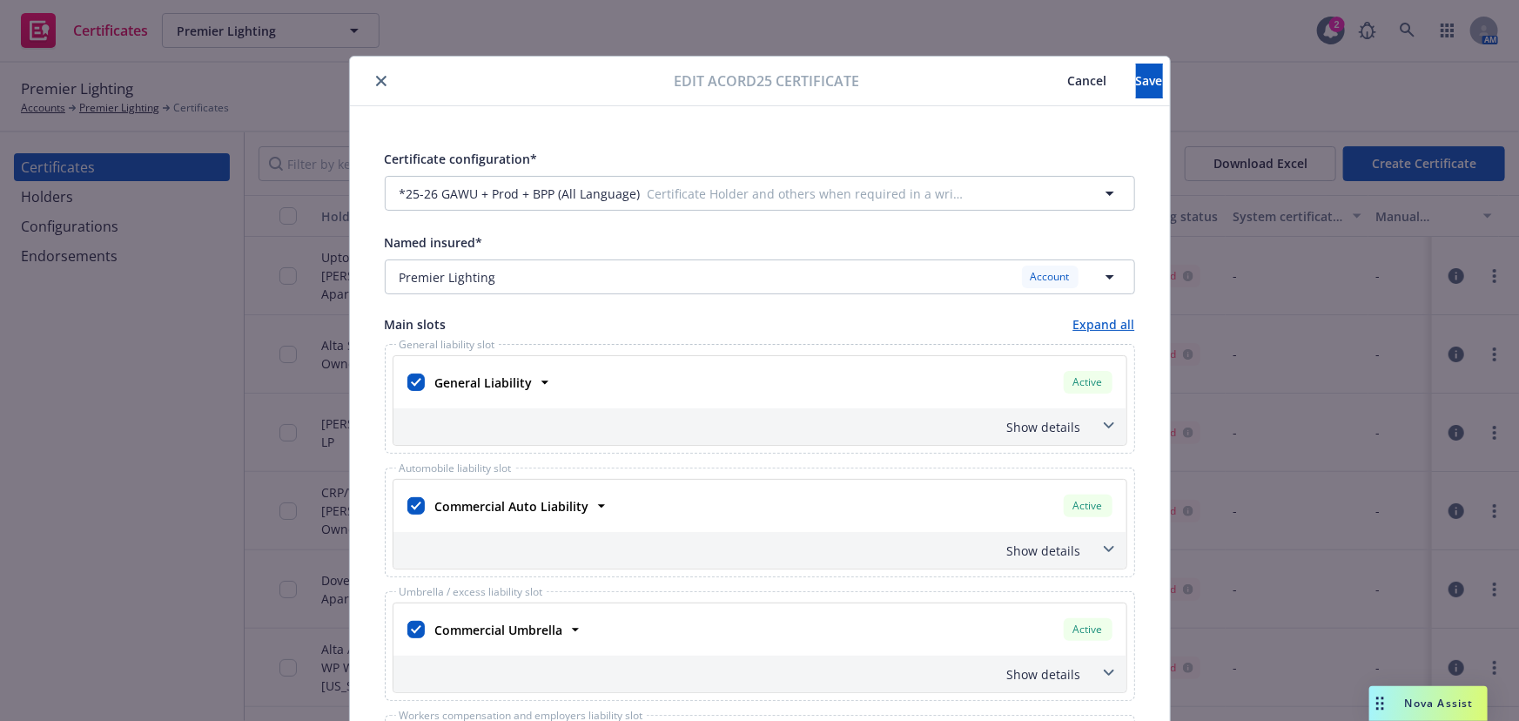
drag, startPoint x: 965, startPoint y: 279, endPoint x: 1001, endPoint y: 101, distance: 181.1
click at [1136, 87] on button "Save" at bounding box center [1149, 81] width 27 height 35
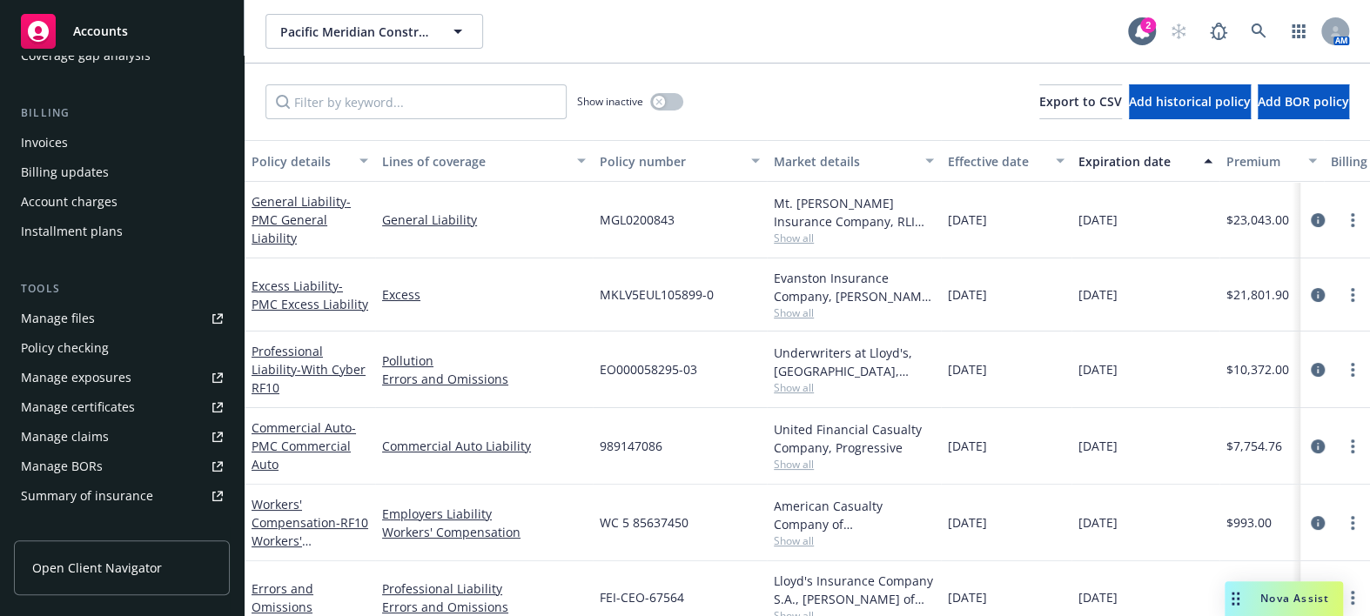
scroll to position [547, 0]
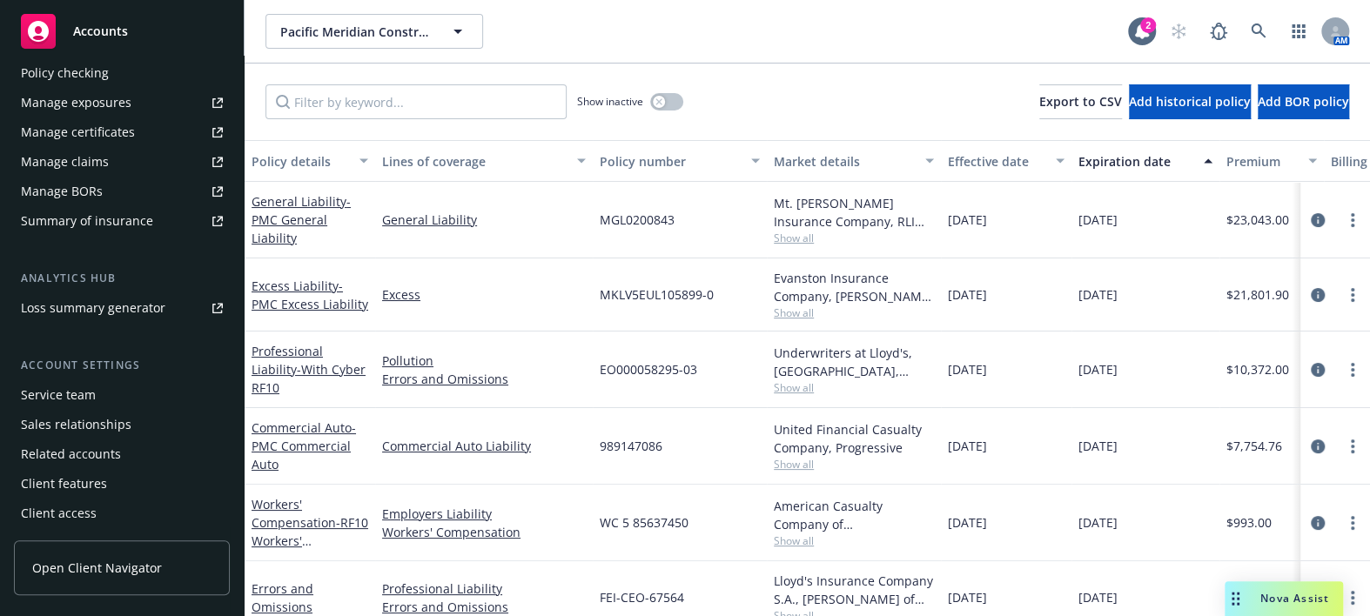
click at [101, 128] on div "Manage certificates" at bounding box center [78, 132] width 114 height 28
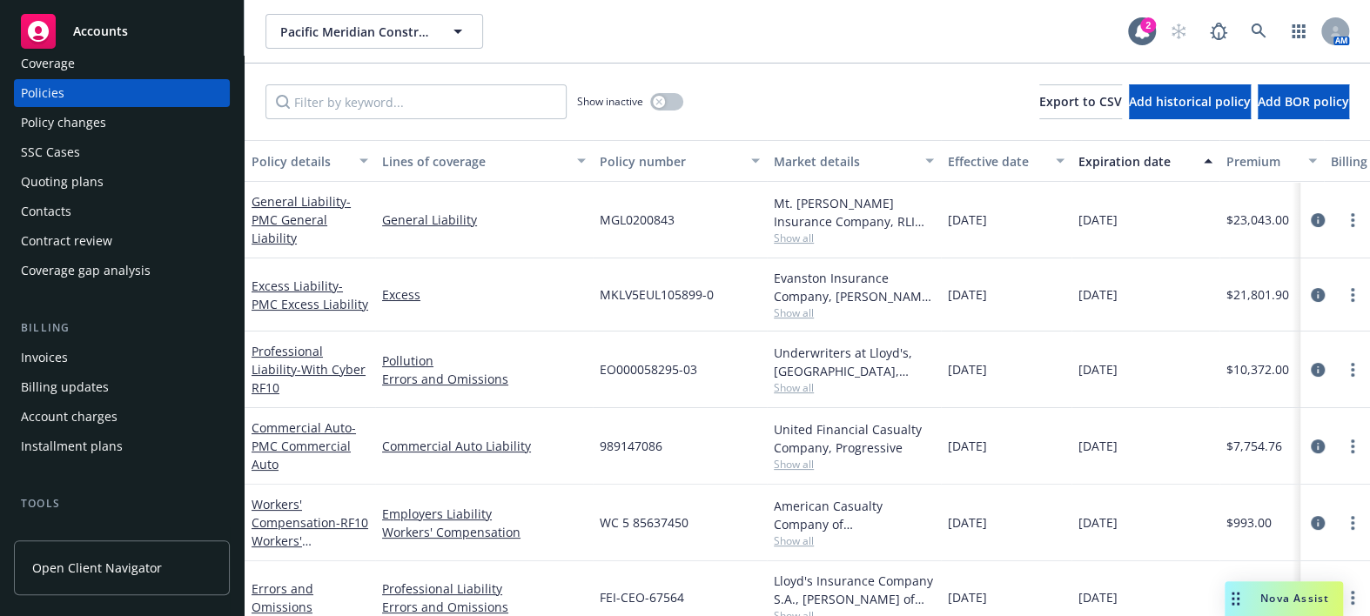
scroll to position [0, 0]
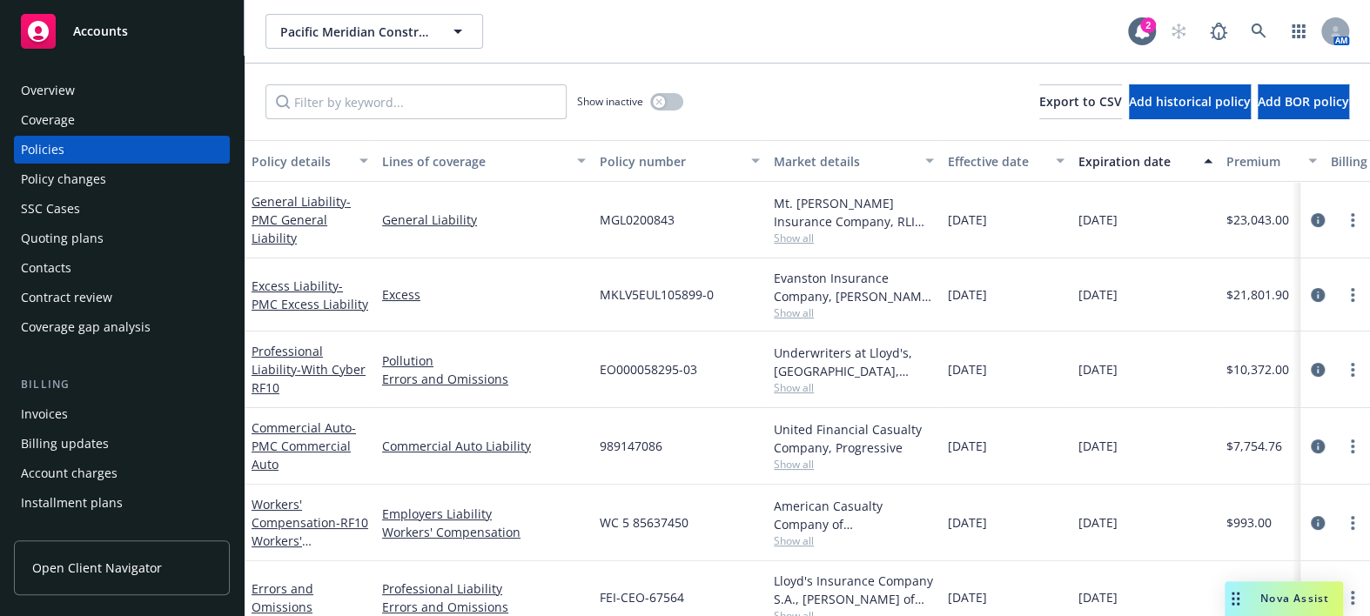
click at [129, 93] on div "Overview" at bounding box center [122, 91] width 202 height 28
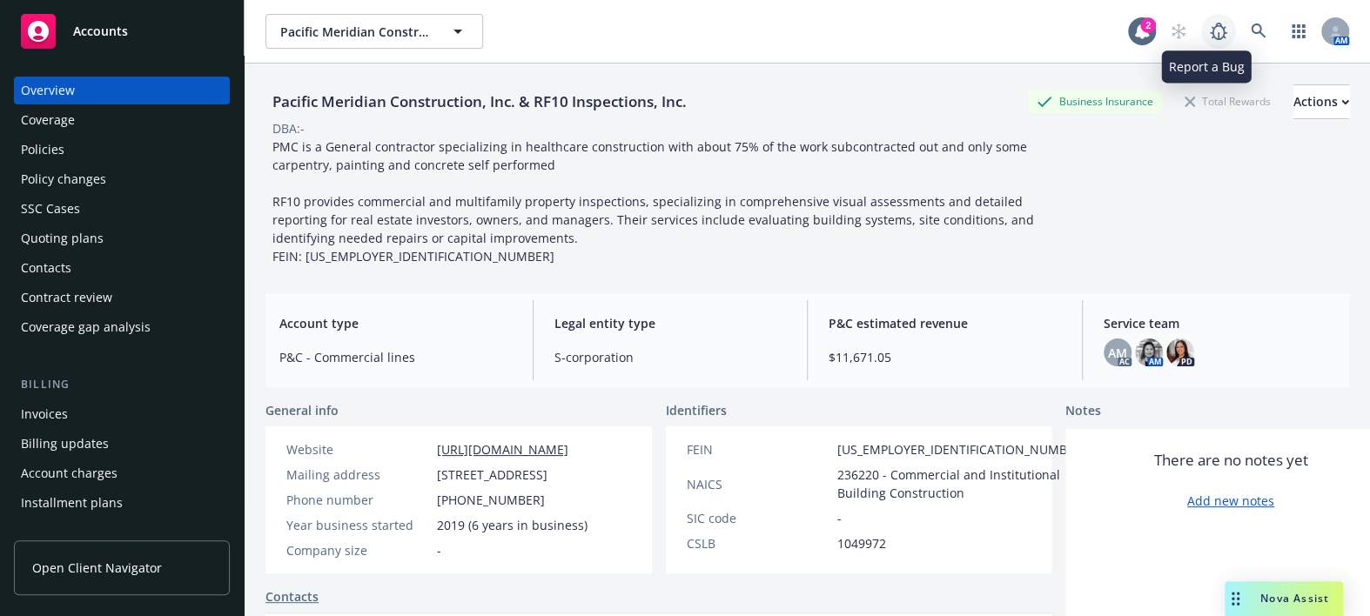
click at [1219, 30] on link at bounding box center [1218, 31] width 35 height 35
click at [1264, 32] on div "AM" at bounding box center [1255, 31] width 188 height 35
click at [1251, 31] on icon at bounding box center [1259, 32] width 16 height 16
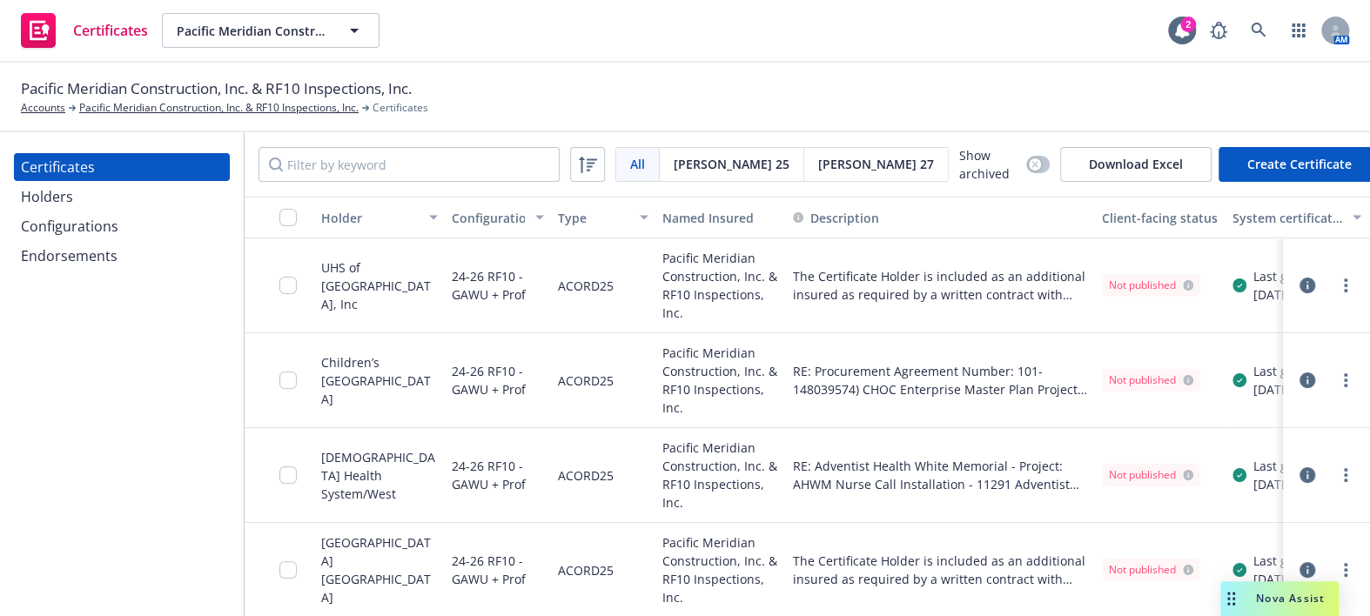
click at [72, 193] on div "Holders" at bounding box center [122, 197] width 202 height 28
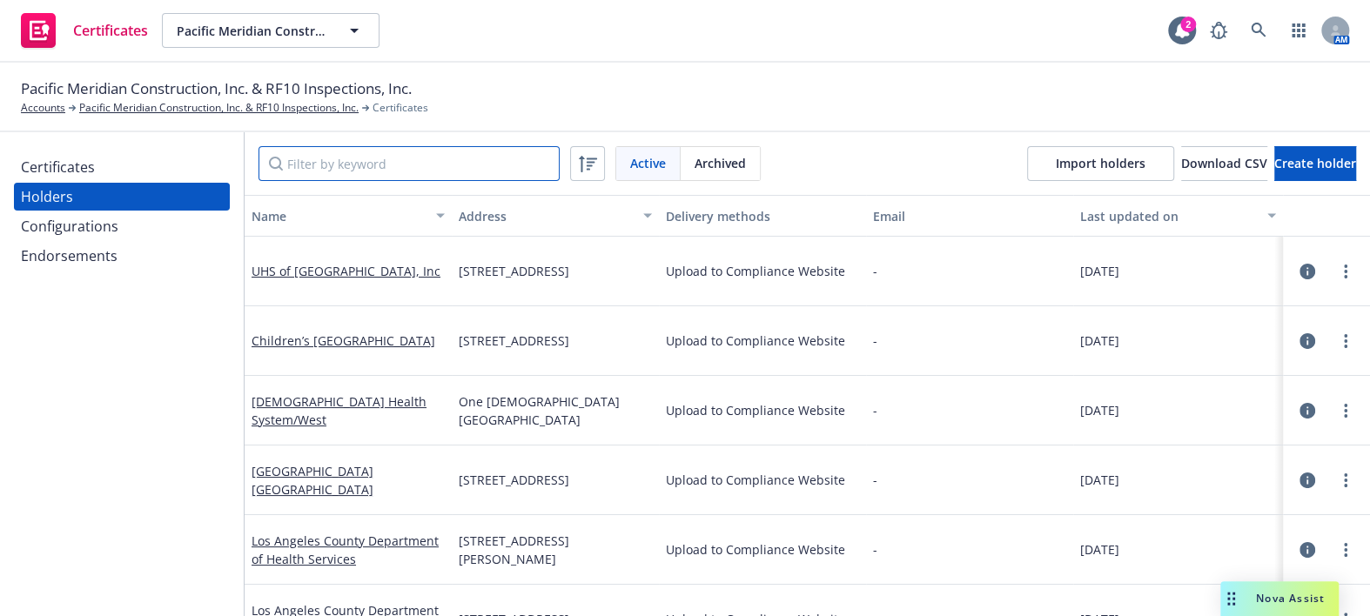
click at [366, 157] on input "Filter by keyword" at bounding box center [409, 163] width 301 height 35
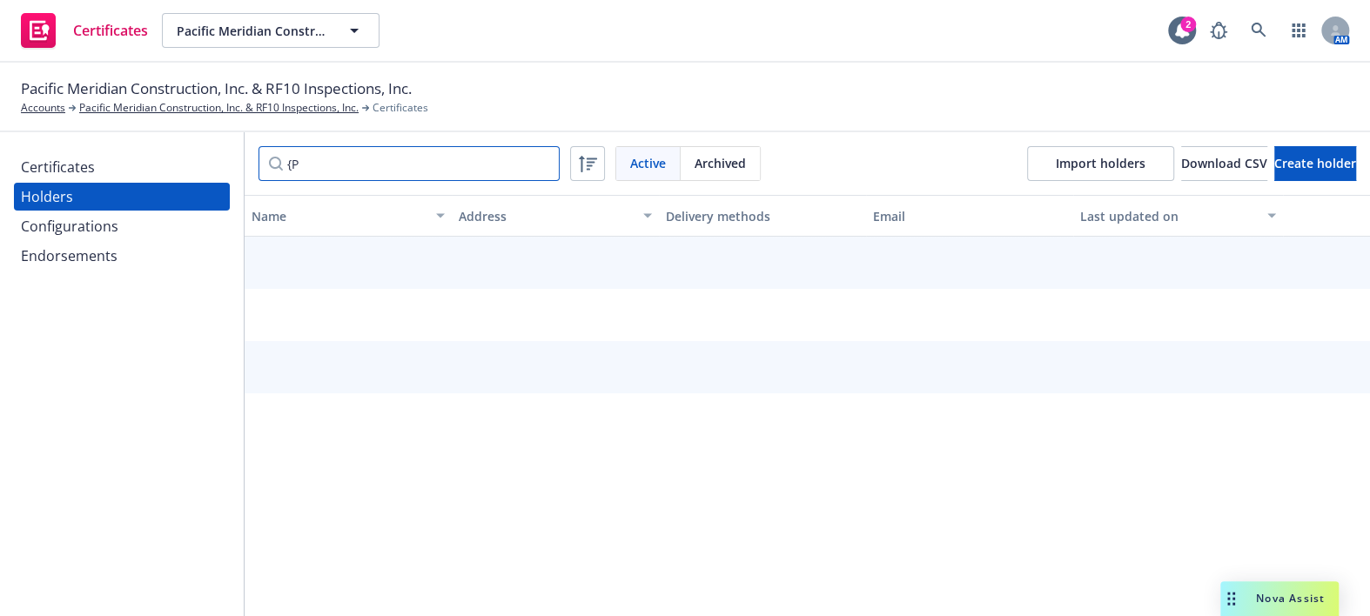
type input "{"
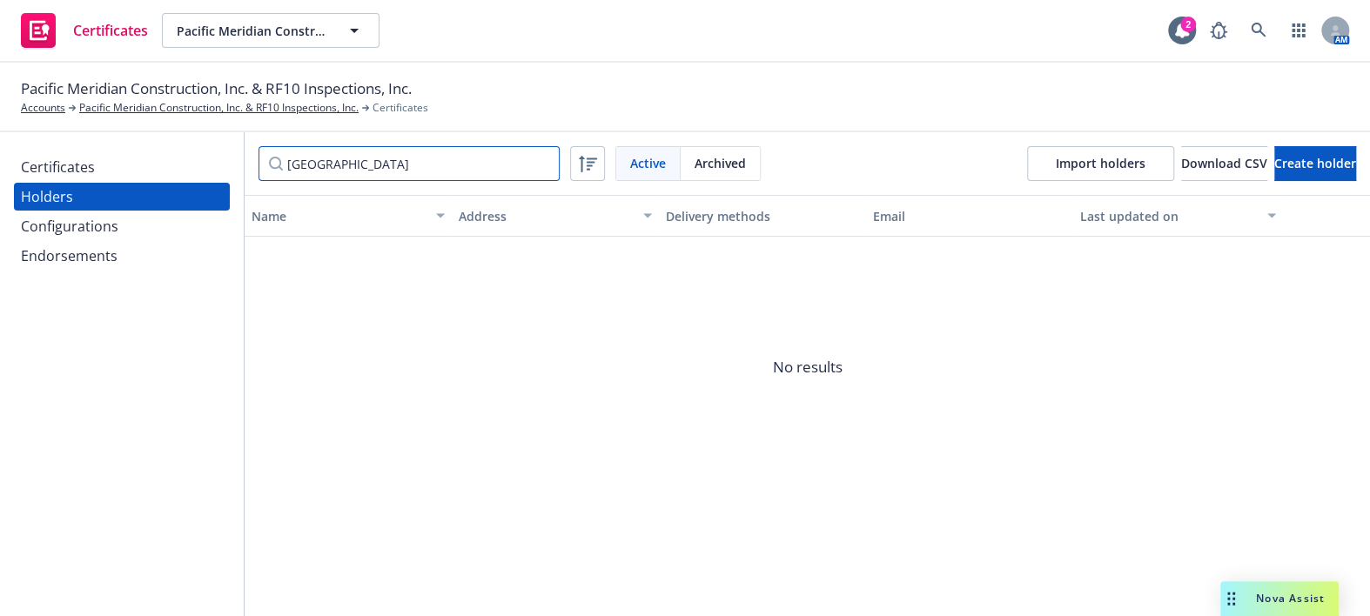
type input "Providence"
click at [1301, 141] on div "Providence Active Archived Import holders Download CSV Create holder" at bounding box center [807, 163] width 1125 height 63
click at [1300, 155] on span "Create holder" at bounding box center [1315, 163] width 82 height 17
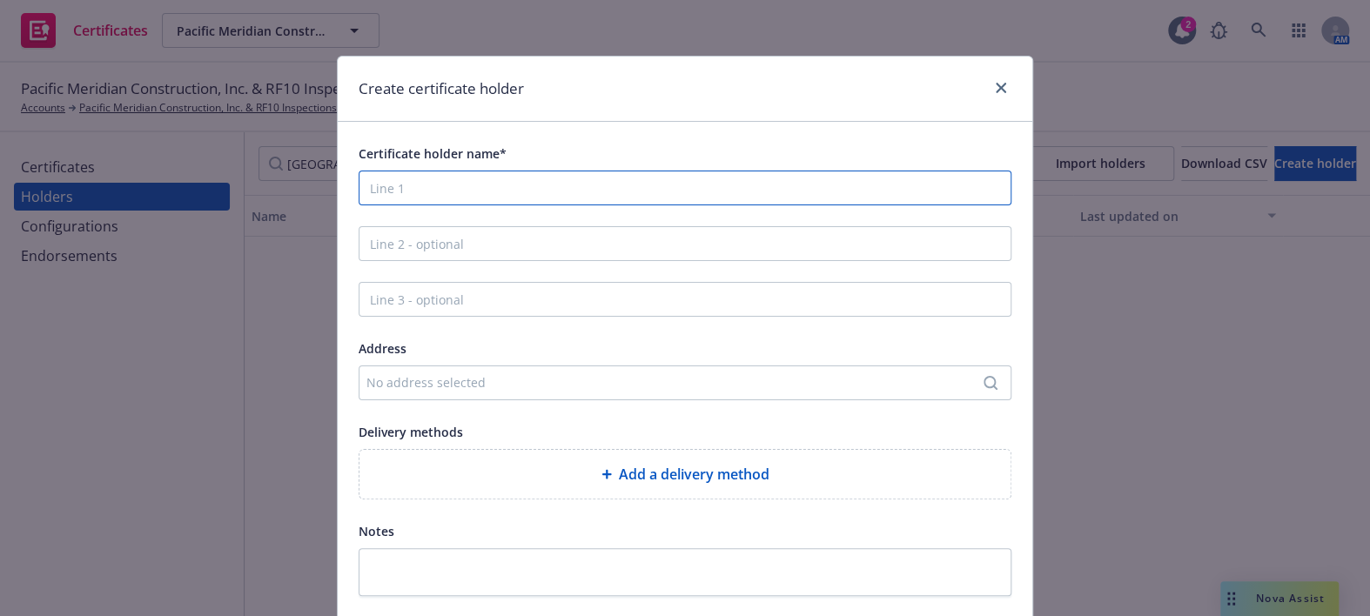
click at [560, 179] on input "Certificate holder name*" at bounding box center [685, 188] width 653 height 35
paste input "@providence.org>"
drag, startPoint x: 566, startPoint y: 191, endPoint x: 148, endPoint y: 151, distance: 419.7
click at [131, 138] on div "Create certificate holder Certificate holder name* @providence.org> Address No …" at bounding box center [685, 308] width 1370 height 616
type input "Providence"
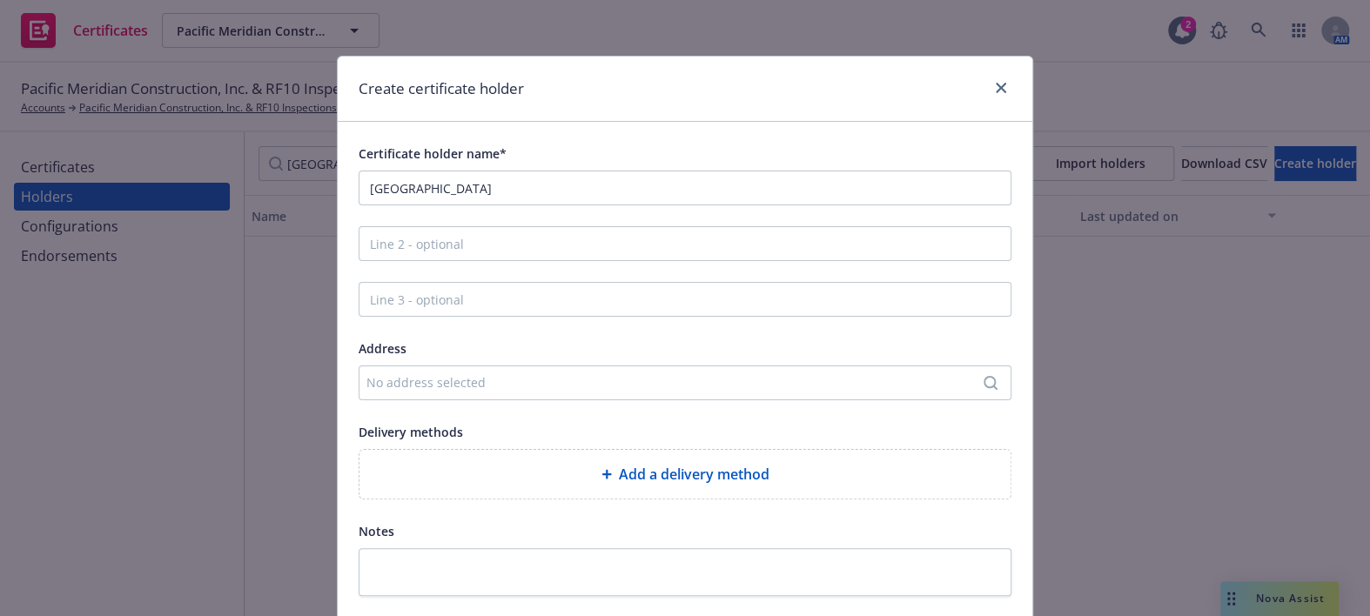
click at [427, 348] on div "Address" at bounding box center [685, 348] width 653 height 21
click at [422, 366] on div "No address selected" at bounding box center [685, 383] width 653 height 35
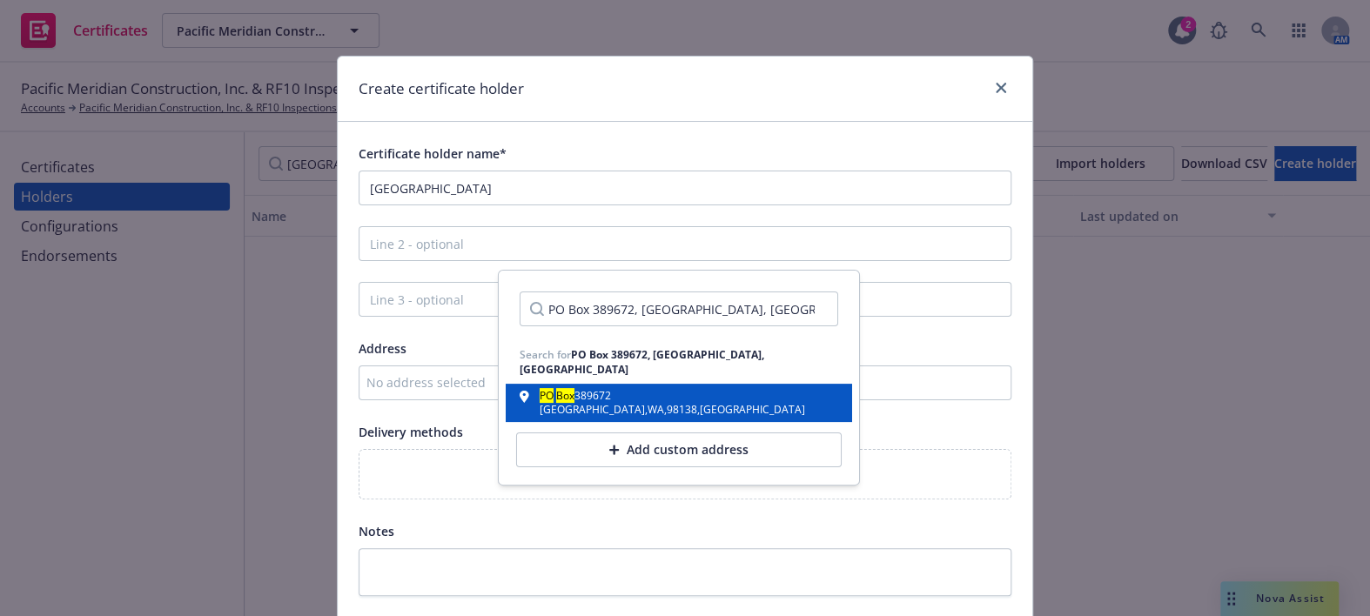
type input "PO Box 389672, Seattle, WA"
click at [593, 405] on div "Seattle , WA , 98138 , USA" at bounding box center [672, 410] width 265 height 10
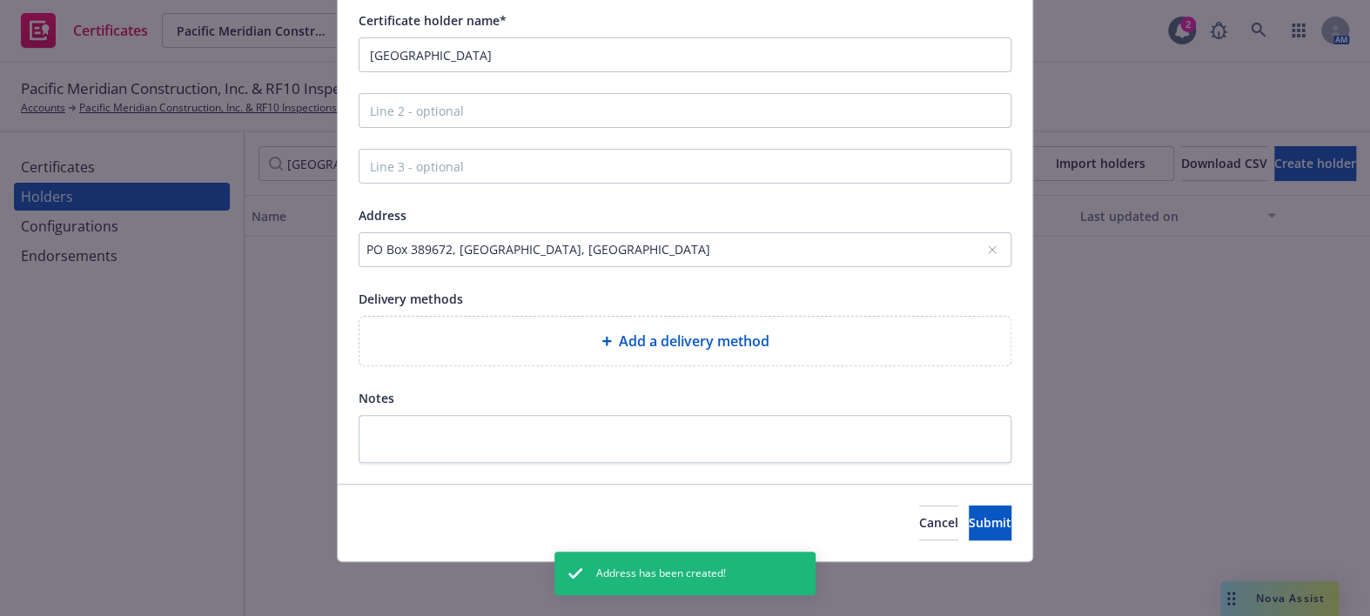
scroll to position [134, 0]
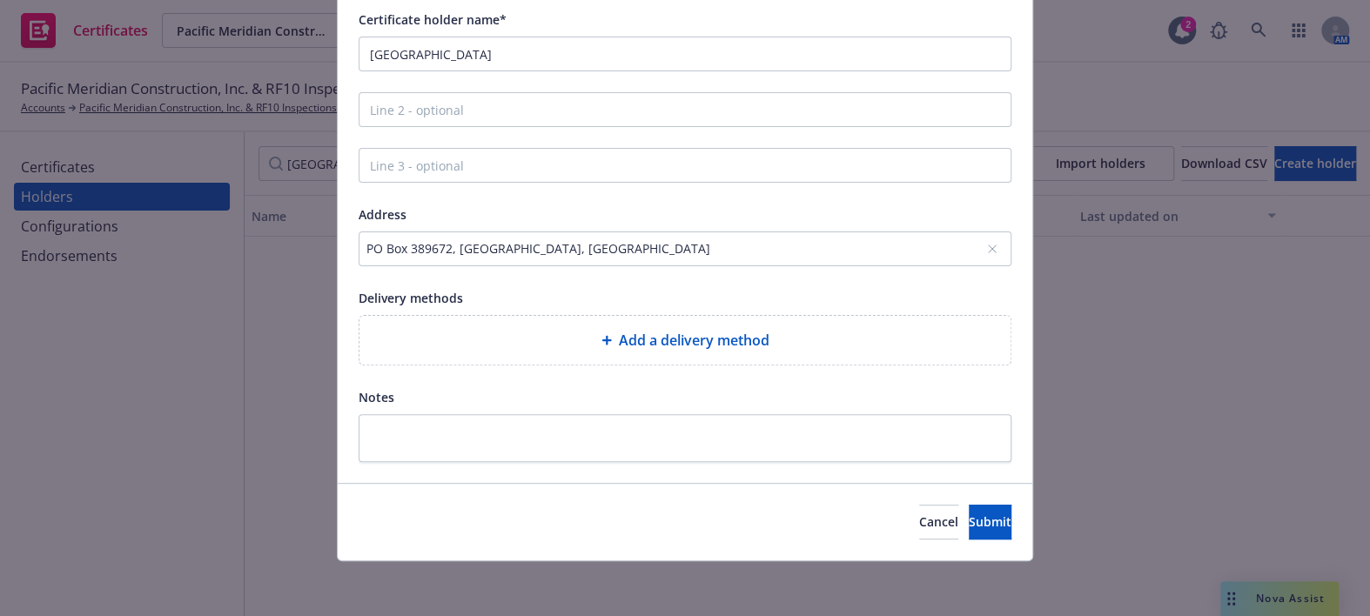
click at [548, 335] on div "Add a delivery method" at bounding box center [684, 340] width 623 height 21
select select "EMAIL"
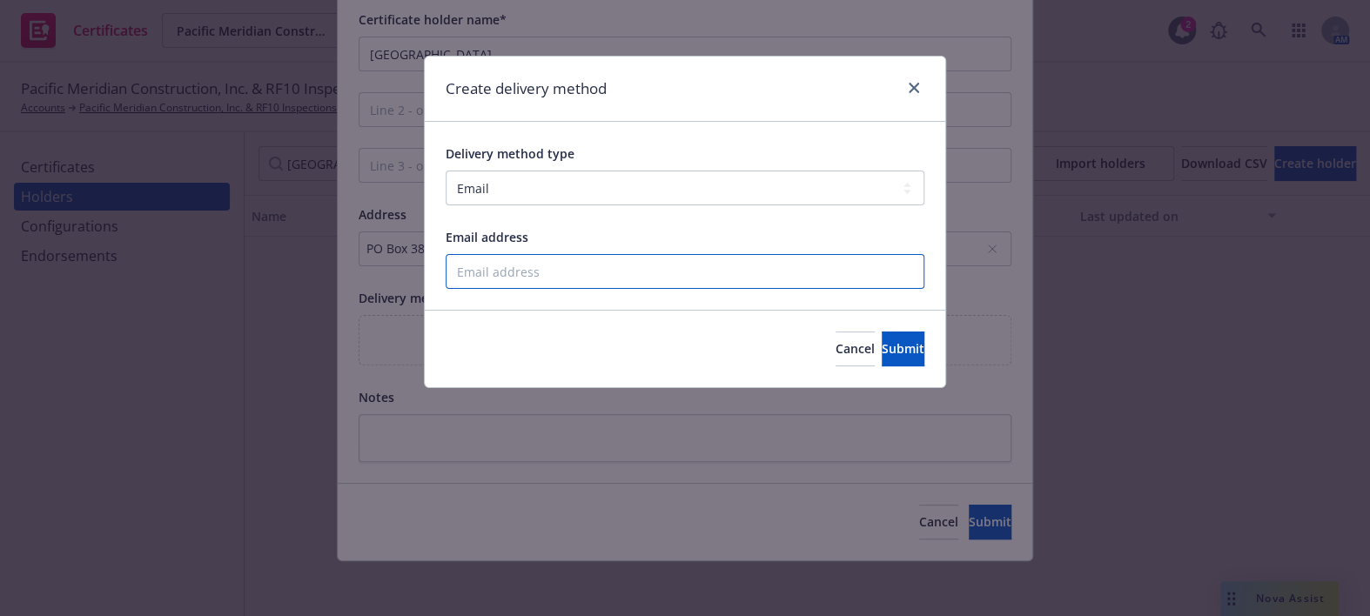
click at [522, 271] on input "Email address" at bounding box center [685, 271] width 479 height 35
paste input "daniel.gavahi@providence.org"
type input "daniel.gavahi@providence.org"
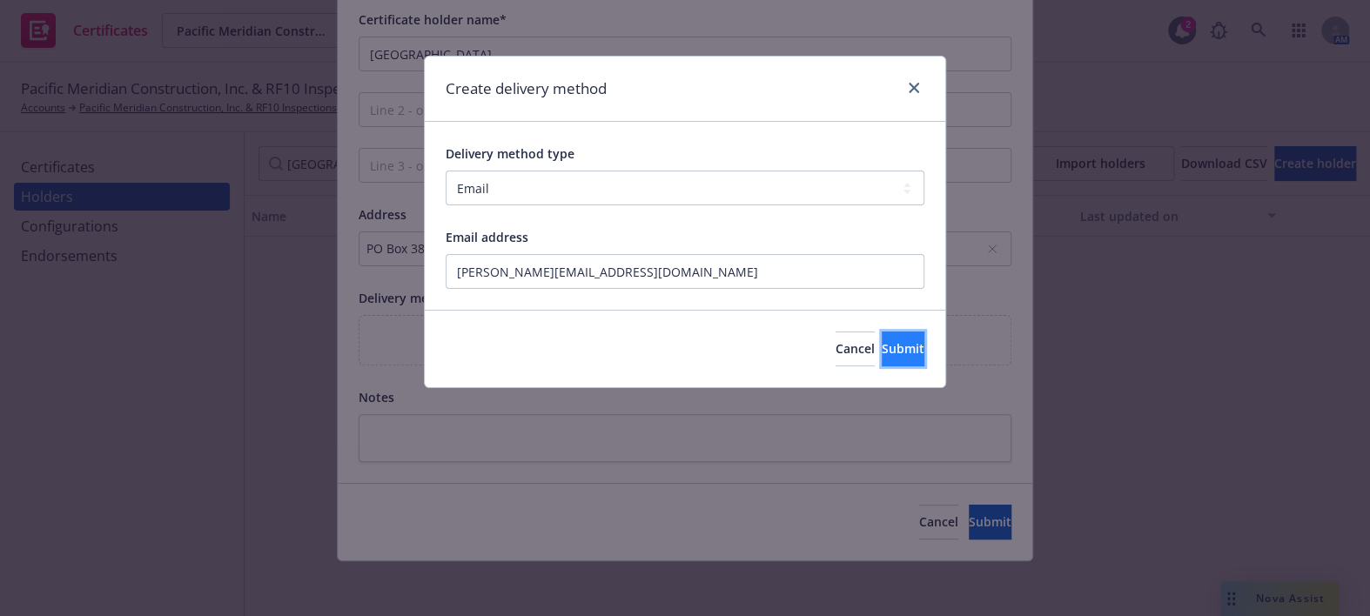
click at [882, 349] on span "Submit" at bounding box center [903, 348] width 43 height 17
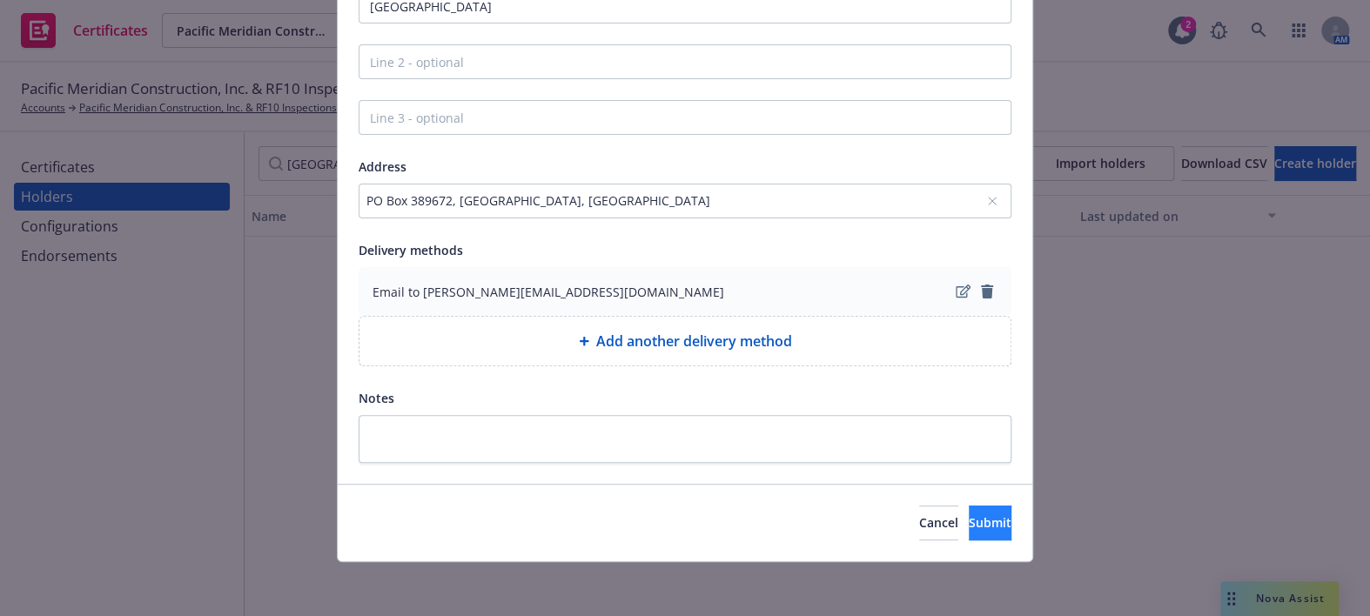
scroll to position [183, 0]
click at [969, 521] on button "Submit" at bounding box center [990, 522] width 43 height 35
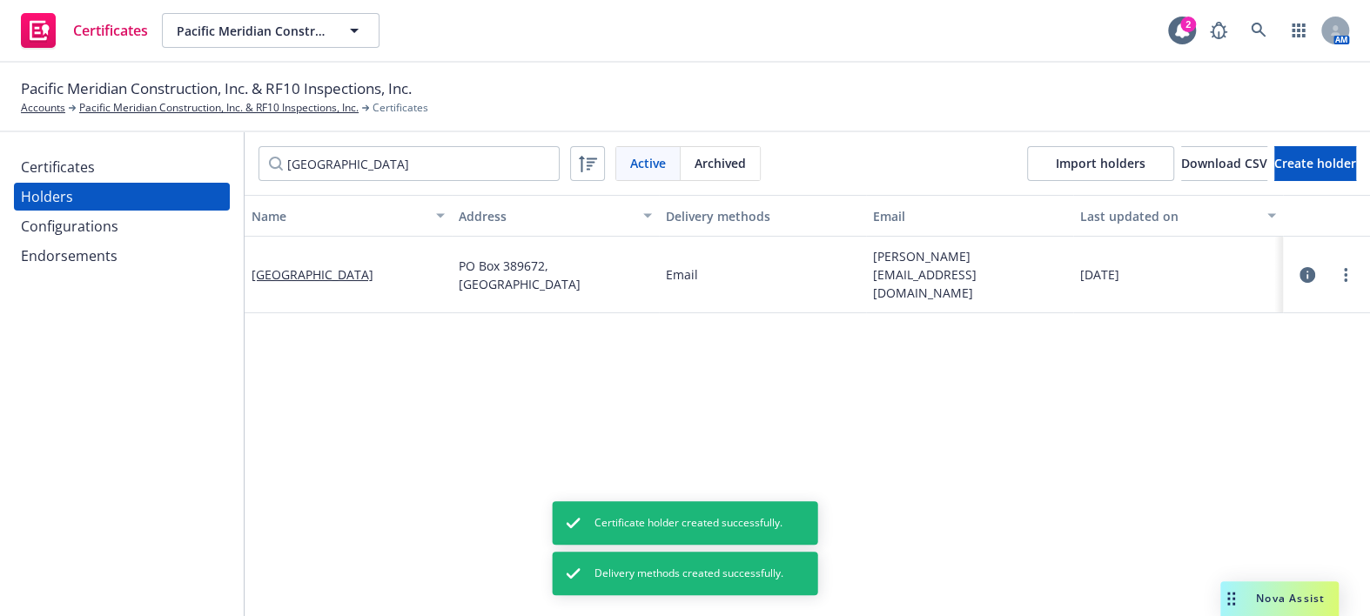
click at [51, 170] on div "Certificates" at bounding box center [58, 167] width 74 height 28
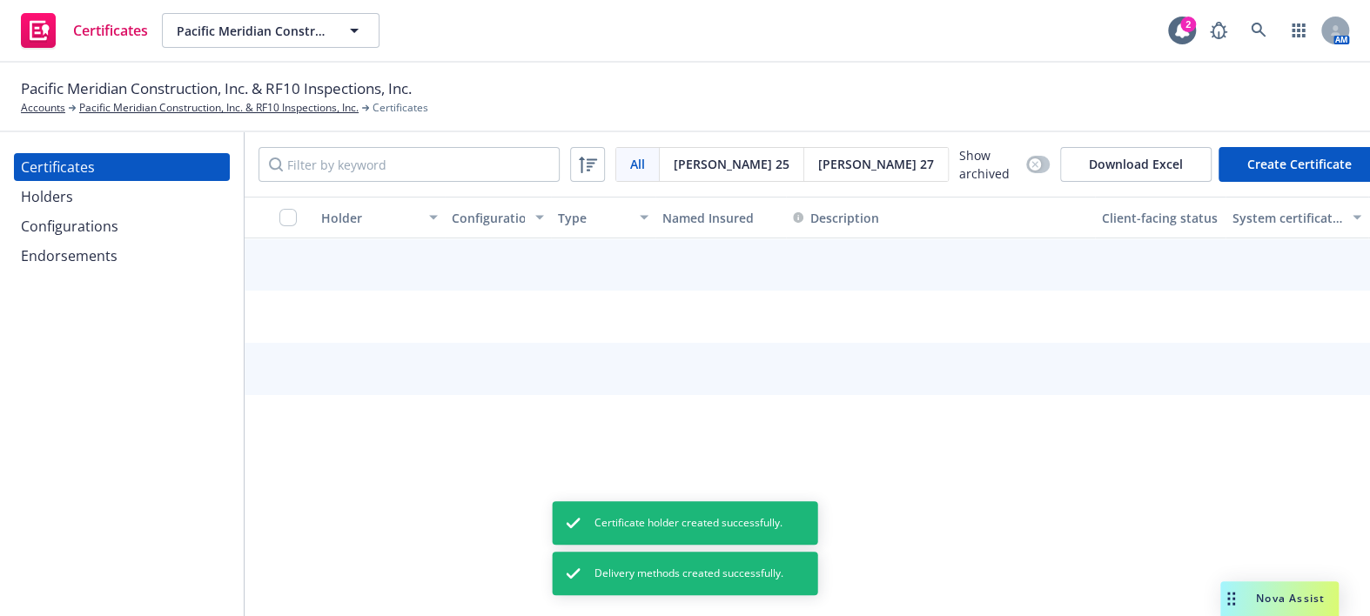
click at [1232, 150] on button "Create Certificate" at bounding box center [1300, 164] width 162 height 35
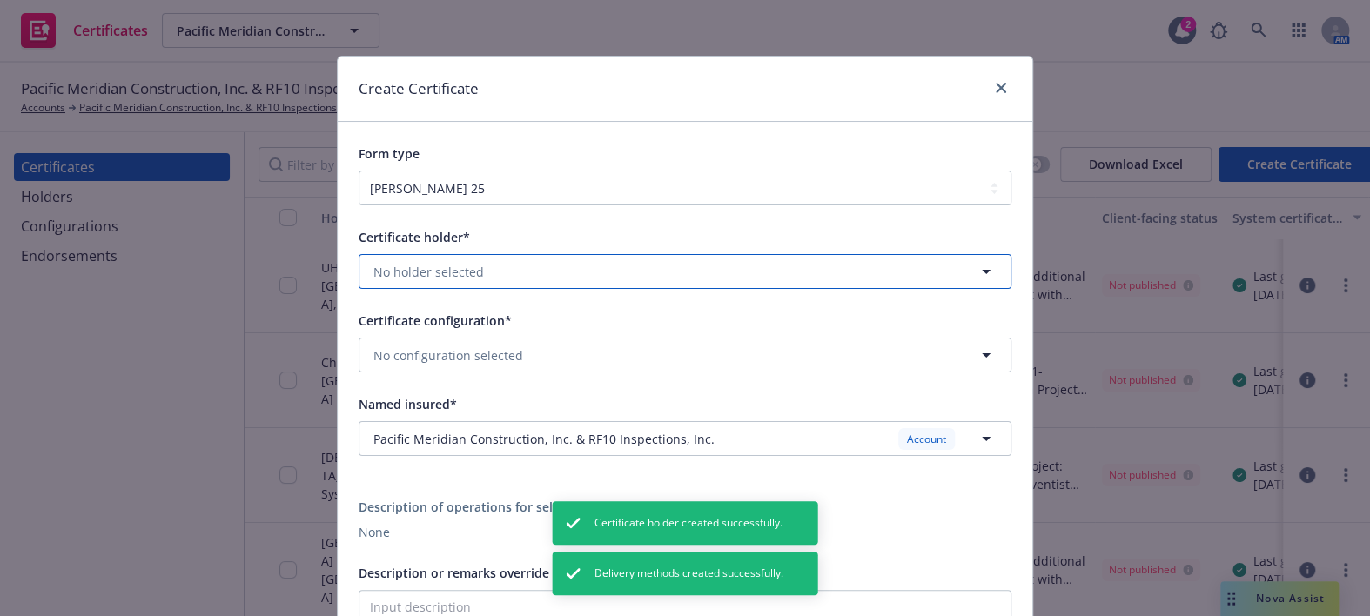
click at [419, 279] on span "No holder selected" at bounding box center [428, 272] width 111 height 18
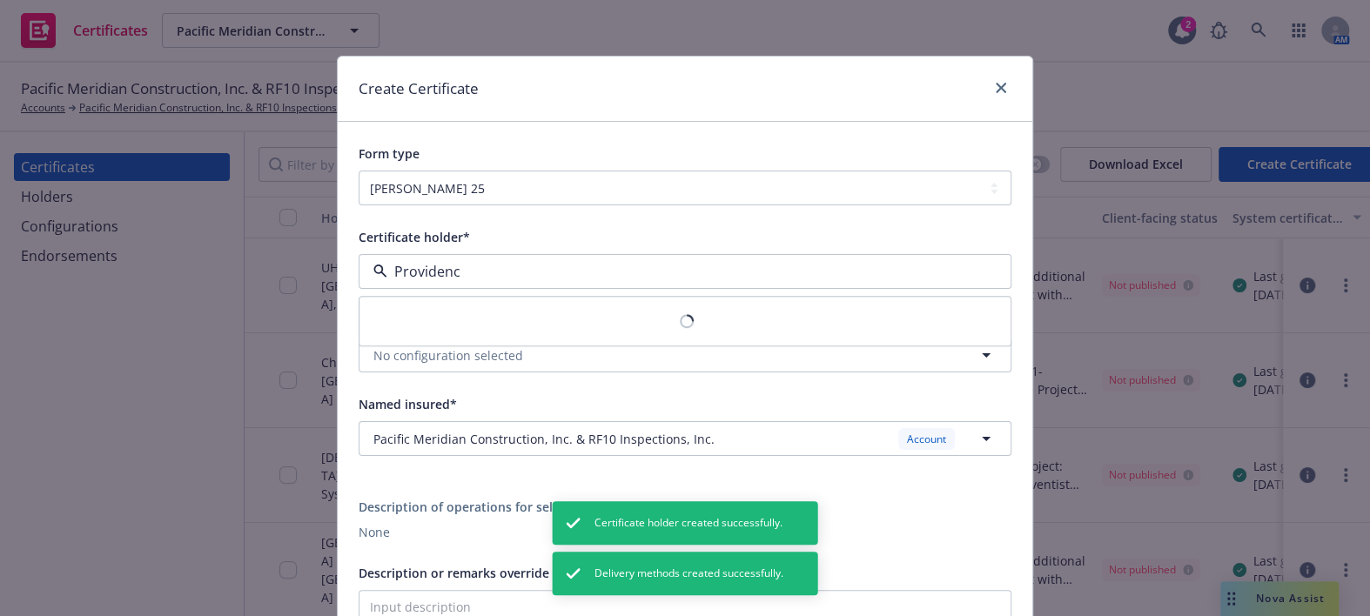
type input "Providence"
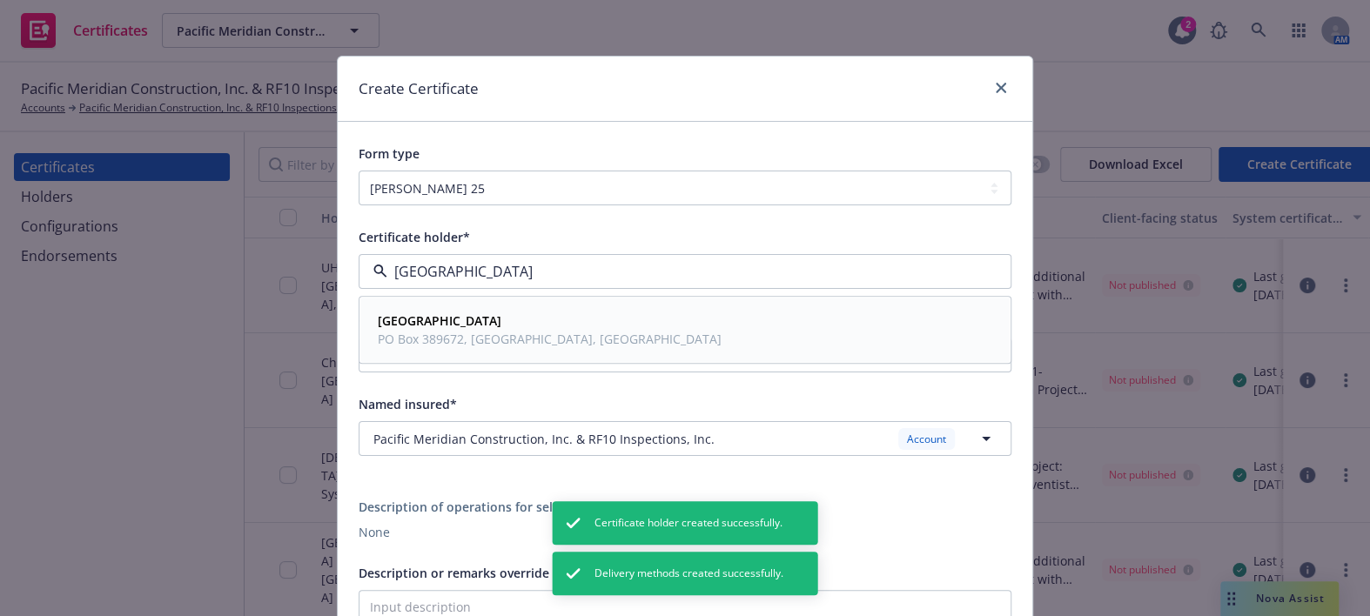
click at [441, 333] on span "PO Box 389672, Seattle, WA, 98138, USA" at bounding box center [550, 340] width 344 height 18
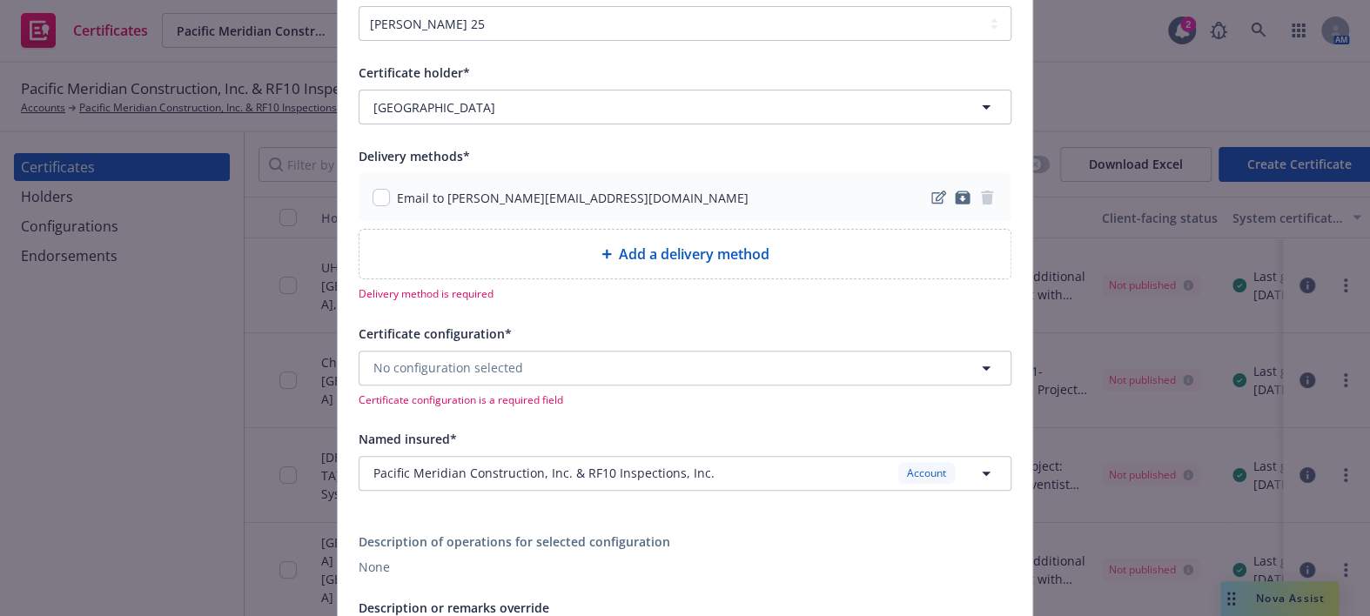
scroll to position [158, 0]
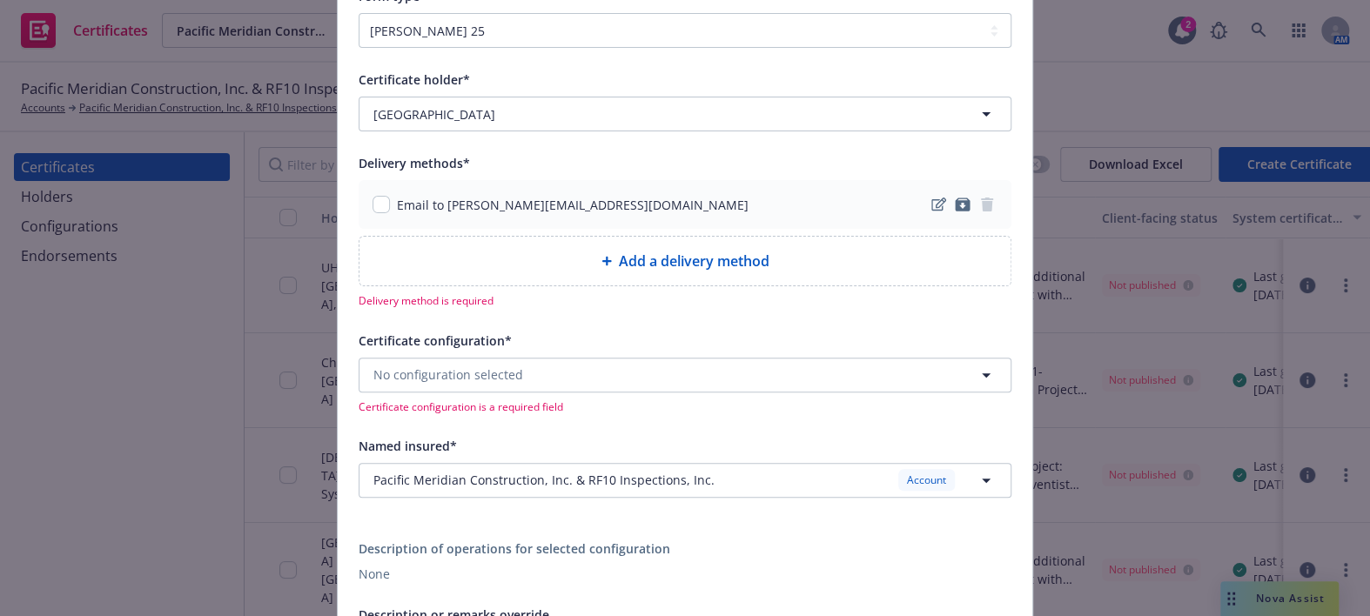
click at [348, 199] on div "Certificate holder* [object Object] Providence Delivery methods* Email to danie…" at bounding box center [685, 442] width 695 height 788
click at [373, 203] on input "checkbox" at bounding box center [381, 204] width 17 height 17
checkbox input "true"
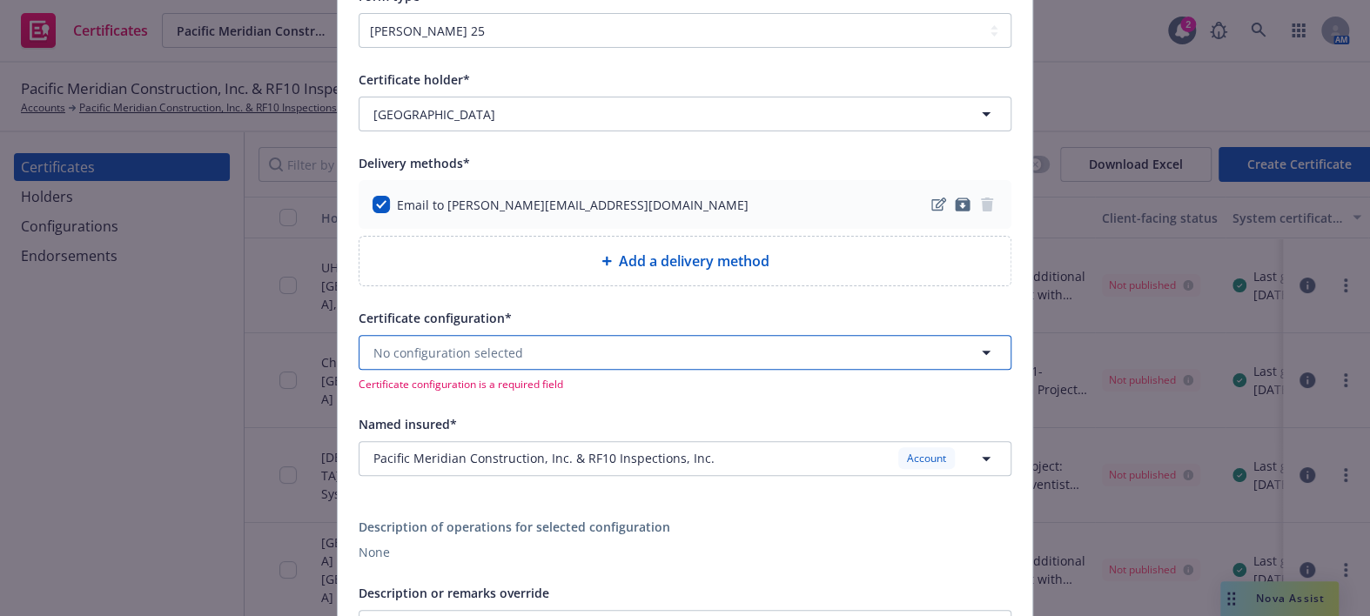
click at [437, 348] on span "No configuration selected" at bounding box center [448, 353] width 150 height 18
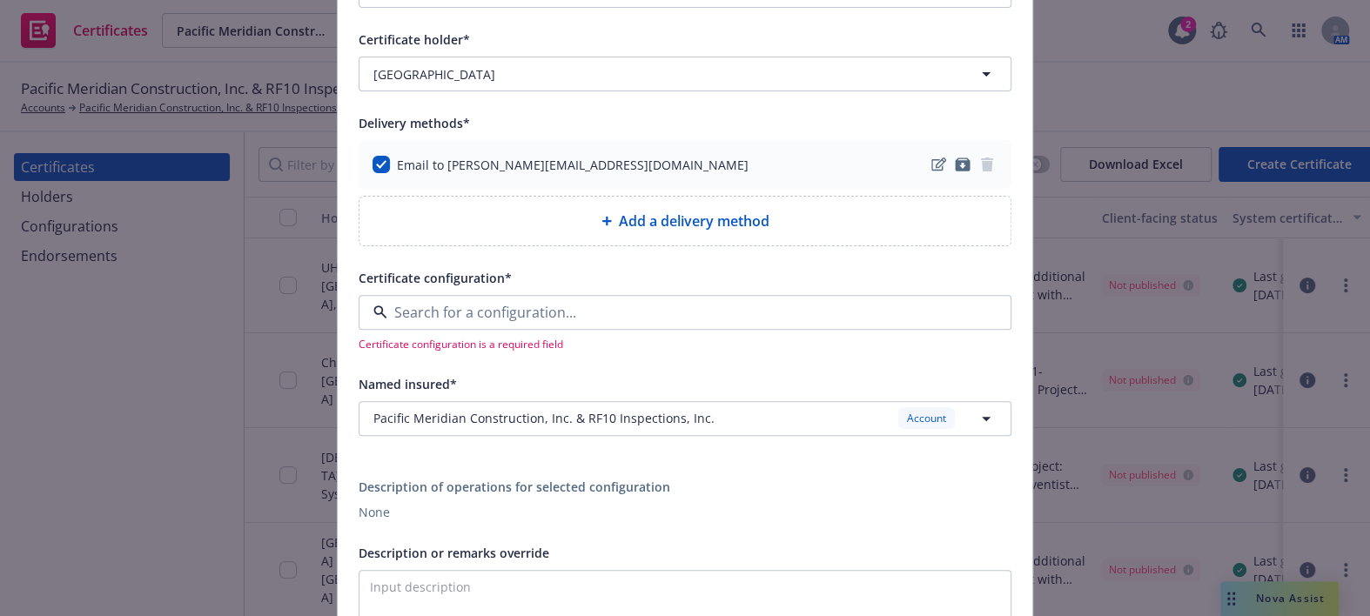
scroll to position [237, 0]
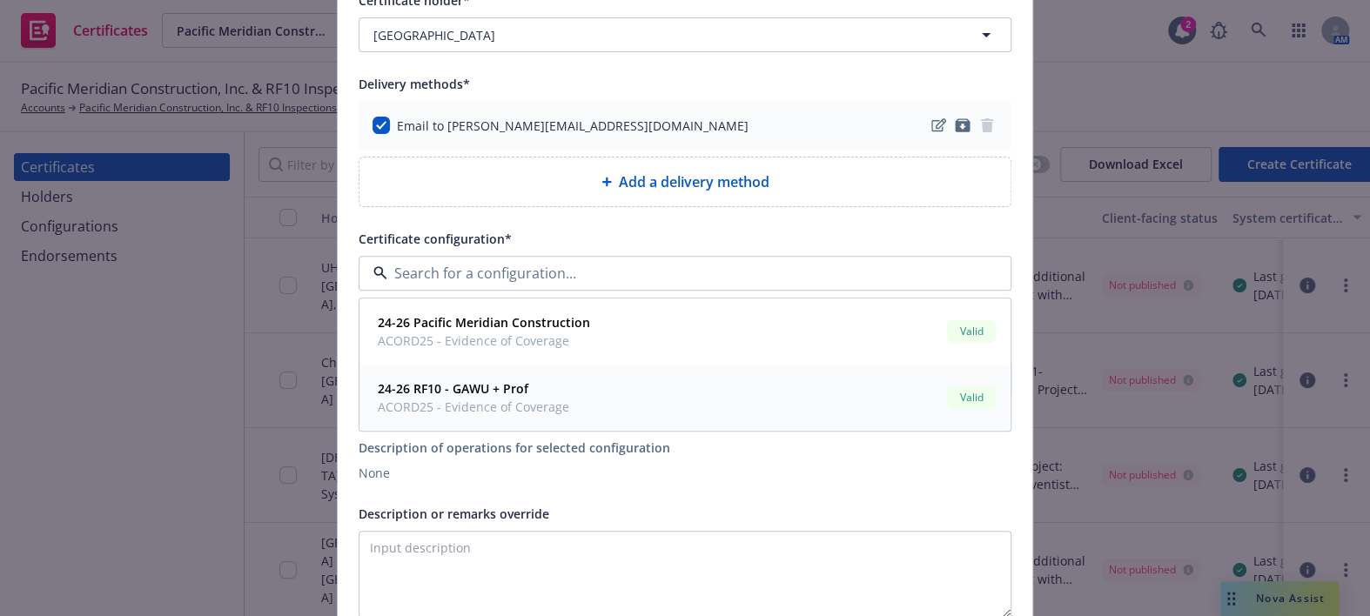
click at [487, 408] on span "ACORD25 - Evidence of Coverage" at bounding box center [473, 408] width 191 height 18
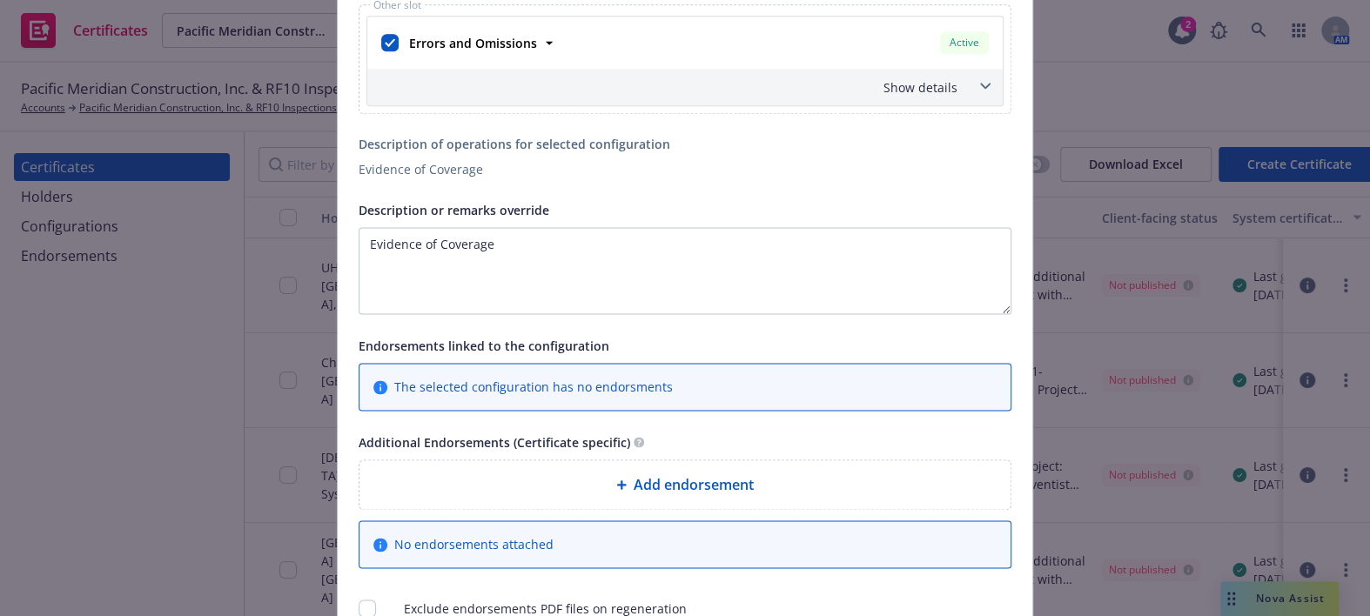
scroll to position [1340, 0]
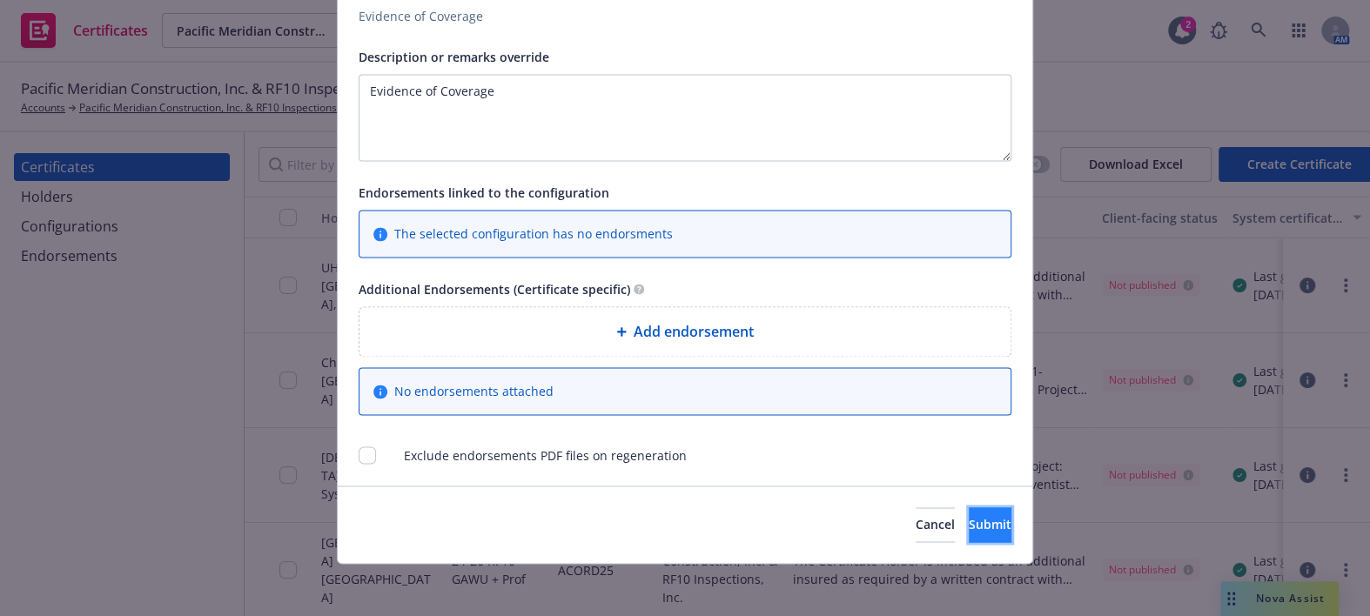
click at [969, 516] on span "Submit" at bounding box center [990, 524] width 43 height 17
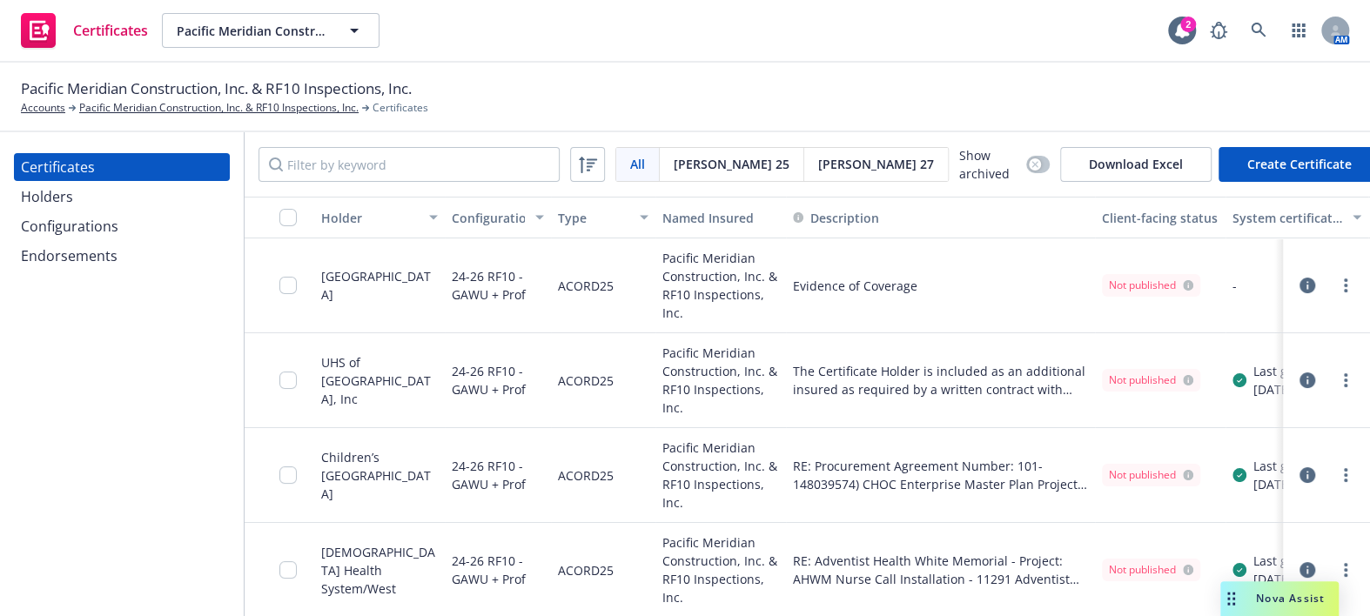
click at [1335, 287] on link "more" at bounding box center [1345, 285] width 21 height 21
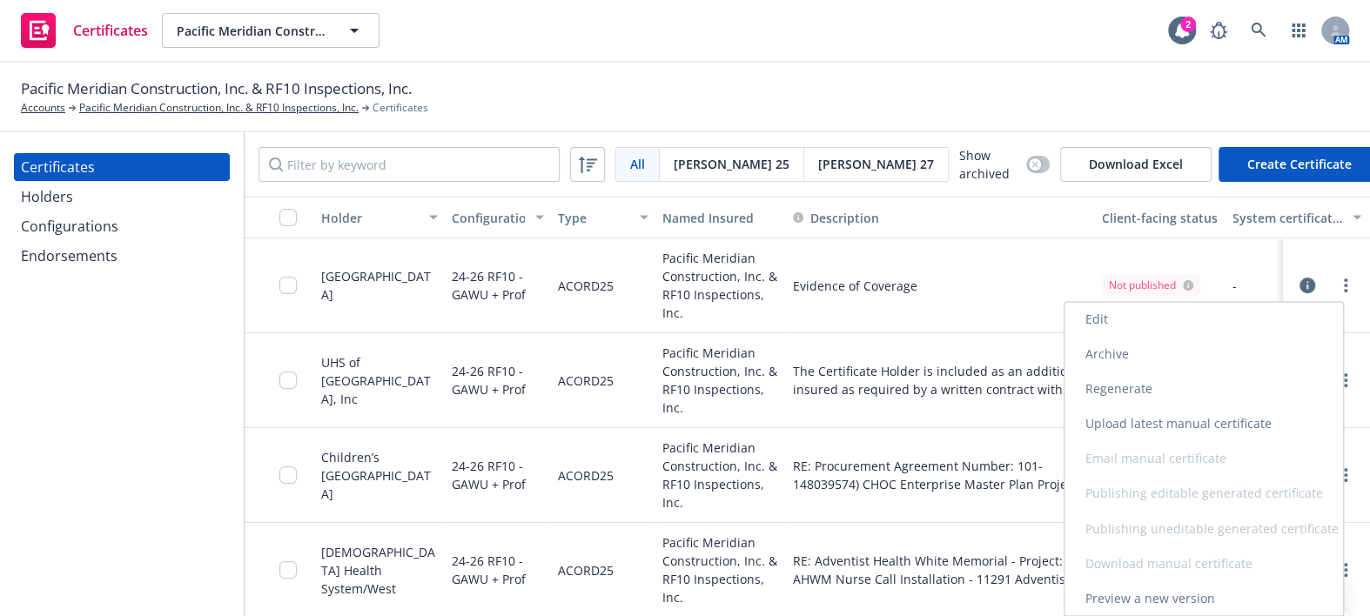
click at [1112, 393] on link "Regenerate" at bounding box center [1203, 389] width 279 height 35
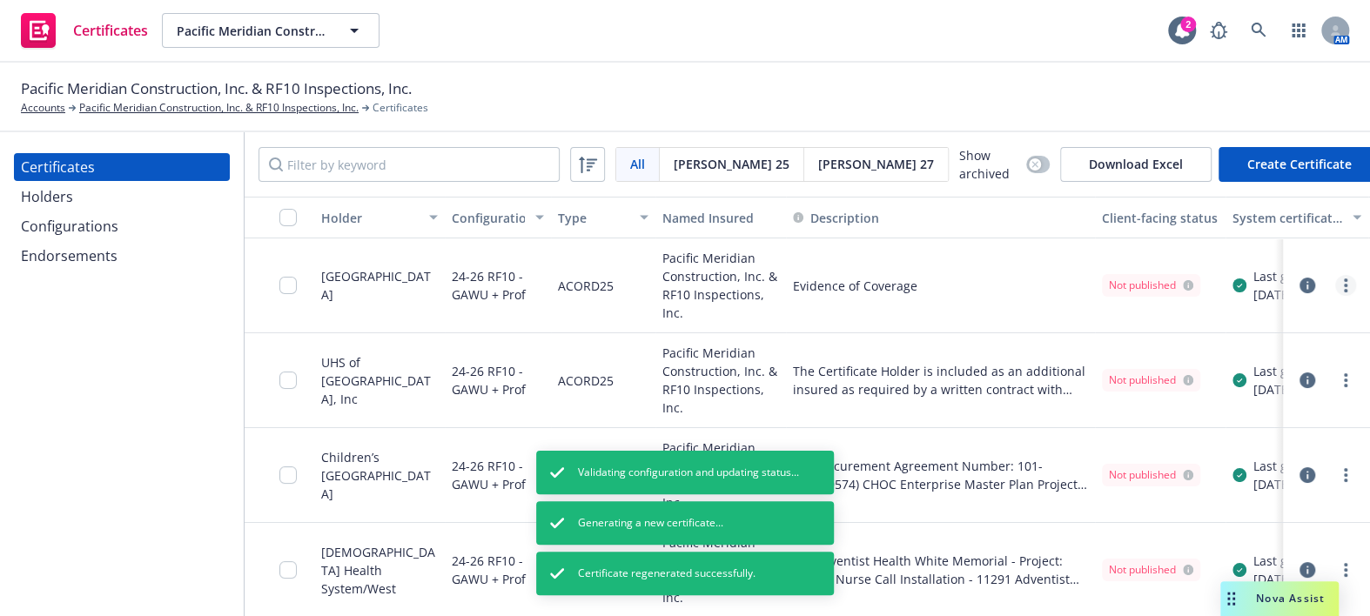
click at [1344, 290] on icon "more" at bounding box center [1345, 286] width 3 height 14
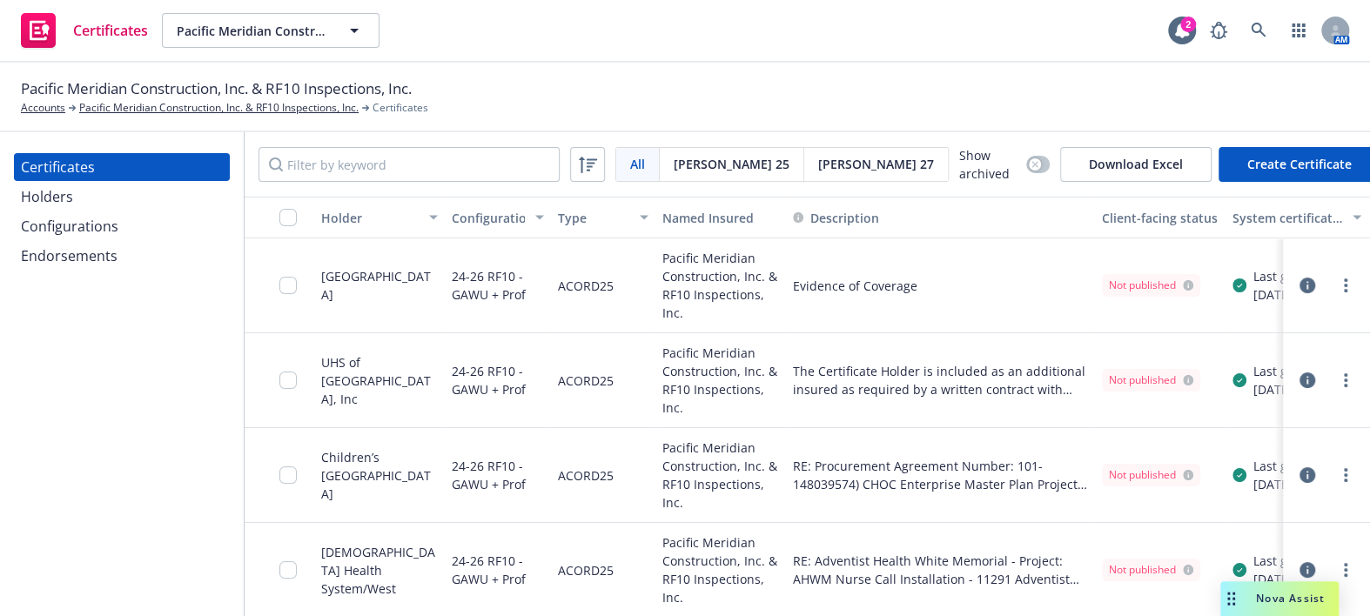
click at [951, 259] on div "Evidence of Coverage" at bounding box center [940, 285] width 309 height 95
click at [1342, 287] on link "more" at bounding box center [1345, 285] width 21 height 21
click at [1300, 281] on icon "button" at bounding box center [1308, 286] width 16 height 16
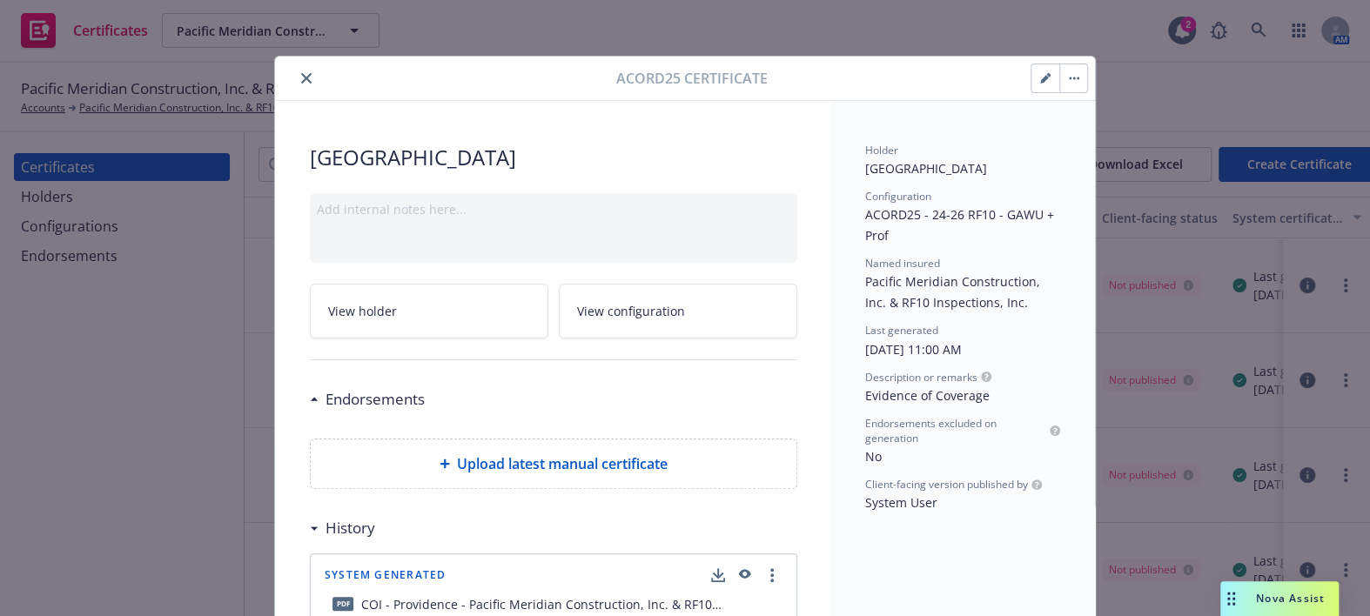
click at [302, 78] on icon "close" at bounding box center [306, 78] width 10 height 10
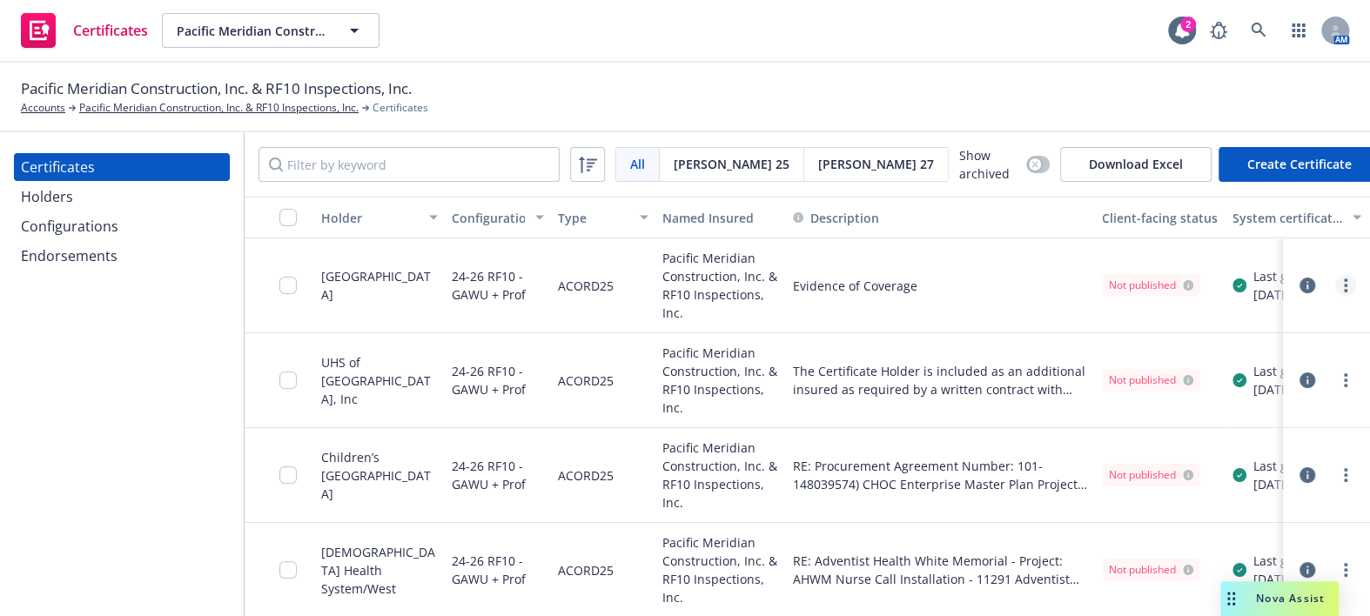
click at [1337, 283] on link "more" at bounding box center [1345, 285] width 21 height 21
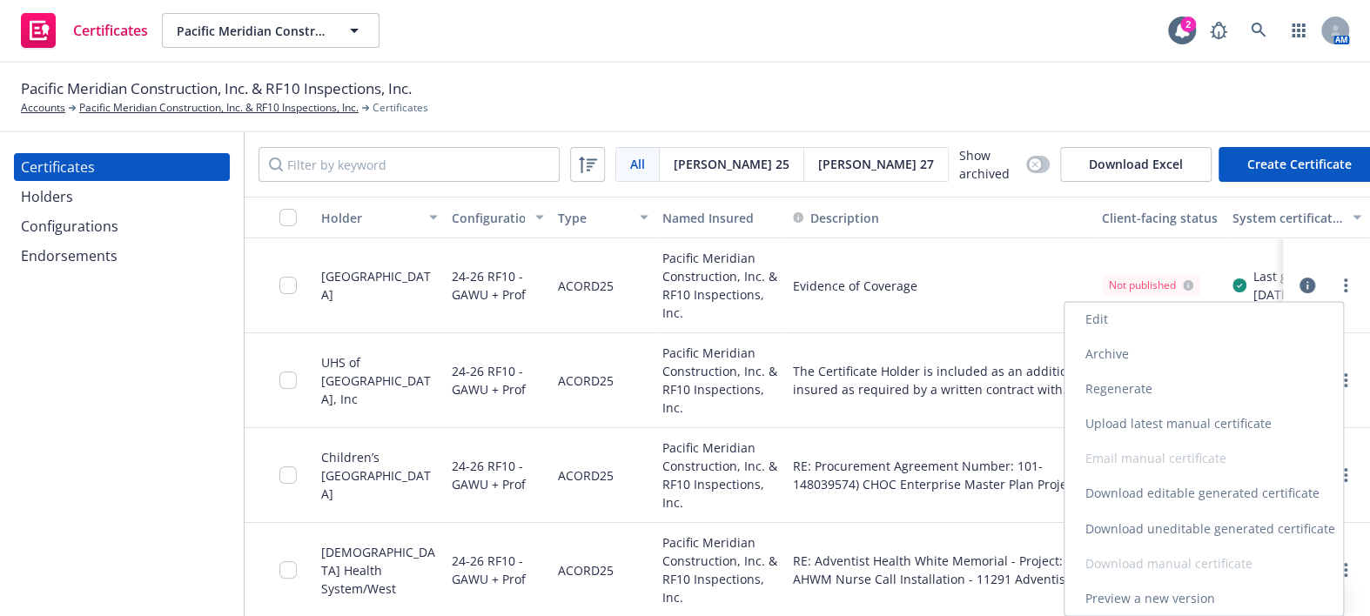
click at [1123, 525] on link "Download uneditable generated certificate" at bounding box center [1203, 528] width 279 height 35
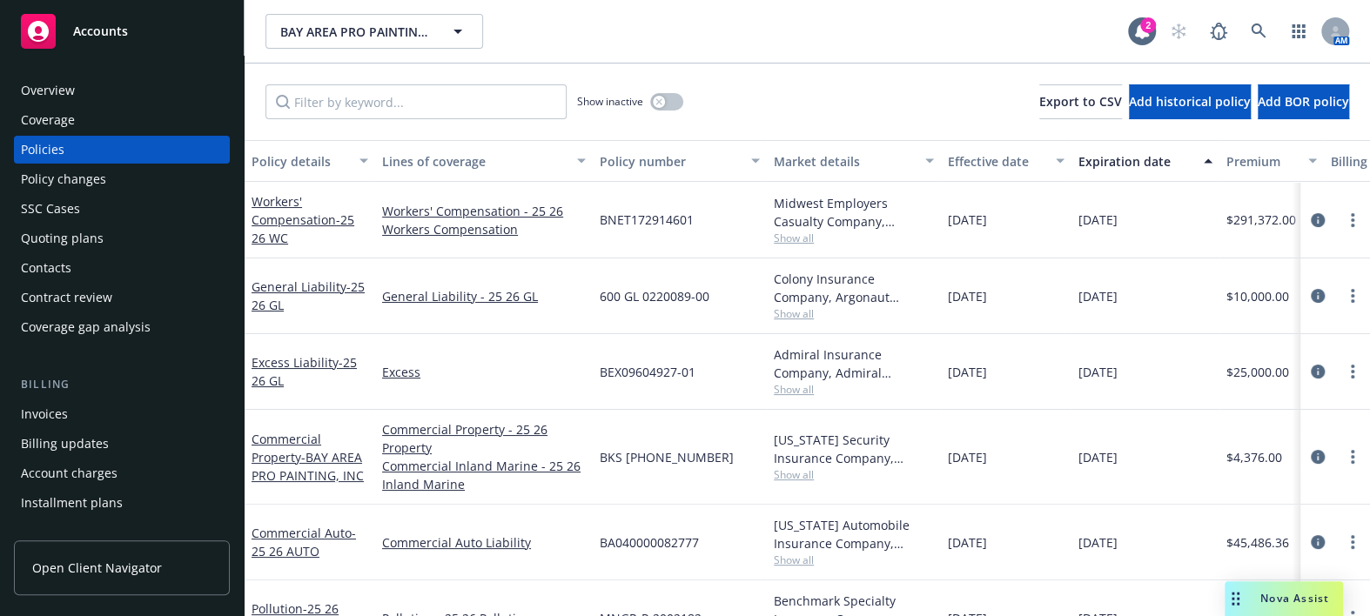
scroll to position [547, 0]
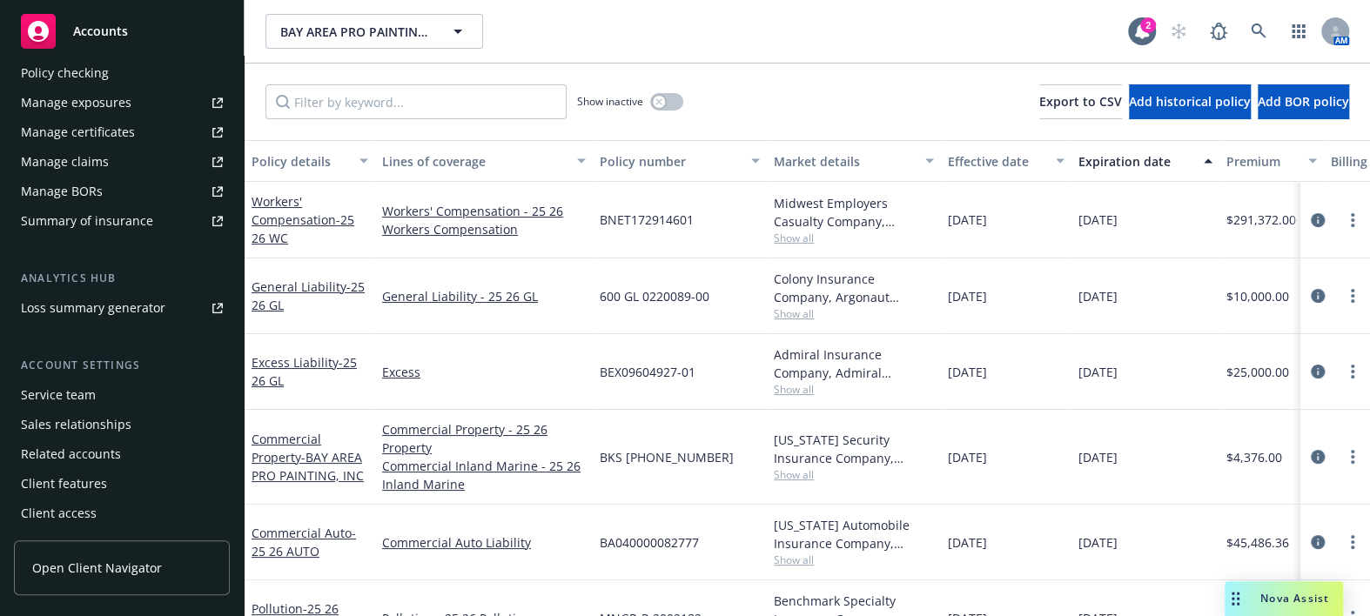
click at [106, 136] on div "Manage certificates" at bounding box center [78, 132] width 114 height 28
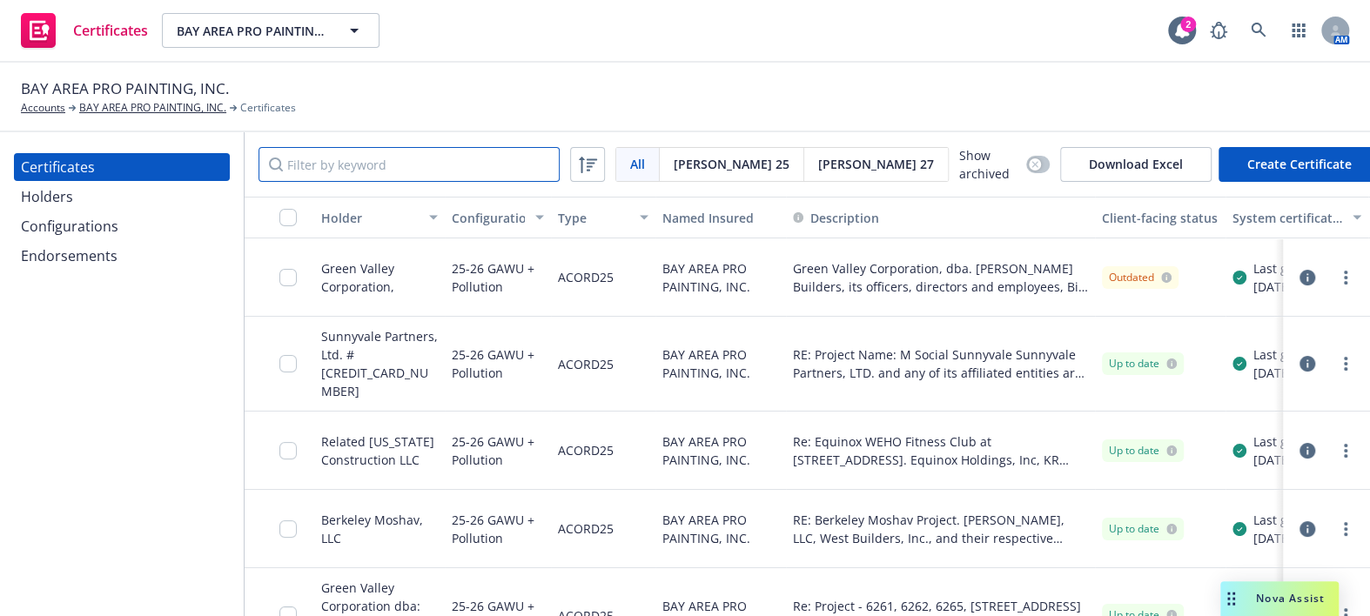
click at [382, 155] on input "Filter by keyword" at bounding box center [409, 164] width 301 height 35
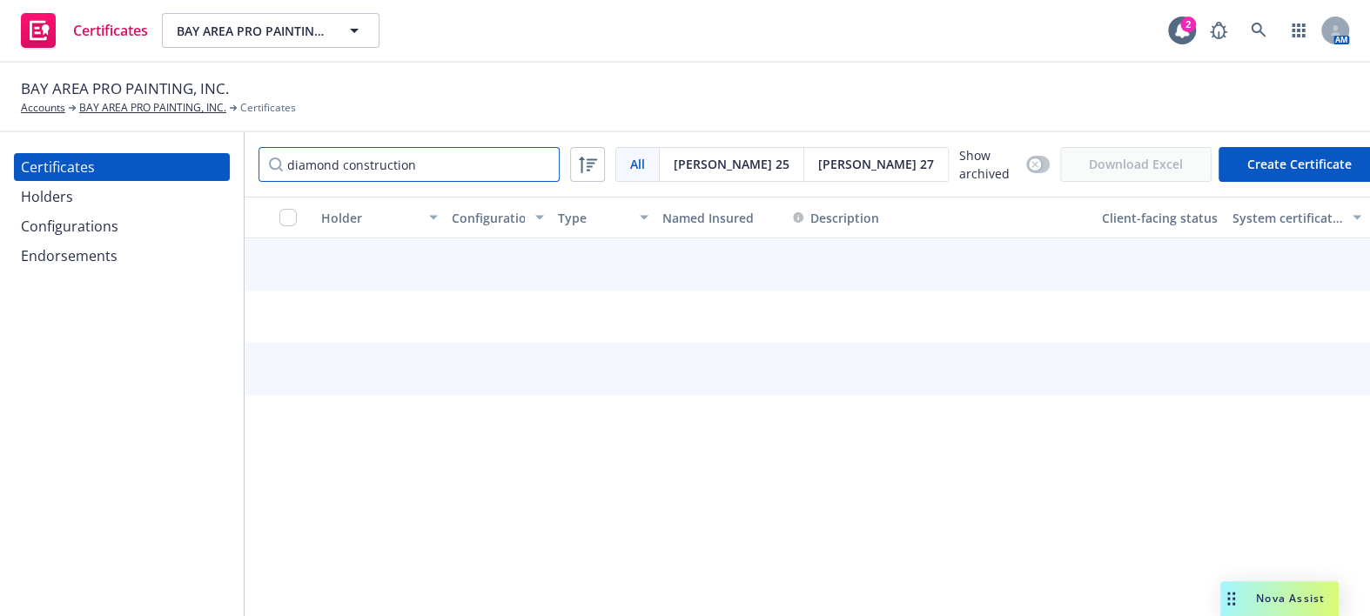
type input "diamond construction"
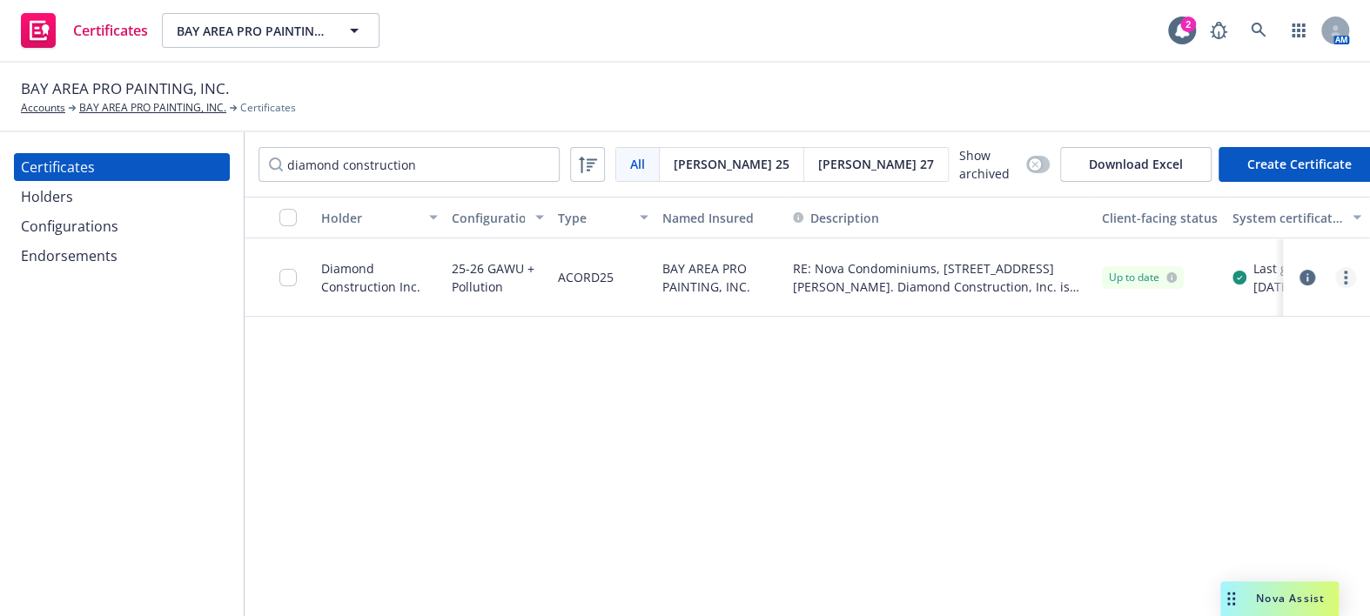
click at [1340, 272] on link "more" at bounding box center [1345, 277] width 21 height 21
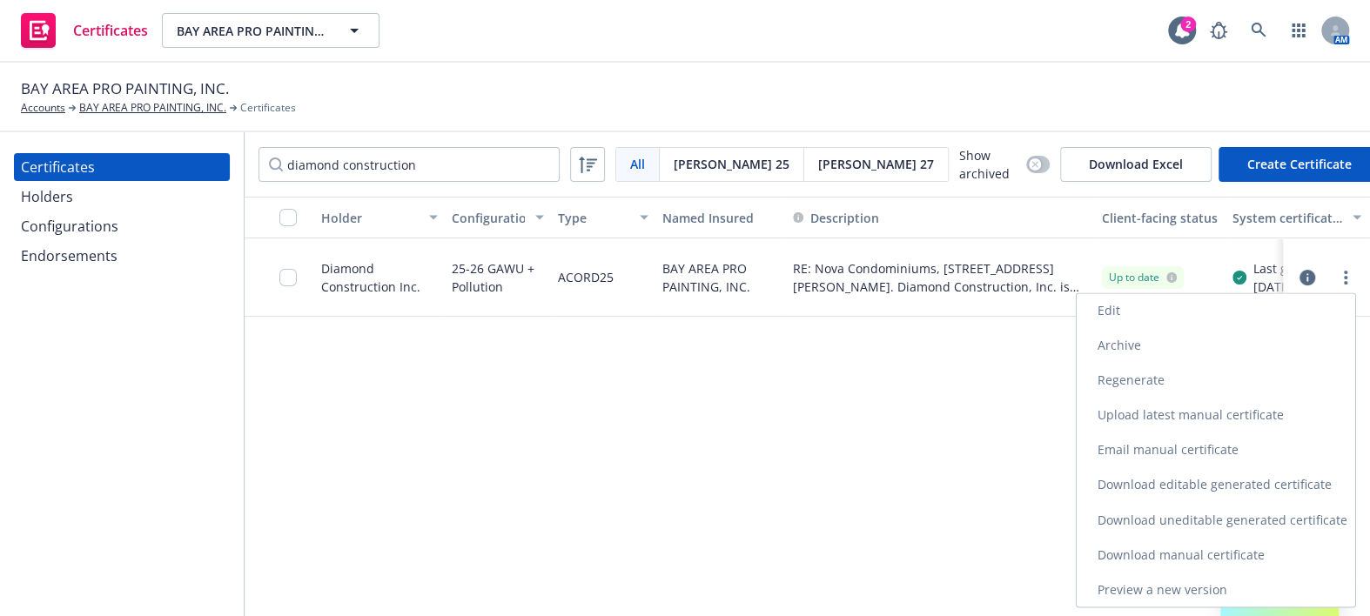
click at [1179, 305] on link "Edit" at bounding box center [1216, 310] width 279 height 35
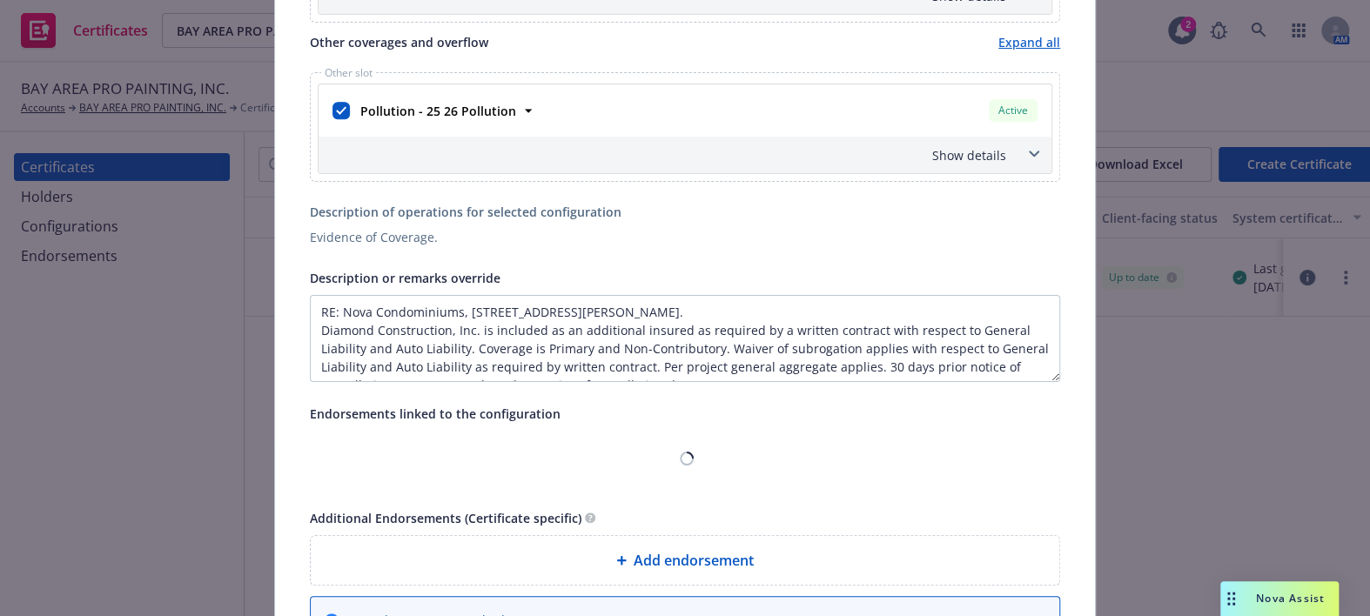
scroll to position [863, 0]
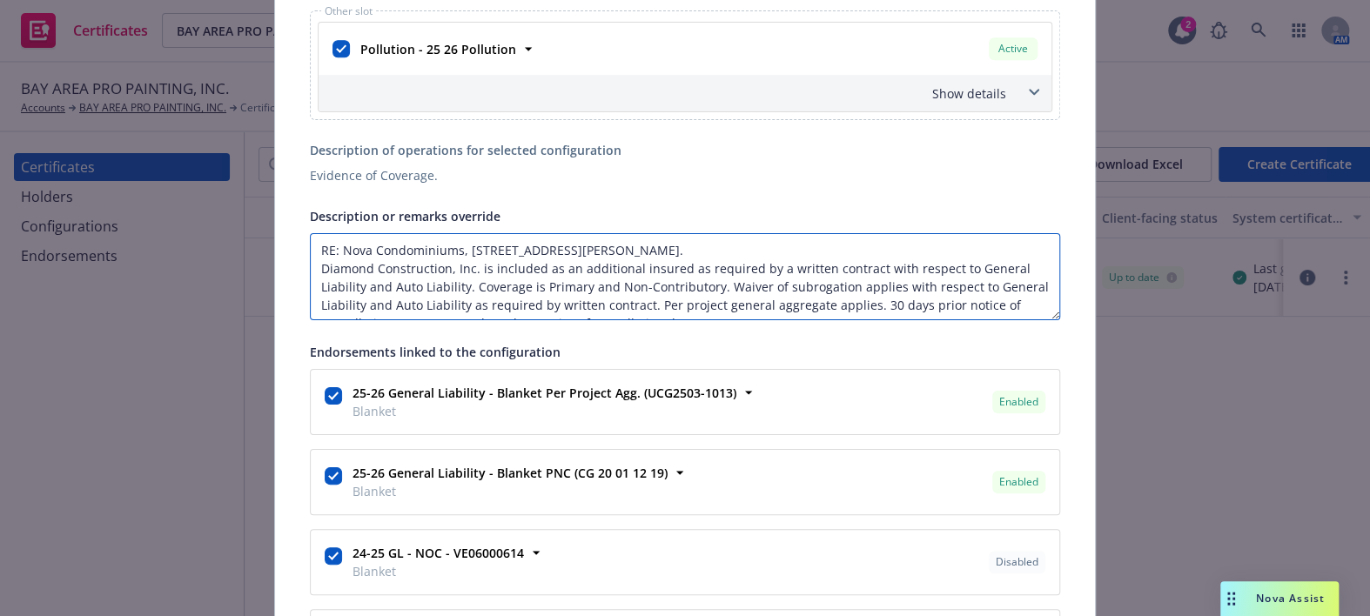
click at [715, 259] on textarea "RE: Nova Condominiums, 375 W El Pintado, Danville, CA 94526. Diamond Constructi…" at bounding box center [685, 276] width 750 height 87
click at [695, 228] on div "Description or remarks override RE: Nova Condominiums, 375 W El Pintado, Danvil…" at bounding box center [685, 262] width 750 height 115
click at [697, 244] on textarea "RE: Nova Condominiums, 375 W El Pintado, Danville, CA 94526. Diamond Constructi…" at bounding box center [685, 276] width 750 height 87
paste textarea "Blue Oak Condominiums 950 Hough Ave. Lafayette, CA 94549"
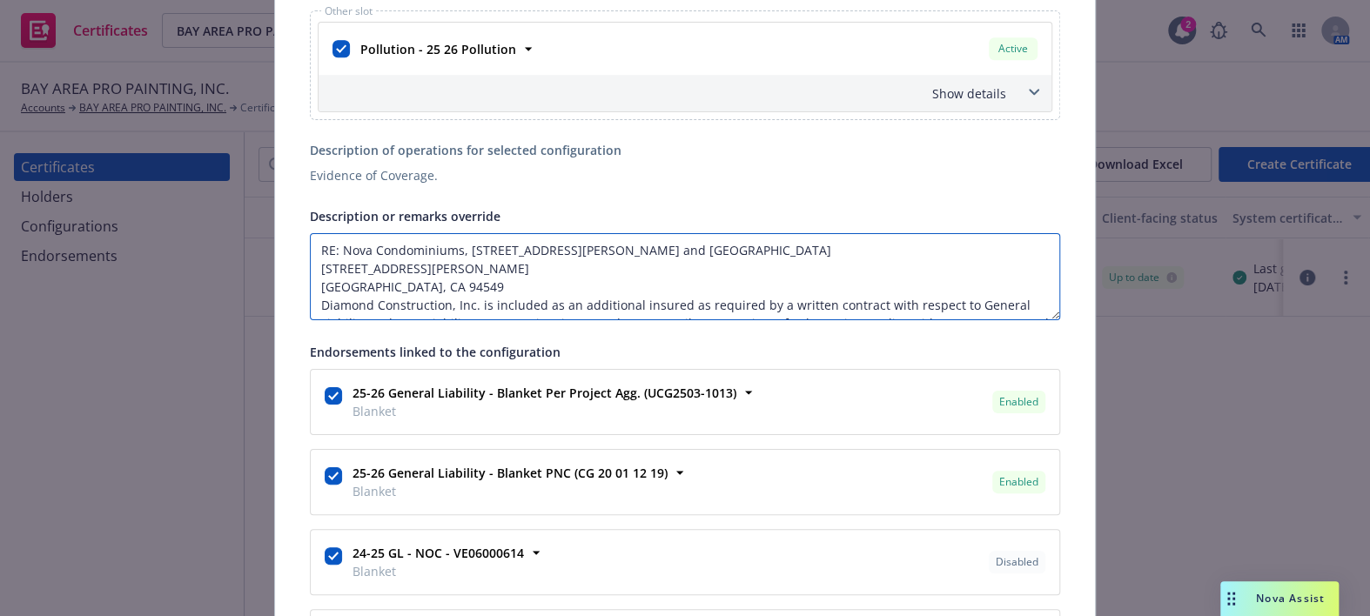
click at [311, 265] on textarea "RE: Nova Condominiums, 375 W El Pintado, Danville, CA 94526 and Blue Oak Condom…" at bounding box center [685, 276] width 750 height 87
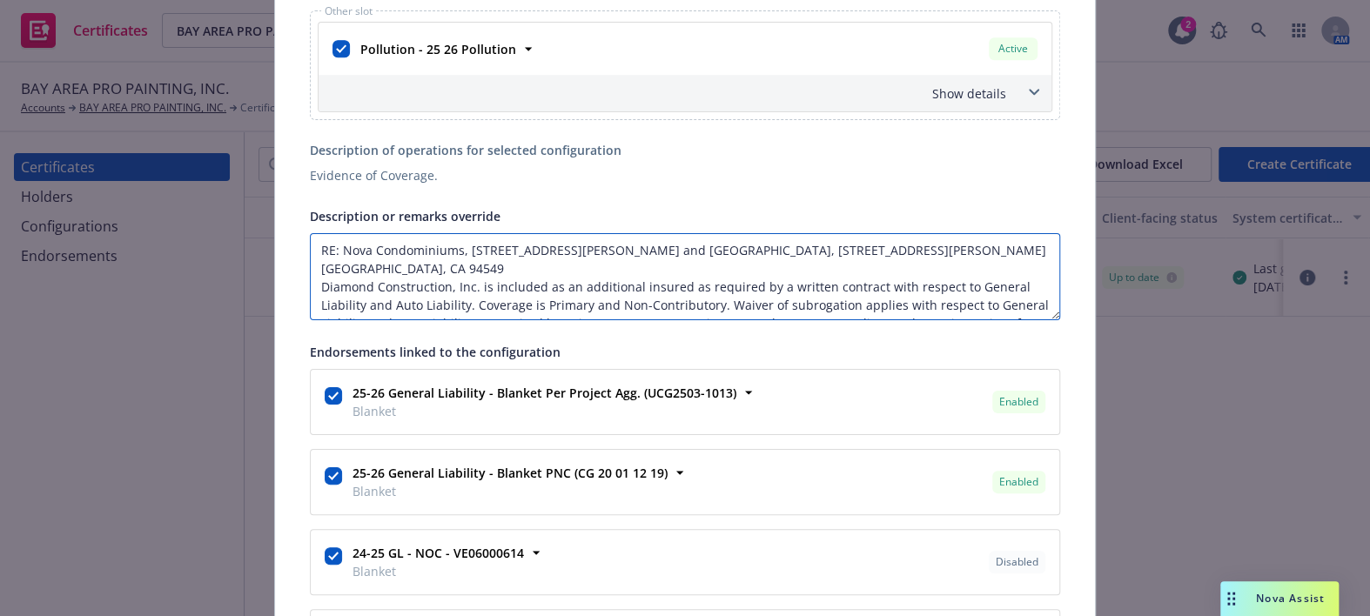
click at [312, 263] on textarea "RE: Nova Condominiums, 375 W El Pintado, Danville, CA 94526 and Blue Oak Condom…" at bounding box center [685, 276] width 750 height 87
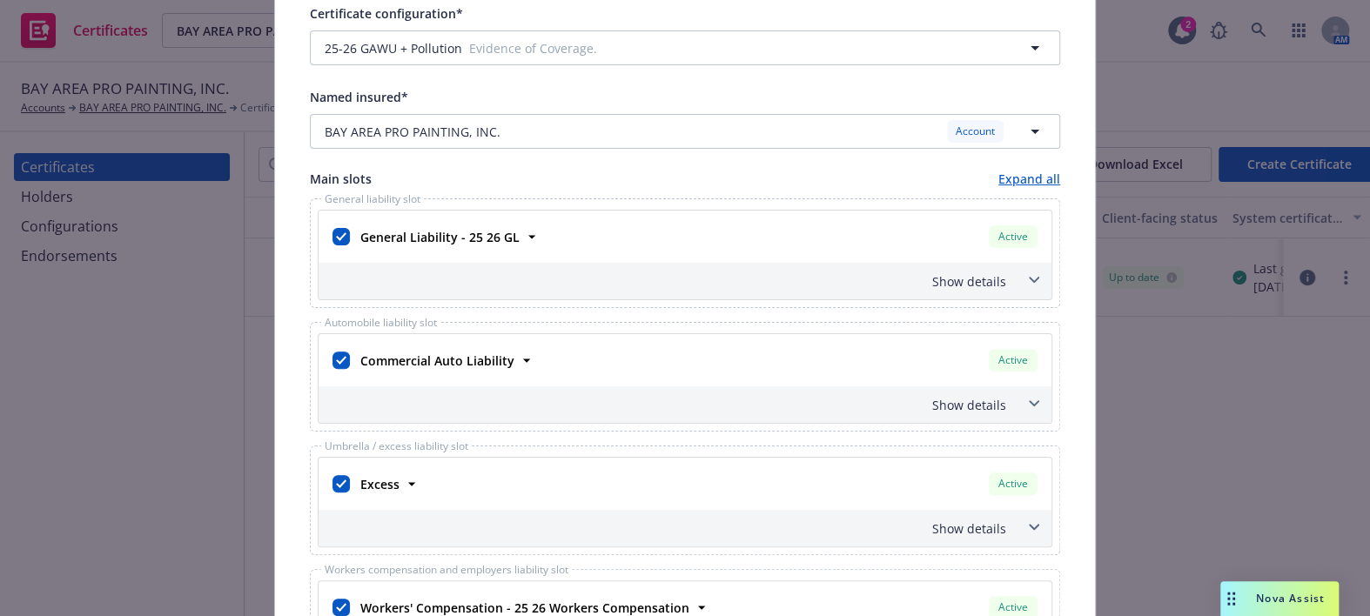
scroll to position [0, 0]
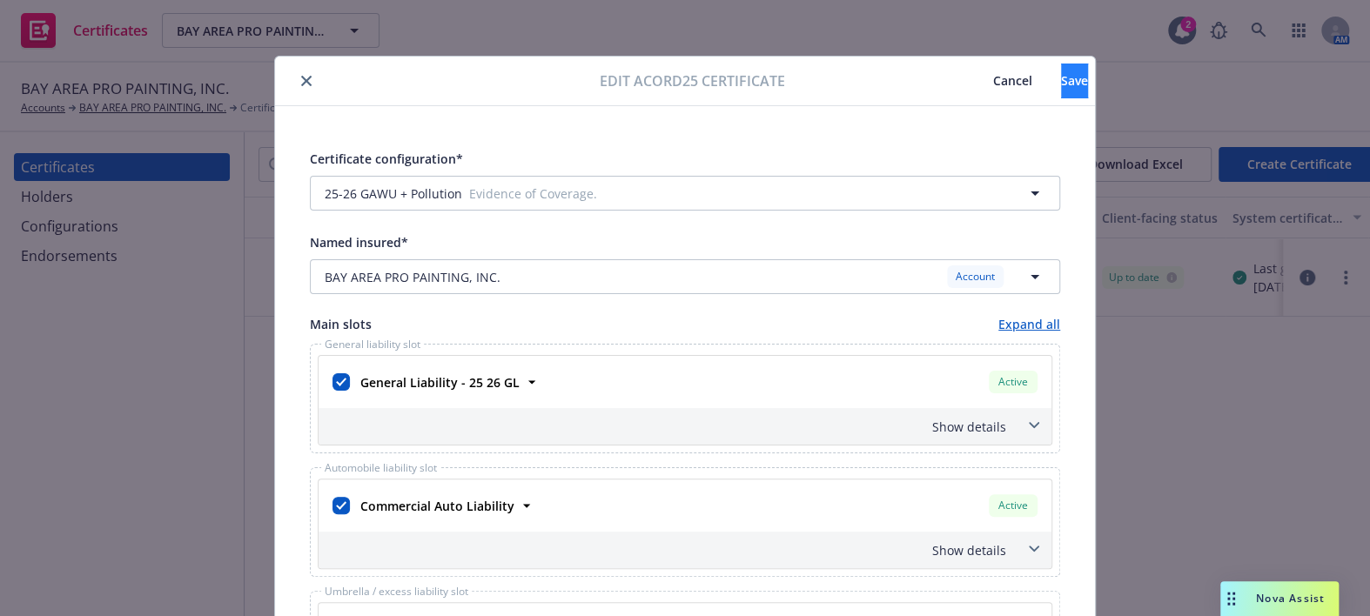
type textarea "RE: Nova Condominiums, 375 W El Pintado, Danville, CA 94526 and Blue Oak Condom…"
click at [1061, 82] on button "Save" at bounding box center [1074, 81] width 27 height 35
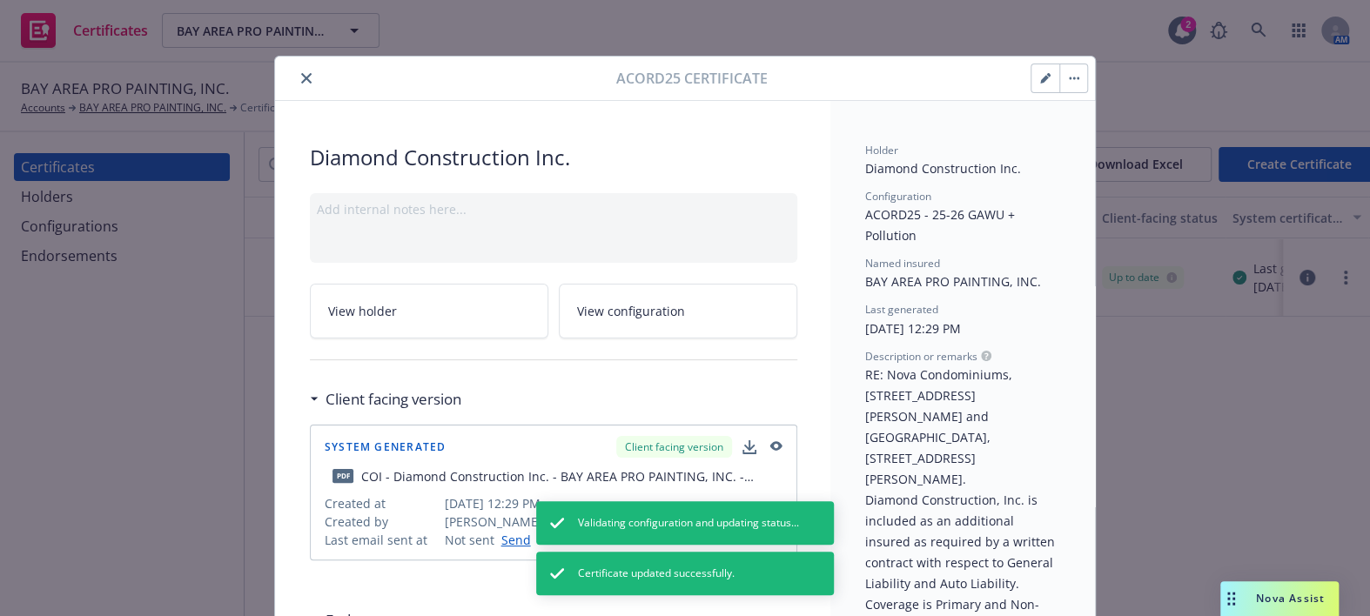
click at [283, 73] on div at bounding box center [449, 78] width 334 height 21
click at [301, 73] on icon "close" at bounding box center [306, 78] width 10 height 10
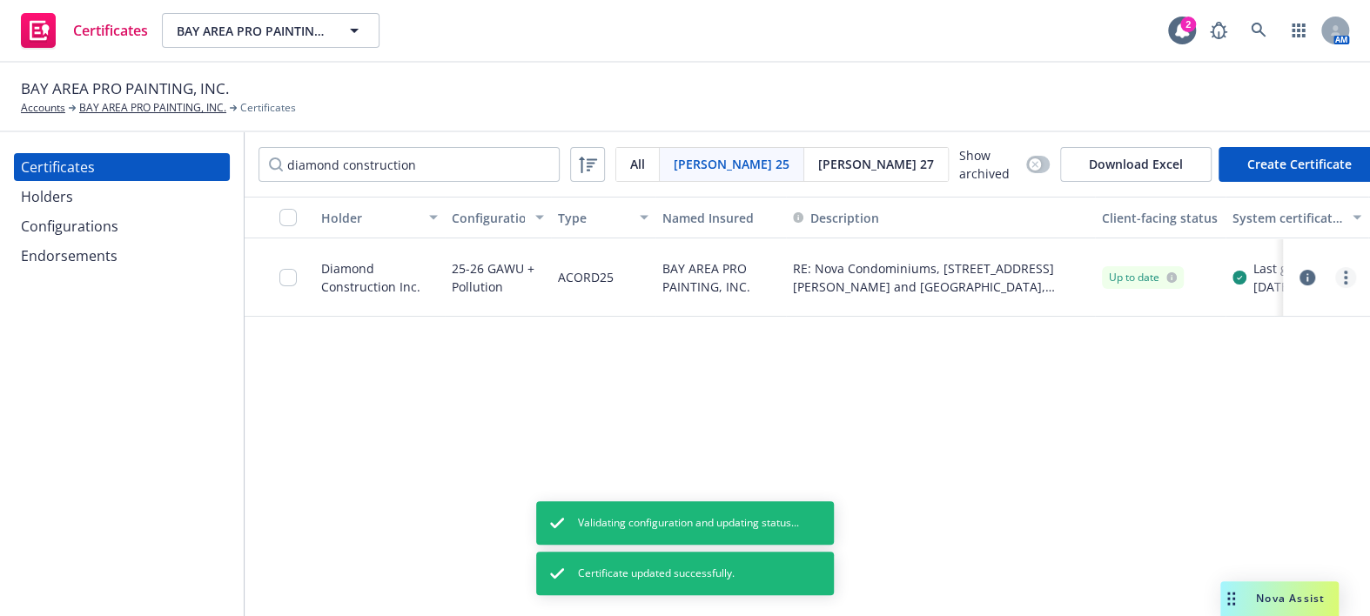
click at [1344, 276] on circle "more" at bounding box center [1345, 277] width 3 height 3
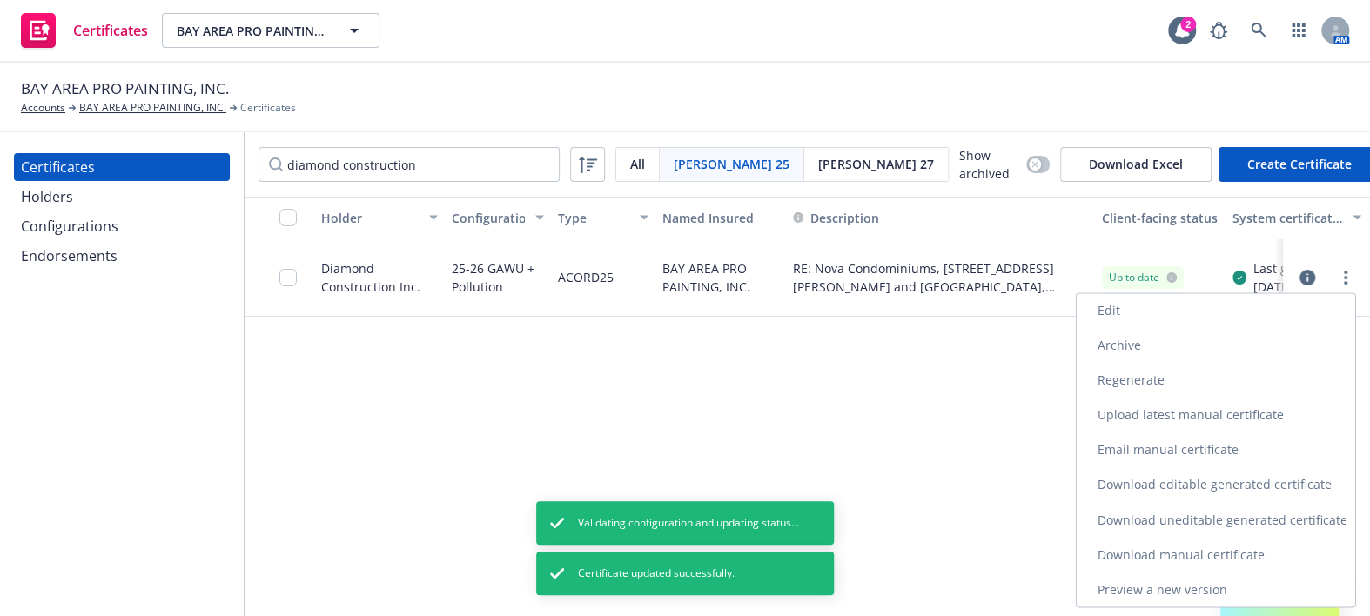
click at [1148, 385] on link "Regenerate" at bounding box center [1216, 380] width 279 height 35
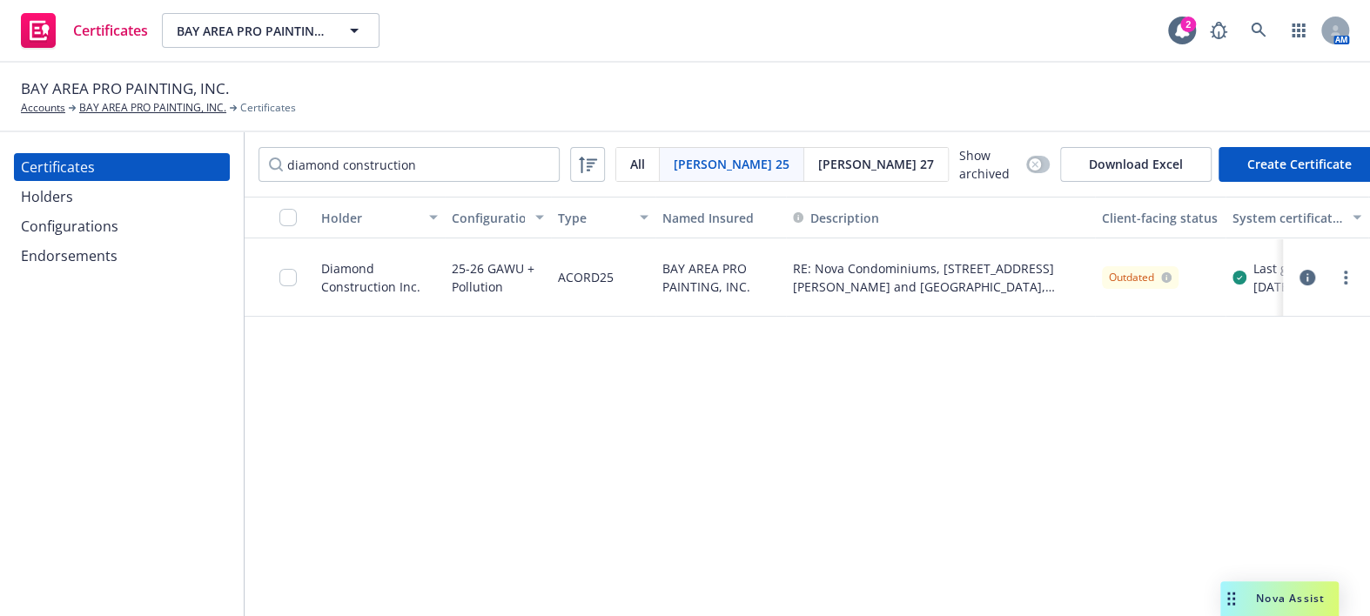
click at [1326, 276] on div at bounding box center [1326, 277] width 59 height 21
click at [1320, 278] on div at bounding box center [1326, 277] width 59 height 21
click at [1318, 277] on div at bounding box center [1326, 277] width 59 height 21
click at [1302, 270] on icon "button" at bounding box center [1308, 278] width 16 height 16
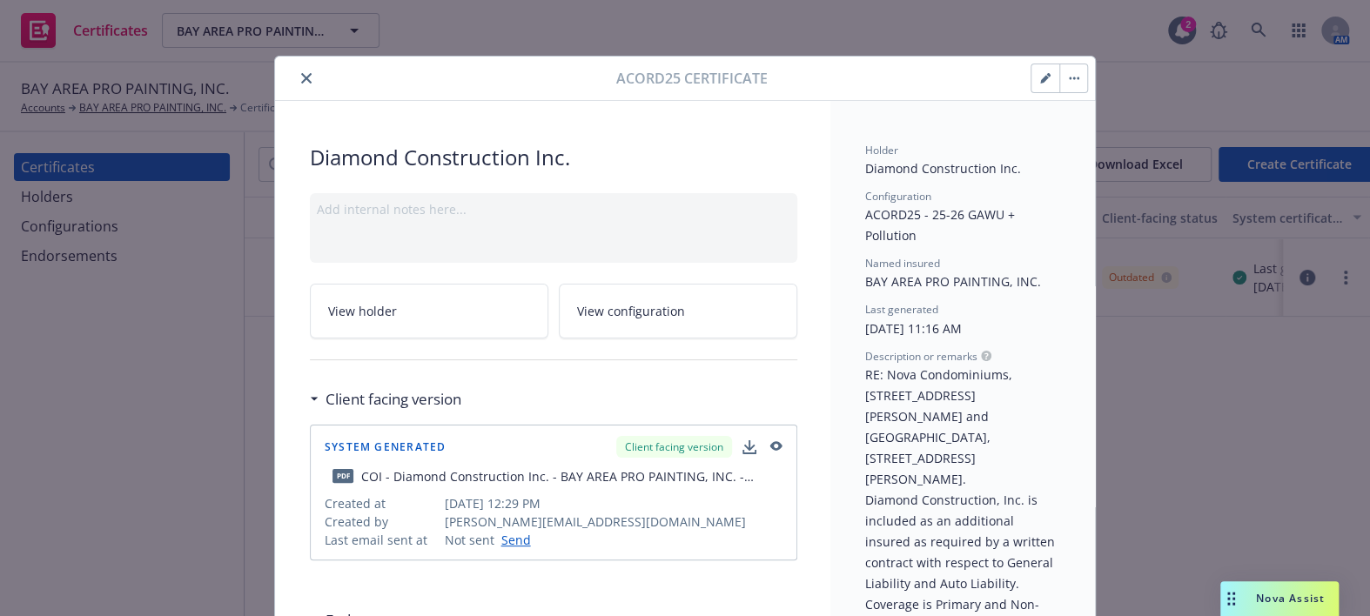
click at [283, 83] on div at bounding box center [449, 78] width 334 height 21
click at [308, 68] on div at bounding box center [449, 78] width 334 height 21
click at [303, 70] on button "close" at bounding box center [306, 78] width 21 height 21
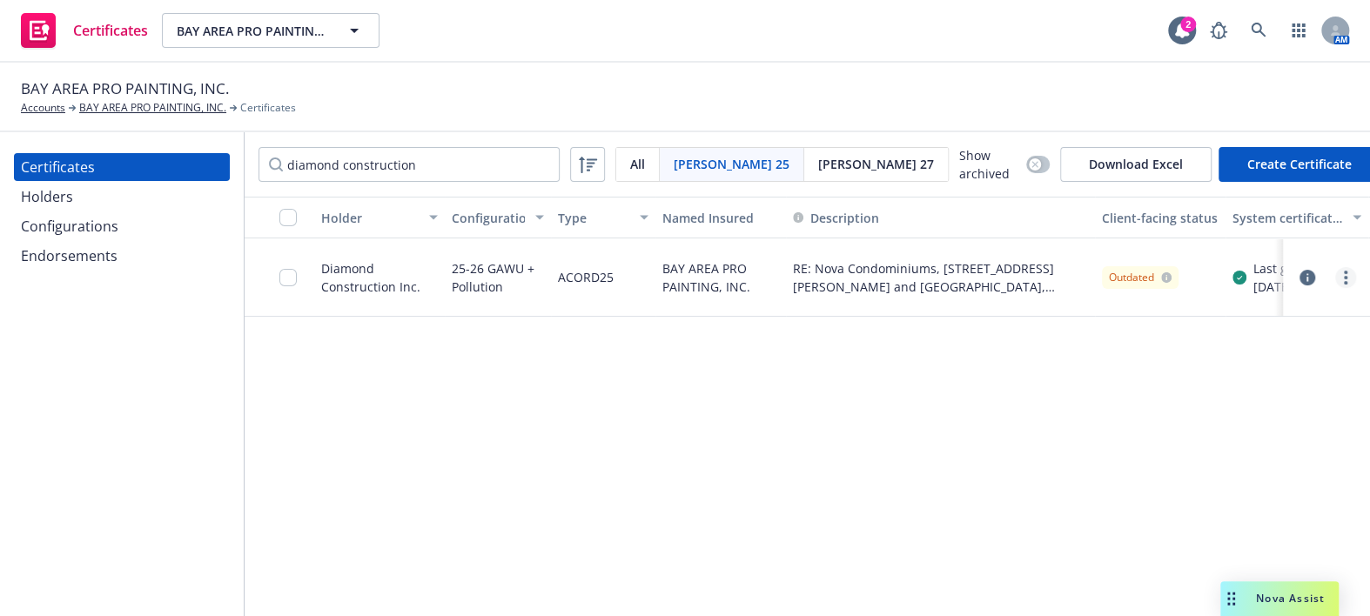
click at [1336, 279] on link "more" at bounding box center [1345, 277] width 21 height 21
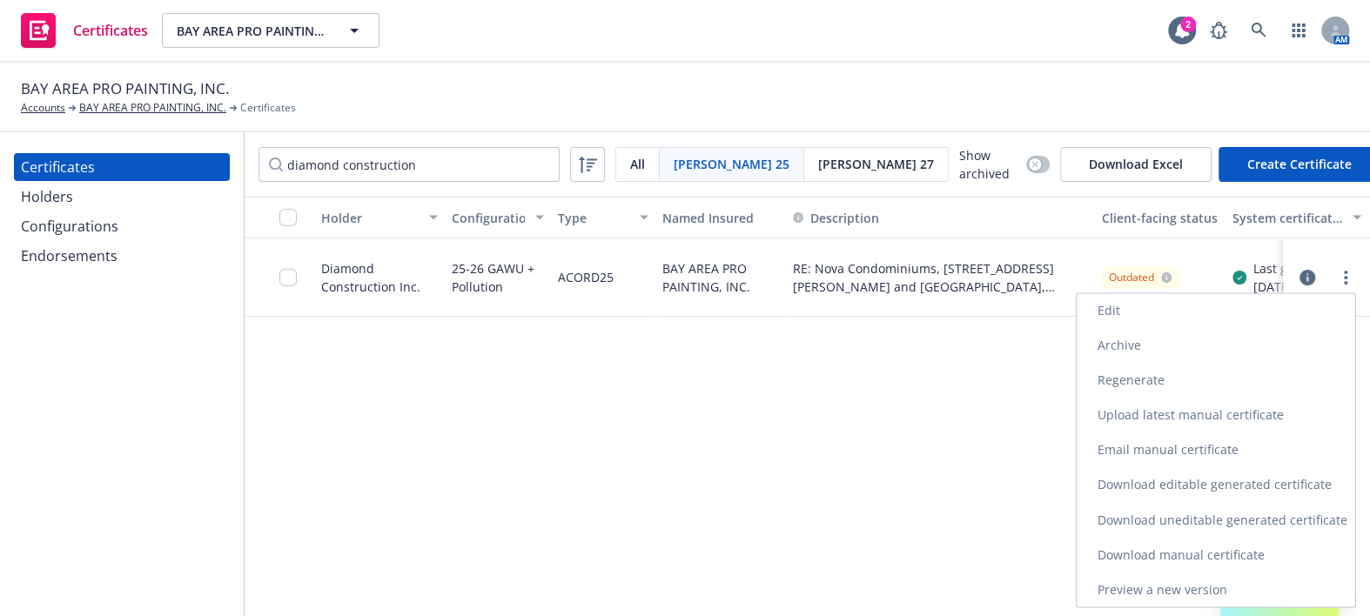
click at [1158, 525] on link "Download uneditable generated certificate" at bounding box center [1216, 519] width 279 height 35
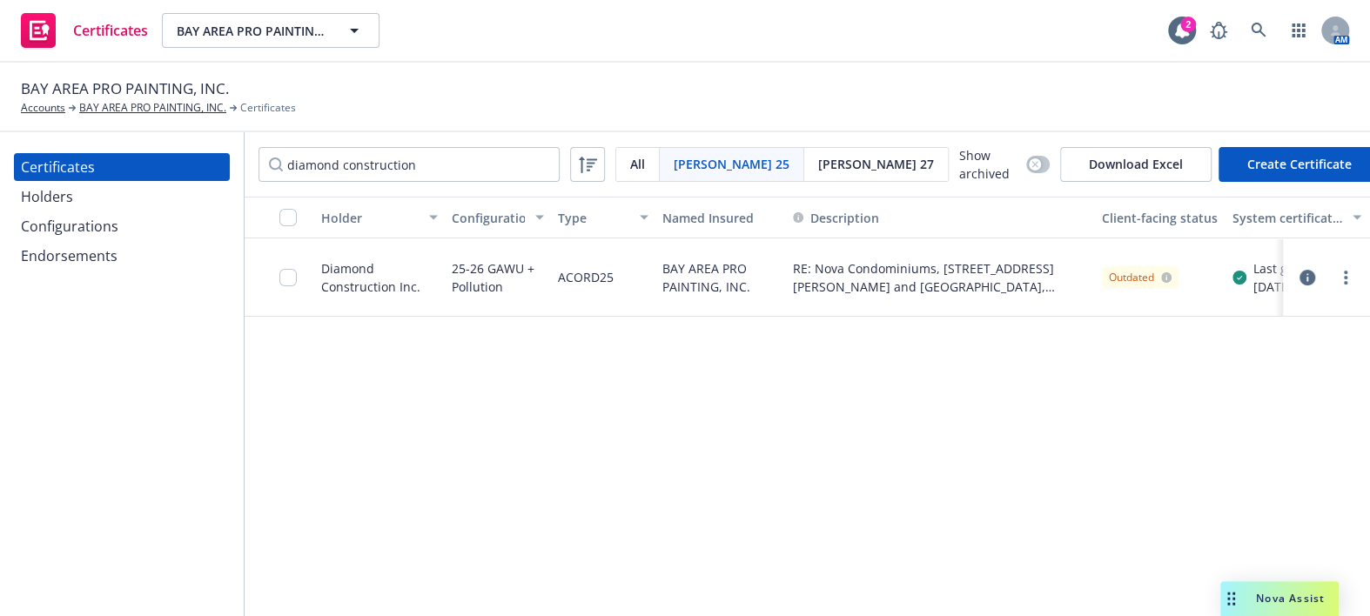
click at [287, 285] on div at bounding box center [293, 277] width 28 height 57
click at [291, 269] on input "checkbox" at bounding box center [287, 277] width 17 height 17
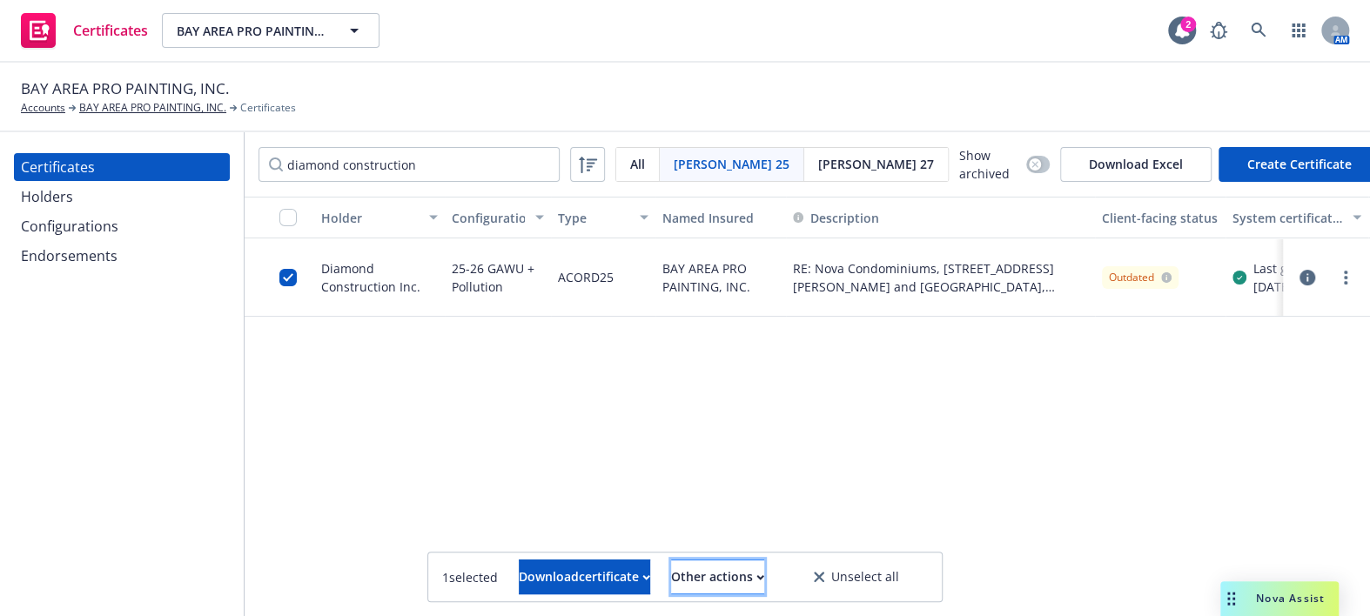
click at [704, 585] on div "Other actions" at bounding box center [717, 577] width 93 height 33
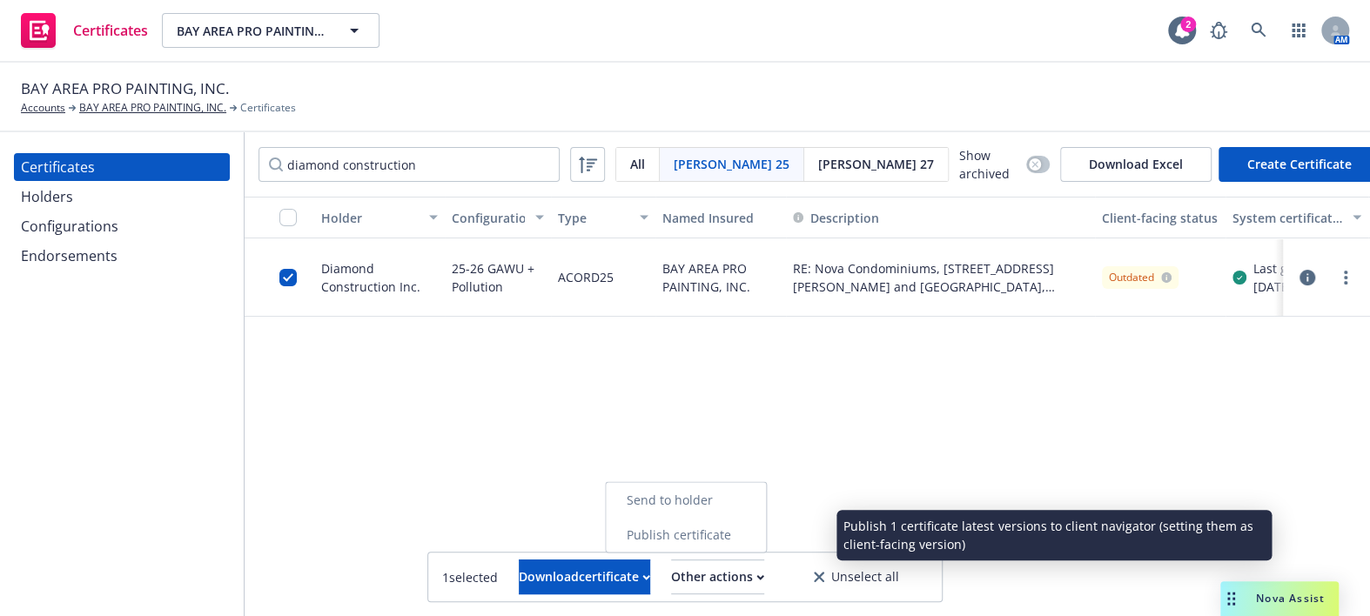
click at [713, 537] on link "Publish certificate" at bounding box center [686, 534] width 160 height 35
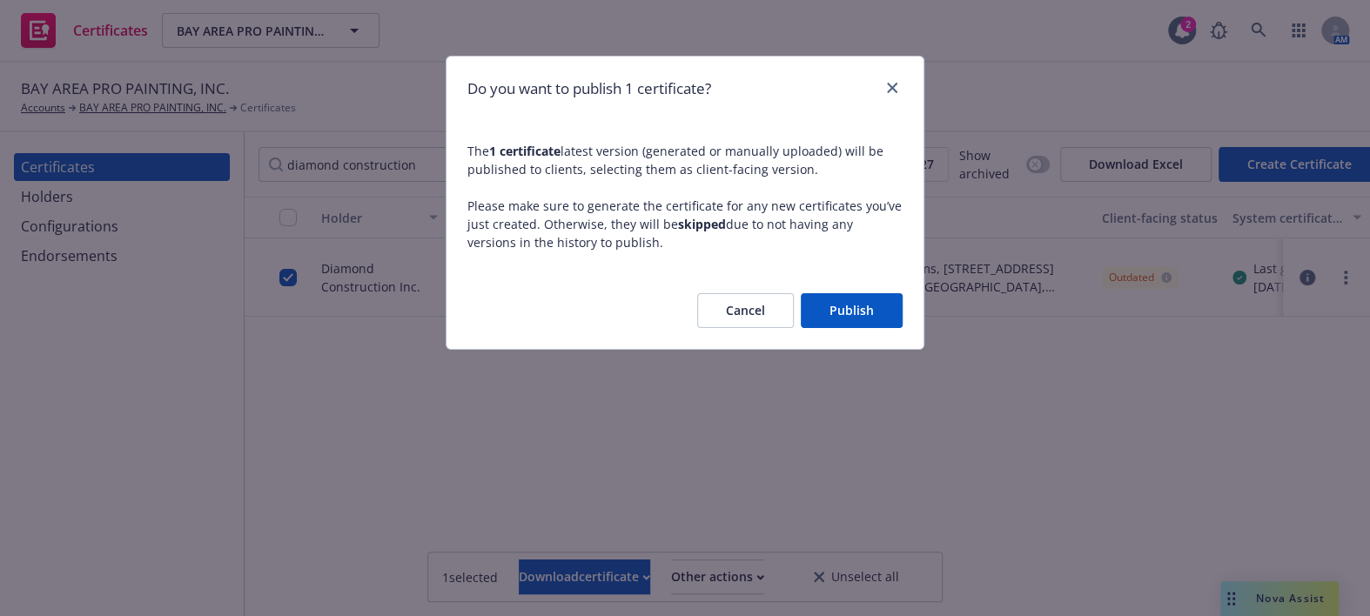
click at [870, 304] on button "Publish" at bounding box center [852, 310] width 102 height 35
